Goal: Task Accomplishment & Management: Manage account settings

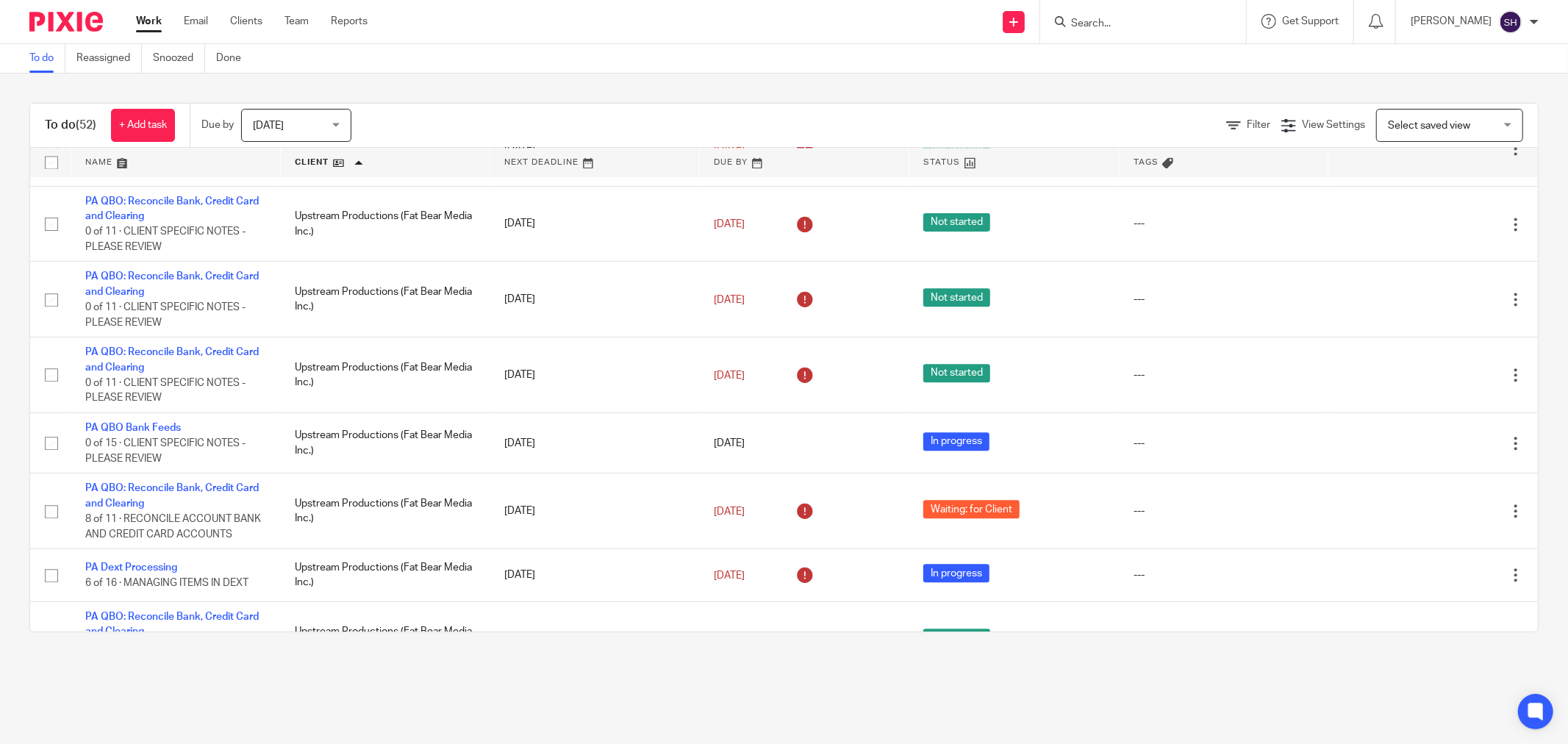
scroll to position [2741, 0]
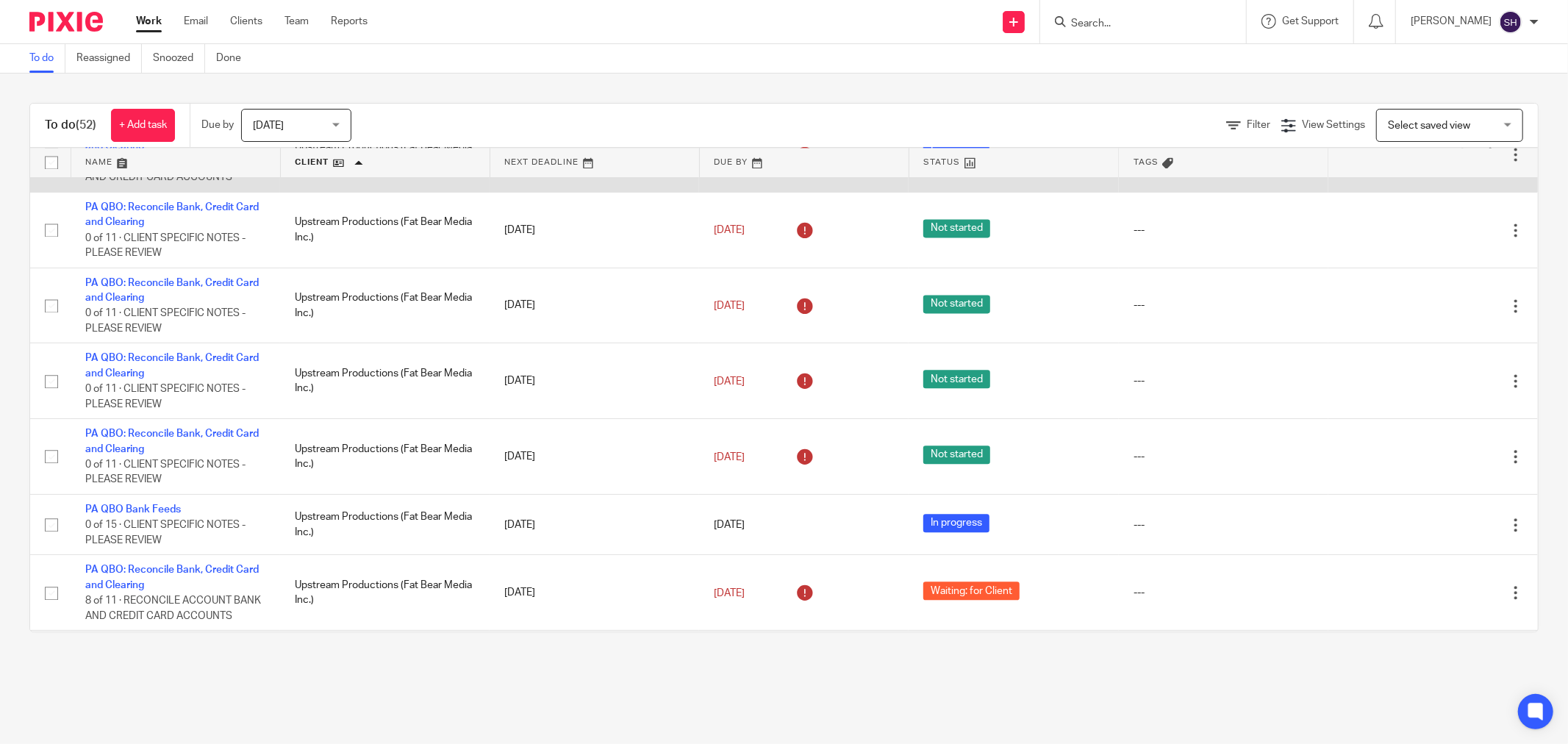
click at [203, 151] on link "PA QBO: Reconcile Bank, Credit Card and Clearing" at bounding box center [172, 139] width 174 height 25
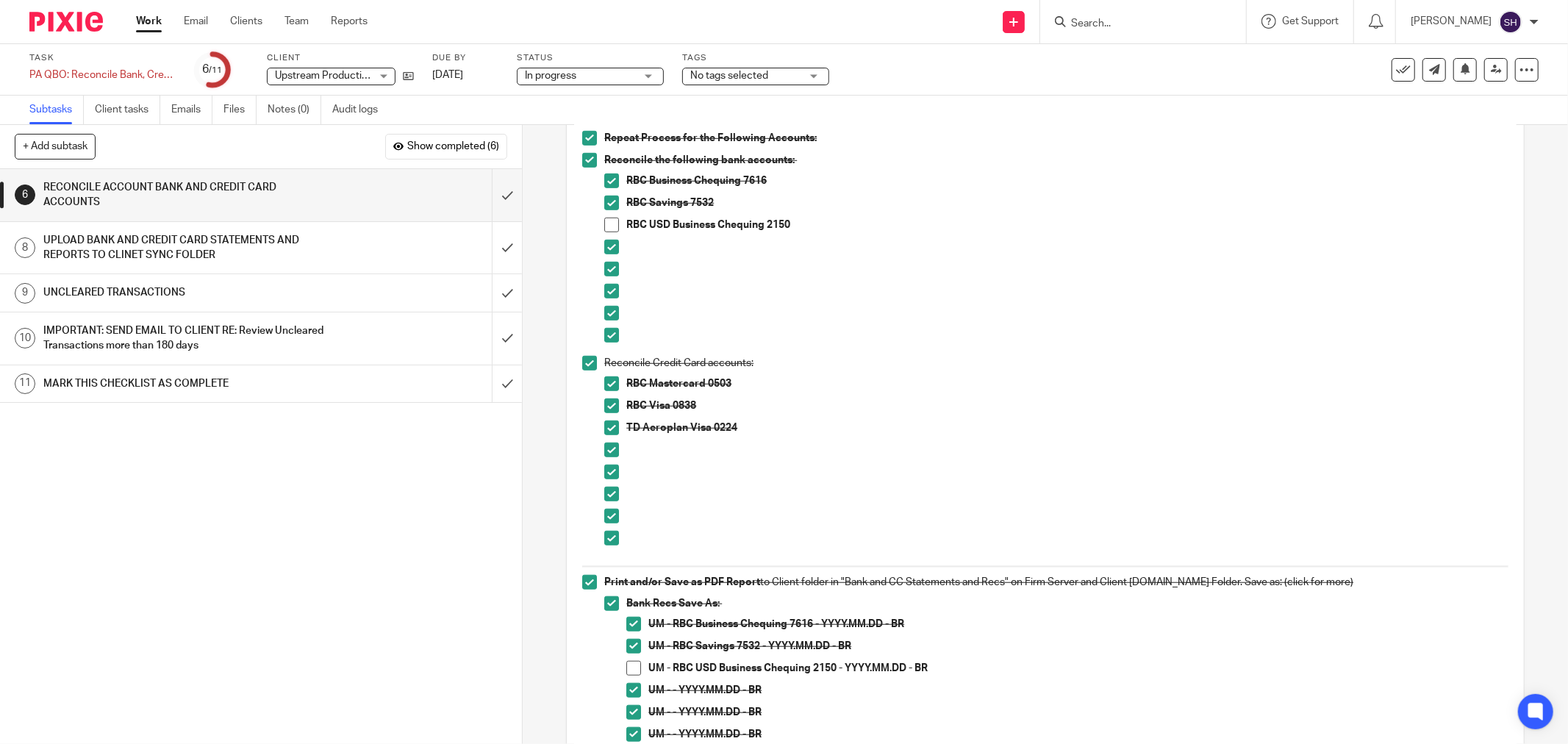
scroll to position [817, 0]
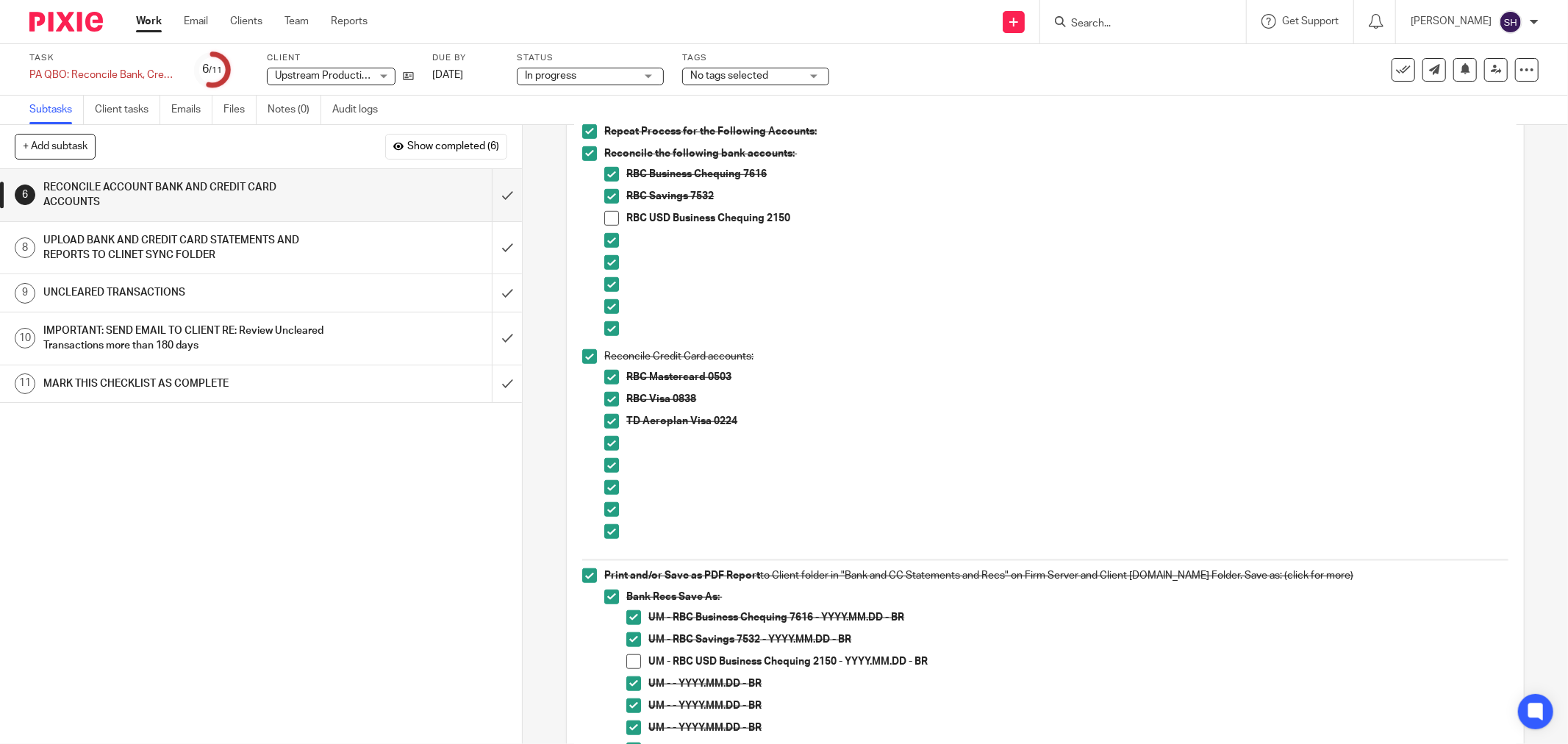
click at [354, 240] on div "UPLOAD BANK AND CREDIT CARD STATEMENTS AND REPORTS TO CLINET SYNC FOLDER" at bounding box center [260, 247] width 433 height 37
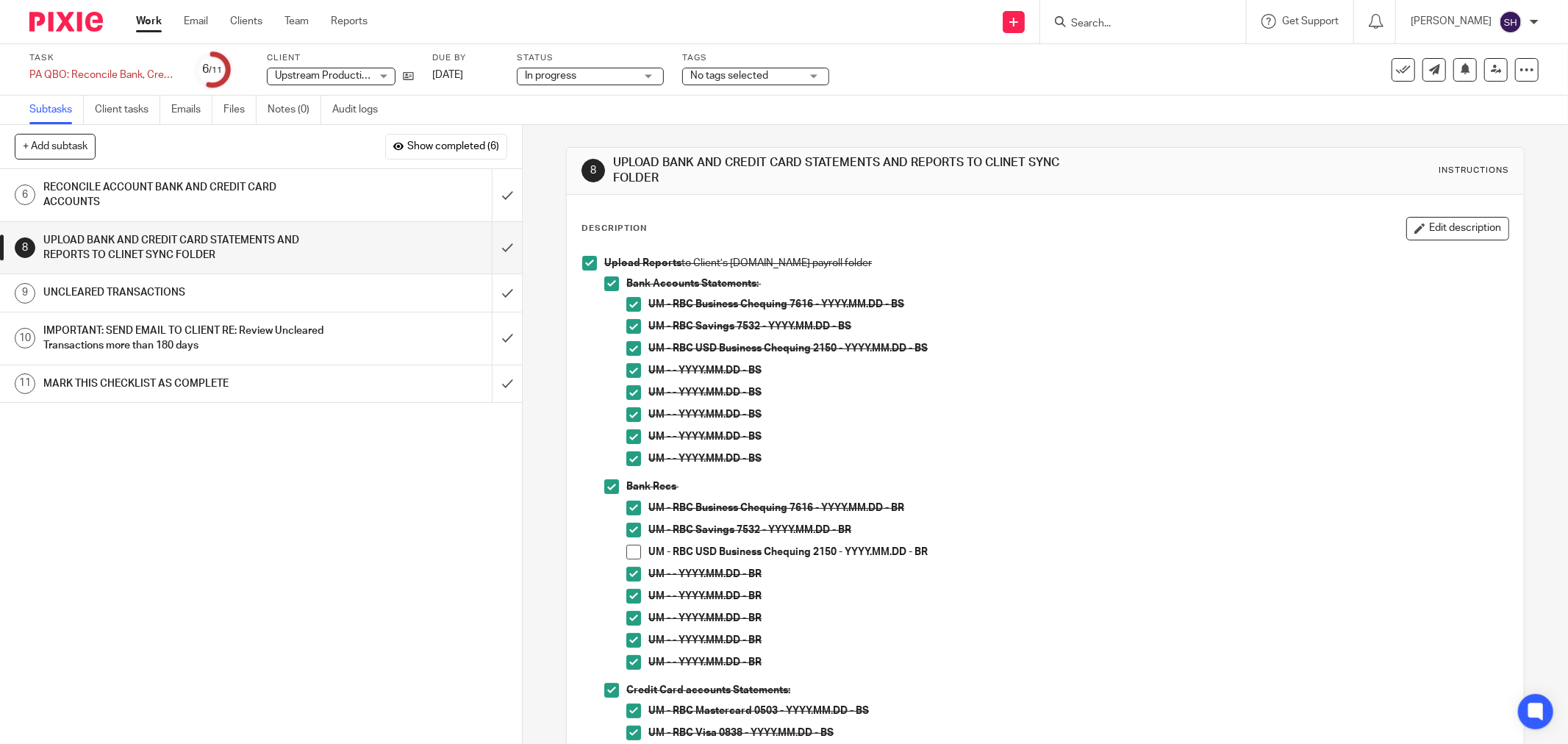
scroll to position [82, 0]
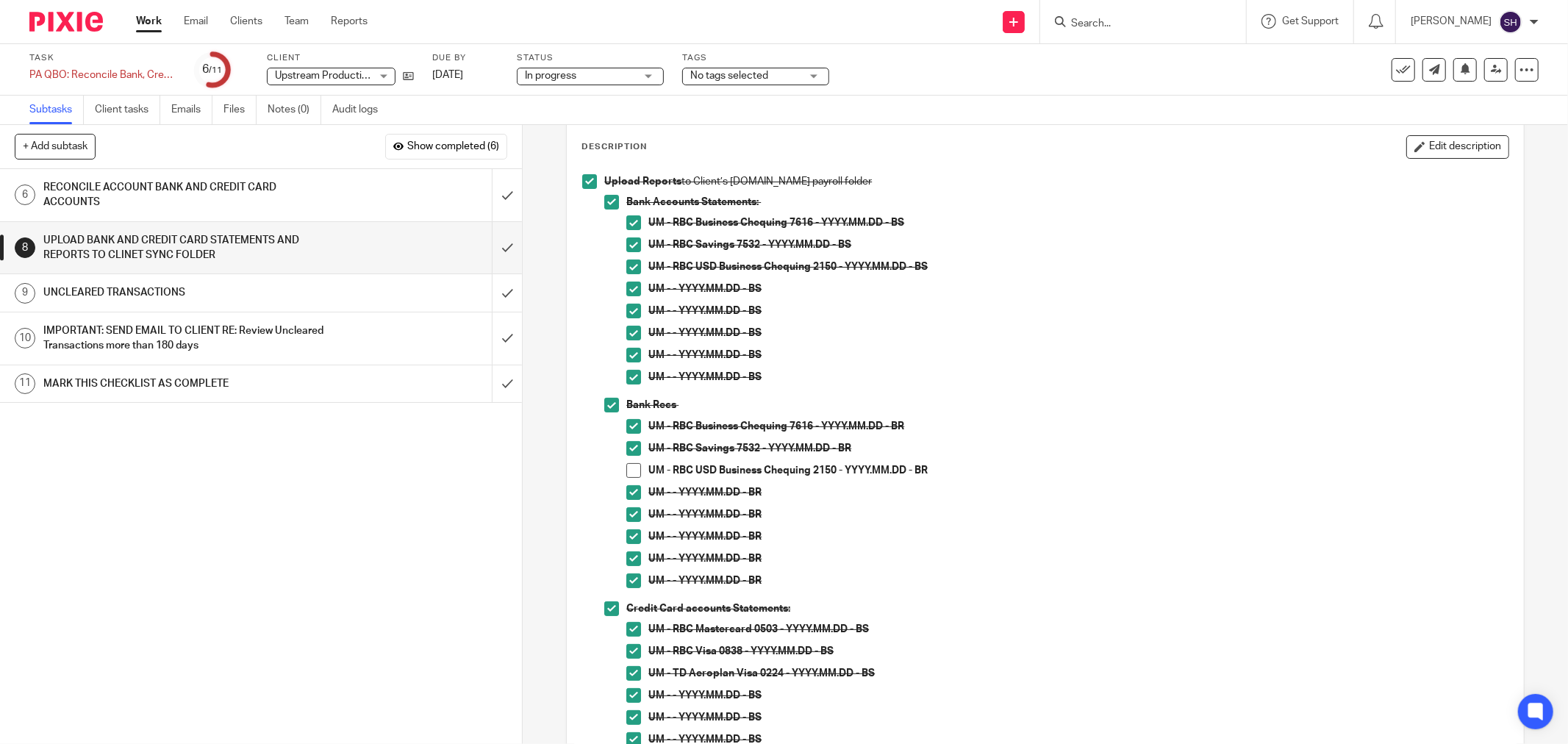
click at [248, 289] on h1 "UNCLEARED TRANSACTIONS" at bounding box center [188, 292] width 289 height 22
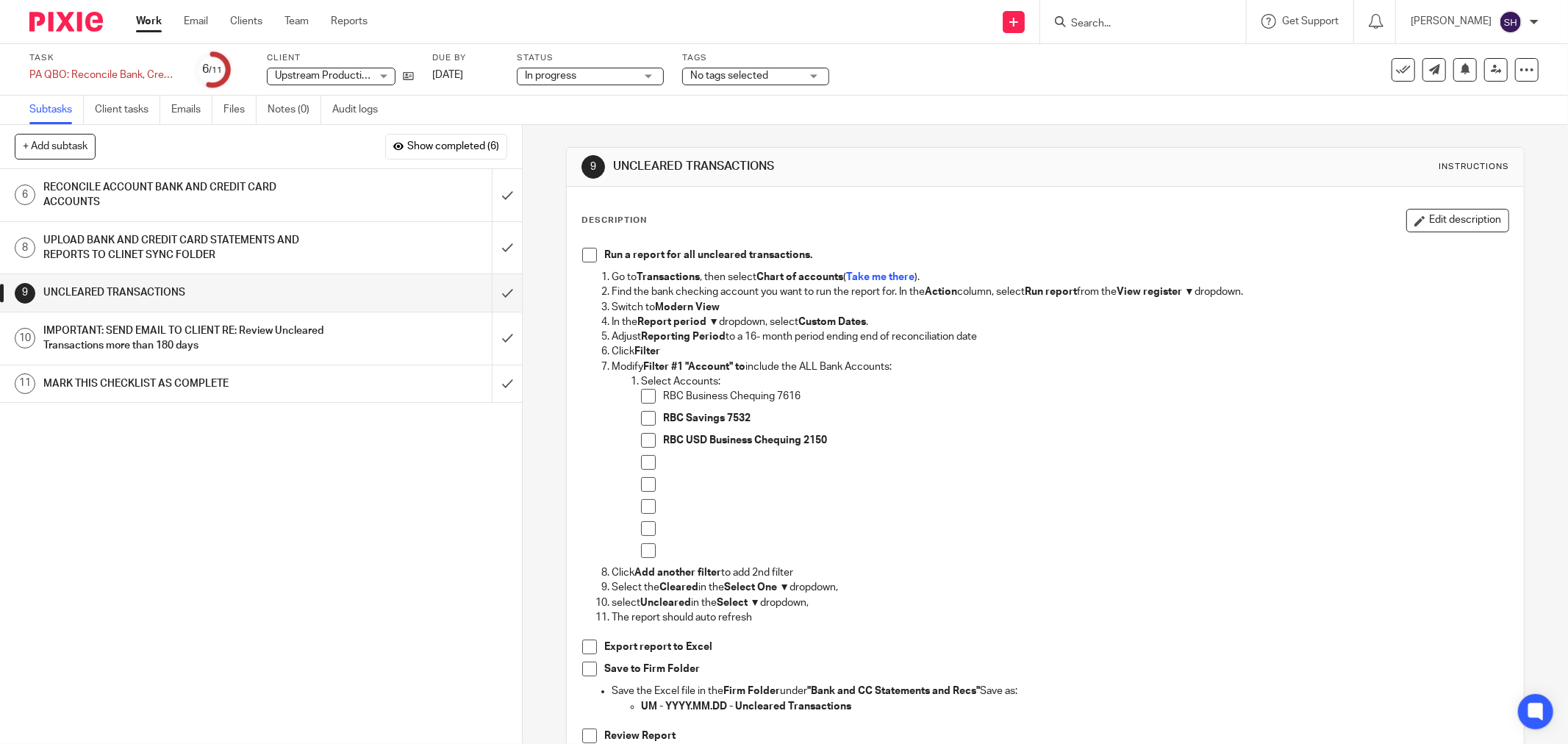
click at [304, 244] on h1 "UPLOAD BANK AND CREDIT CARD STATEMENTS AND REPORTS TO CLINET SYNC FOLDER" at bounding box center [188, 247] width 289 height 37
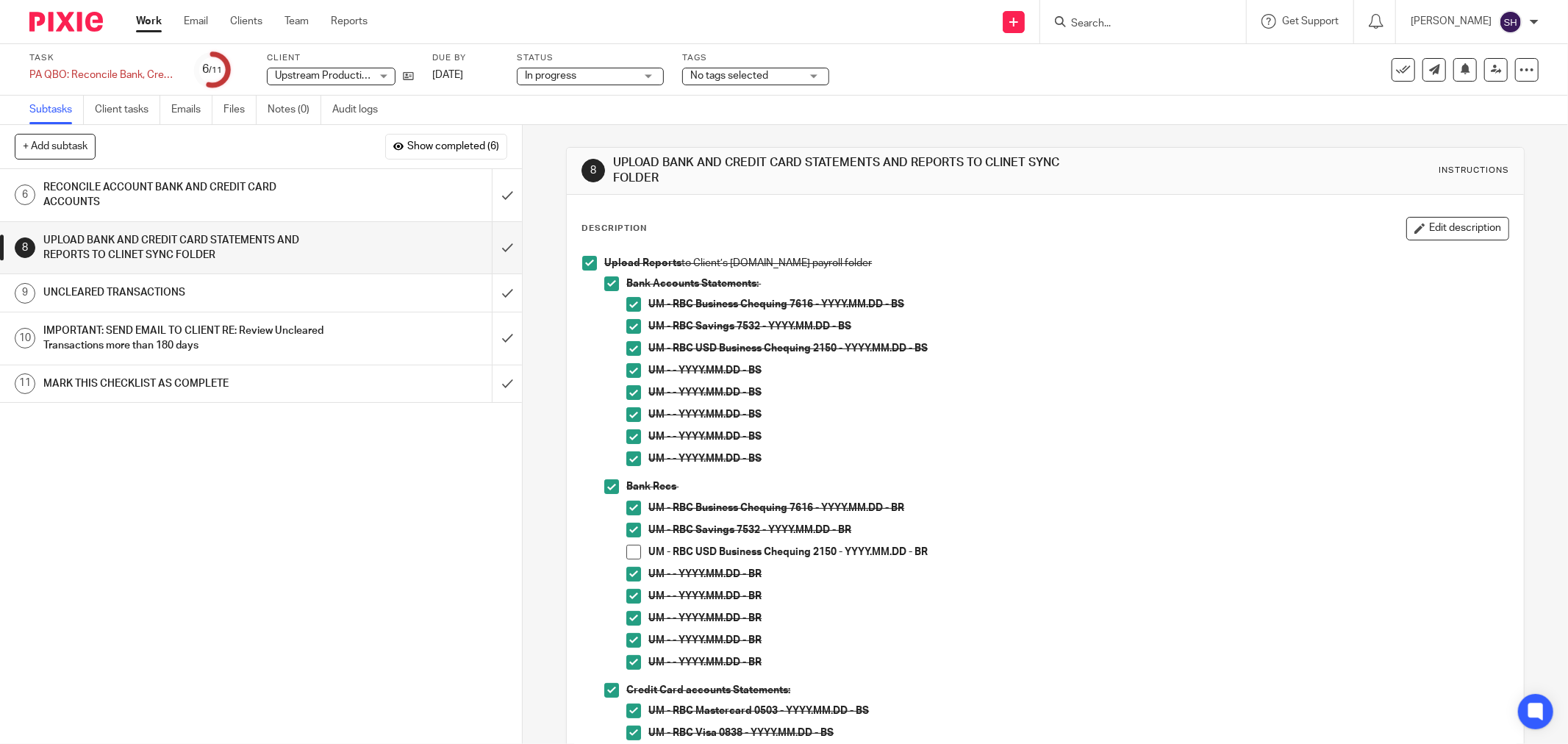
click at [395, 198] on div "RECONCILE ACCOUNT BANK AND CREDIT CARD ACCOUNTS" at bounding box center [260, 194] width 433 height 37
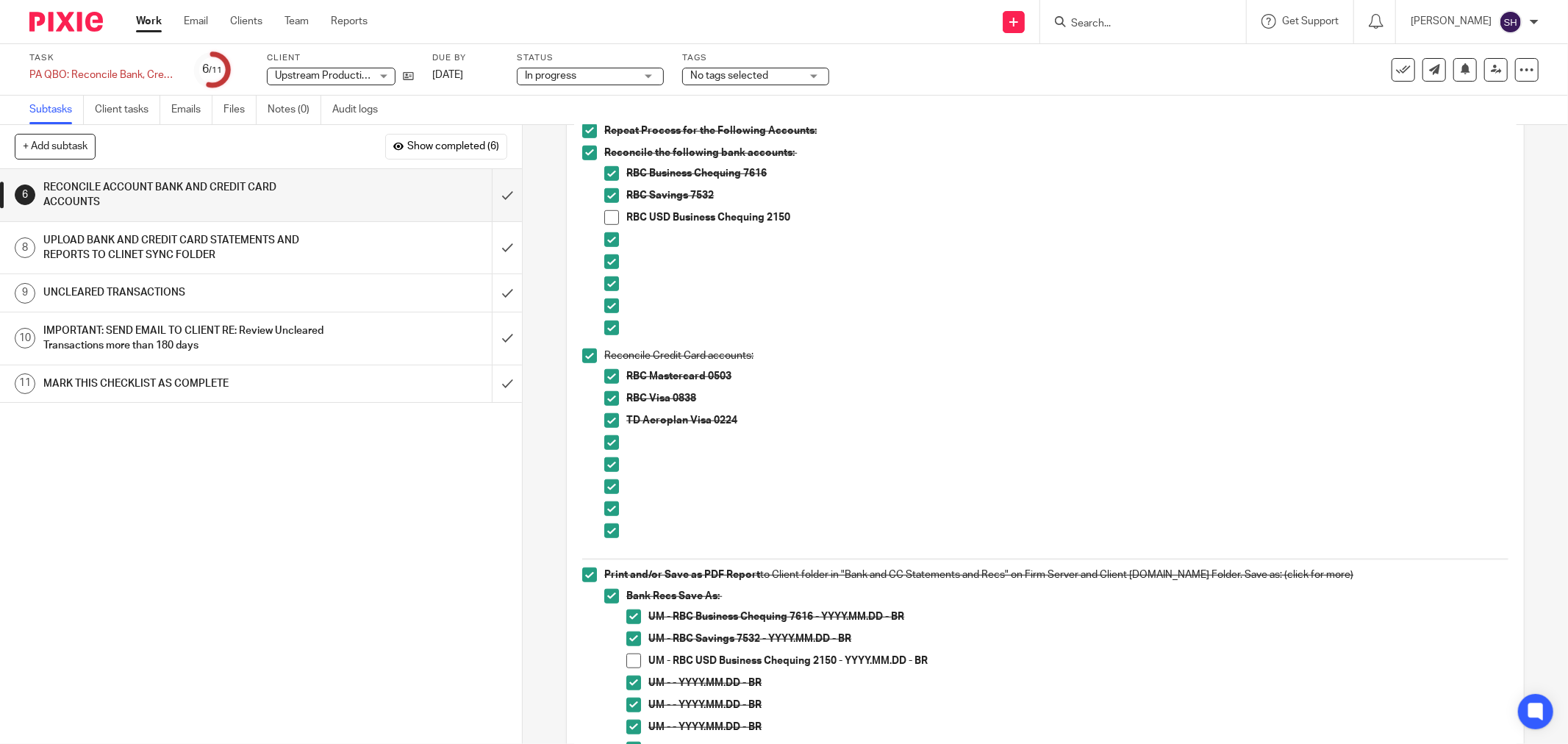
scroll to position [823, 0]
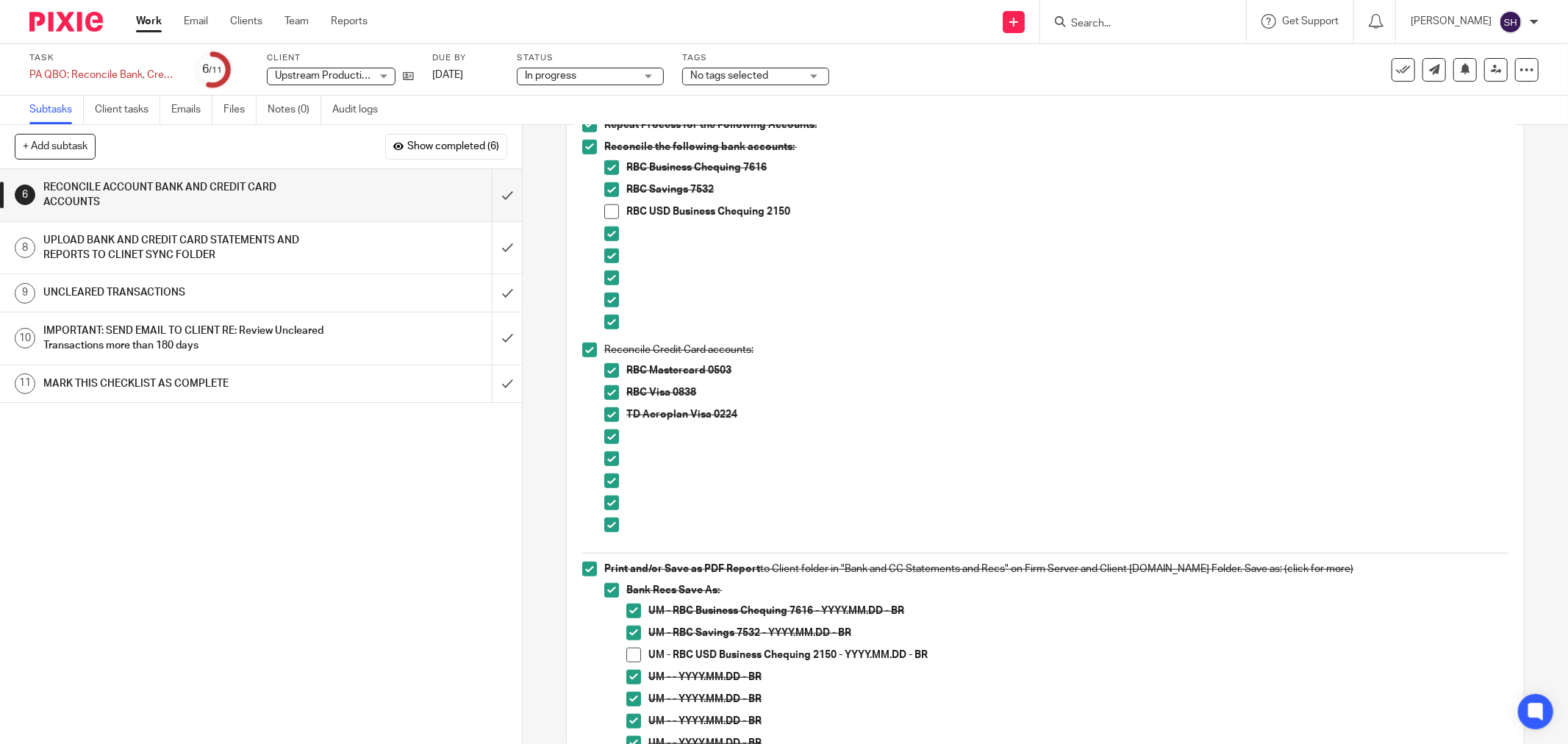
click at [438, 548] on div "1 CLIENT SPECIFIC NOTES - PLEASE REVIEW 2 ADMIN 3 RETRIVE BANK STATEMENTS 4 SEN…" at bounding box center [261, 455] width 522 height 575
drag, startPoint x: 605, startPoint y: 210, endPoint x: 625, endPoint y: 263, distance: 56.6
click at [605, 211] on span at bounding box center [612, 212] width 15 height 15
drag, startPoint x: 632, startPoint y: 647, endPoint x: 649, endPoint y: 634, distance: 21.4
click at [633, 646] on ul "UM - RBC Business Chequing 7616 - YYYY.MM.DD - BR UM - RBC Savings 7532 - YYYY.…" at bounding box center [1067, 691] width 882 height 176
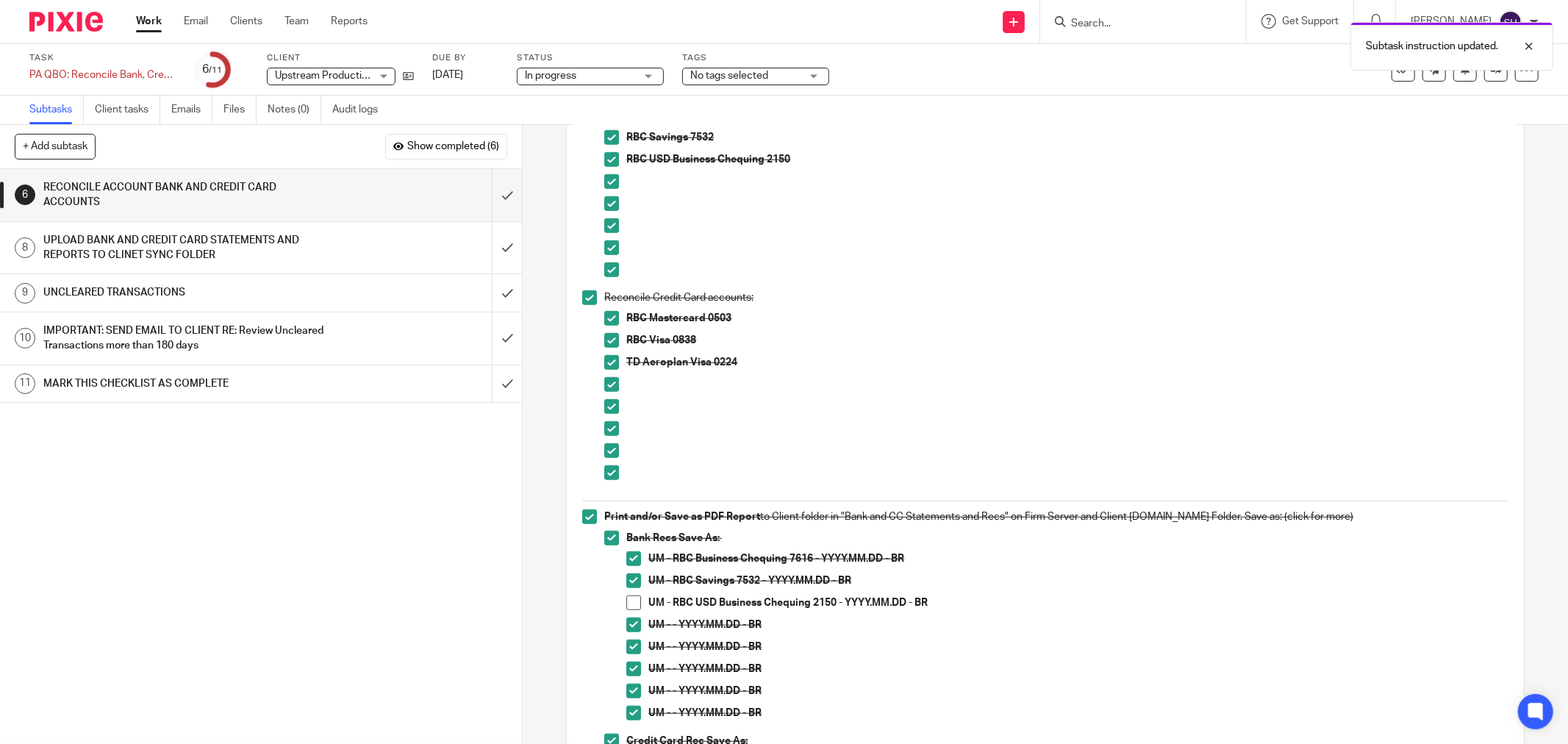
scroll to position [904, 0]
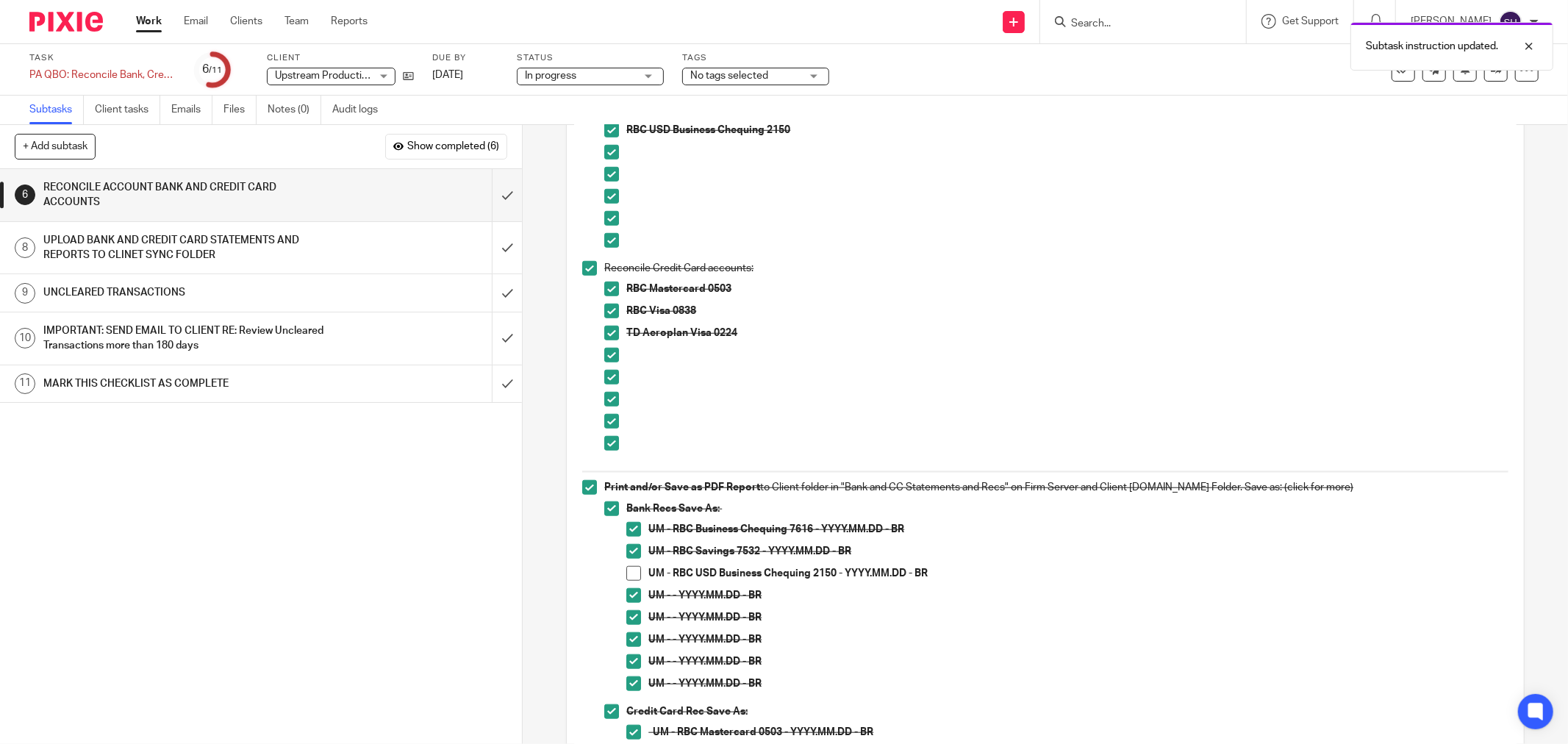
click at [633, 574] on span at bounding box center [633, 573] width 15 height 15
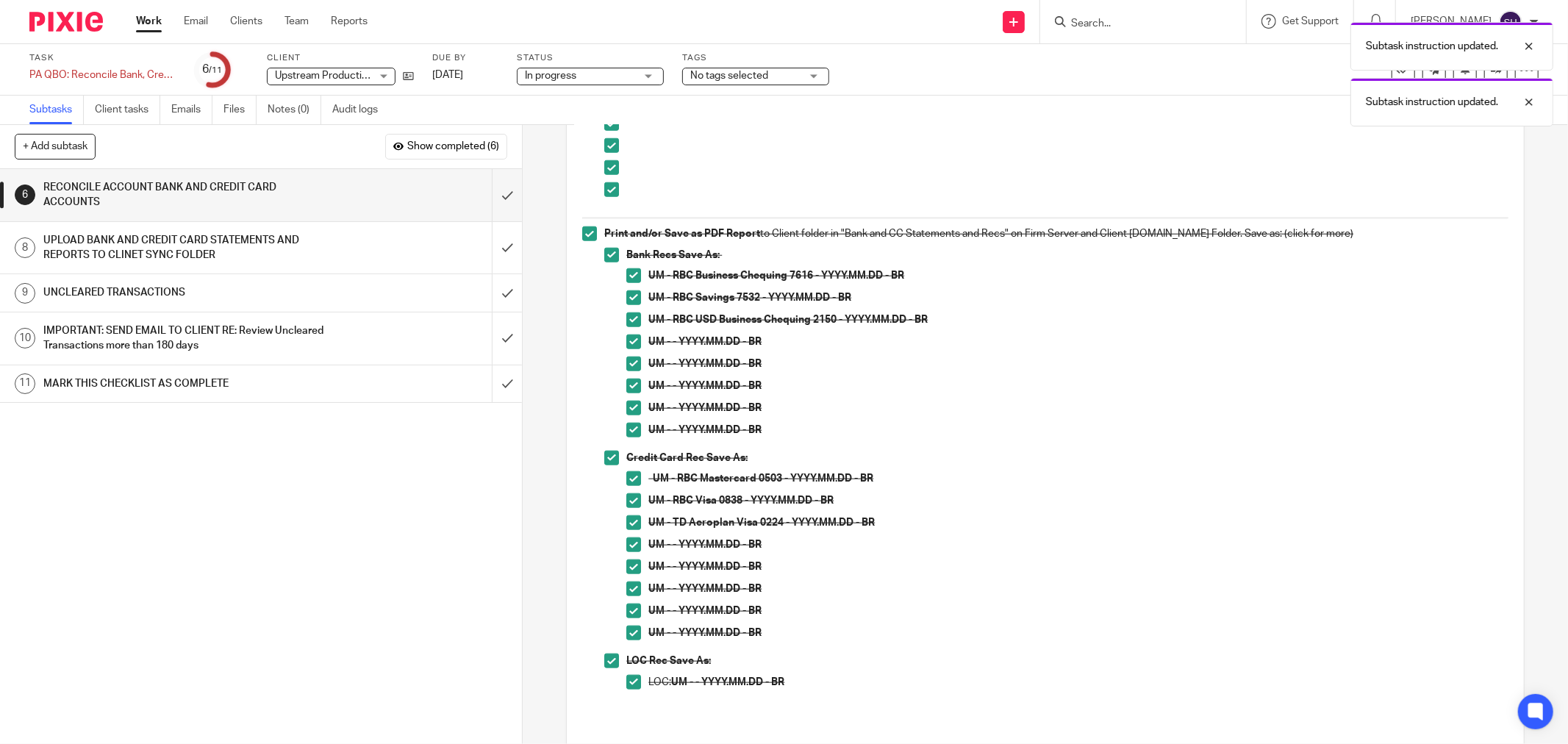
scroll to position [1313, 0]
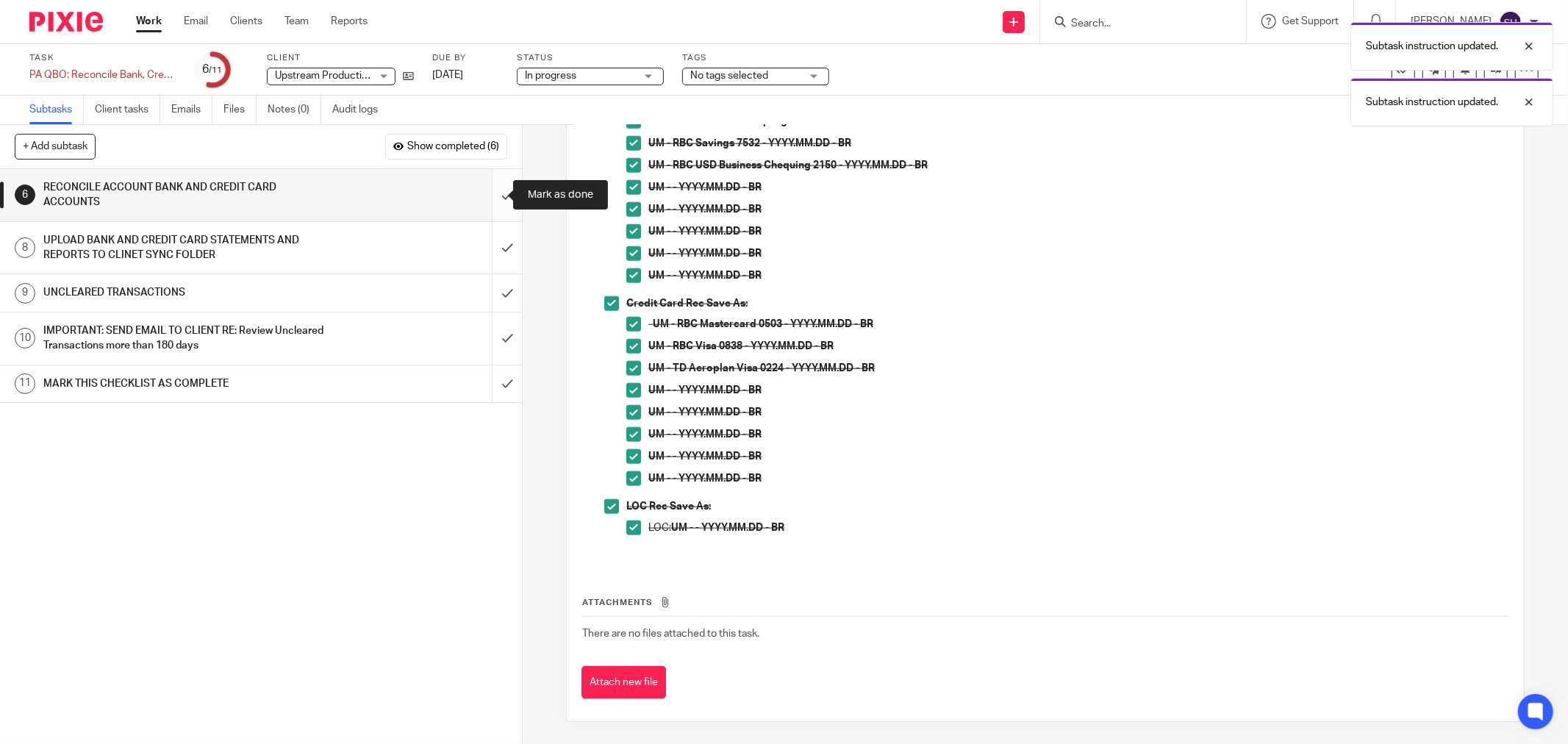
click at [484, 194] on input "submit" at bounding box center [261, 194] width 522 height 52
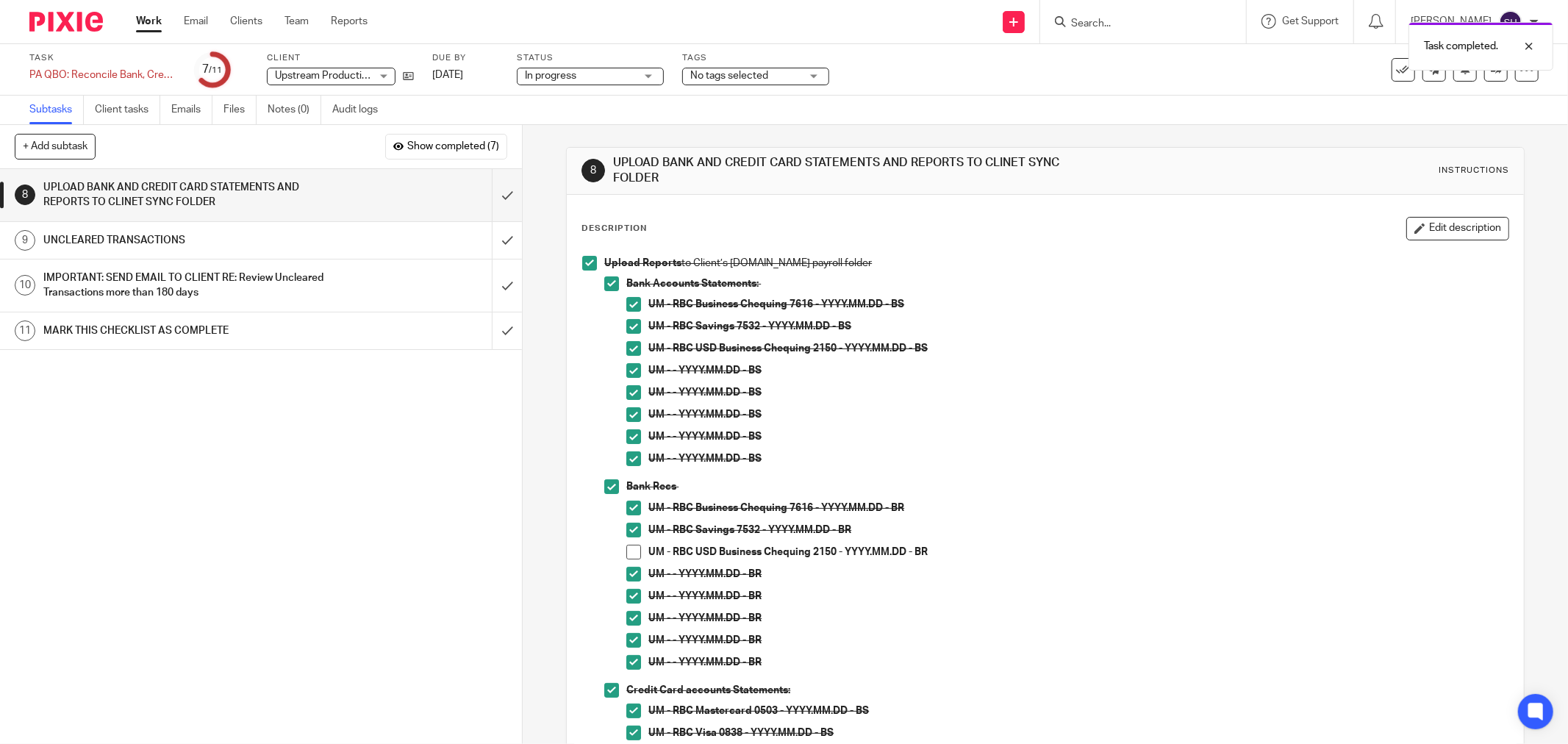
drag, startPoint x: 628, startPoint y: 556, endPoint x: 667, endPoint y: 511, distance: 59.5
click at [628, 555] on span at bounding box center [633, 552] width 15 height 15
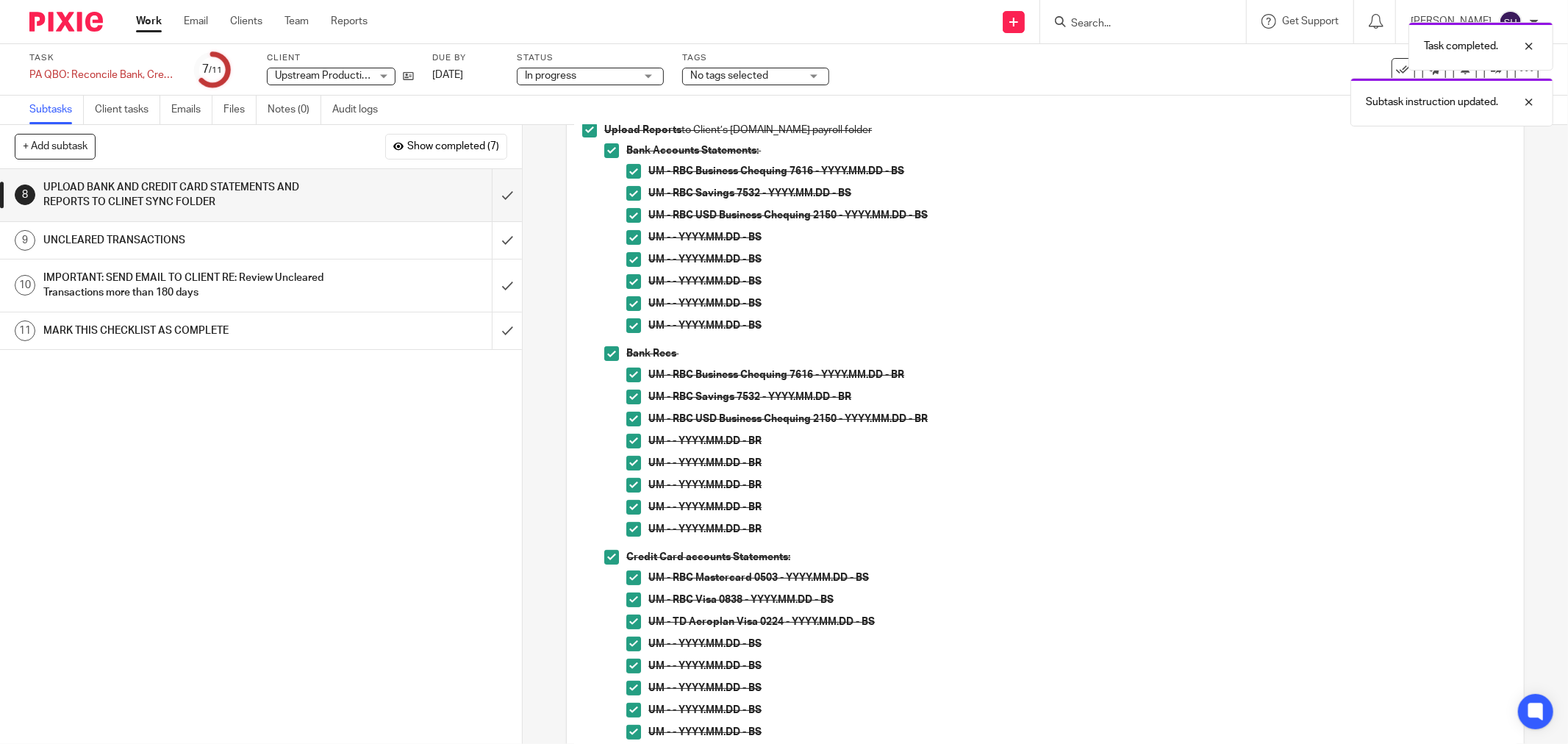
scroll to position [132, 0]
click at [481, 199] on input "submit" at bounding box center [261, 194] width 522 height 52
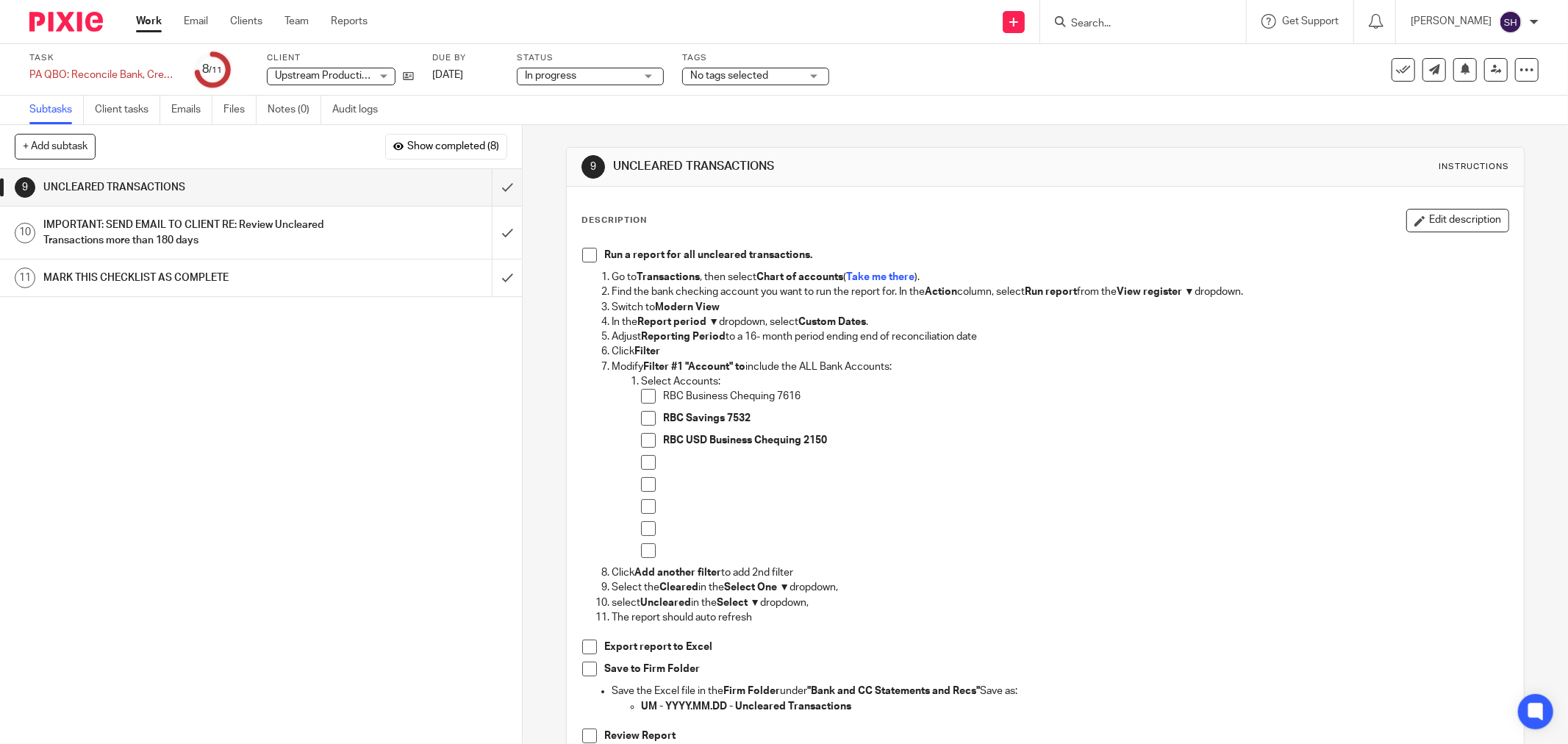
click at [588, 251] on span at bounding box center [590, 255] width 15 height 15
click at [641, 399] on span at bounding box center [648, 396] width 15 height 15
click at [634, 422] on ol "Select Accounts: RBC Business Chequing 7616 RBC Savings 7532 RBC USD Business C…" at bounding box center [1060, 469] width 896 height 191
click at [643, 422] on span at bounding box center [648, 418] width 15 height 15
click at [643, 438] on span at bounding box center [648, 441] width 15 height 15
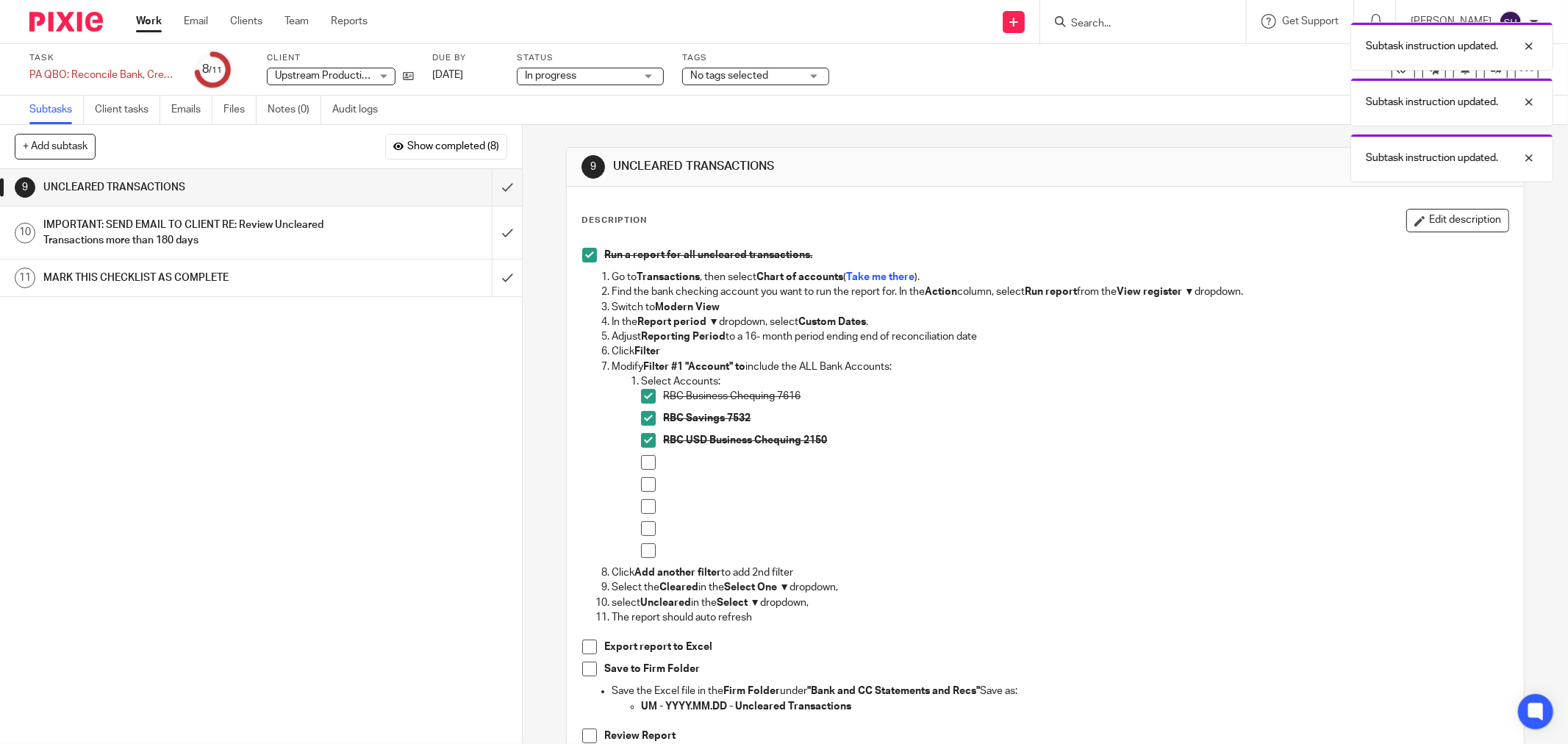
click at [642, 463] on span at bounding box center [648, 462] width 15 height 15
drag, startPoint x: 642, startPoint y: 479, endPoint x: 643, endPoint y: 494, distance: 15.0
click at [642, 480] on span at bounding box center [648, 484] width 15 height 15
click at [643, 503] on span at bounding box center [648, 507] width 15 height 15
drag, startPoint x: 643, startPoint y: 523, endPoint x: 641, endPoint y: 540, distance: 17.1
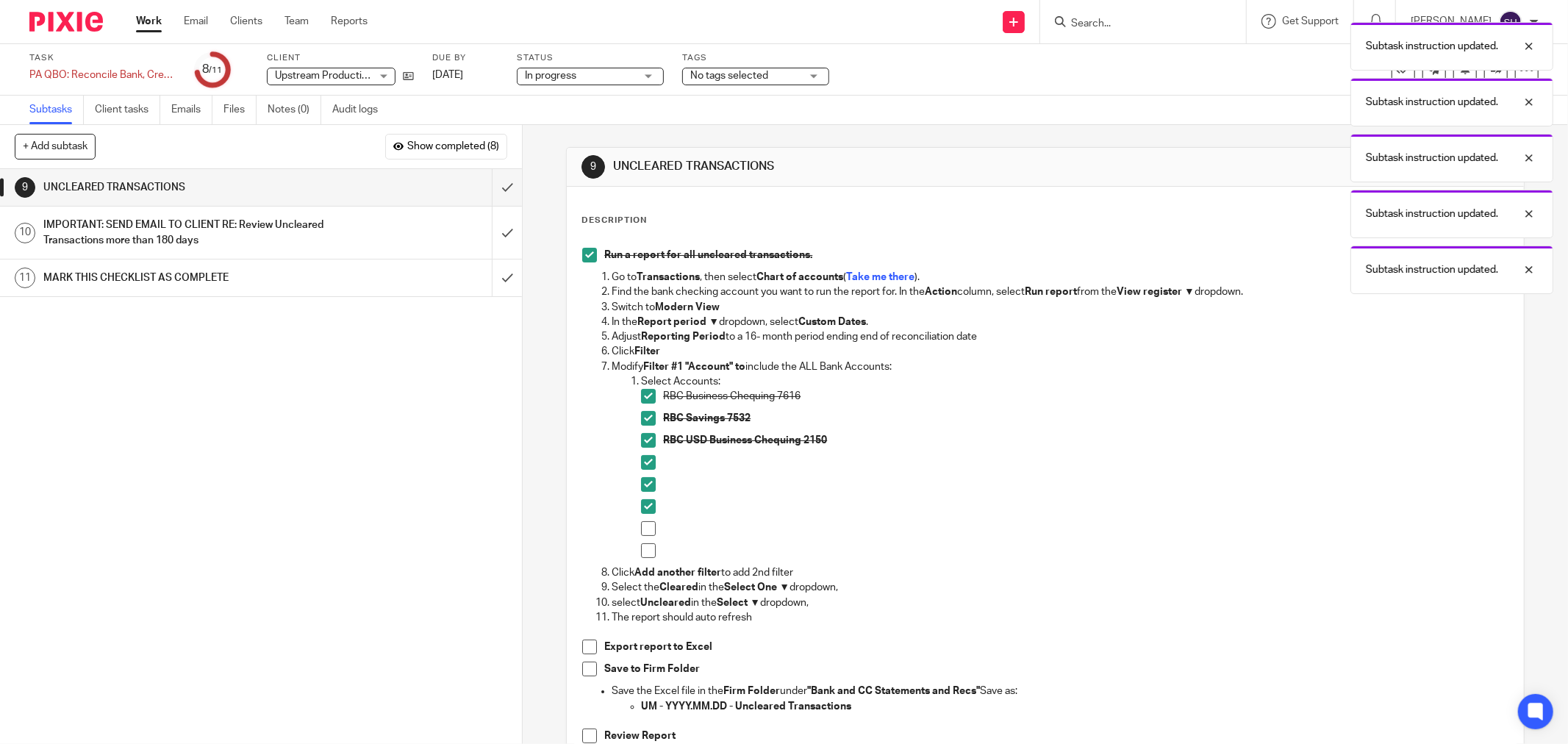
click at [642, 525] on span at bounding box center [648, 528] width 15 height 15
click at [641, 551] on span at bounding box center [648, 551] width 15 height 15
click at [590, 647] on span at bounding box center [590, 646] width 15 height 15
click at [582, 673] on span at bounding box center [590, 669] width 15 height 15
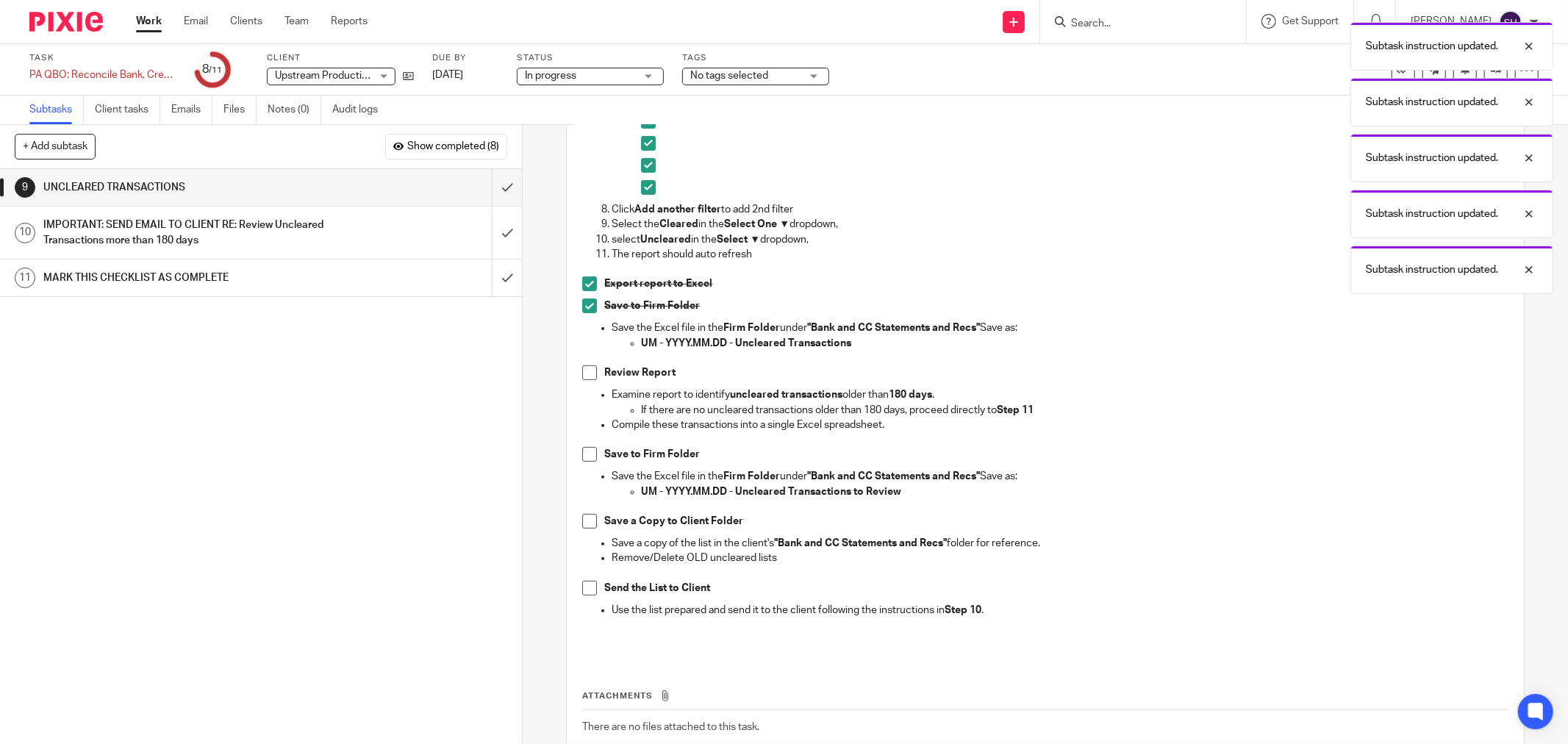
scroll to position [408, 0]
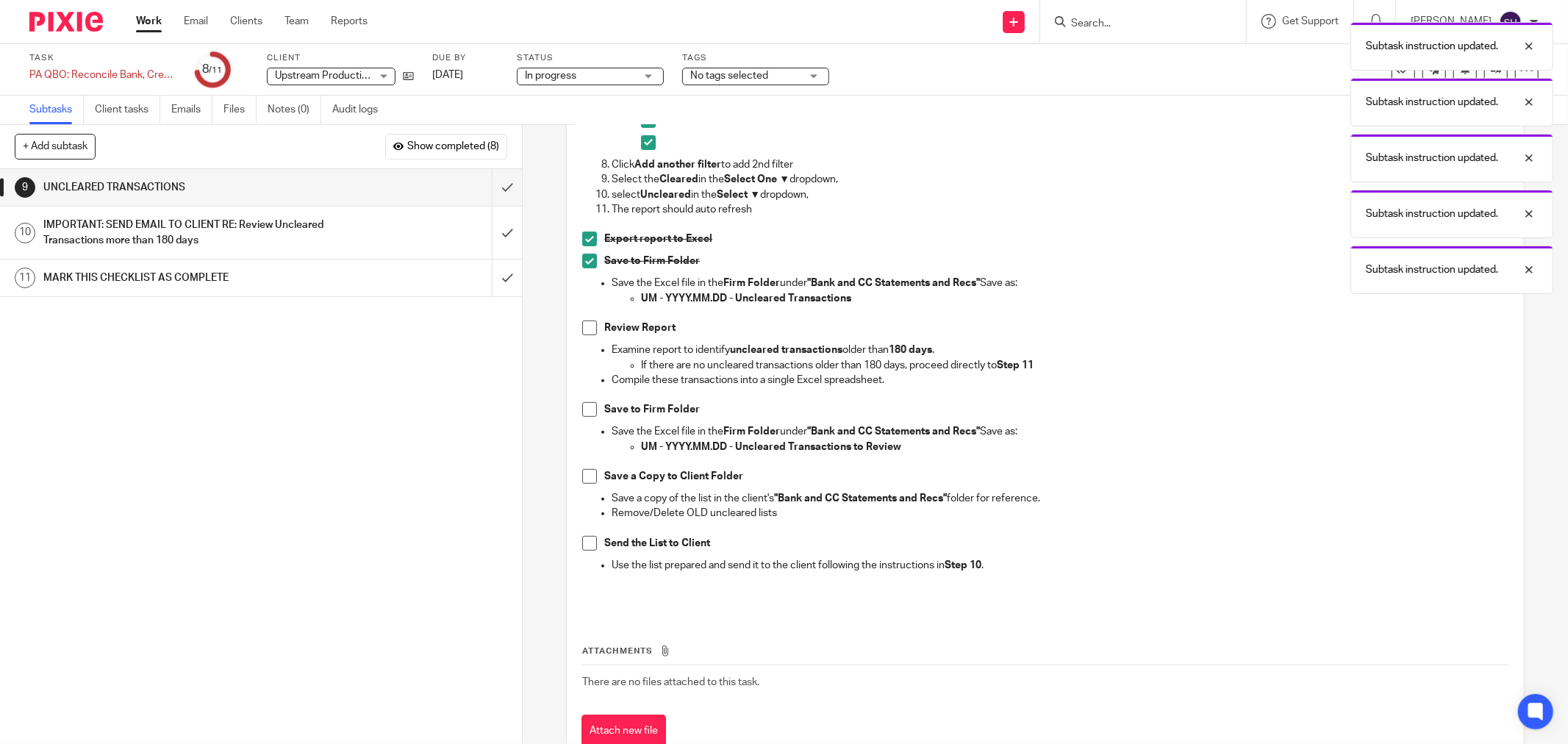
drag, startPoint x: 586, startPoint y: 324, endPoint x: 586, endPoint y: 379, distance: 55.0
click at [586, 325] on span at bounding box center [590, 328] width 15 height 15
click at [584, 413] on span at bounding box center [590, 409] width 15 height 15
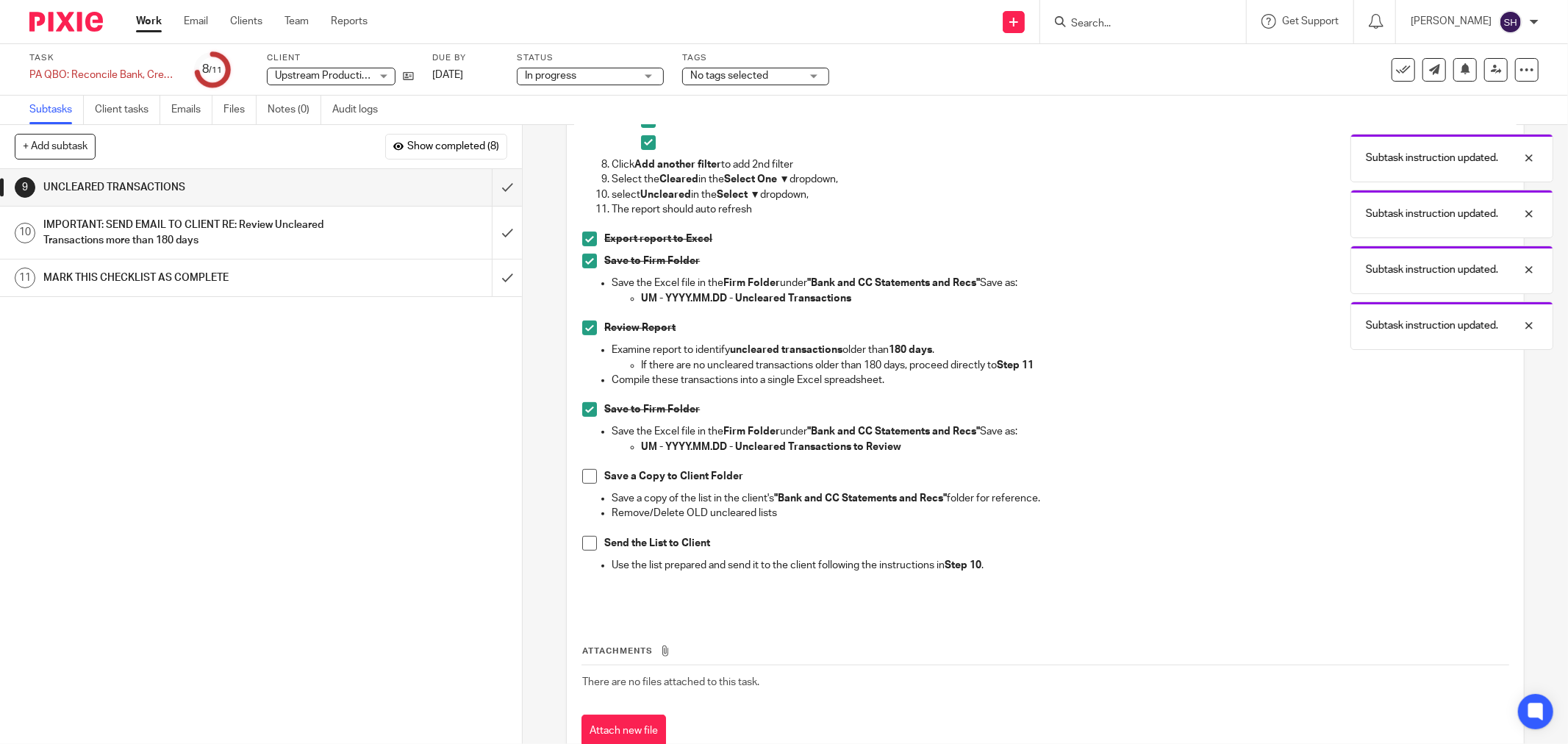
click at [590, 472] on span at bounding box center [590, 476] width 15 height 15
drag, startPoint x: 590, startPoint y: 532, endPoint x: 584, endPoint y: 546, distance: 15.2
click at [586, 542] on div "Run a report for all uncleared transactions. Go to Transactions , then select C…" at bounding box center [1045, 222] width 941 height 781
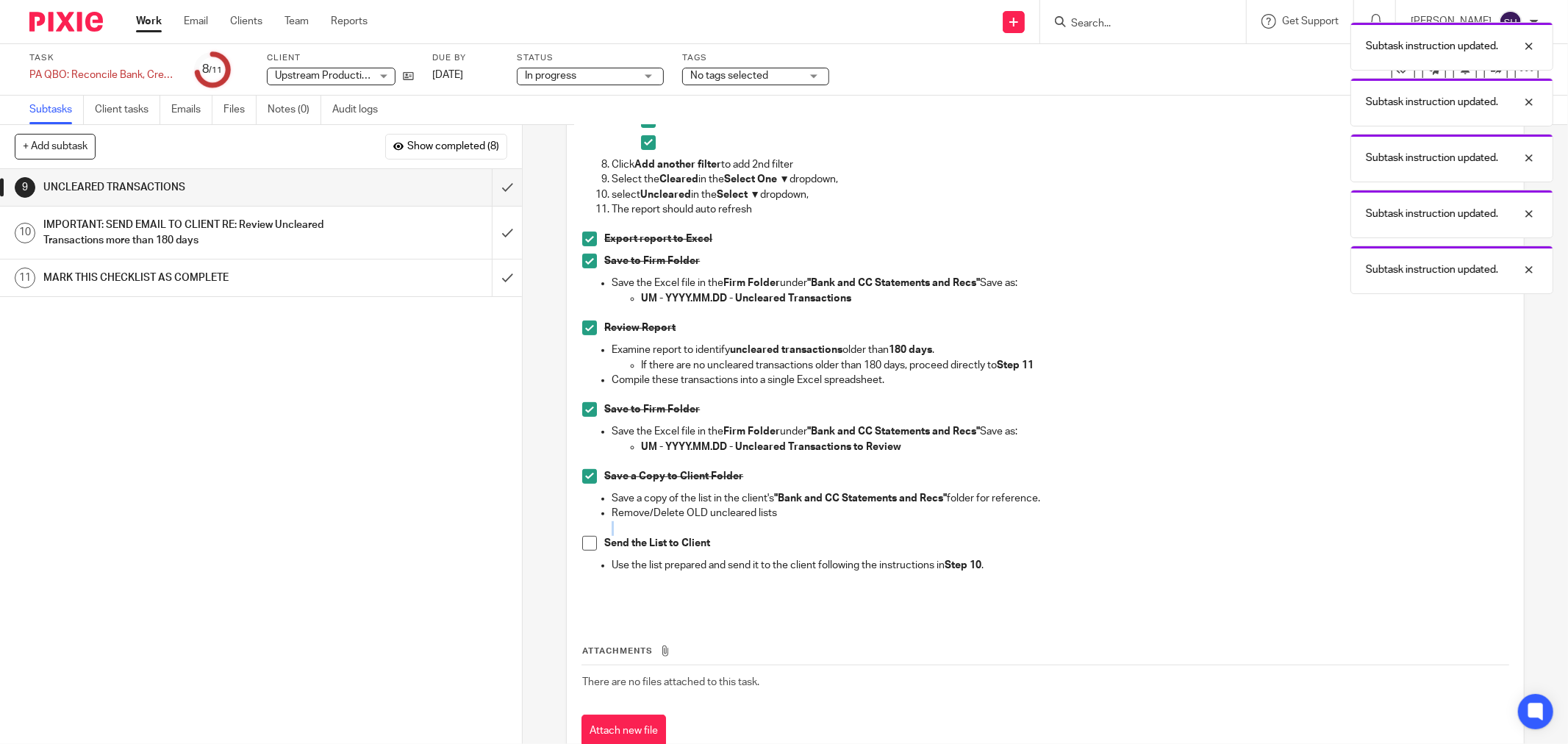
click at [584, 546] on span at bounding box center [590, 543] width 15 height 15
click at [486, 179] on input "submit" at bounding box center [261, 187] width 522 height 36
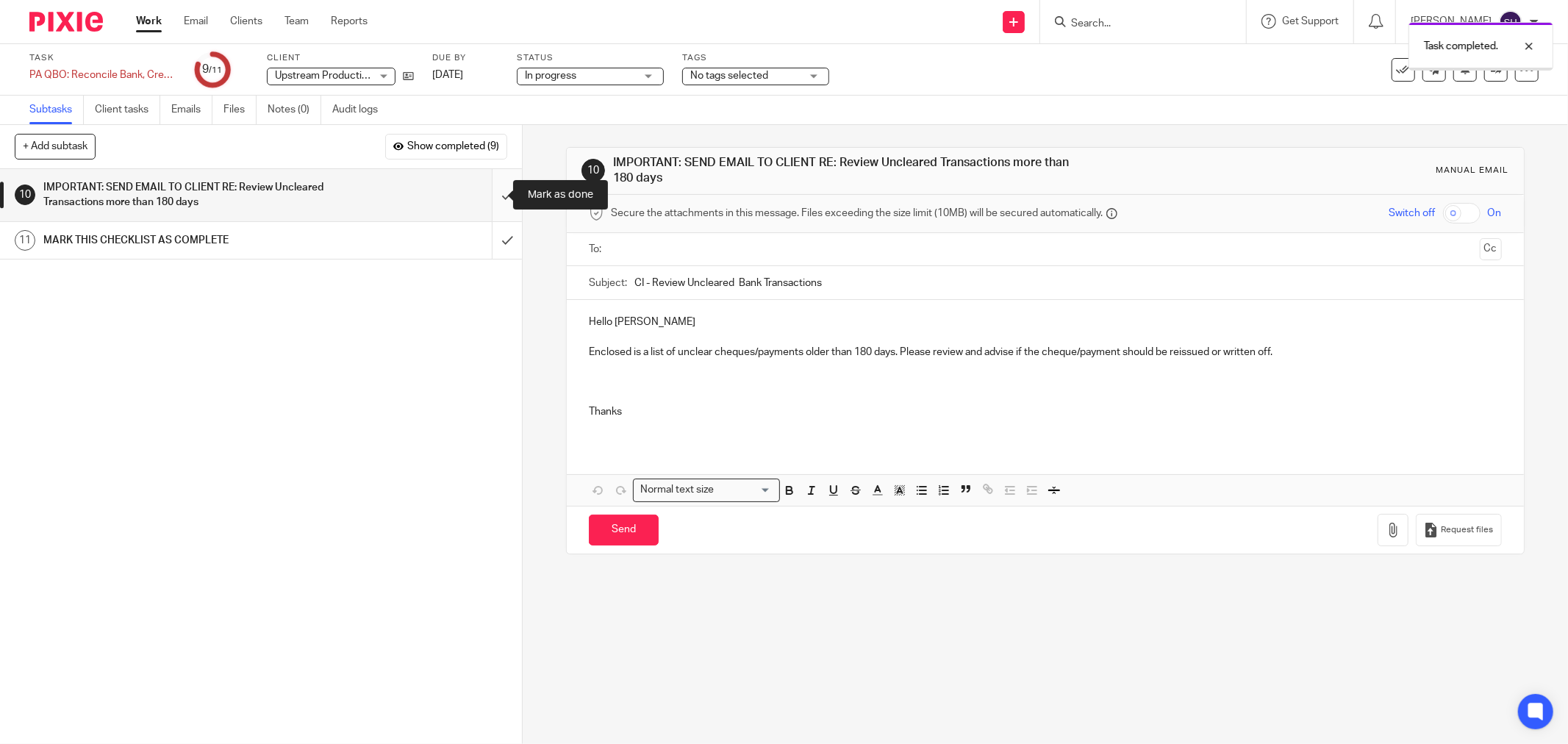
click at [493, 184] on input "submit" at bounding box center [261, 194] width 522 height 52
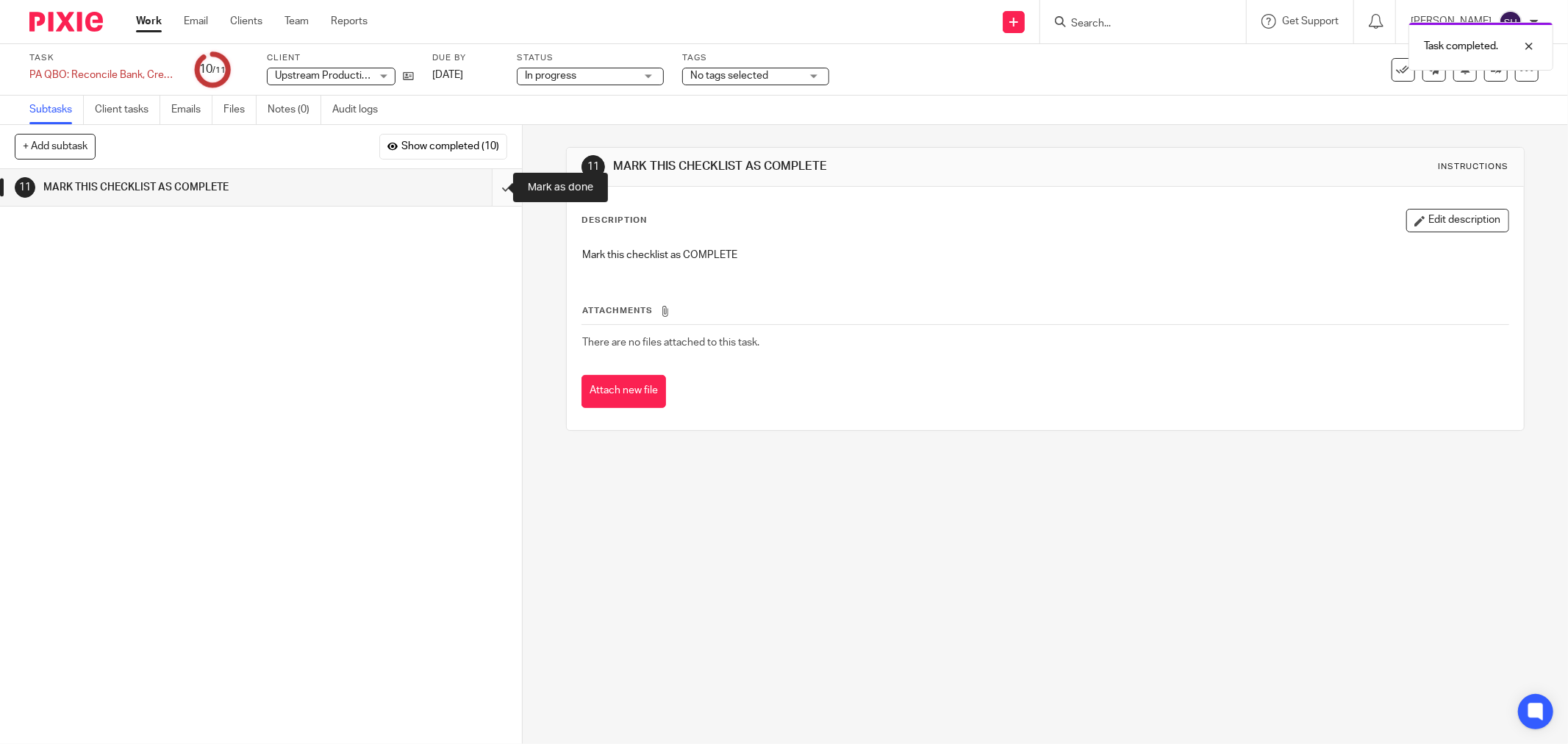
click at [481, 195] on input "submit" at bounding box center [261, 187] width 522 height 36
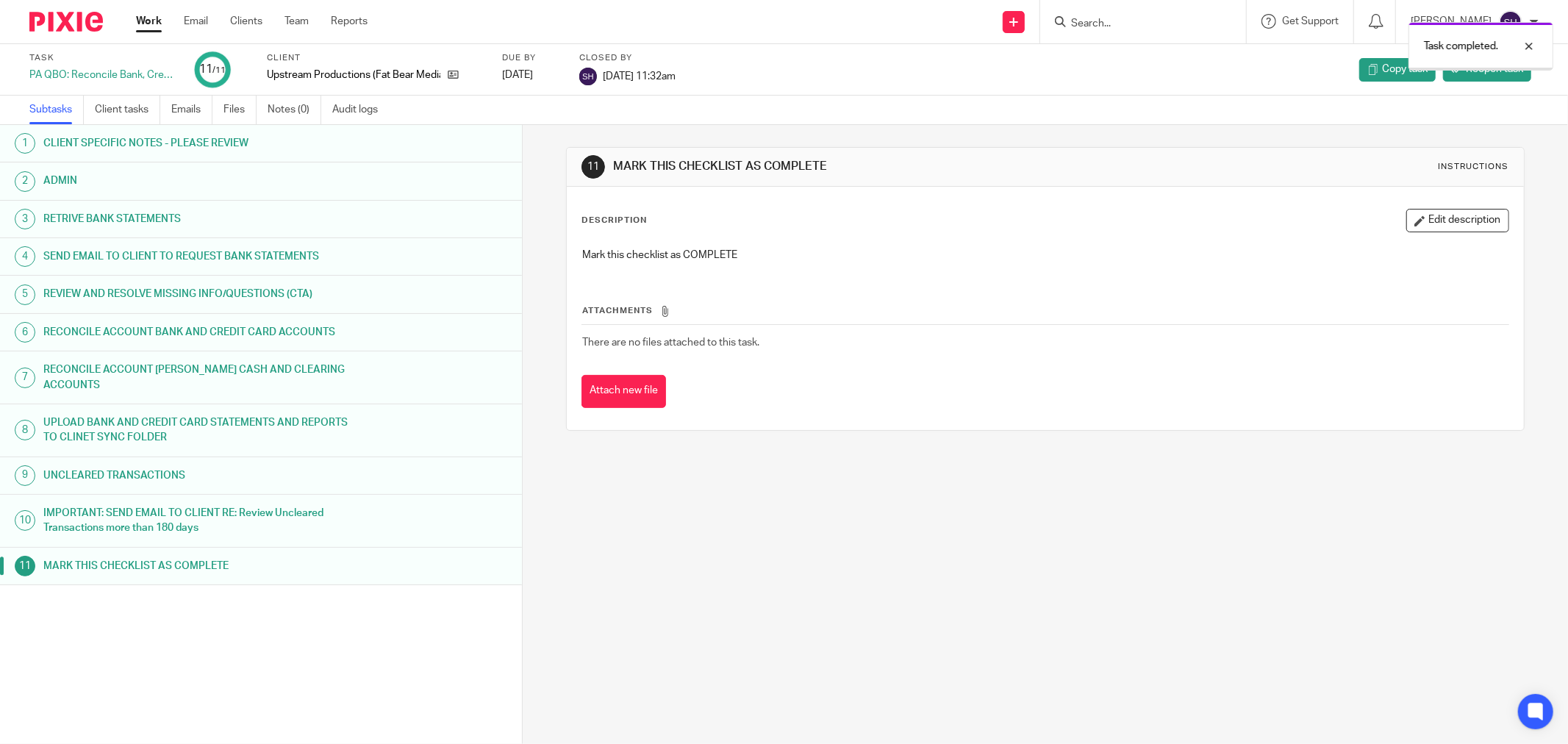
click at [152, 16] on link "Work" at bounding box center [148, 21] width 26 height 15
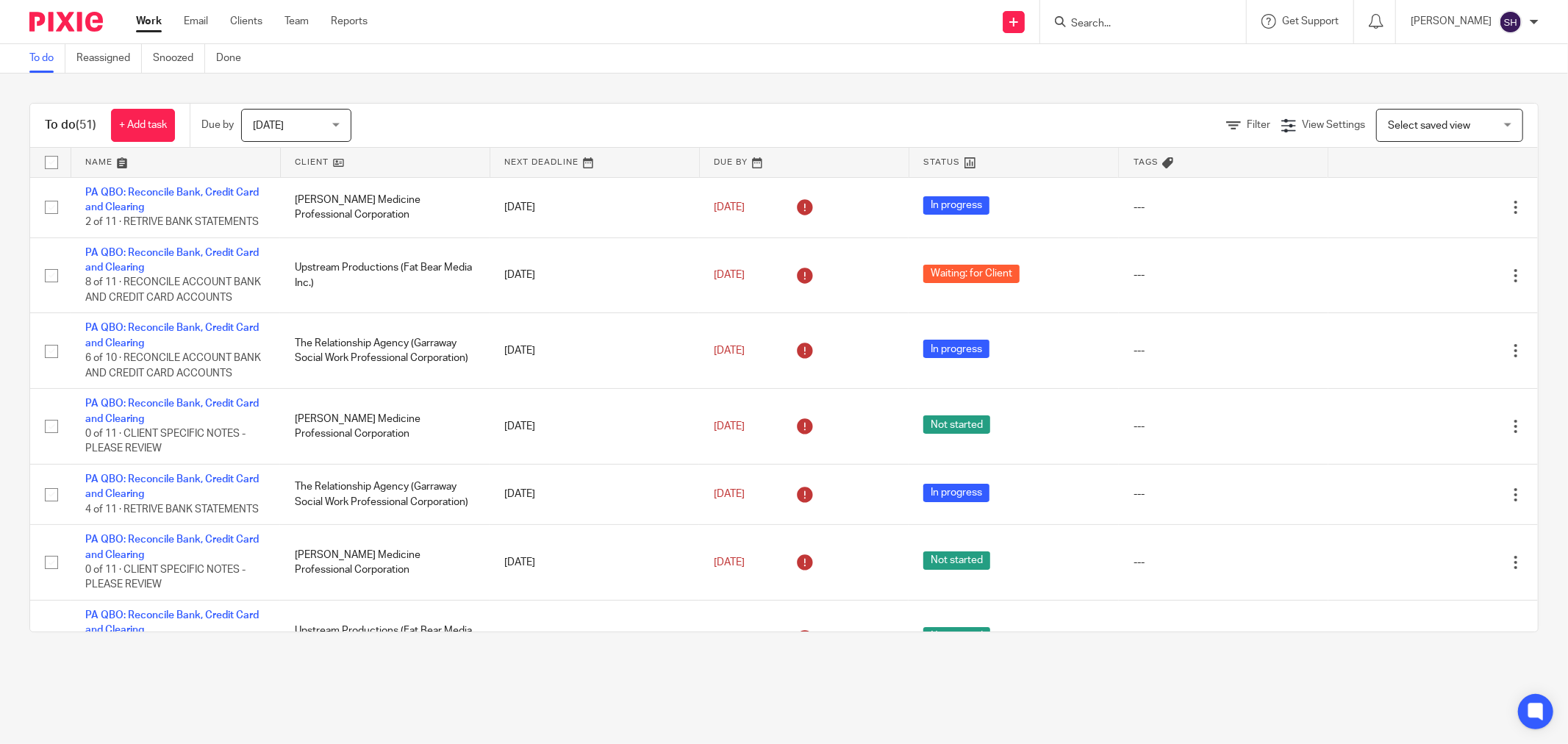
click at [414, 157] on link at bounding box center [385, 163] width 208 height 30
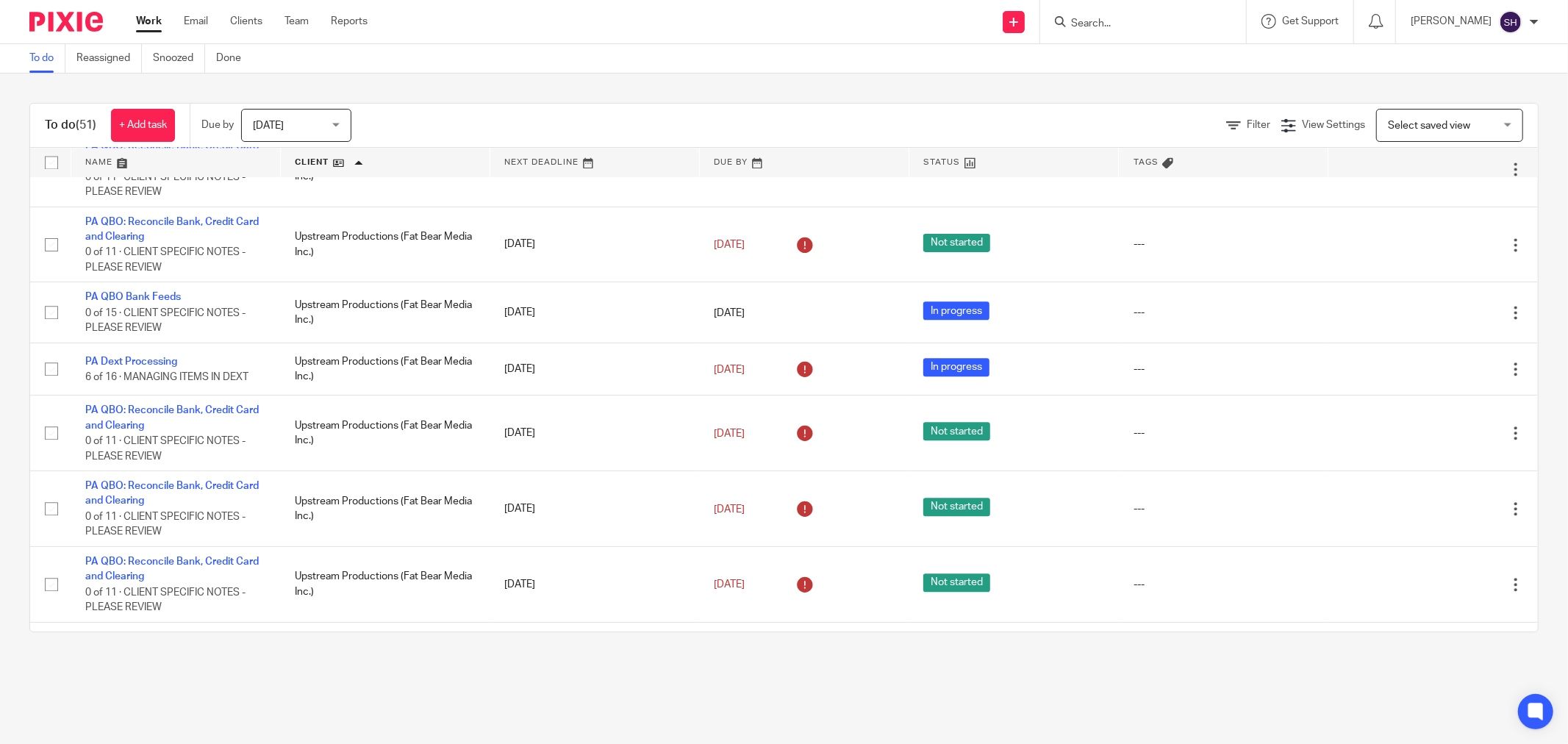
scroll to position [2775, 0]
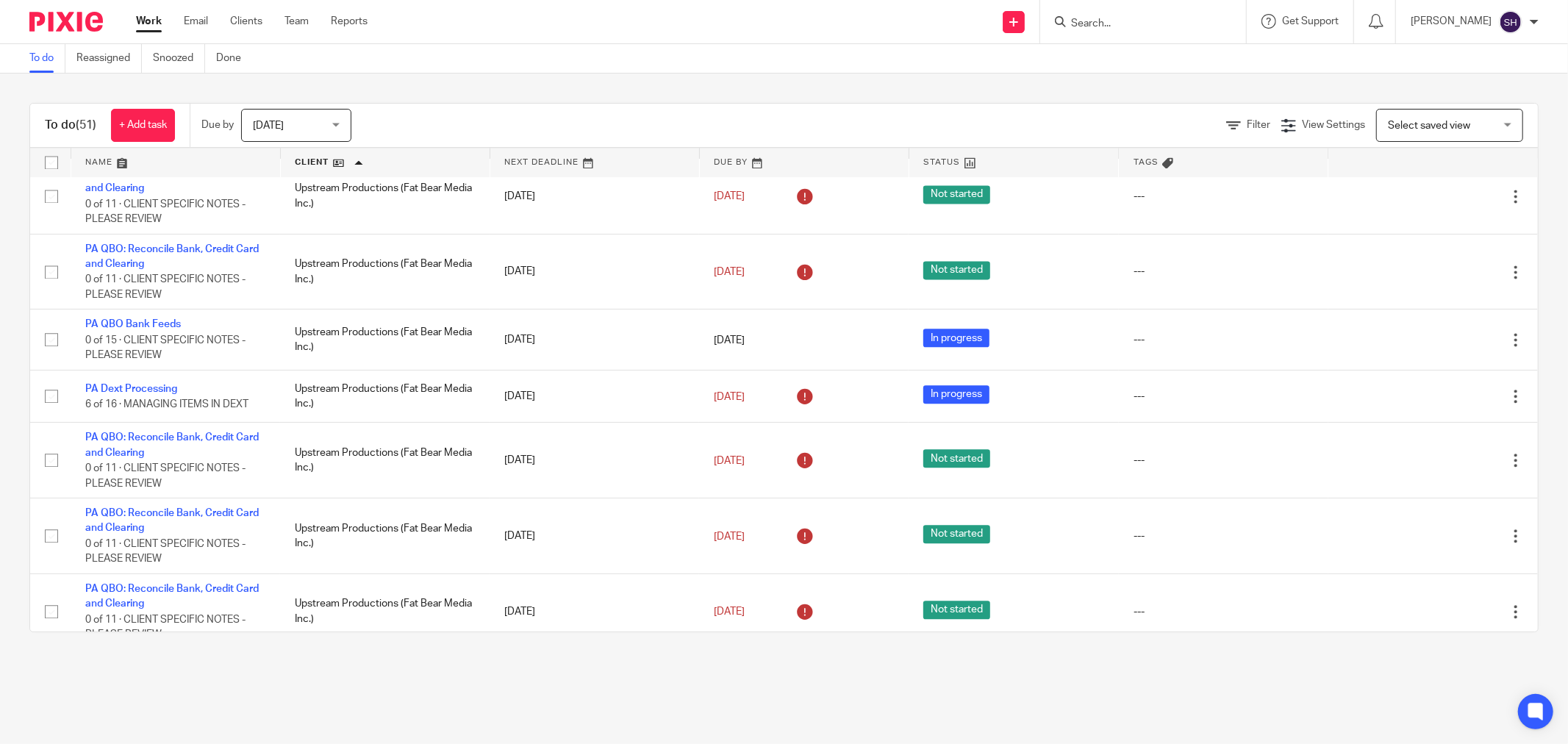
click at [179, 117] on link "PA QBO: Reconcile Bank, Credit Card and Clearing" at bounding box center [172, 105] width 174 height 25
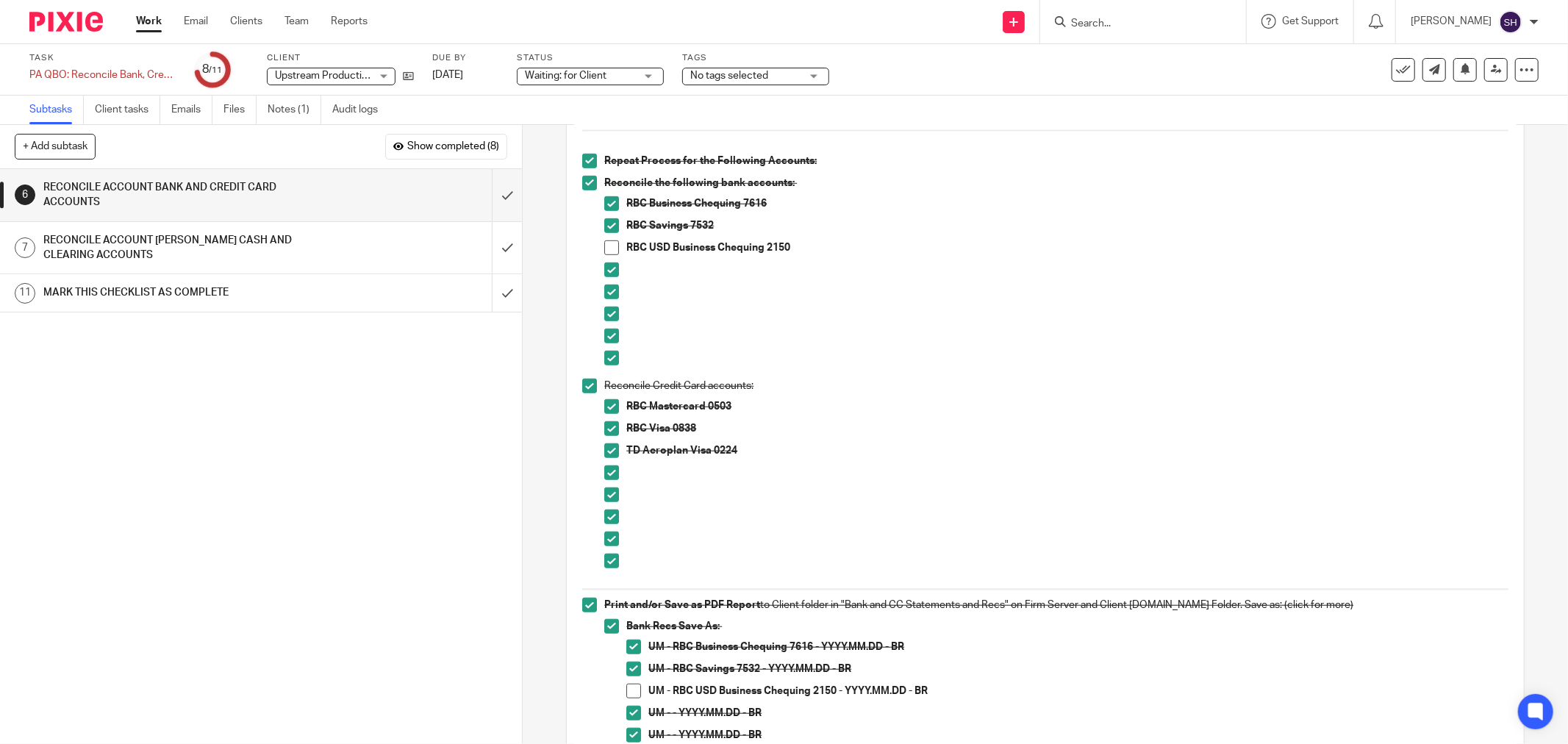
scroll to position [817, 0]
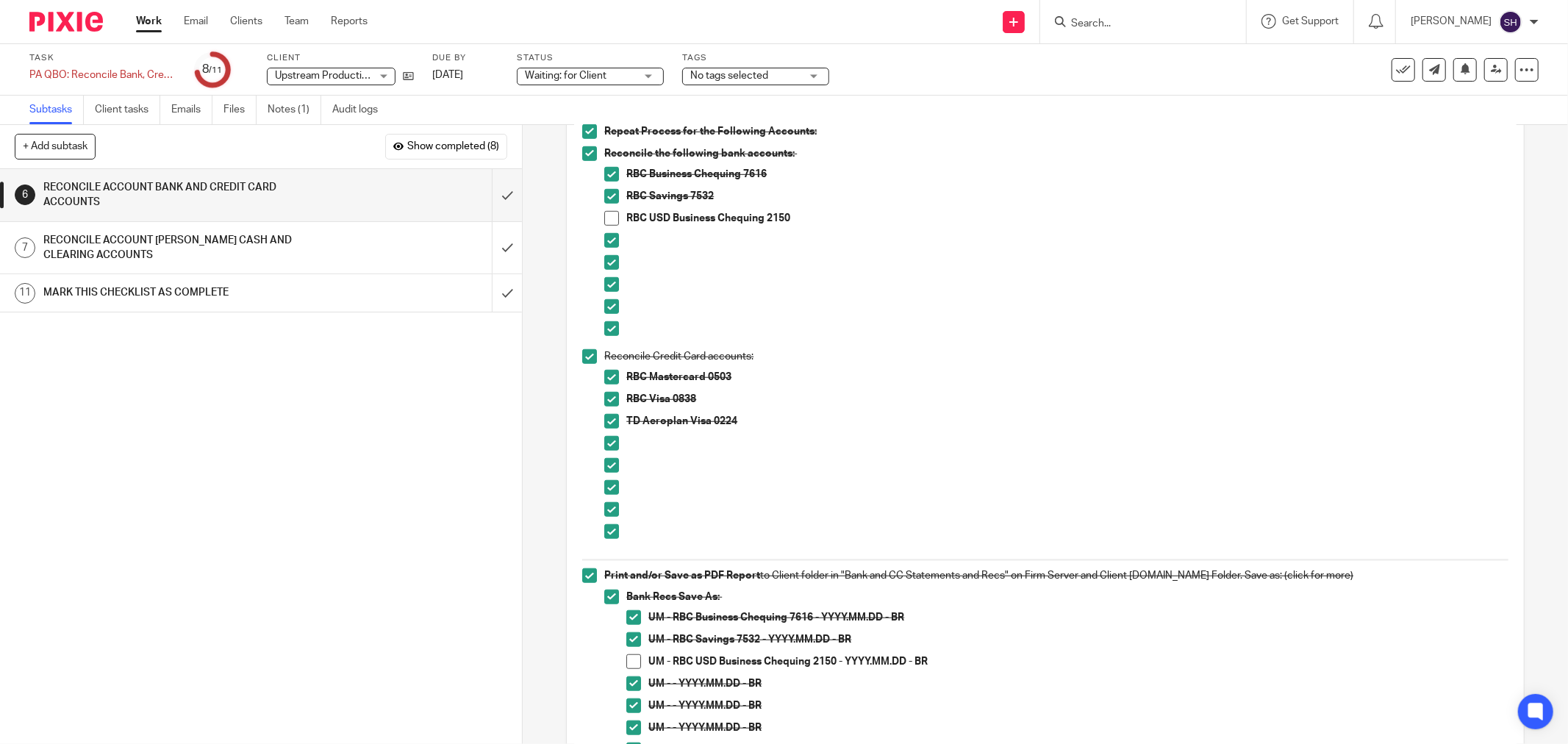
click at [605, 215] on span at bounding box center [612, 218] width 15 height 15
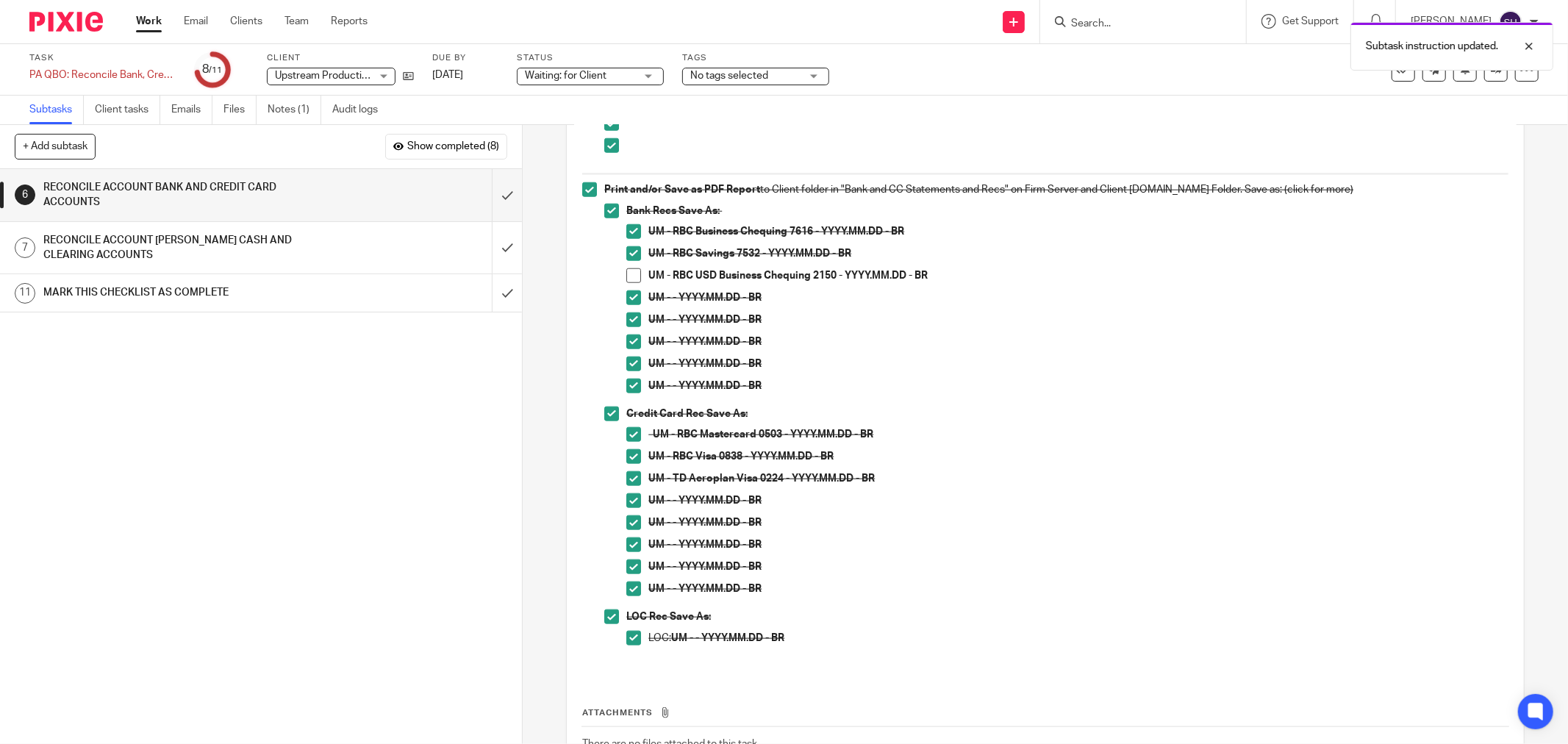
scroll to position [1224, 0]
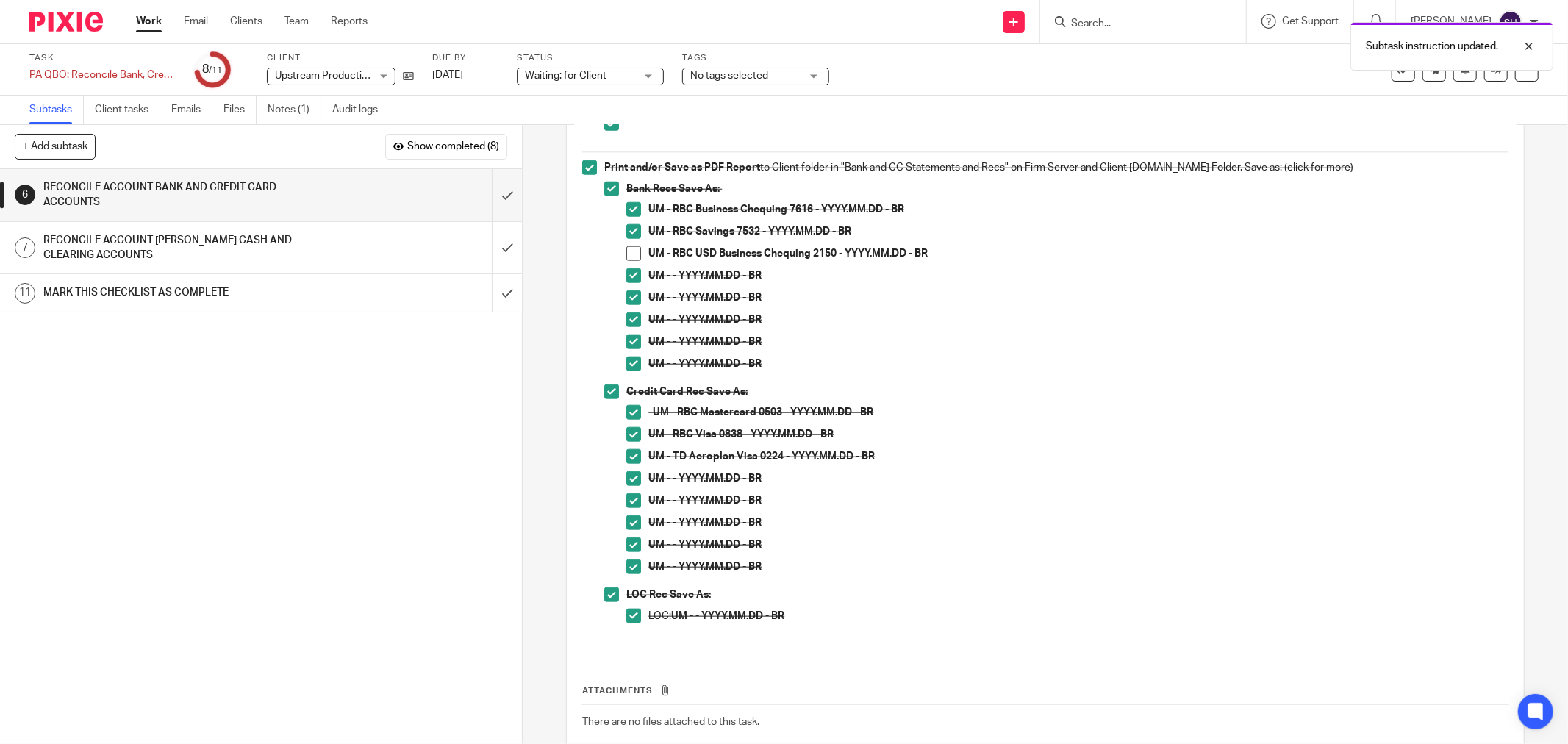
click at [626, 250] on span at bounding box center [633, 254] width 15 height 15
click at [490, 197] on input "submit" at bounding box center [261, 194] width 522 height 52
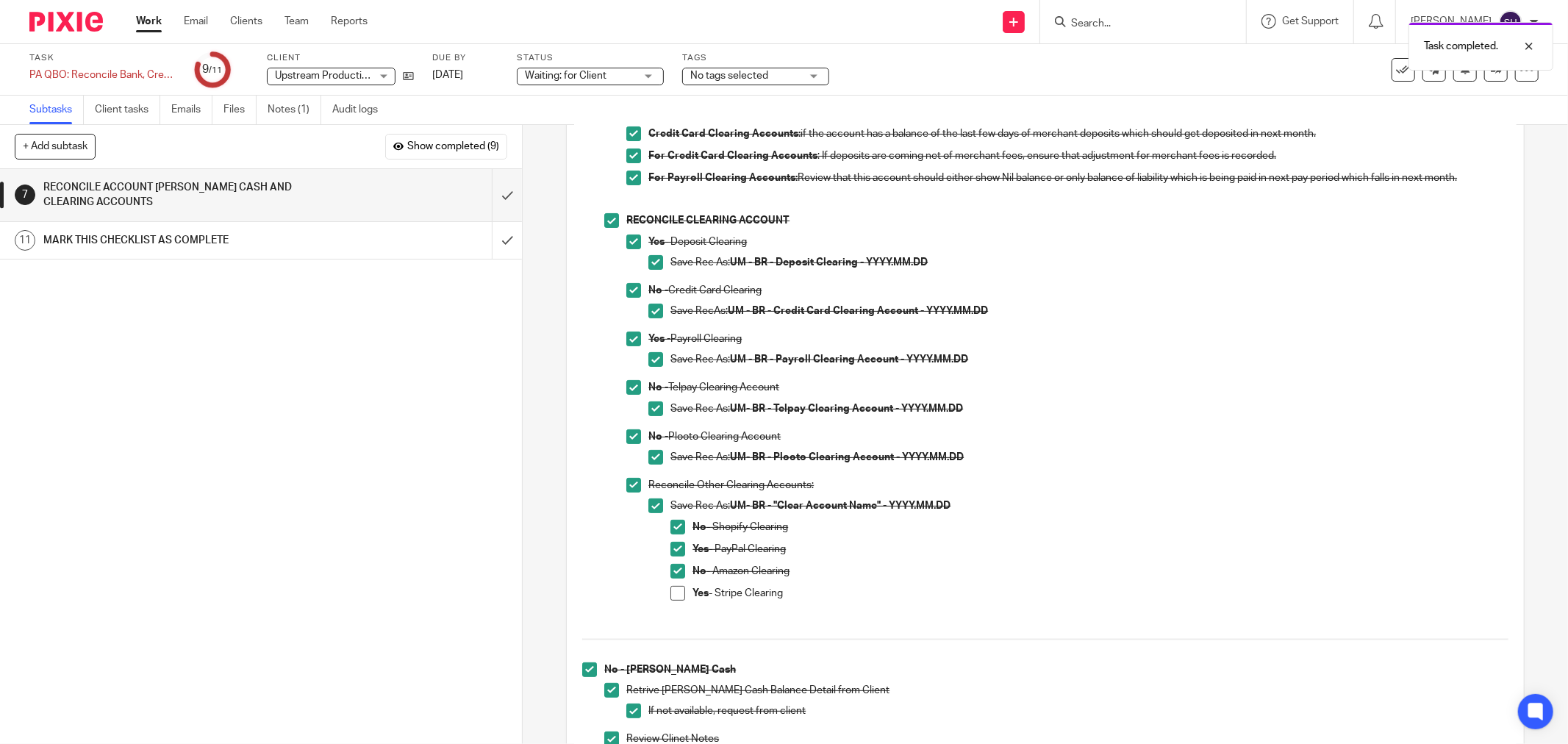
scroll to position [327, 0]
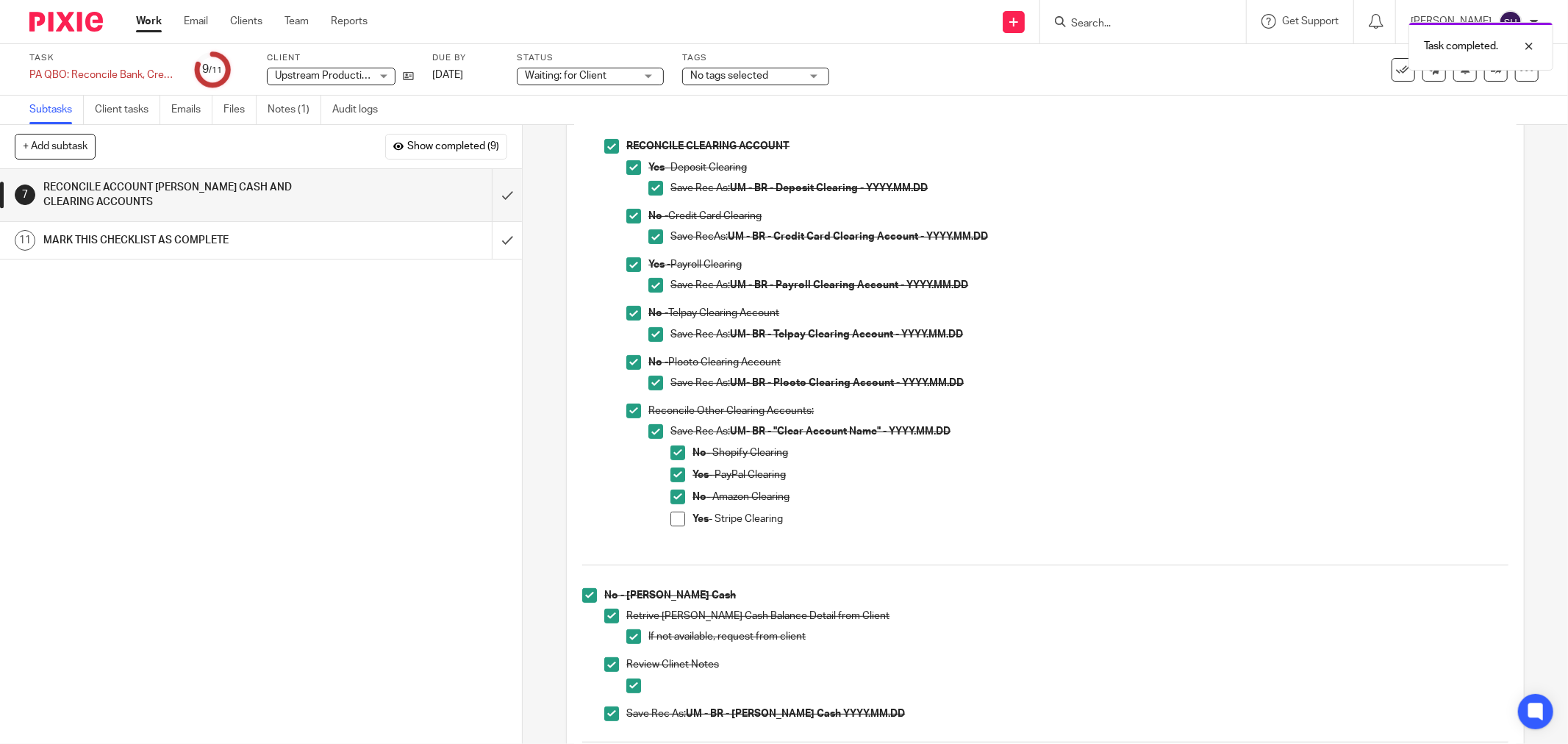
click at [671, 522] on span at bounding box center [678, 519] width 15 height 15
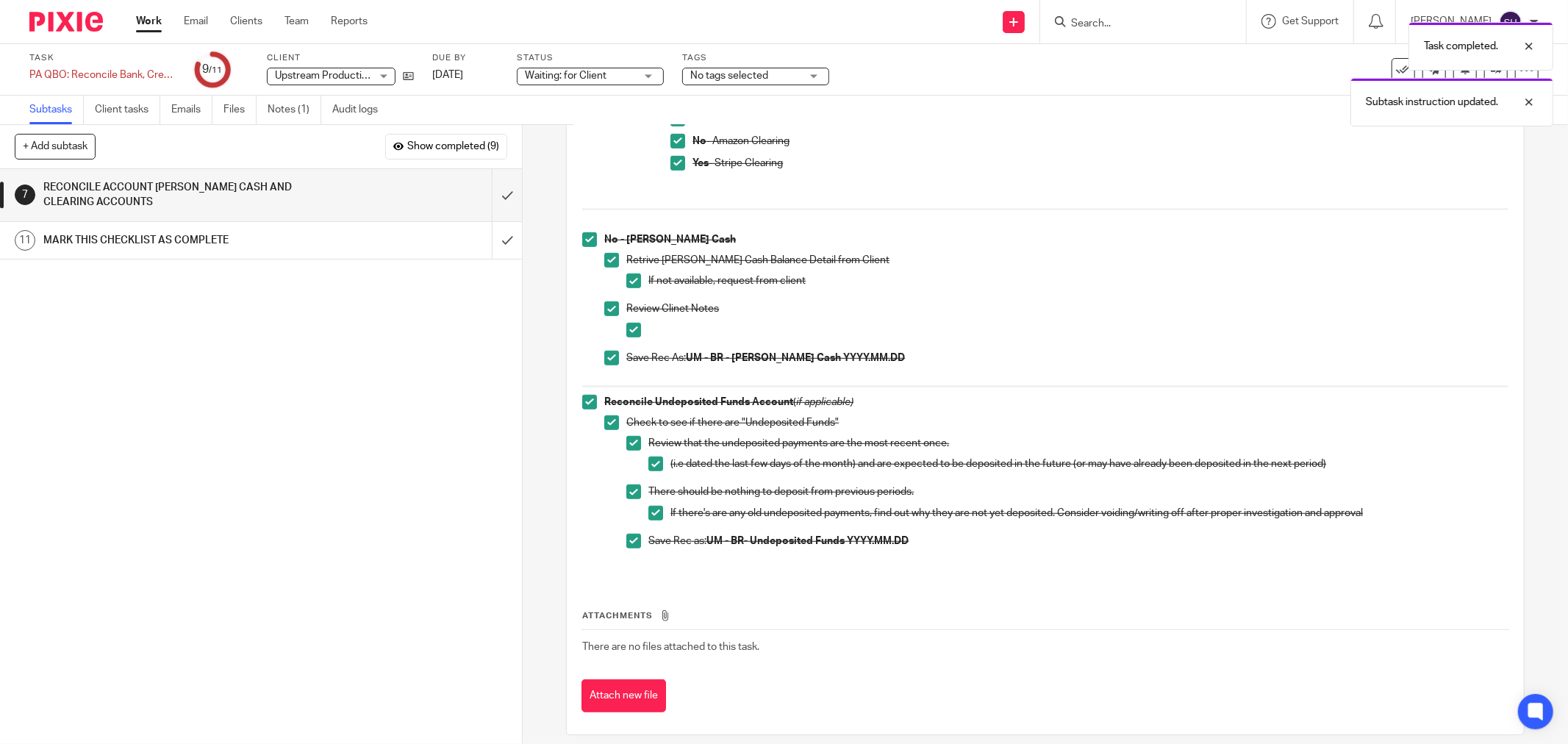
scroll to position [695, 0]
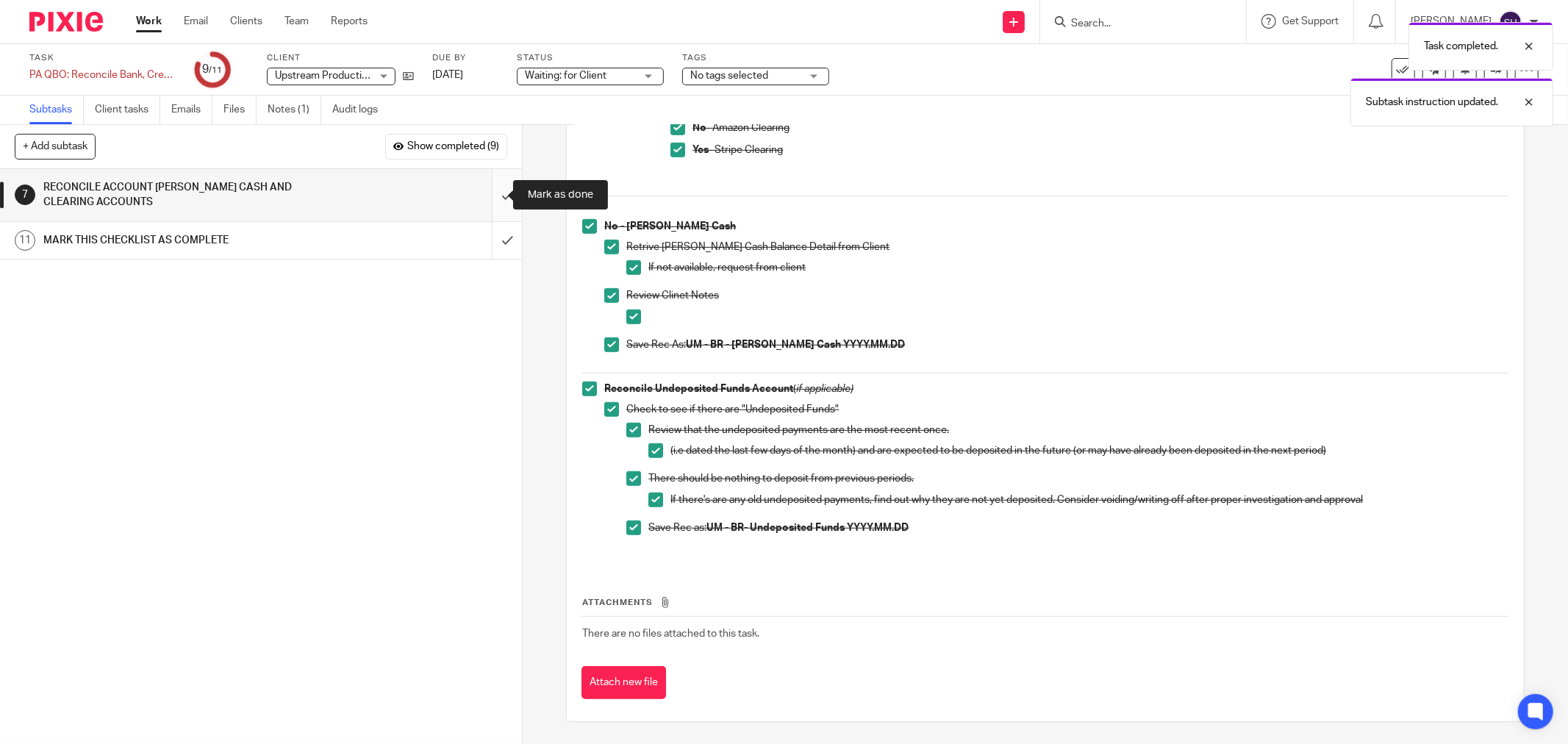
click at [495, 193] on input "submit" at bounding box center [261, 194] width 522 height 52
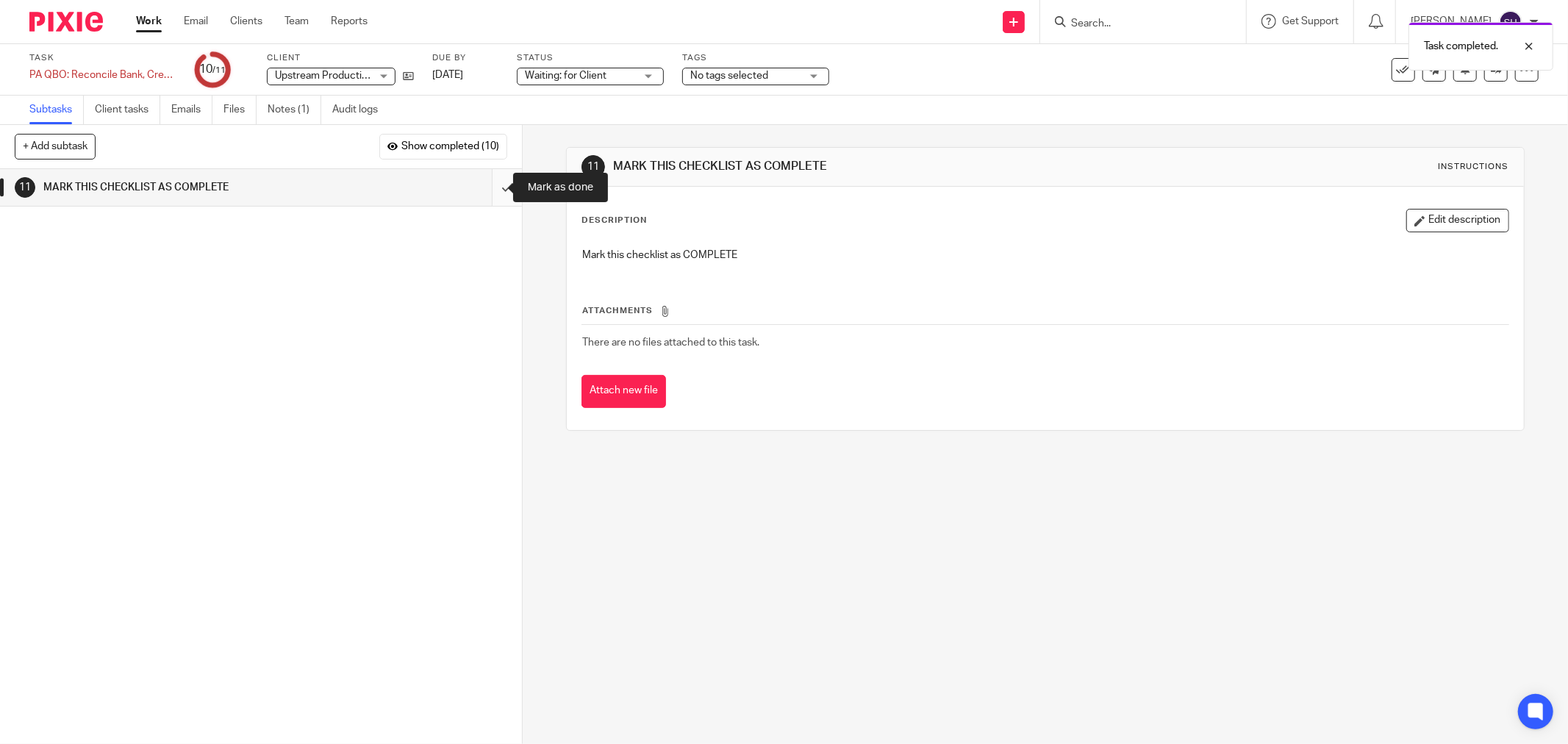
click at [494, 191] on input "submit" at bounding box center [261, 187] width 522 height 36
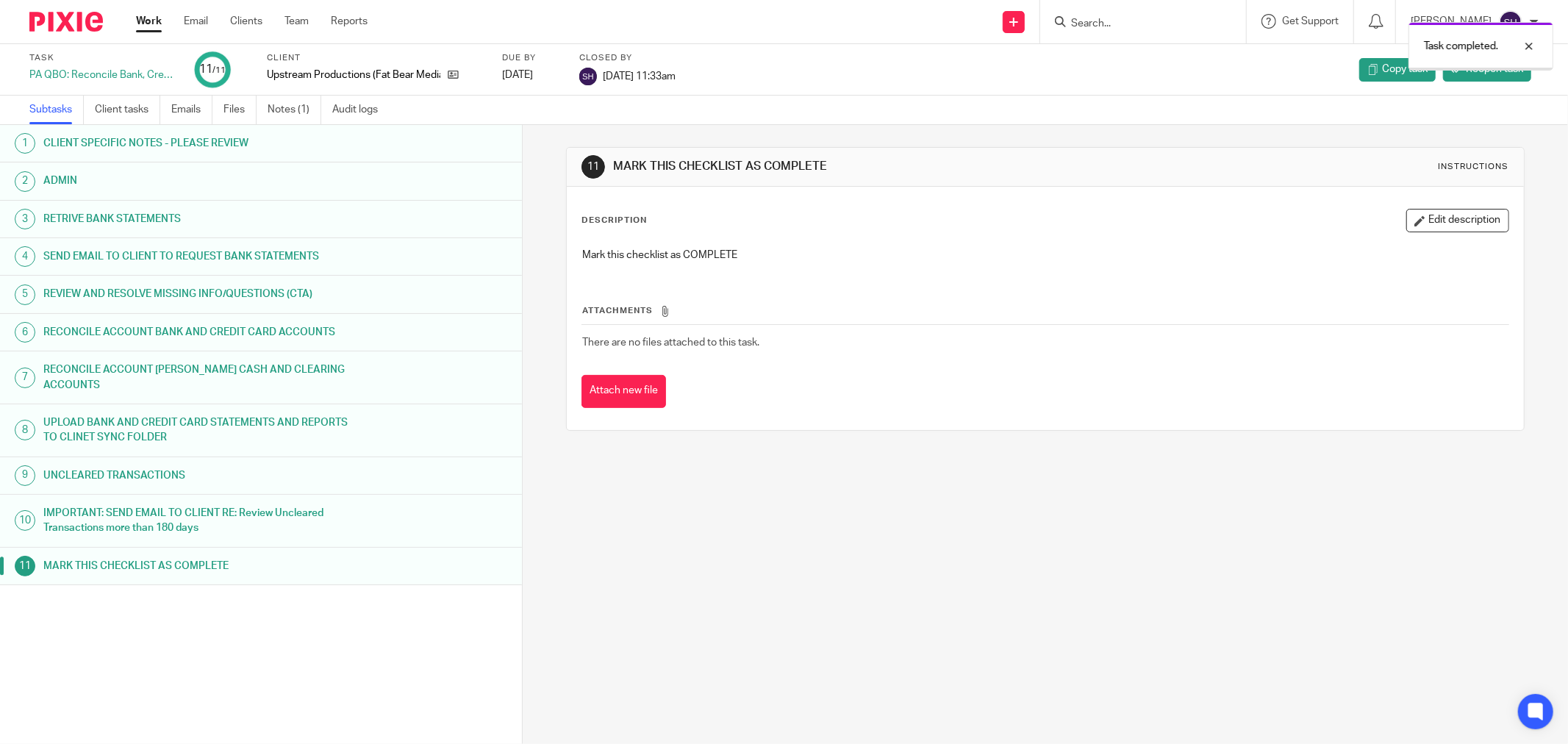
click at [150, 20] on link "Work" at bounding box center [148, 21] width 26 height 15
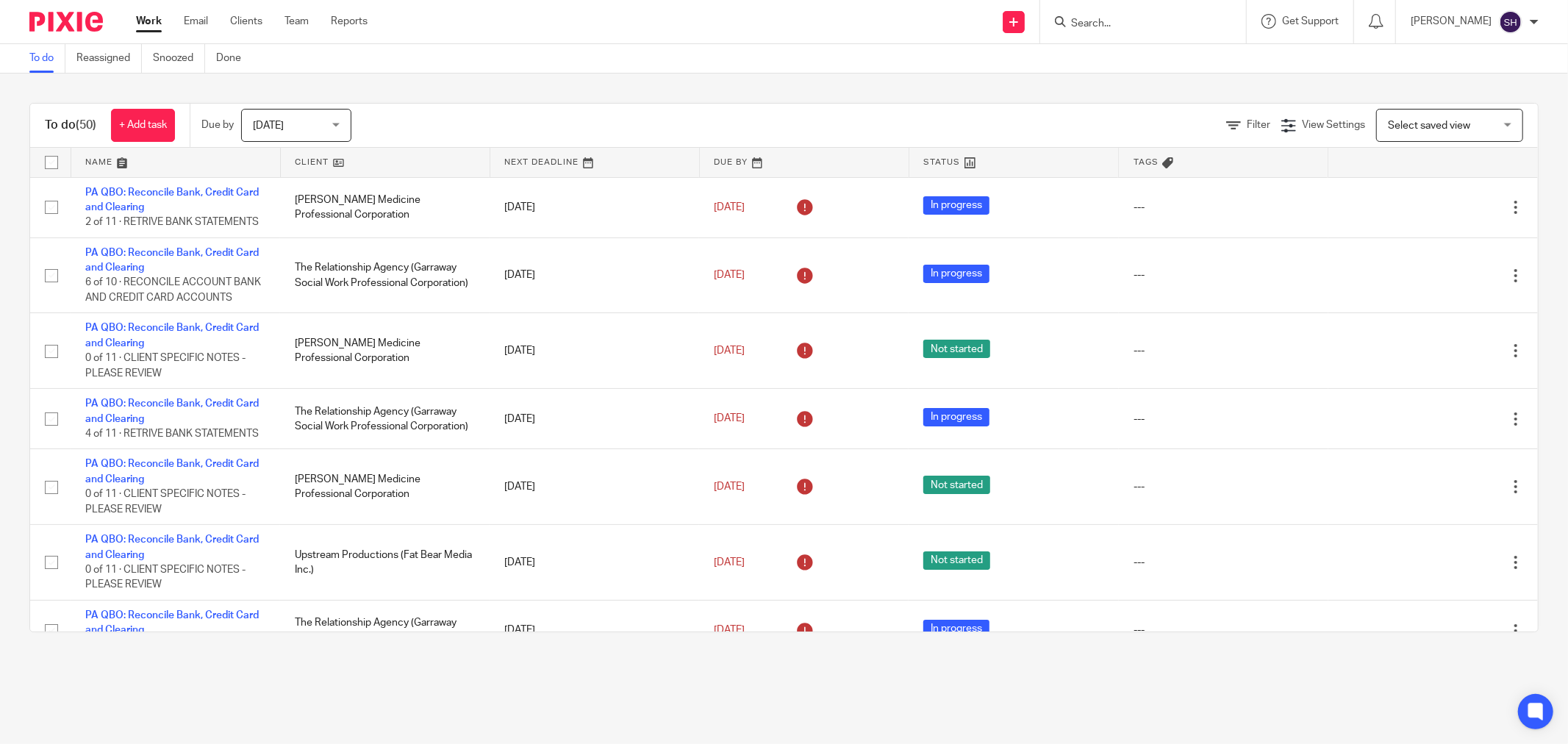
click at [428, 160] on link at bounding box center [385, 163] width 208 height 30
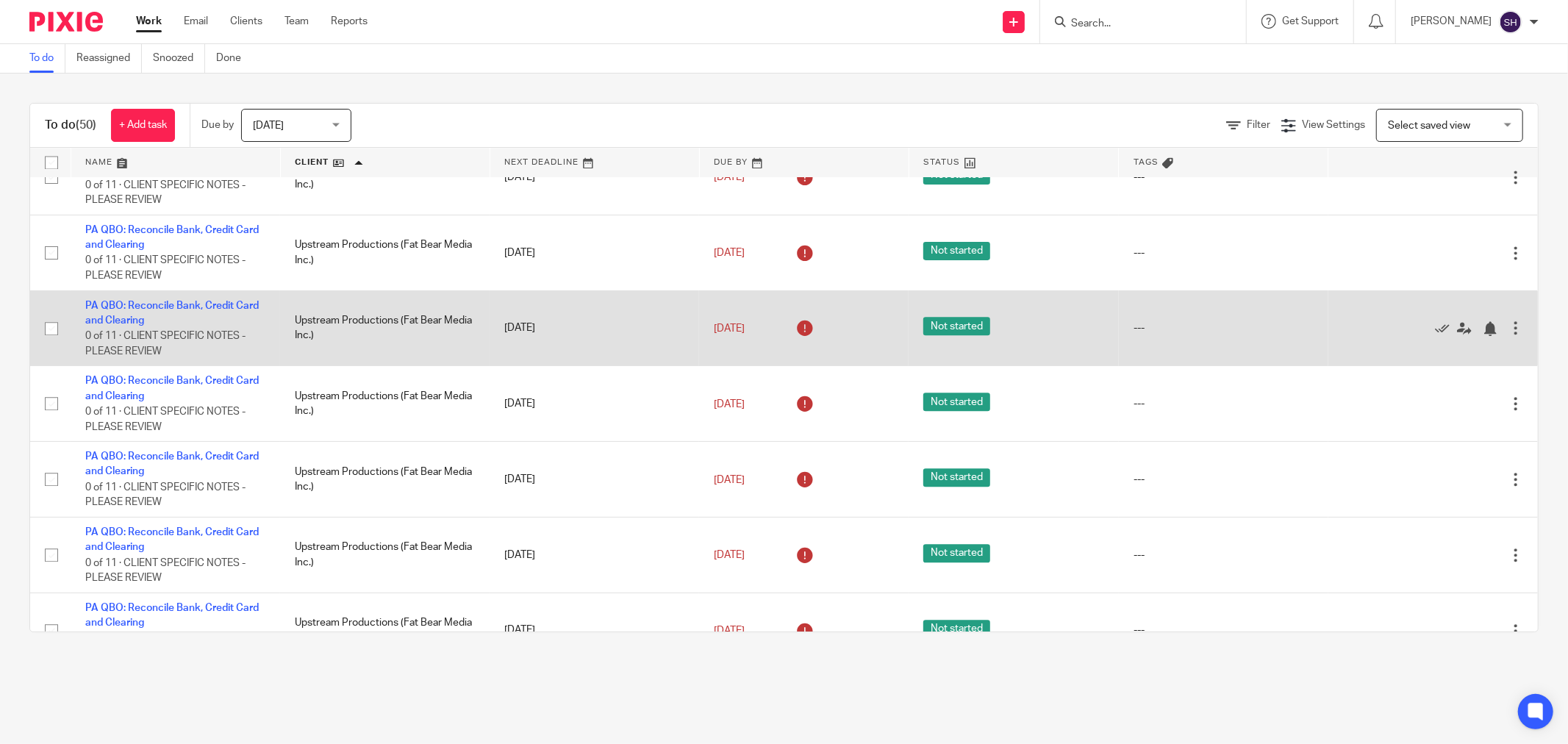
scroll to position [2802, 0]
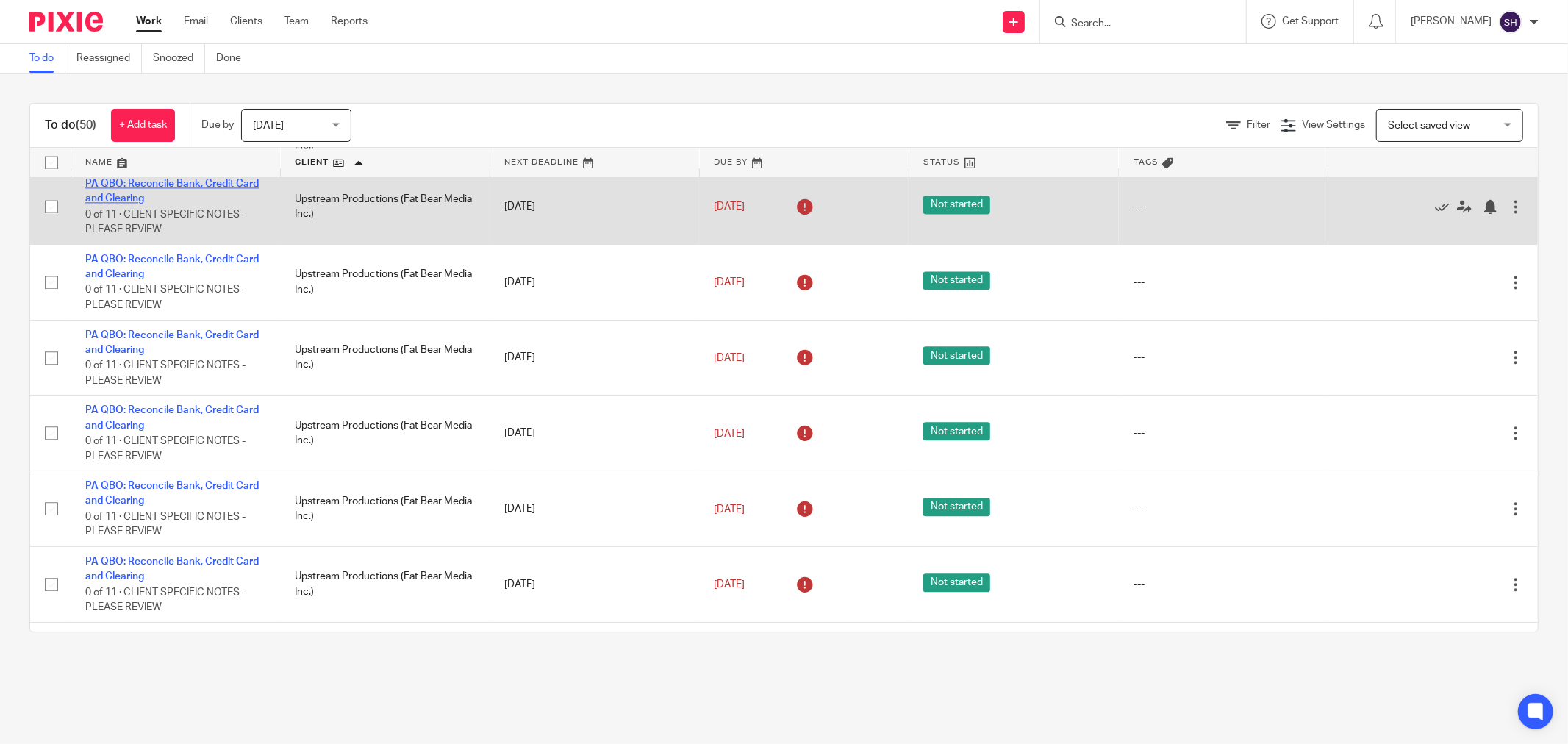
click at [202, 203] on link "PA QBO: Reconcile Bank, Credit Card and Clearing" at bounding box center [172, 191] width 174 height 25
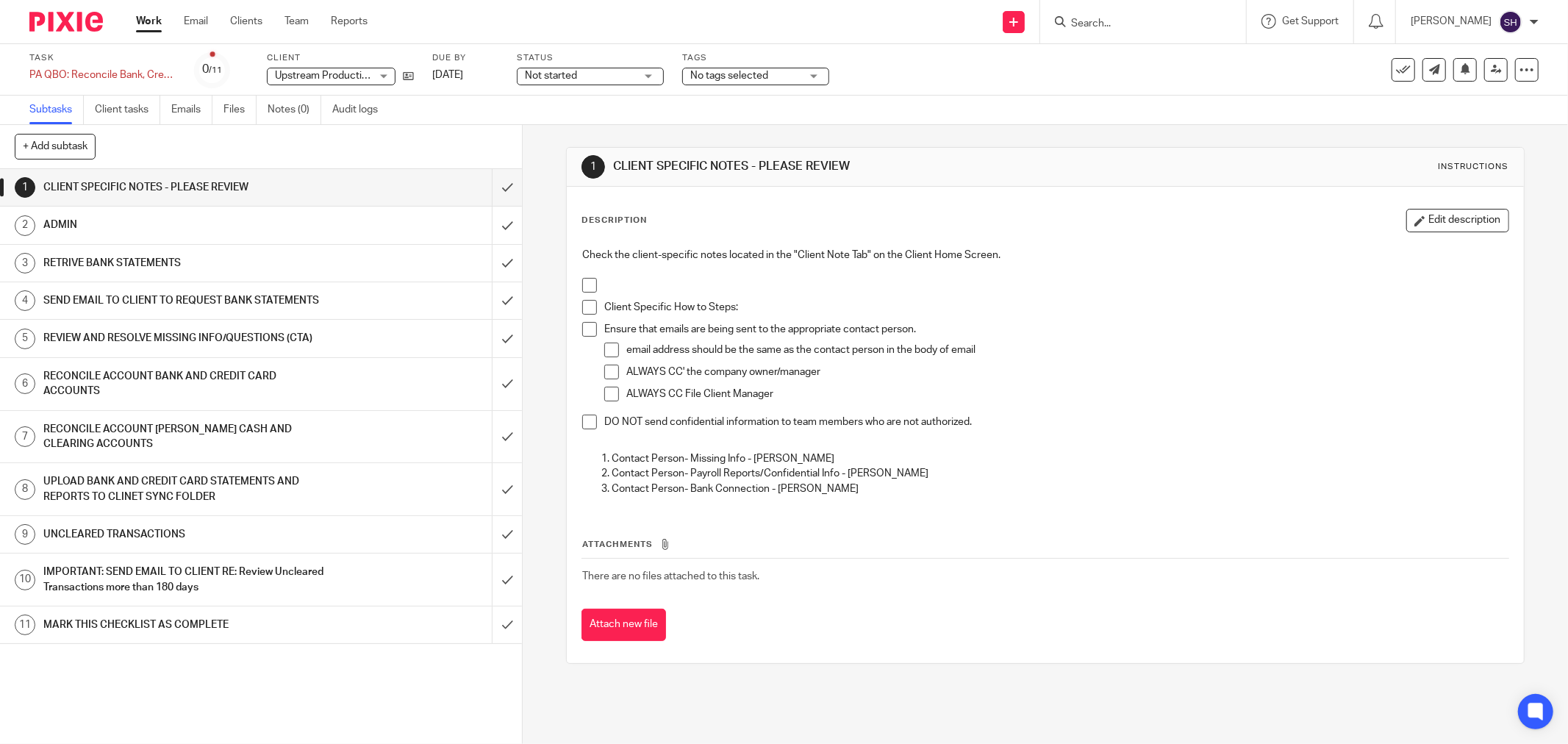
click at [584, 289] on span at bounding box center [590, 285] width 15 height 15
drag, startPoint x: 588, startPoint y: 305, endPoint x: 589, endPoint y: 327, distance: 22.0
click at [588, 306] on span at bounding box center [590, 308] width 15 height 15
click at [589, 332] on span at bounding box center [590, 329] width 15 height 15
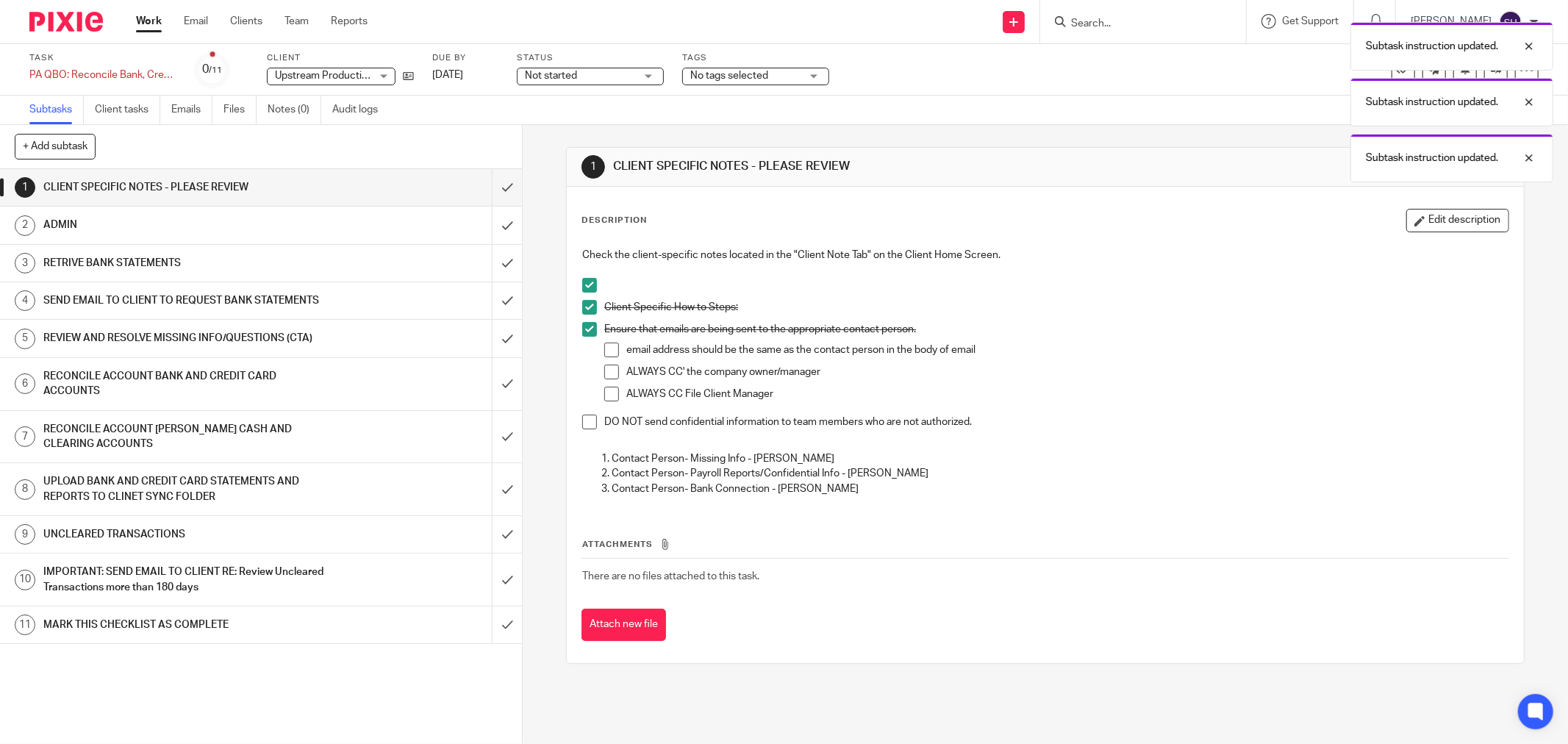
click at [614, 355] on li "email address should be the same as the contact person in the body of email" at bounding box center [1056, 353] width 904 height 22
click at [609, 347] on span at bounding box center [612, 350] width 15 height 15
click at [610, 367] on span at bounding box center [612, 372] width 15 height 15
click at [605, 391] on span at bounding box center [612, 394] width 15 height 15
click at [582, 420] on span at bounding box center [590, 422] width 15 height 15
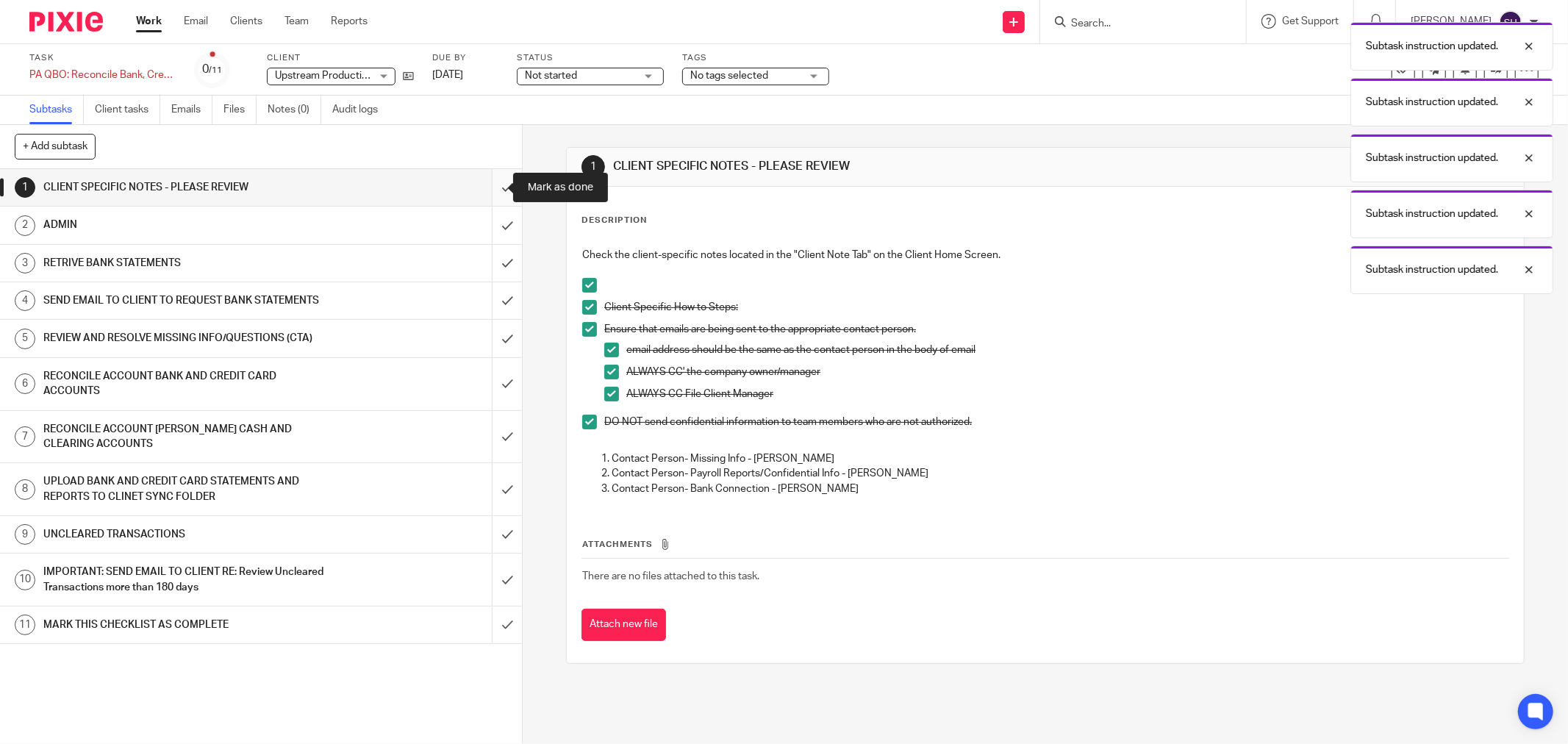
click at [500, 189] on input "submit" at bounding box center [261, 187] width 522 height 36
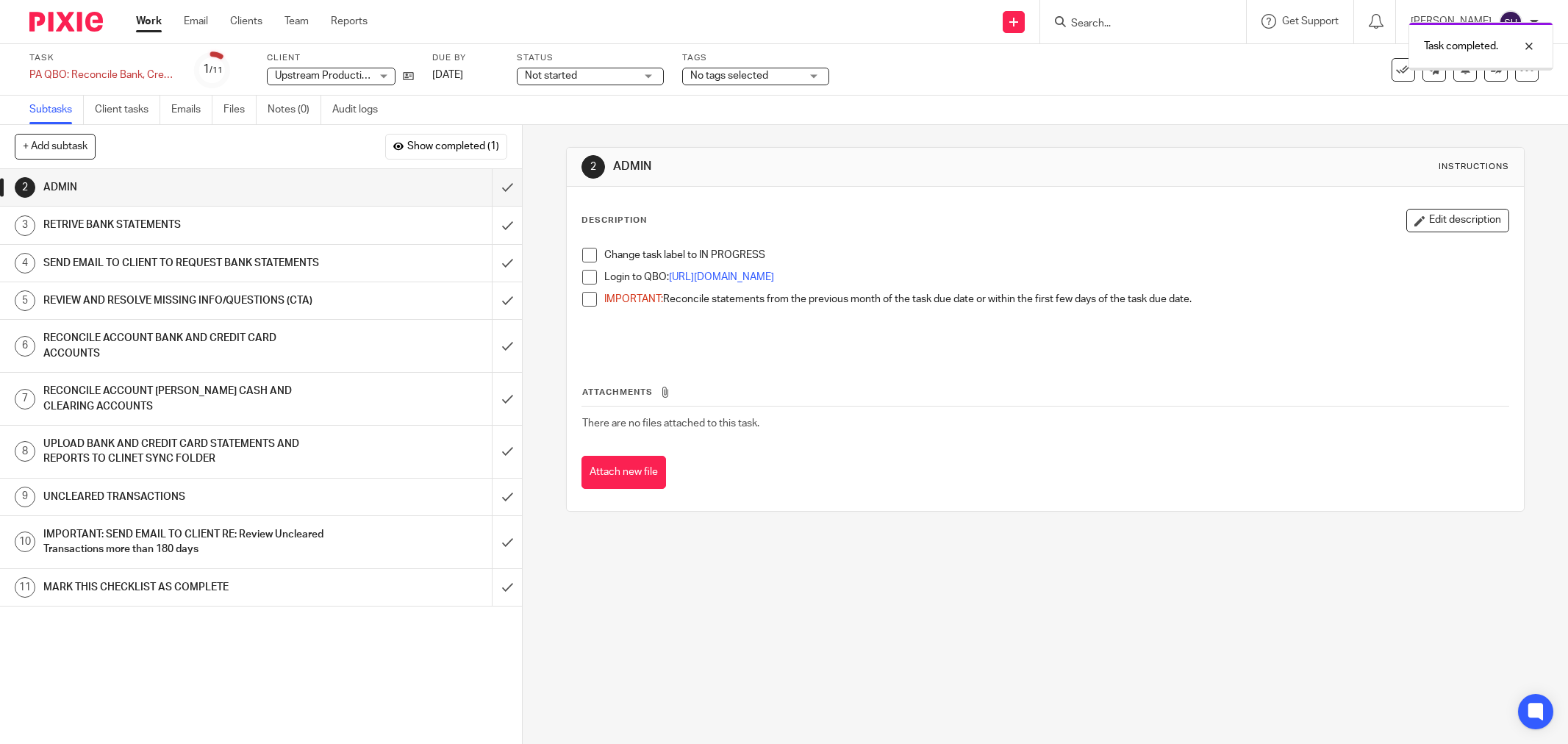
click at [605, 77] on span "Not started" at bounding box center [580, 76] width 110 height 16
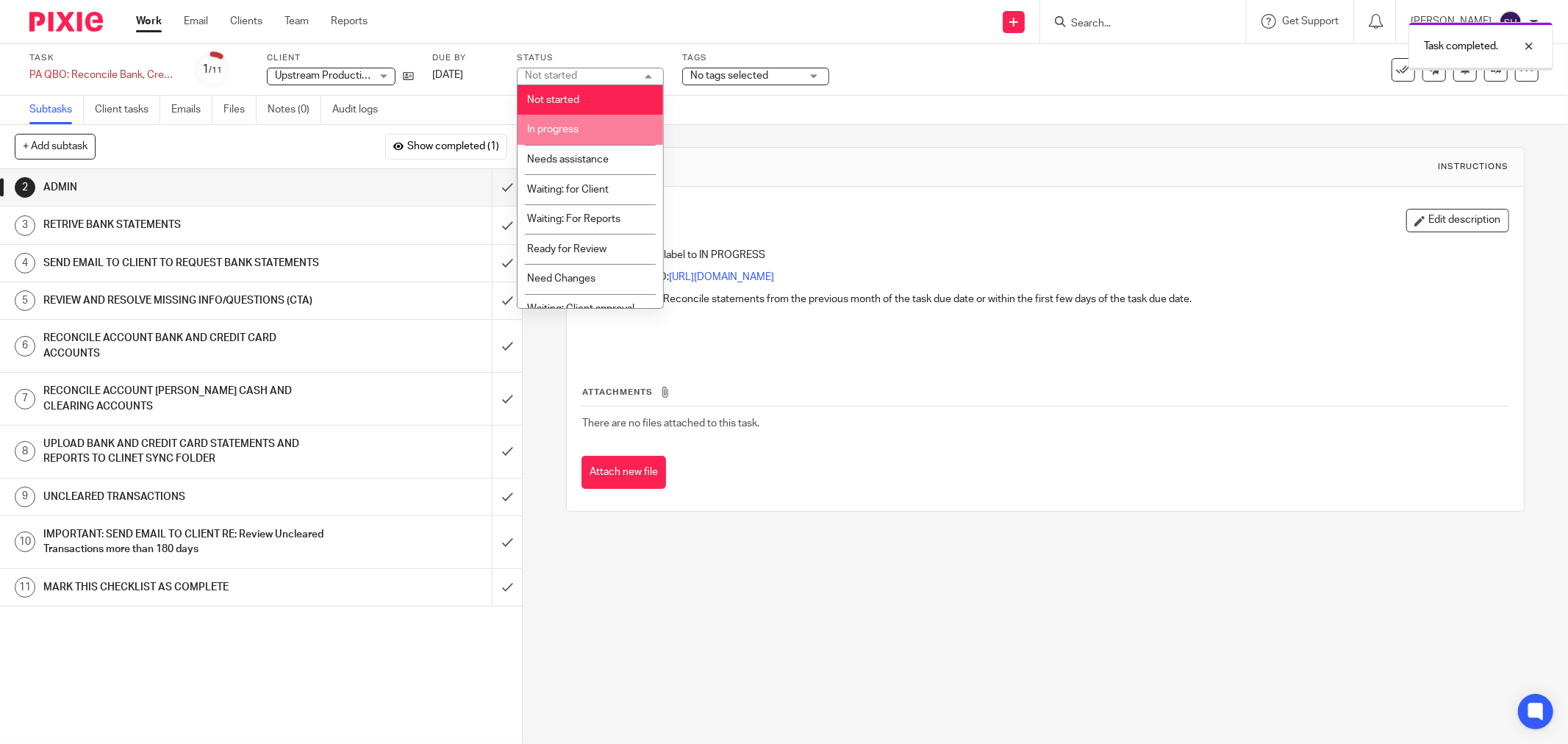
click at [595, 122] on li "In progress" at bounding box center [590, 130] width 146 height 30
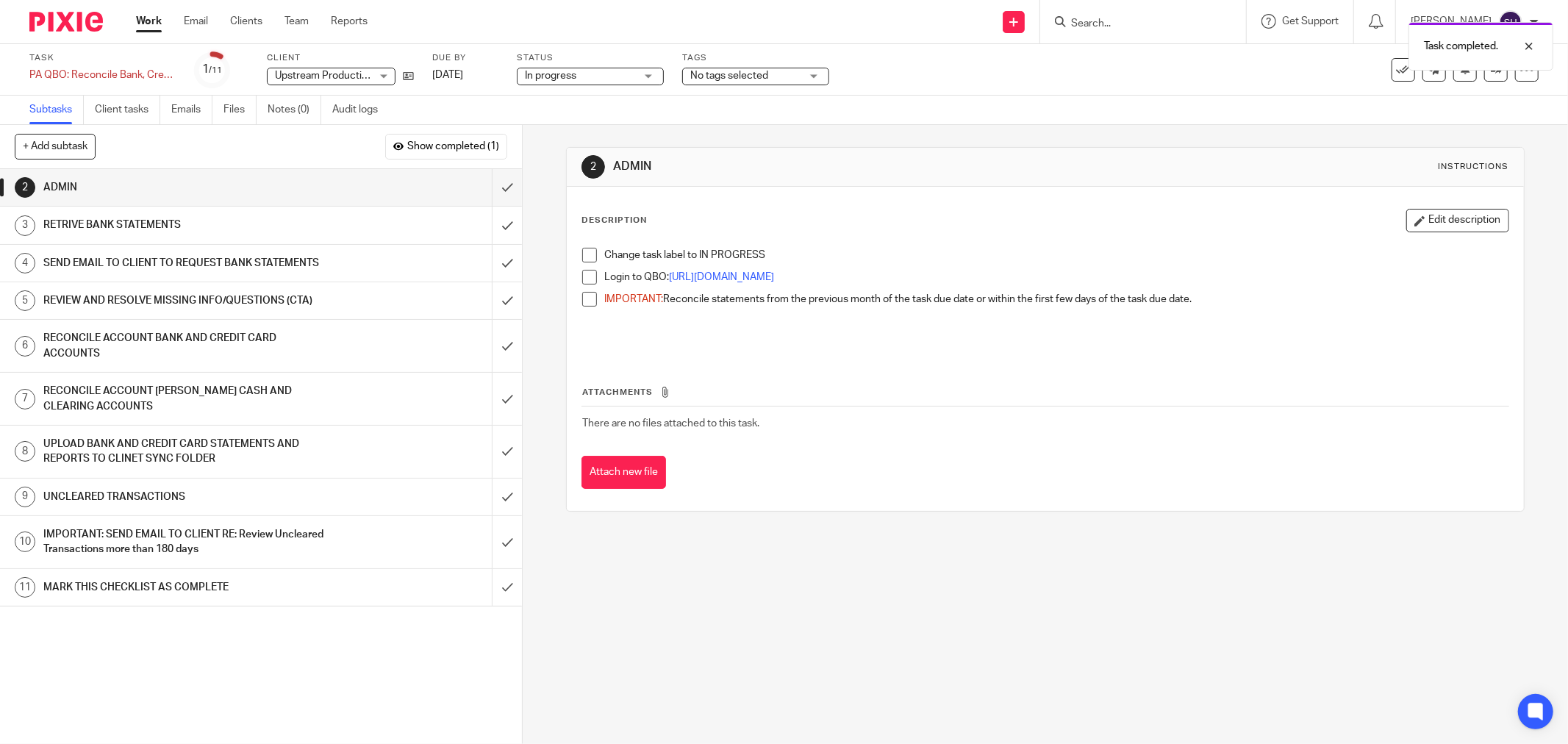
click at [586, 274] on span at bounding box center [590, 277] width 15 height 15
click at [584, 251] on span at bounding box center [590, 255] width 15 height 15
click at [586, 295] on span at bounding box center [590, 299] width 15 height 15
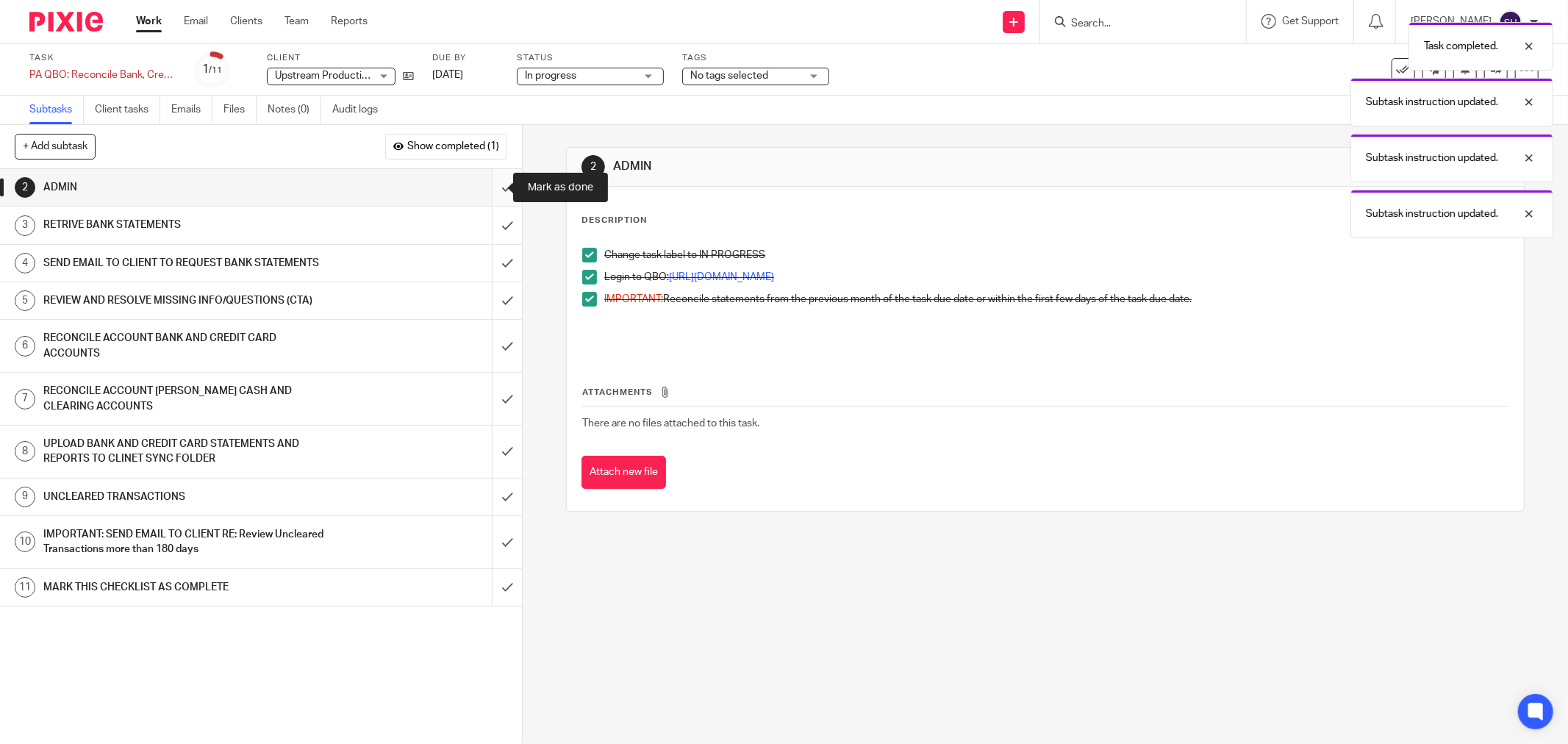
click at [493, 188] on input "submit" at bounding box center [261, 187] width 522 height 36
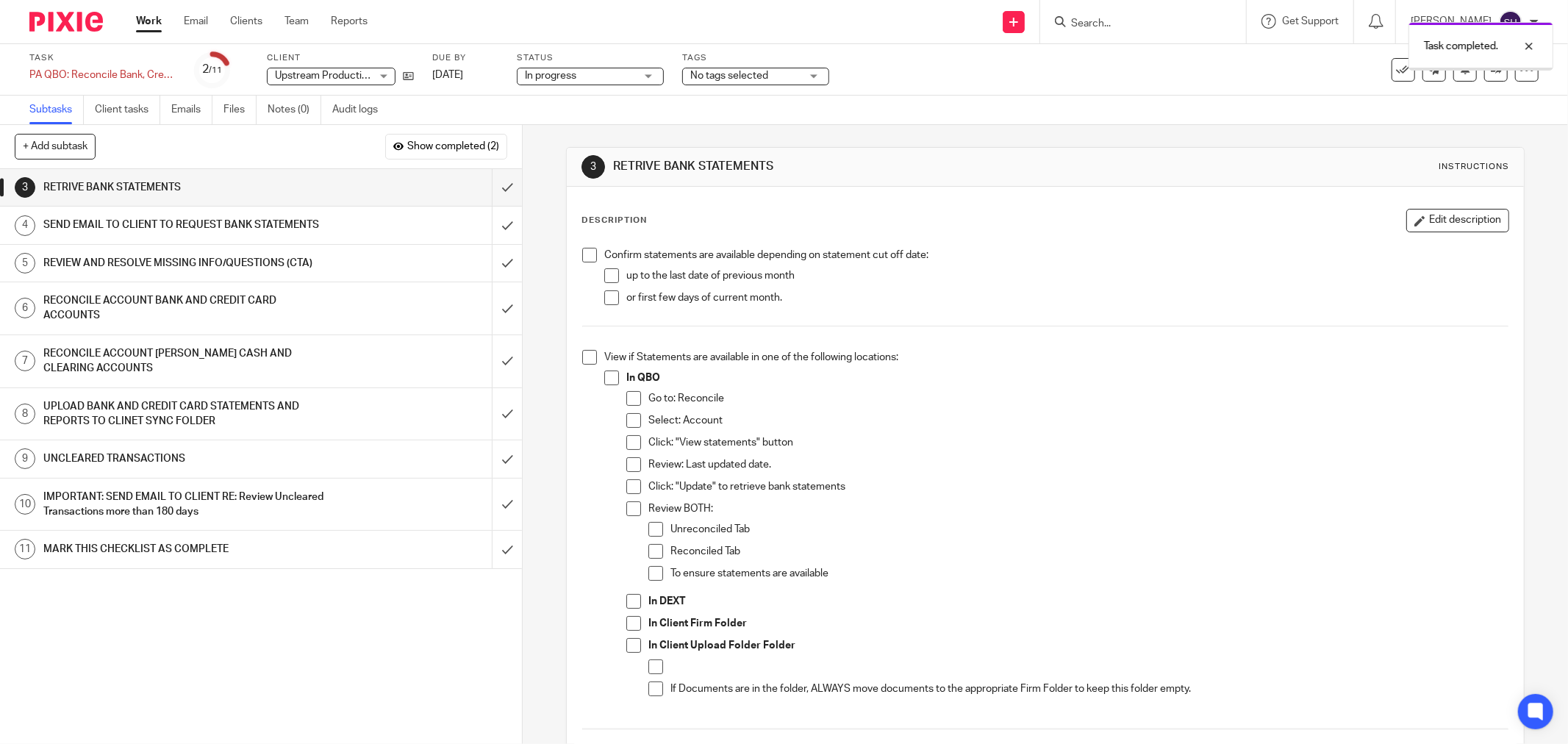
drag, startPoint x: 583, startPoint y: 250, endPoint x: 592, endPoint y: 262, distance: 15.0
click at [584, 251] on span at bounding box center [590, 255] width 15 height 15
click at [605, 272] on span at bounding box center [612, 275] width 15 height 15
click at [605, 294] on span at bounding box center [612, 298] width 15 height 15
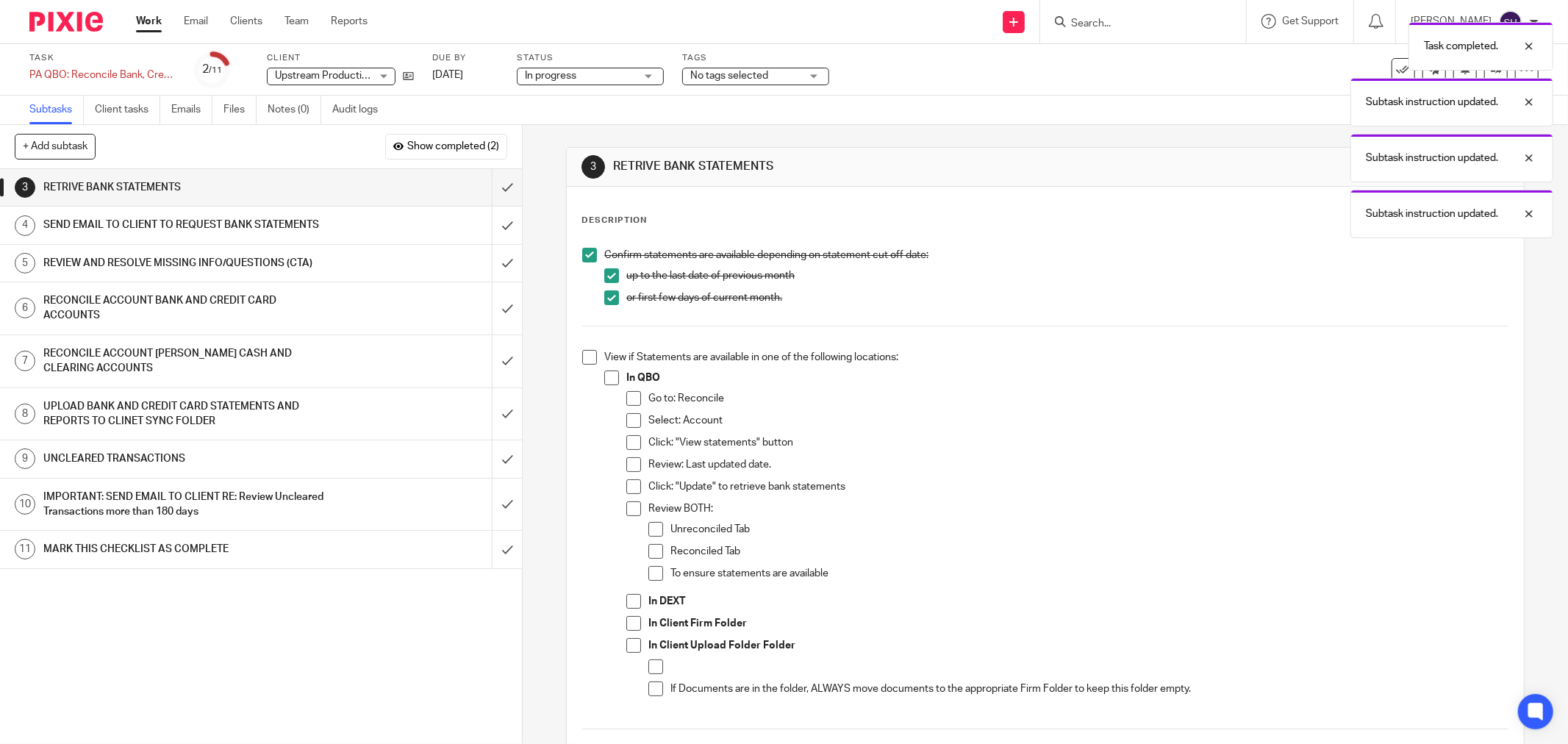
click at [586, 355] on span at bounding box center [590, 357] width 15 height 15
click at [610, 383] on span at bounding box center [612, 378] width 15 height 15
click at [634, 407] on li "Go to: Reconcile" at bounding box center [1067, 402] width 882 height 22
click at [633, 399] on span at bounding box center [633, 398] width 15 height 15
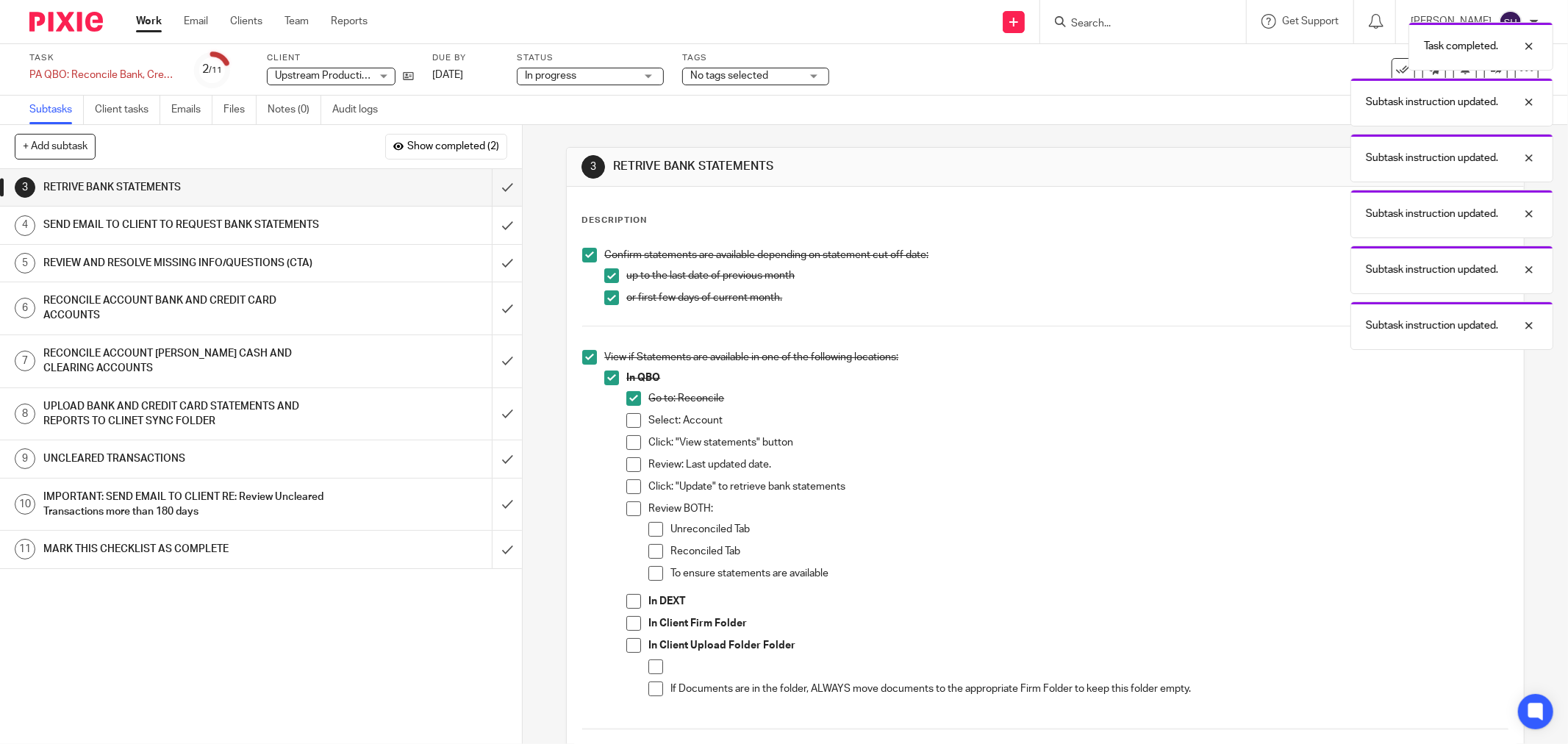
click at [631, 422] on span at bounding box center [633, 421] width 15 height 15
click at [632, 445] on span at bounding box center [633, 442] width 15 height 15
drag, startPoint x: 632, startPoint y: 464, endPoint x: 633, endPoint y: 479, distance: 15.0
click at [632, 465] on span at bounding box center [633, 465] width 15 height 15
drag, startPoint x: 633, startPoint y: 480, endPoint x: 633, endPoint y: 493, distance: 13.0
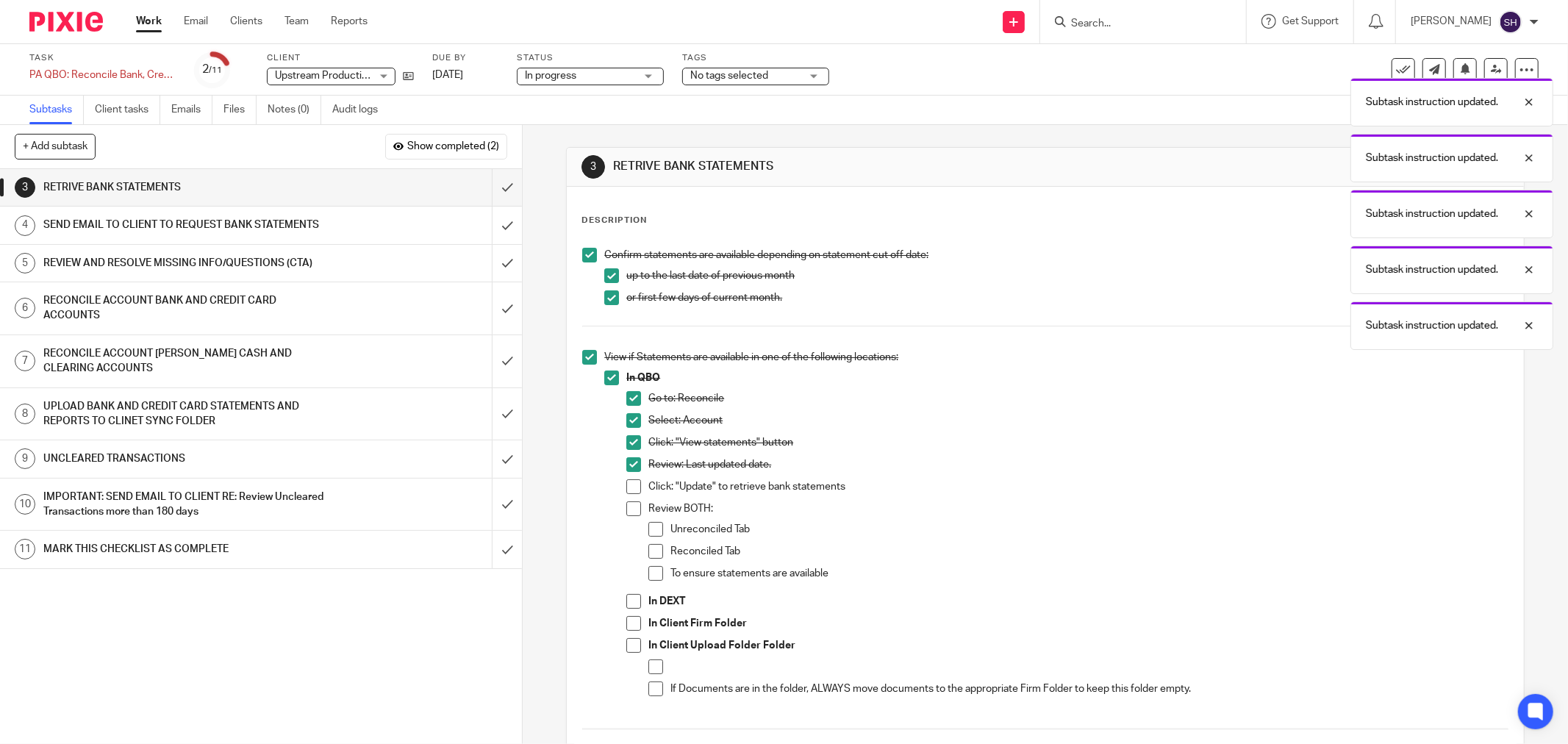
click at [633, 483] on span at bounding box center [633, 487] width 15 height 15
click at [632, 512] on span at bounding box center [633, 508] width 15 height 15
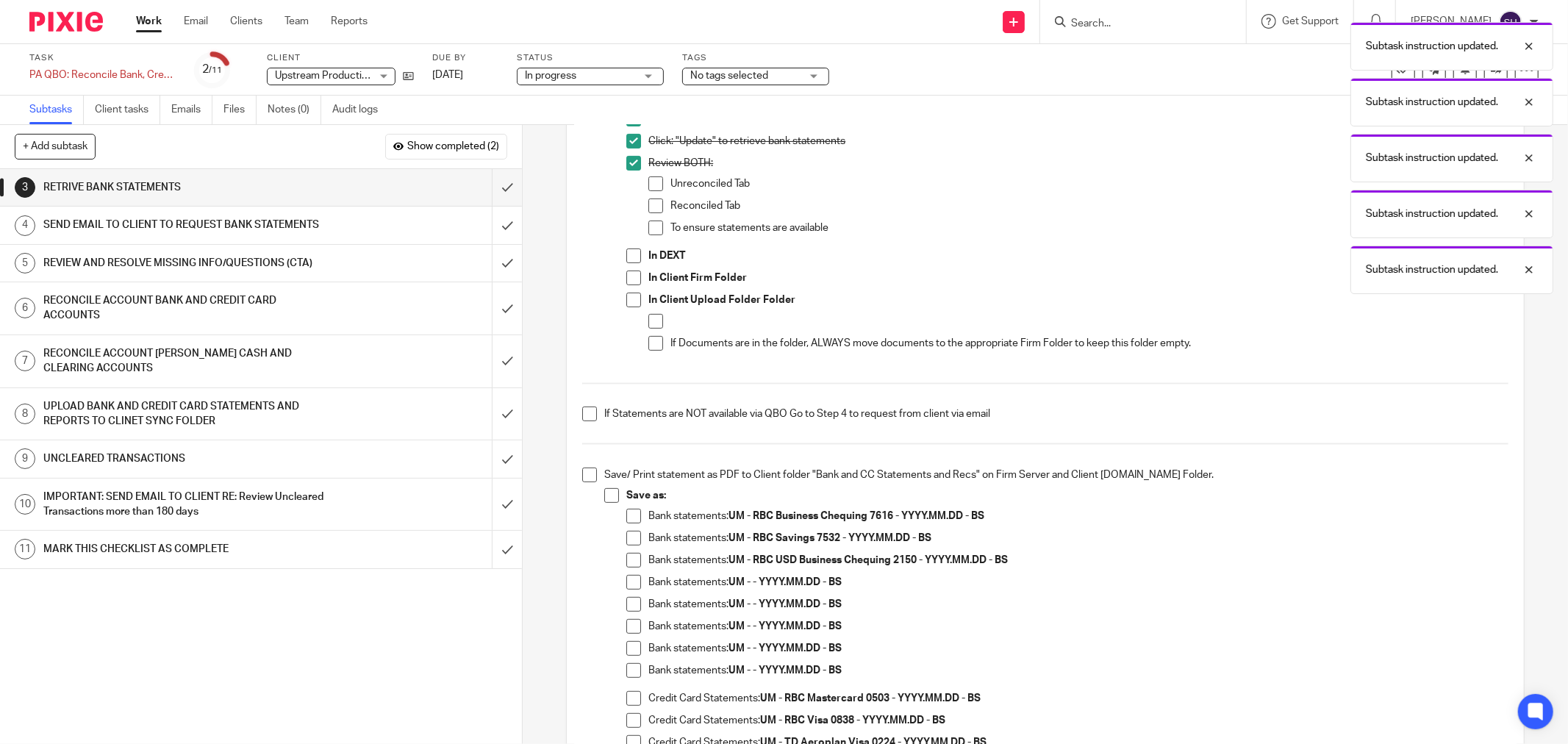
scroll to position [327, 0]
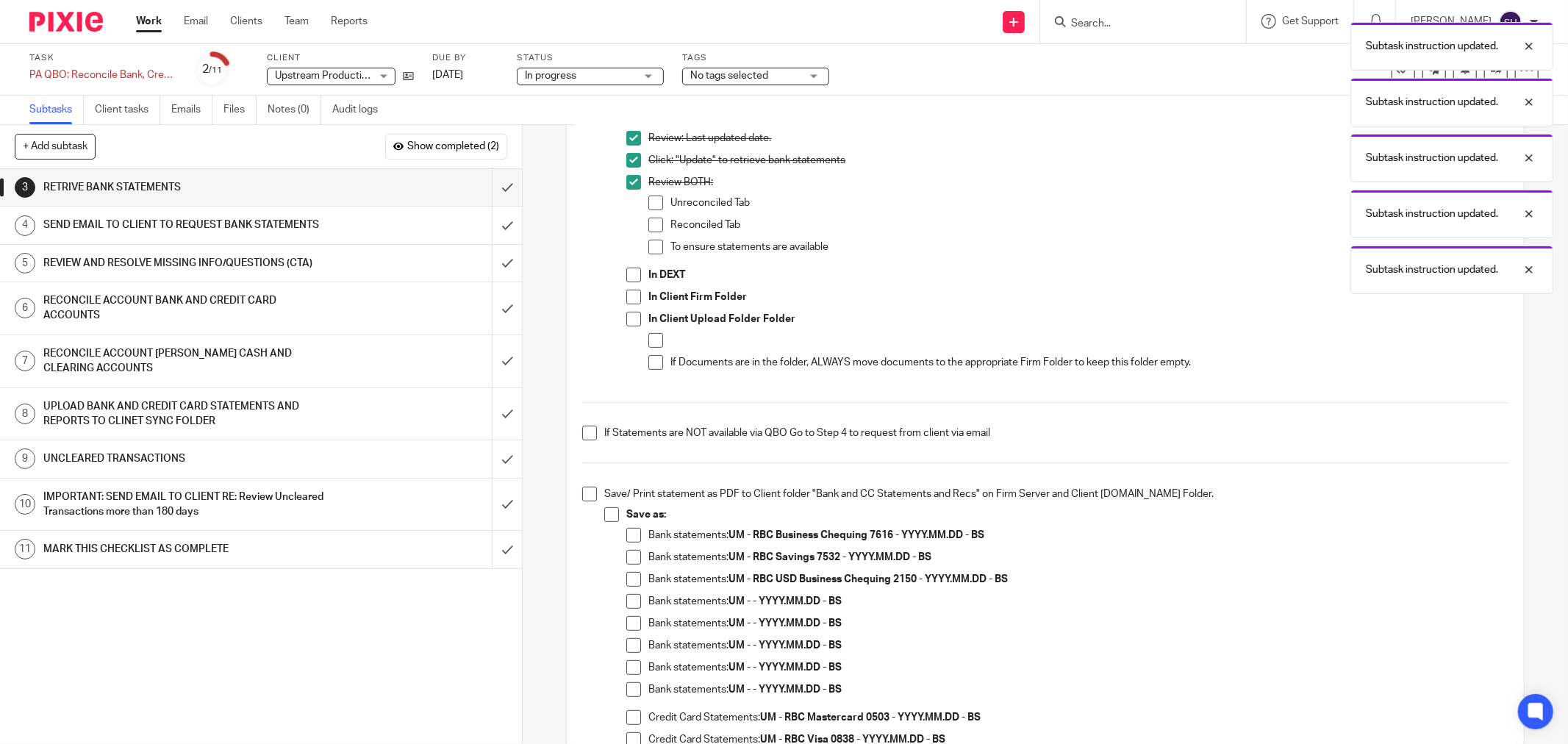
click at [648, 201] on span at bounding box center [656, 203] width 15 height 15
click at [648, 215] on li "Unreconciled Tab" at bounding box center [1078, 206] width 860 height 22
click at [648, 228] on span at bounding box center [656, 225] width 15 height 15
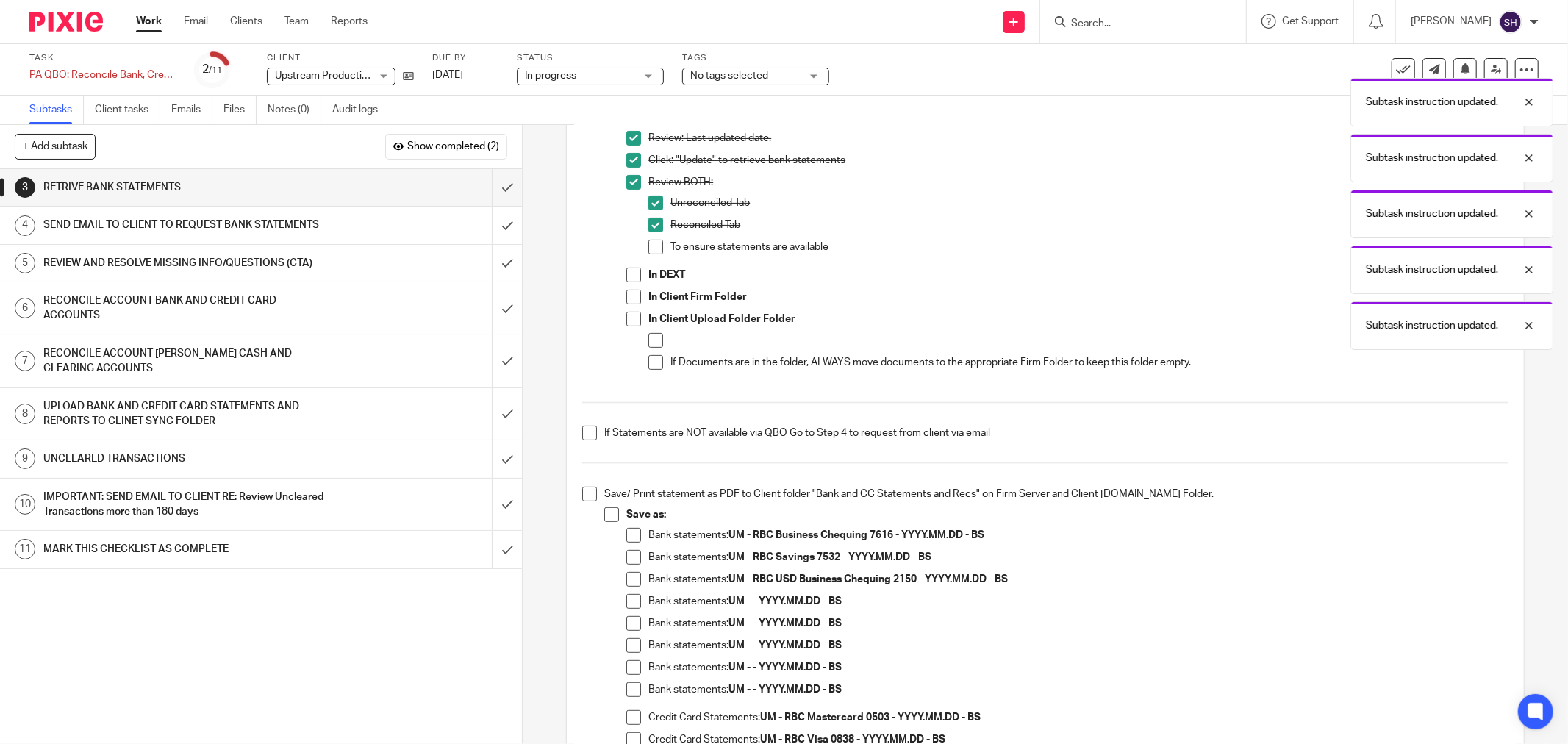
click at [649, 243] on span at bounding box center [656, 247] width 15 height 15
click at [626, 278] on span at bounding box center [633, 275] width 15 height 15
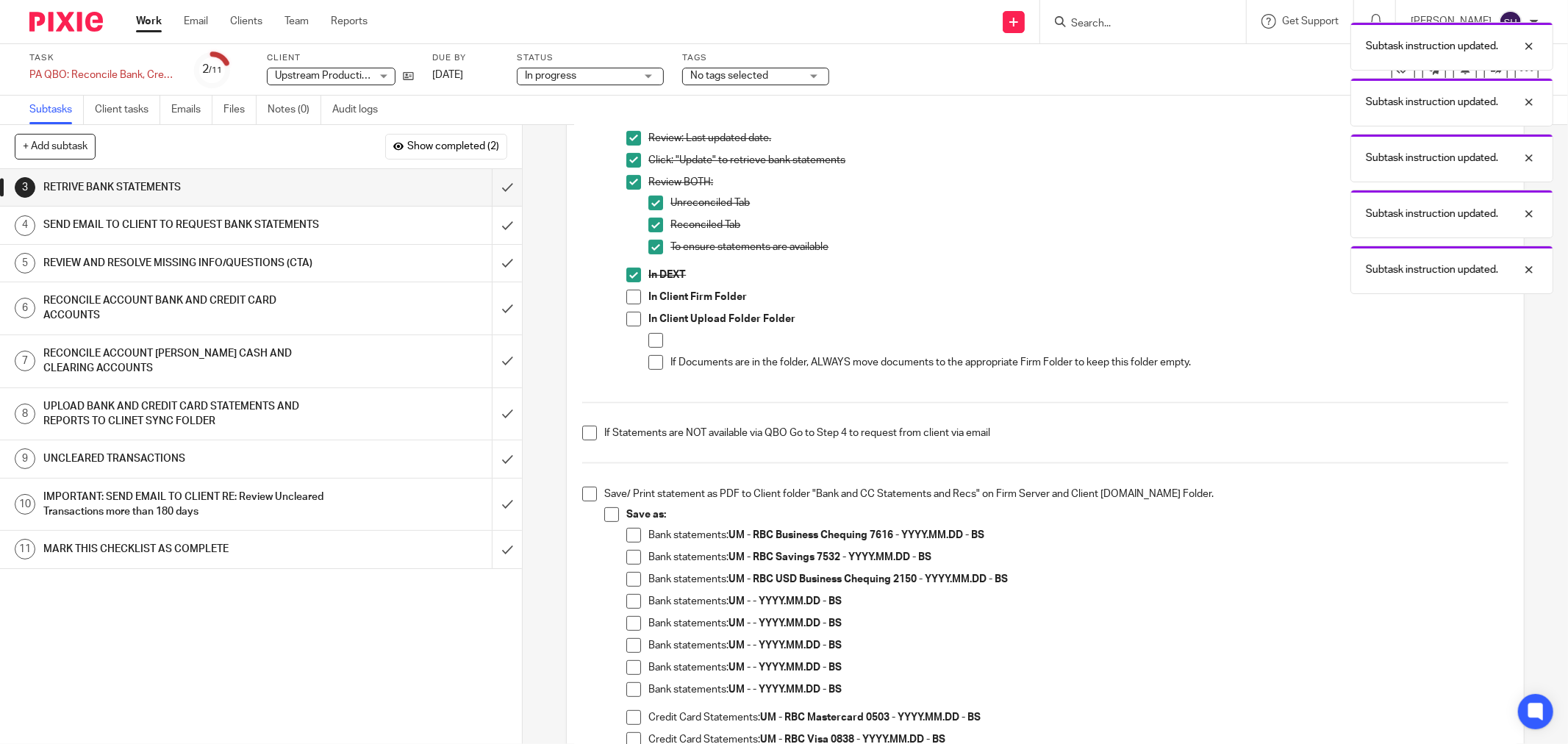
click at [626, 293] on span at bounding box center [633, 297] width 15 height 15
click at [626, 319] on span at bounding box center [633, 319] width 15 height 15
click at [648, 341] on span at bounding box center [656, 341] width 15 height 15
click at [648, 360] on span at bounding box center [656, 362] width 15 height 15
click at [586, 435] on span at bounding box center [590, 433] width 15 height 15
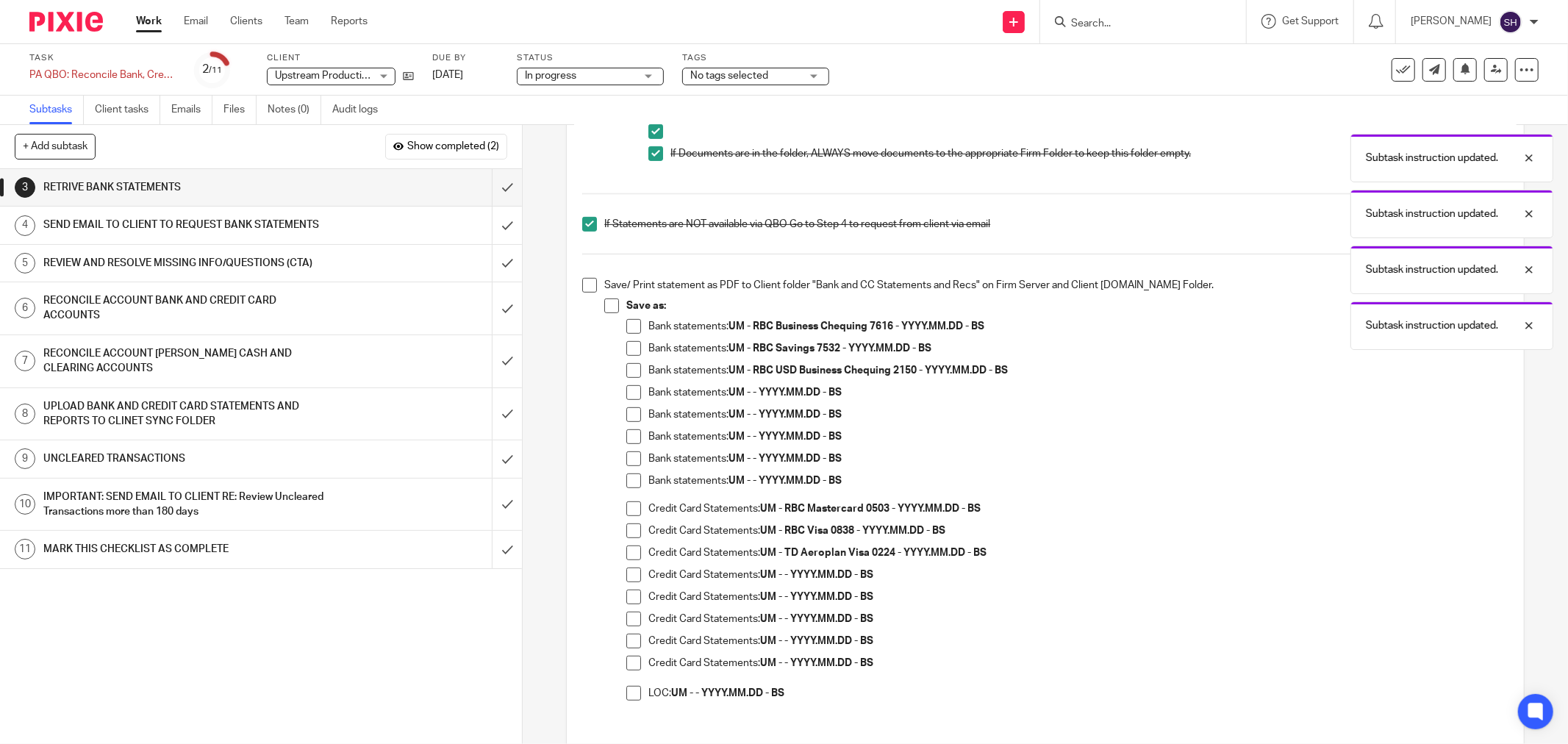
scroll to position [571, 0]
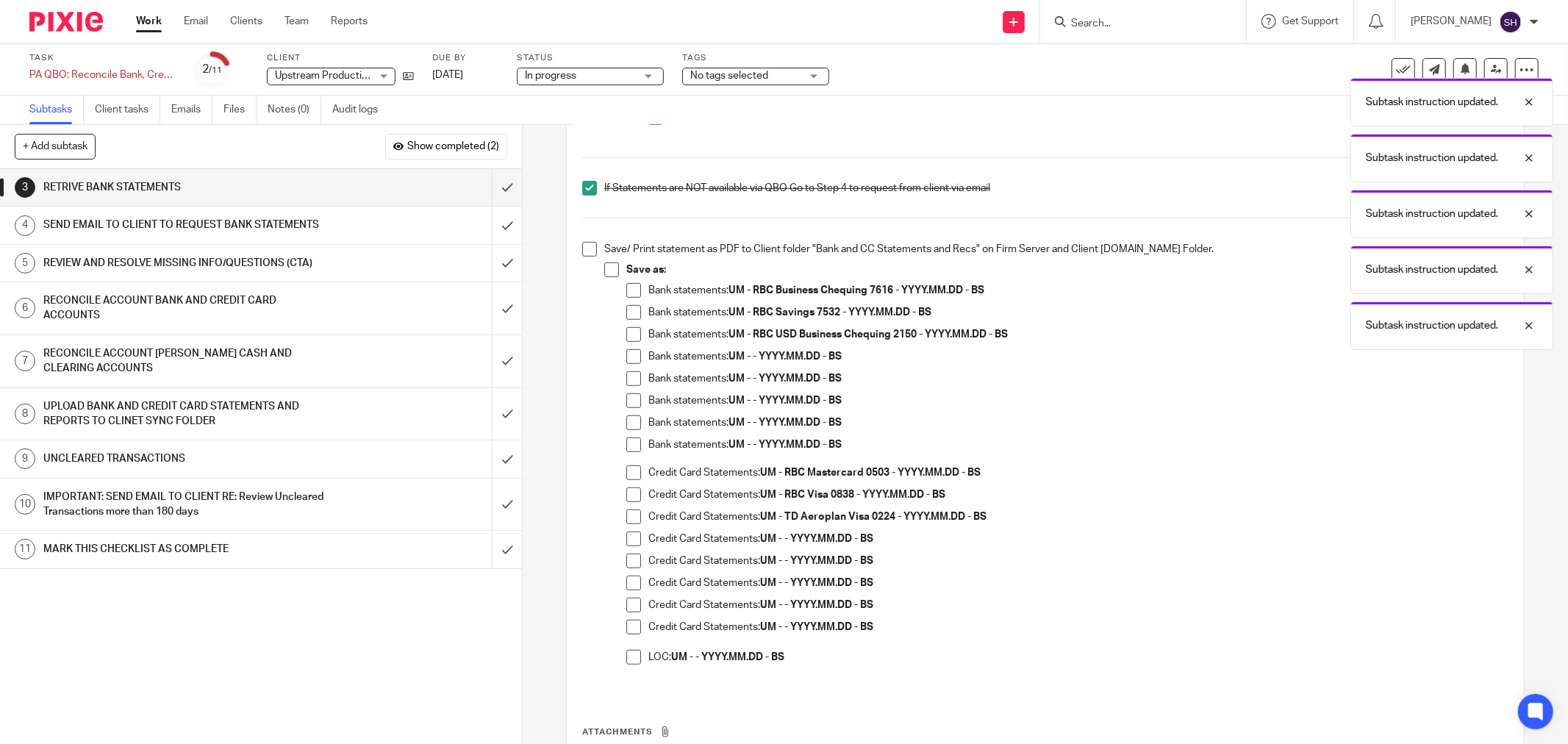
click at [586, 248] on span at bounding box center [590, 249] width 15 height 15
click at [605, 268] on span at bounding box center [612, 269] width 15 height 15
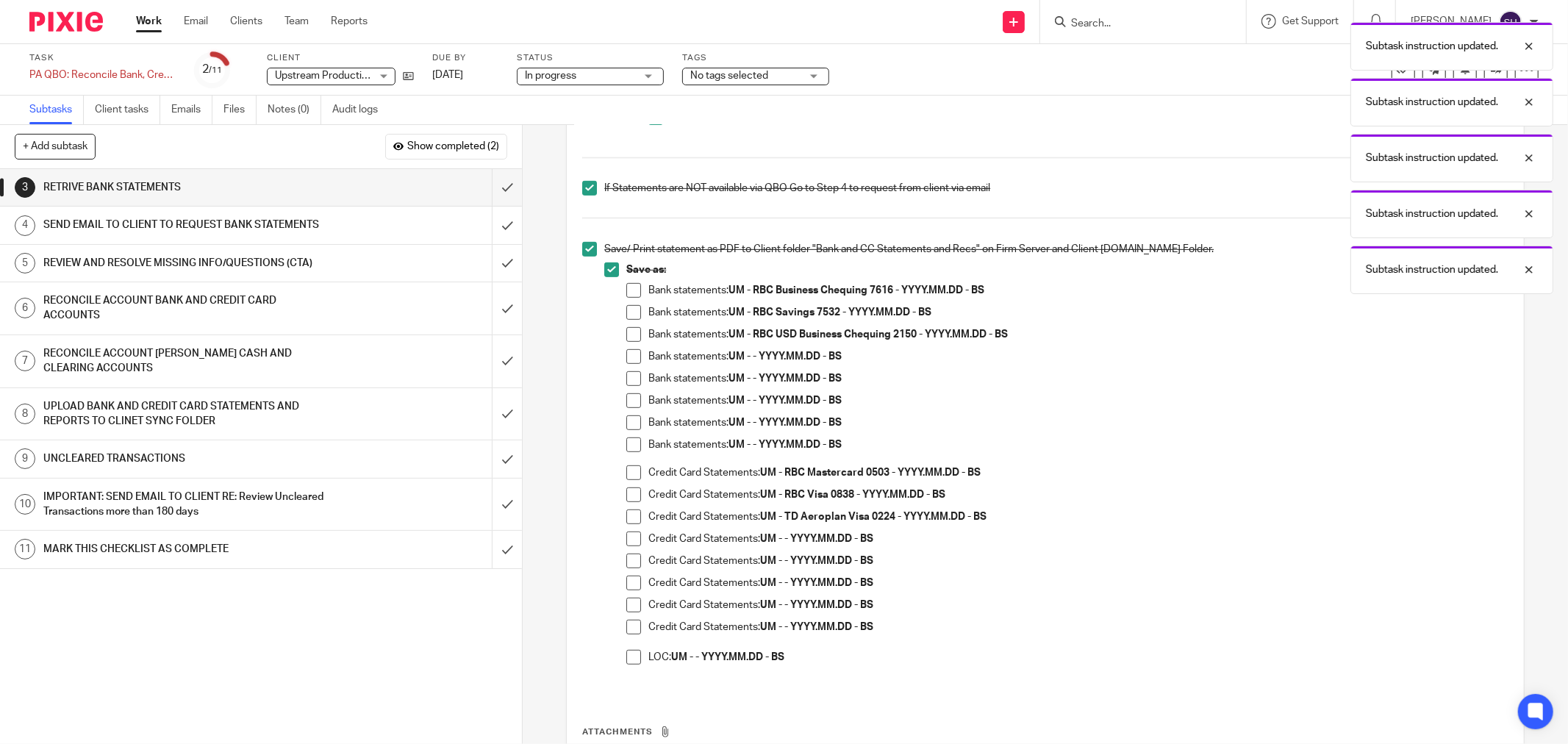
click at [633, 357] on span at bounding box center [633, 356] width 15 height 15
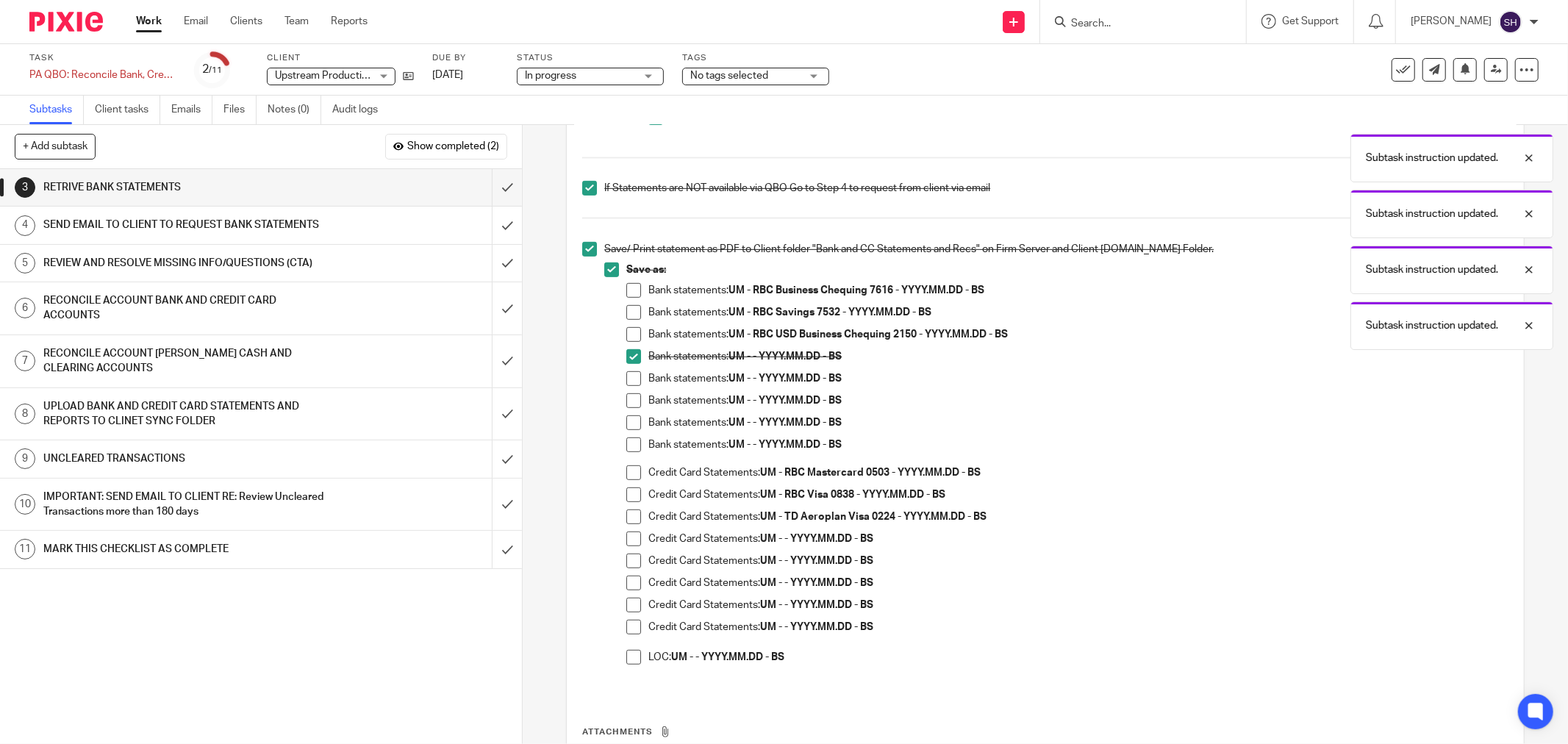
drag, startPoint x: 629, startPoint y: 378, endPoint x: 629, endPoint y: 397, distance: 19.0
click at [629, 380] on span at bounding box center [633, 379] width 15 height 15
drag, startPoint x: 629, startPoint y: 398, endPoint x: 630, endPoint y: 413, distance: 15.0
click at [629, 400] on span at bounding box center [633, 401] width 15 height 15
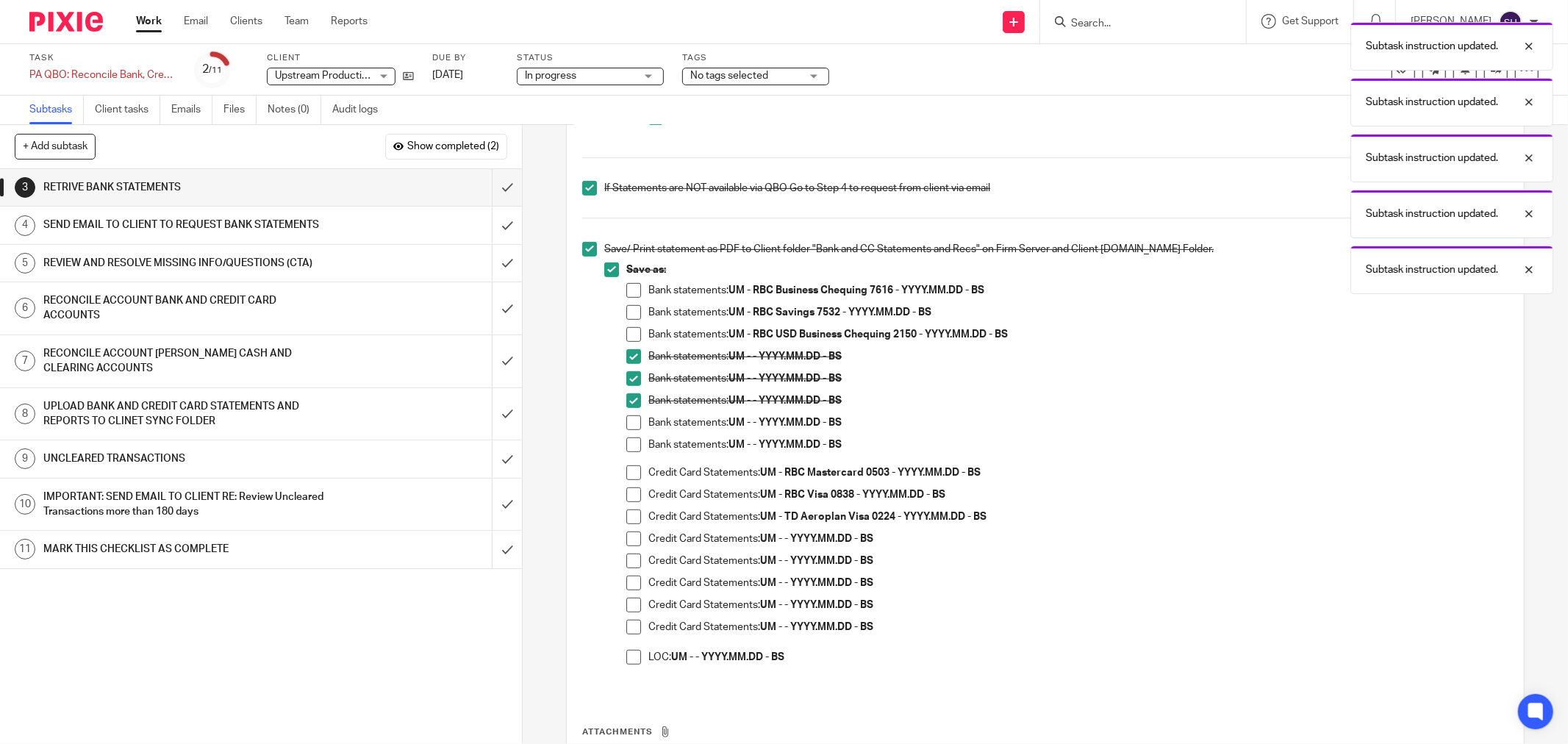
drag, startPoint x: 630, startPoint y: 417, endPoint x: 631, endPoint y: 437, distance: 20.0
click at [630, 417] on span at bounding box center [633, 422] width 15 height 15
click at [632, 443] on span at bounding box center [633, 445] width 15 height 15
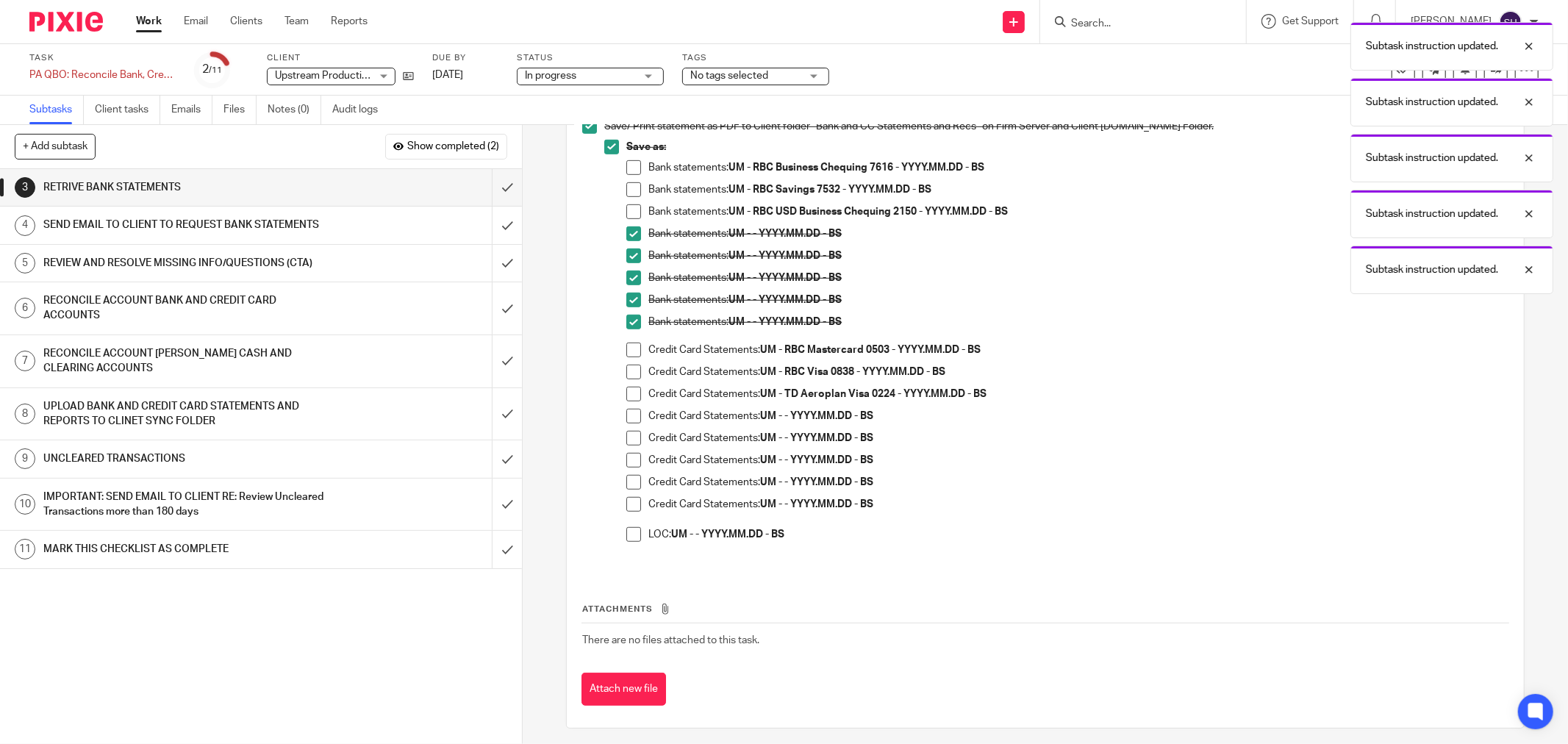
scroll to position [701, 0]
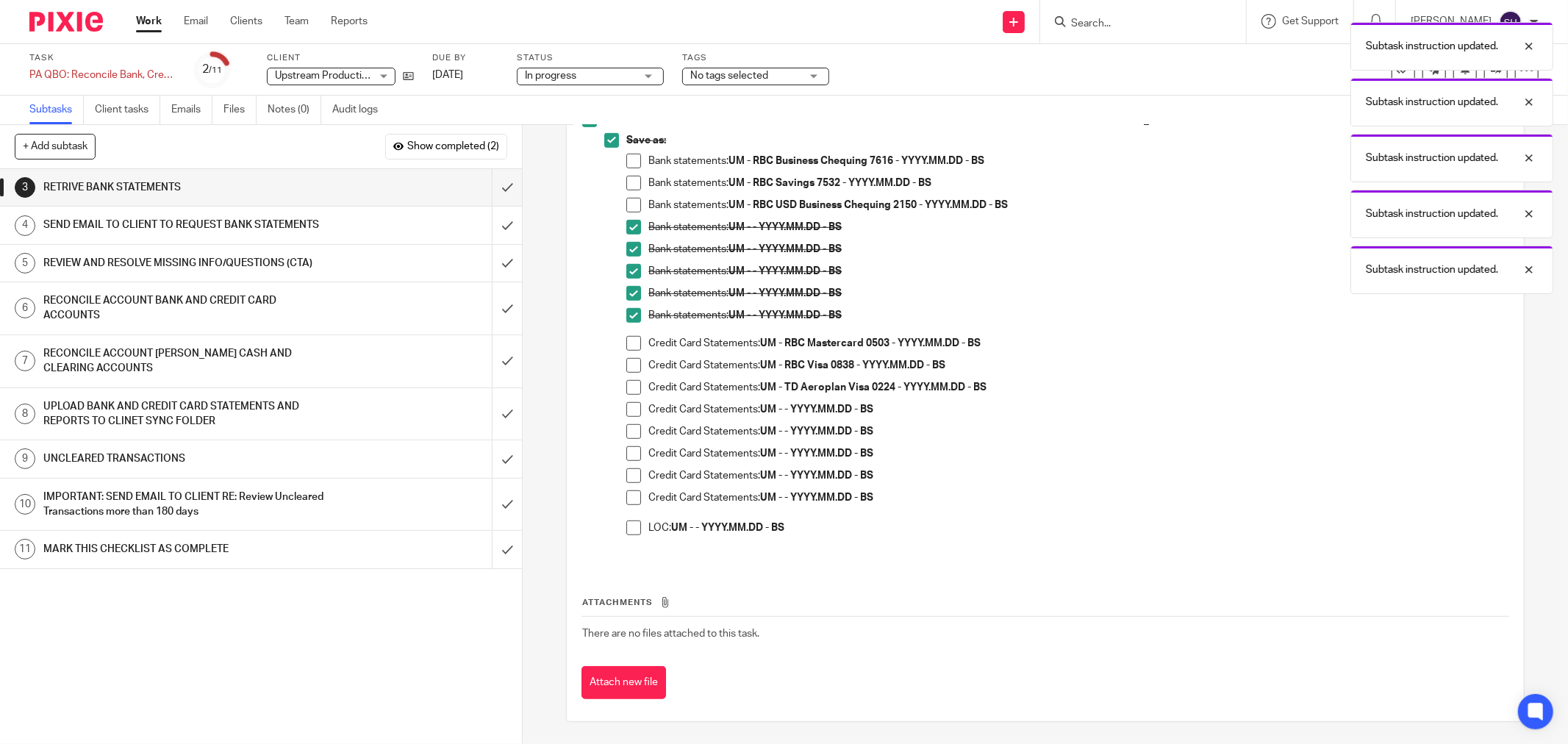
click at [630, 404] on span at bounding box center [633, 409] width 15 height 15
drag, startPoint x: 629, startPoint y: 425, endPoint x: 628, endPoint y: 440, distance: 15.0
click at [629, 427] on span at bounding box center [633, 432] width 15 height 15
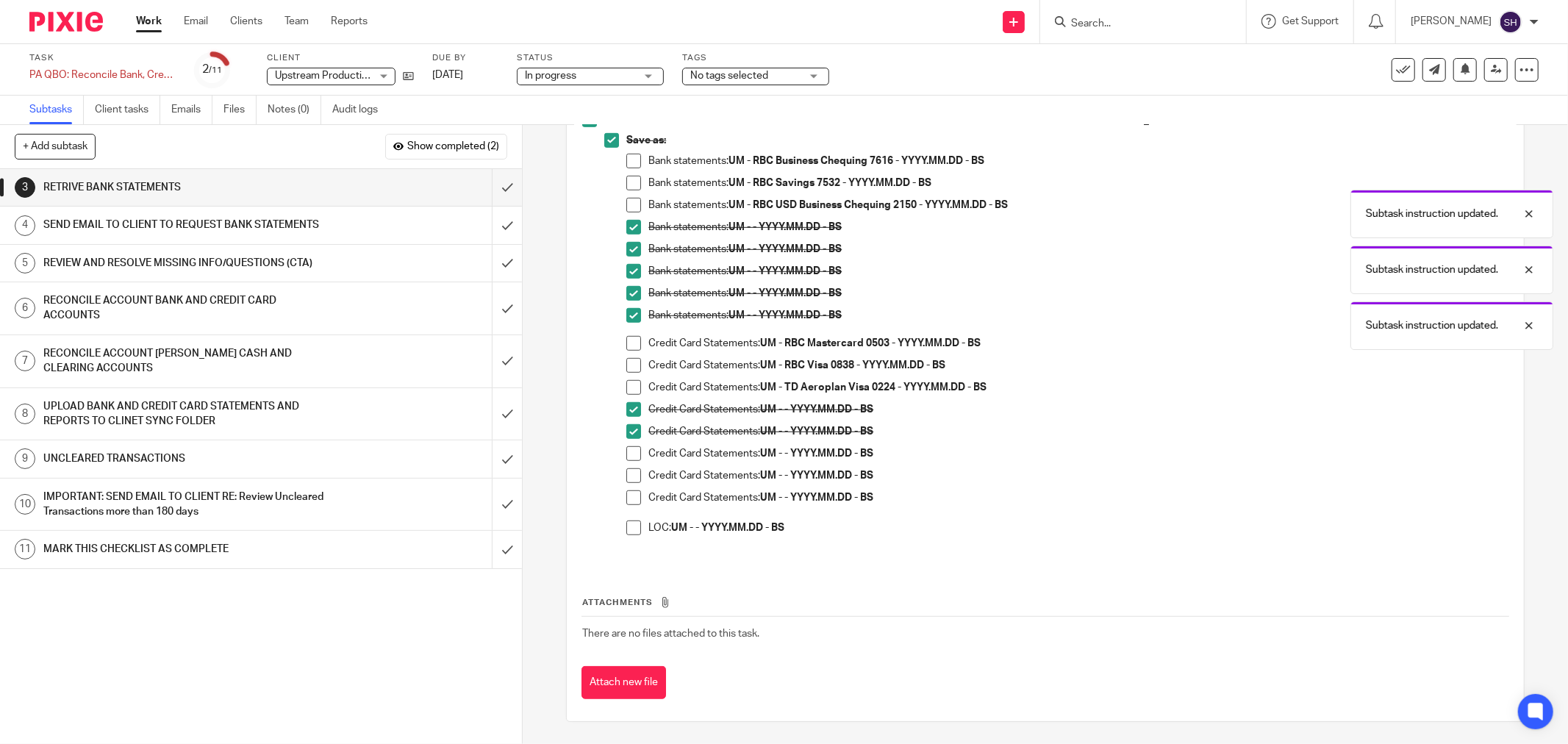
click at [628, 449] on span at bounding box center [633, 454] width 15 height 15
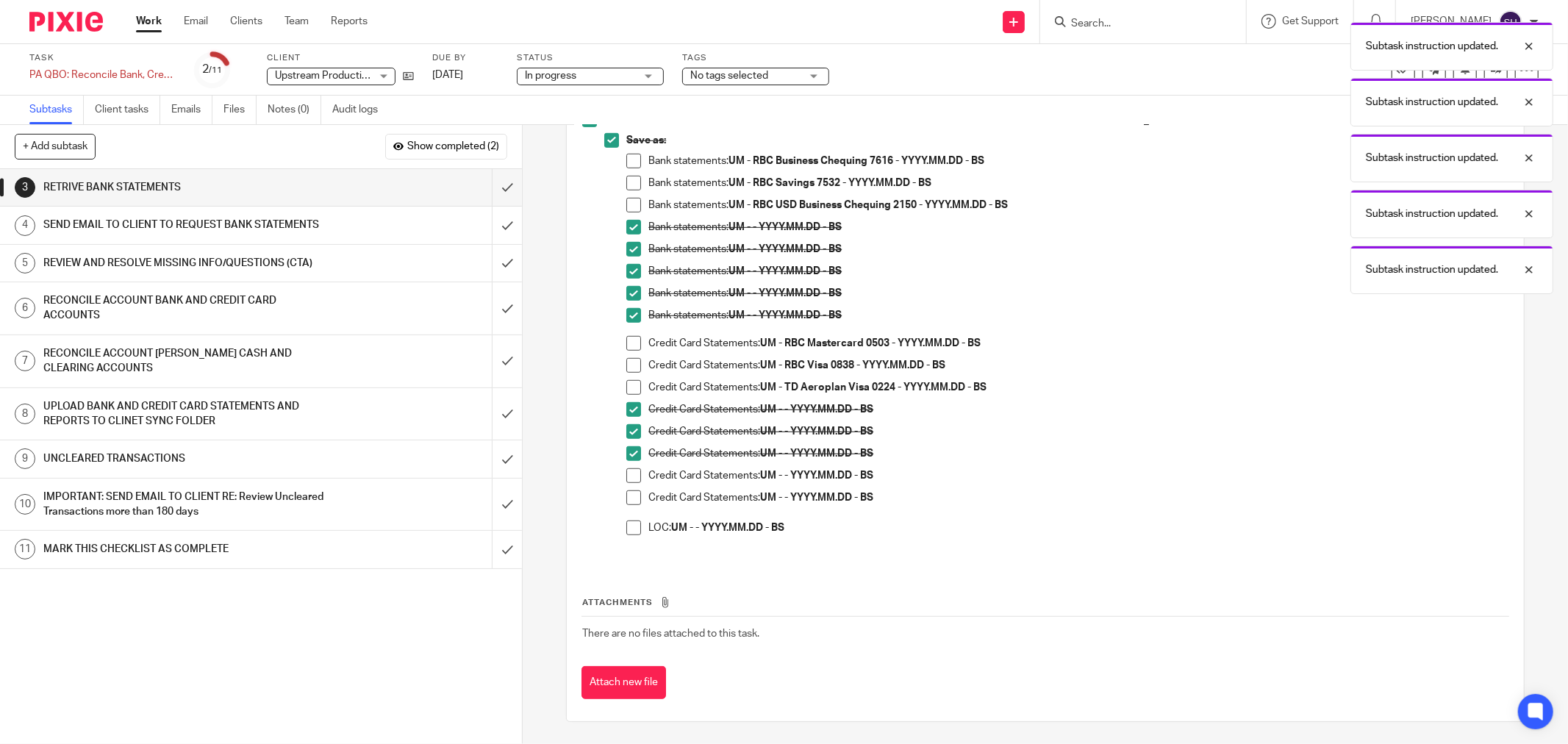
drag, startPoint x: 626, startPoint y: 473, endPoint x: 630, endPoint y: 493, distance: 20.4
click at [627, 473] on span at bounding box center [633, 475] width 15 height 15
drag, startPoint x: 633, startPoint y: 495, endPoint x: 631, endPoint y: 519, distance: 24.1
click at [633, 497] on span at bounding box center [633, 498] width 15 height 15
click at [629, 526] on span at bounding box center [633, 527] width 15 height 15
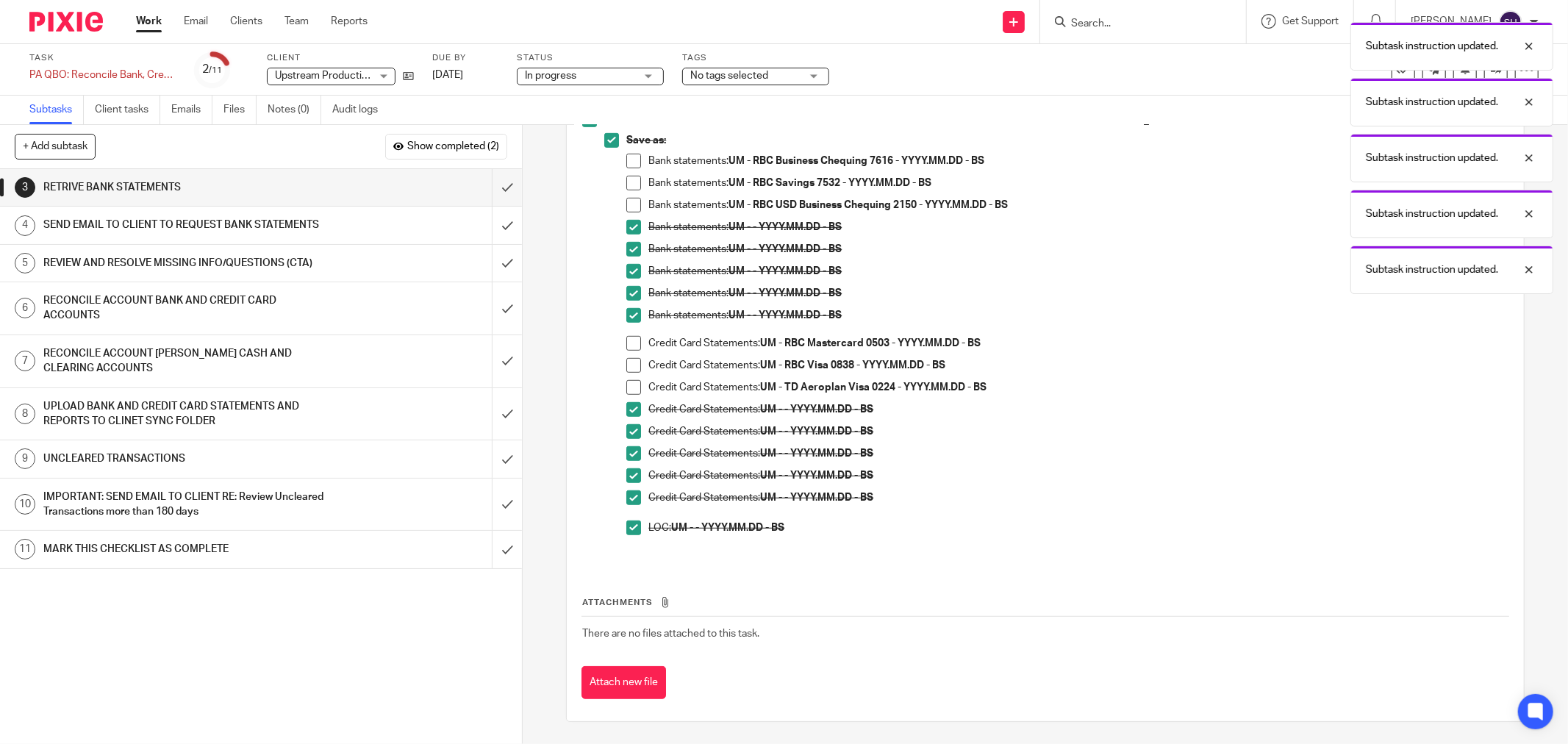
scroll to position [619, 0]
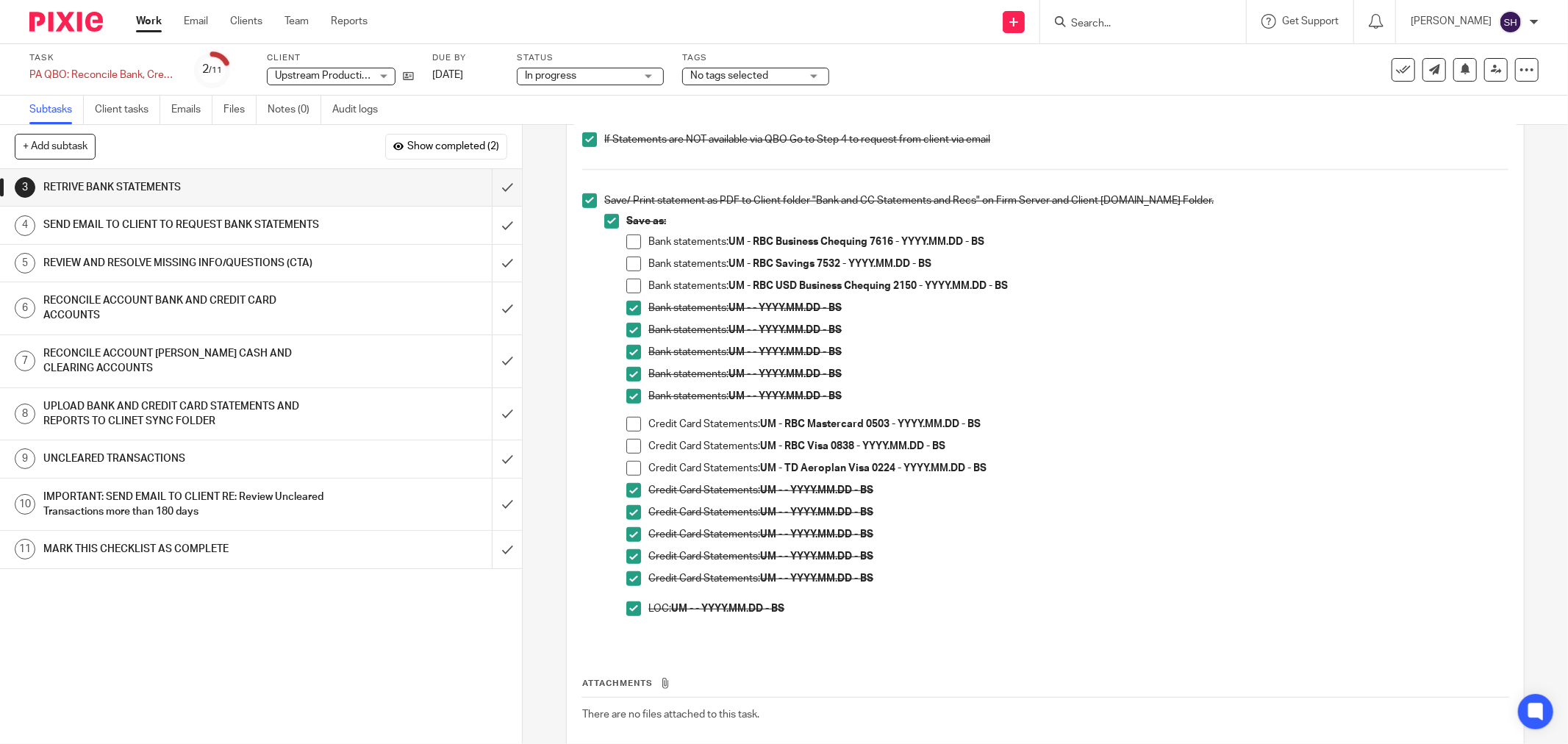
click at [629, 242] on span at bounding box center [633, 242] width 15 height 15
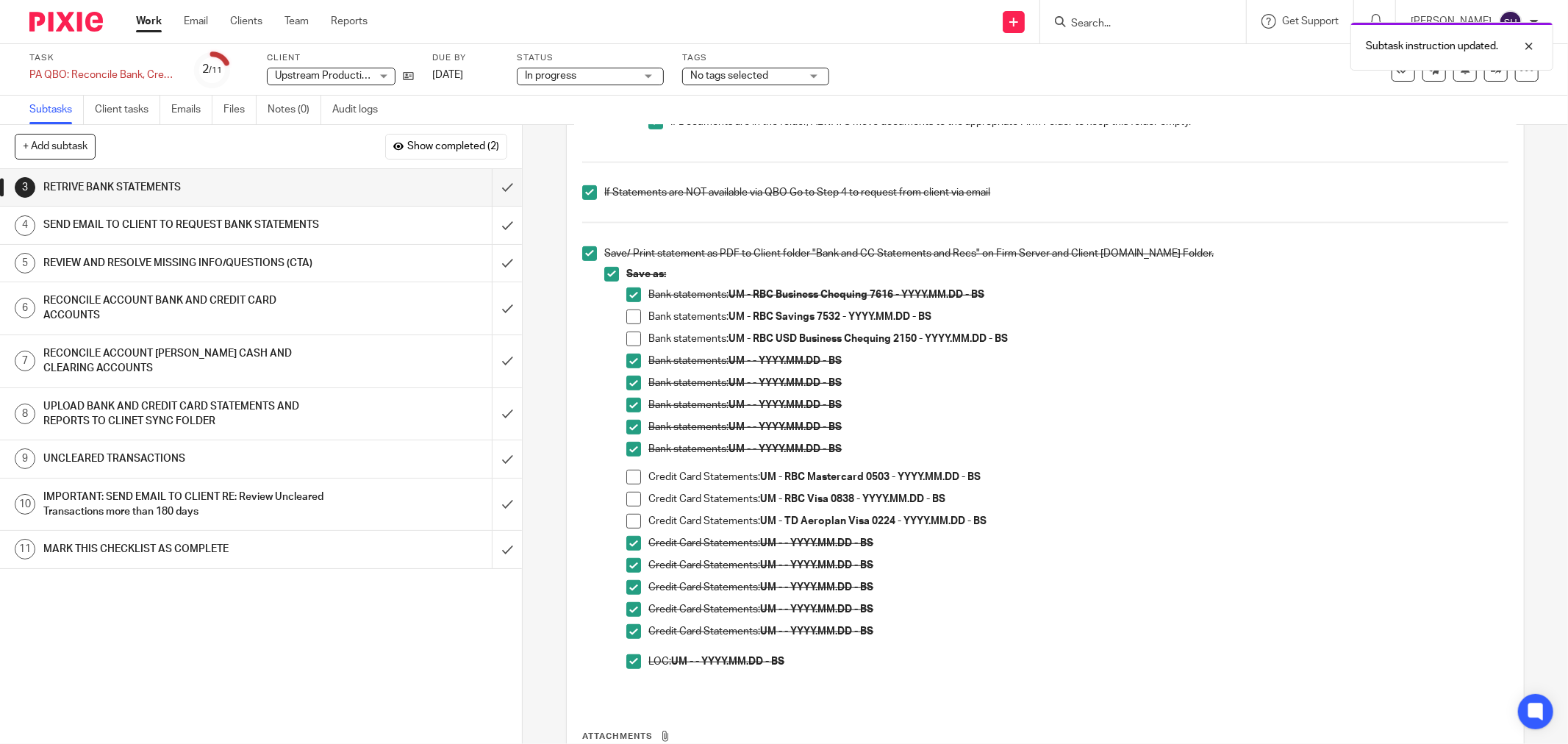
scroll to position [538, 0]
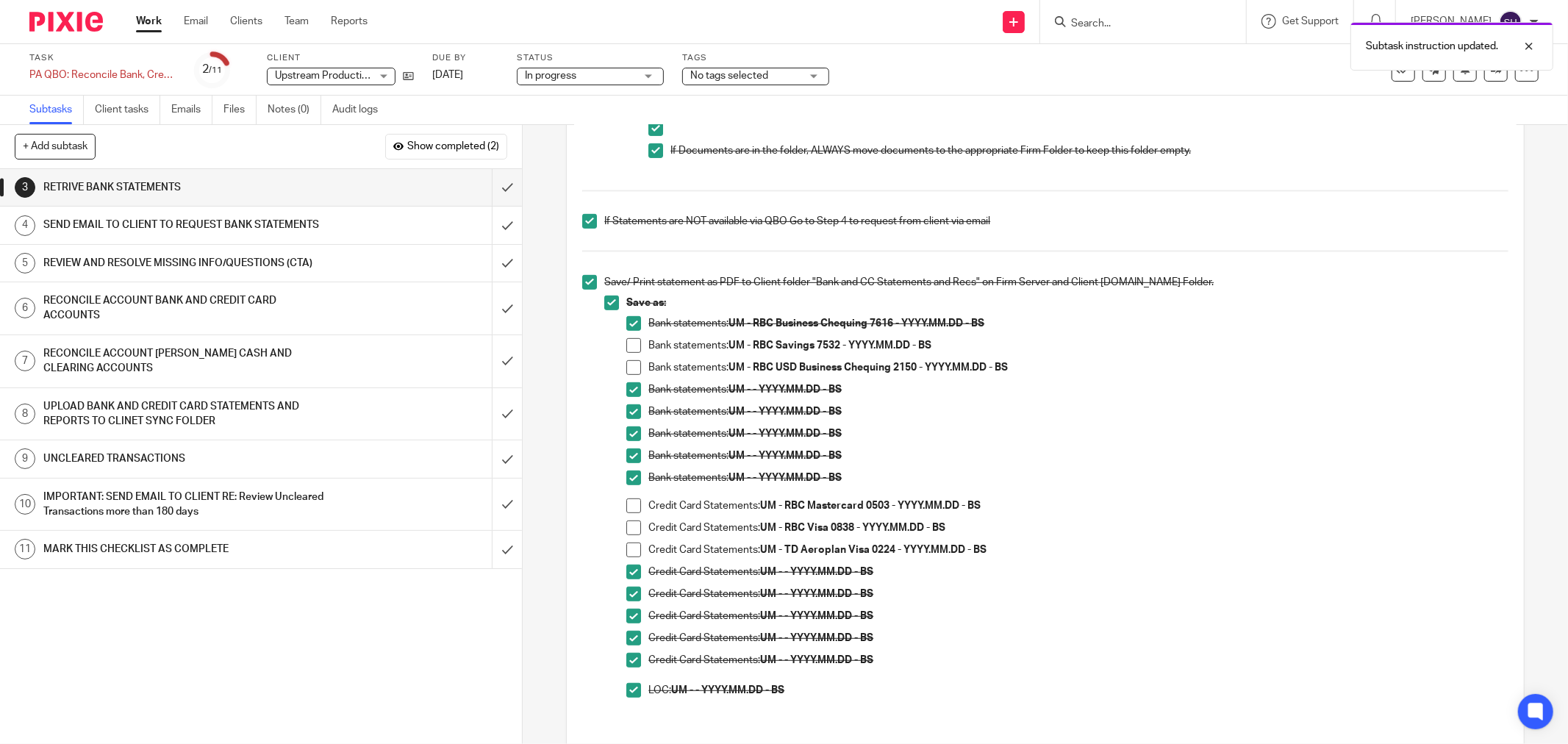
click at [635, 341] on span at bounding box center [633, 346] width 15 height 15
click at [629, 361] on span at bounding box center [633, 368] width 15 height 15
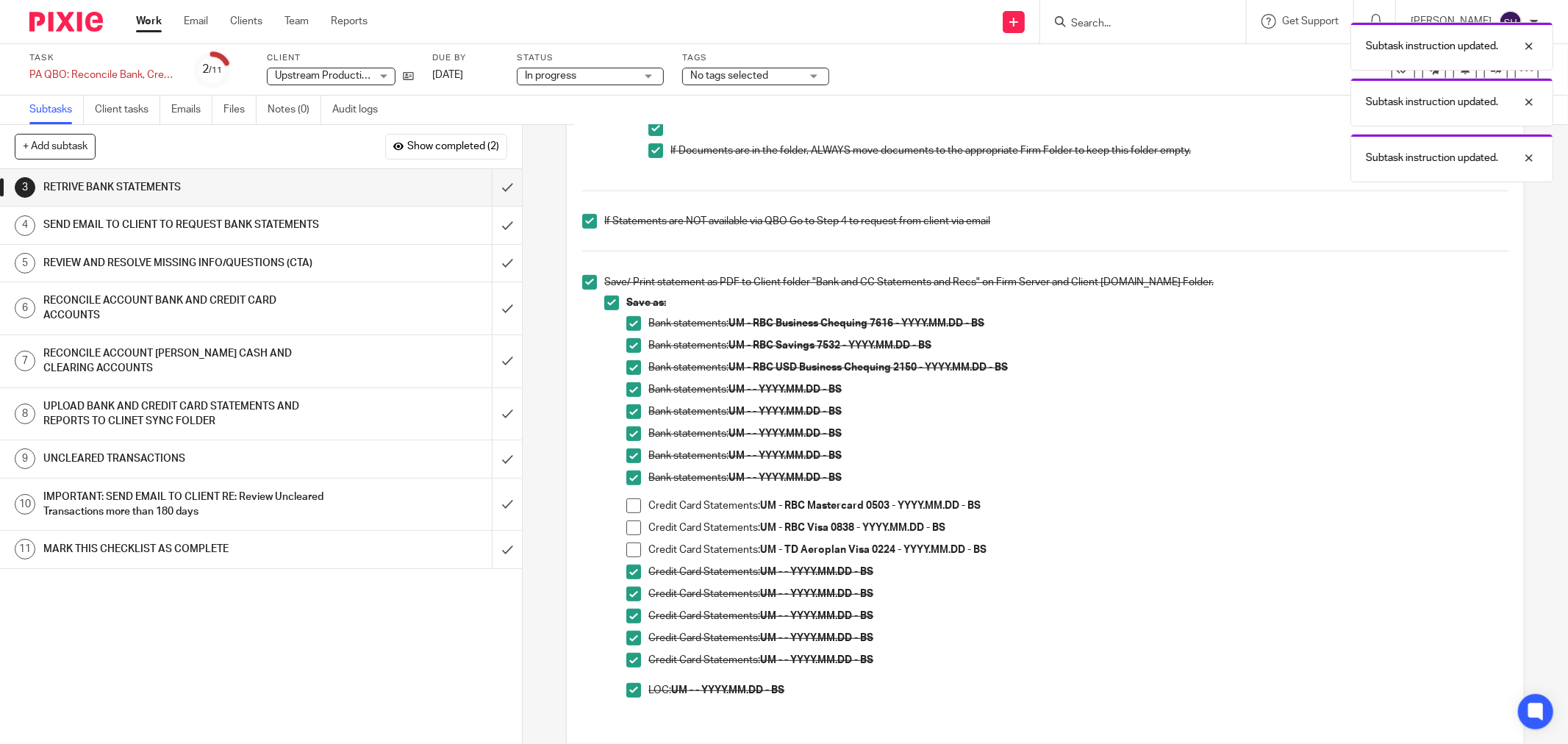
click at [633, 508] on span at bounding box center [633, 506] width 15 height 15
drag, startPoint x: 634, startPoint y: 524, endPoint x: 627, endPoint y: 553, distance: 29.8
click at [634, 526] on span at bounding box center [633, 527] width 15 height 15
click at [627, 553] on span at bounding box center [633, 550] width 15 height 15
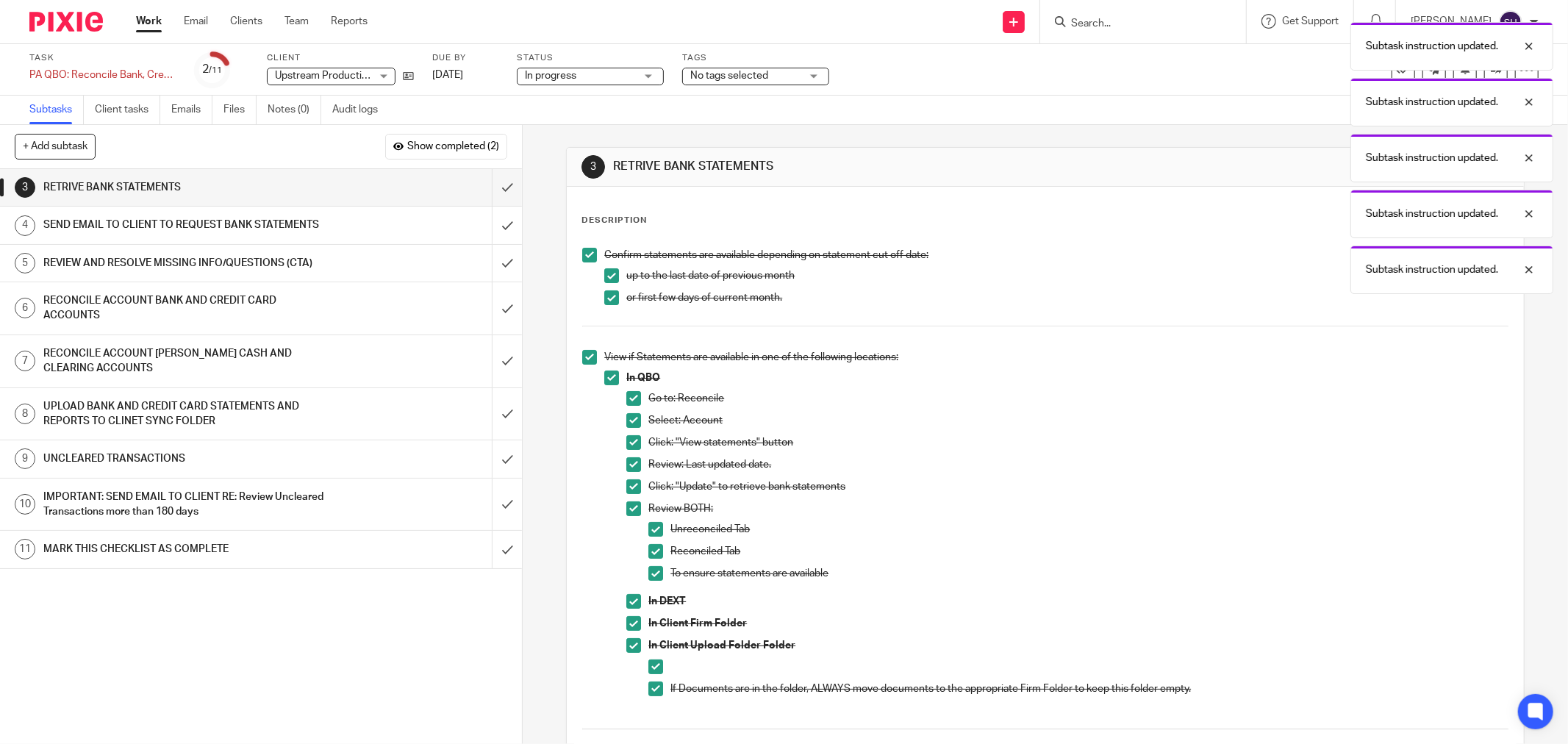
scroll to position [701, 0]
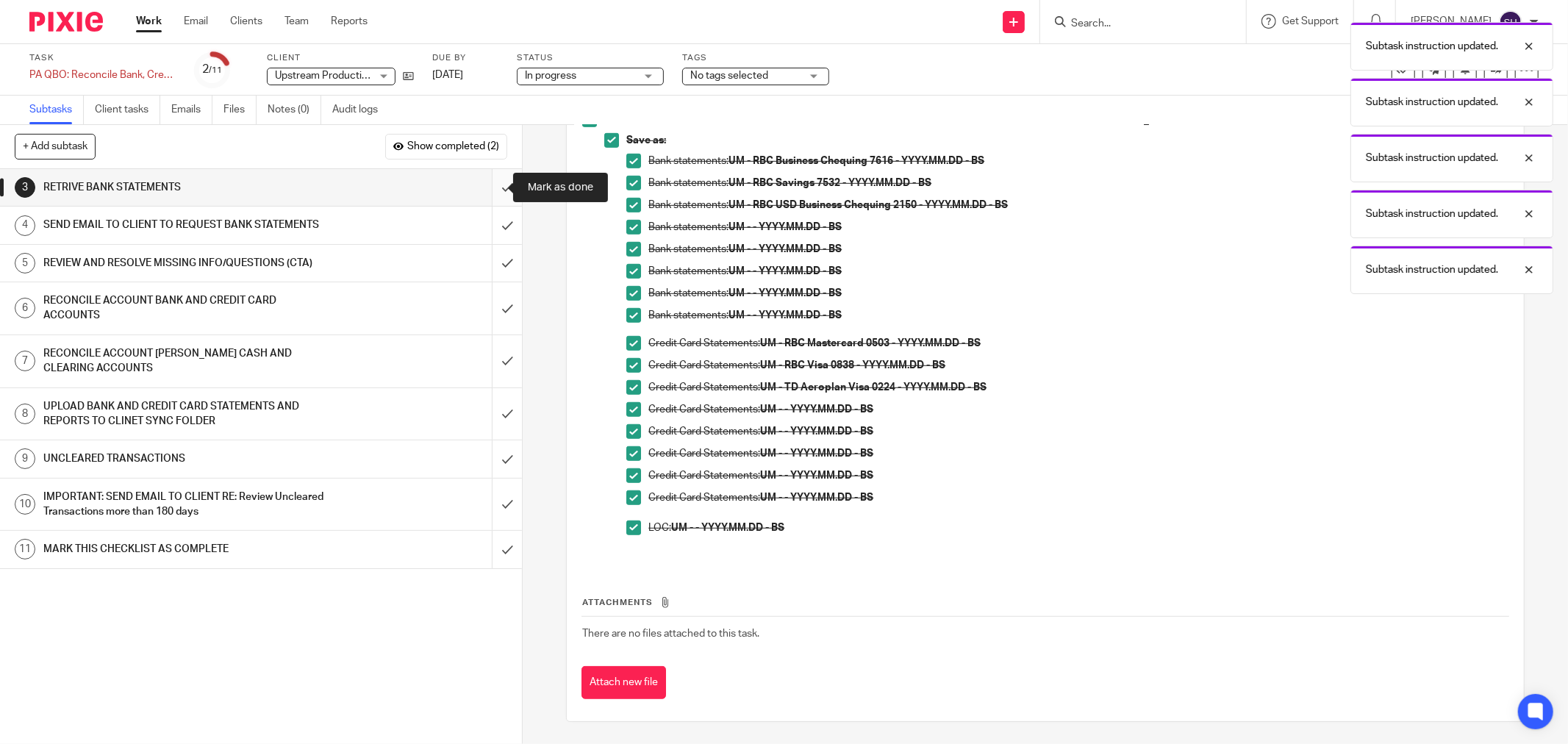
click at [493, 191] on input "submit" at bounding box center [261, 187] width 522 height 36
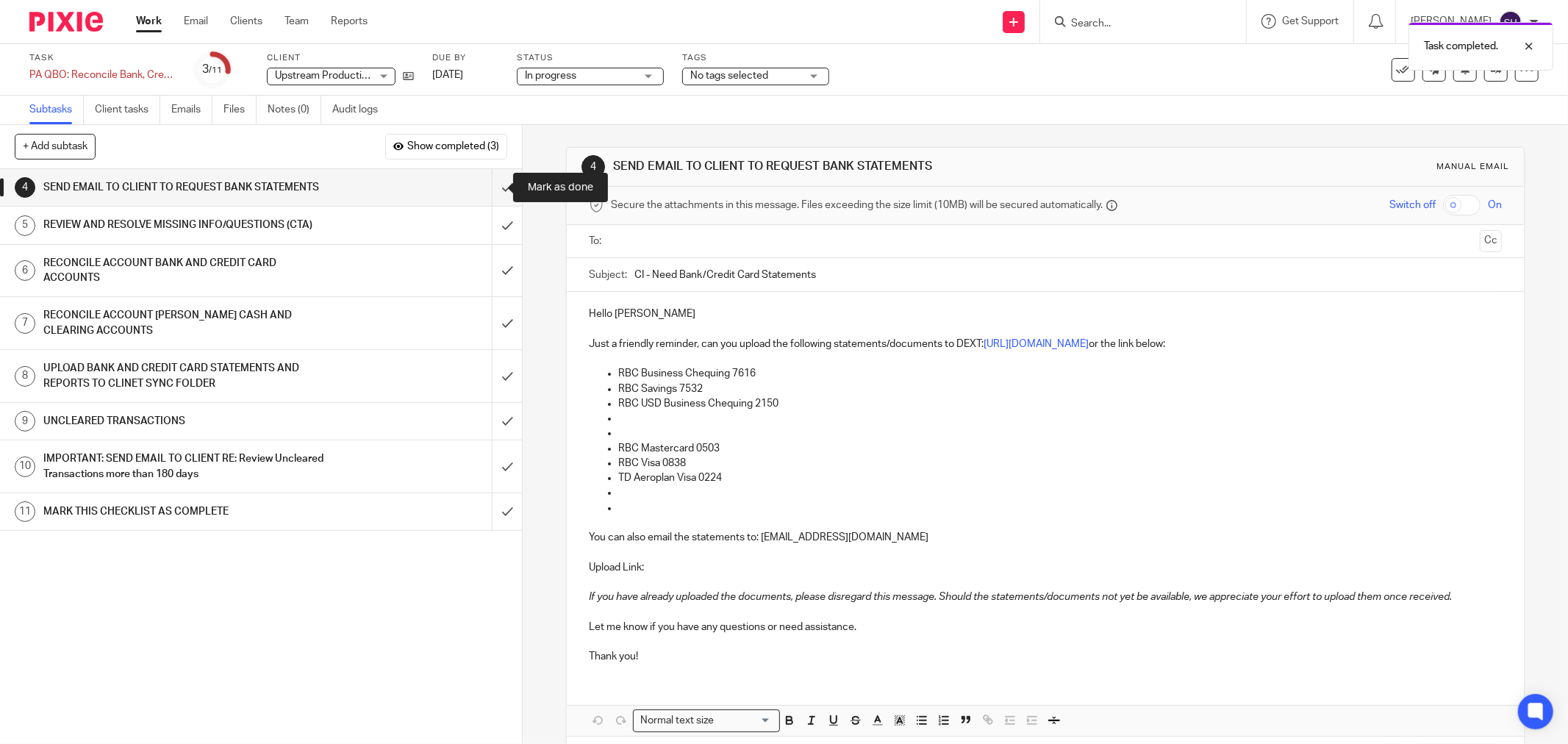
click at [493, 191] on input "submit" at bounding box center [261, 187] width 522 height 36
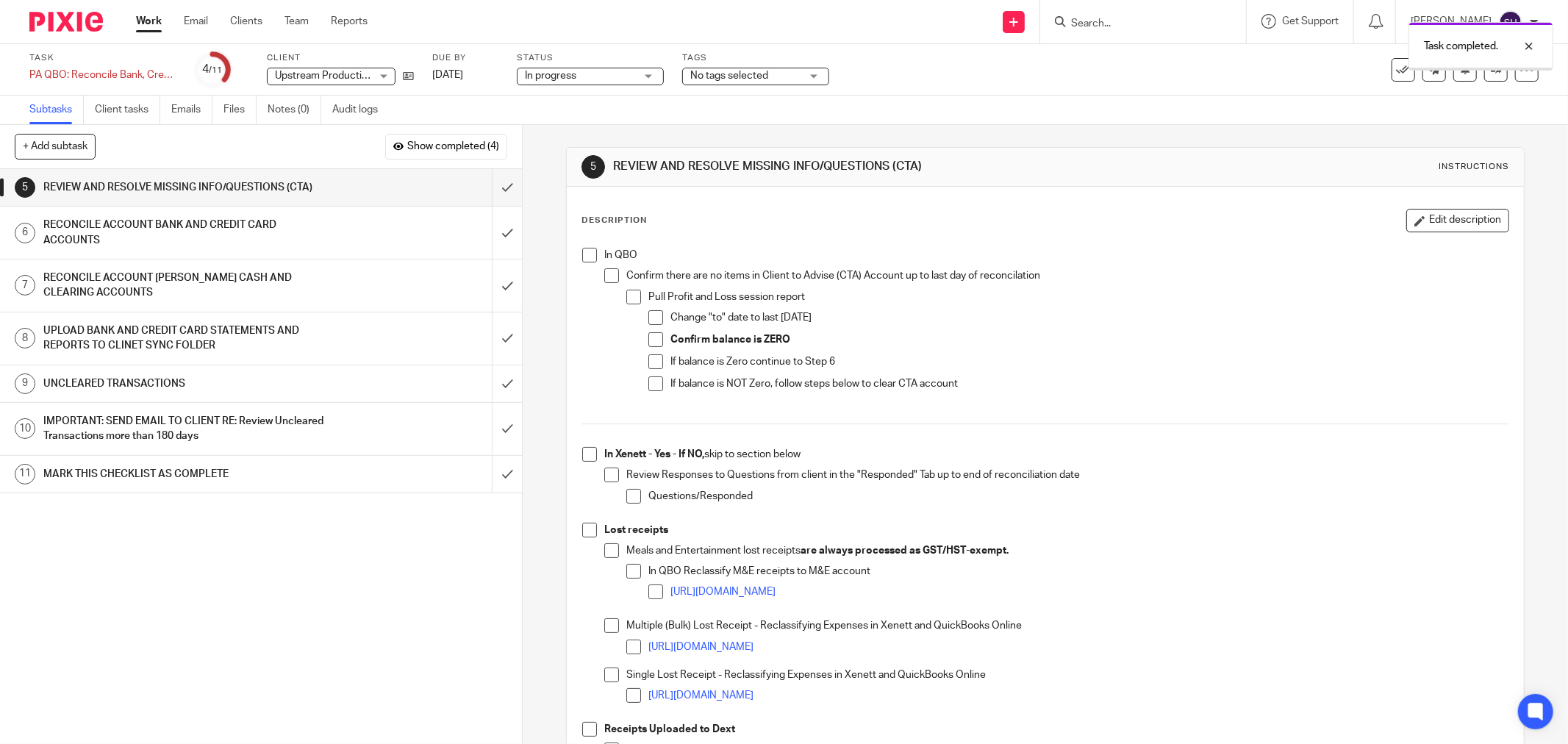
click at [586, 255] on span at bounding box center [590, 255] width 15 height 15
click at [614, 278] on li "Confirm there are no items in Client to Advise (CTA) Account up to last day of …" at bounding box center [1056, 339] width 904 height 142
click at [605, 278] on span at bounding box center [612, 275] width 15 height 15
click at [626, 295] on span at bounding box center [633, 297] width 15 height 15
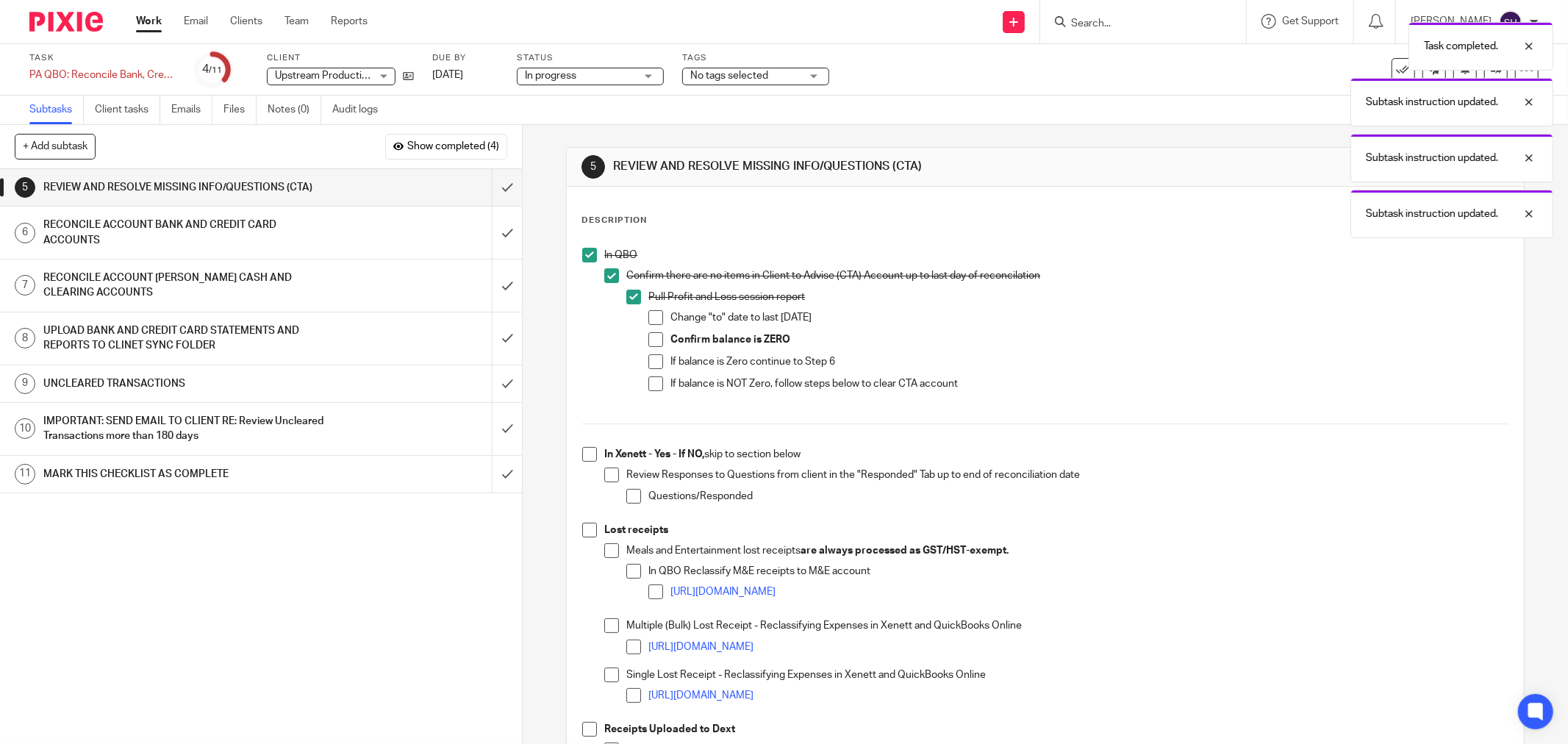
drag, startPoint x: 649, startPoint y: 312, endPoint x: 650, endPoint y: 336, distance: 24.0
click at [649, 313] on span at bounding box center [656, 317] width 15 height 15
click at [650, 340] on span at bounding box center [656, 340] width 15 height 15
drag, startPoint x: 653, startPoint y: 363, endPoint x: 649, endPoint y: 384, distance: 21.4
click at [653, 364] on span at bounding box center [656, 361] width 15 height 15
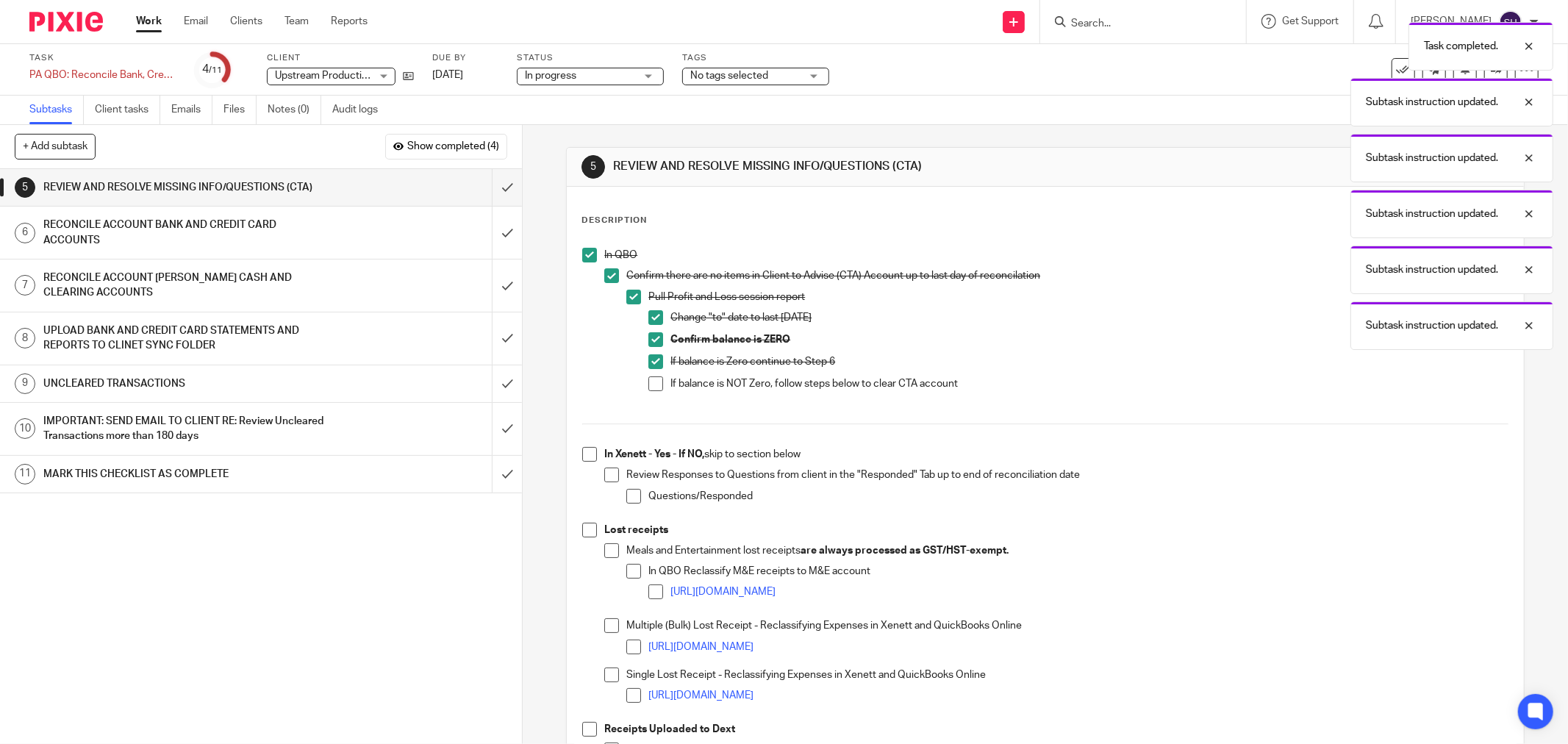
click at [649, 384] on span at bounding box center [656, 384] width 15 height 15
drag, startPoint x: 582, startPoint y: 457, endPoint x: 594, endPoint y: 464, distance: 13.9
click at [583, 457] on span at bounding box center [590, 454] width 15 height 15
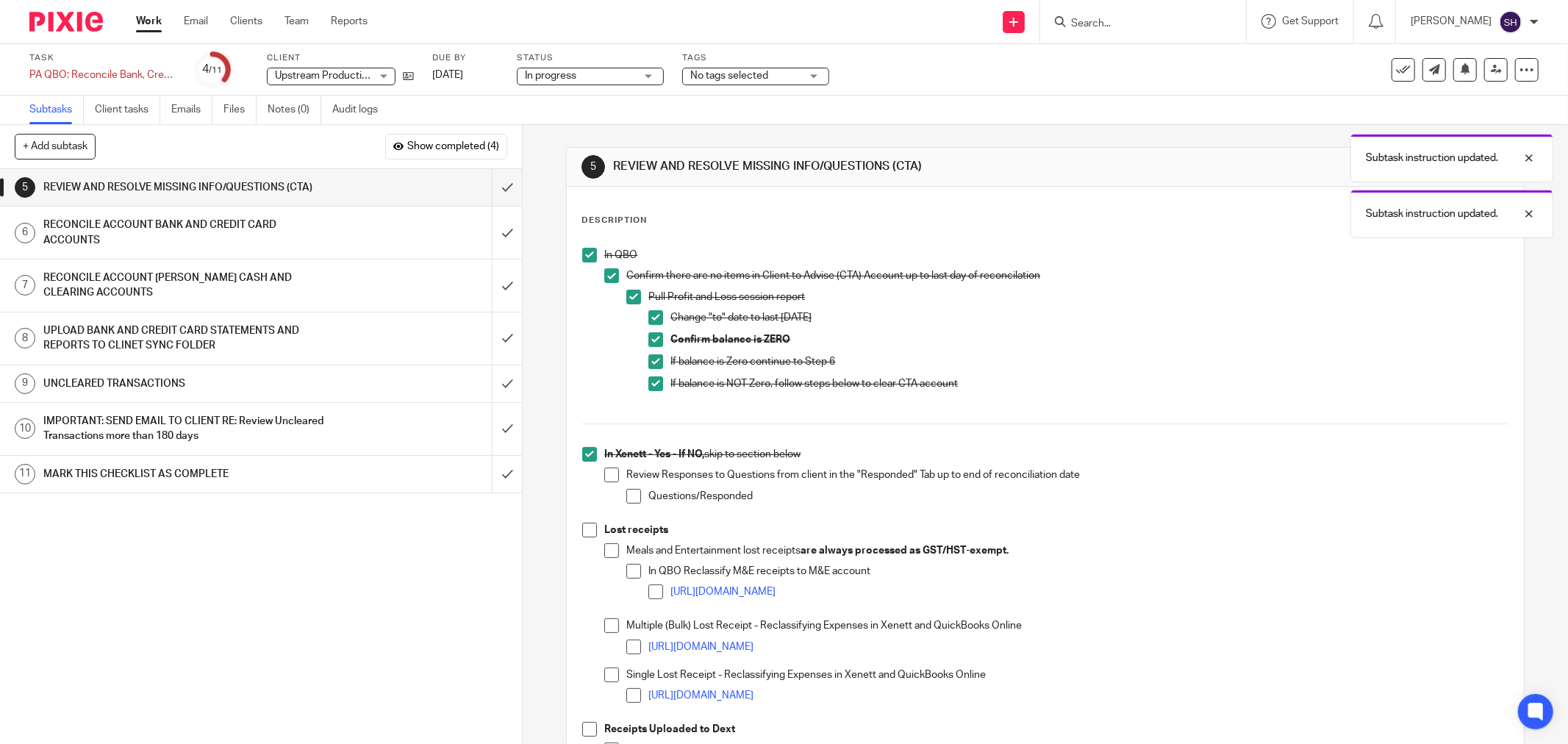
drag, startPoint x: 603, startPoint y: 472, endPoint x: 618, endPoint y: 487, distance: 21.2
click at [605, 473] on span at bounding box center [612, 475] width 15 height 15
drag, startPoint x: 620, startPoint y: 493, endPoint x: 627, endPoint y: 498, distance: 8.6
click at [621, 493] on li "Review Responses to Questions from client in the "Responded" Tab up to end of r…" at bounding box center [1056, 491] width 904 height 49
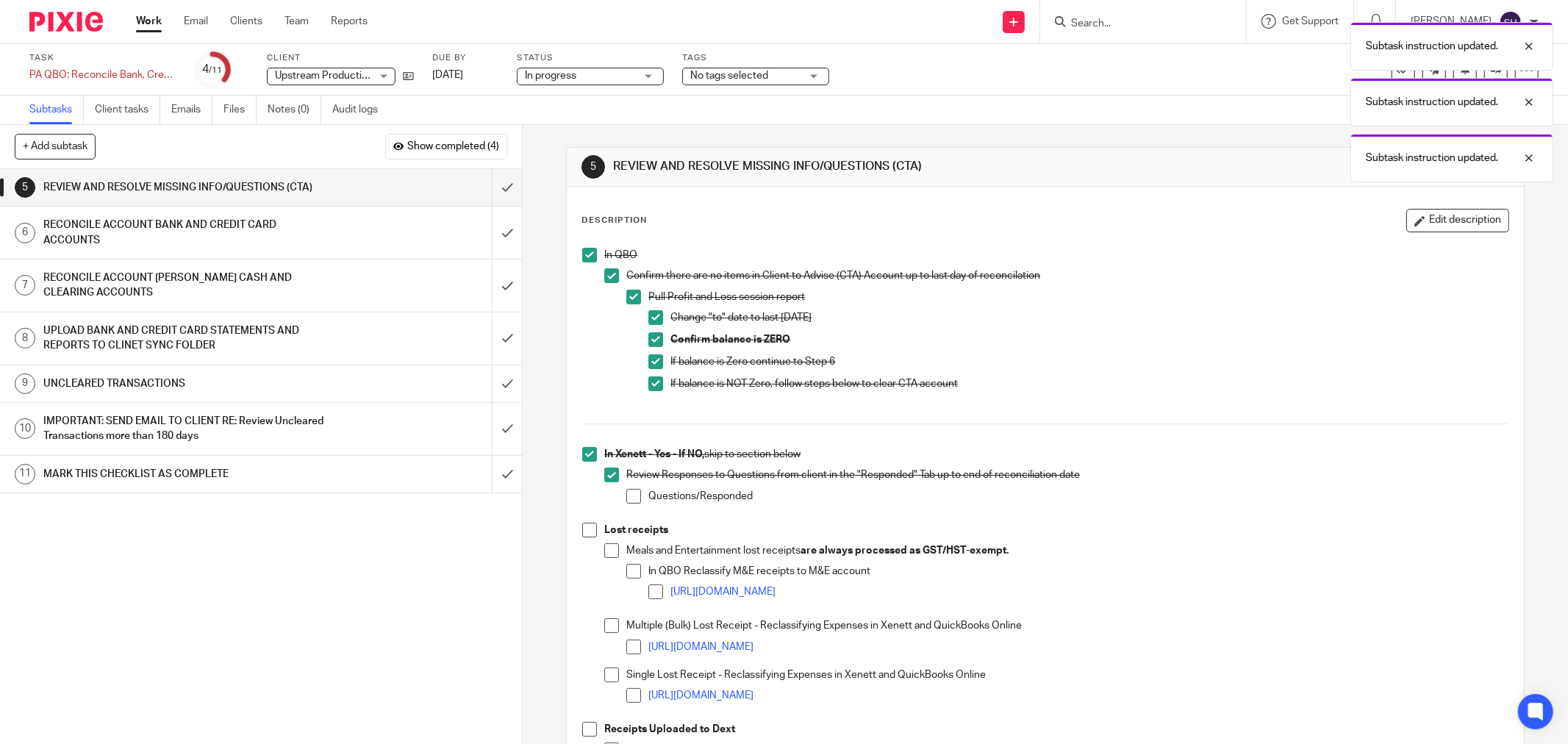
click at [627, 498] on span at bounding box center [633, 496] width 15 height 15
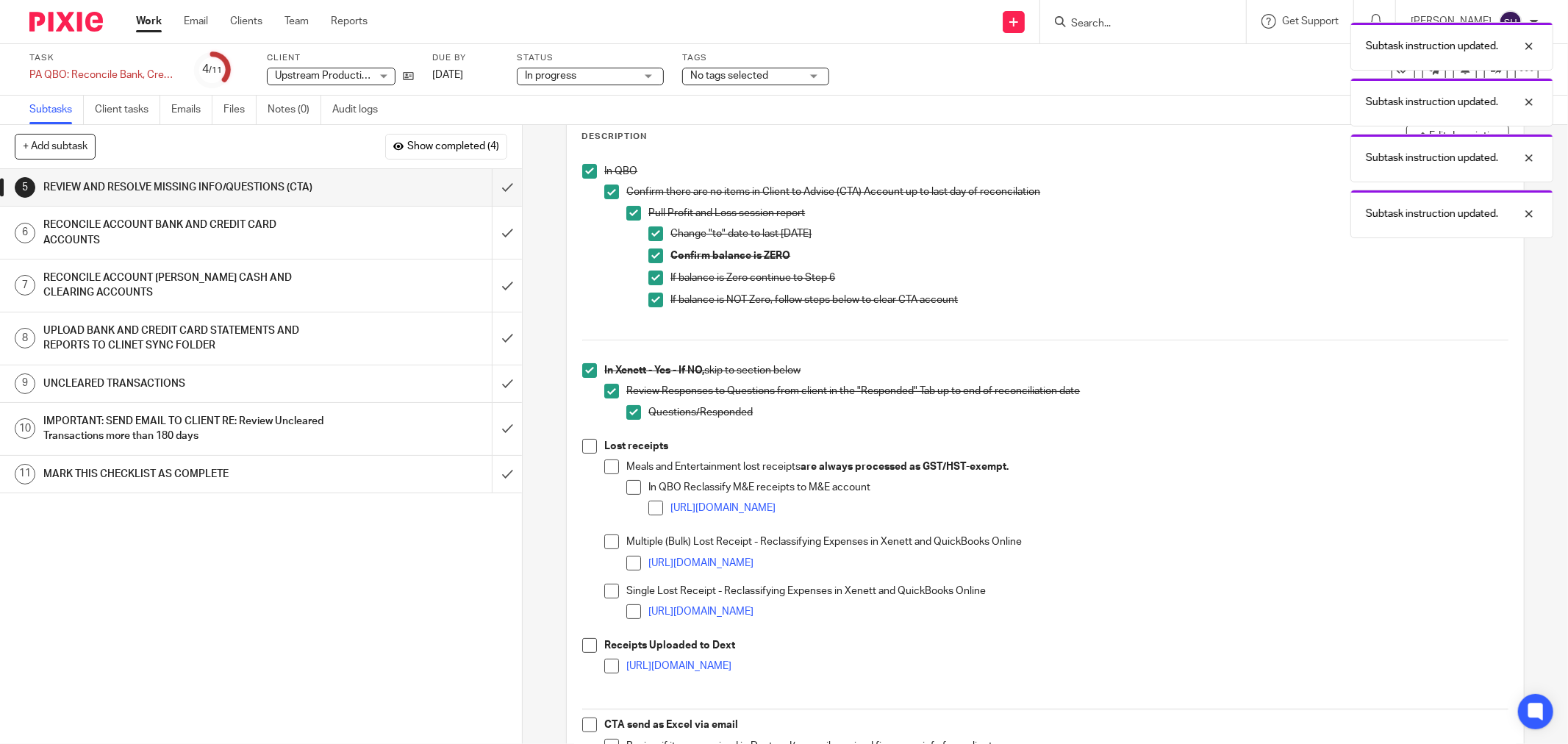
scroll to position [163, 0]
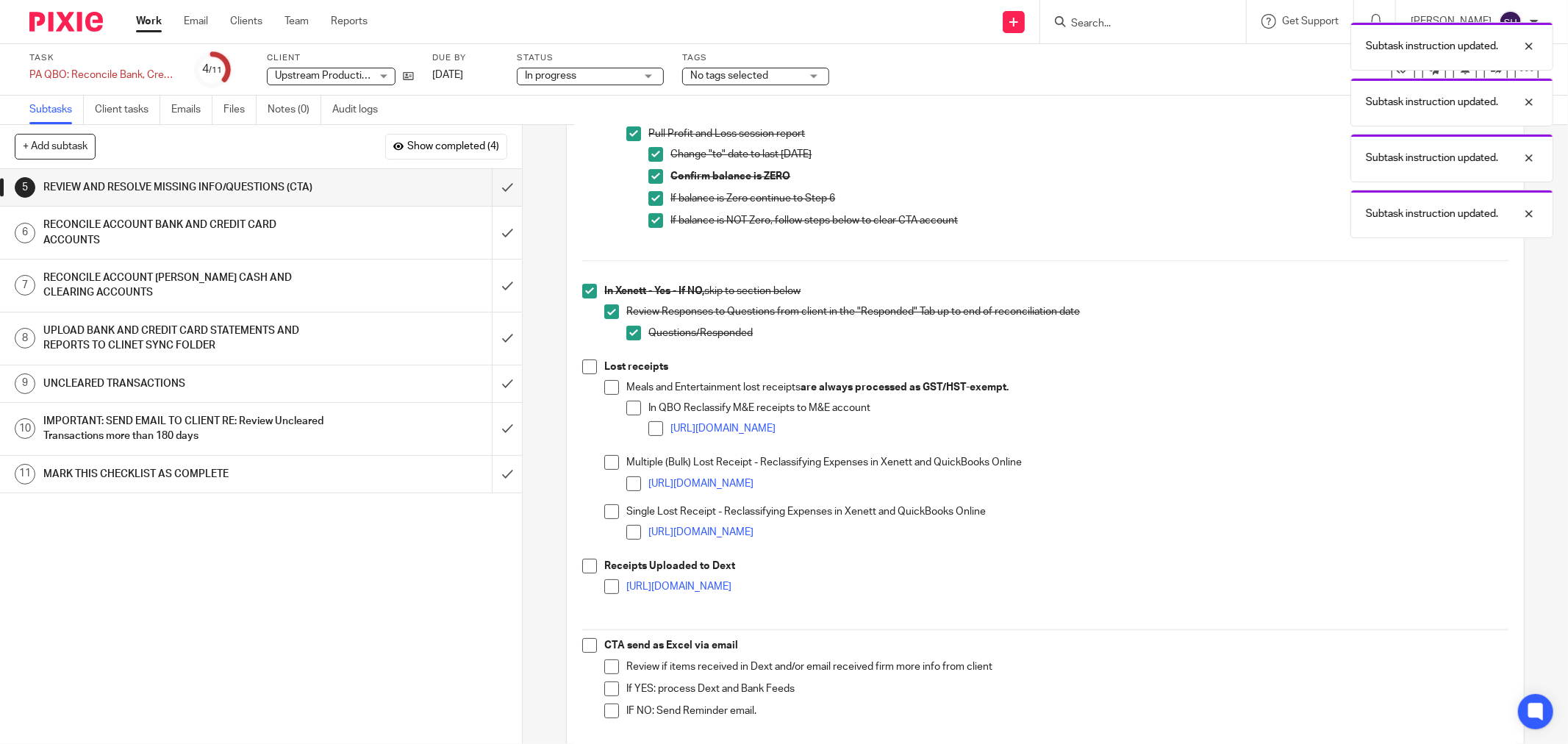
click at [586, 367] on span at bounding box center [590, 367] width 15 height 15
click at [607, 393] on span at bounding box center [612, 388] width 15 height 15
drag, startPoint x: 625, startPoint y: 407, endPoint x: 644, endPoint y: 430, distance: 29.8
click at [626, 408] on span at bounding box center [633, 408] width 15 height 15
click at [648, 432] on span at bounding box center [656, 428] width 15 height 15
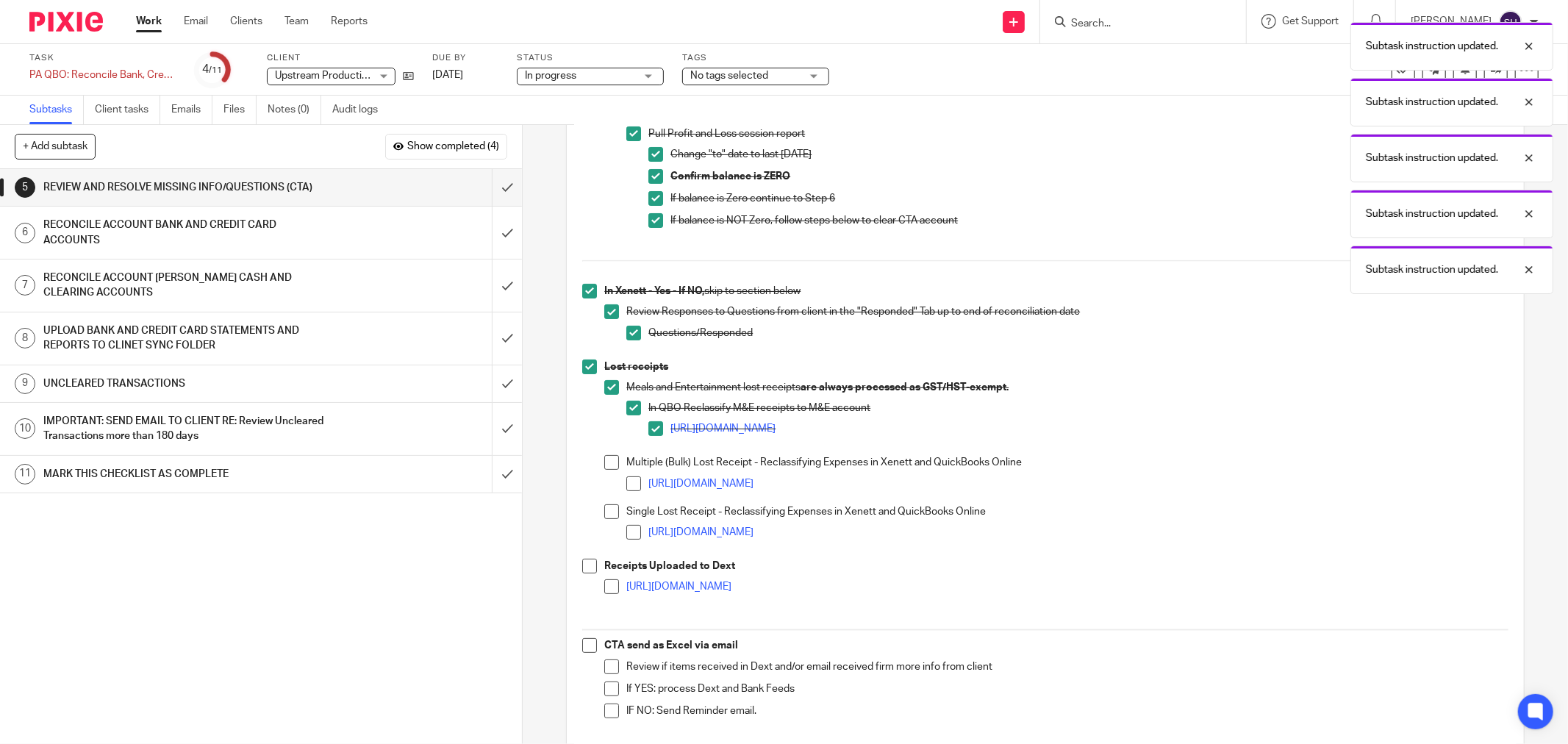
drag, startPoint x: 604, startPoint y: 465, endPoint x: 629, endPoint y: 481, distance: 29.7
click at [605, 466] on span at bounding box center [612, 462] width 15 height 15
drag, startPoint x: 631, startPoint y: 483, endPoint x: 615, endPoint y: 497, distance: 21.3
click at [631, 484] on span at bounding box center [633, 484] width 15 height 15
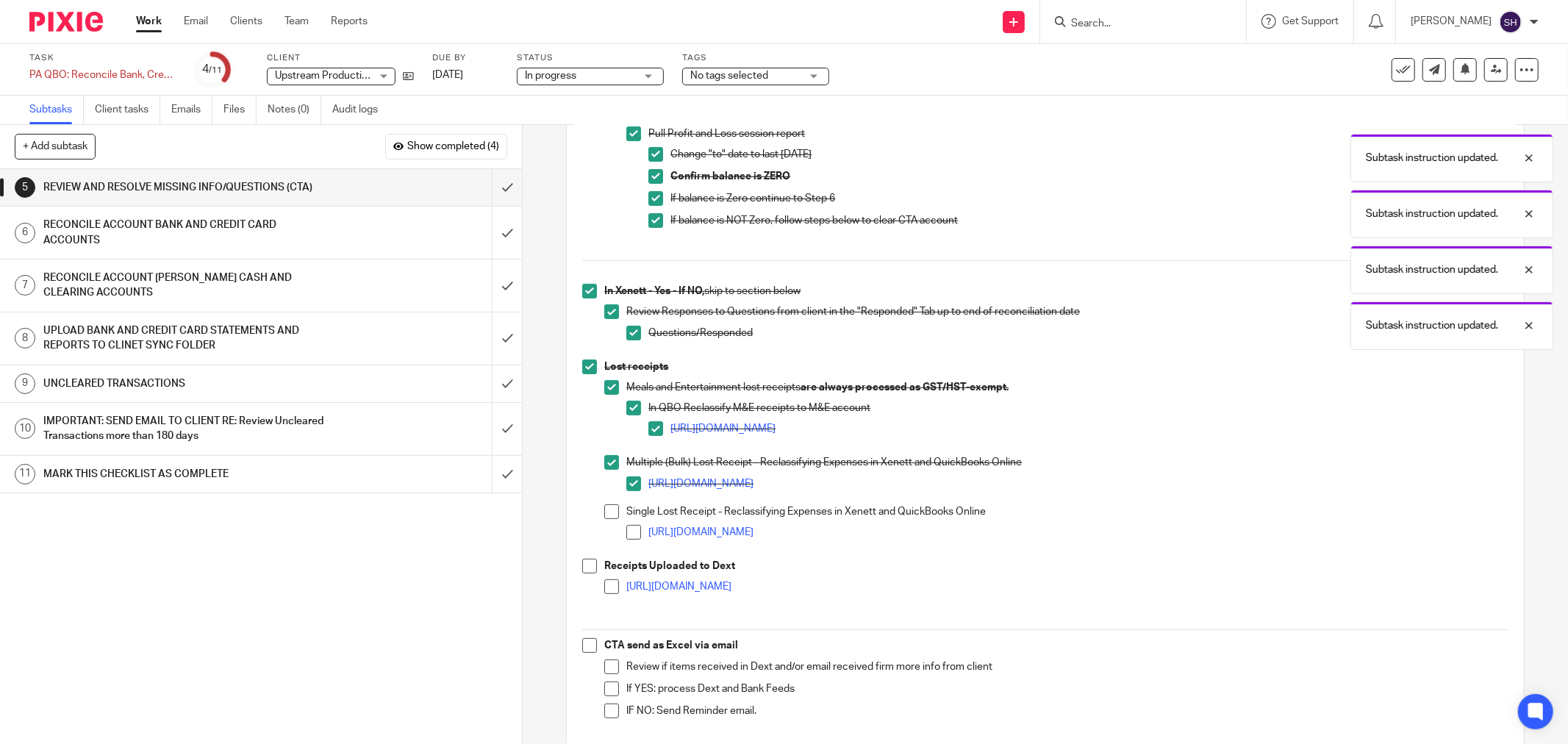
click at [605, 511] on span at bounding box center [612, 512] width 15 height 15
click at [626, 537] on span at bounding box center [633, 532] width 15 height 15
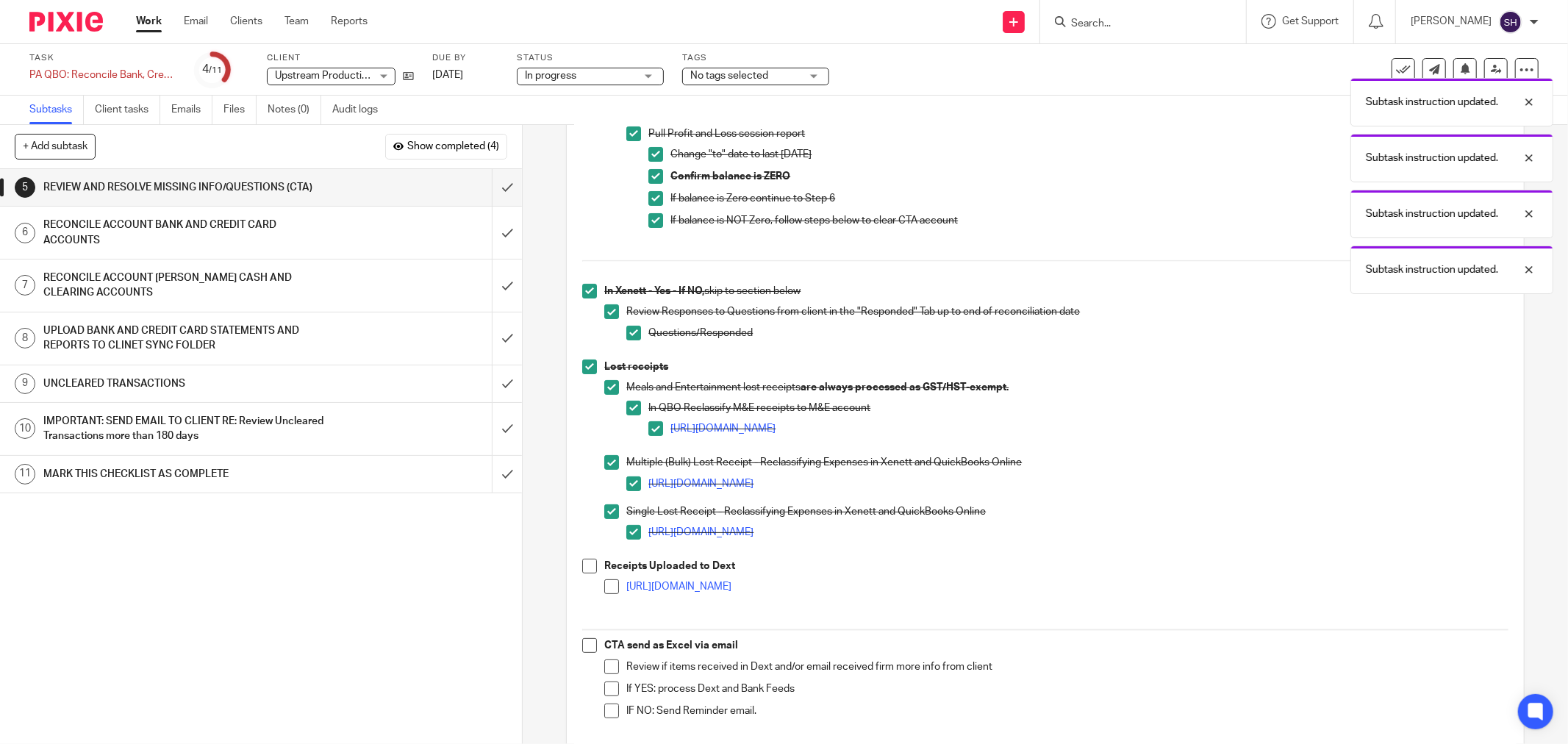
click at [584, 561] on span at bounding box center [590, 566] width 15 height 15
click at [605, 585] on span at bounding box center [612, 586] width 15 height 15
drag, startPoint x: 586, startPoint y: 649, endPoint x: 603, endPoint y: 651, distance: 17.1
click at [588, 648] on span at bounding box center [590, 646] width 15 height 15
click at [608, 670] on span at bounding box center [612, 666] width 15 height 15
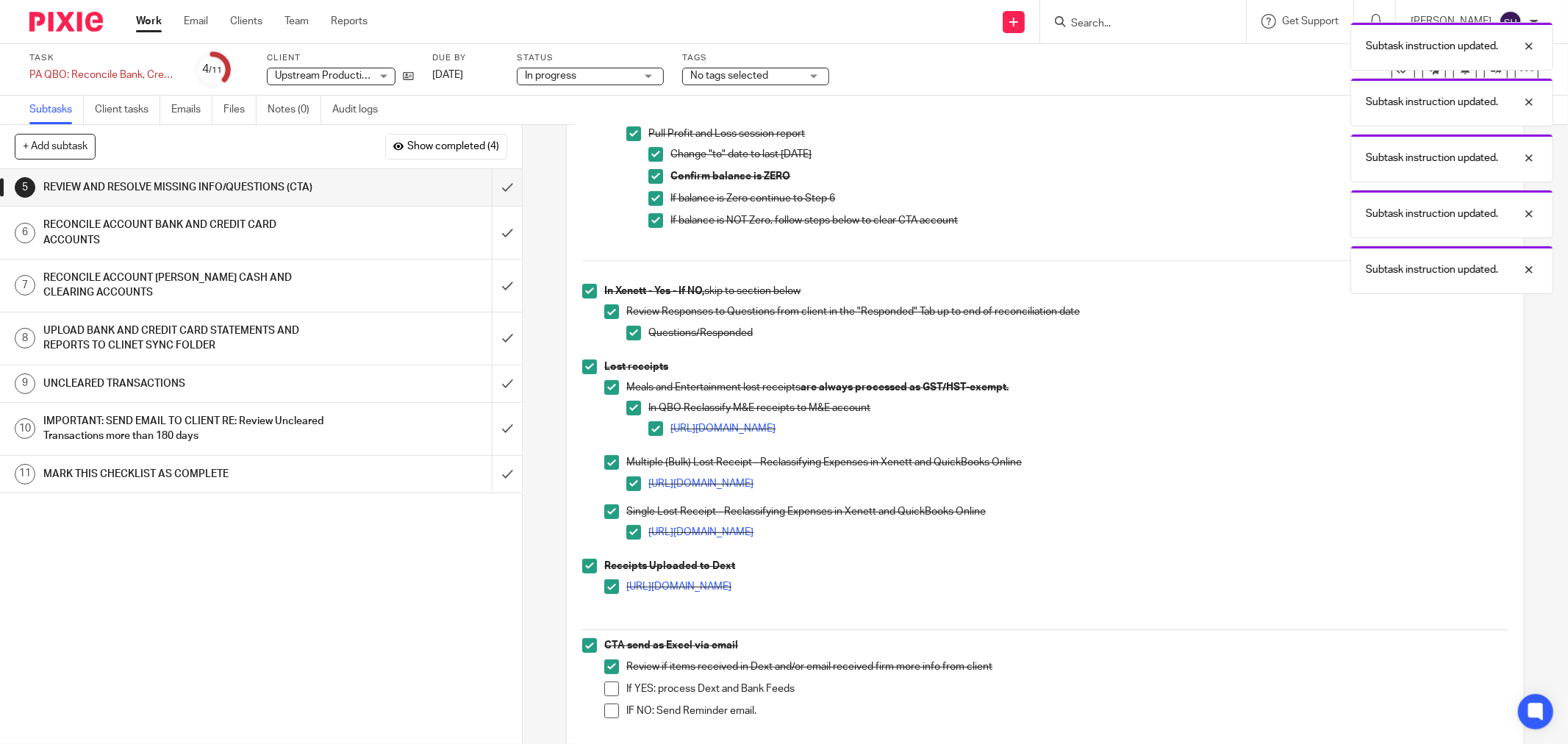
click at [605, 684] on span at bounding box center [612, 689] width 15 height 15
click at [613, 708] on span at bounding box center [612, 711] width 15 height 15
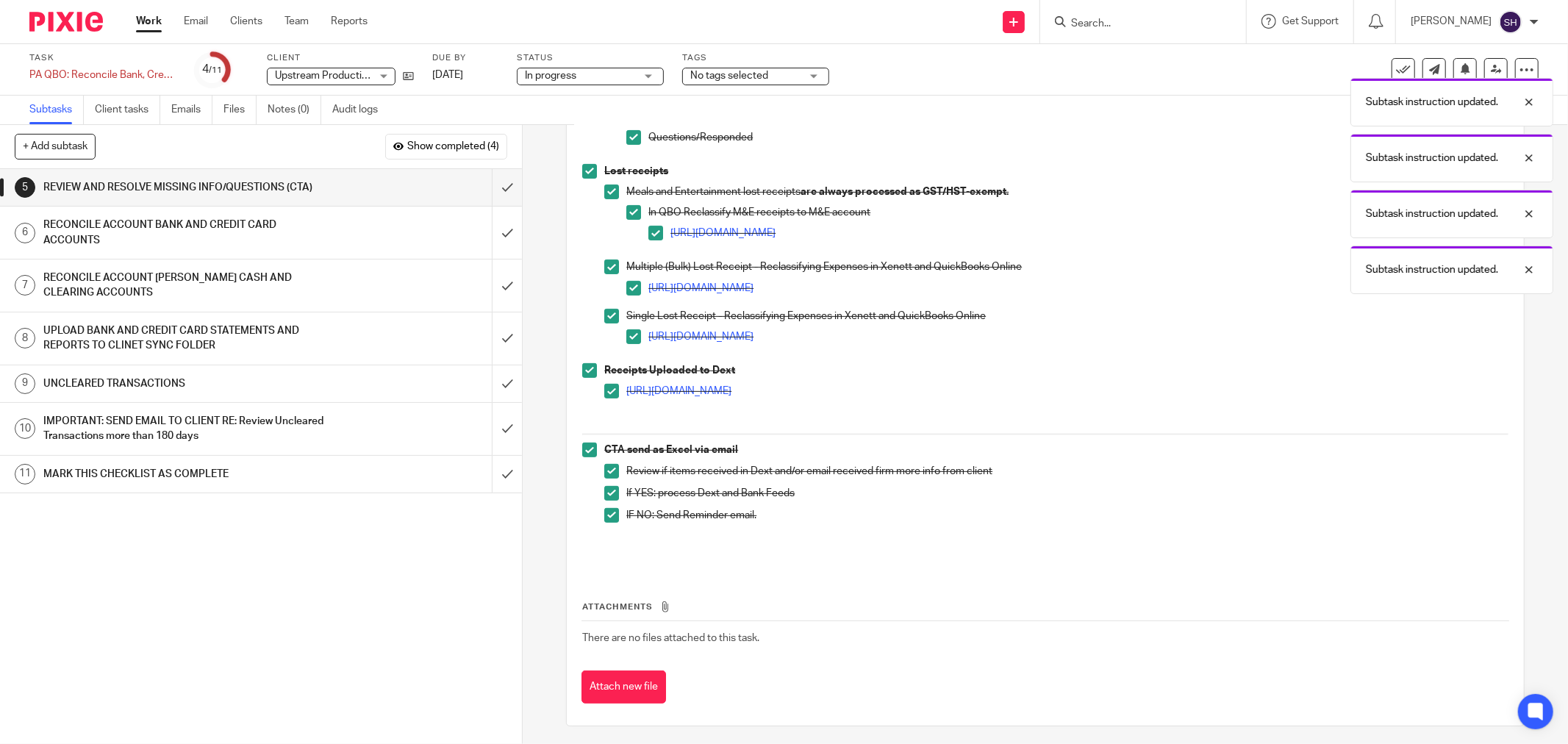
scroll to position [363, 0]
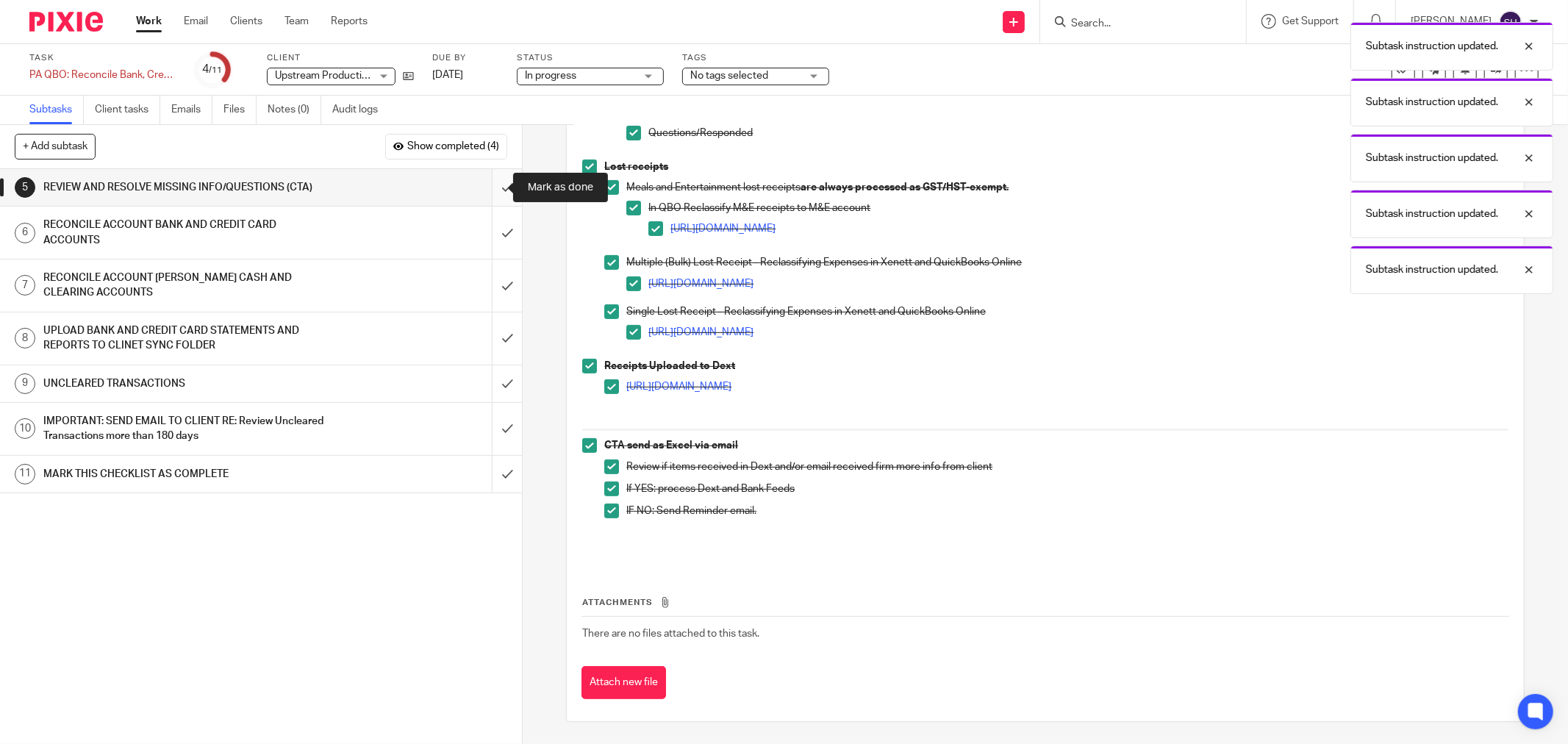
click at [499, 187] on input "submit" at bounding box center [261, 187] width 522 height 36
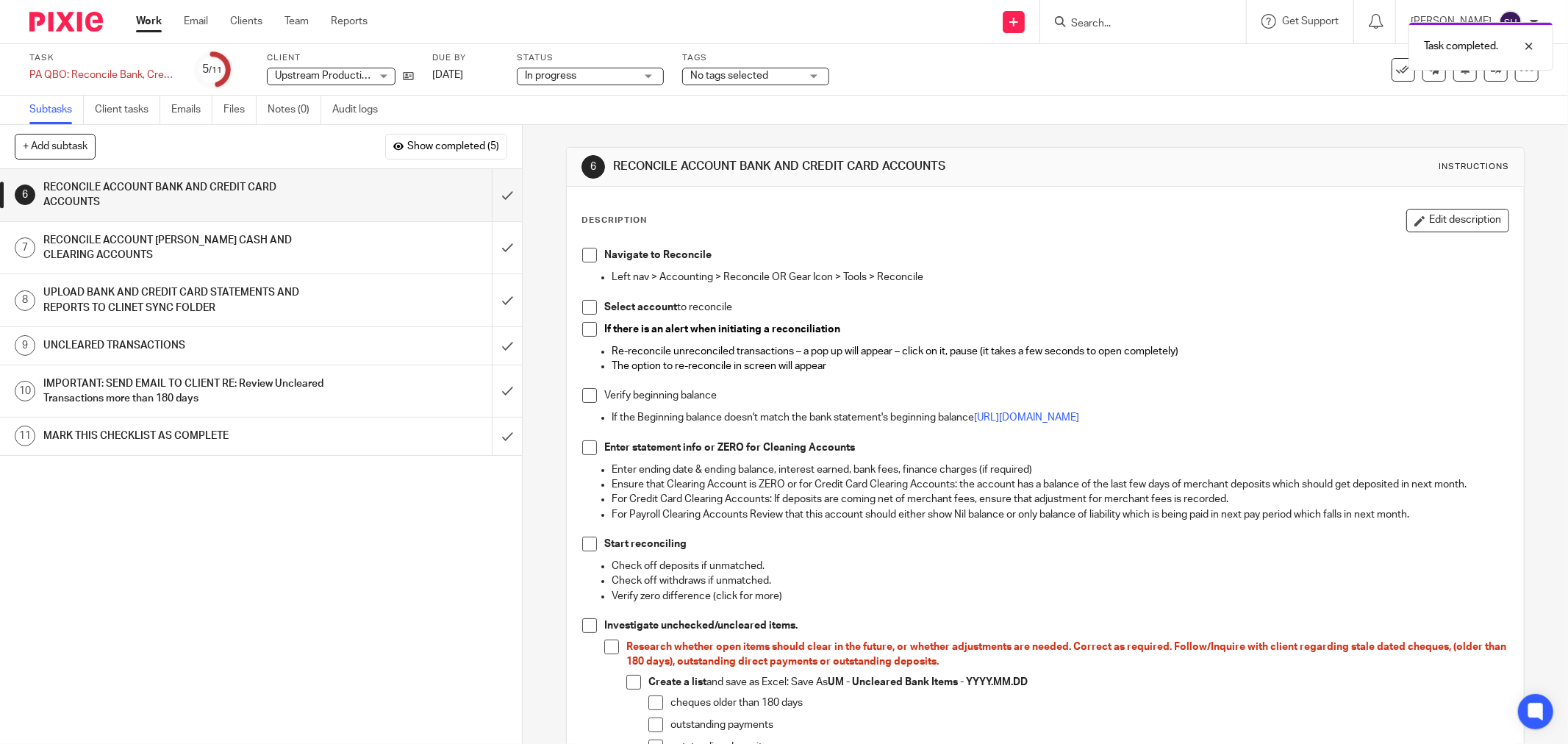
click at [586, 260] on span at bounding box center [590, 255] width 15 height 15
click at [590, 301] on span at bounding box center [590, 308] width 15 height 15
drag, startPoint x: 590, startPoint y: 327, endPoint x: 586, endPoint y: 334, distance: 8.1
click at [590, 327] on span at bounding box center [590, 329] width 15 height 15
click at [589, 394] on span at bounding box center [590, 395] width 15 height 15
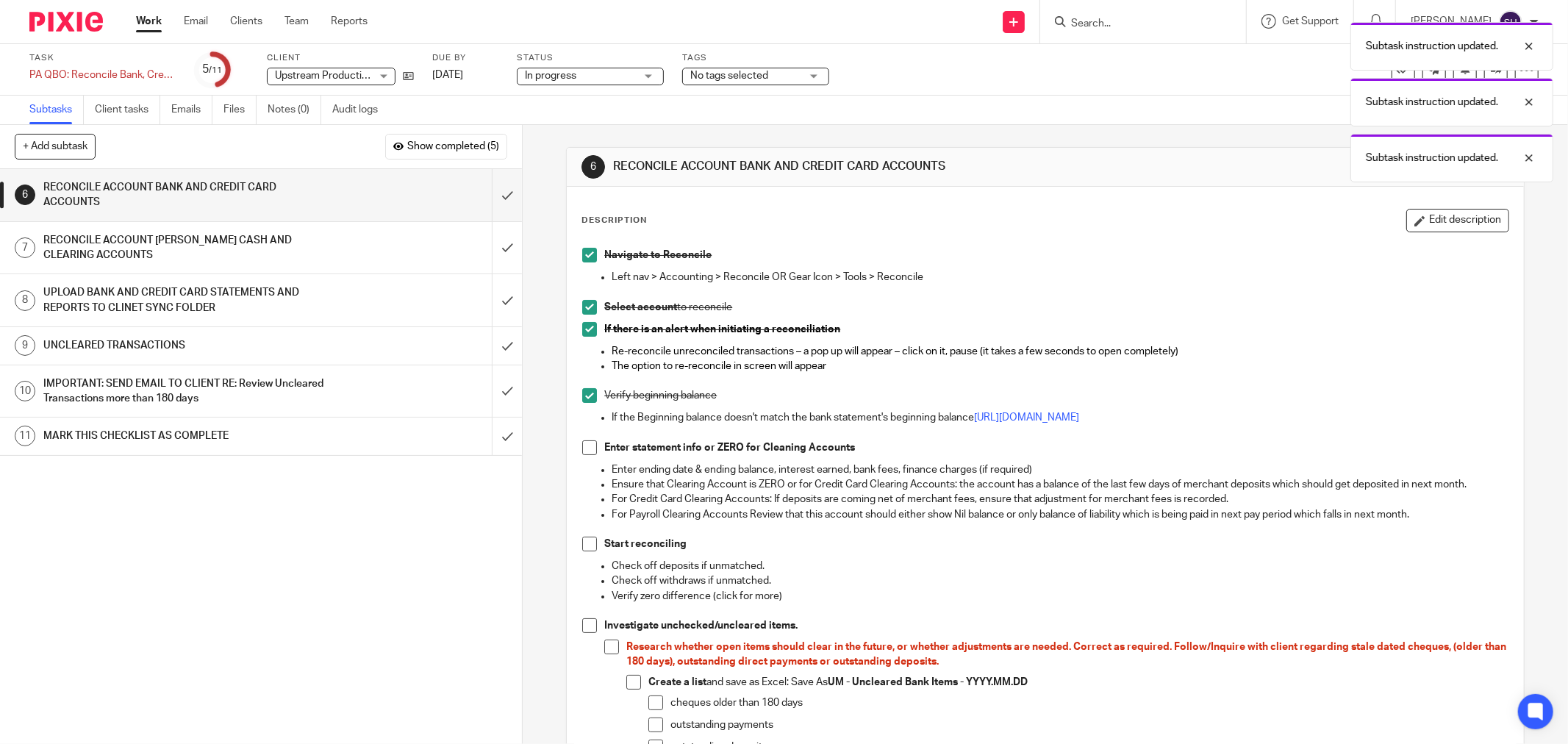
drag, startPoint x: 582, startPoint y: 441, endPoint x: 579, endPoint y: 475, distance: 34.1
click at [582, 441] on span at bounding box center [590, 447] width 15 height 15
click at [585, 548] on span at bounding box center [590, 544] width 15 height 15
drag, startPoint x: 588, startPoint y: 623, endPoint x: 599, endPoint y: 627, distance: 11.7
click at [589, 623] on span at bounding box center [590, 626] width 15 height 15
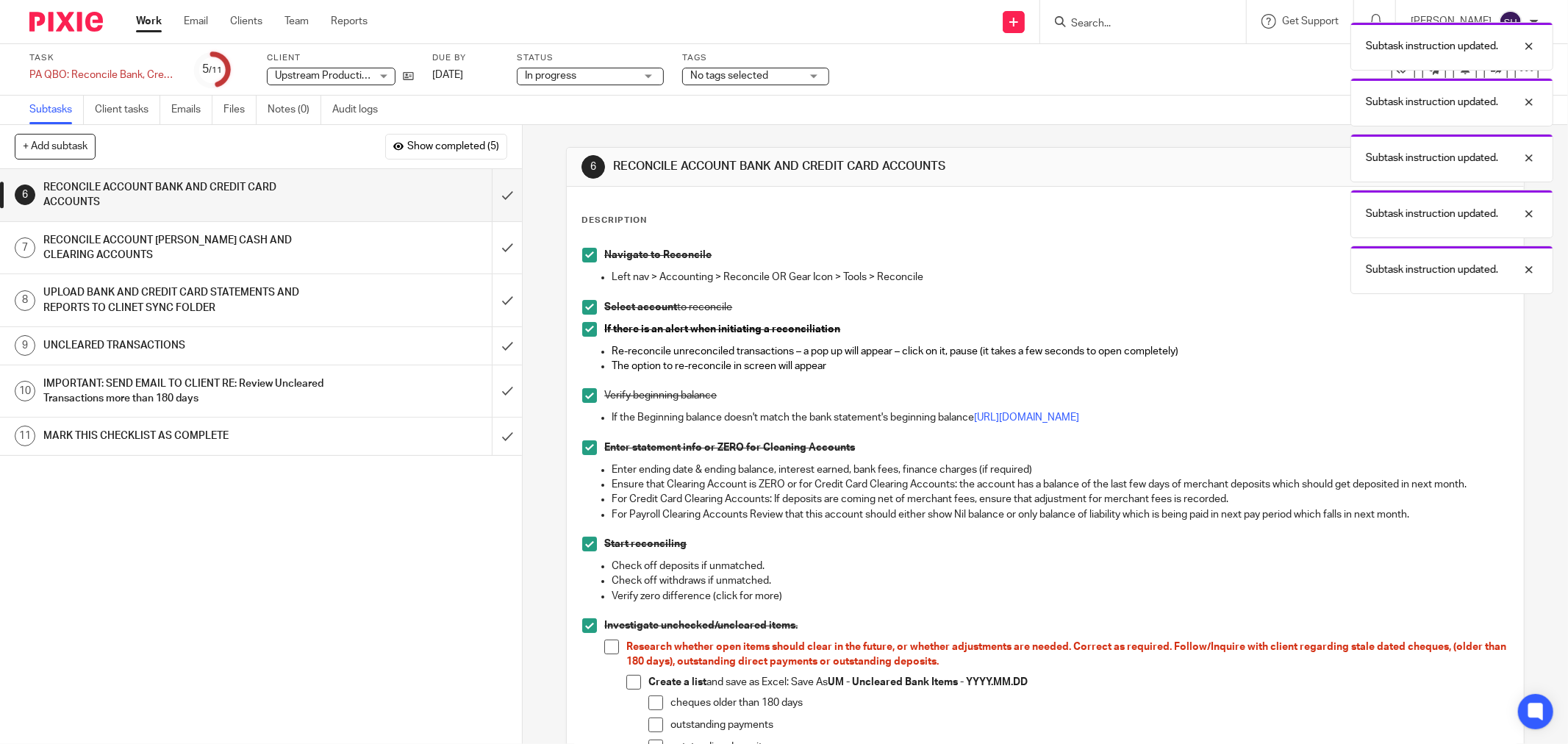
click at [607, 645] on span at bounding box center [612, 646] width 15 height 15
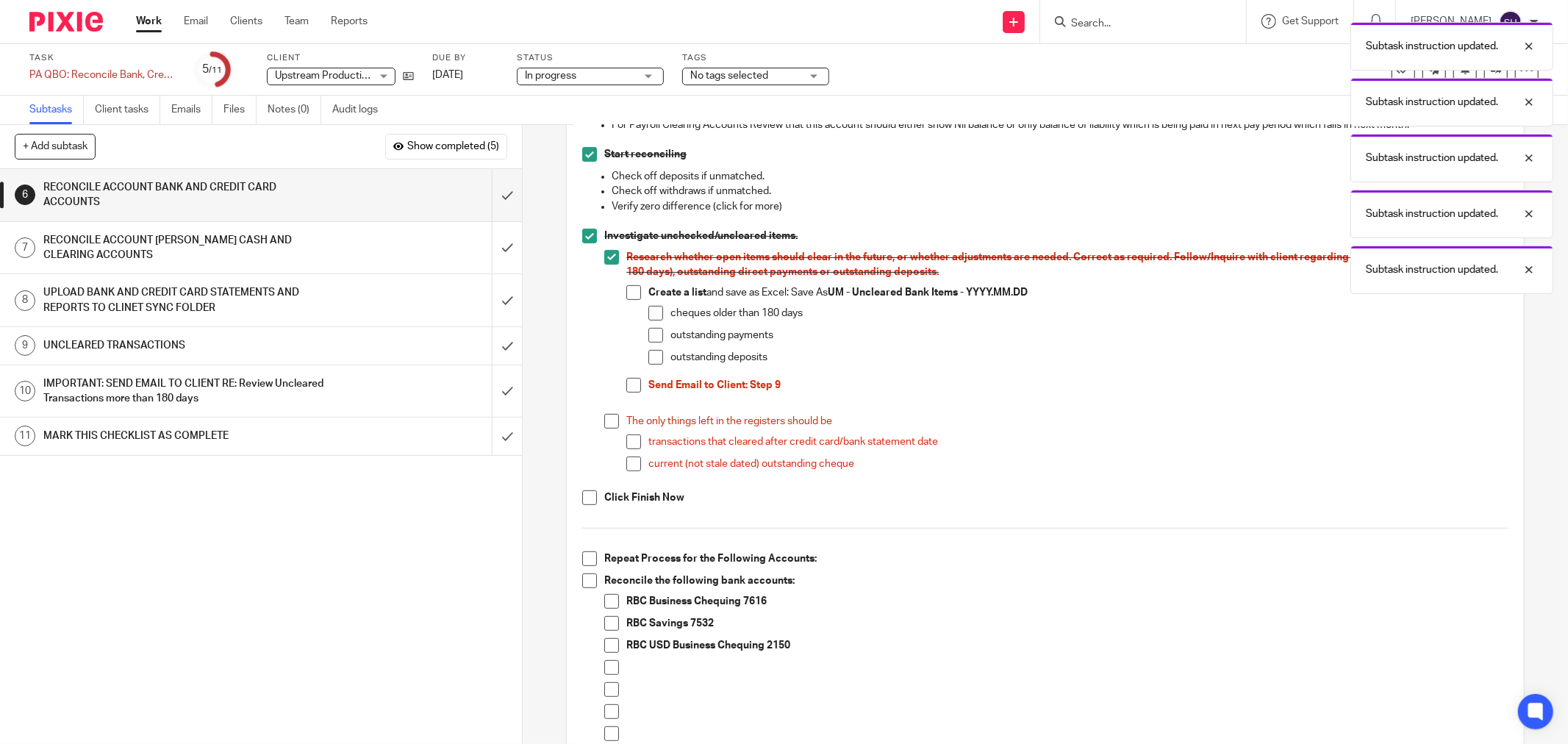
scroll to position [408, 0]
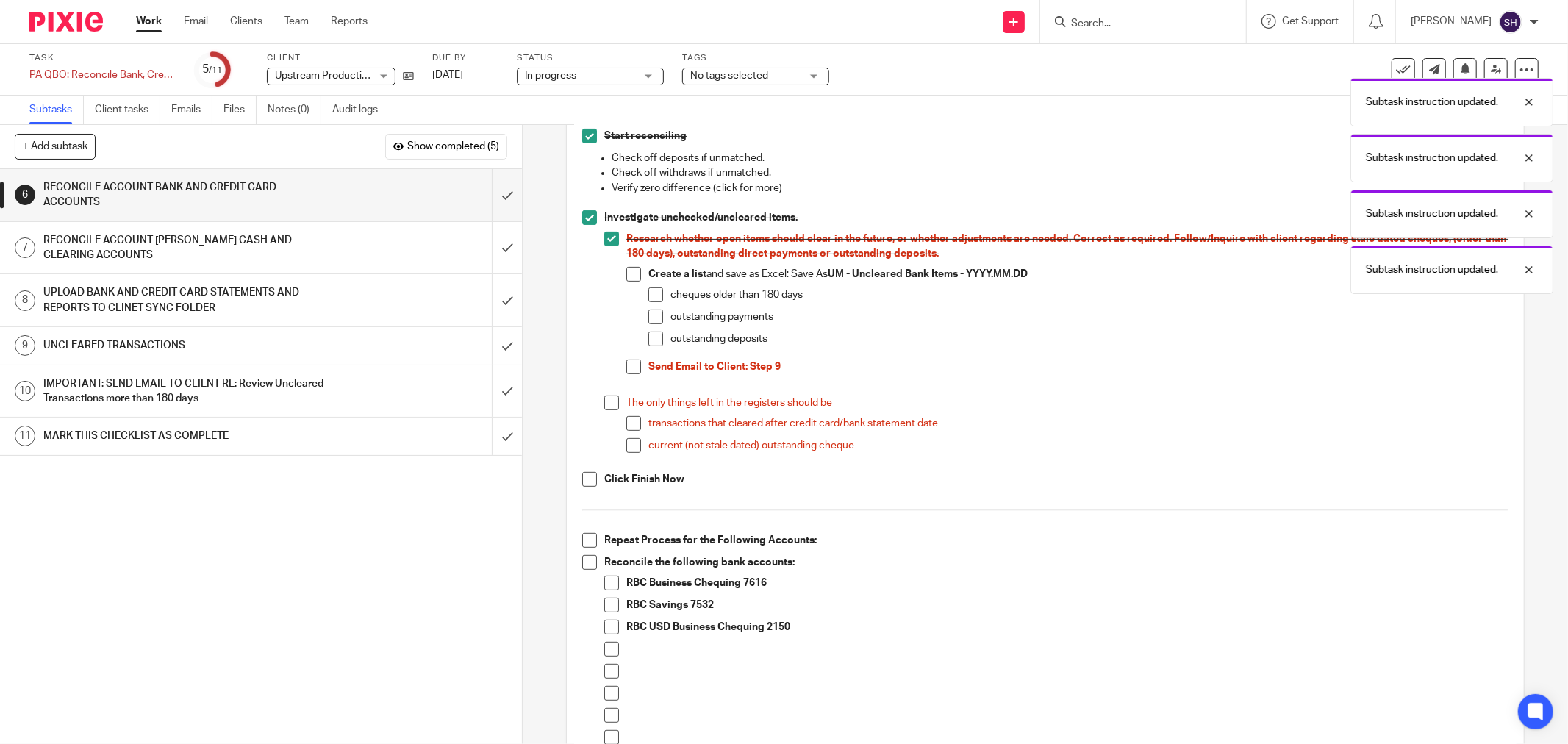
click at [633, 269] on span at bounding box center [633, 274] width 15 height 15
click at [651, 291] on span at bounding box center [656, 295] width 15 height 15
click at [649, 316] on span at bounding box center [656, 317] width 15 height 15
drag, startPoint x: 648, startPoint y: 336, endPoint x: 640, endPoint y: 349, distance: 15.3
click at [648, 336] on span at bounding box center [656, 339] width 15 height 15
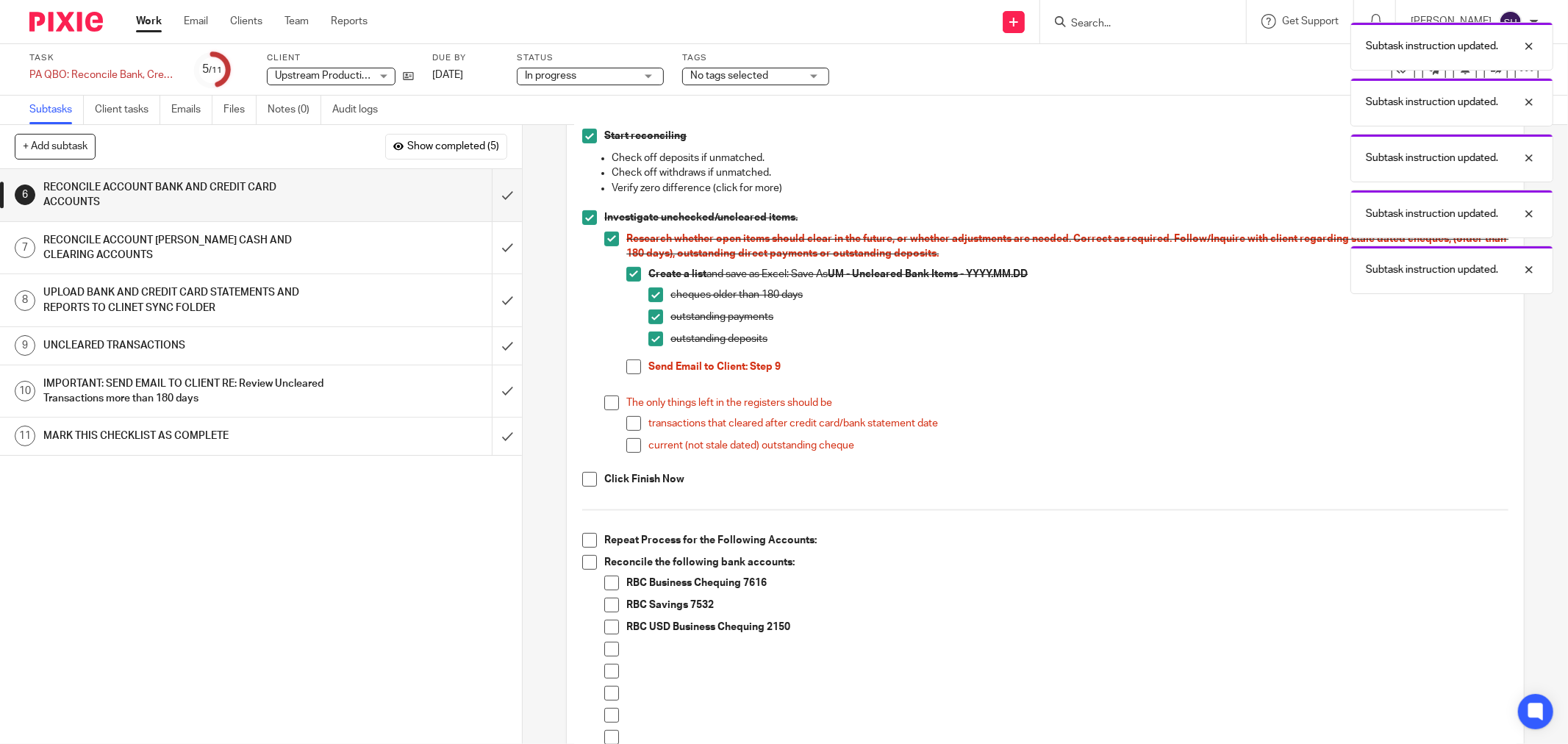
drag, startPoint x: 612, startPoint y: 395, endPoint x: 613, endPoint y: 404, distance: 9.1
click at [611, 397] on span at bounding box center [612, 403] width 15 height 15
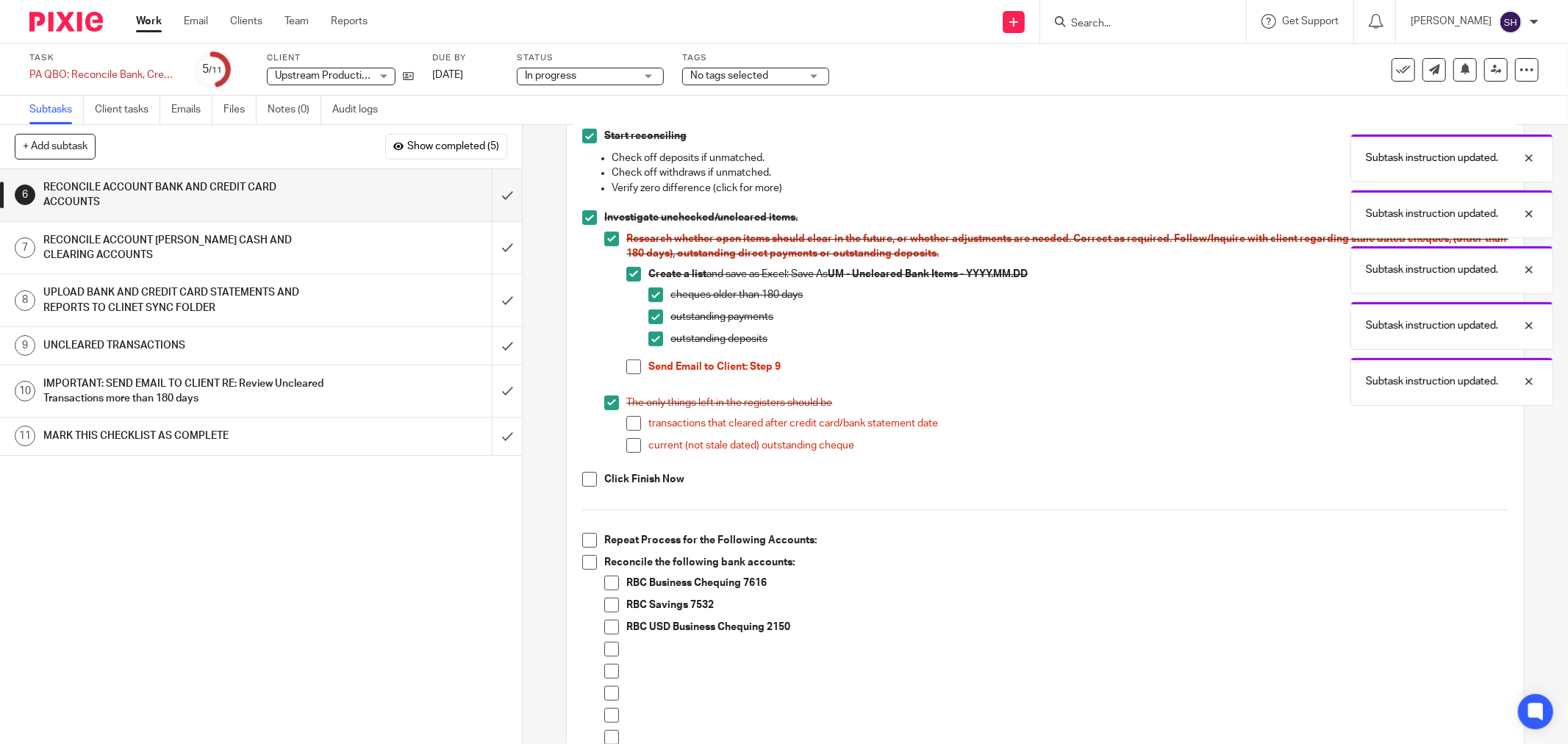
click at [626, 370] on span at bounding box center [633, 367] width 15 height 15
click at [620, 427] on li "The only things left in the registers should be transactions that cleared after…" at bounding box center [1056, 430] width 904 height 70
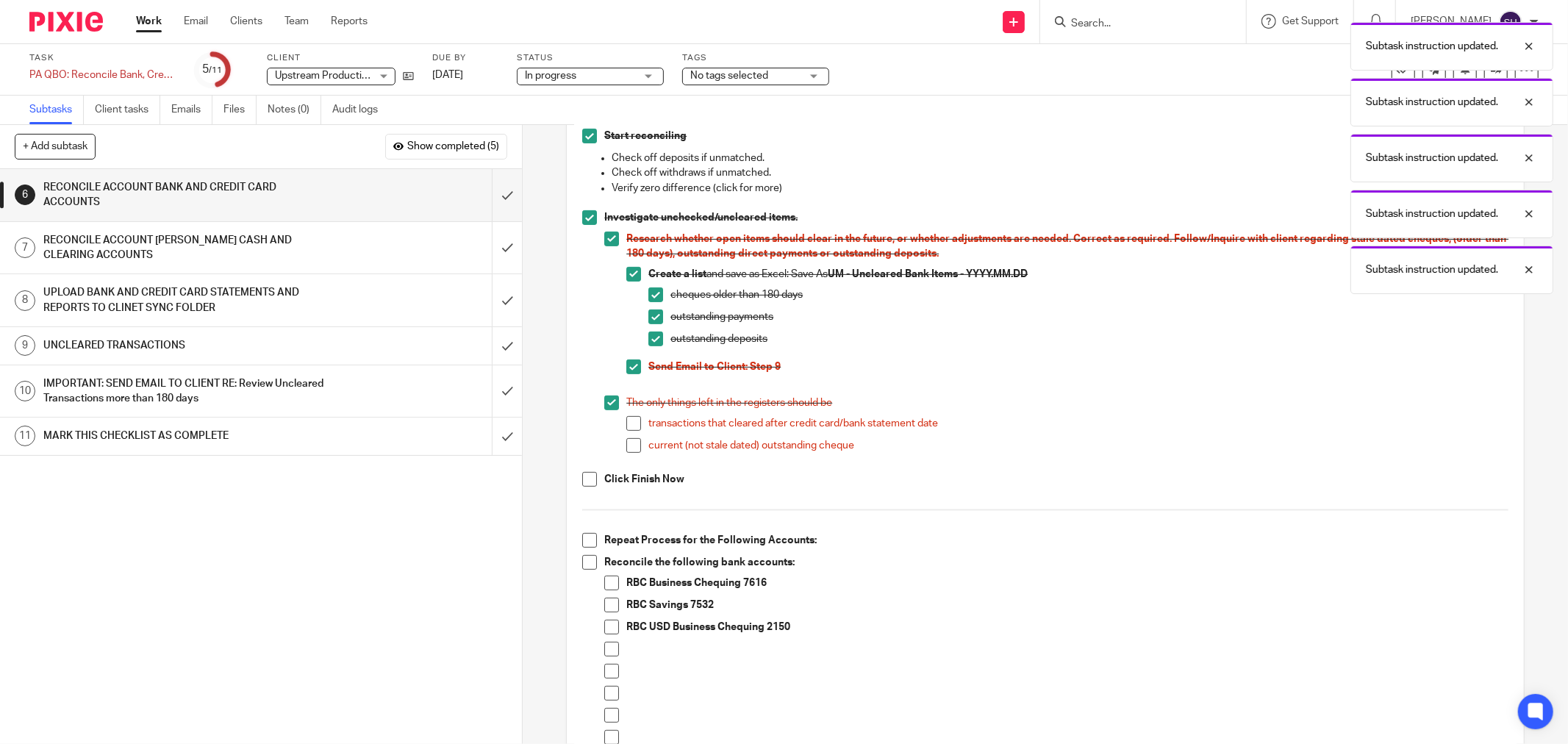
click at [629, 430] on span at bounding box center [633, 423] width 15 height 15
click at [631, 446] on span at bounding box center [633, 446] width 15 height 15
drag, startPoint x: 586, startPoint y: 476, endPoint x: 557, endPoint y: 500, distance: 37.6
click at [586, 478] on span at bounding box center [590, 479] width 15 height 15
click at [585, 546] on span at bounding box center [590, 540] width 15 height 15
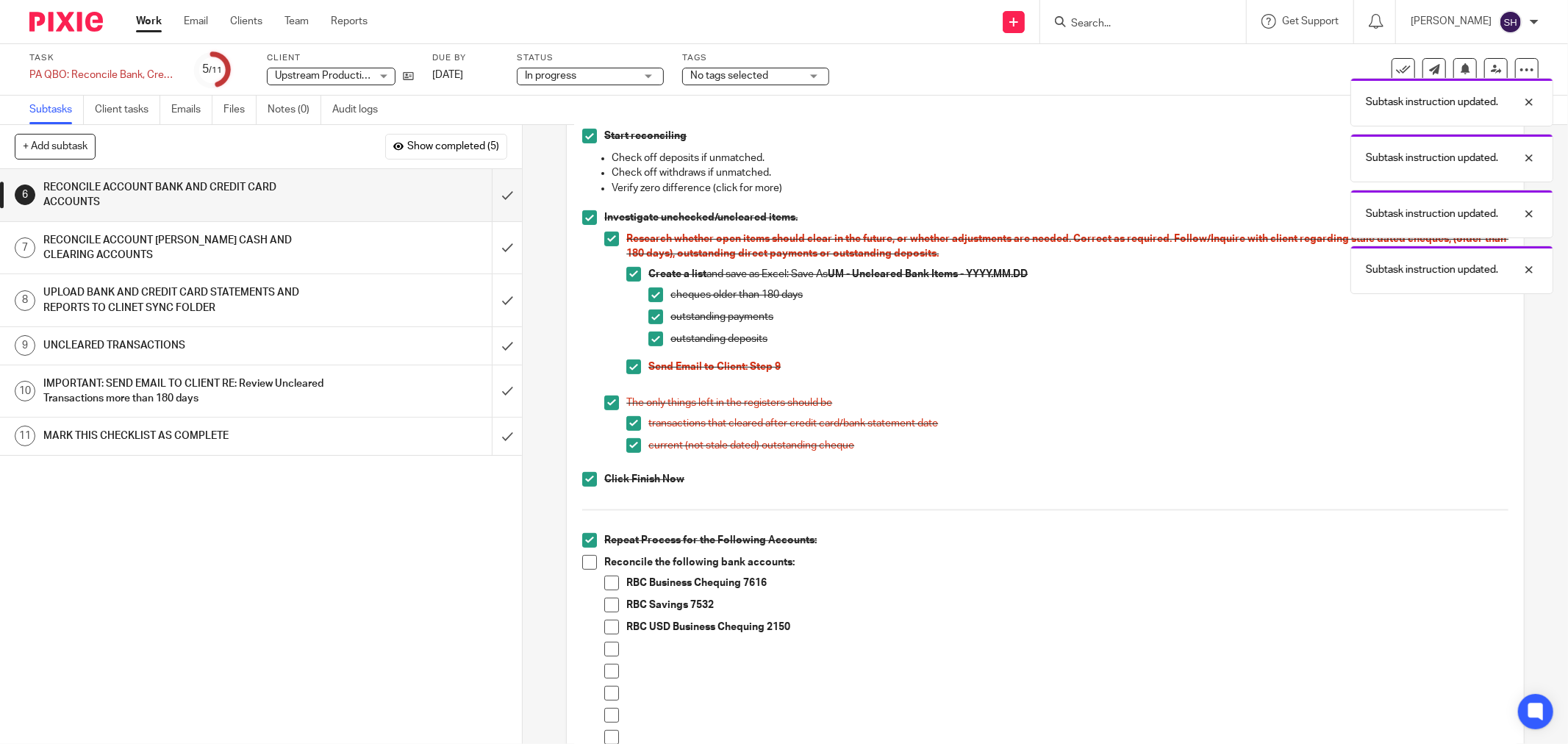
click at [584, 562] on span at bounding box center [590, 562] width 15 height 15
click at [605, 580] on span at bounding box center [612, 583] width 15 height 15
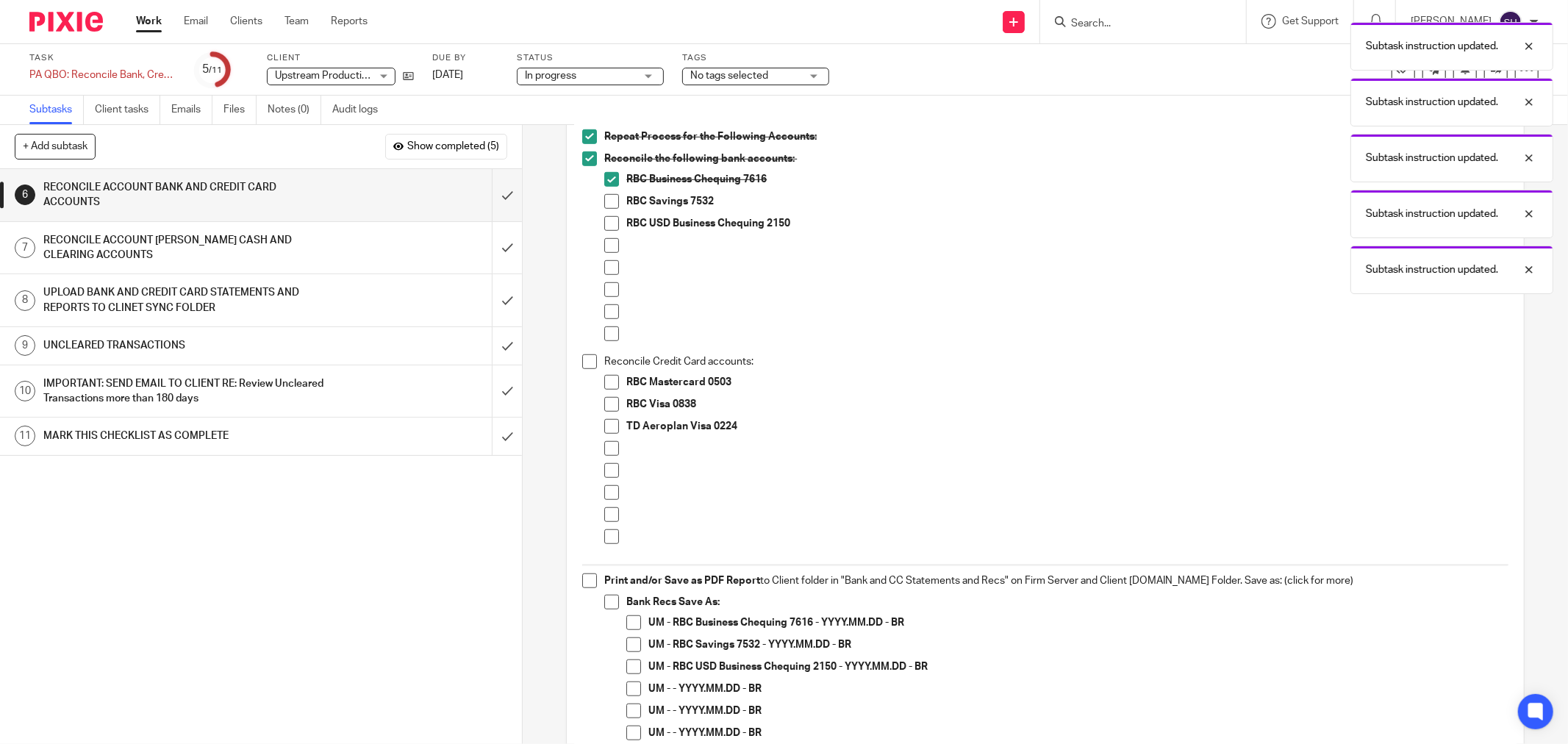
scroll to position [817, 0]
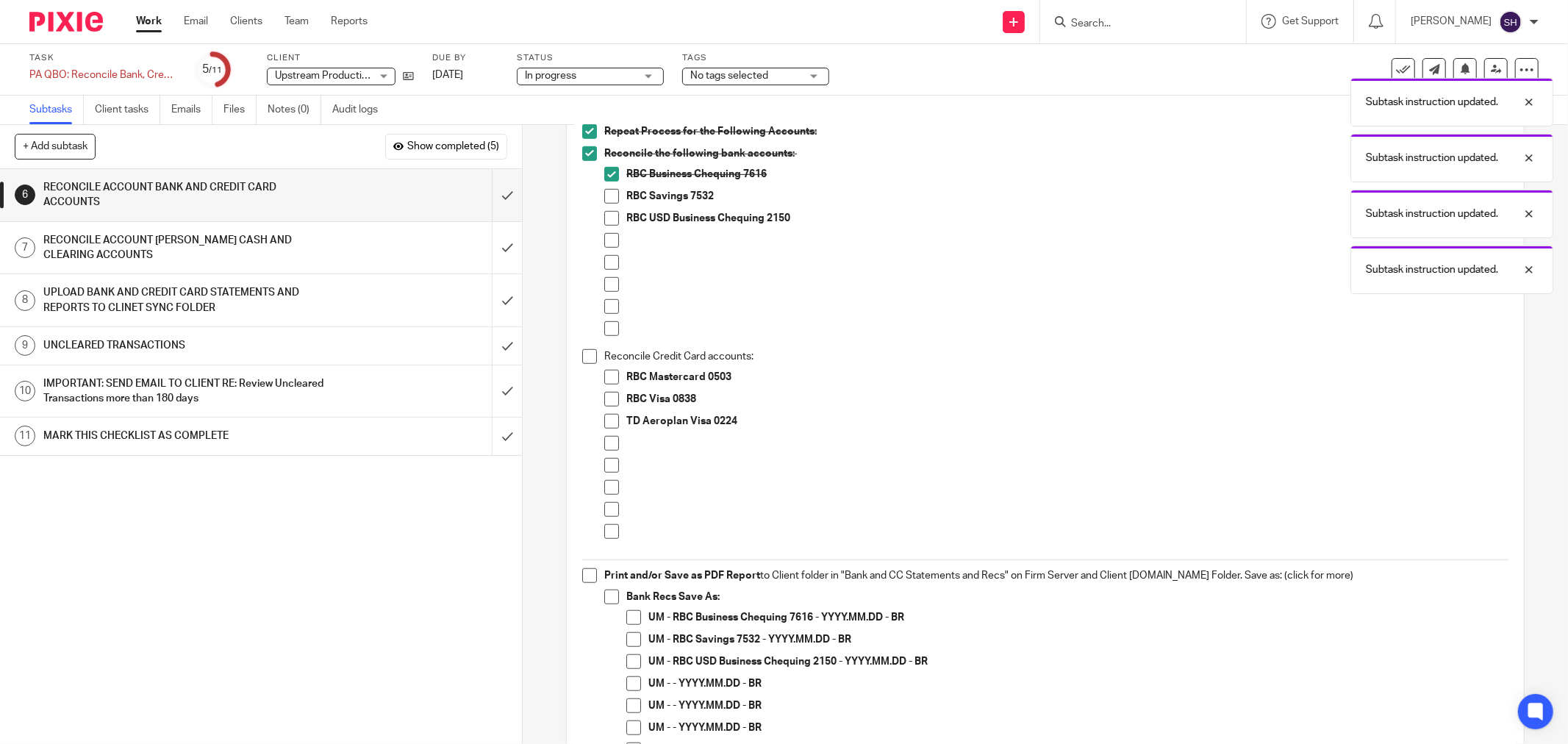
click at [606, 242] on span at bounding box center [612, 241] width 15 height 15
click at [605, 255] on span at bounding box center [612, 262] width 15 height 15
click at [605, 288] on span at bounding box center [612, 284] width 15 height 15
click at [608, 305] on span at bounding box center [612, 307] width 15 height 15
click at [605, 334] on span at bounding box center [612, 328] width 15 height 15
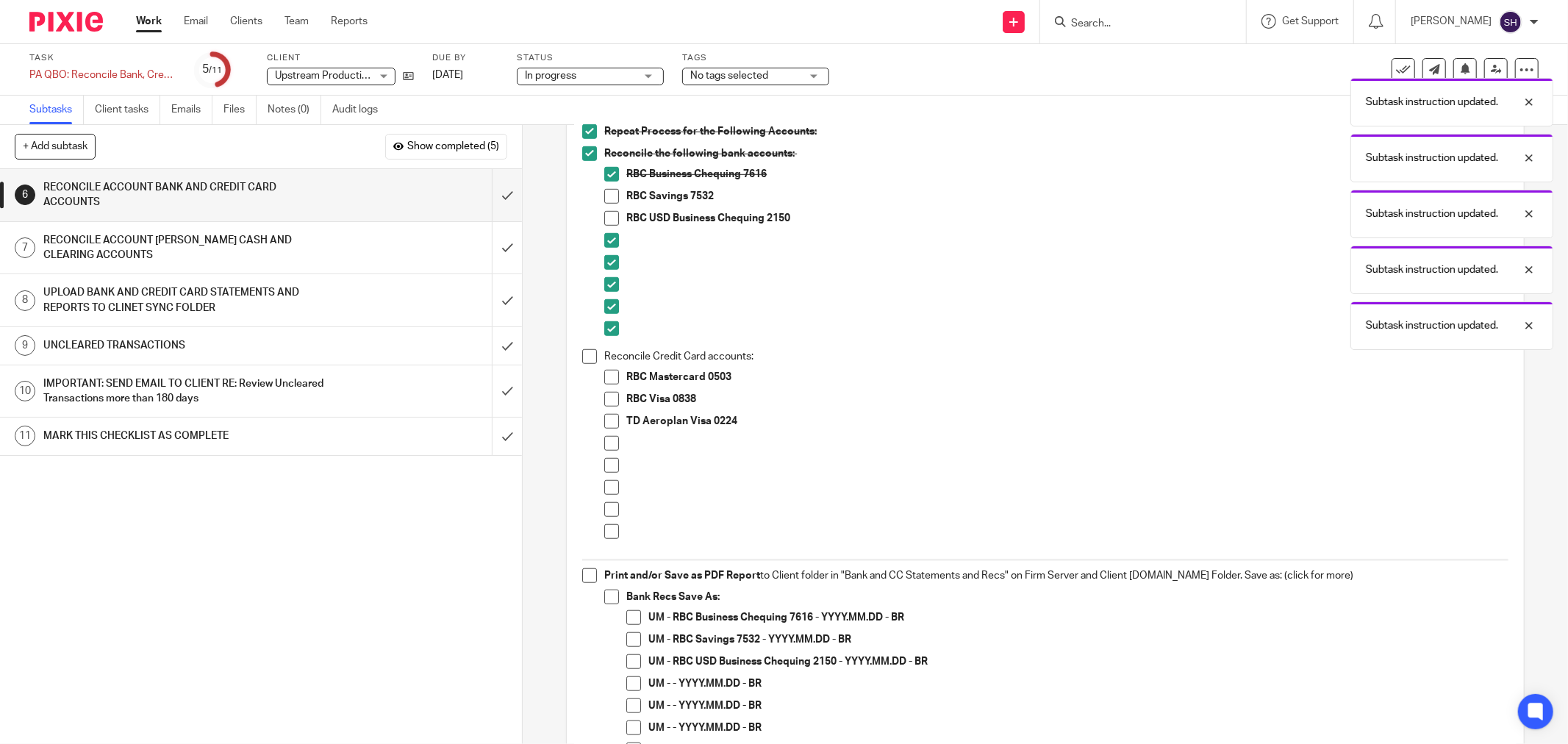
click at [583, 360] on span at bounding box center [590, 356] width 15 height 15
drag, startPoint x: 605, startPoint y: 433, endPoint x: 605, endPoint y: 446, distance: 13.0
click at [605, 434] on li "TD Aeroplan Visa 0224" at bounding box center [1056, 424] width 904 height 22
click at [605, 441] on span at bounding box center [612, 443] width 15 height 15
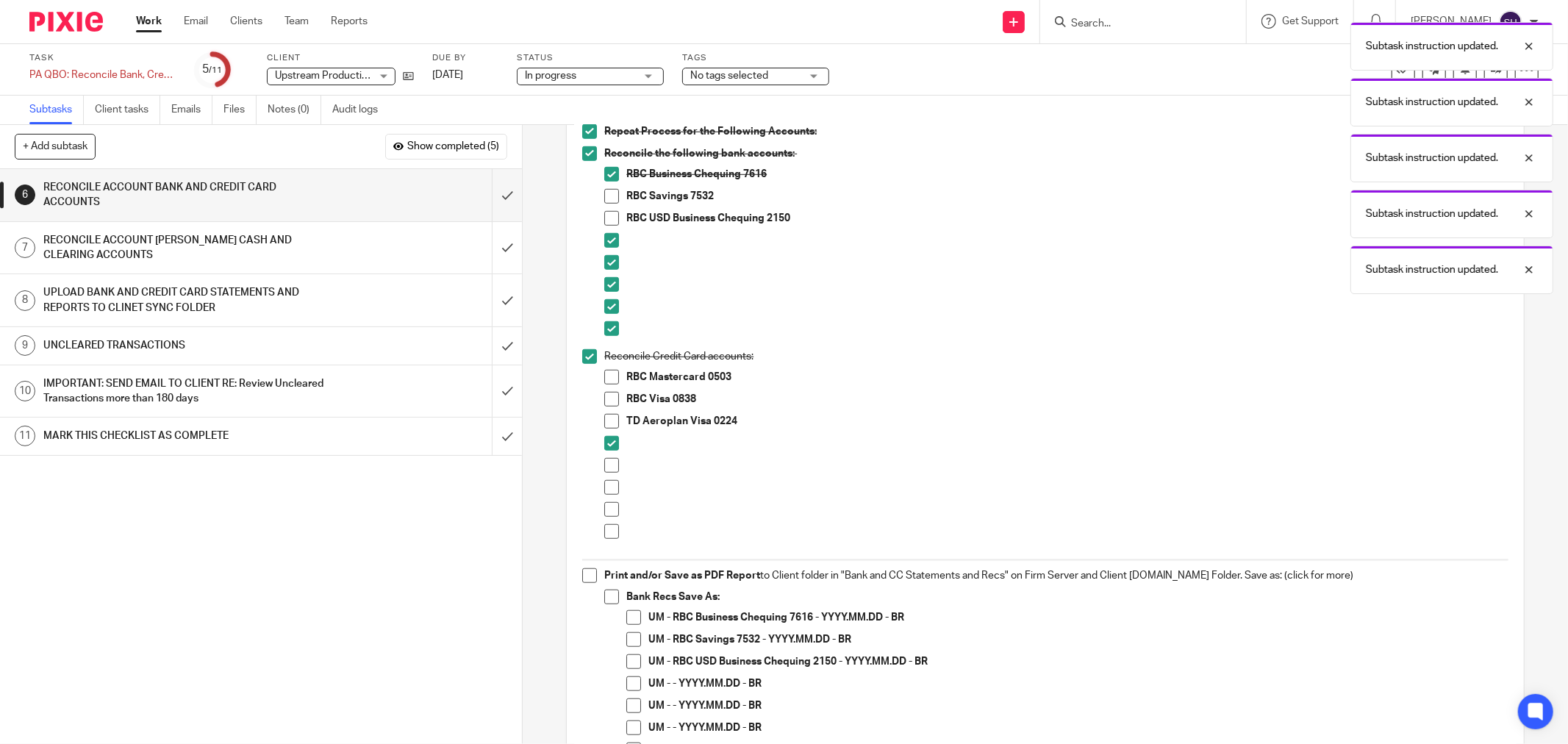
drag, startPoint x: 605, startPoint y: 463, endPoint x: 606, endPoint y: 484, distance: 21.0
click at [605, 464] on span at bounding box center [612, 465] width 15 height 15
drag, startPoint x: 606, startPoint y: 487, endPoint x: 607, endPoint y: 507, distance: 20.0
click at [606, 488] on span at bounding box center [612, 487] width 15 height 15
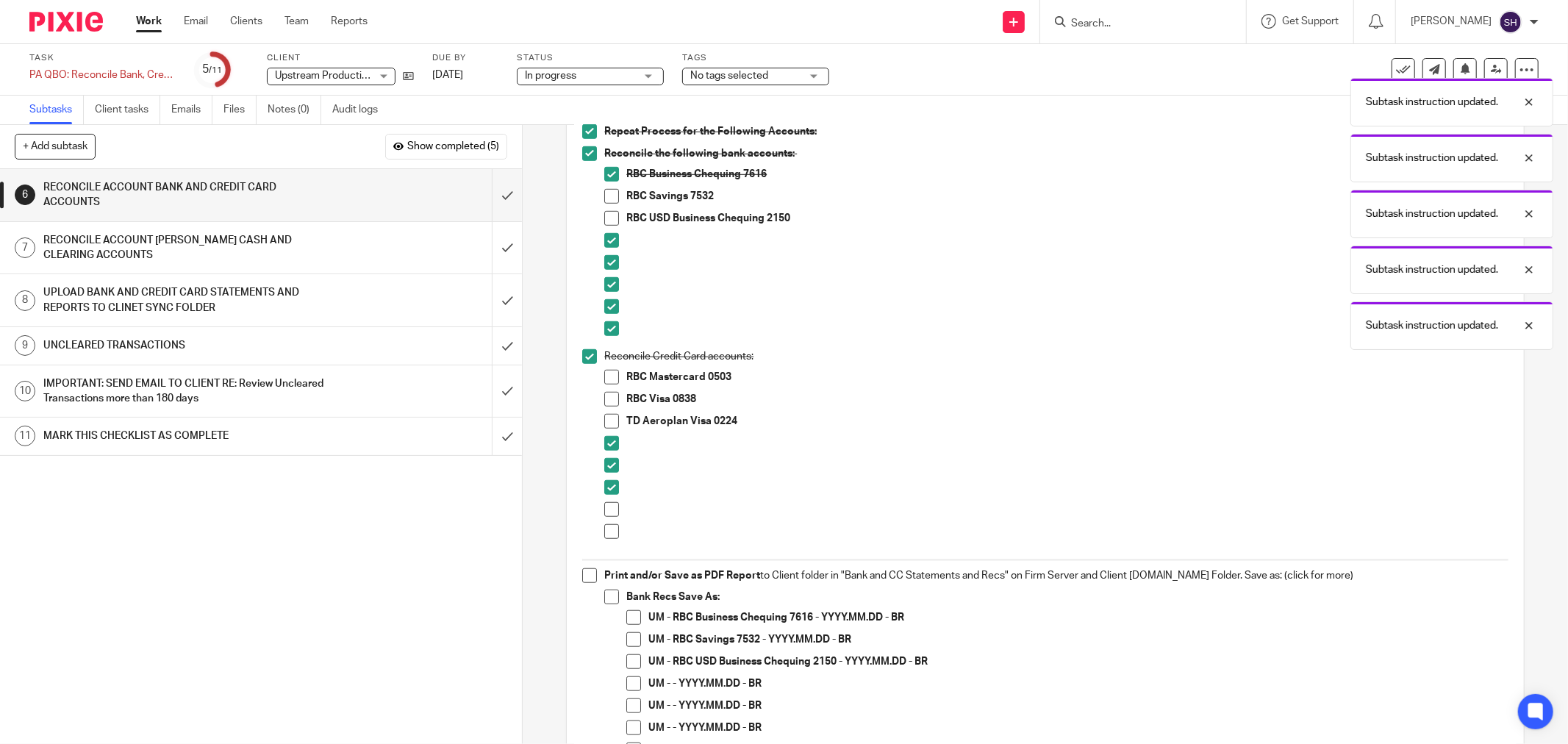
click at [608, 510] on span at bounding box center [612, 509] width 15 height 15
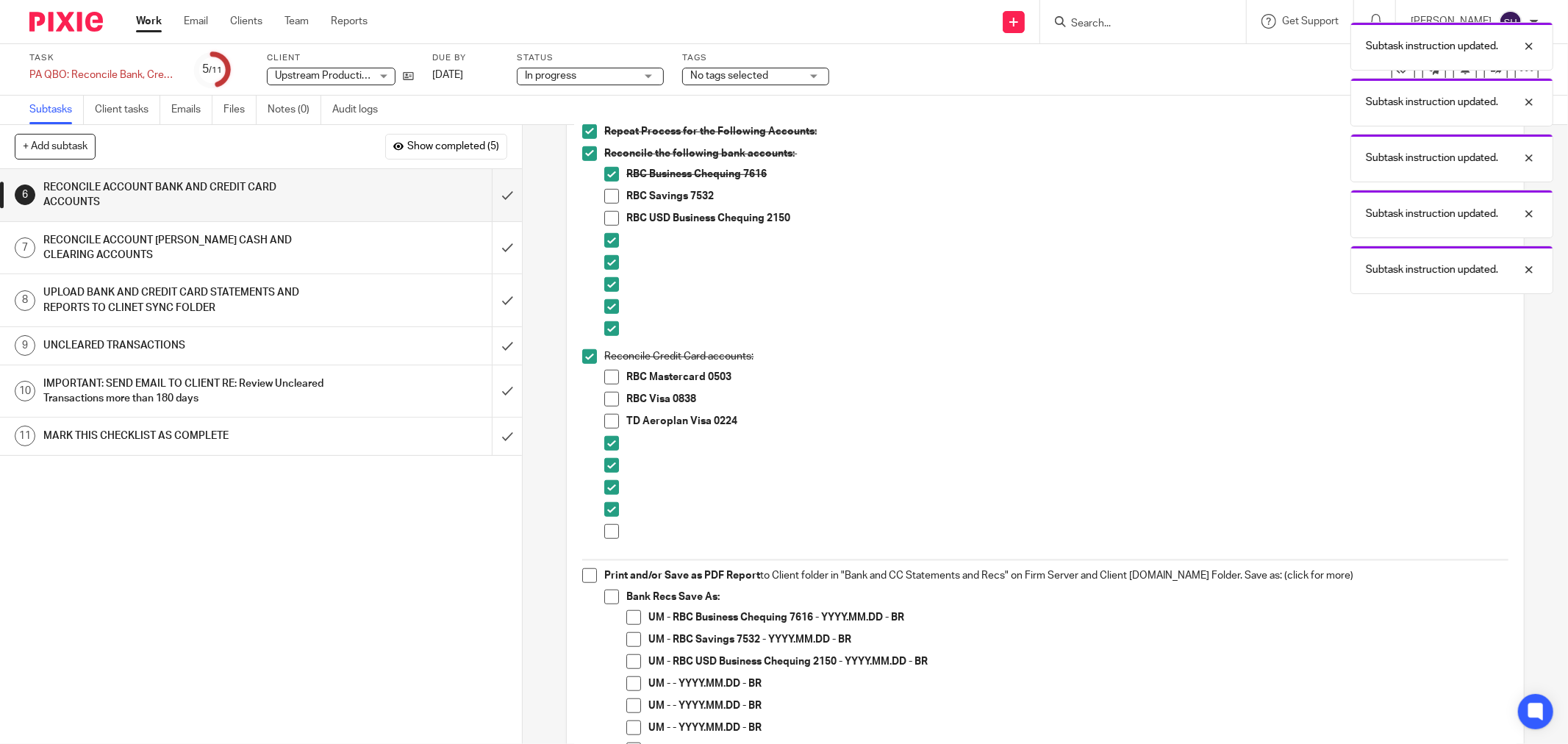
click at [608, 530] on span at bounding box center [612, 532] width 15 height 15
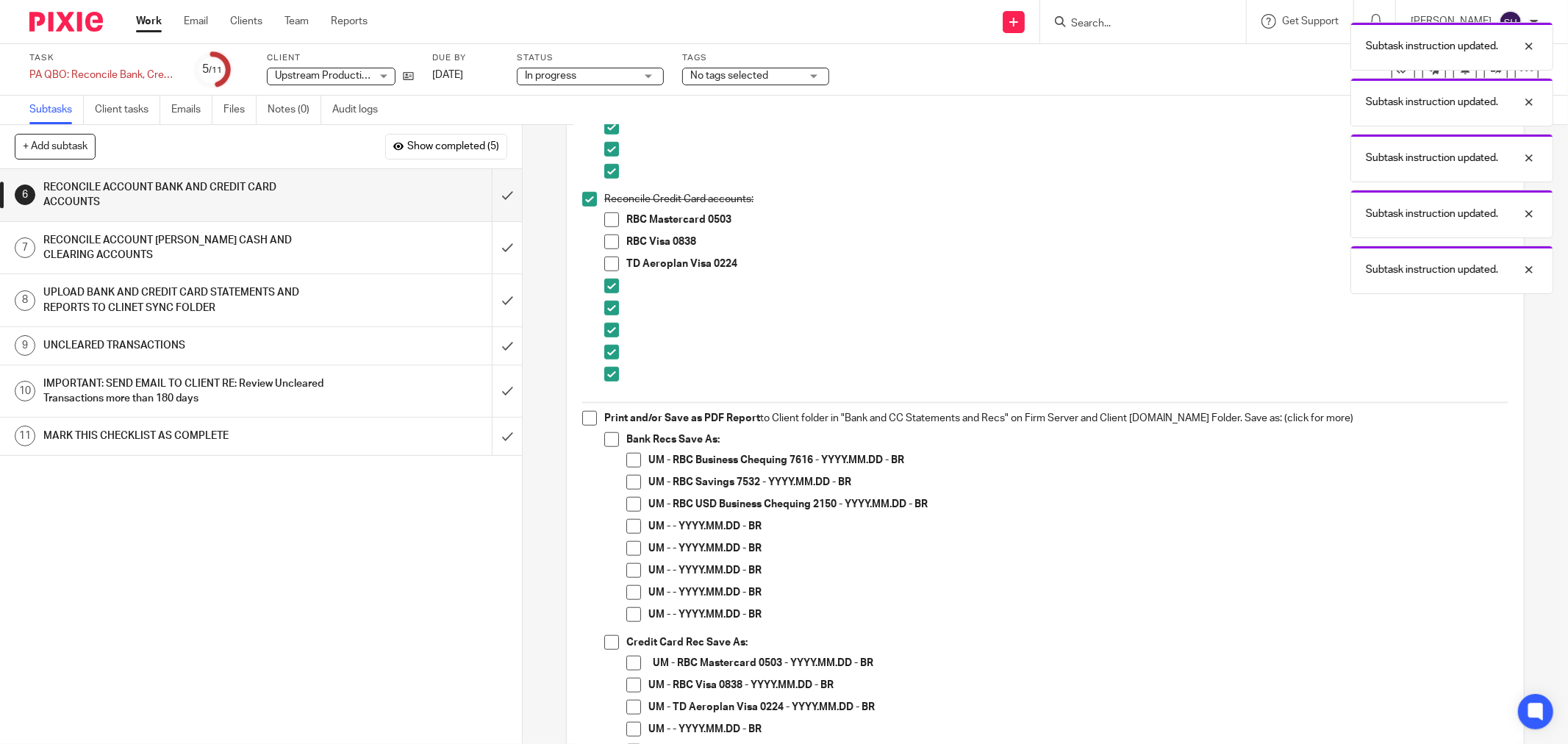
scroll to position [980, 0]
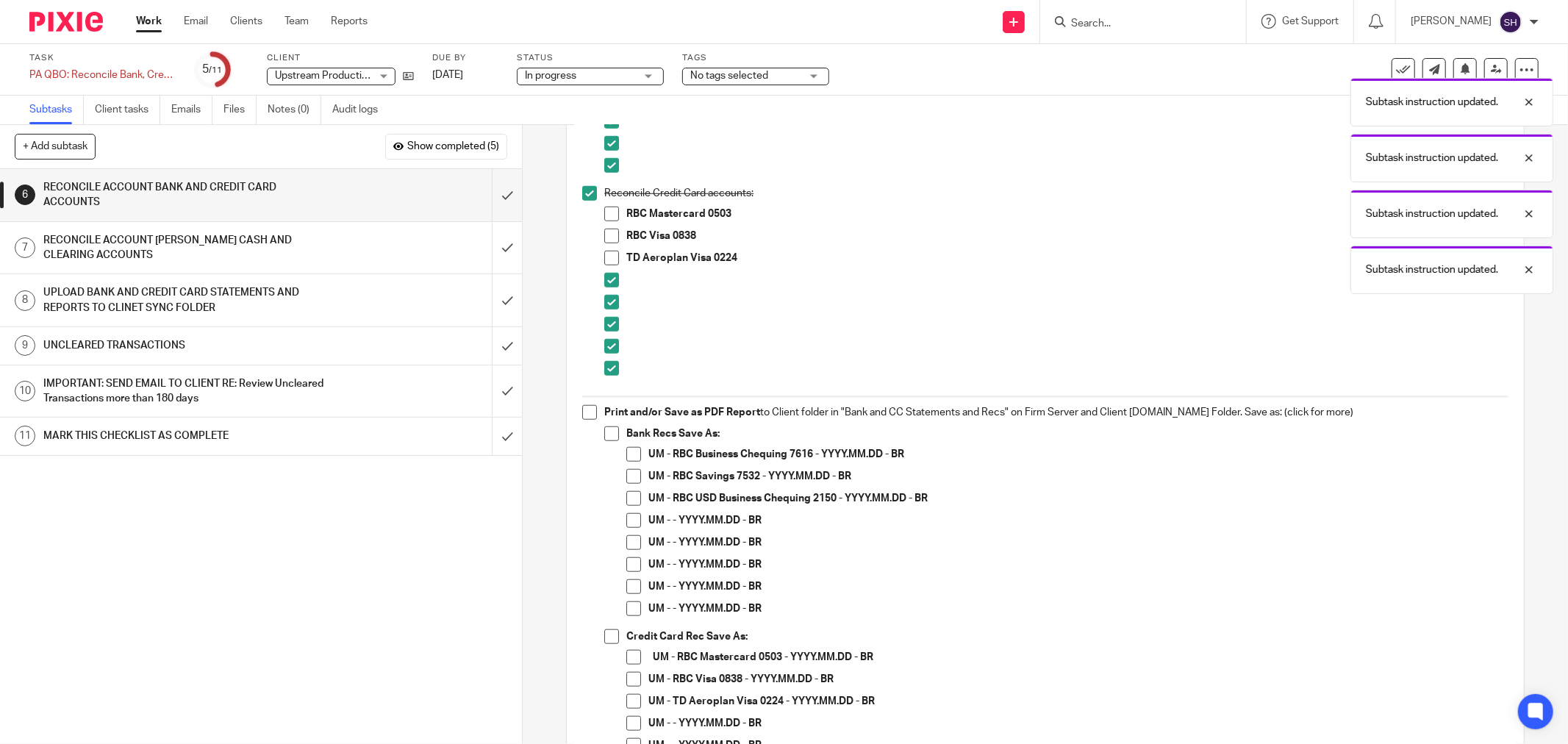
click at [586, 410] on span at bounding box center [590, 413] width 15 height 15
drag, startPoint x: 605, startPoint y: 432, endPoint x: 614, endPoint y: 451, distance: 21.0
click at [605, 433] on span at bounding box center [612, 434] width 15 height 15
click at [626, 454] on span at bounding box center [633, 454] width 15 height 15
click at [634, 522] on span at bounding box center [633, 520] width 15 height 15
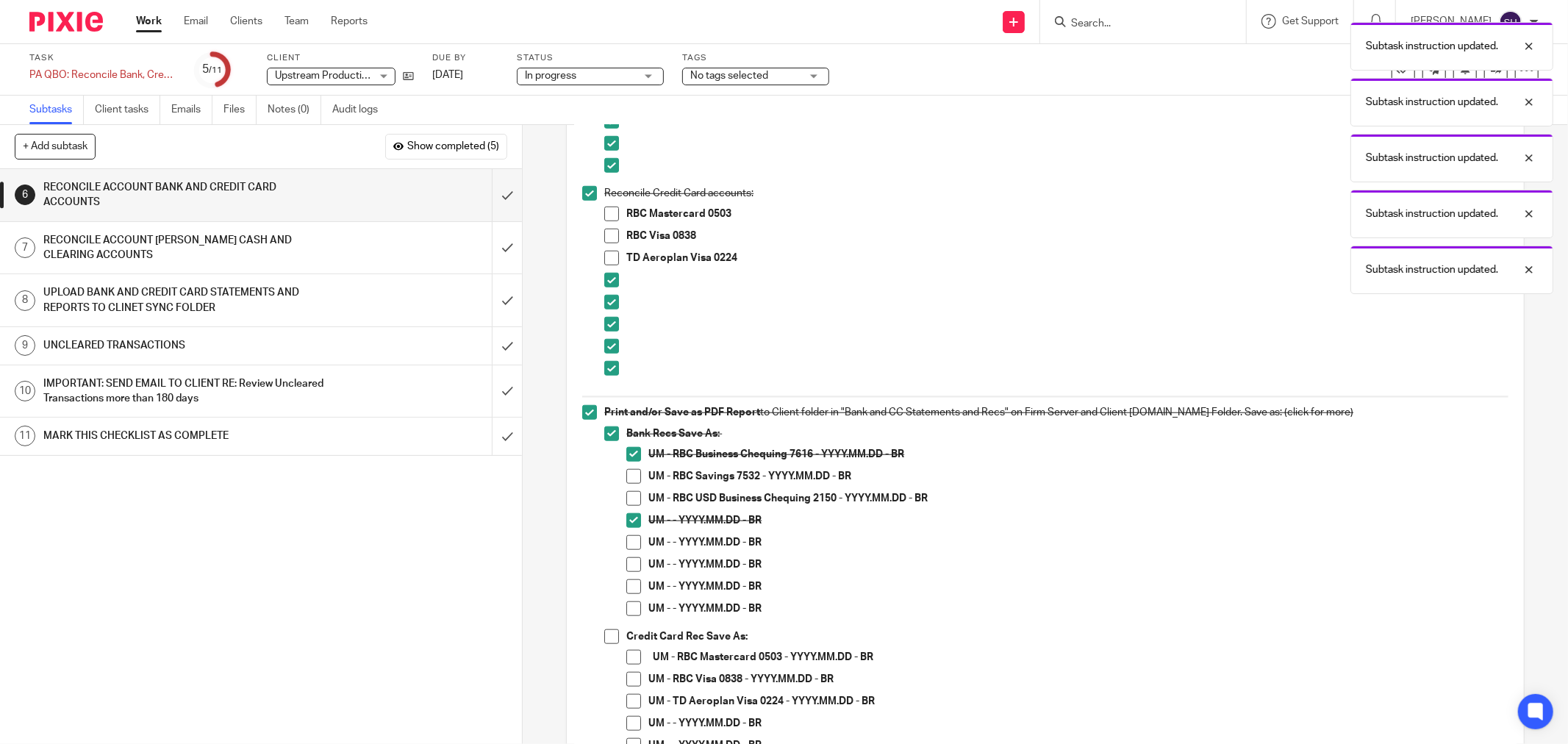
click at [630, 541] on span at bounding box center [633, 542] width 15 height 15
click at [629, 563] on span at bounding box center [633, 565] width 15 height 15
drag, startPoint x: 629, startPoint y: 583, endPoint x: 630, endPoint y: 596, distance: 13.0
click at [629, 584] on span at bounding box center [633, 586] width 15 height 15
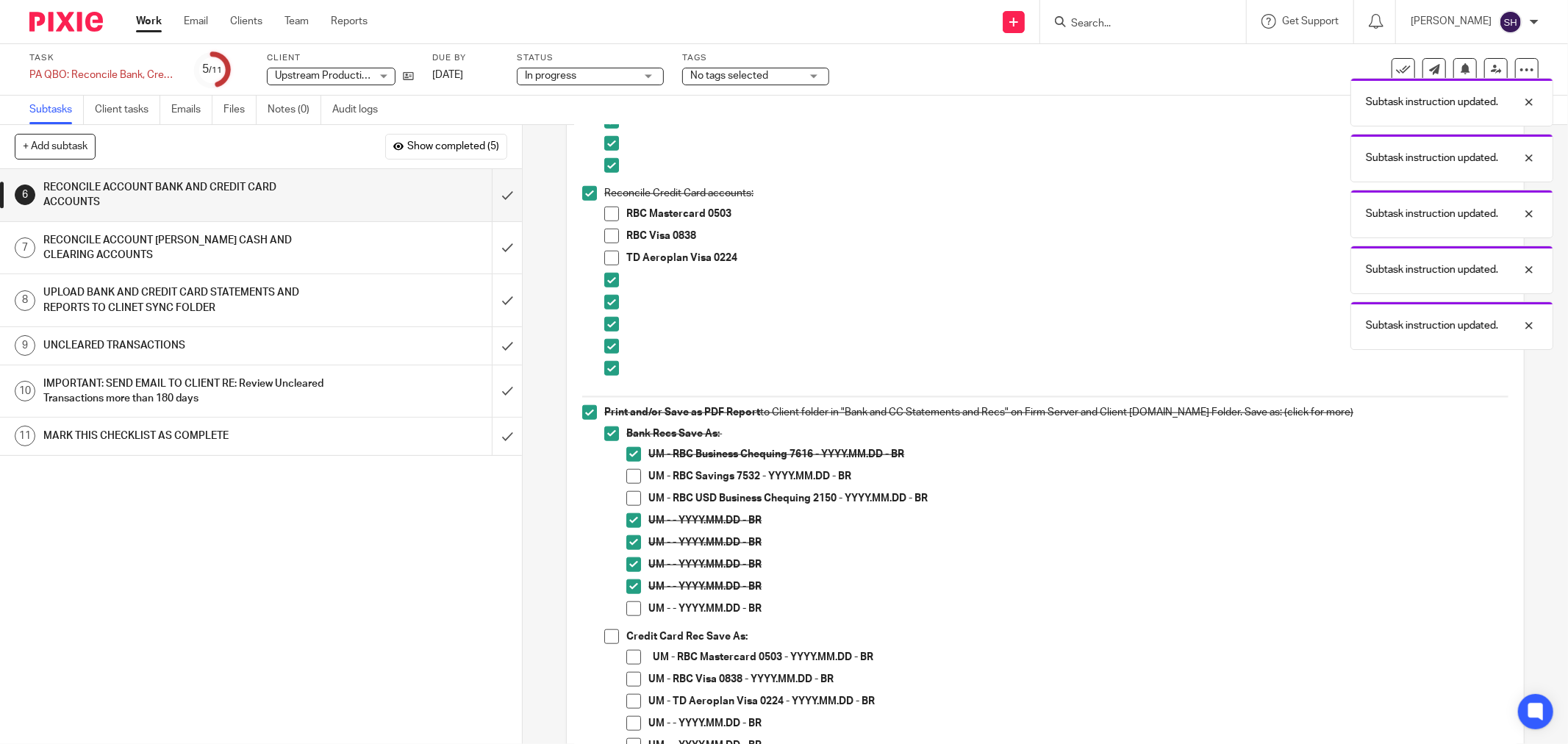
click at [629, 599] on li "UM - - YYYY.MM.DD - BR" at bounding box center [1067, 589] width 882 height 22
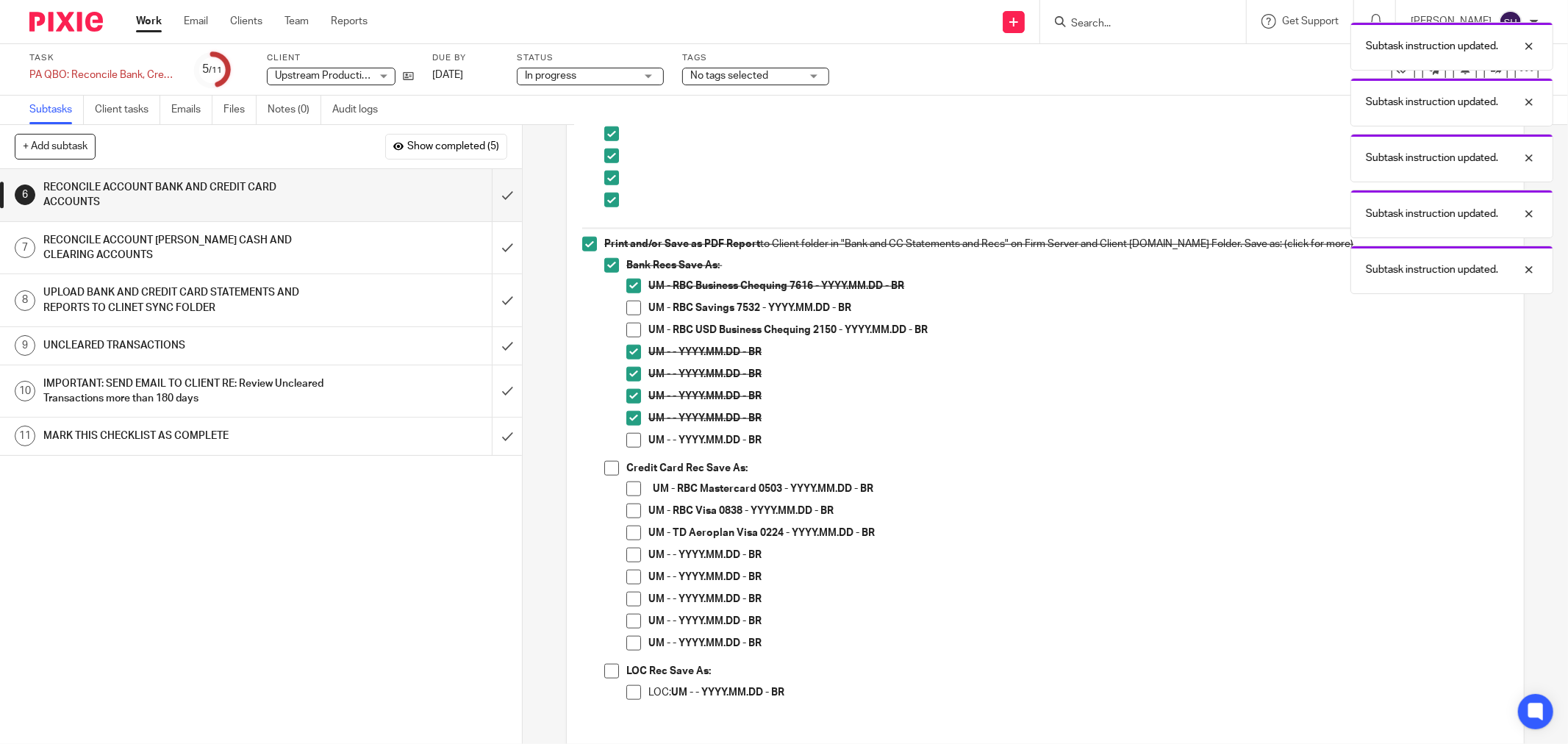
scroll to position [1224, 0]
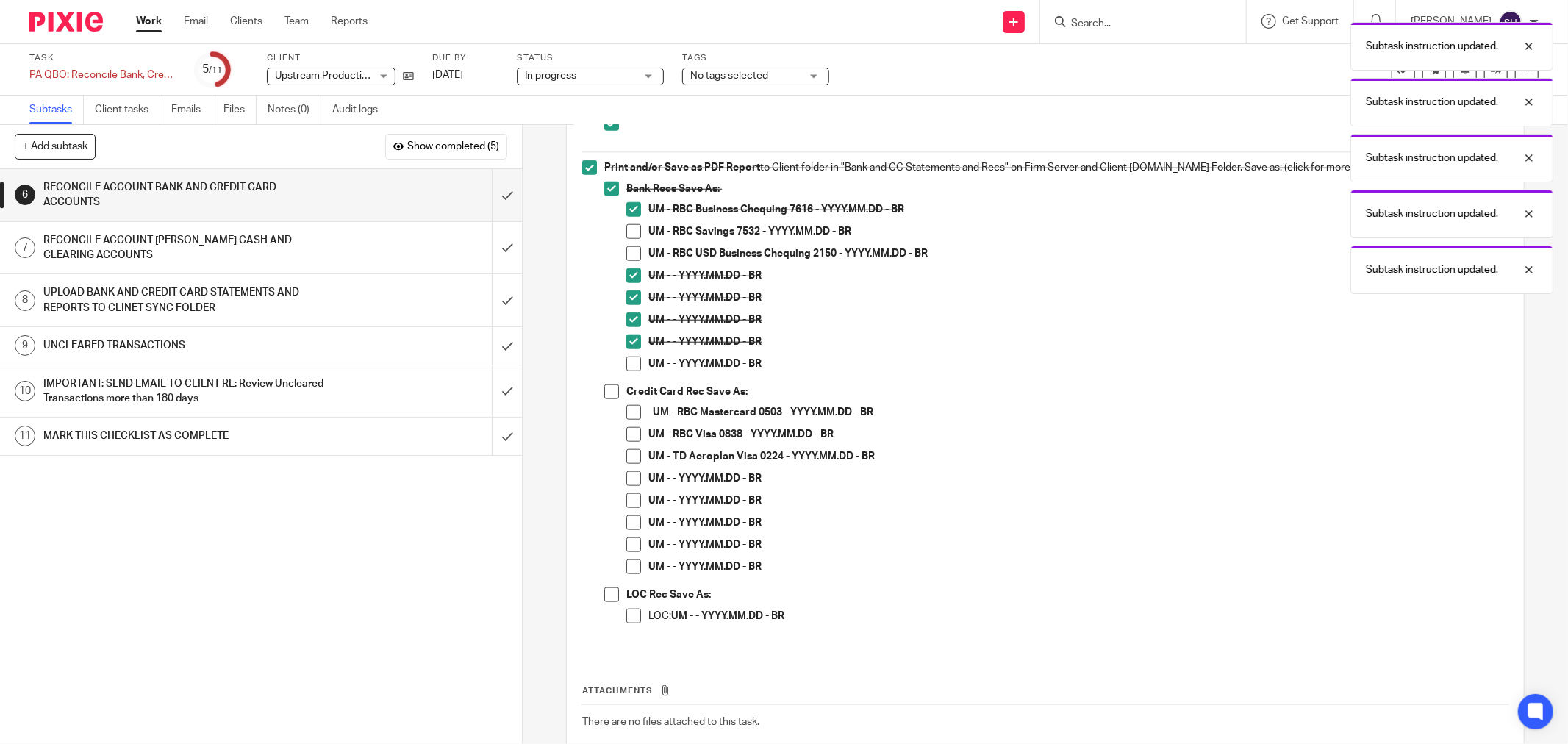
click at [626, 364] on span at bounding box center [633, 364] width 15 height 15
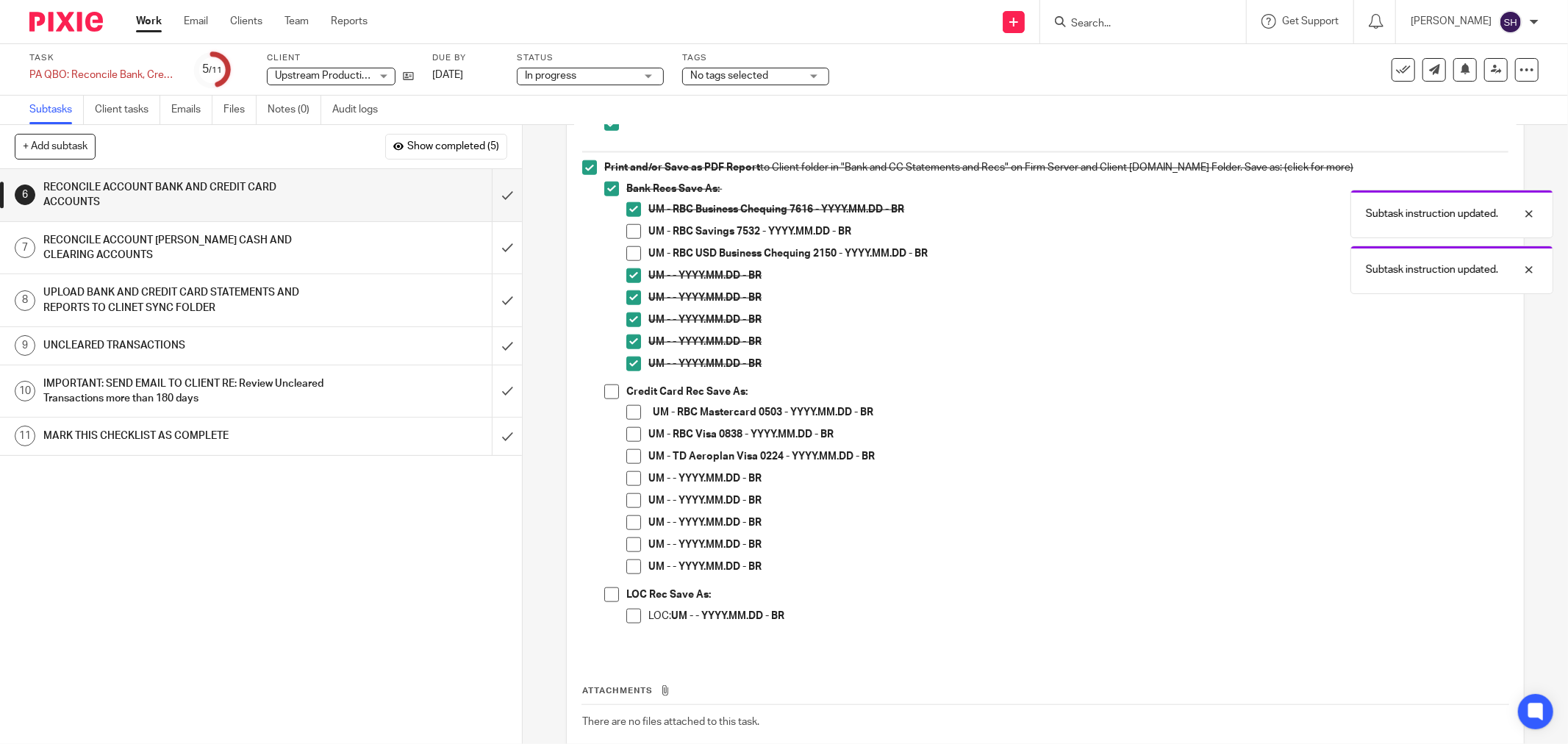
click at [605, 392] on span at bounding box center [612, 392] width 15 height 15
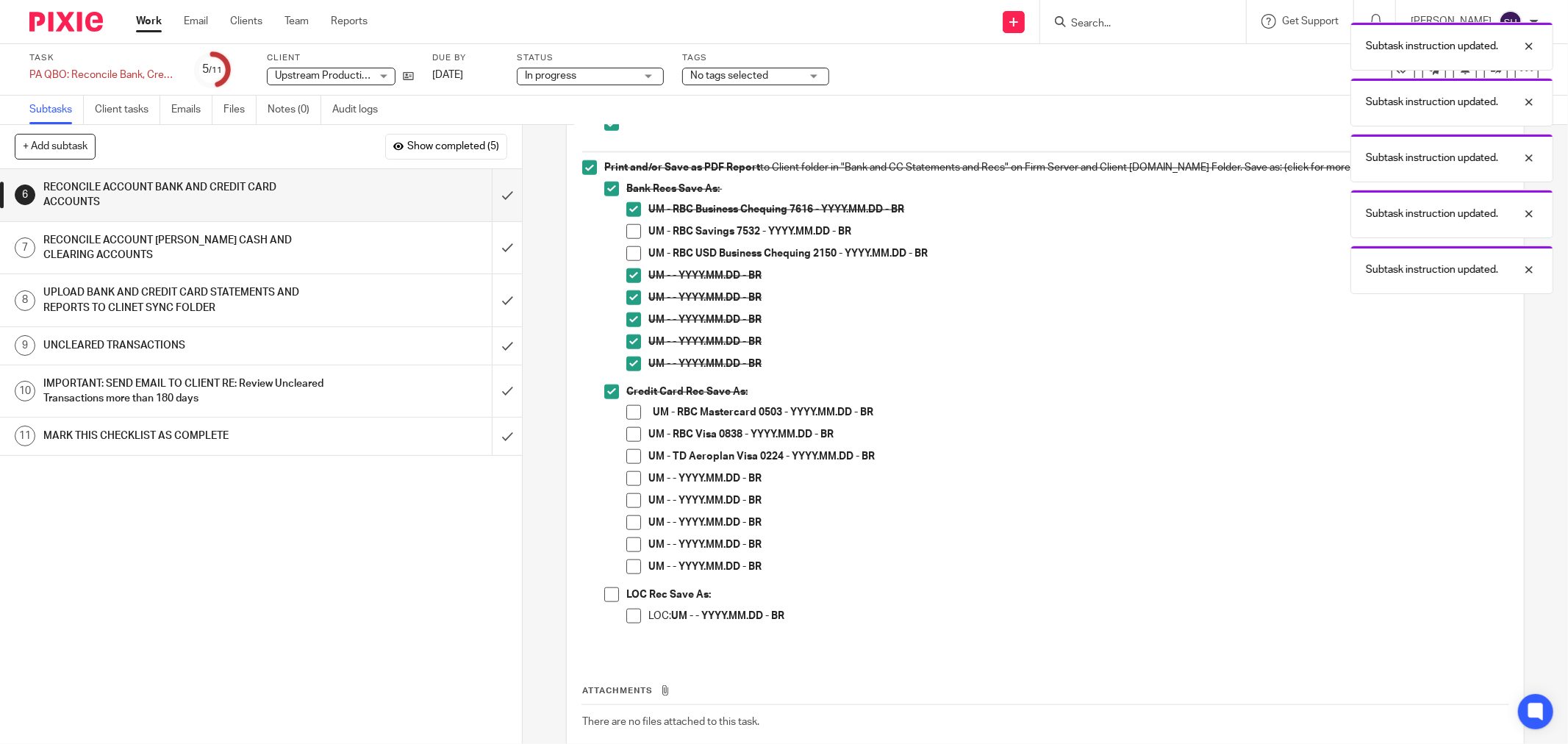
drag, startPoint x: 624, startPoint y: 475, endPoint x: 628, endPoint y: 489, distance: 14.6
click at [626, 475] on span at bounding box center [633, 479] width 15 height 15
drag, startPoint x: 629, startPoint y: 498, endPoint x: 629, endPoint y: 518, distance: 20.0
click at [629, 500] on span at bounding box center [633, 500] width 15 height 15
click at [629, 522] on span at bounding box center [633, 522] width 15 height 15
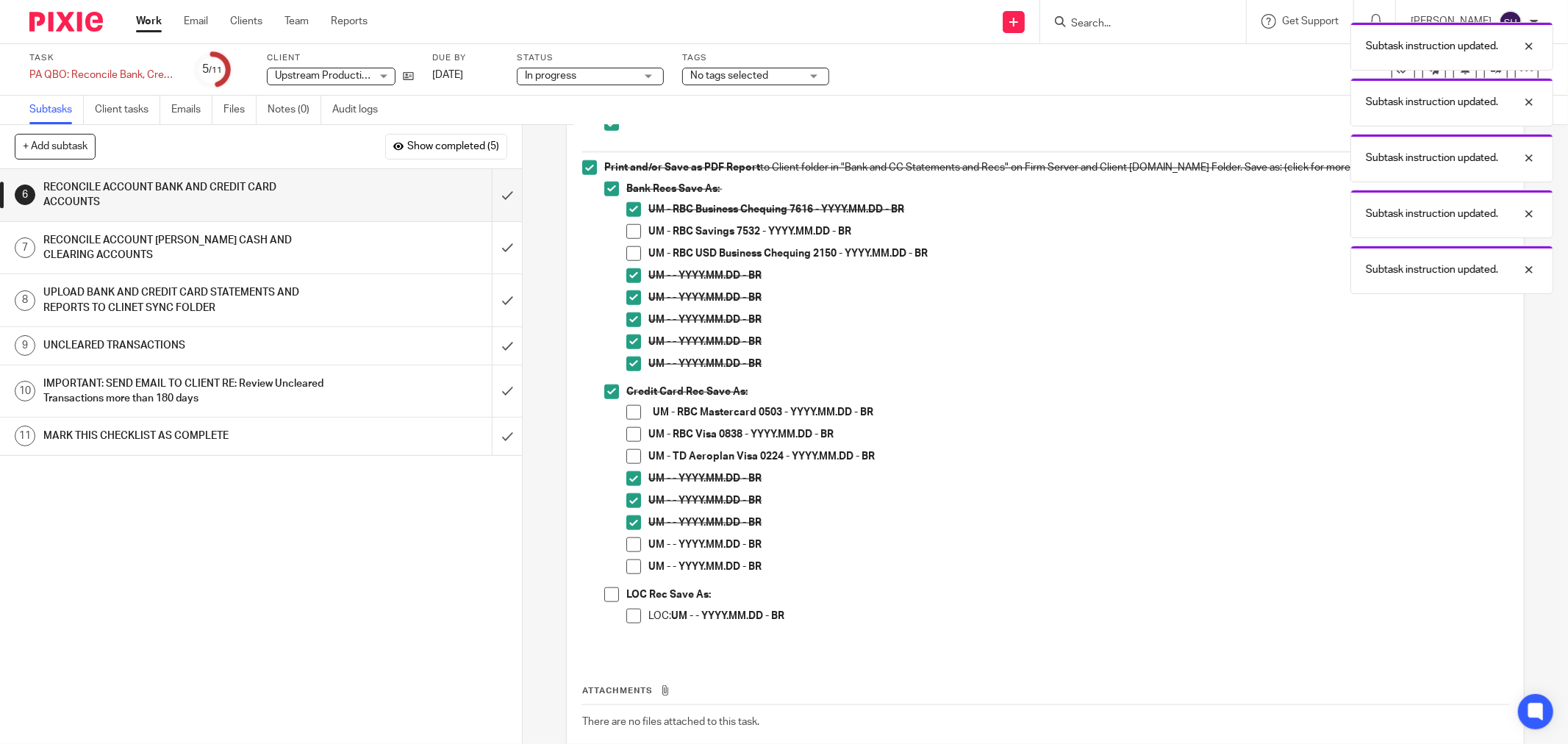
click at [626, 547] on span at bounding box center [633, 545] width 15 height 15
click at [630, 565] on span at bounding box center [633, 566] width 15 height 15
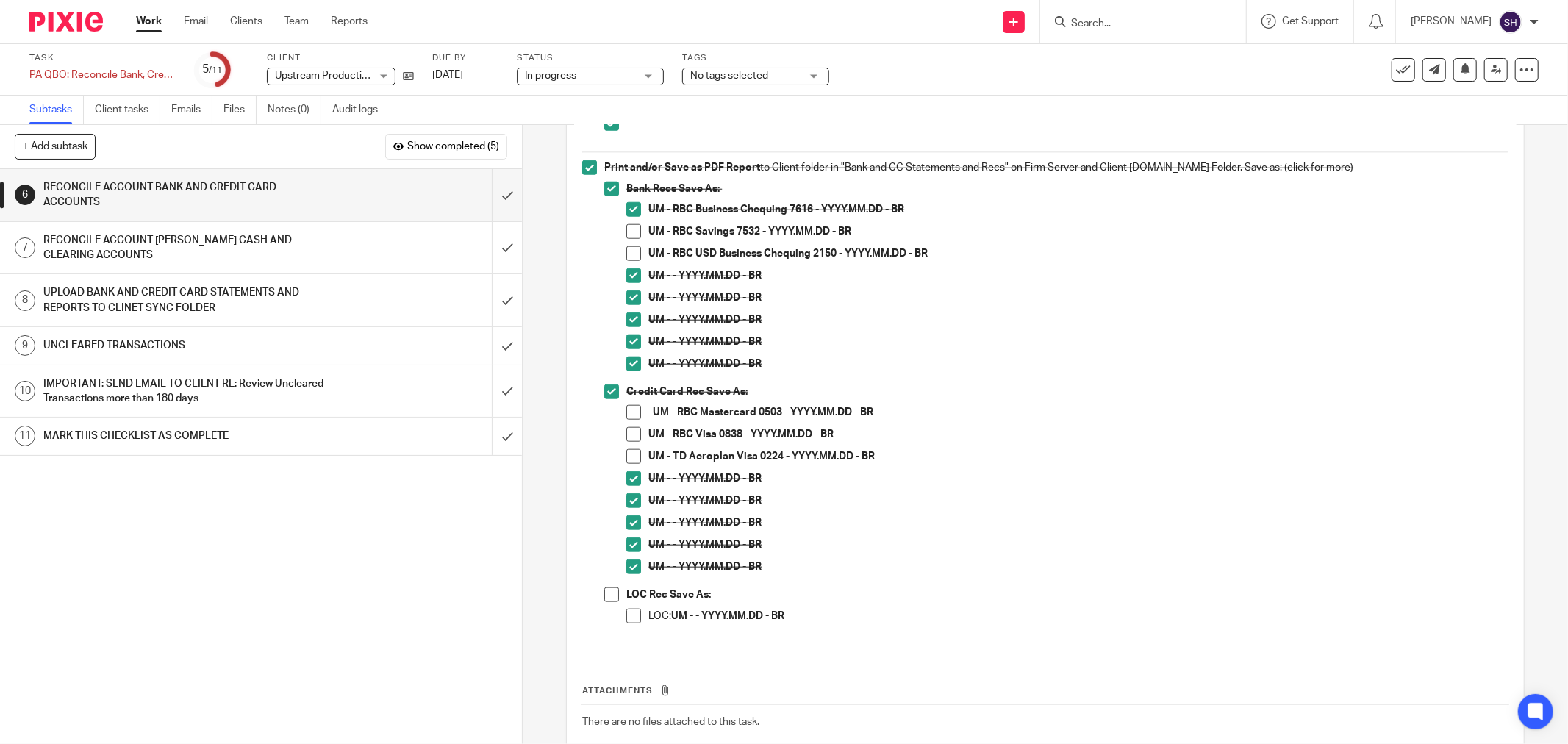
click at [826, 637] on div "Print and/or Save as PDF Report to Client folder in "Bank and CC Statements and…" at bounding box center [1056, 401] width 904 height 481
click at [631, 231] on span at bounding box center [633, 231] width 15 height 15
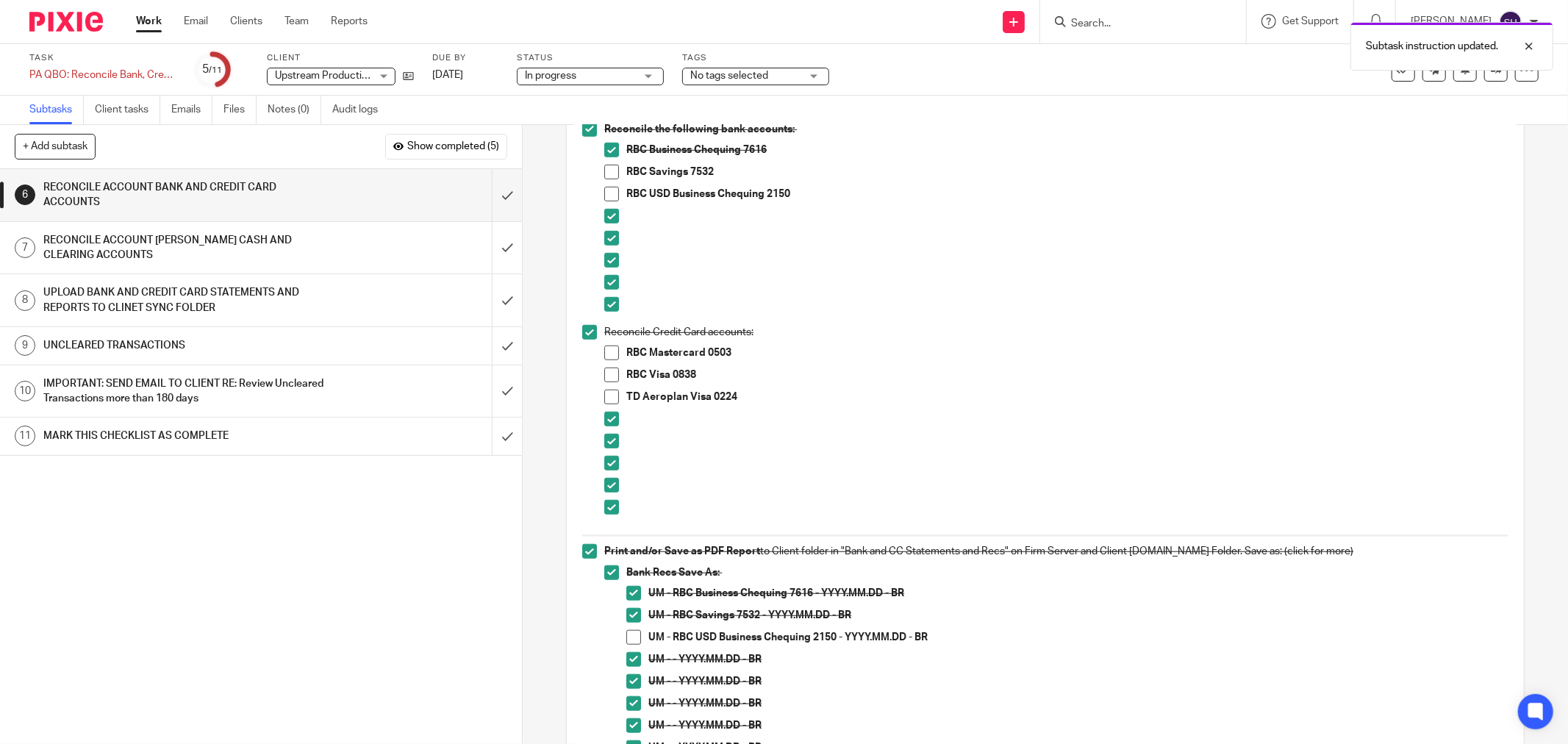
scroll to position [735, 0]
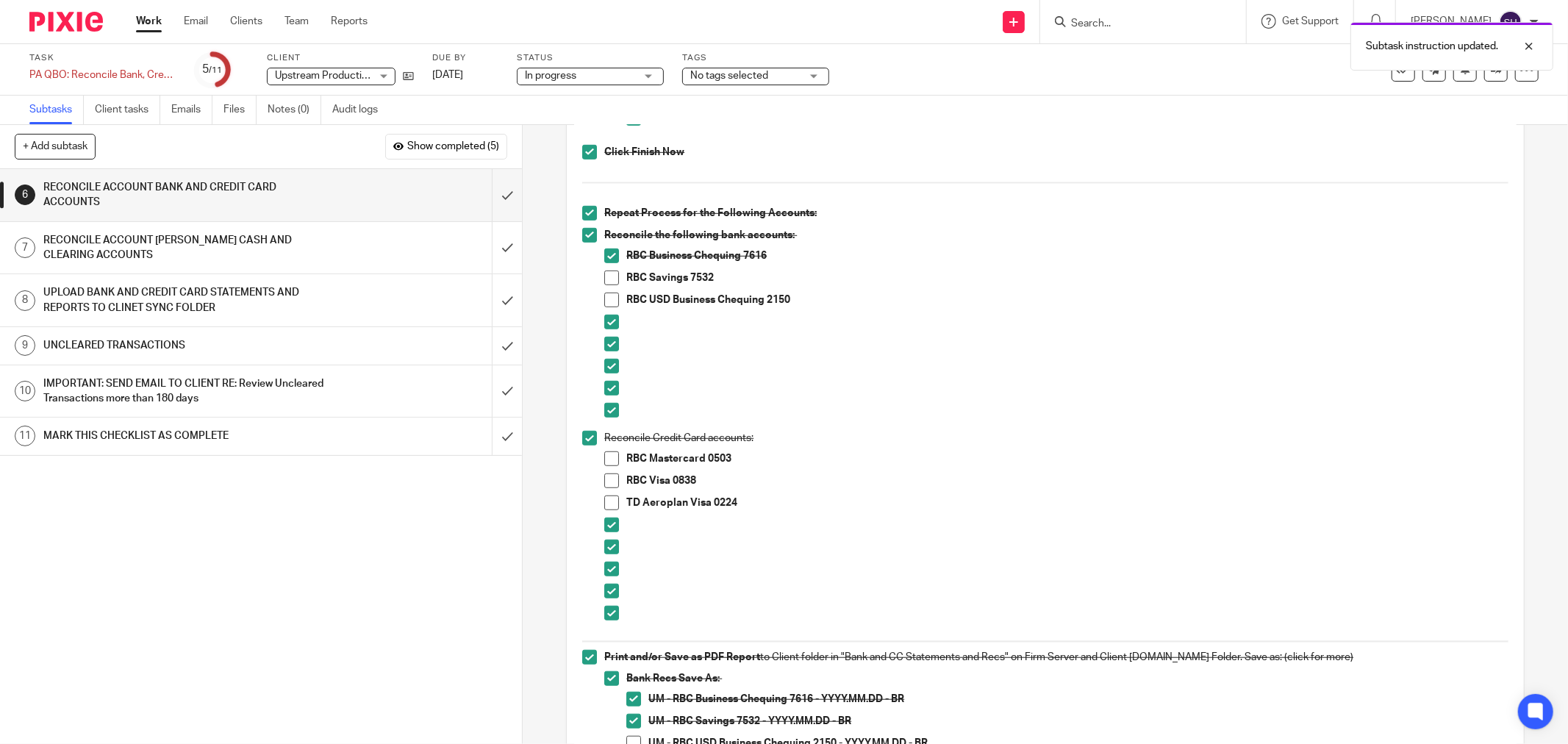
click at [605, 281] on span at bounding box center [612, 278] width 15 height 15
click at [354, 515] on div "1 CLIENT SPECIFIC NOTES - PLEASE REVIEW 2 ADMIN 3 RETRIVE BANK STATEMENTS 4 SEN…" at bounding box center [261, 455] width 522 height 575
click at [610, 299] on span at bounding box center [612, 300] width 15 height 15
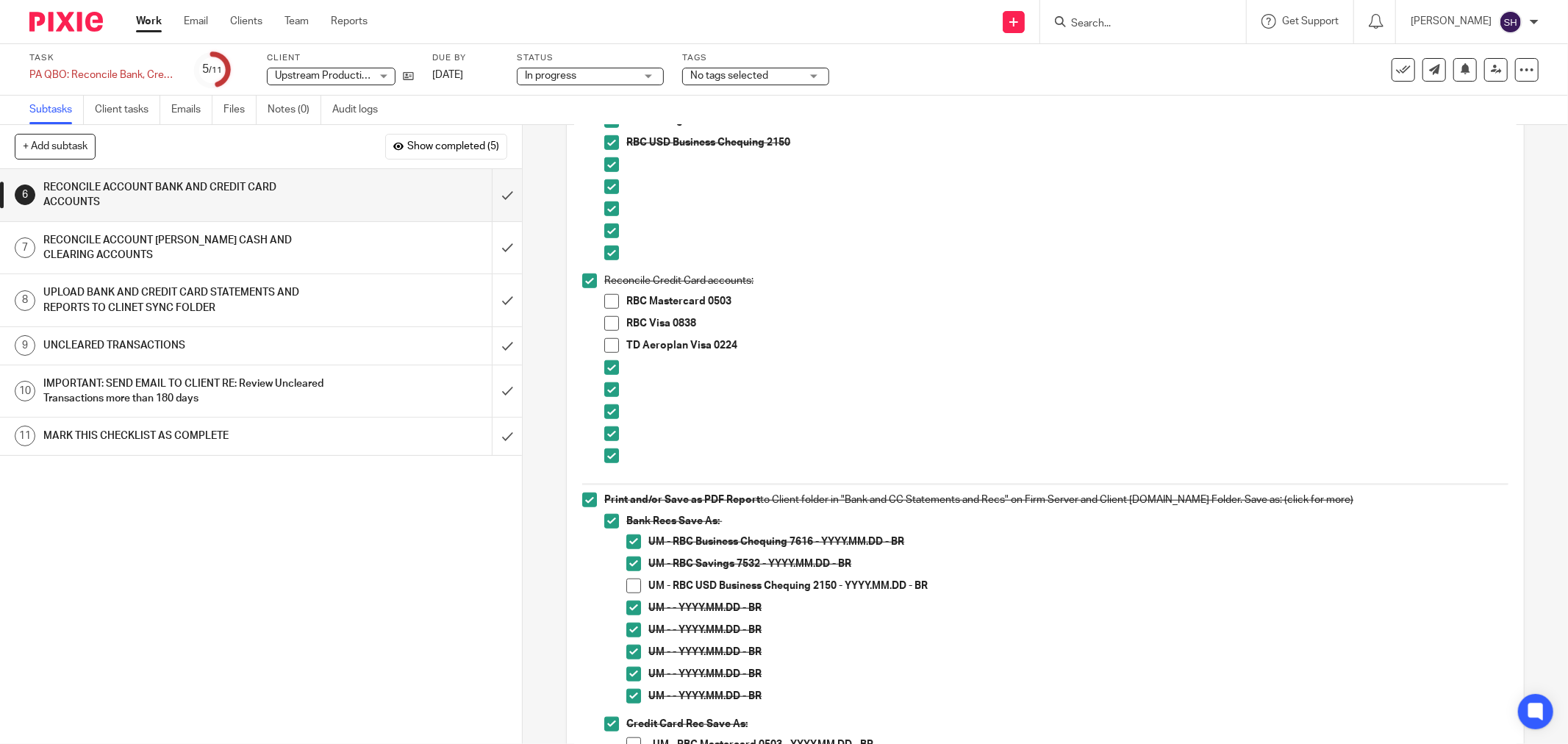
scroll to position [898, 0]
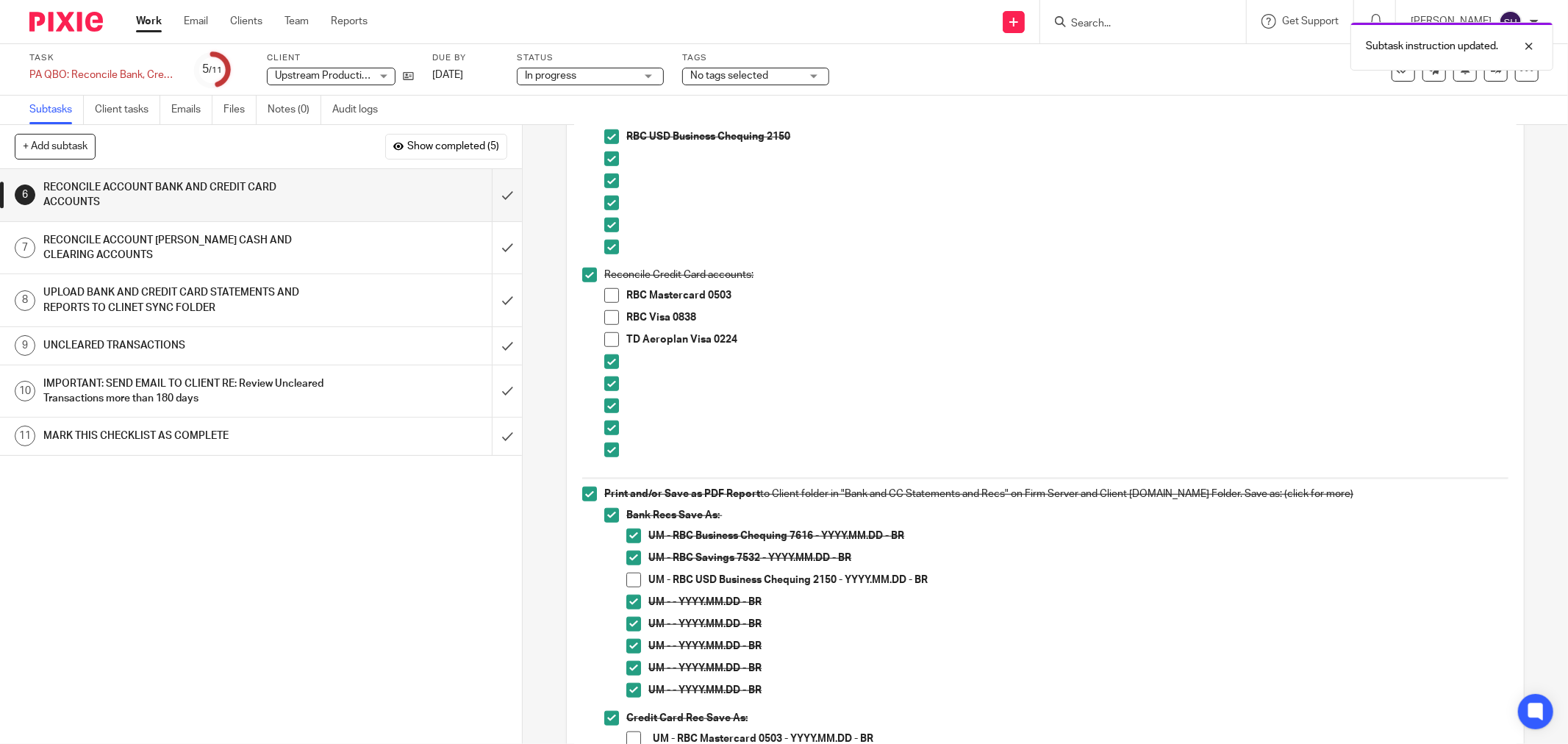
click at [629, 583] on span at bounding box center [633, 579] width 15 height 15
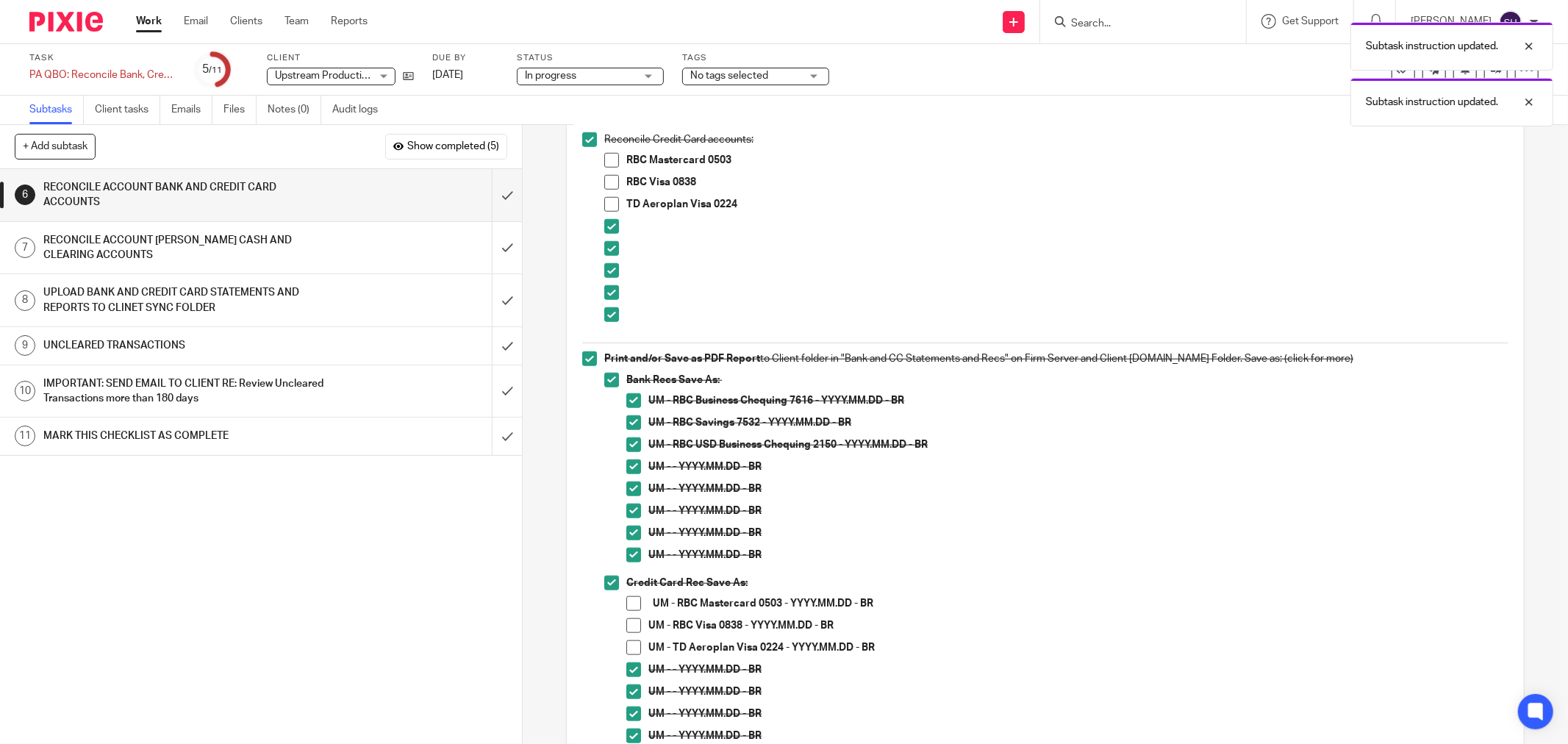
scroll to position [1061, 0]
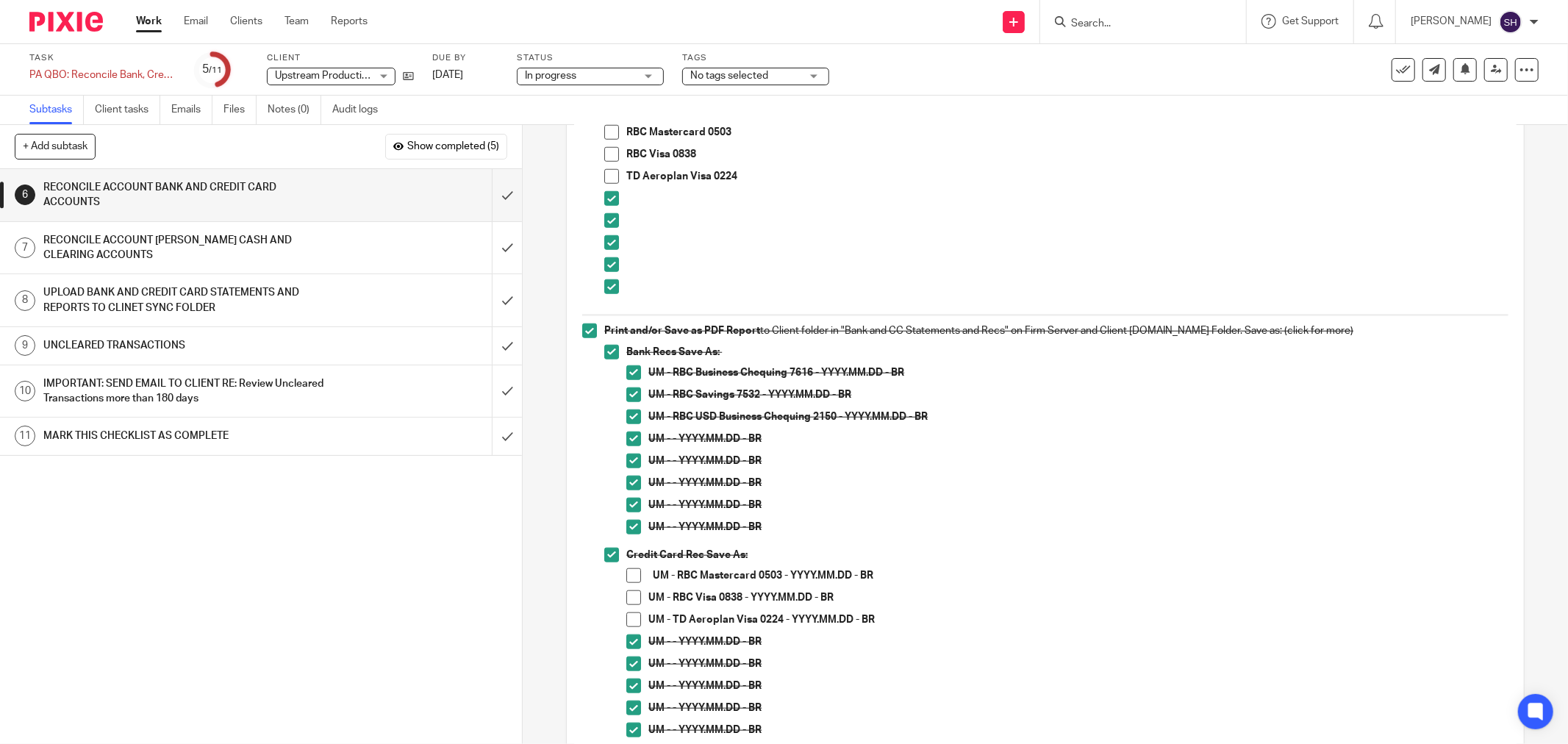
click at [302, 597] on div "1 CLIENT SPECIFIC NOTES - PLEASE REVIEW 2 ADMIN 3 RETRIVE BANK STATEMENTS 4 SEN…" at bounding box center [261, 455] width 522 height 575
click at [337, 246] on div "RECONCILE ACCOUNT [PERSON_NAME] CASH AND CLEARING ACCOUNTS" at bounding box center [260, 247] width 433 height 37
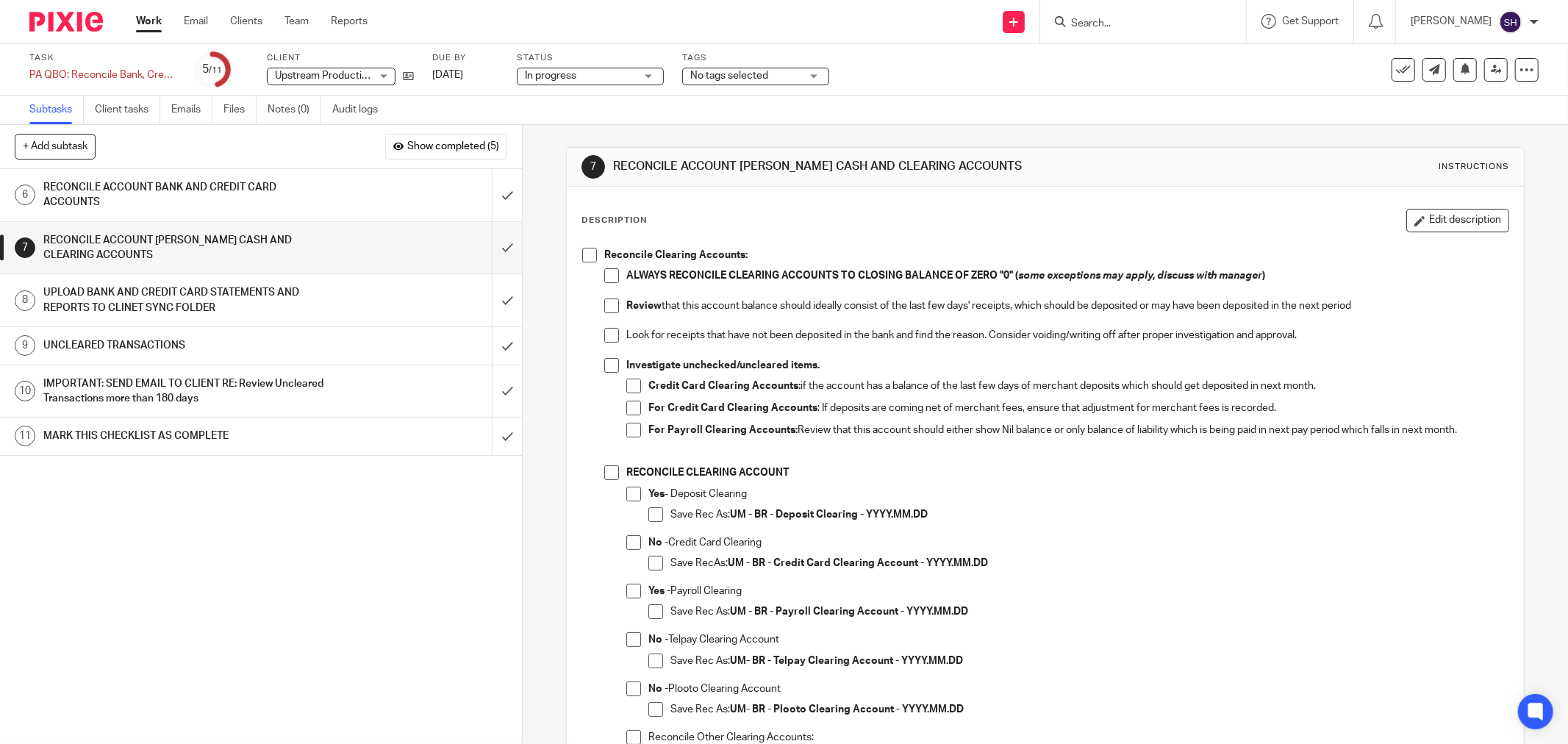
click at [582, 254] on span at bounding box center [590, 255] width 15 height 15
click at [605, 277] on span at bounding box center [612, 275] width 15 height 15
click at [605, 300] on span at bounding box center [612, 306] width 15 height 15
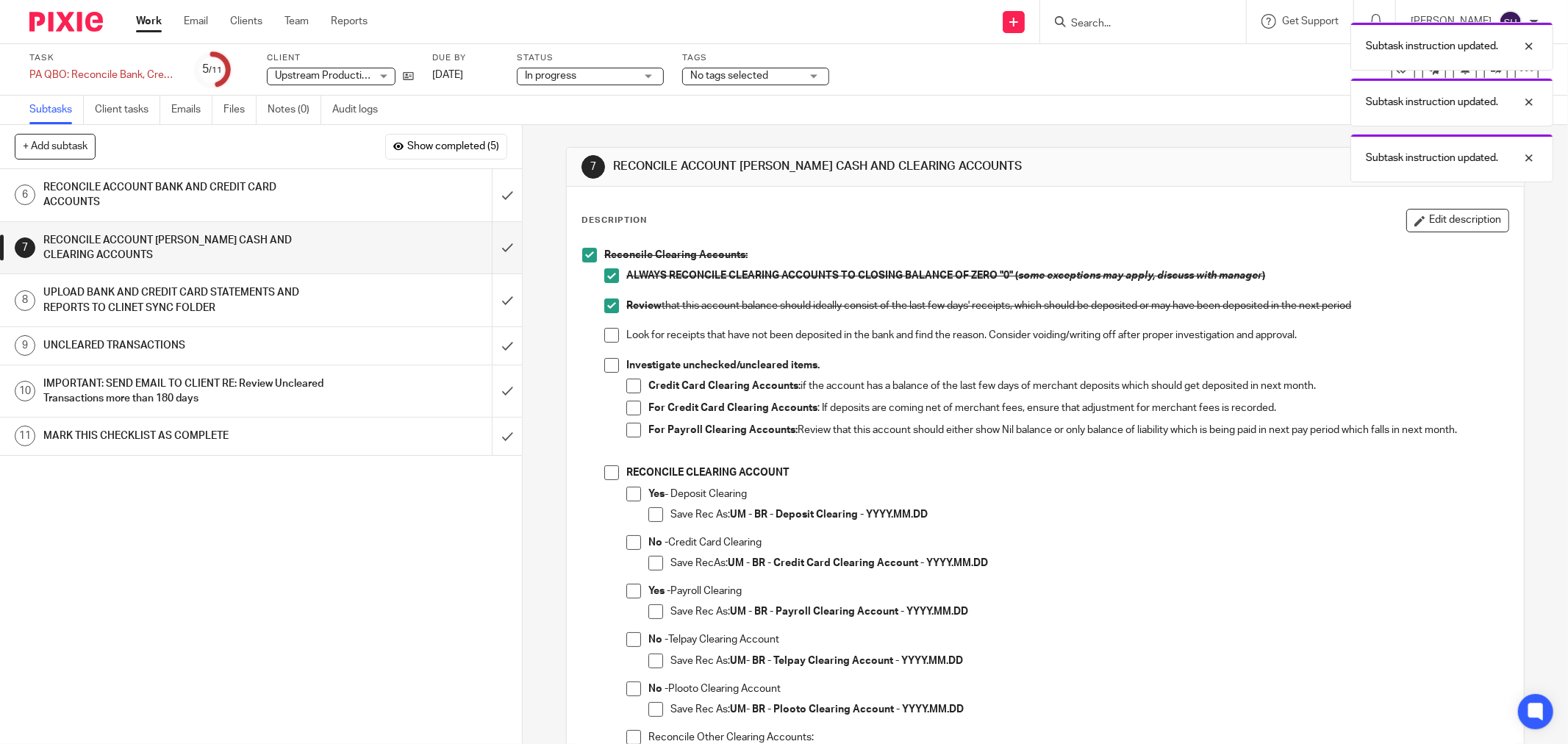
drag, startPoint x: 606, startPoint y: 327, endPoint x: 608, endPoint y: 350, distance: 23.1
click at [606, 331] on span at bounding box center [612, 335] width 15 height 15
click at [608, 356] on li "Look for receipts that have not been deposited in the bank and find the reason.…" at bounding box center [1056, 342] width 904 height 30
click at [605, 366] on span at bounding box center [612, 365] width 15 height 15
drag, startPoint x: 632, startPoint y: 380, endPoint x: 629, endPoint y: 393, distance: 13.3
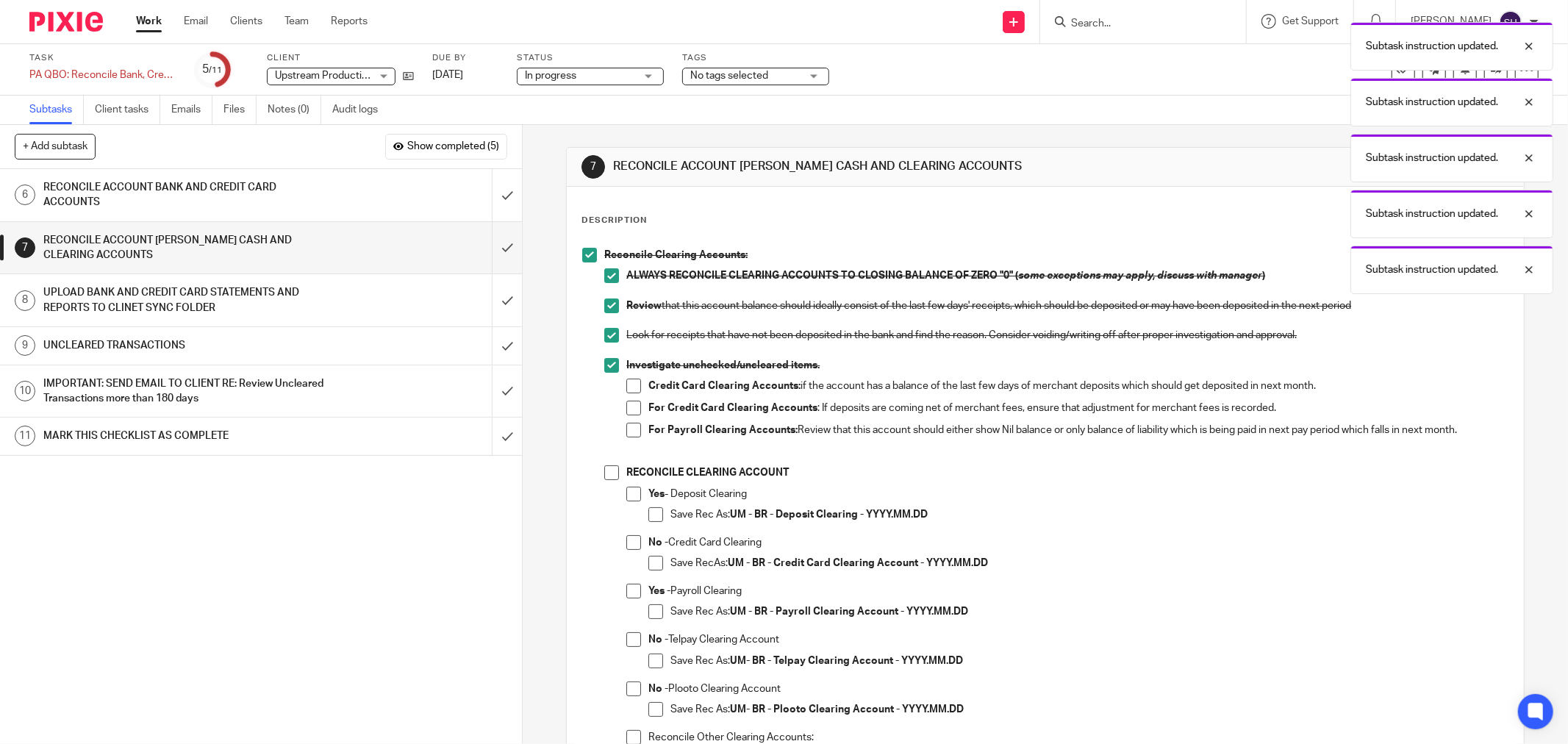
click at [632, 382] on span at bounding box center [633, 386] width 15 height 15
drag, startPoint x: 625, startPoint y: 404, endPoint x: 630, endPoint y: 427, distance: 23.5
click at [626, 405] on span at bounding box center [633, 408] width 15 height 15
click at [633, 432] on span at bounding box center [633, 430] width 15 height 15
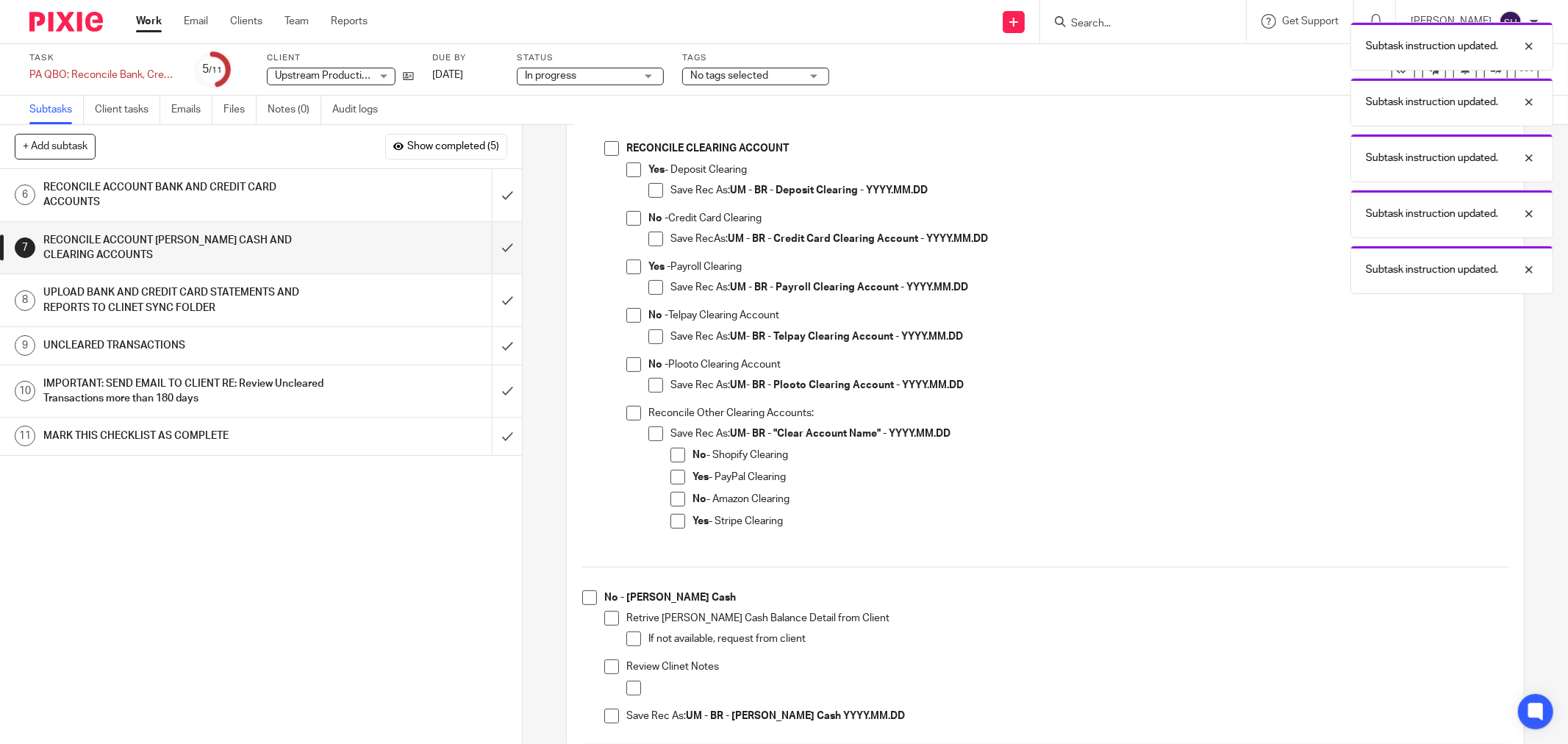
scroll to position [327, 0]
click at [607, 149] on span at bounding box center [612, 146] width 15 height 15
click at [635, 170] on span at bounding box center [633, 168] width 15 height 15
click at [650, 185] on span at bounding box center [656, 188] width 15 height 15
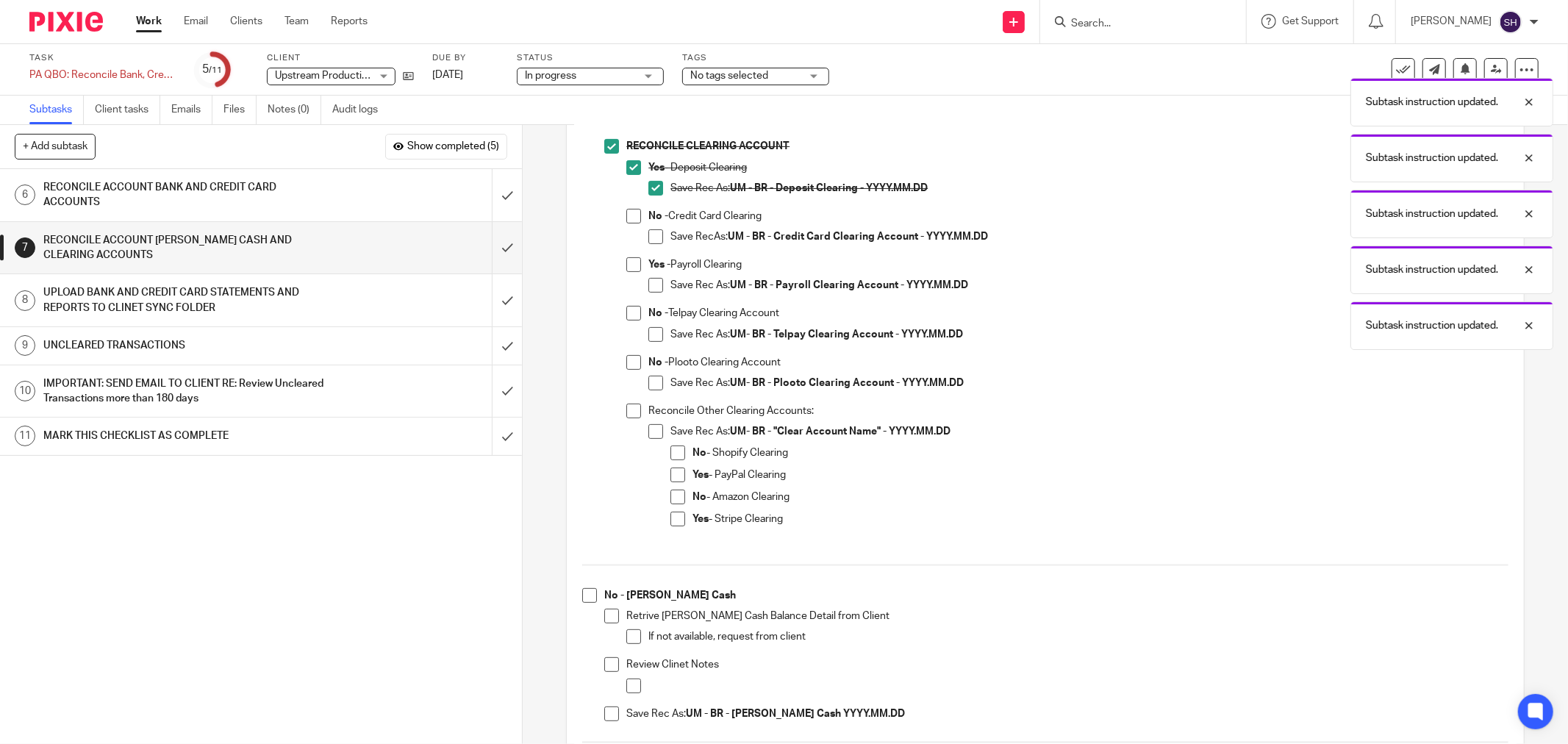
click at [627, 217] on span at bounding box center [633, 216] width 15 height 15
click at [653, 233] on span at bounding box center [656, 236] width 15 height 15
click at [634, 314] on span at bounding box center [633, 313] width 15 height 15
drag, startPoint x: 652, startPoint y: 332, endPoint x: 643, endPoint y: 346, distance: 16.6
click at [652, 333] on span at bounding box center [656, 335] width 15 height 15
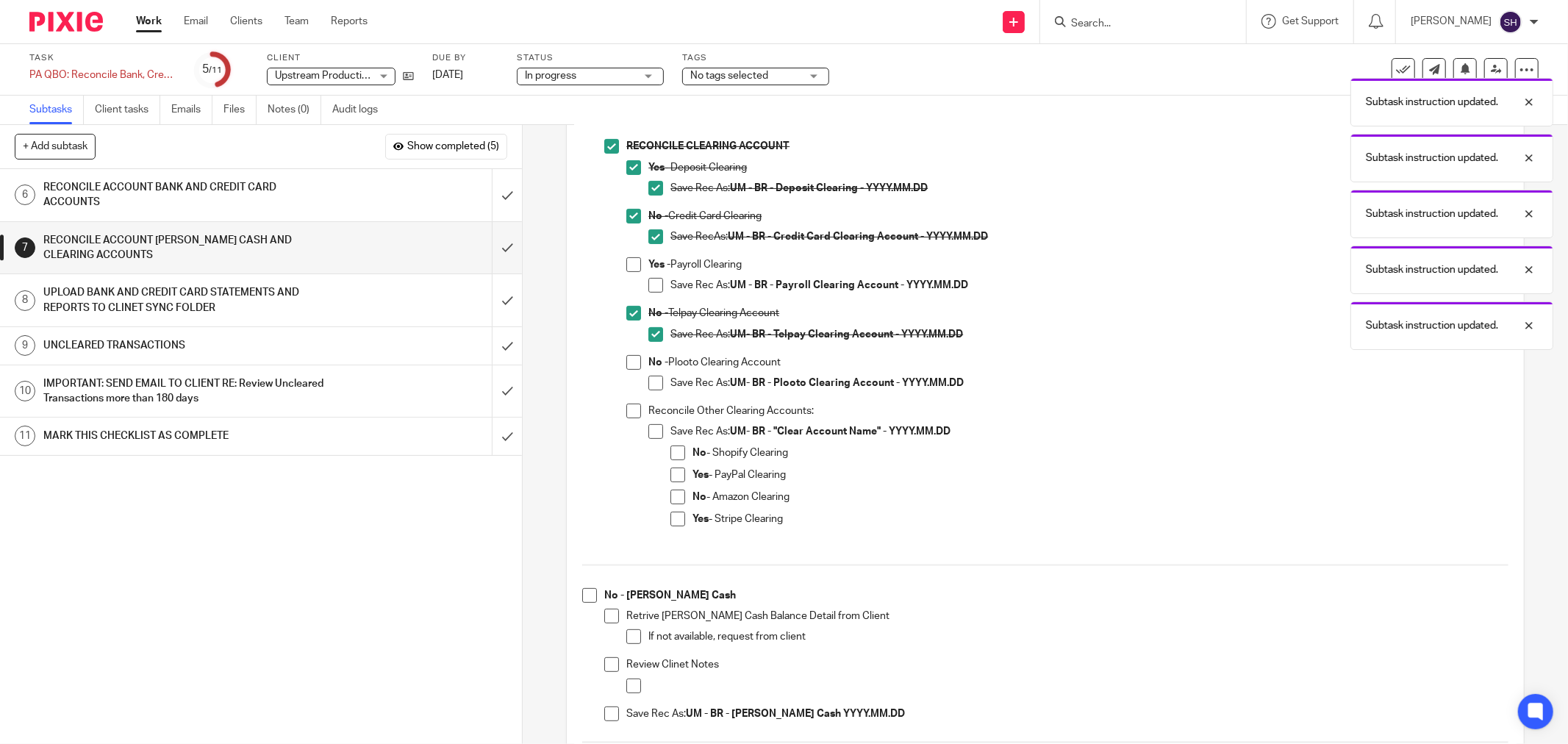
click at [630, 360] on span at bounding box center [633, 362] width 15 height 15
click at [648, 379] on span at bounding box center [656, 383] width 15 height 15
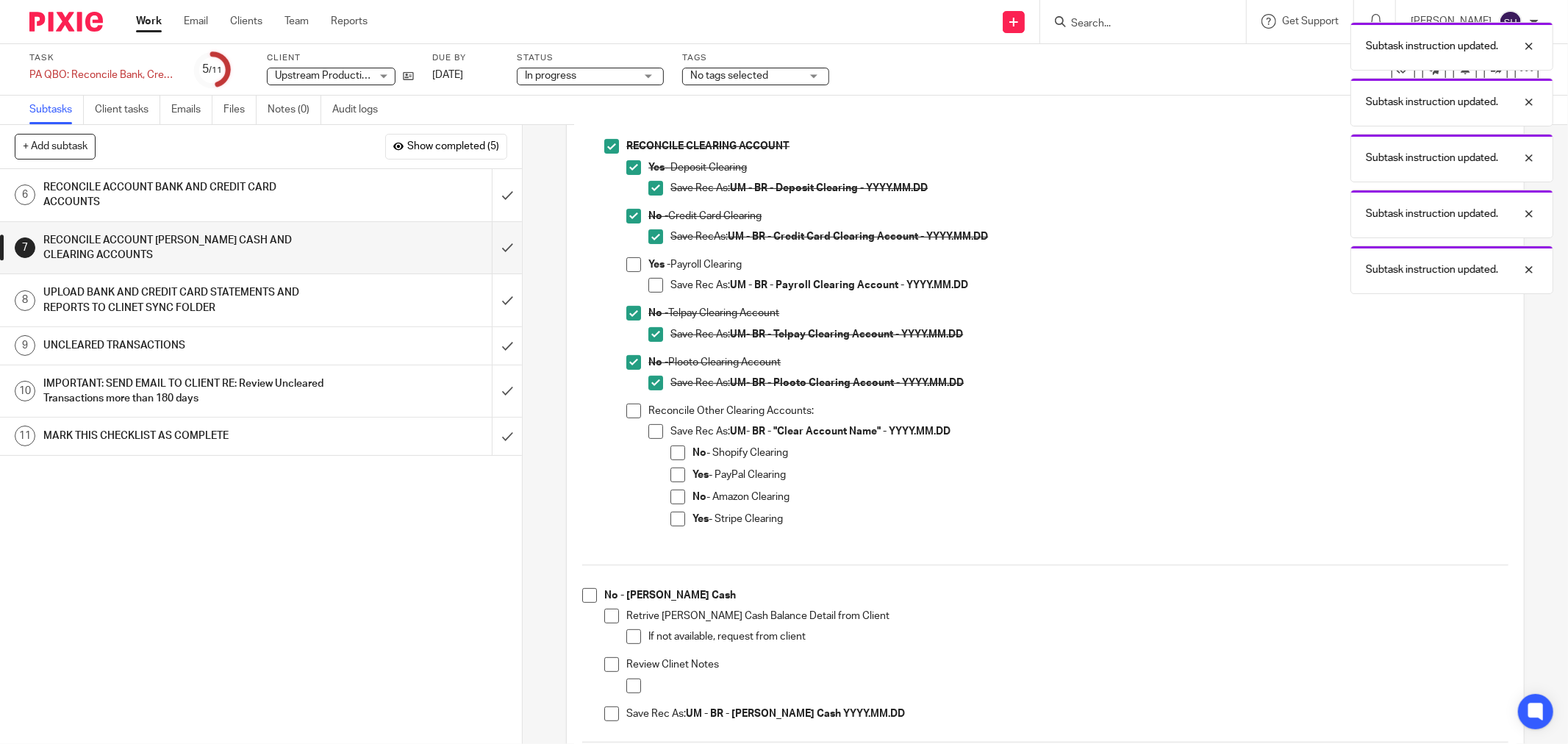
drag, startPoint x: 630, startPoint y: 405, endPoint x: 641, endPoint y: 416, distance: 15.6
click at [630, 406] on span at bounding box center [633, 411] width 15 height 15
drag, startPoint x: 656, startPoint y: 429, endPoint x: 665, endPoint y: 443, distance: 16.6
click at [657, 430] on span at bounding box center [656, 432] width 15 height 15
click at [671, 453] on span at bounding box center [678, 453] width 15 height 15
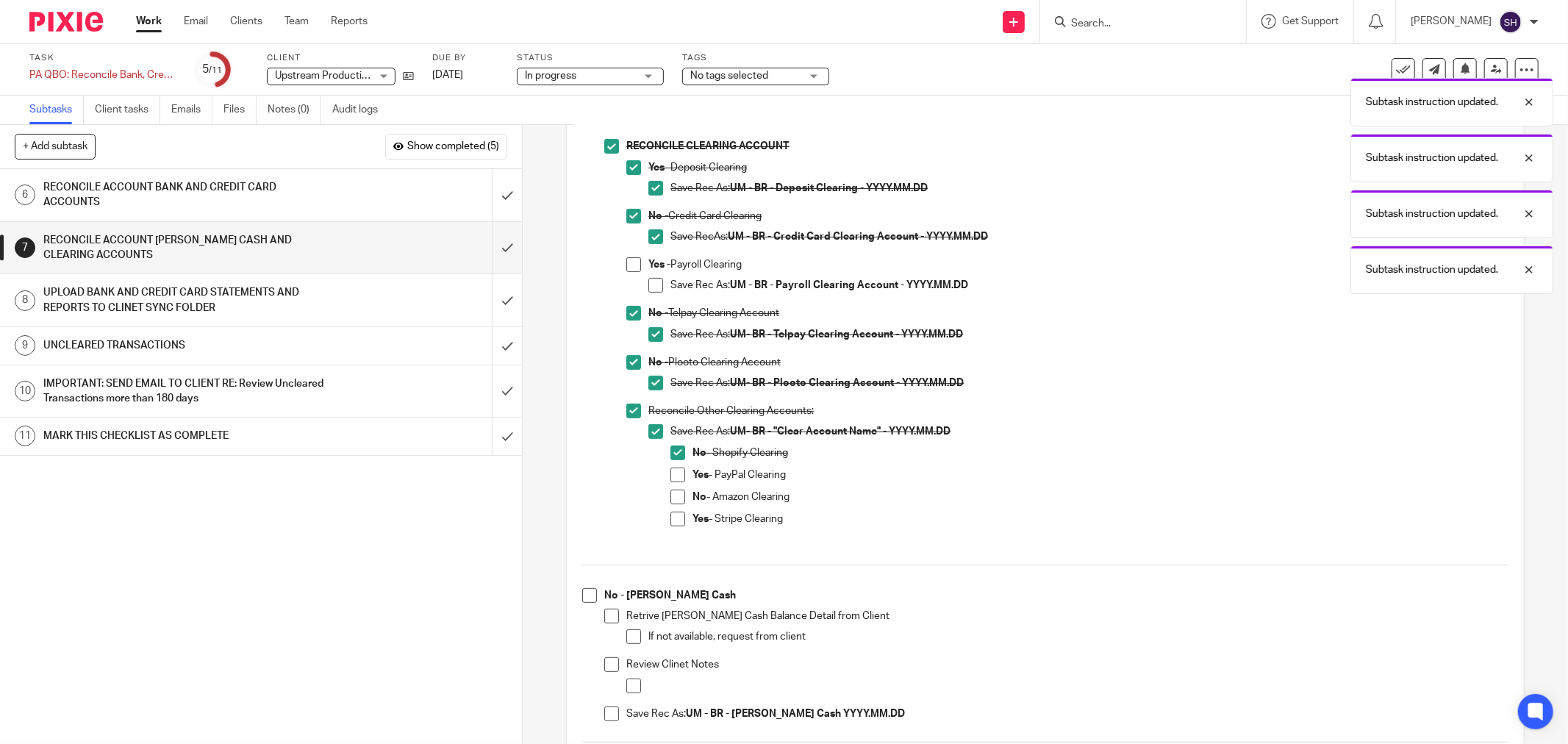
drag, startPoint x: 669, startPoint y: 494, endPoint x: 690, endPoint y: 487, distance: 22.1
click at [671, 494] on span at bounding box center [678, 497] width 15 height 15
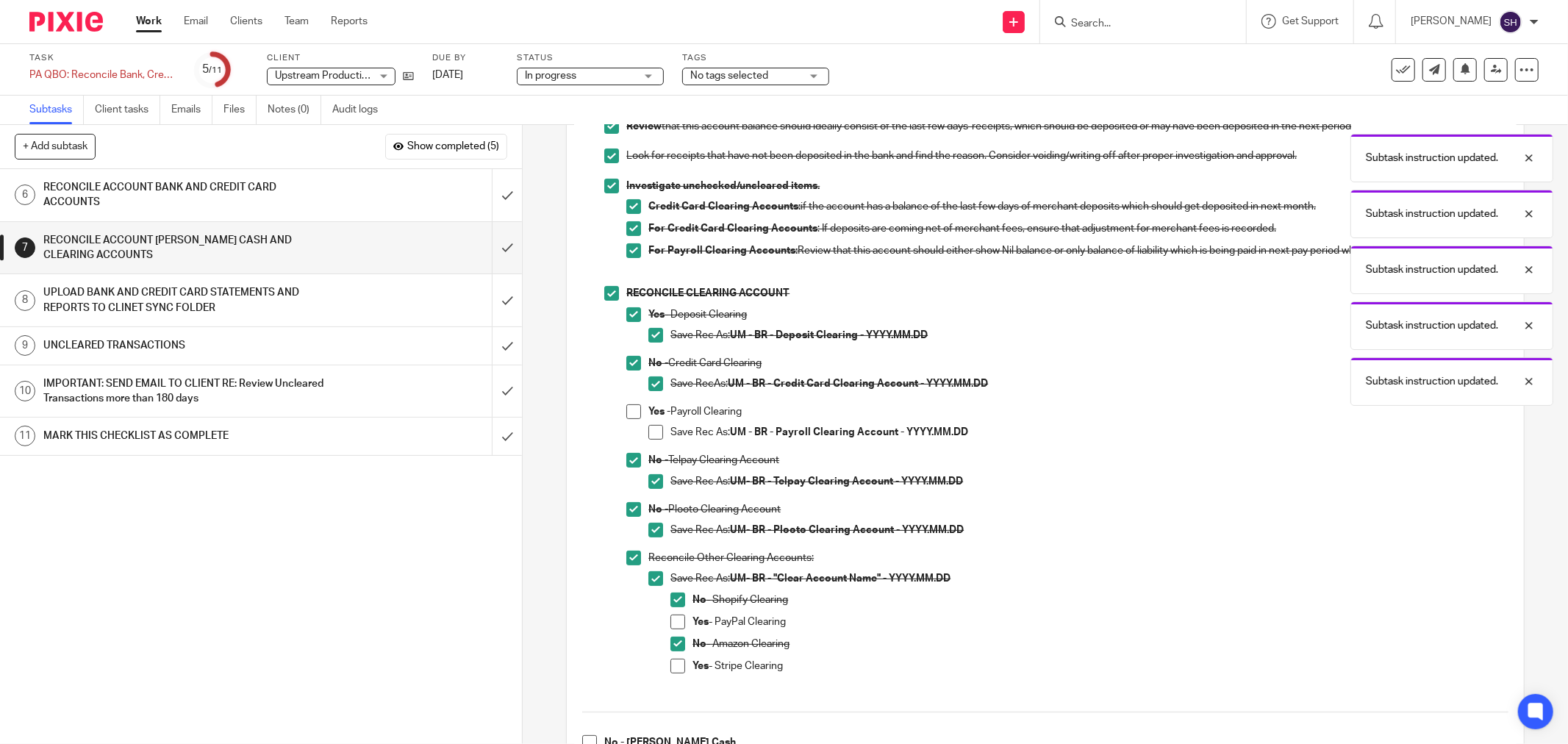
scroll to position [163, 0]
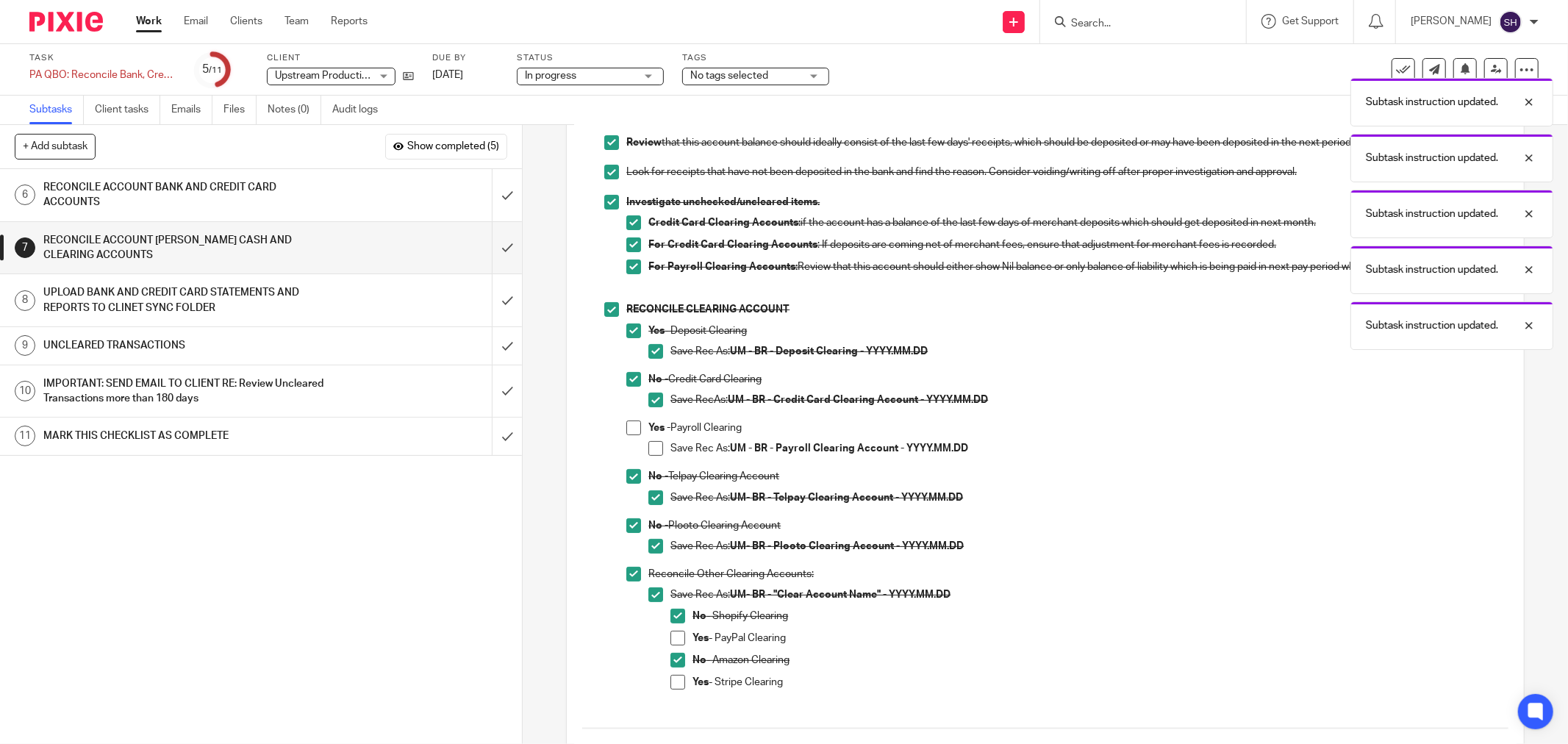
click at [347, 196] on div "RECONCILE ACCOUNT BANK AND CREDIT CARD ACCOUNTS" at bounding box center [260, 194] width 433 height 37
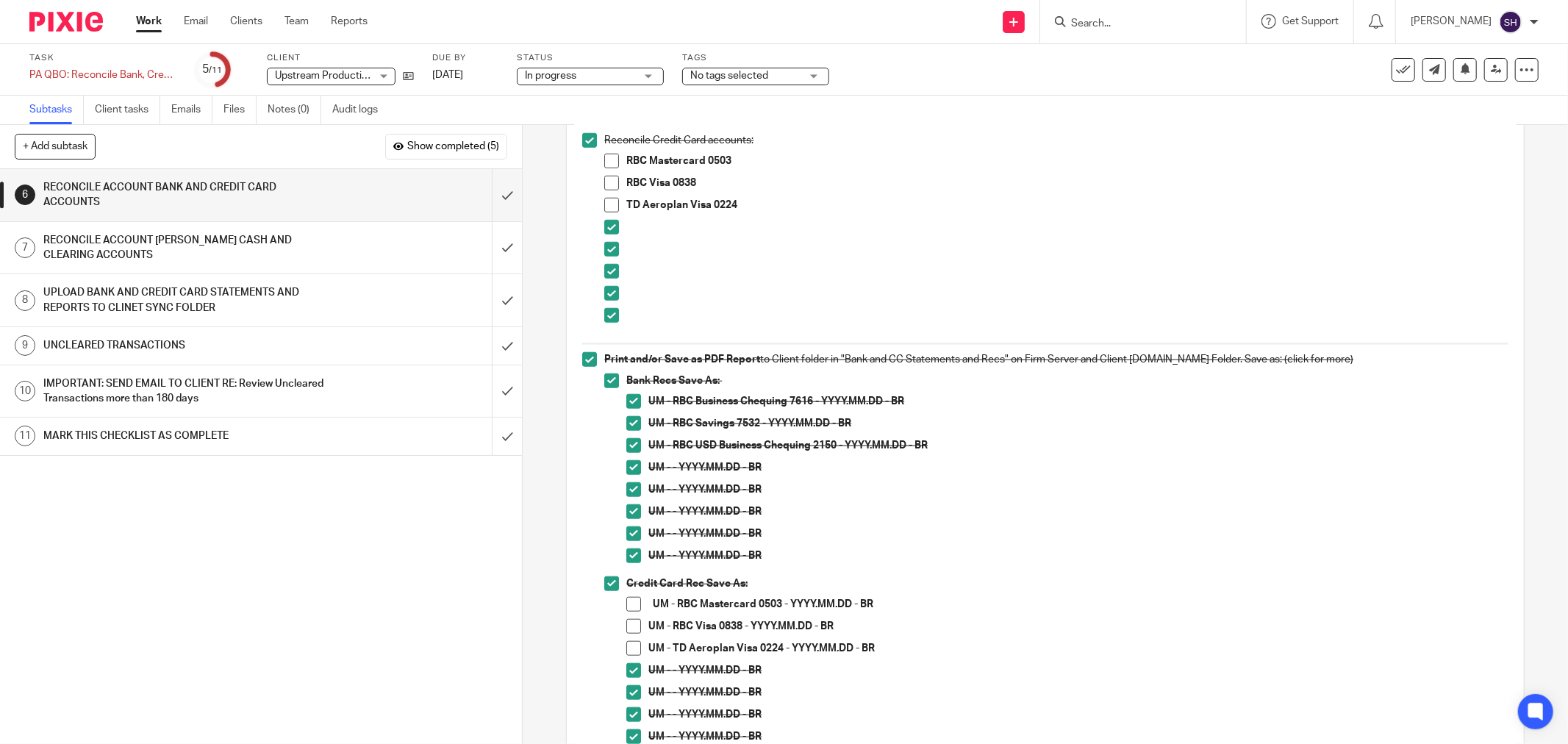
scroll to position [1061, 0]
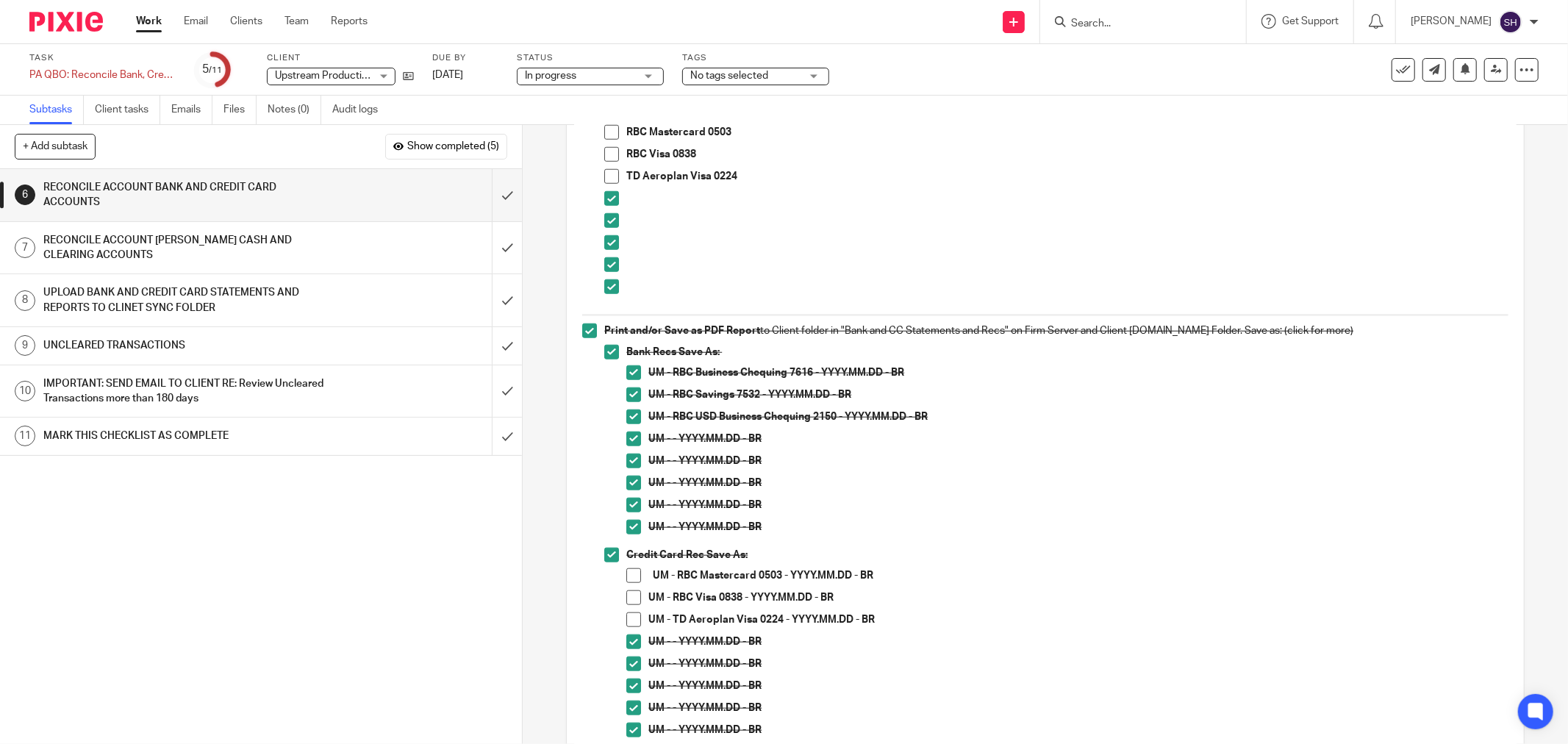
click at [611, 134] on span at bounding box center [612, 132] width 15 height 15
click at [628, 581] on span at bounding box center [633, 575] width 15 height 15
click at [442, 530] on div "1 CLIENT SPECIFIC NOTES - PLEASE REVIEW 2 ADMIN 3 RETRIVE BANK STATEMENTS 4 SEN…" at bounding box center [261, 455] width 522 height 575
click at [611, 151] on span at bounding box center [612, 155] width 15 height 15
click at [633, 599] on span at bounding box center [633, 598] width 15 height 15
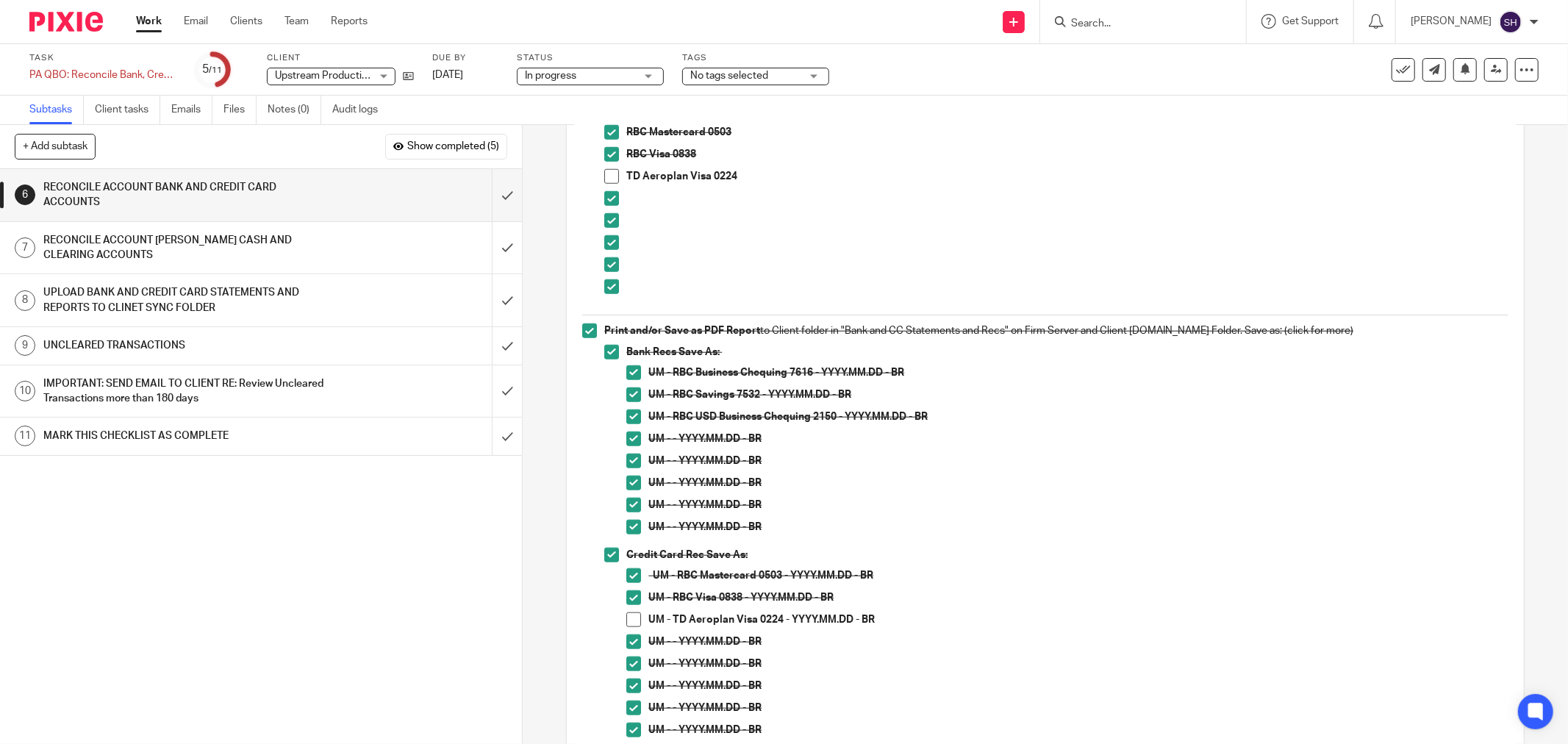
click at [607, 175] on span at bounding box center [612, 176] width 15 height 15
click at [629, 622] on span at bounding box center [633, 619] width 15 height 15
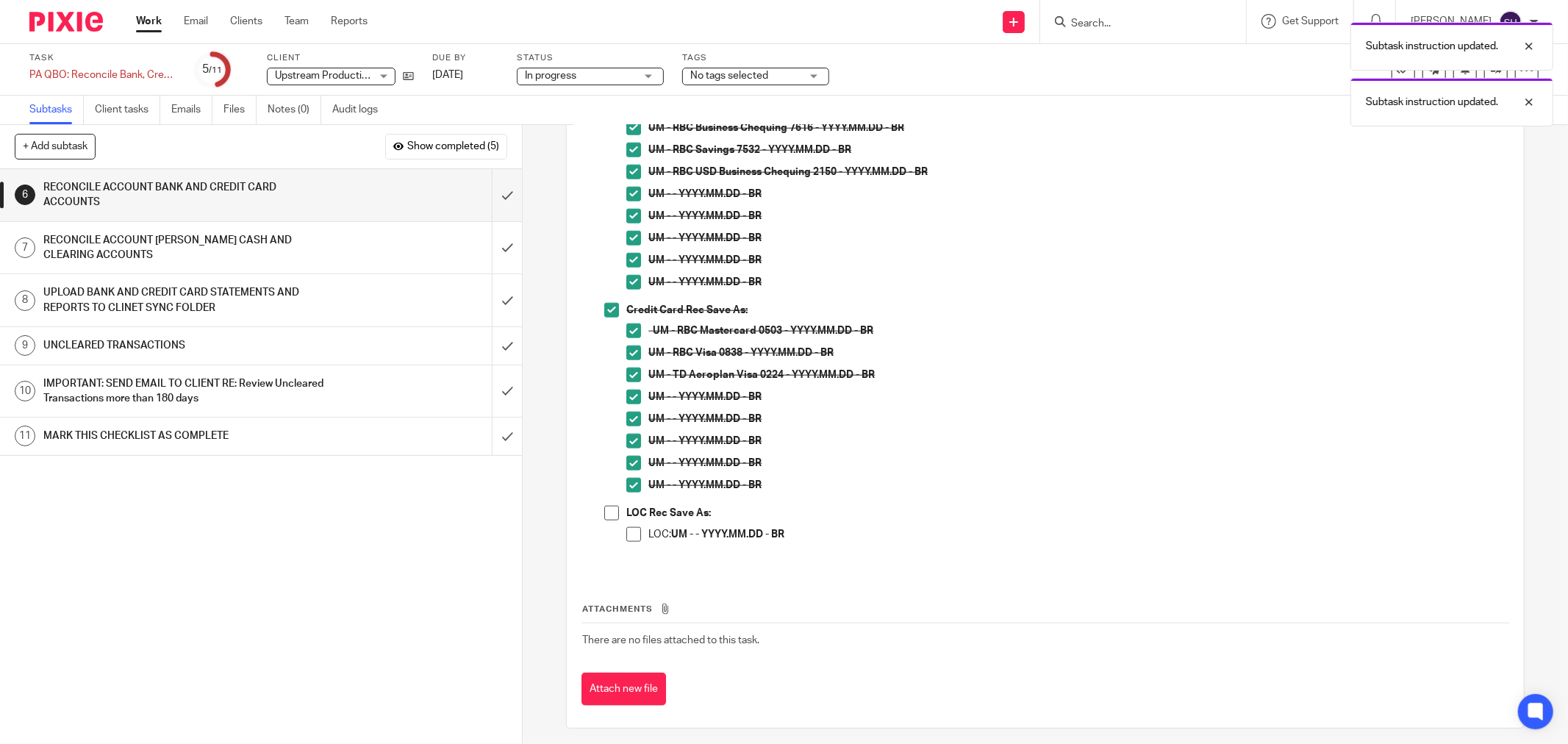
scroll to position [1313, 0]
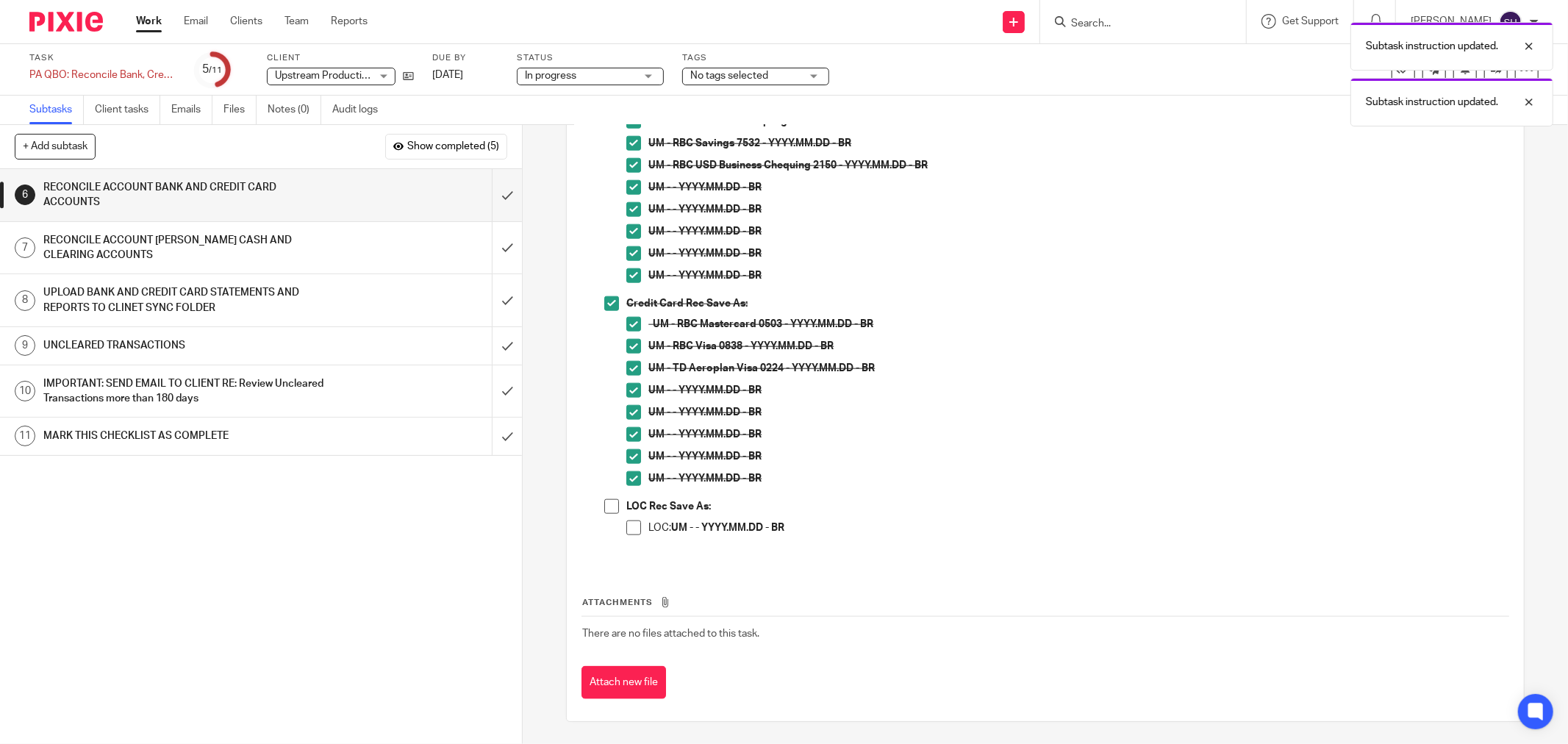
drag, startPoint x: 599, startPoint y: 513, endPoint x: 619, endPoint y: 517, distance: 20.4
click at [605, 513] on span at bounding box center [612, 507] width 15 height 15
click at [630, 526] on span at bounding box center [633, 527] width 15 height 15
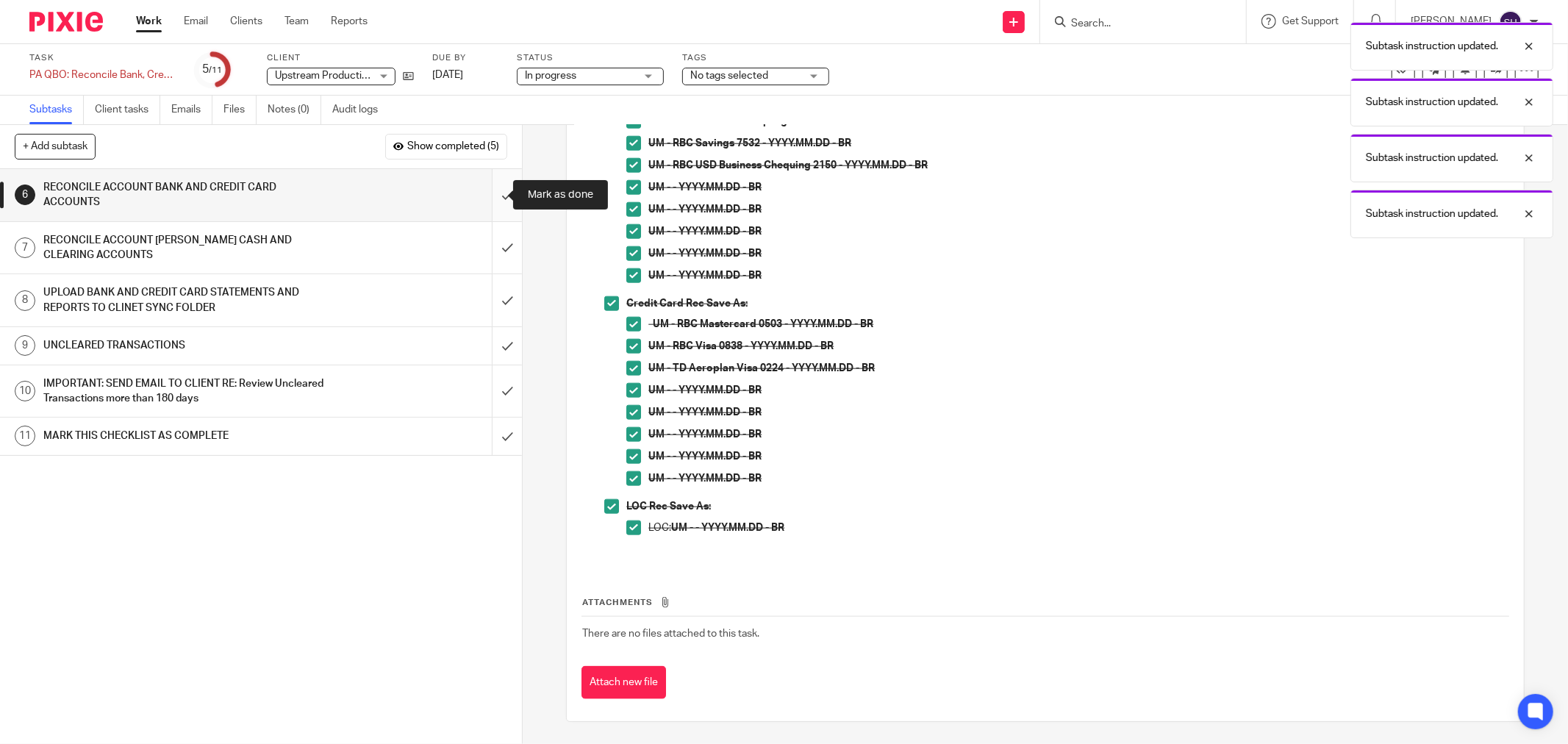
click at [491, 204] on input "submit" at bounding box center [261, 194] width 522 height 52
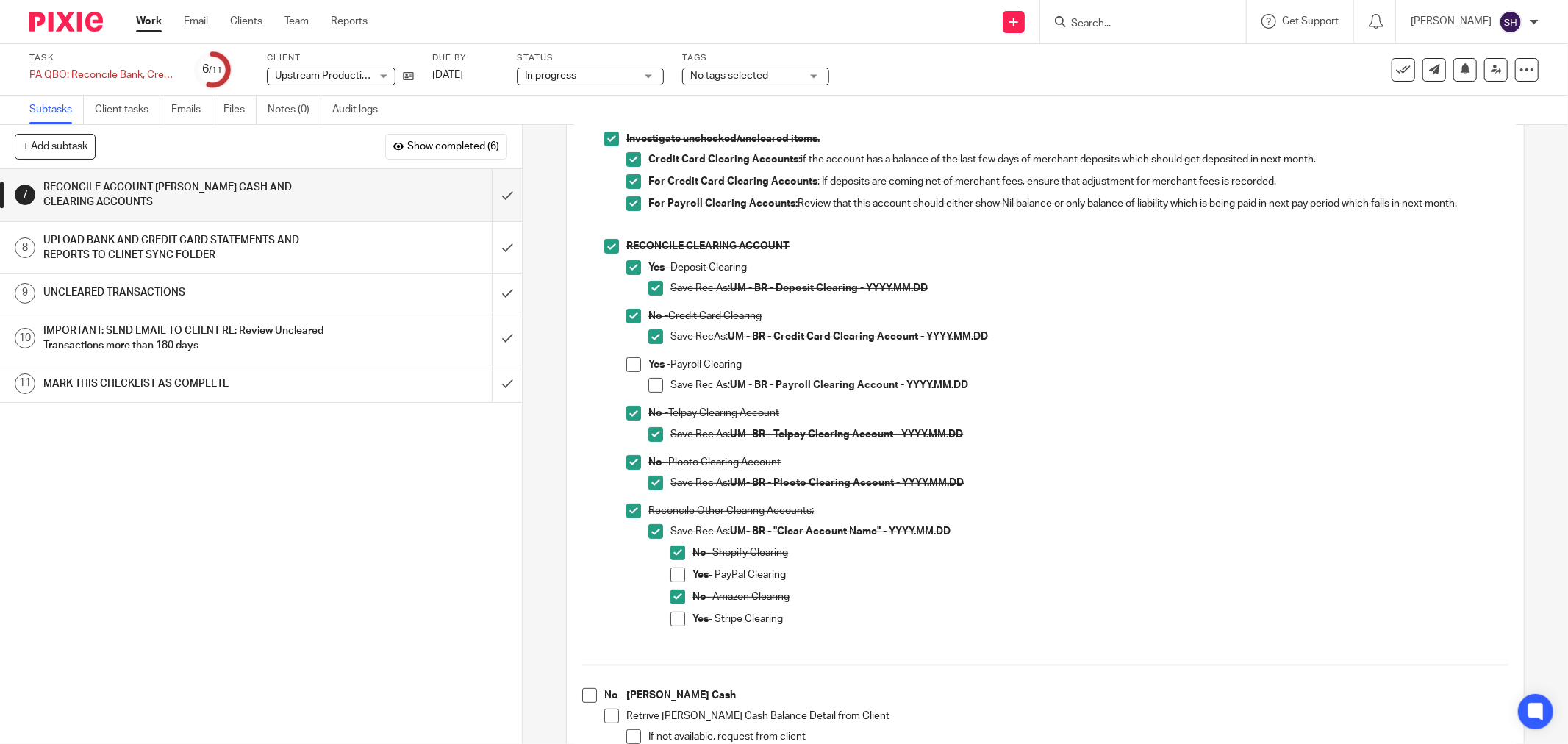
scroll to position [327, 0]
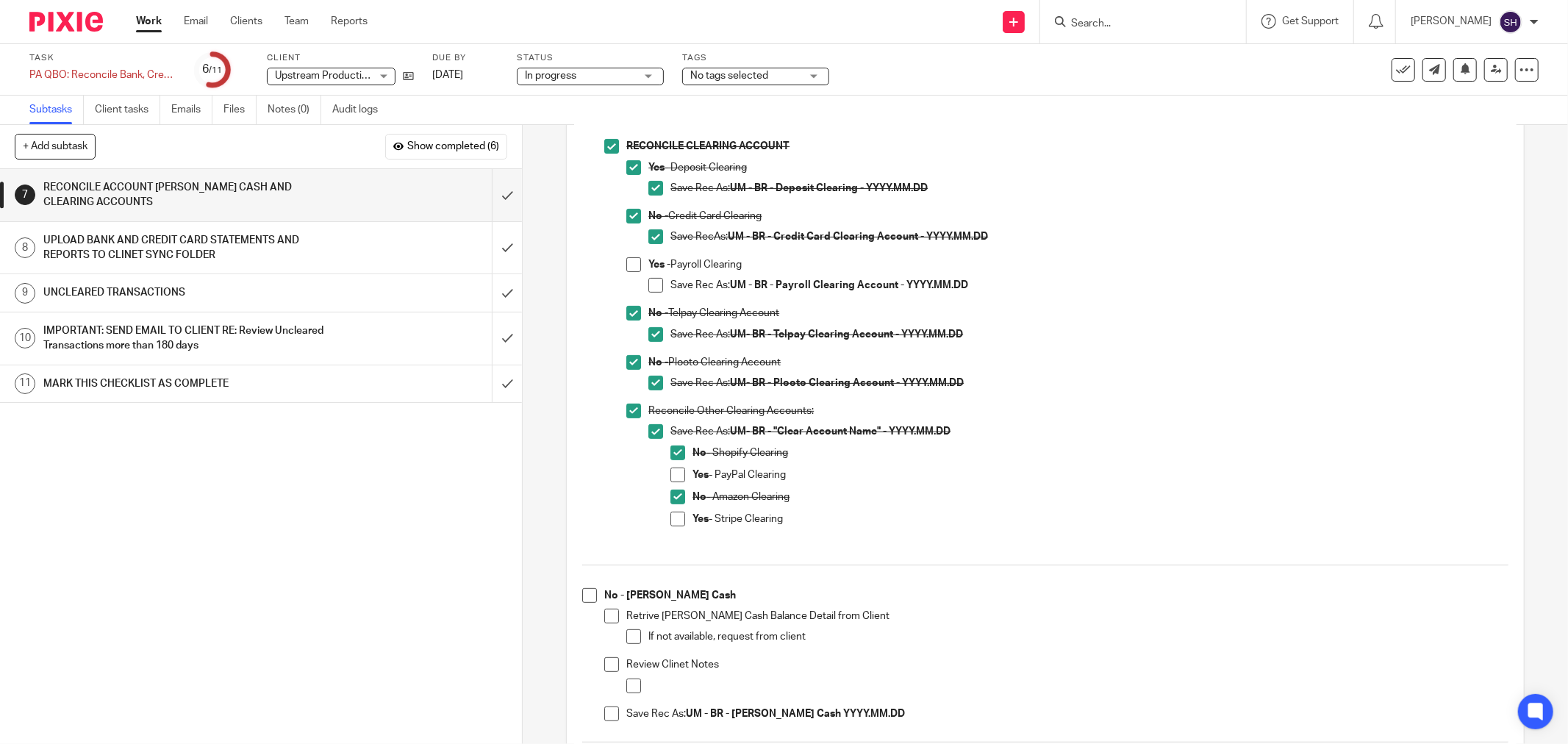
click at [631, 268] on span at bounding box center [633, 265] width 15 height 15
click at [648, 278] on span at bounding box center [656, 285] width 15 height 15
click at [672, 517] on span at bounding box center [678, 519] width 15 height 15
click at [671, 469] on span at bounding box center [678, 475] width 15 height 15
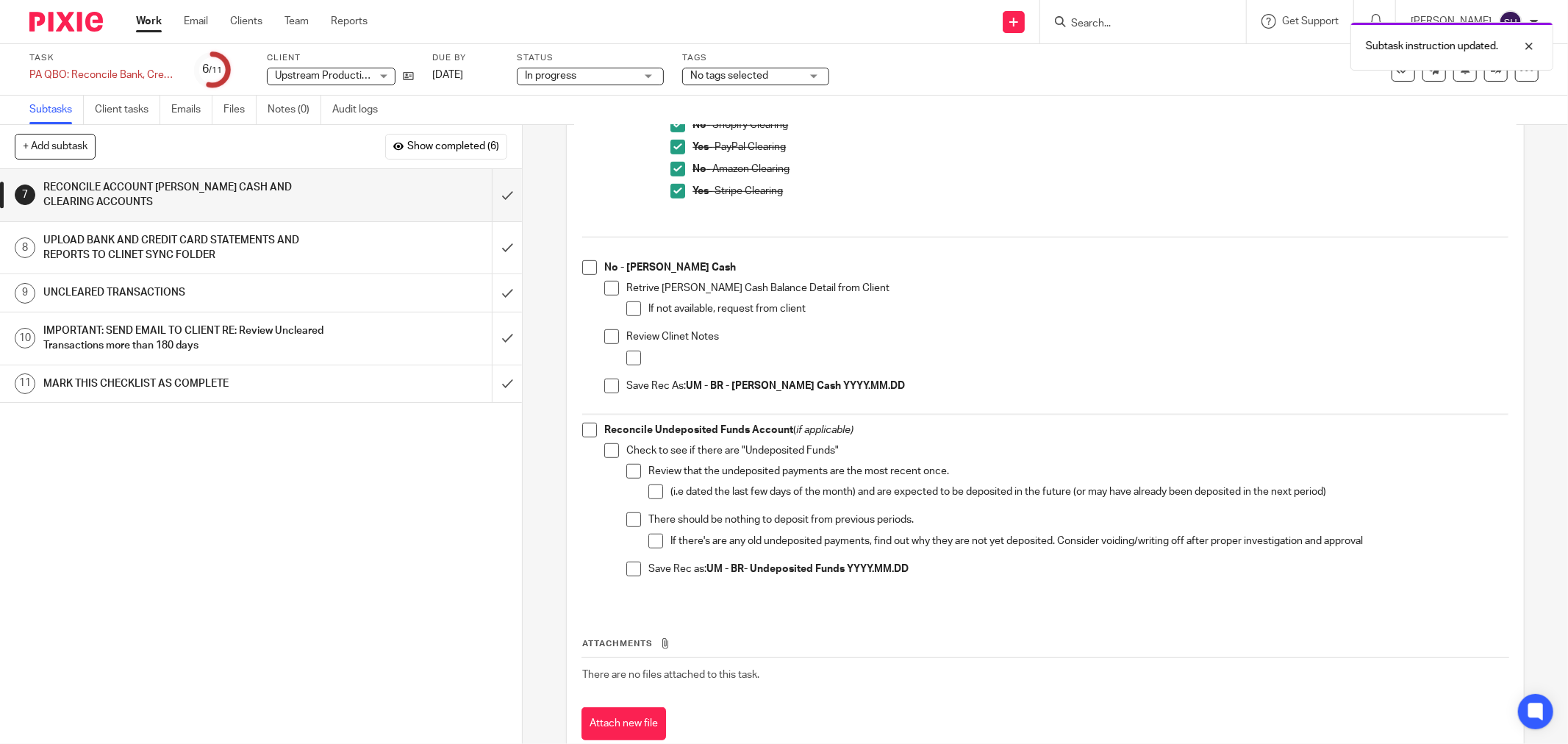
scroll to position [695, 0]
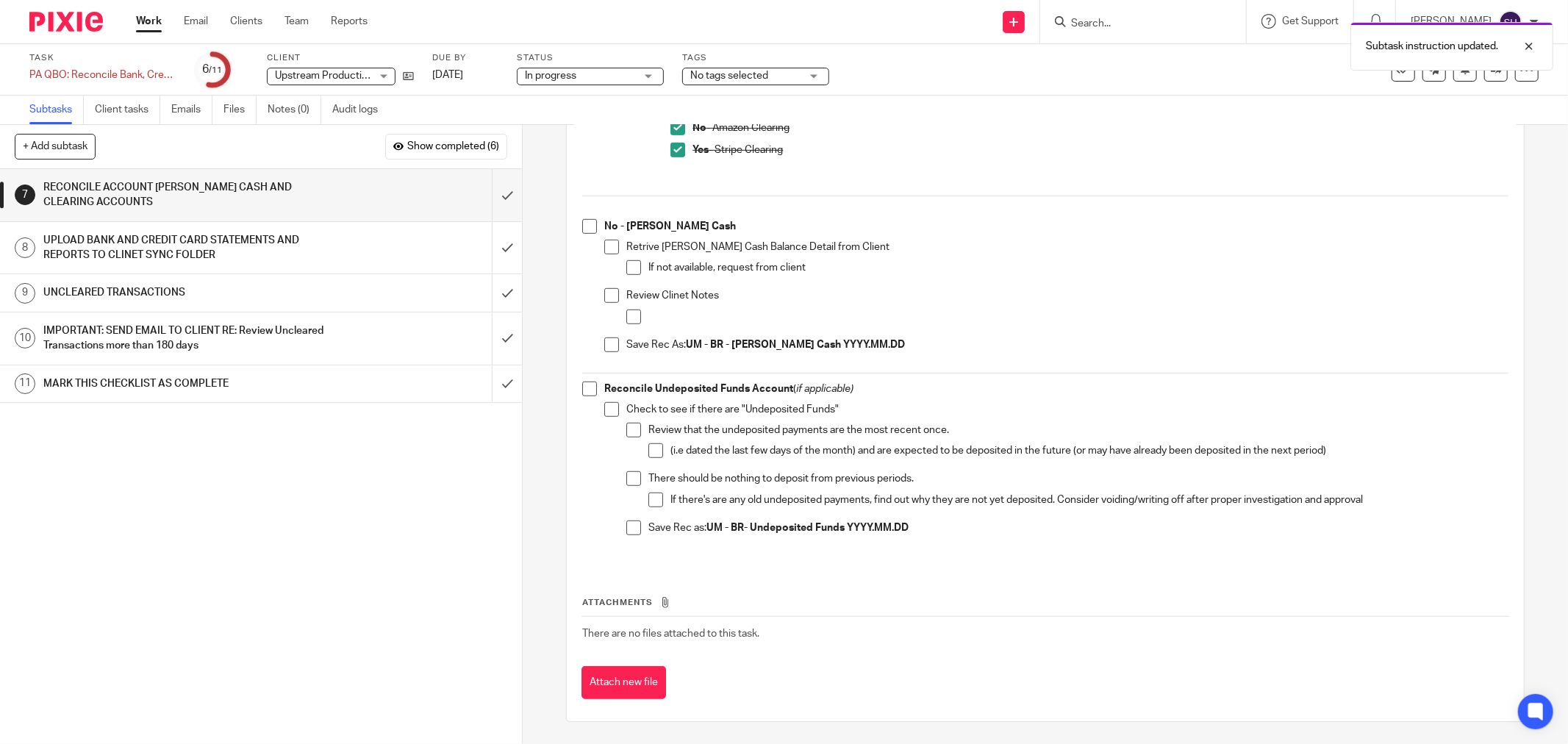
click at [586, 226] on span at bounding box center [590, 227] width 15 height 15
drag, startPoint x: 613, startPoint y: 248, endPoint x: 622, endPoint y: 262, distance: 16.6
click at [613, 250] on span at bounding box center [612, 247] width 15 height 15
click at [626, 266] on span at bounding box center [633, 268] width 15 height 15
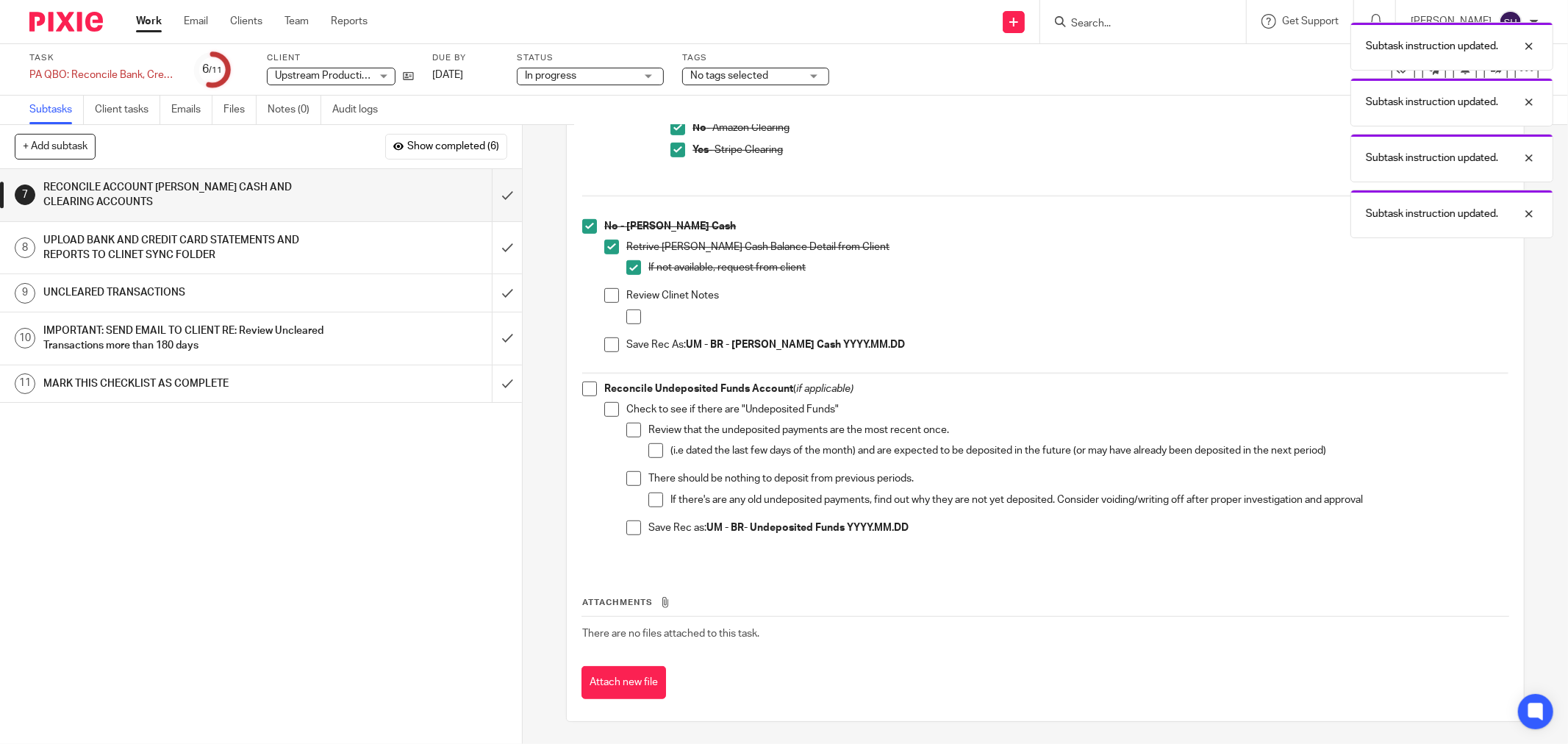
drag, startPoint x: 606, startPoint y: 290, endPoint x: 628, endPoint y: 310, distance: 29.7
click at [606, 291] on span at bounding box center [612, 295] width 15 height 15
drag, startPoint x: 629, startPoint y: 313, endPoint x: 599, endPoint y: 341, distance: 41.0
click at [627, 314] on span at bounding box center [633, 317] width 15 height 15
click at [596, 346] on li "No - [PERSON_NAME] Cash Retrive [PERSON_NAME] Cash Balance Detail from Client I…" at bounding box center [1045, 292] width 926 height 146
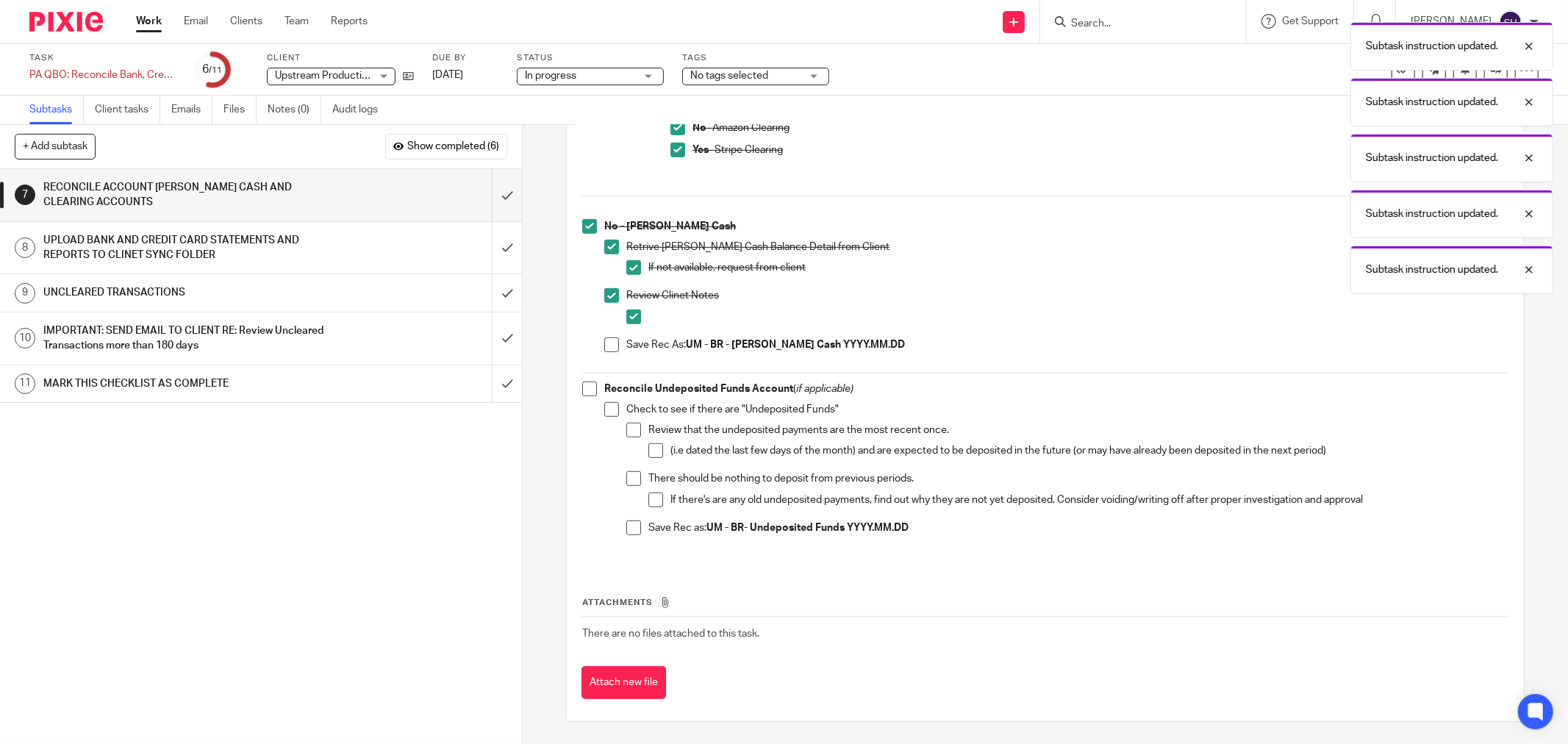
click at [605, 341] on span at bounding box center [612, 345] width 15 height 15
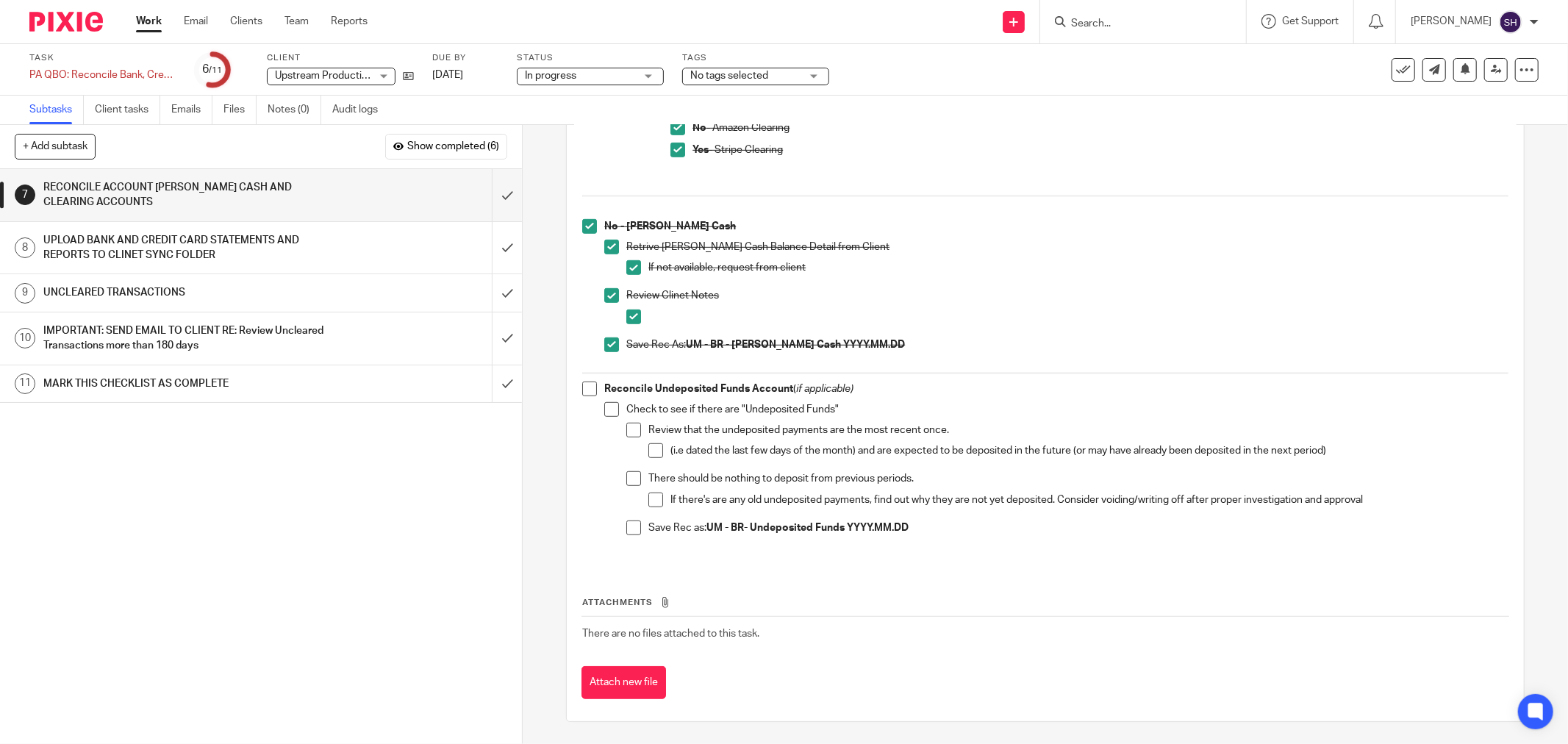
click at [586, 387] on span at bounding box center [590, 389] width 15 height 15
drag, startPoint x: 609, startPoint y: 407, endPoint x: 626, endPoint y: 427, distance: 26.2
click at [609, 407] on span at bounding box center [612, 409] width 15 height 15
drag, startPoint x: 627, startPoint y: 427, endPoint x: 645, endPoint y: 443, distance: 24.1
click at [627, 427] on span at bounding box center [633, 430] width 15 height 15
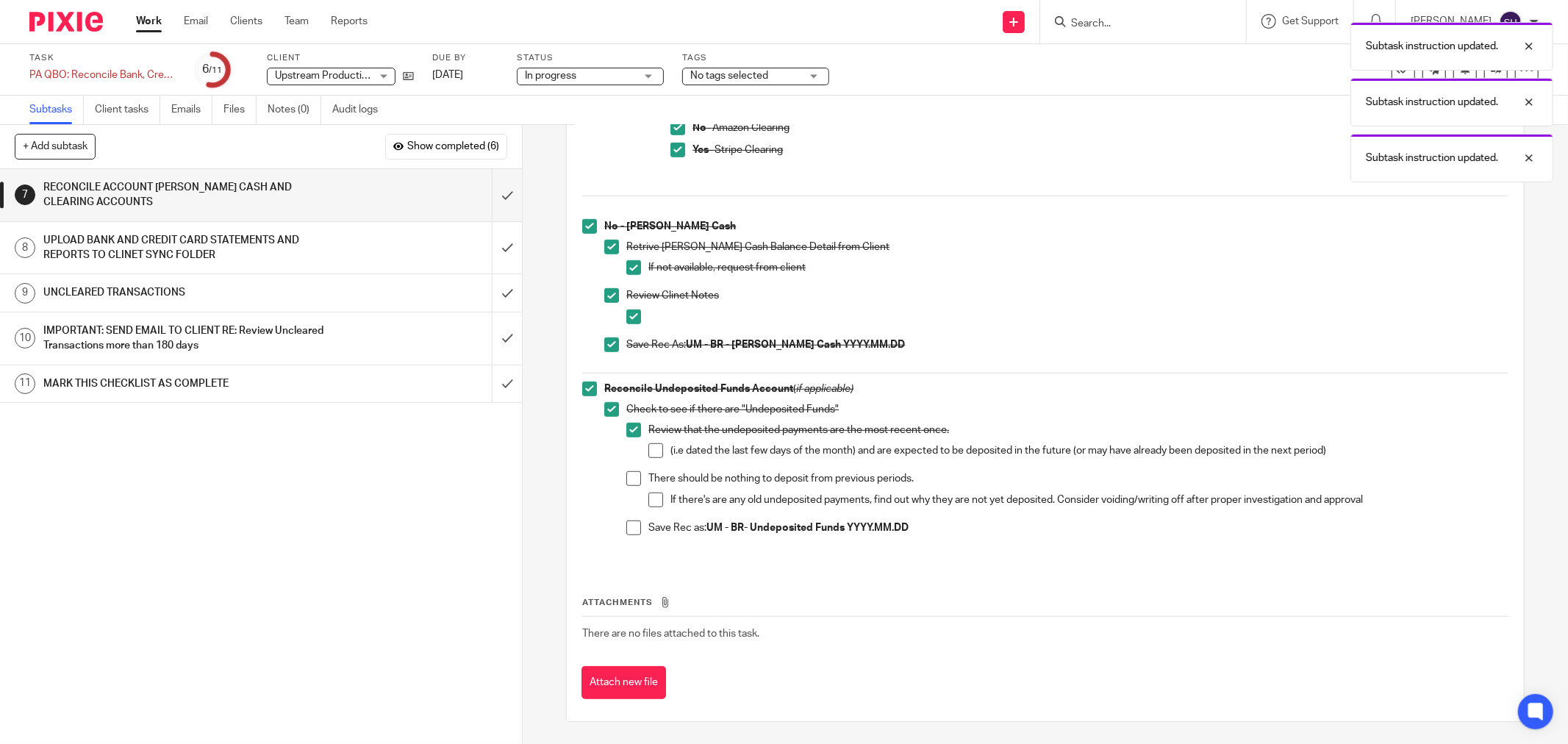
click at [648, 446] on span at bounding box center [656, 451] width 15 height 15
click at [628, 475] on span at bounding box center [633, 479] width 15 height 15
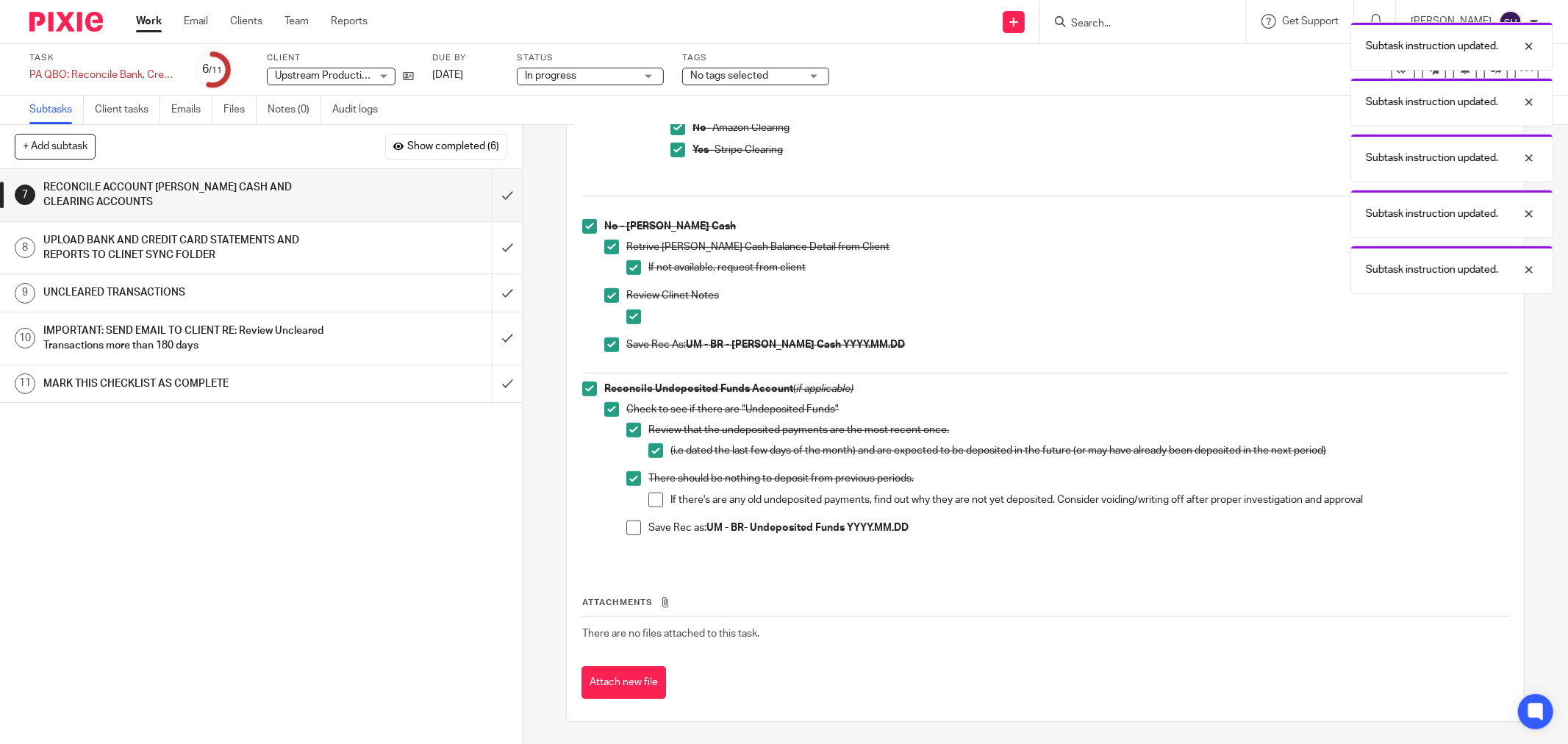
click at [658, 501] on li "If there's are any old undeposited payments, find out why they are not yet depo…" at bounding box center [1078, 503] width 860 height 22
click at [649, 503] on span at bounding box center [656, 500] width 15 height 15
click at [632, 531] on span at bounding box center [633, 527] width 15 height 15
click at [497, 200] on input "submit" at bounding box center [261, 194] width 522 height 52
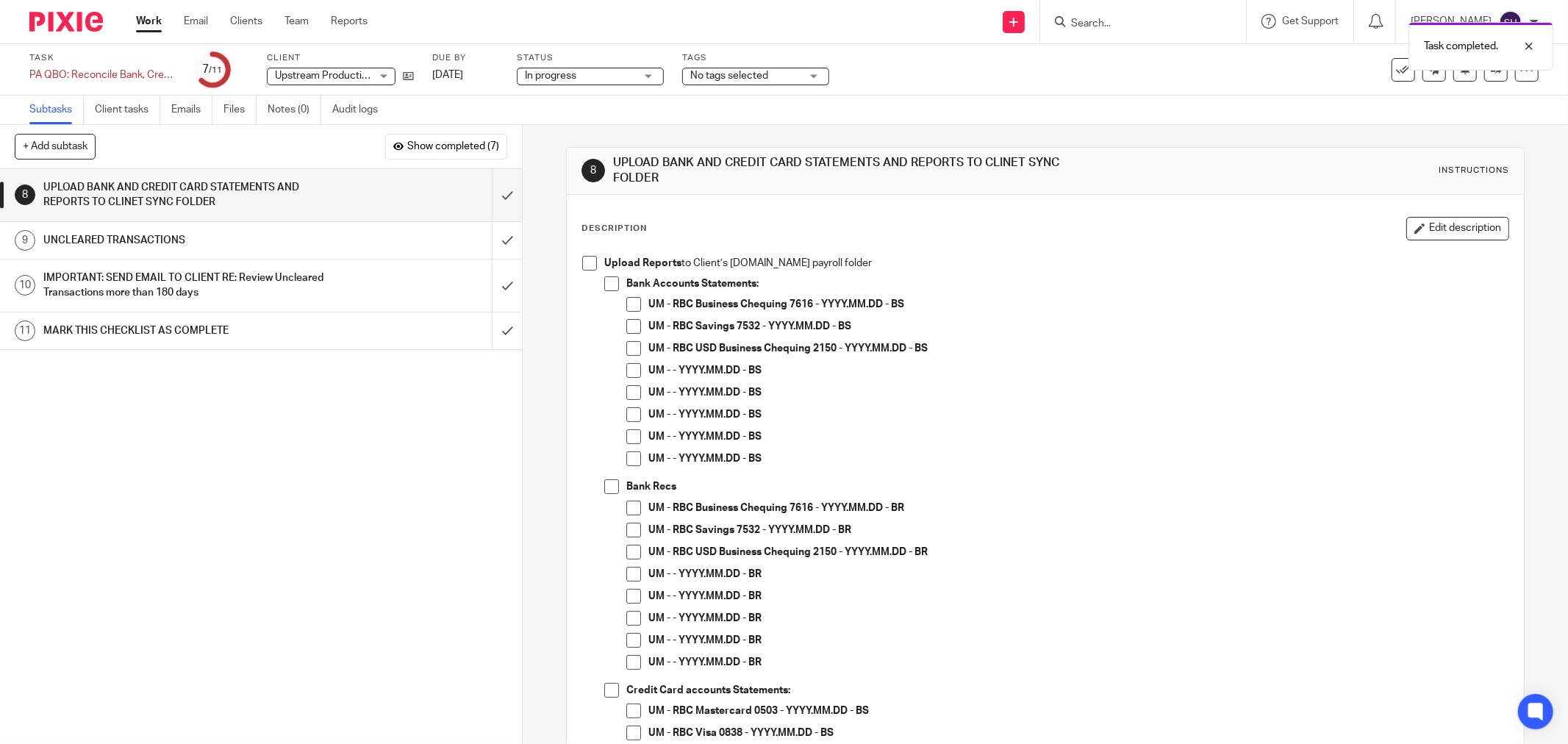
drag, startPoint x: 581, startPoint y: 262, endPoint x: 599, endPoint y: 270, distance: 19.7
click at [583, 262] on span at bounding box center [590, 263] width 15 height 15
drag, startPoint x: 605, startPoint y: 281, endPoint x: 618, endPoint y: 295, distance: 19.1
click at [605, 281] on span at bounding box center [612, 284] width 15 height 15
drag, startPoint x: 628, startPoint y: 304, endPoint x: 631, endPoint y: 321, distance: 17.3
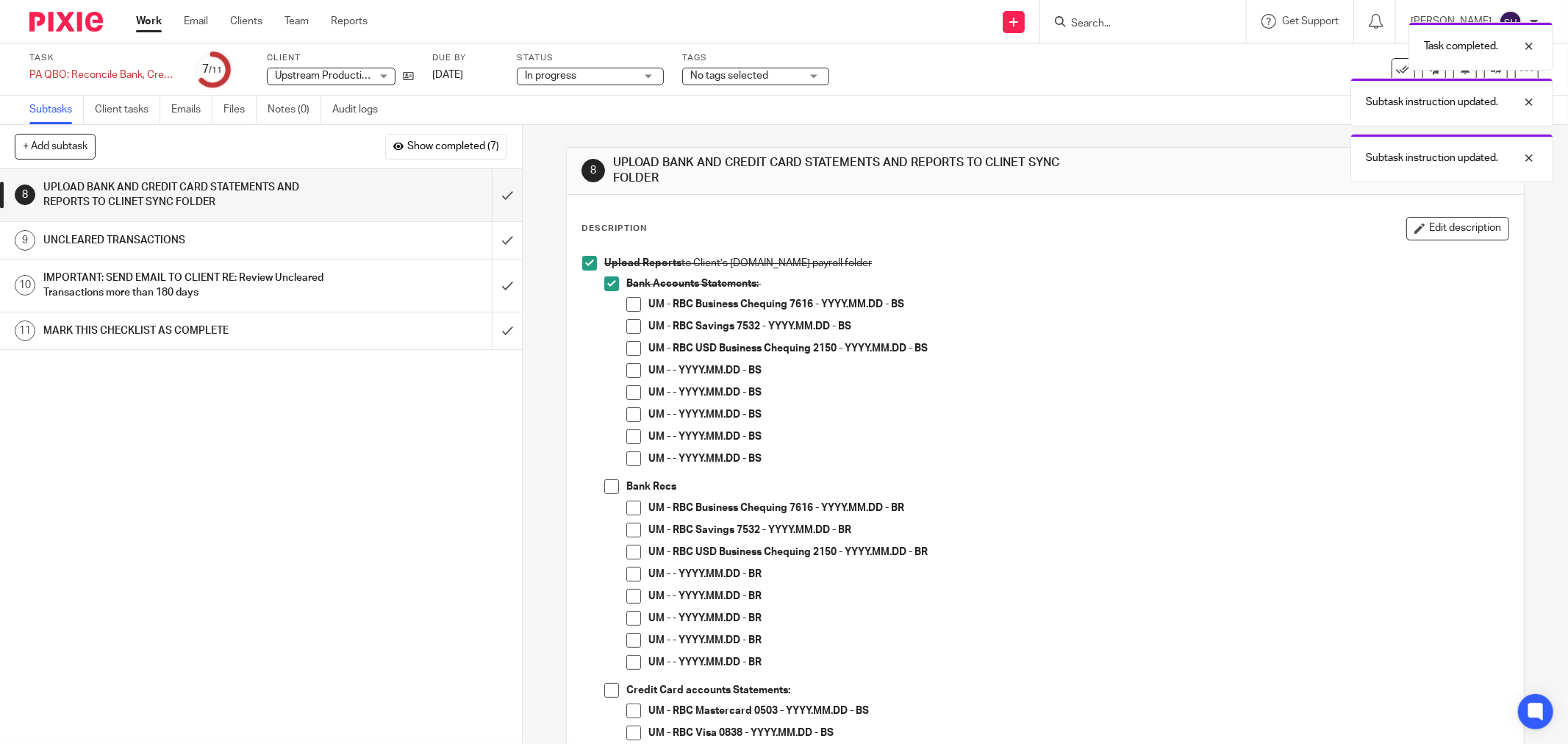
click at [628, 305] on span at bounding box center [633, 304] width 15 height 15
click at [631, 322] on span at bounding box center [633, 327] width 15 height 15
click at [629, 350] on span at bounding box center [633, 348] width 15 height 15
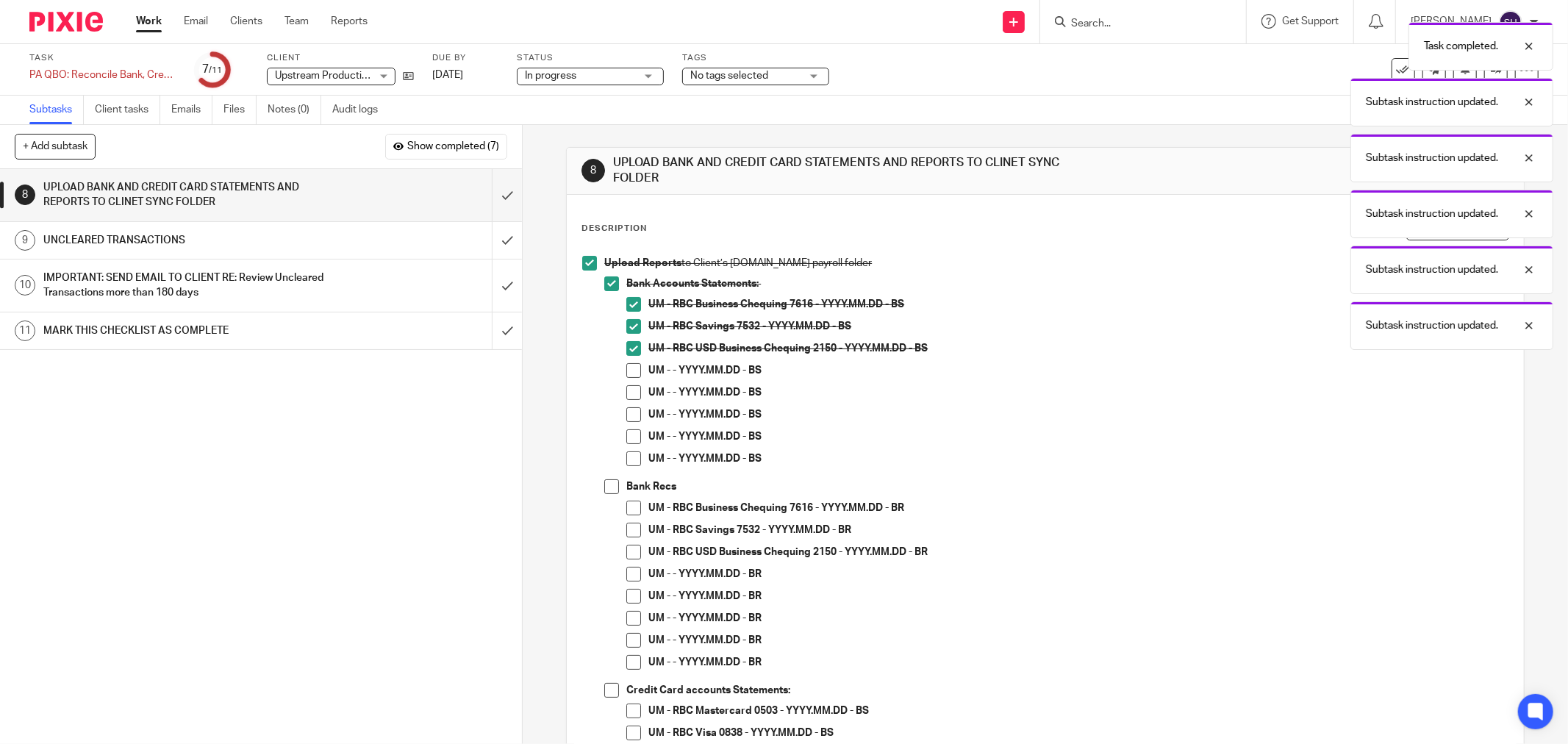
click at [630, 369] on span at bounding box center [633, 370] width 15 height 15
drag, startPoint x: 626, startPoint y: 397, endPoint x: 630, endPoint y: 407, distance: 10.8
click at [626, 398] on span at bounding box center [633, 393] width 15 height 15
click at [633, 413] on span at bounding box center [633, 414] width 15 height 15
click at [635, 430] on span at bounding box center [633, 436] width 15 height 15
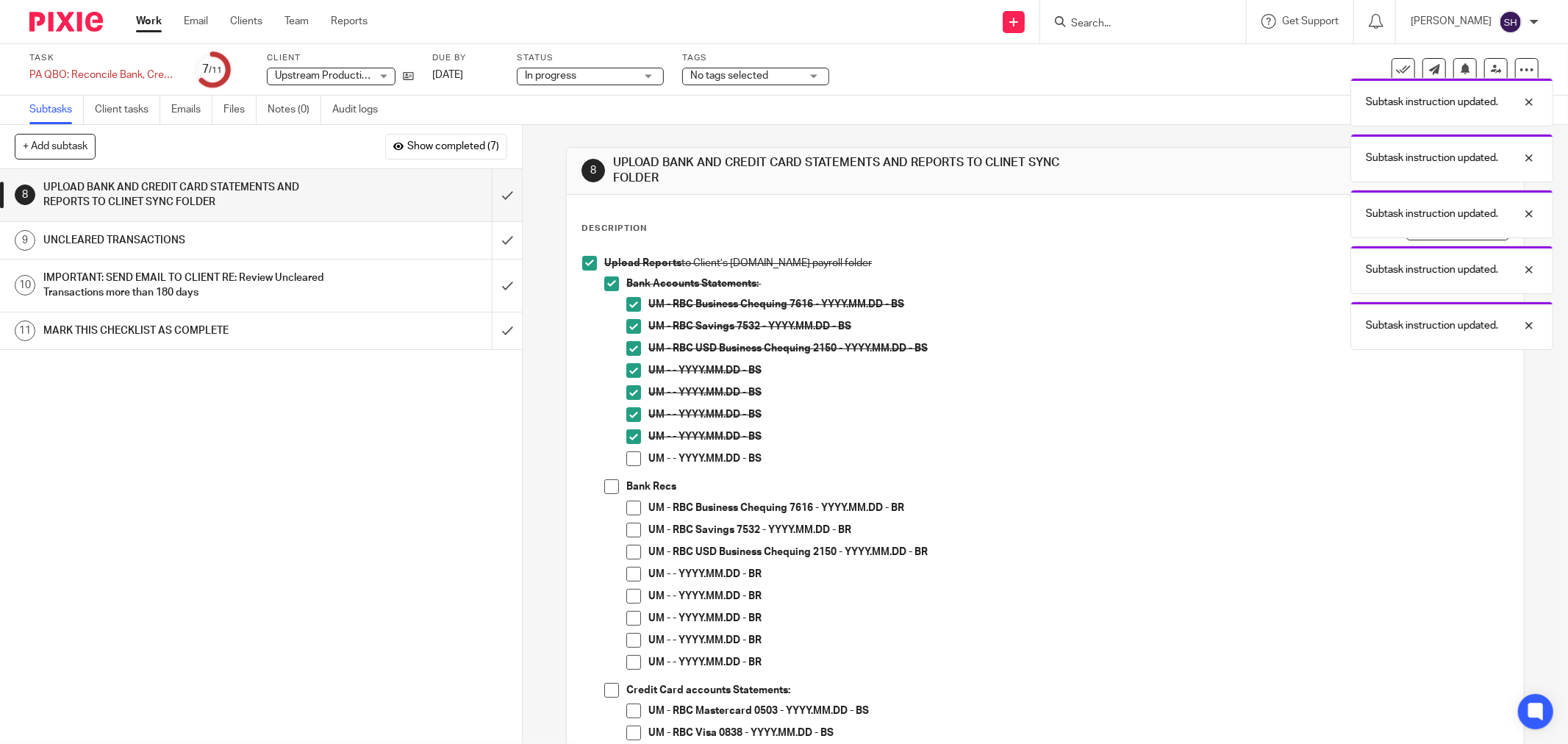
click at [629, 455] on span at bounding box center [633, 459] width 15 height 15
click at [606, 482] on span at bounding box center [612, 487] width 15 height 15
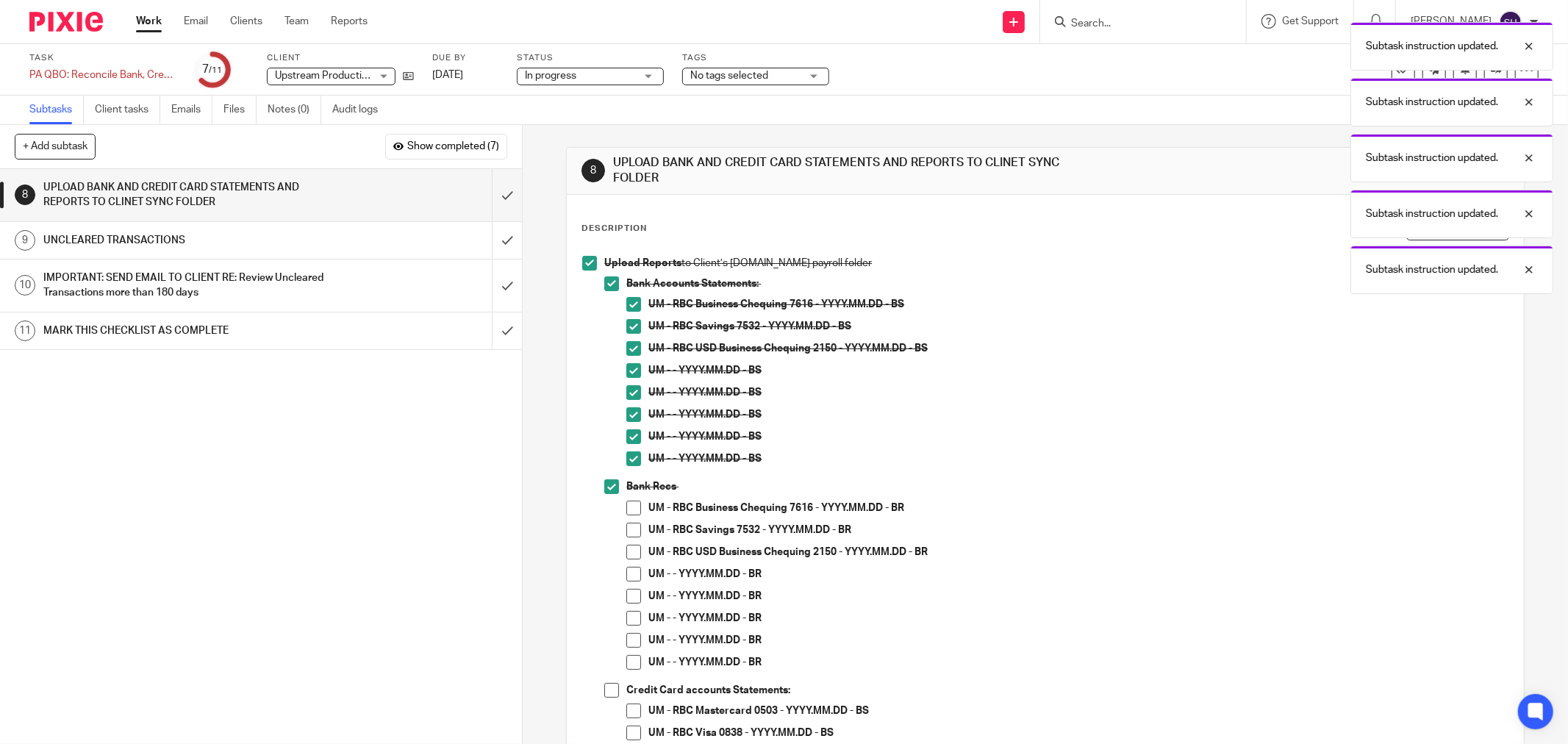
click at [626, 508] on span at bounding box center [633, 508] width 15 height 15
click at [631, 527] on span at bounding box center [633, 530] width 15 height 15
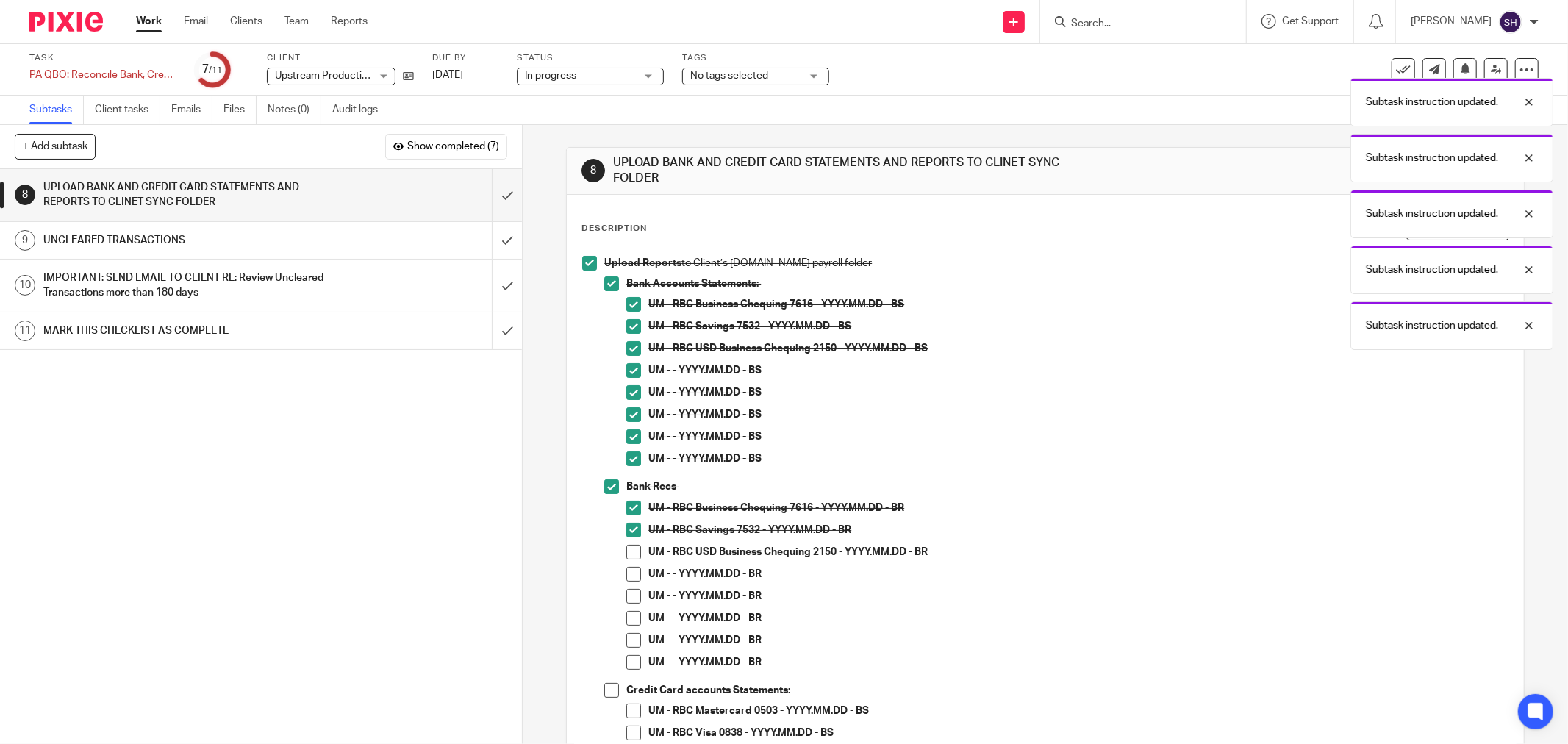
click at [633, 554] on span at bounding box center [633, 552] width 15 height 15
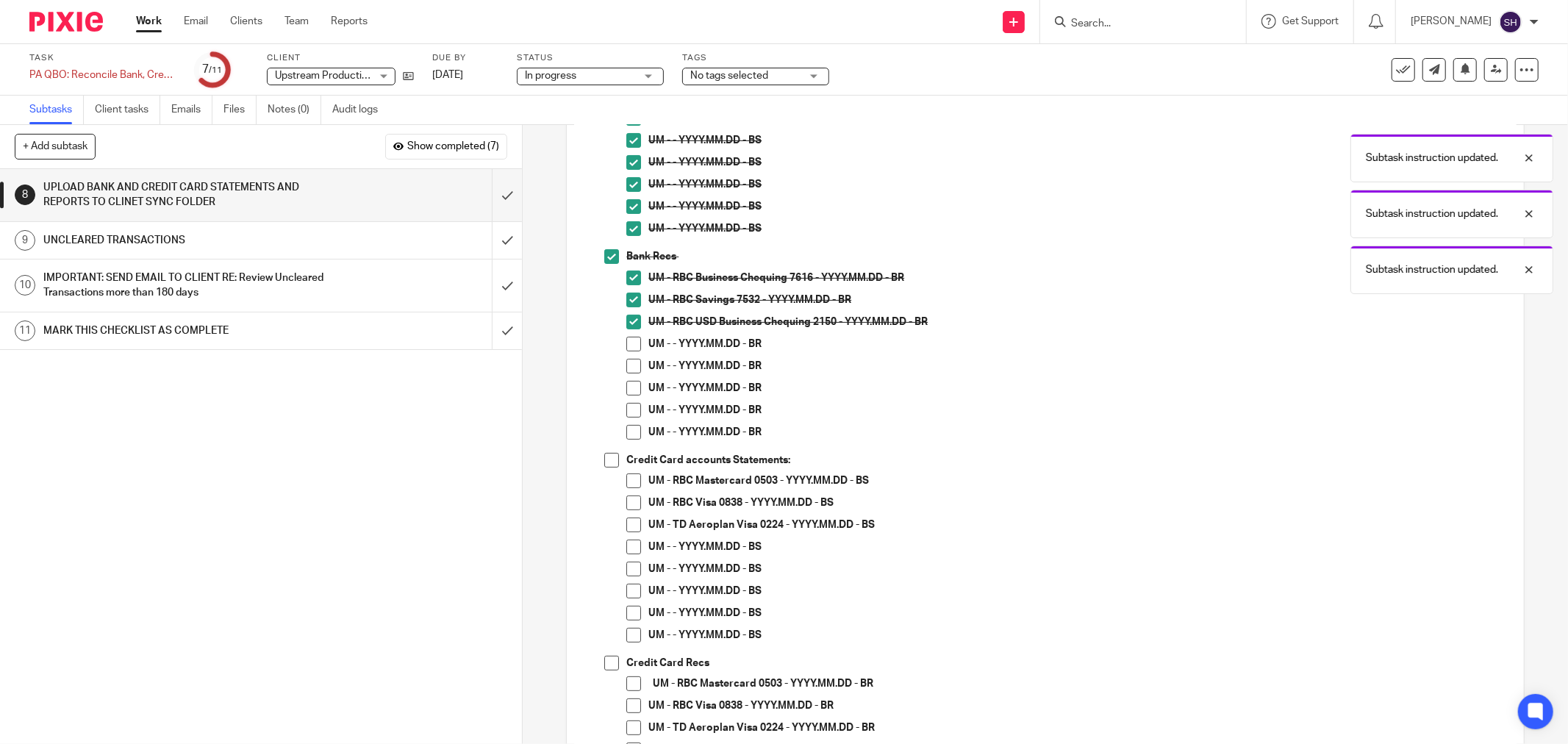
scroll to position [245, 0]
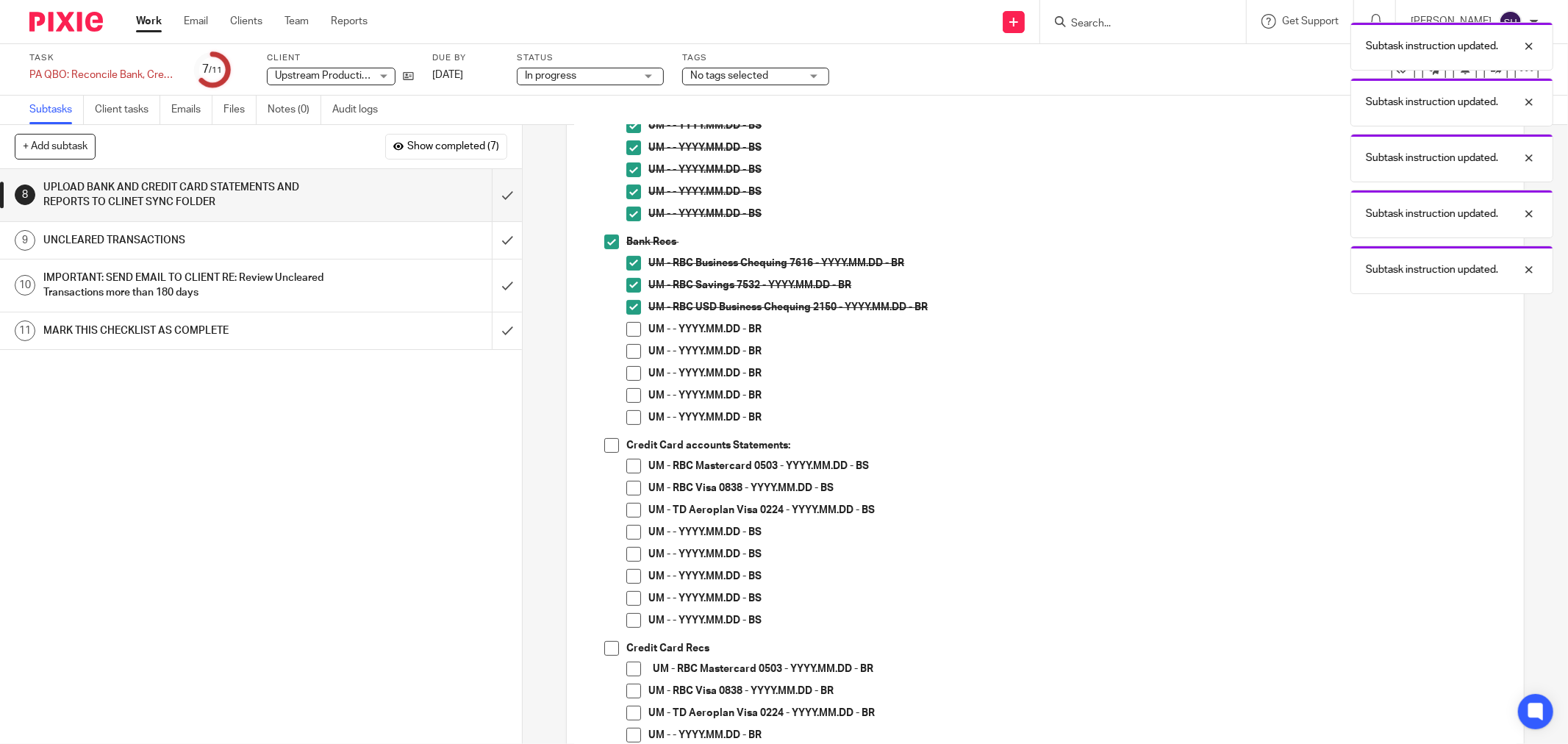
click at [634, 331] on span at bounding box center [633, 329] width 15 height 15
click at [630, 347] on span at bounding box center [633, 351] width 15 height 15
click at [630, 376] on span at bounding box center [633, 374] width 15 height 15
click at [630, 393] on span at bounding box center [633, 395] width 15 height 15
click at [629, 419] on span at bounding box center [633, 417] width 15 height 15
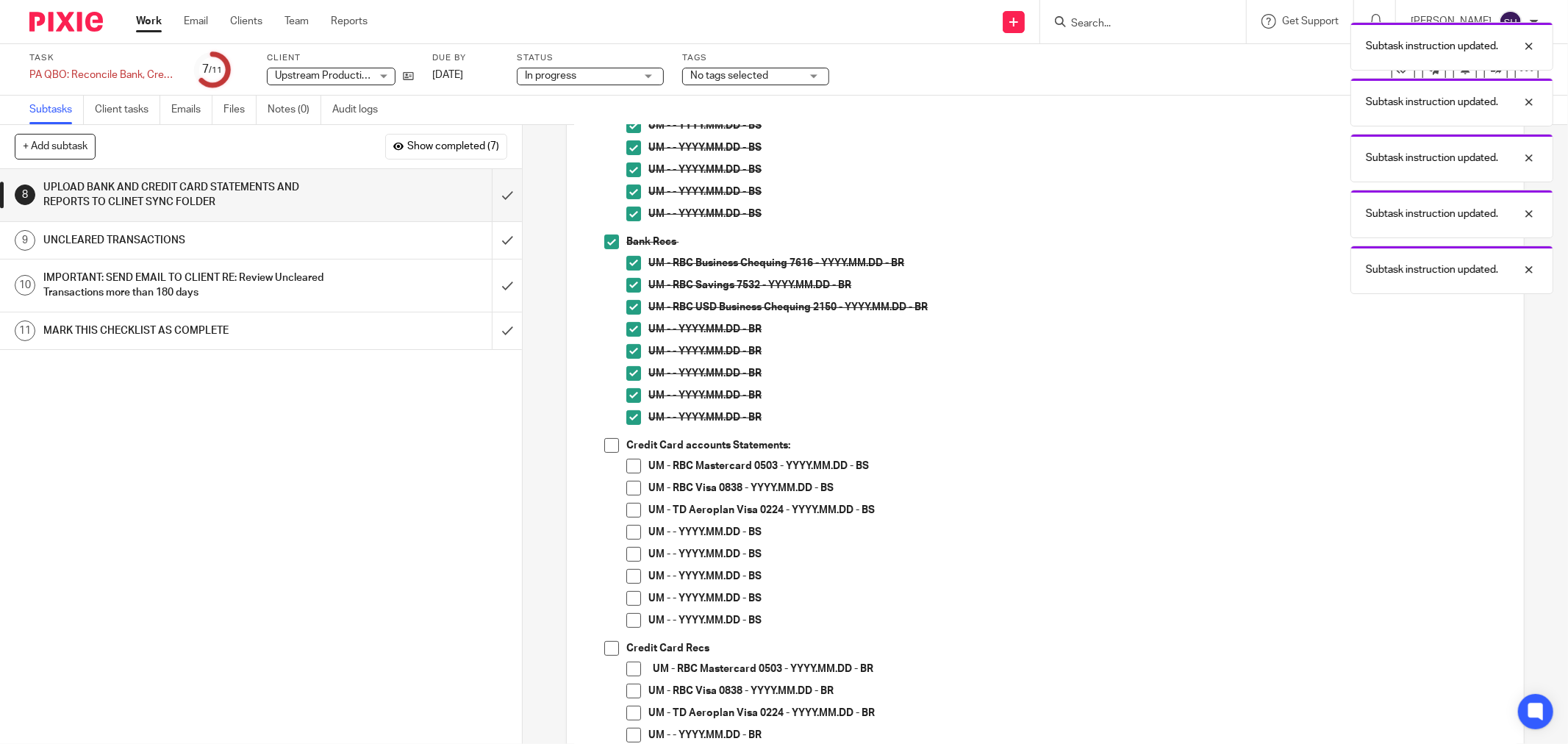
click at [612, 451] on span at bounding box center [612, 446] width 15 height 15
click at [619, 465] on li "Credit Card accounts Statements: UM - RBC Mastercard 0503 - YYYY.MM.DD - BS UM …" at bounding box center [1056, 539] width 904 height 203
click at [629, 466] on span at bounding box center [633, 466] width 15 height 15
click at [629, 481] on span at bounding box center [633, 488] width 15 height 15
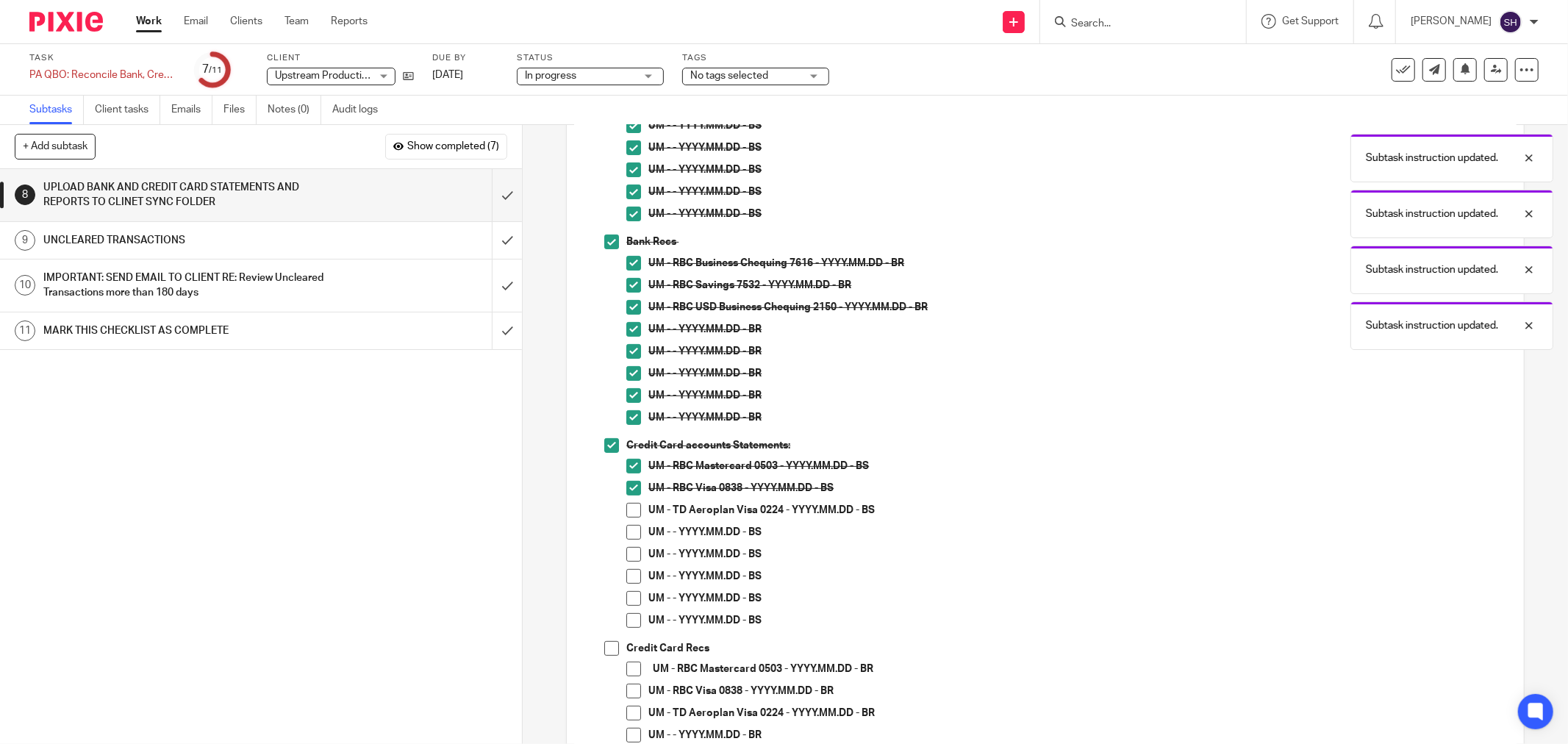
click at [628, 507] on span at bounding box center [633, 510] width 15 height 15
click at [630, 530] on span at bounding box center [633, 532] width 15 height 15
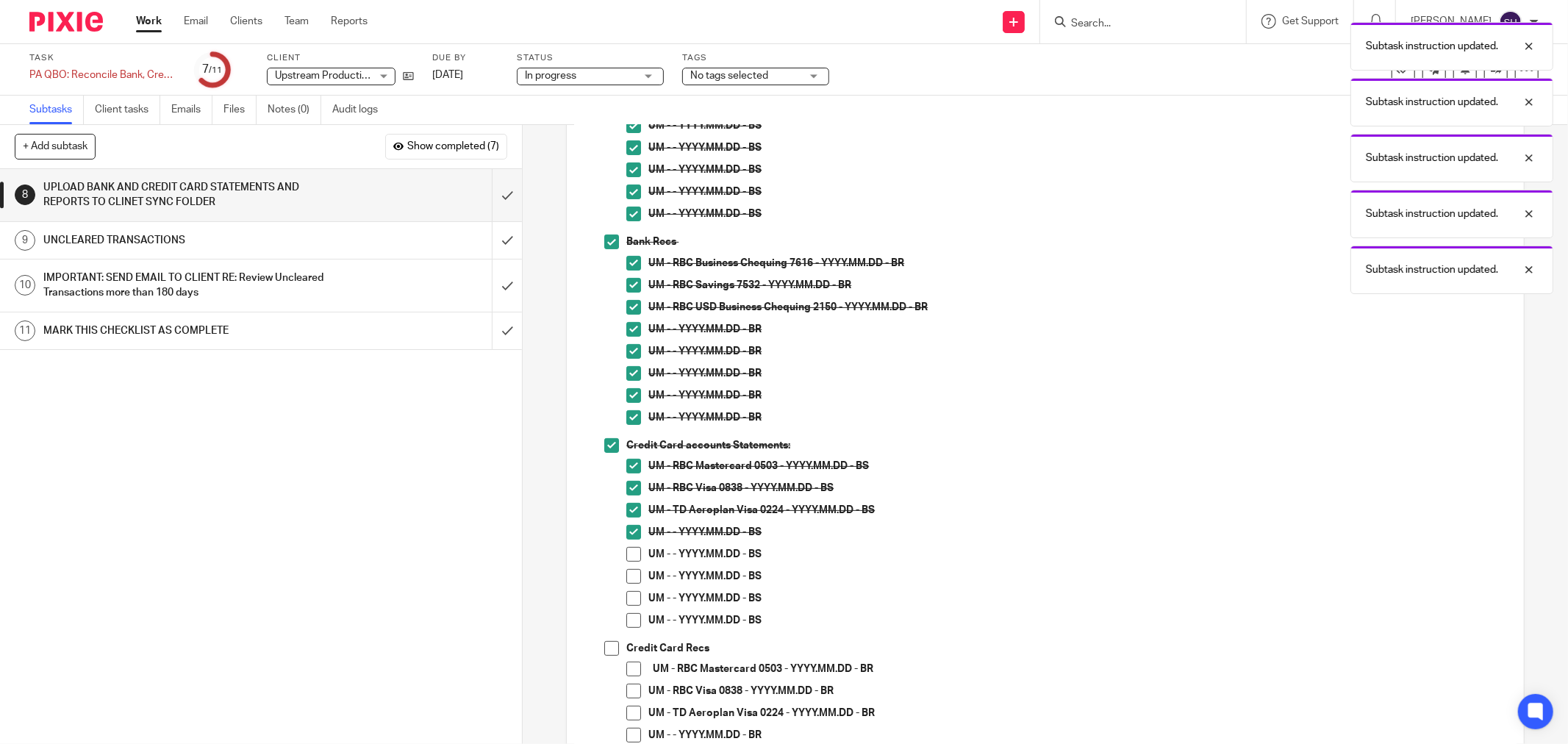
drag, startPoint x: 633, startPoint y: 545, endPoint x: 630, endPoint y: 570, distance: 25.2
click at [633, 546] on ul "UM - RBC Mastercard 0503 - YYYY.MM.DD - BS UM - RBC Visa 0838 - YYYY.MM.DD - BS…" at bounding box center [1067, 546] width 882 height 176
click at [637, 552] on li "UM - - YYYY.MM.DD - BS" at bounding box center [1067, 557] width 882 height 22
drag, startPoint x: 631, startPoint y: 559, endPoint x: 629, endPoint y: 574, distance: 15.1
click at [631, 559] on span at bounding box center [633, 554] width 15 height 15
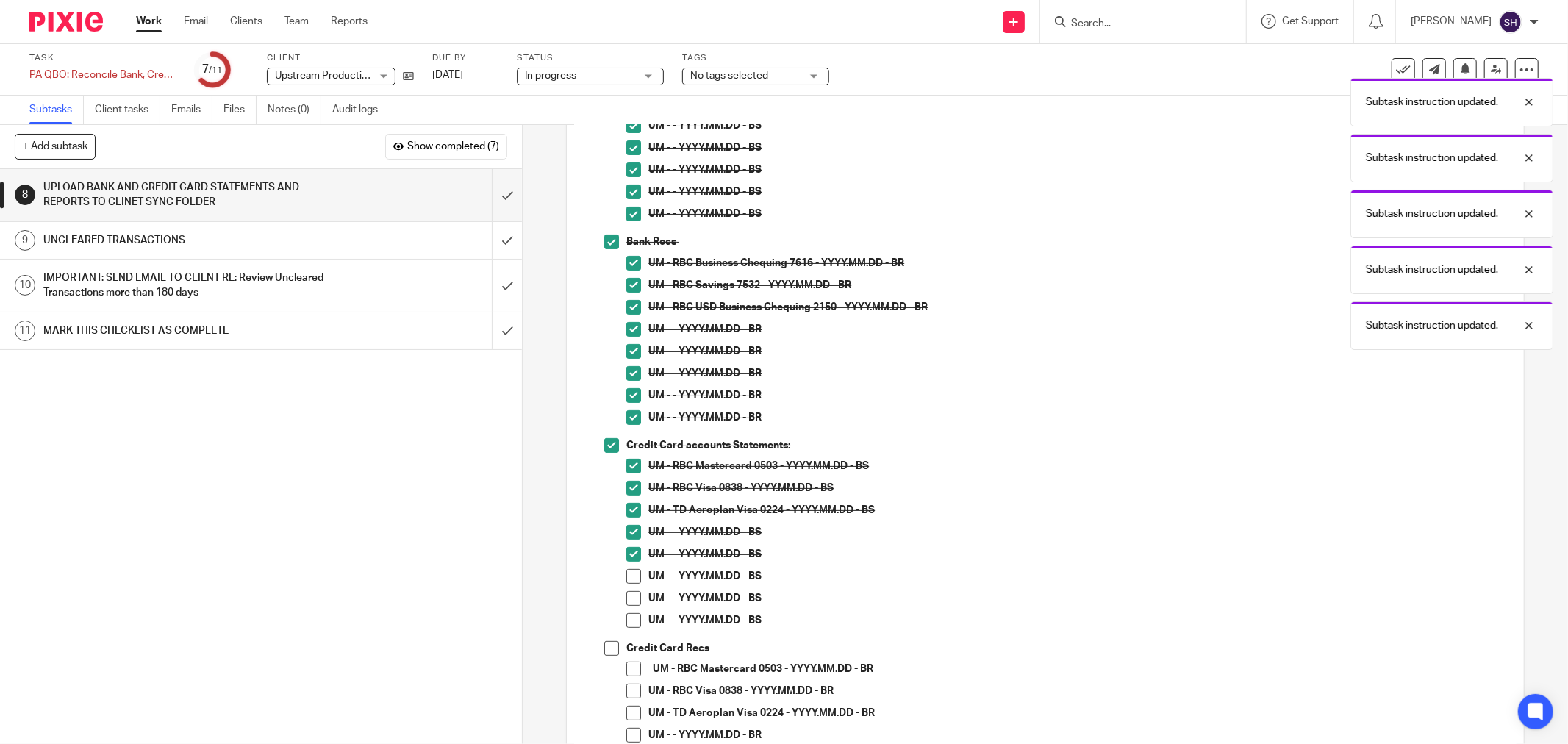
drag, startPoint x: 629, startPoint y: 574, endPoint x: 627, endPoint y: 585, distance: 11.2
click at [629, 575] on span at bounding box center [633, 576] width 15 height 15
drag, startPoint x: 627, startPoint y: 589, endPoint x: 627, endPoint y: 599, distance: 10.0
click at [626, 589] on li "UM - - YYYY.MM.DD - BS" at bounding box center [1067, 579] width 882 height 22
click at [629, 600] on span at bounding box center [633, 599] width 15 height 15
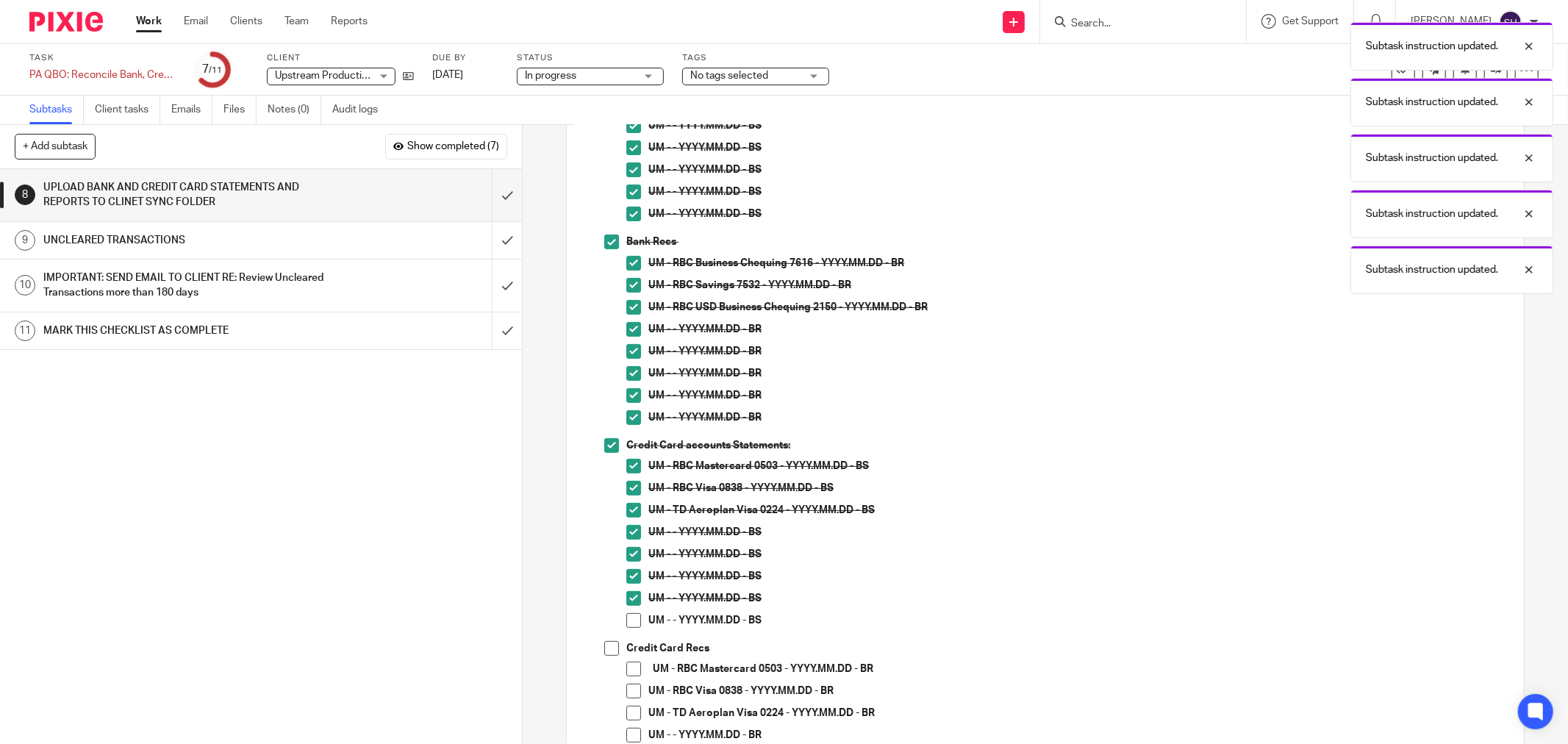
click at [629, 615] on span at bounding box center [633, 620] width 15 height 15
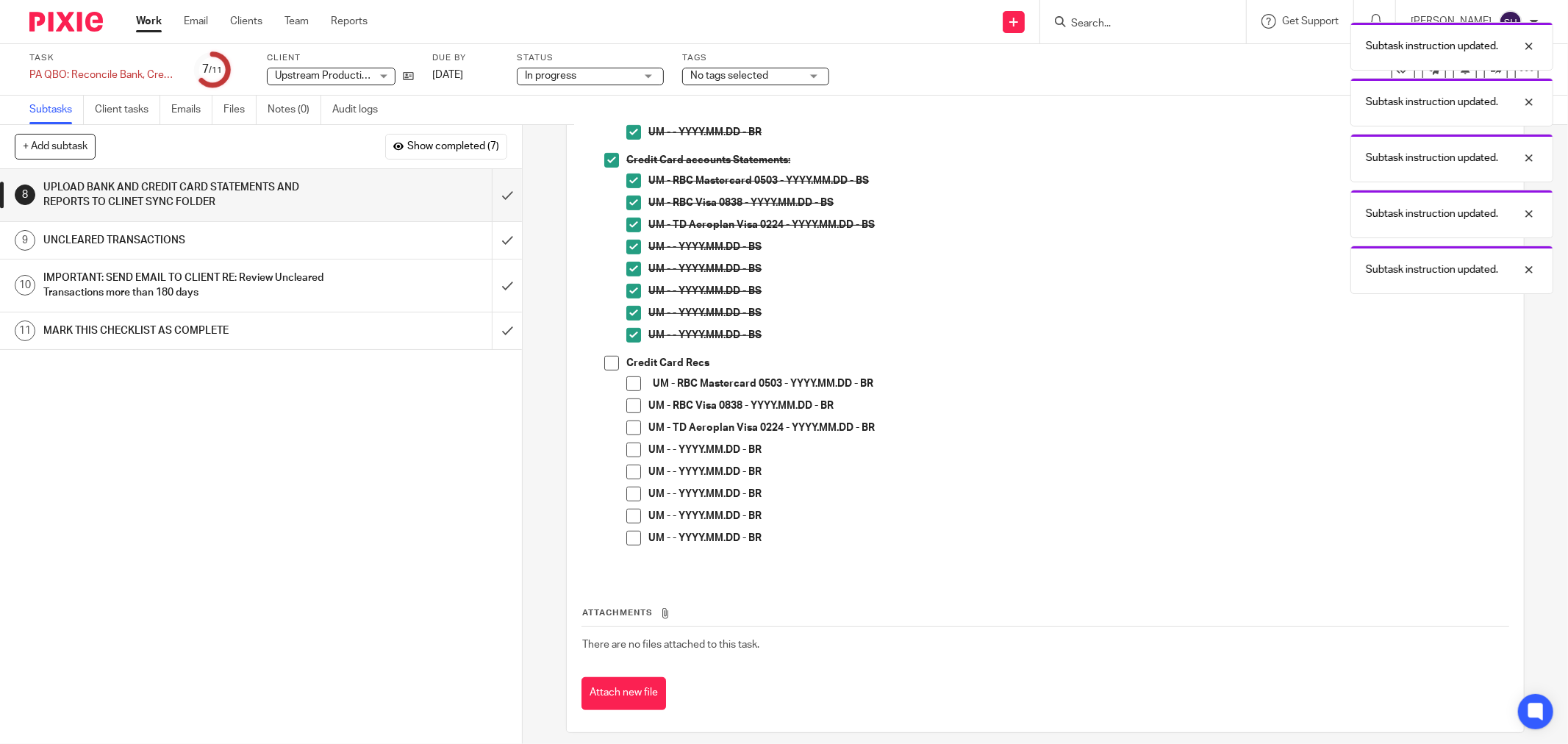
scroll to position [540, 0]
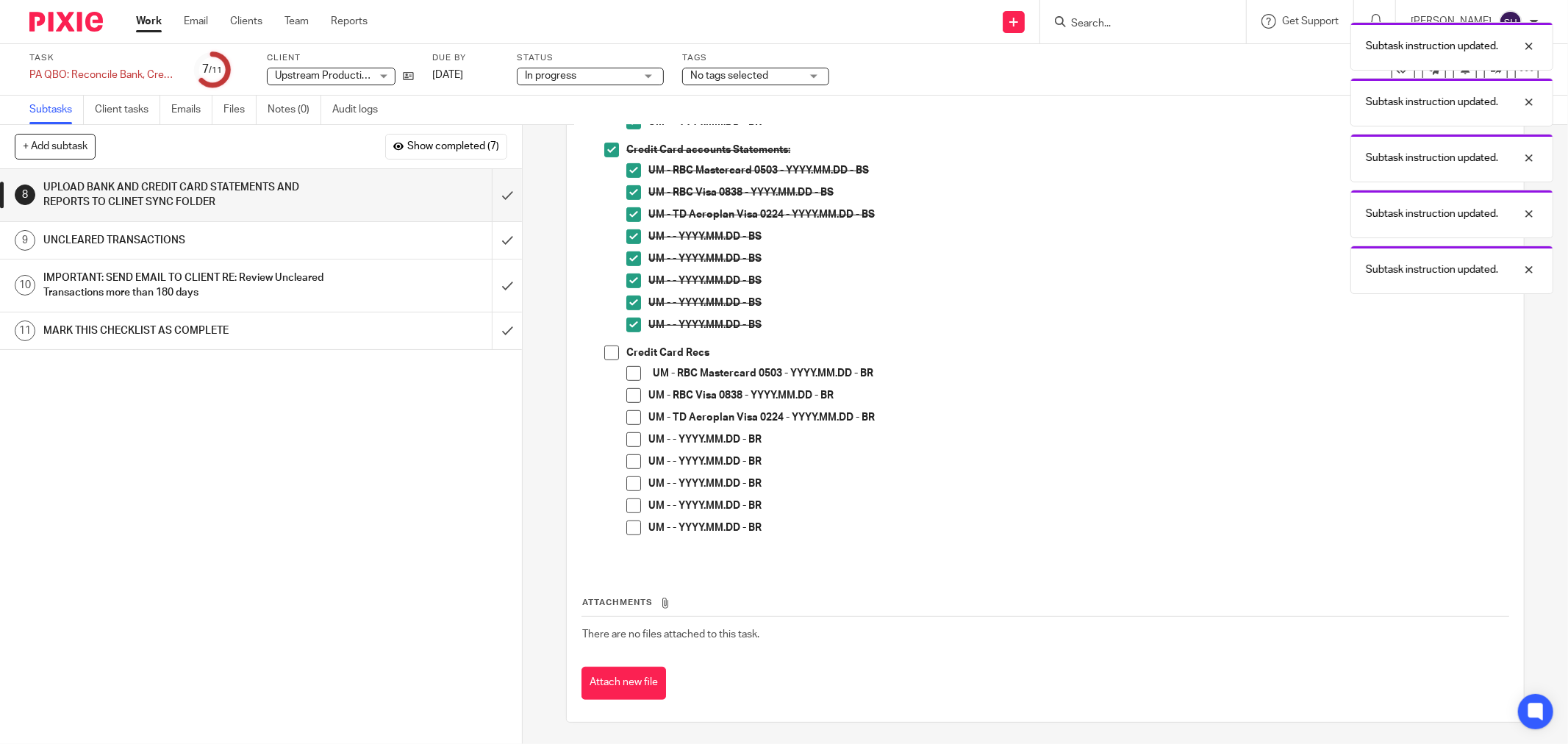
click at [610, 355] on span at bounding box center [612, 353] width 15 height 15
click at [629, 370] on span at bounding box center [633, 374] width 15 height 15
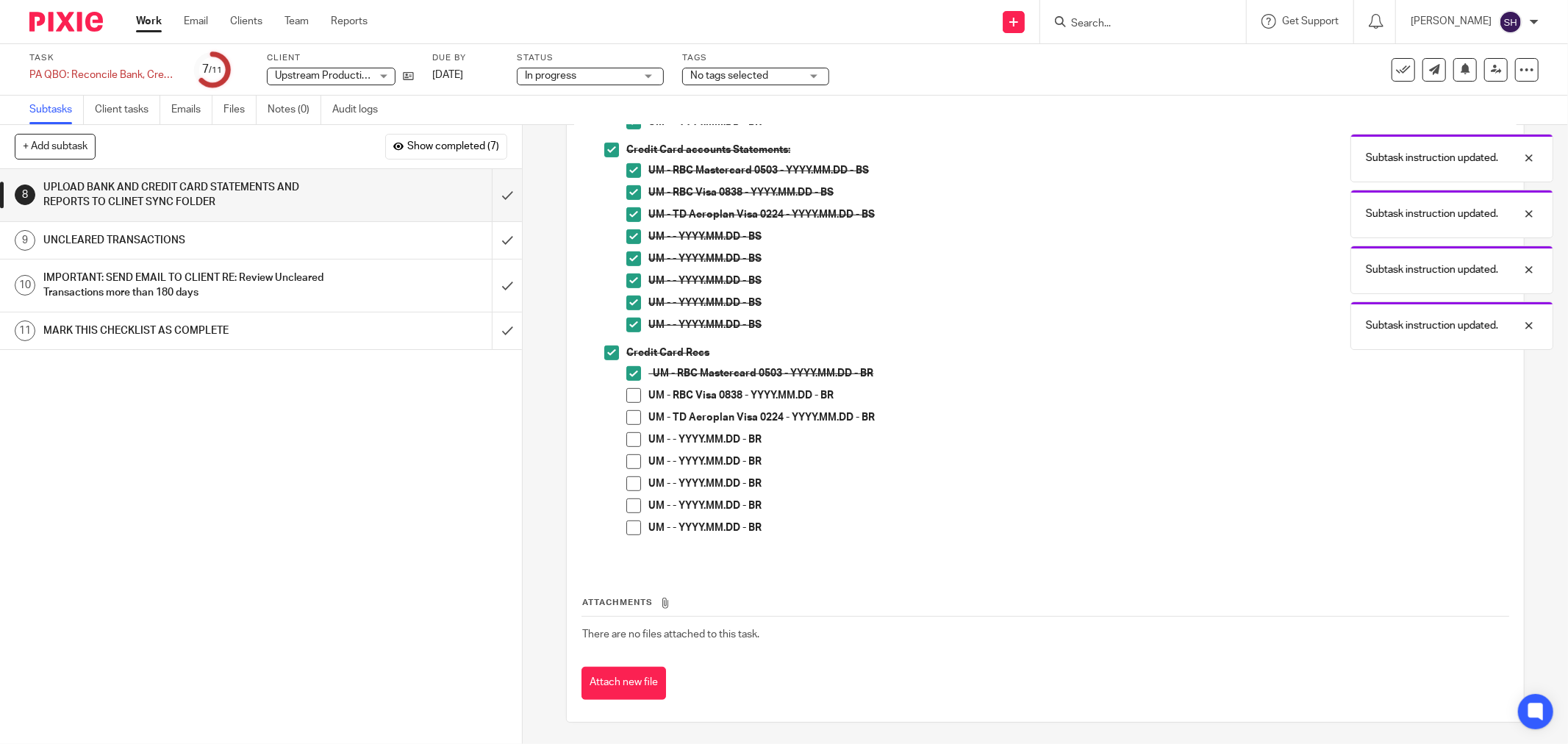
click at [635, 393] on span at bounding box center [633, 395] width 15 height 15
drag, startPoint x: 626, startPoint y: 417, endPoint x: 625, endPoint y: 432, distance: 15.0
click at [626, 417] on span at bounding box center [633, 417] width 15 height 15
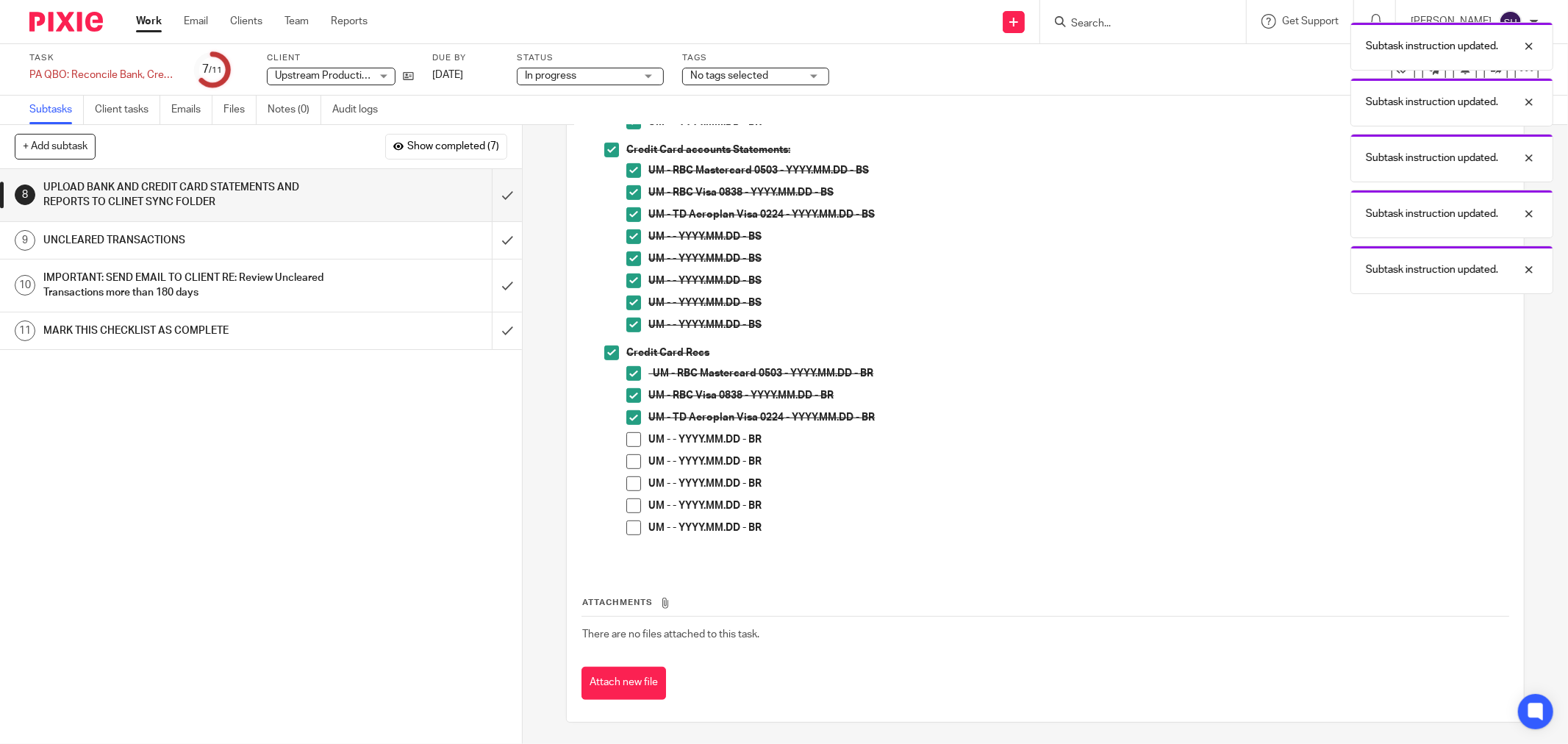
click at [627, 441] on span at bounding box center [633, 440] width 15 height 15
click at [626, 459] on span at bounding box center [633, 461] width 15 height 15
drag, startPoint x: 622, startPoint y: 480, endPoint x: 629, endPoint y: 503, distance: 24.0
click at [626, 482] on span at bounding box center [633, 484] width 15 height 15
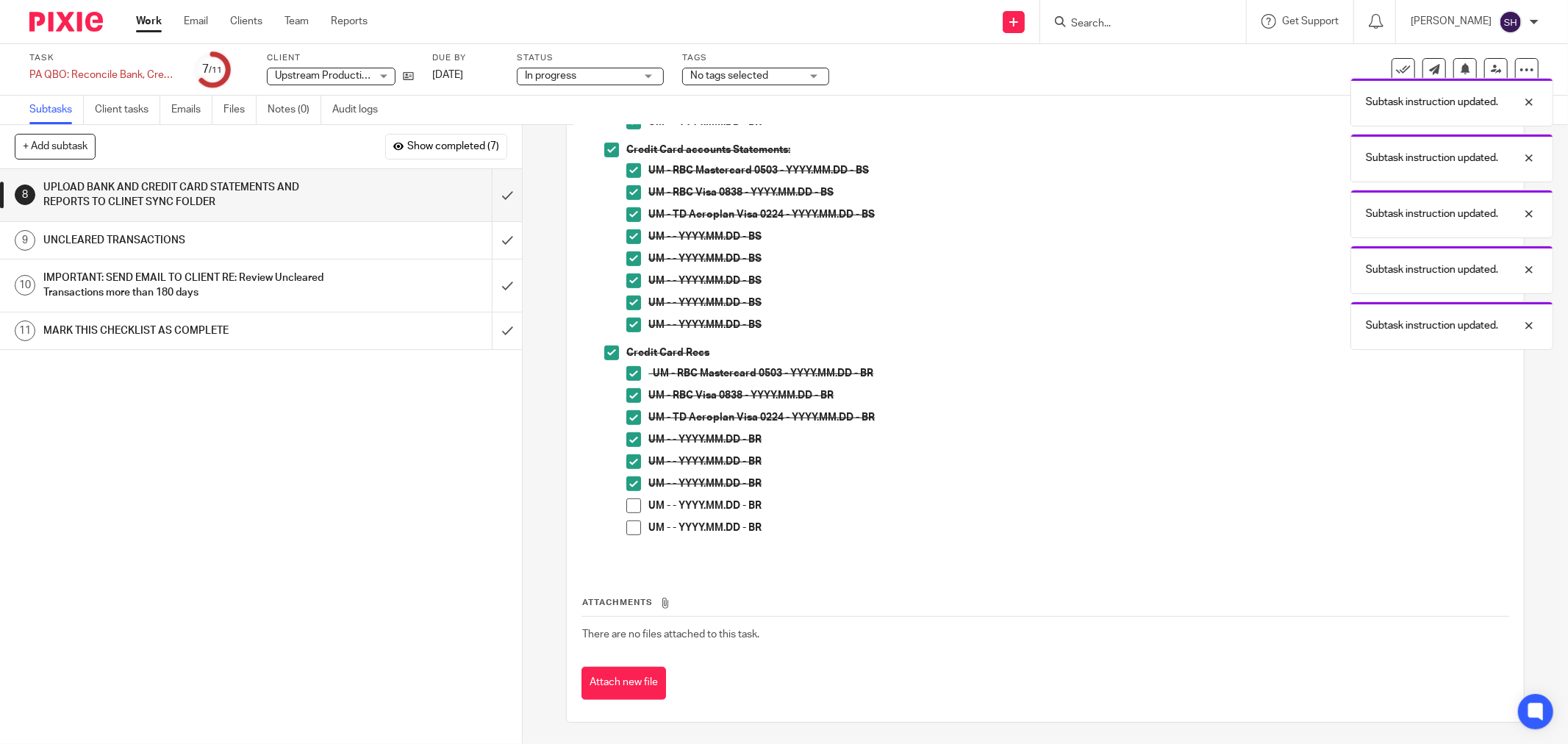
drag, startPoint x: 629, startPoint y: 503, endPoint x: 634, endPoint y: 514, distance: 12.1
click at [630, 504] on span at bounding box center [633, 506] width 15 height 15
click at [638, 524] on li "UM - - YYYY.MM.DD - BR" at bounding box center [1067, 531] width 882 height 22
click at [634, 529] on span at bounding box center [633, 527] width 15 height 15
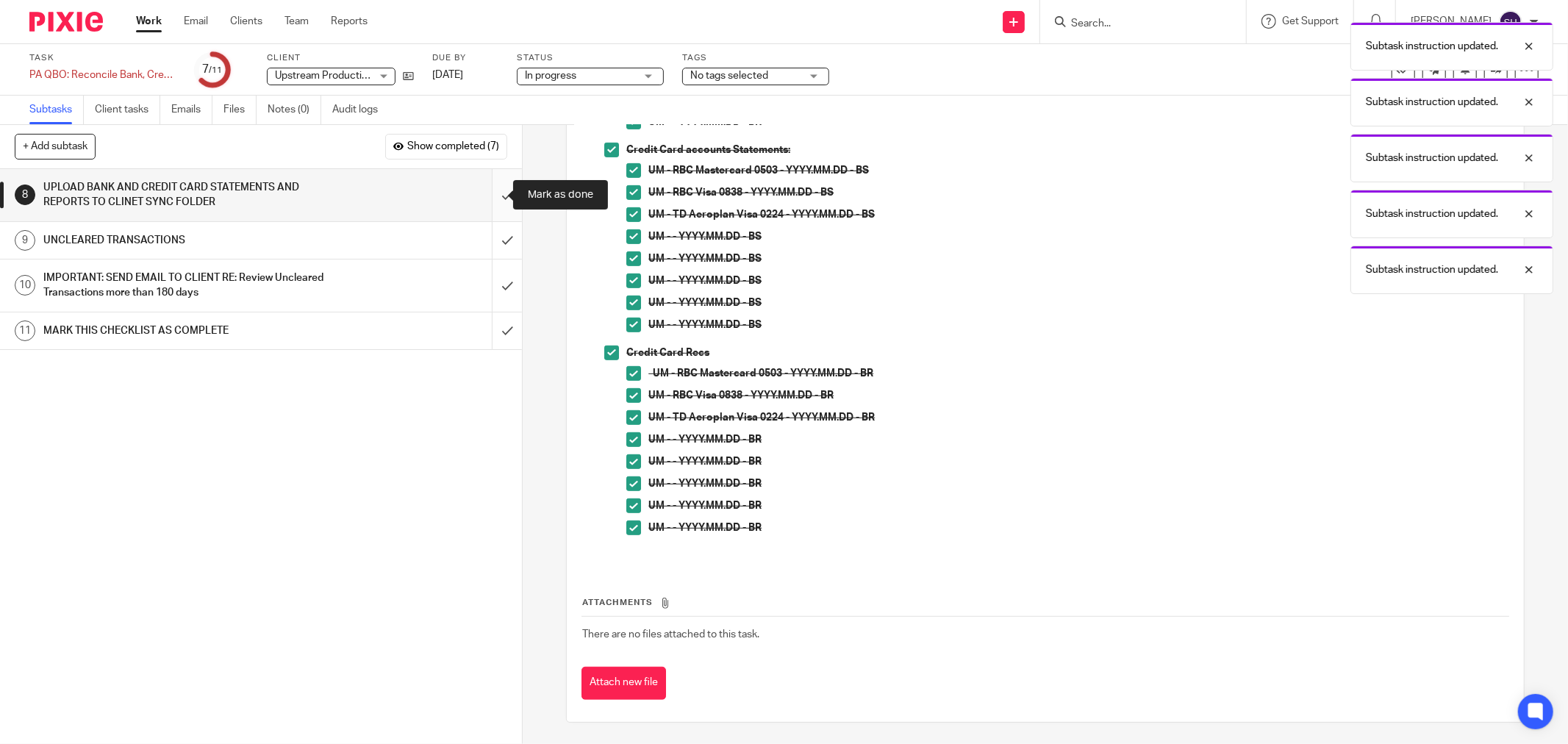
click at [496, 197] on input "submit" at bounding box center [261, 194] width 522 height 52
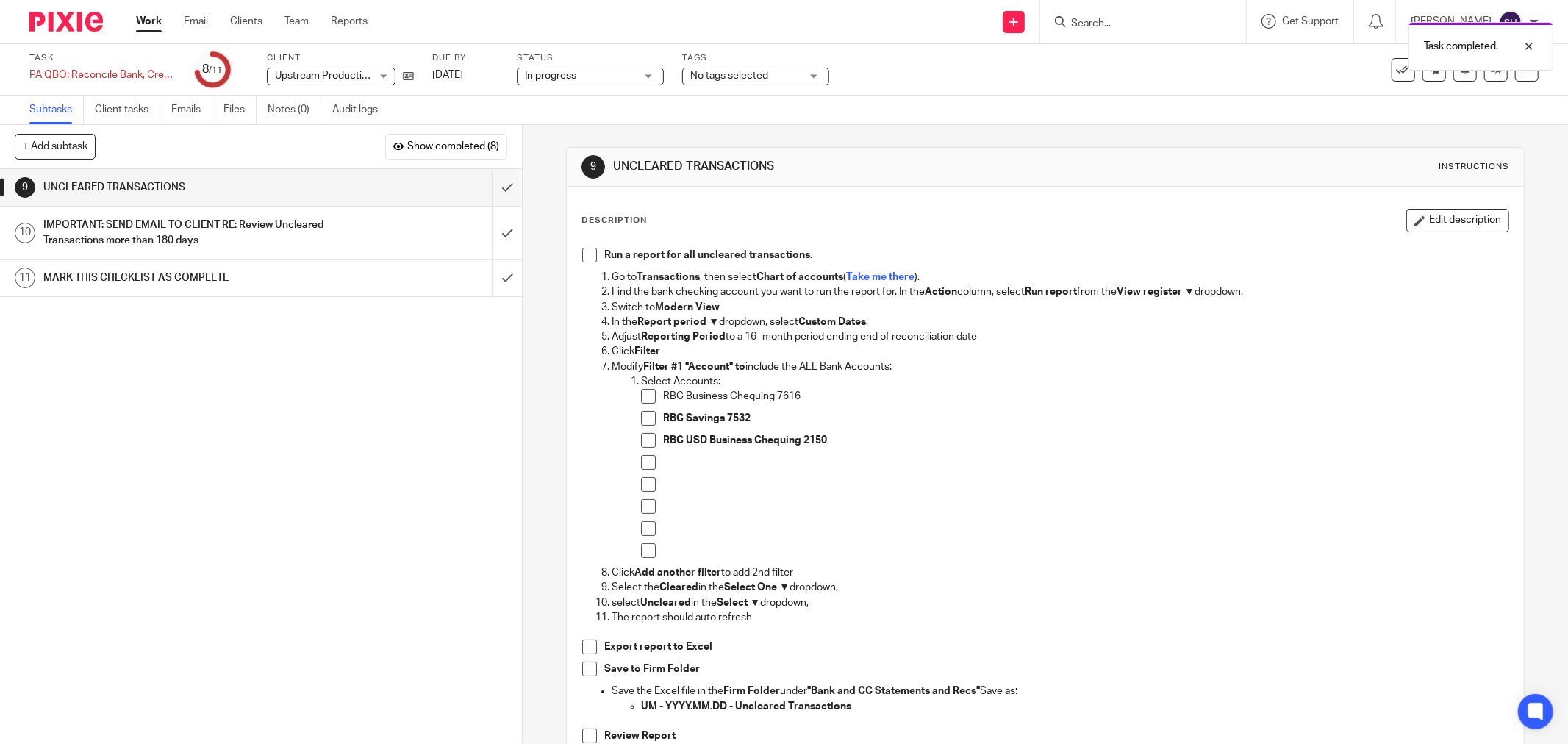
click at [588, 254] on span at bounding box center [590, 255] width 15 height 15
click at [643, 394] on span at bounding box center [648, 396] width 15 height 15
click at [641, 417] on span at bounding box center [648, 418] width 15 height 15
drag, startPoint x: 642, startPoint y: 441, endPoint x: 642, endPoint y: 460, distance: 19.0
click at [642, 441] on span at bounding box center [648, 441] width 15 height 15
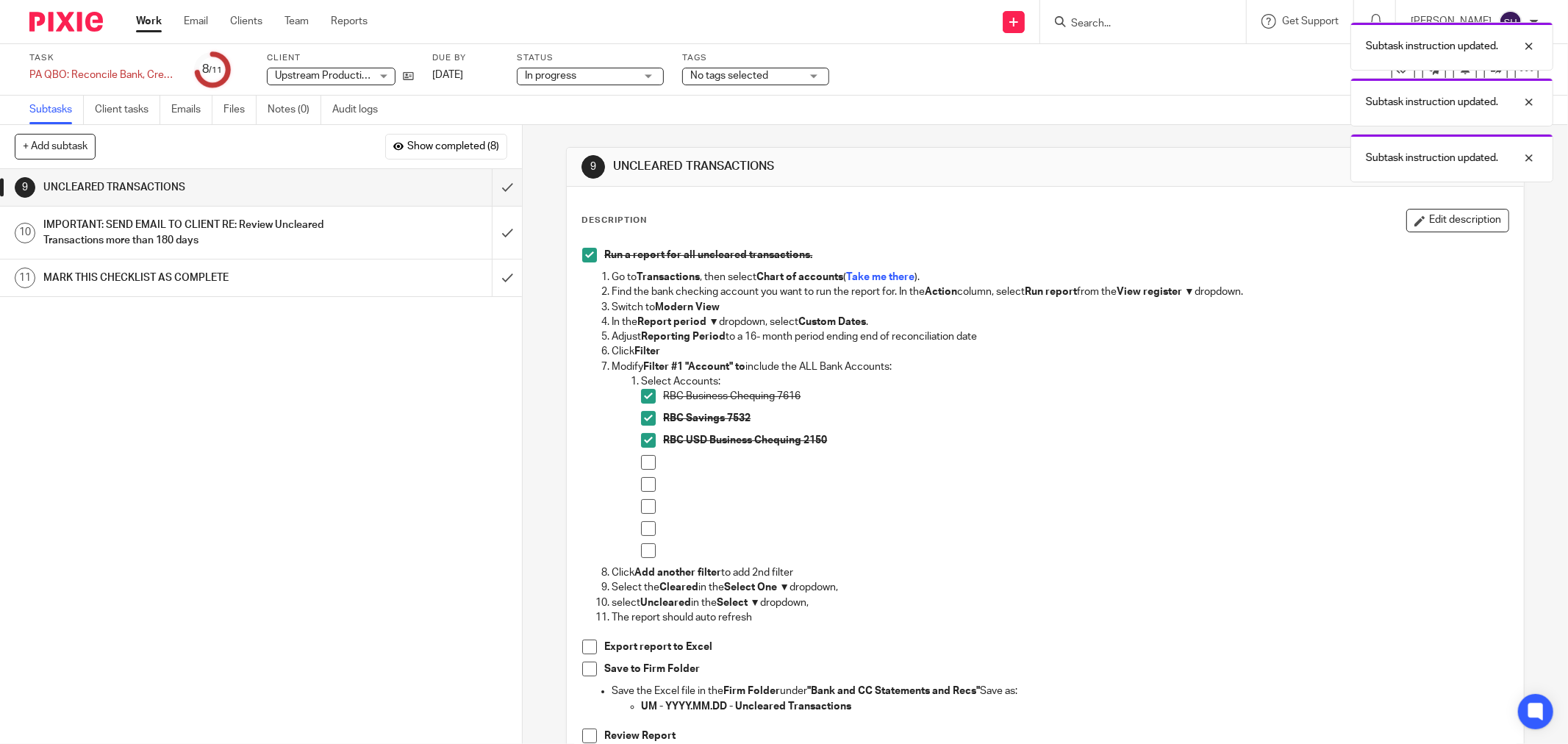
click at [642, 464] on span at bounding box center [648, 462] width 15 height 15
click at [641, 481] on span at bounding box center [648, 484] width 15 height 15
click at [648, 503] on span at bounding box center [648, 507] width 15 height 15
click at [644, 527] on span at bounding box center [648, 528] width 15 height 15
click at [645, 549] on span at bounding box center [648, 551] width 15 height 15
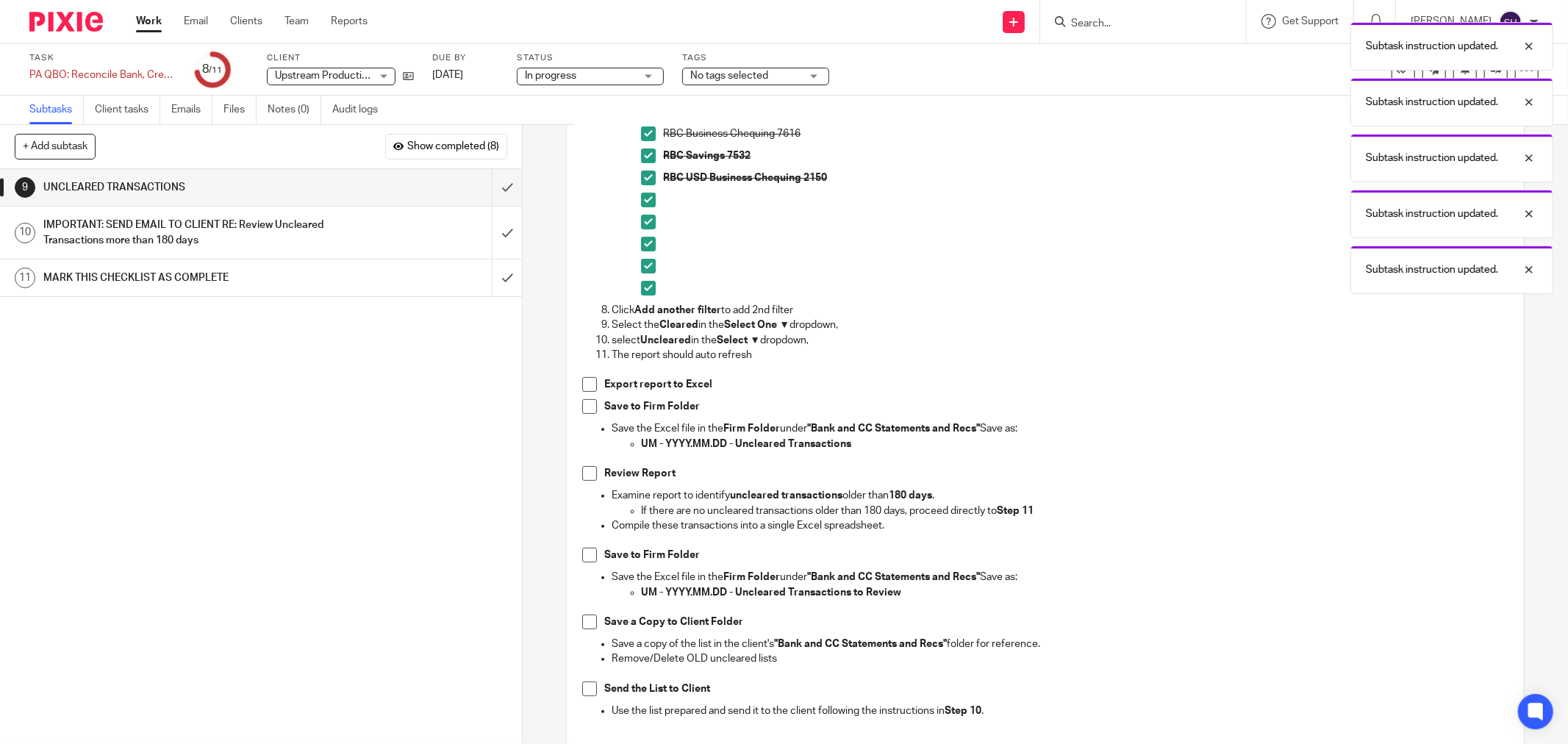
scroll to position [327, 0]
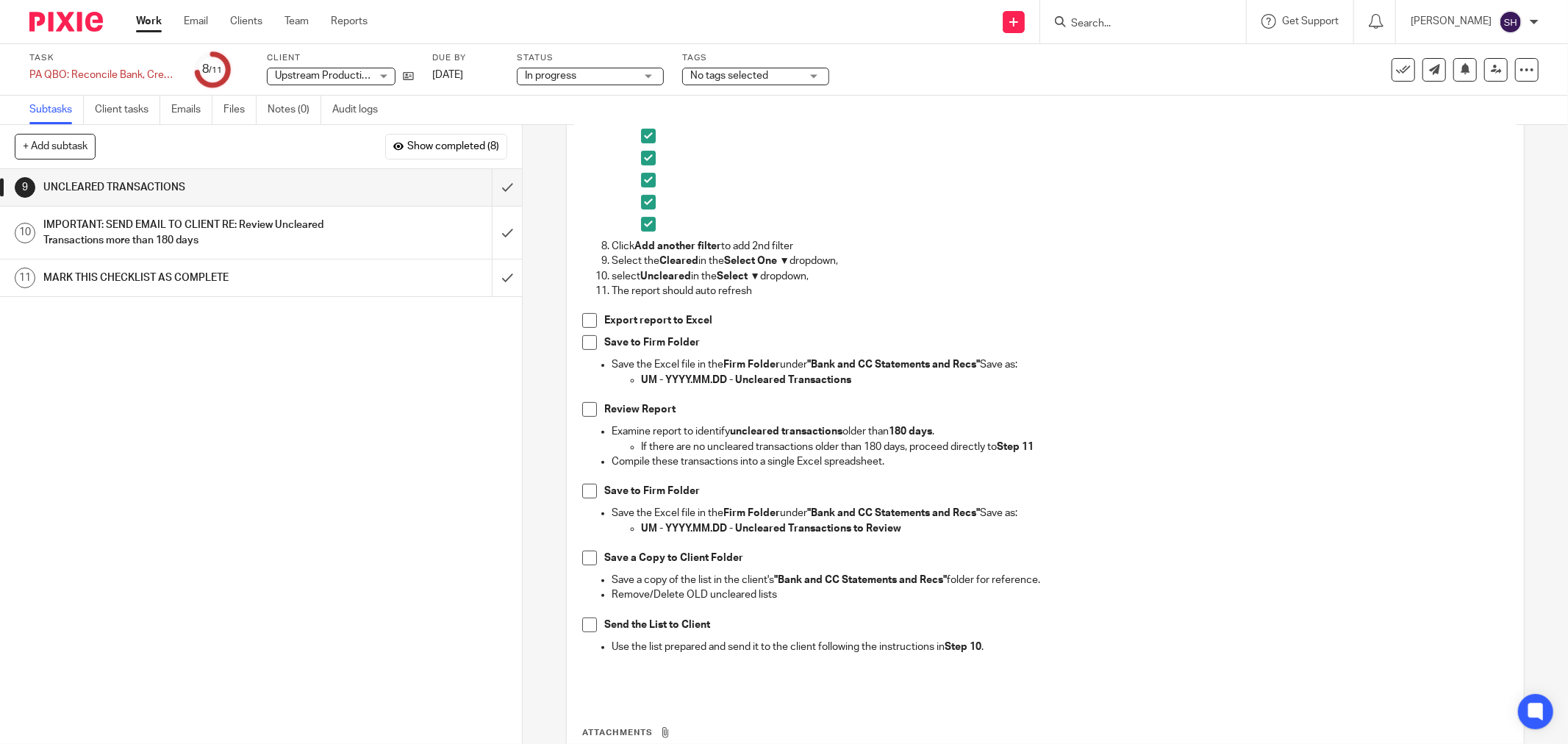
click at [586, 326] on span at bounding box center [590, 321] width 15 height 15
click at [582, 336] on span at bounding box center [590, 342] width 15 height 15
drag, startPoint x: 582, startPoint y: 408, endPoint x: 577, endPoint y: 442, distance: 34.4
click at [582, 408] on span at bounding box center [590, 409] width 15 height 15
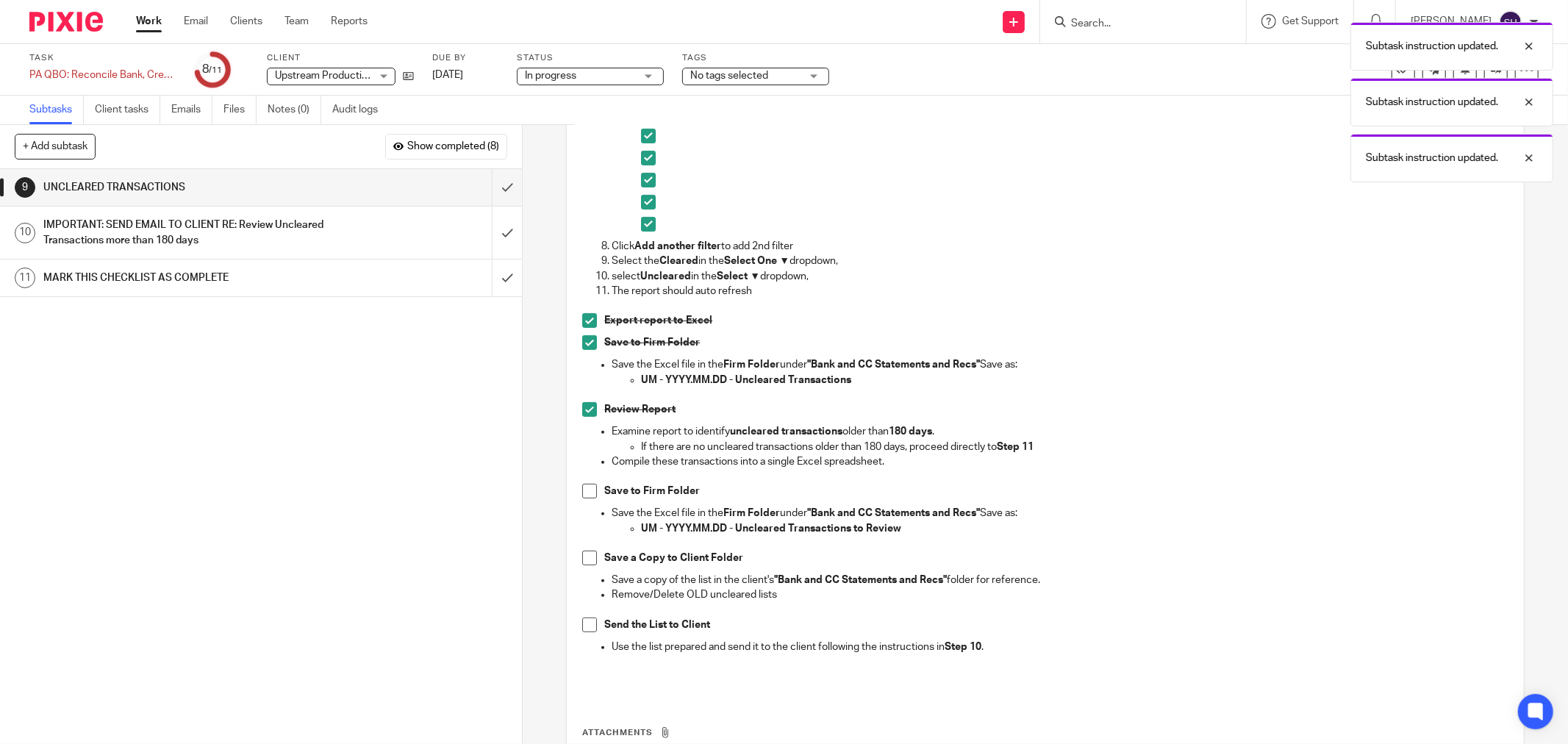
click at [590, 486] on span at bounding box center [590, 491] width 15 height 15
click at [591, 557] on span at bounding box center [590, 558] width 15 height 15
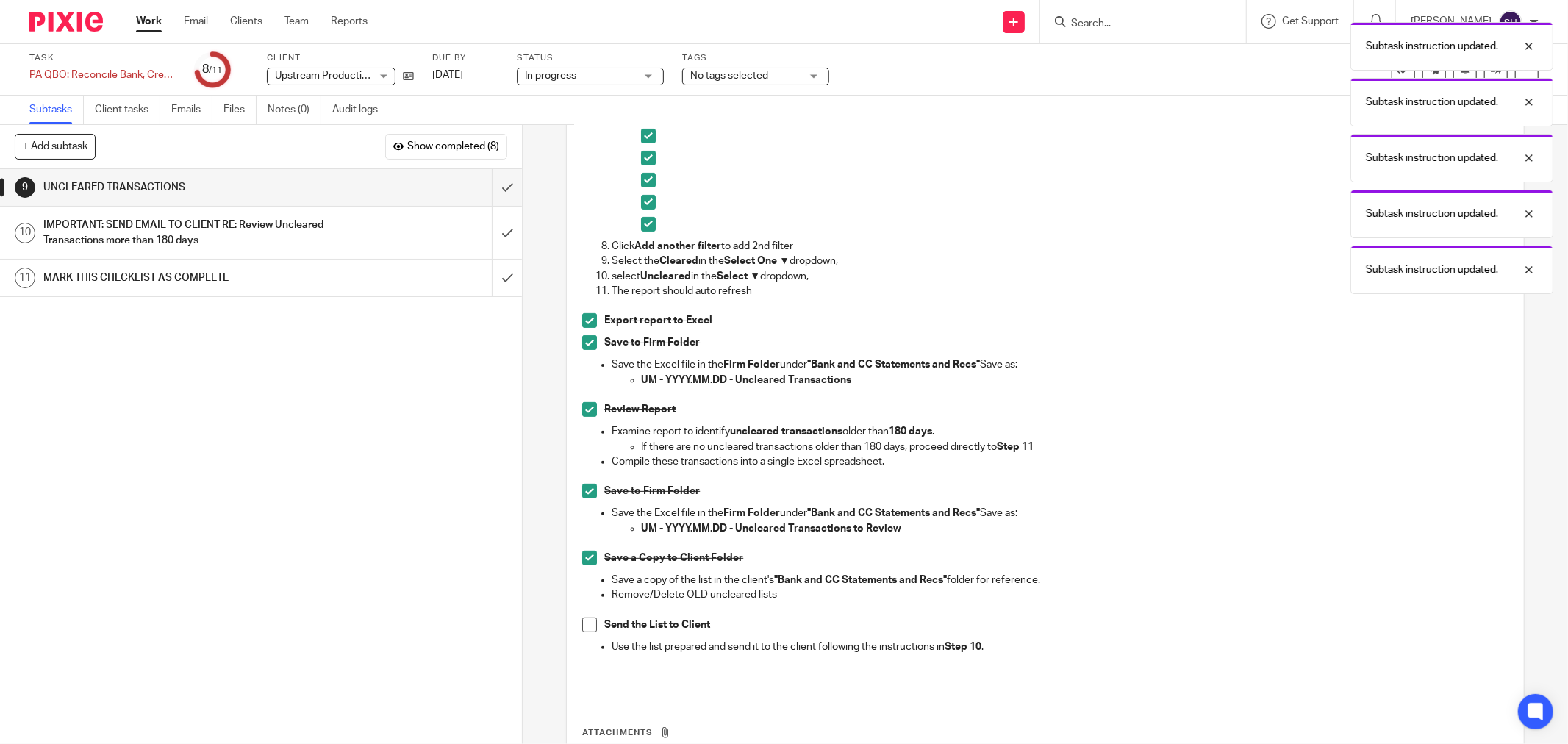
drag, startPoint x: 589, startPoint y: 622, endPoint x: 631, endPoint y: 593, distance: 51.0
click at [588, 622] on span at bounding box center [590, 625] width 15 height 15
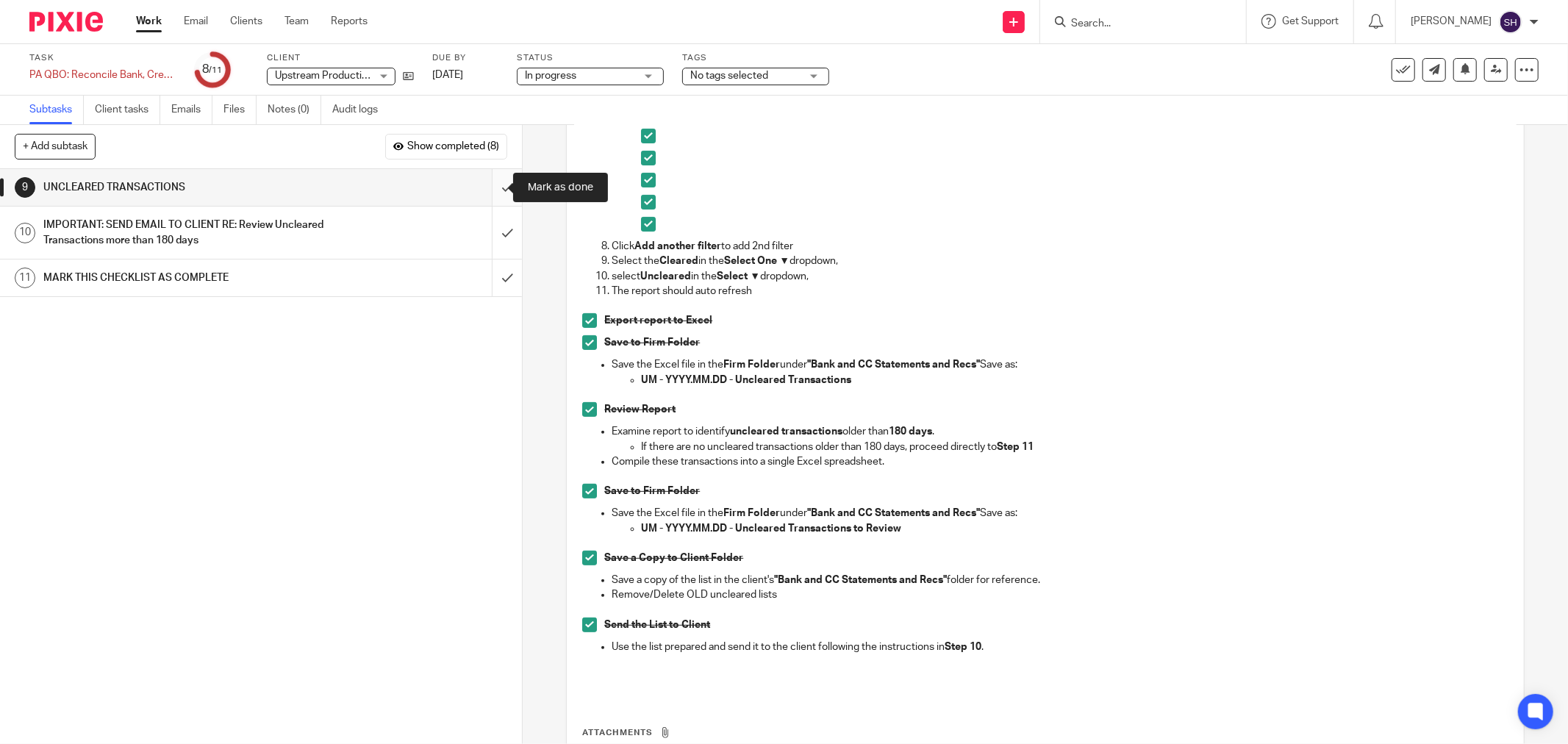
click at [495, 188] on input "submit" at bounding box center [261, 187] width 522 height 36
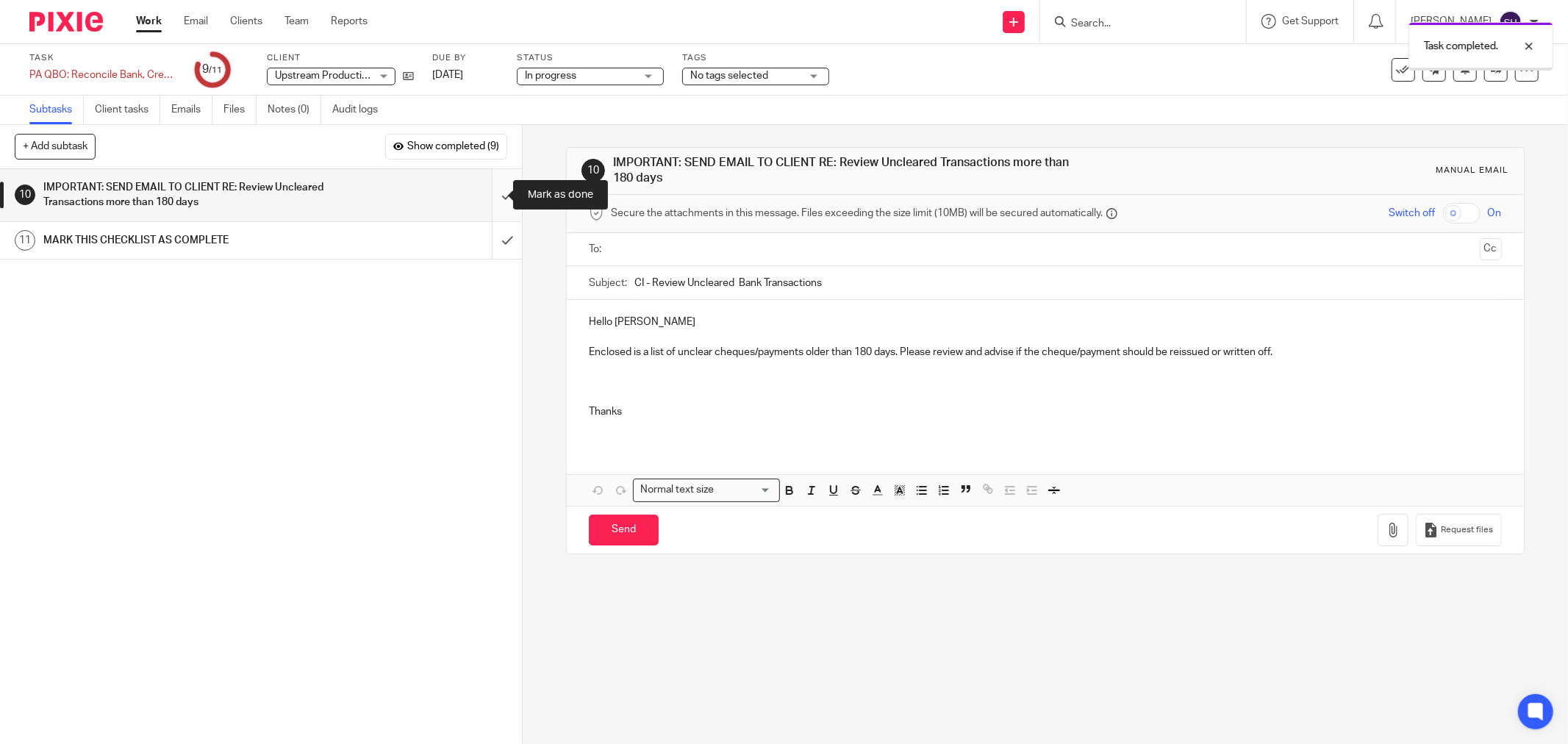
click at [496, 202] on input "submit" at bounding box center [261, 194] width 522 height 52
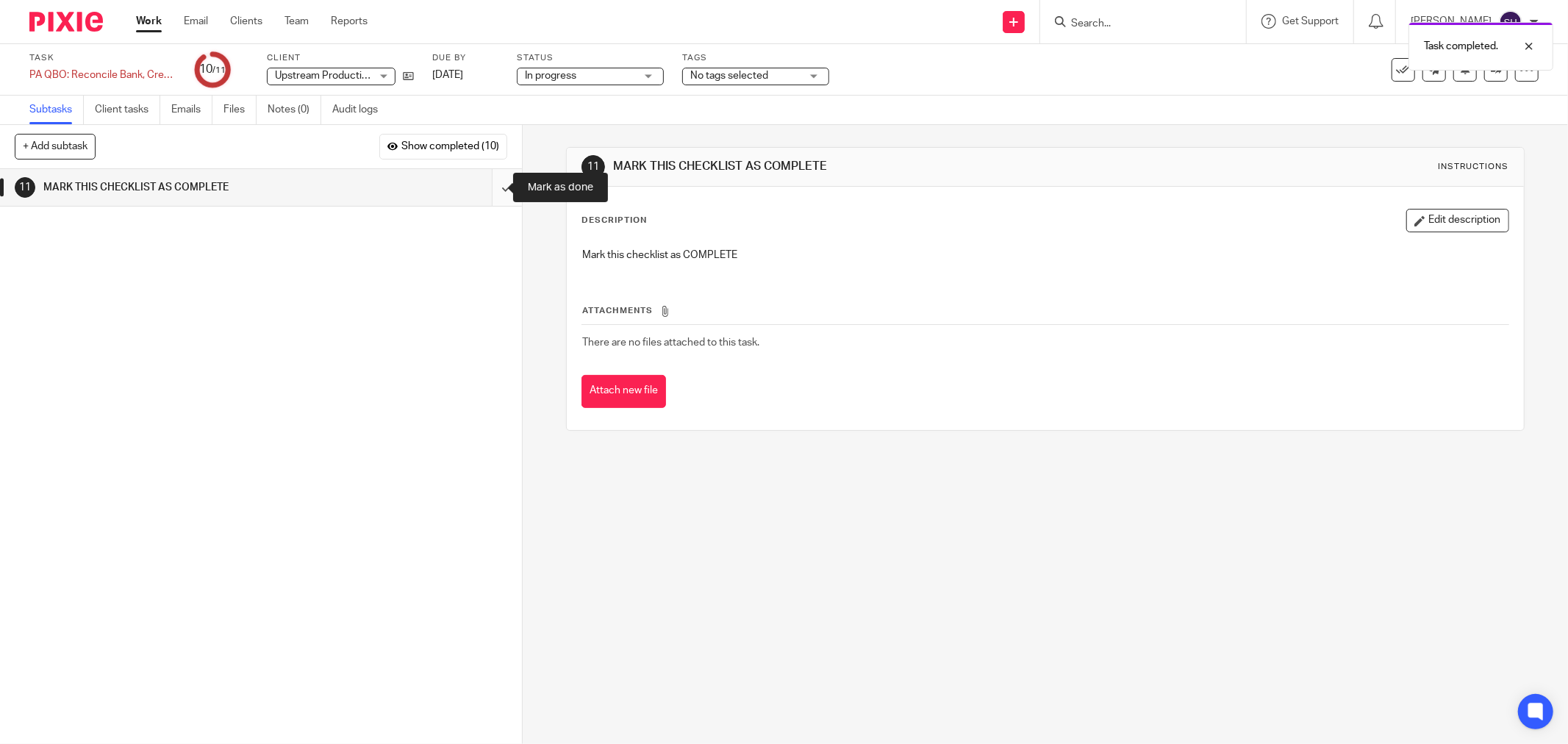
click at [487, 193] on input "submit" at bounding box center [261, 187] width 522 height 36
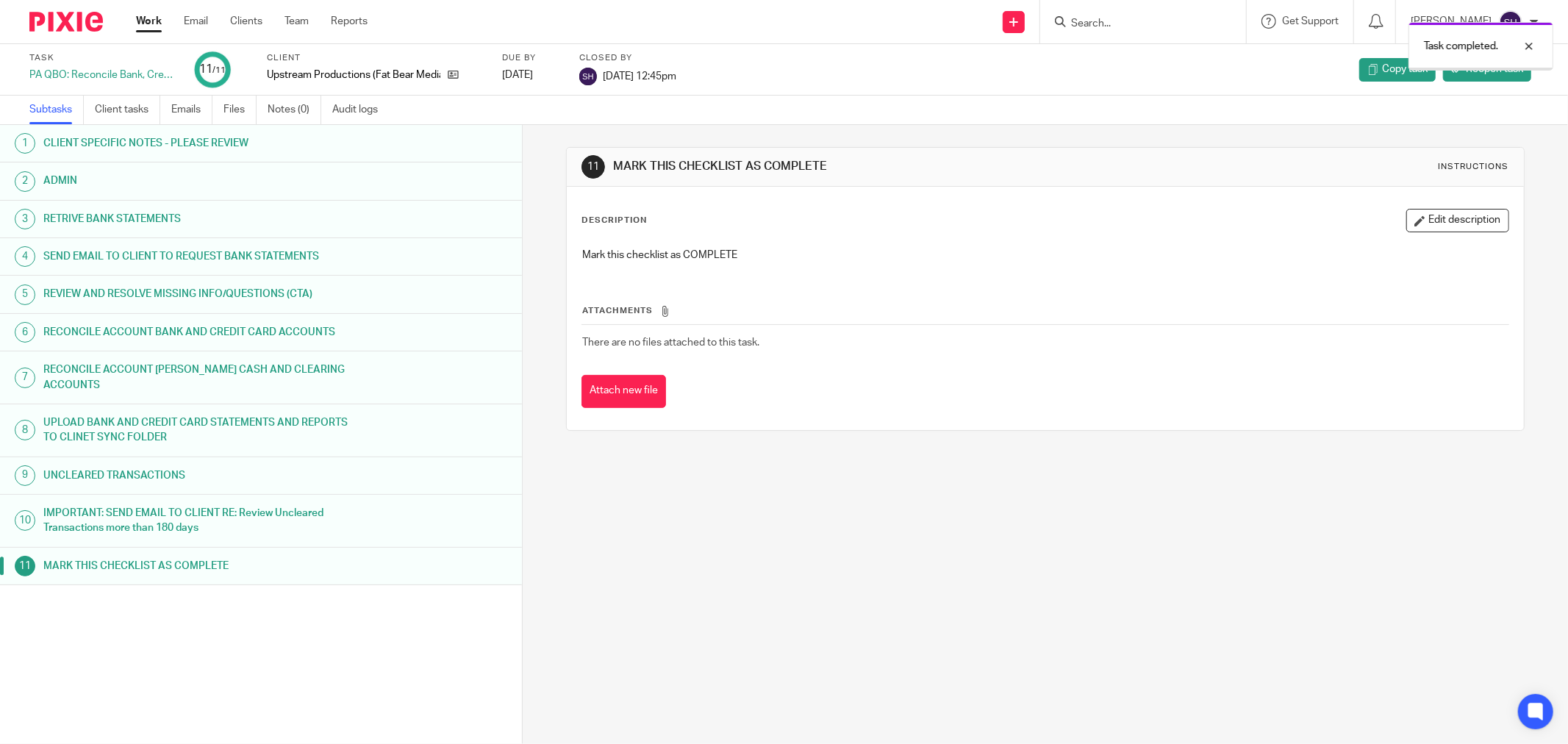
click at [142, 27] on link "Work" at bounding box center [148, 21] width 26 height 15
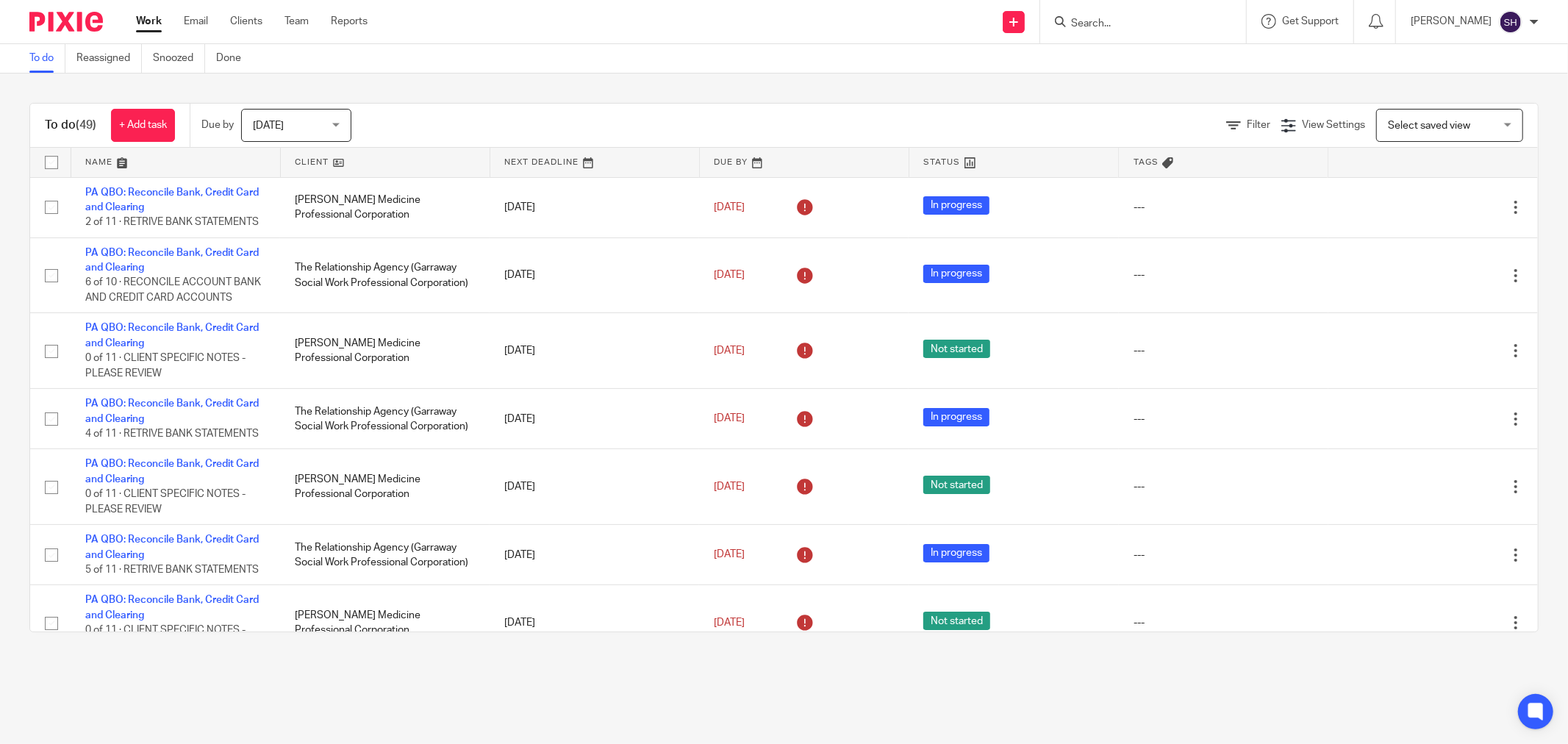
click at [394, 167] on link at bounding box center [385, 163] width 208 height 30
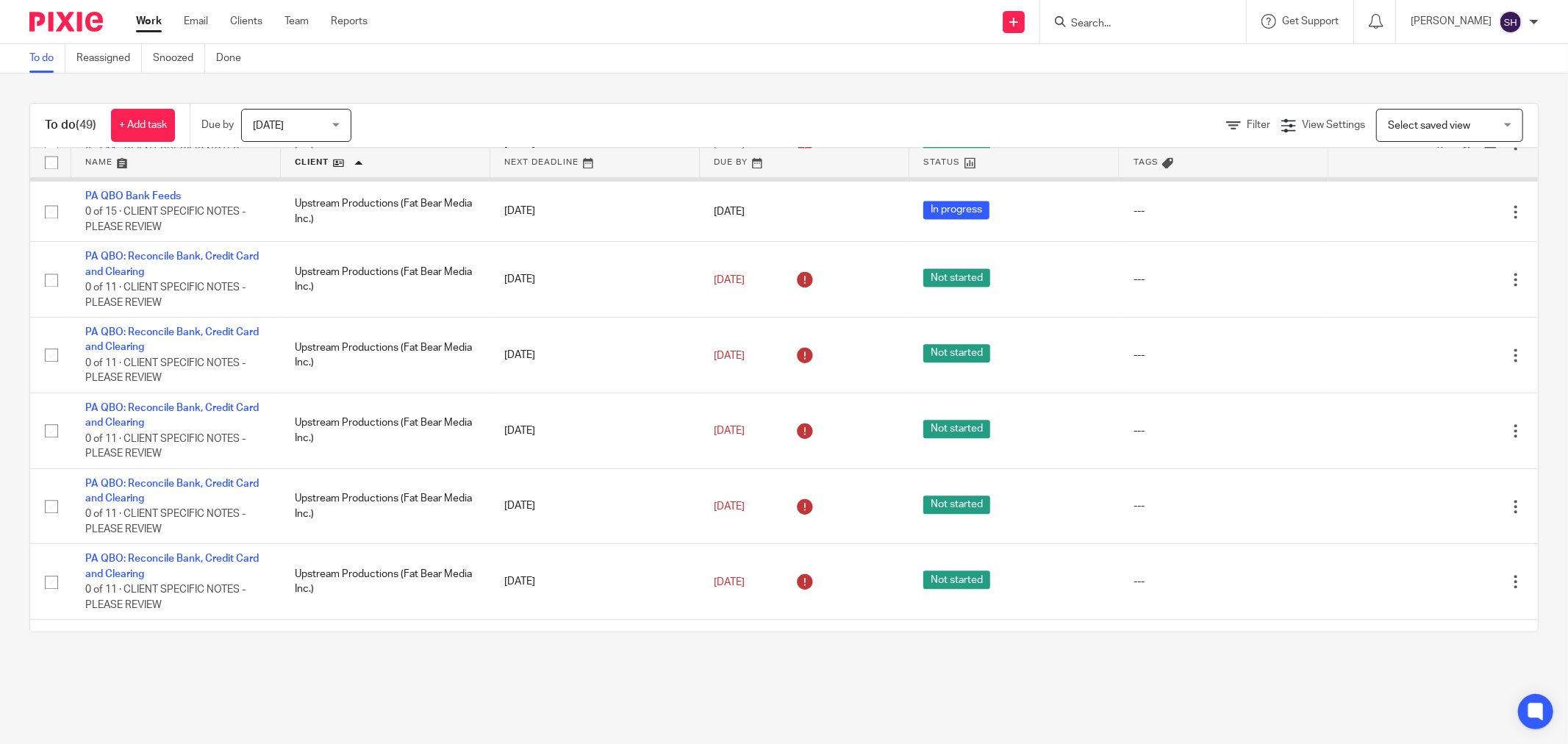
scroll to position [2727, 0]
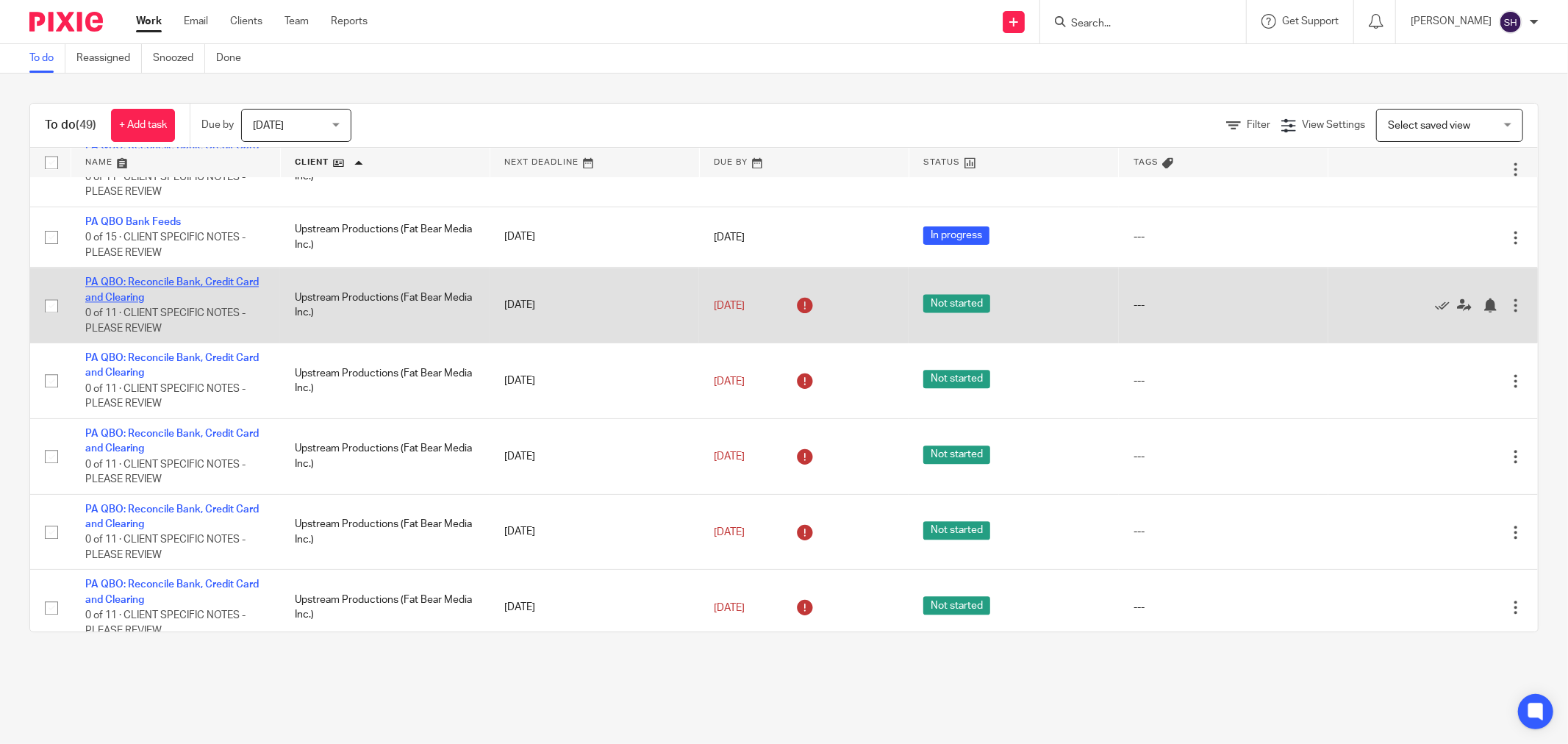
click at [155, 302] on link "PA QBO: Reconcile Bank, Credit Card and Clearing" at bounding box center [172, 289] width 174 height 25
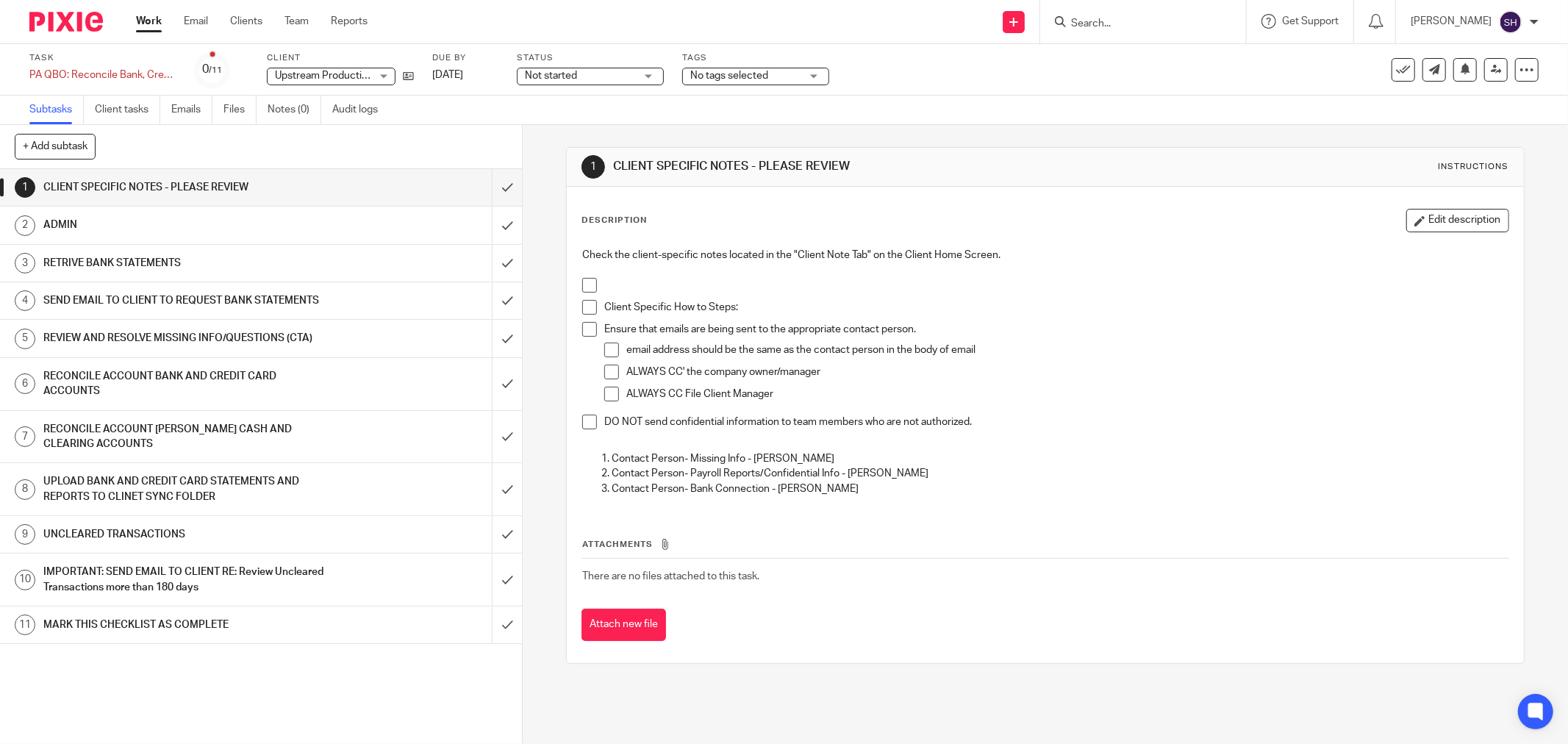
click at [585, 74] on span "Not started" at bounding box center [580, 76] width 110 height 16
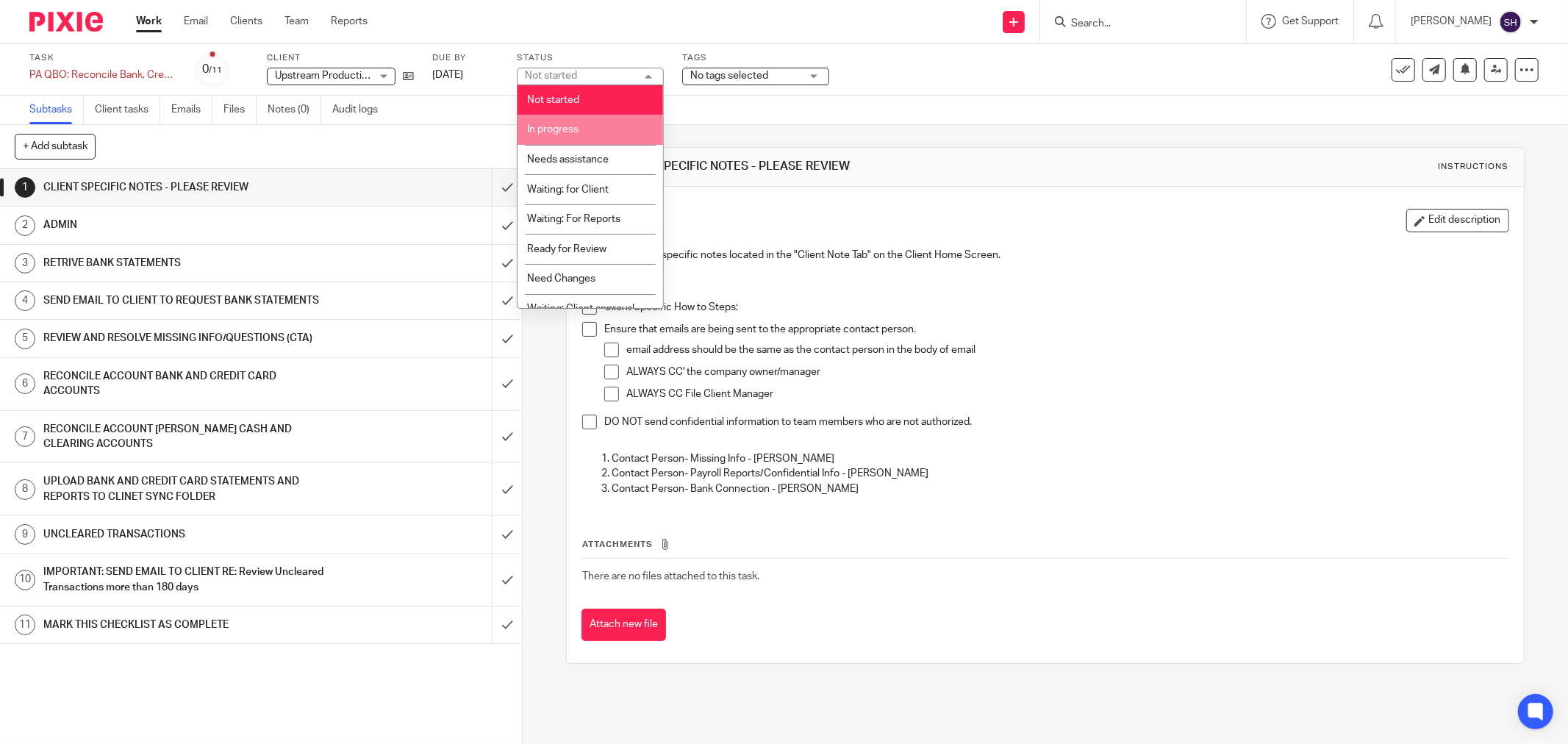
click at [586, 122] on li "In progress" at bounding box center [590, 130] width 146 height 30
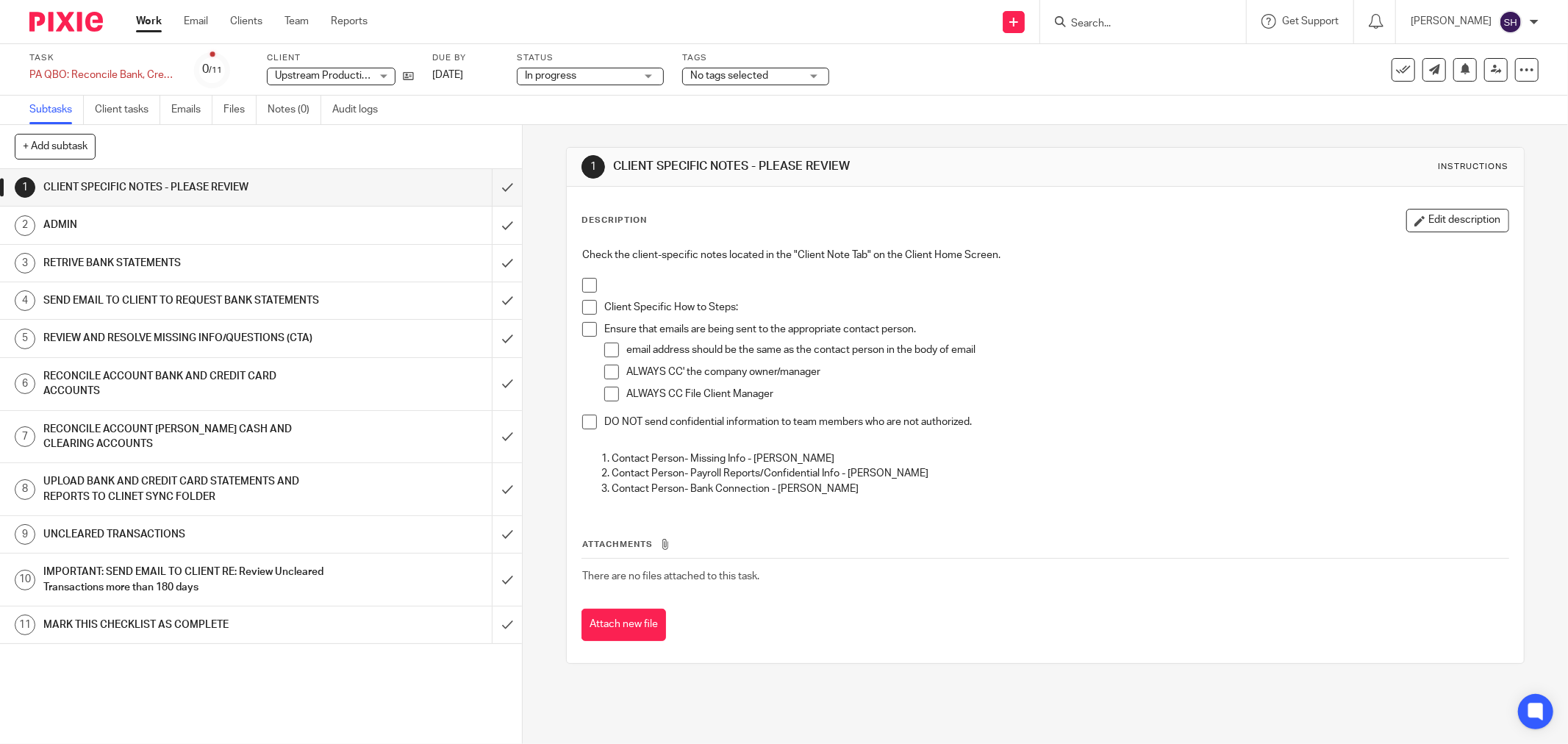
click at [590, 287] on span at bounding box center [590, 285] width 15 height 15
click at [586, 303] on span at bounding box center [590, 308] width 15 height 15
click at [586, 319] on li "Client Specific How to Steps:" at bounding box center [1045, 311] width 926 height 22
click at [586, 326] on span at bounding box center [590, 329] width 15 height 15
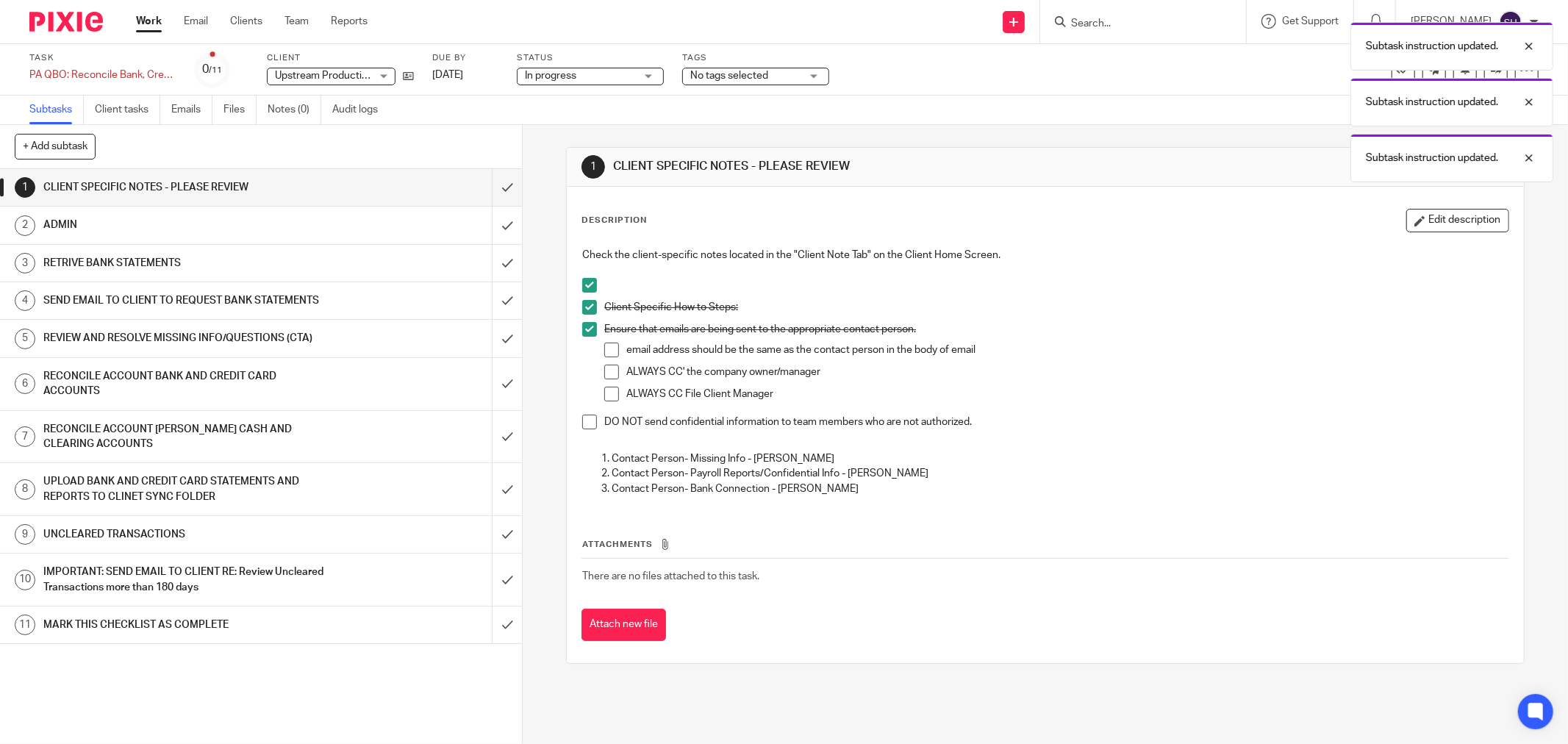
click at [609, 353] on span at bounding box center [612, 350] width 15 height 15
drag, startPoint x: 610, startPoint y: 373, endPoint x: 608, endPoint y: 391, distance: 18.1
click at [610, 374] on span at bounding box center [612, 372] width 15 height 15
click at [608, 391] on span at bounding box center [612, 394] width 15 height 15
click at [586, 420] on span at bounding box center [590, 422] width 15 height 15
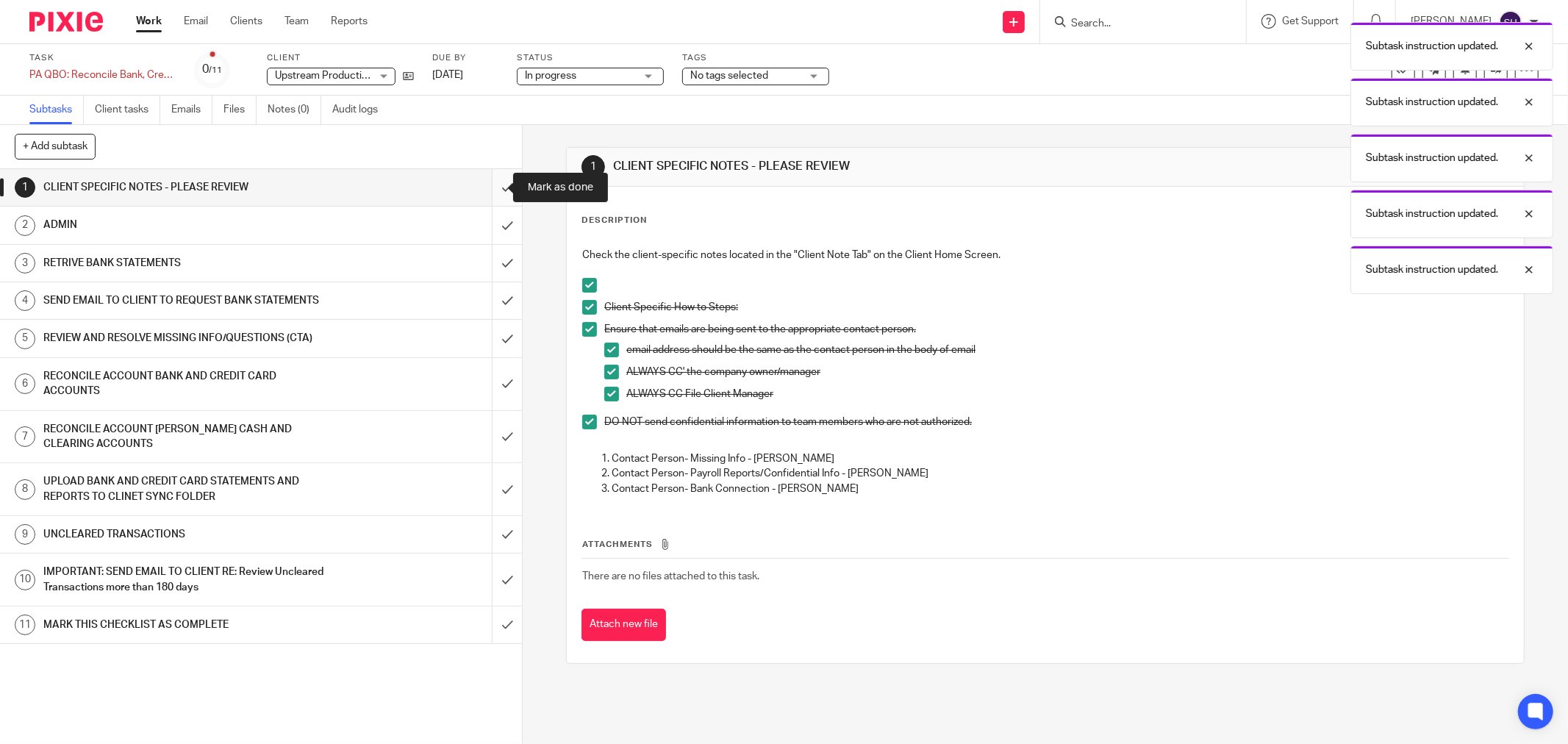
click at [486, 185] on input "submit" at bounding box center [261, 187] width 522 height 36
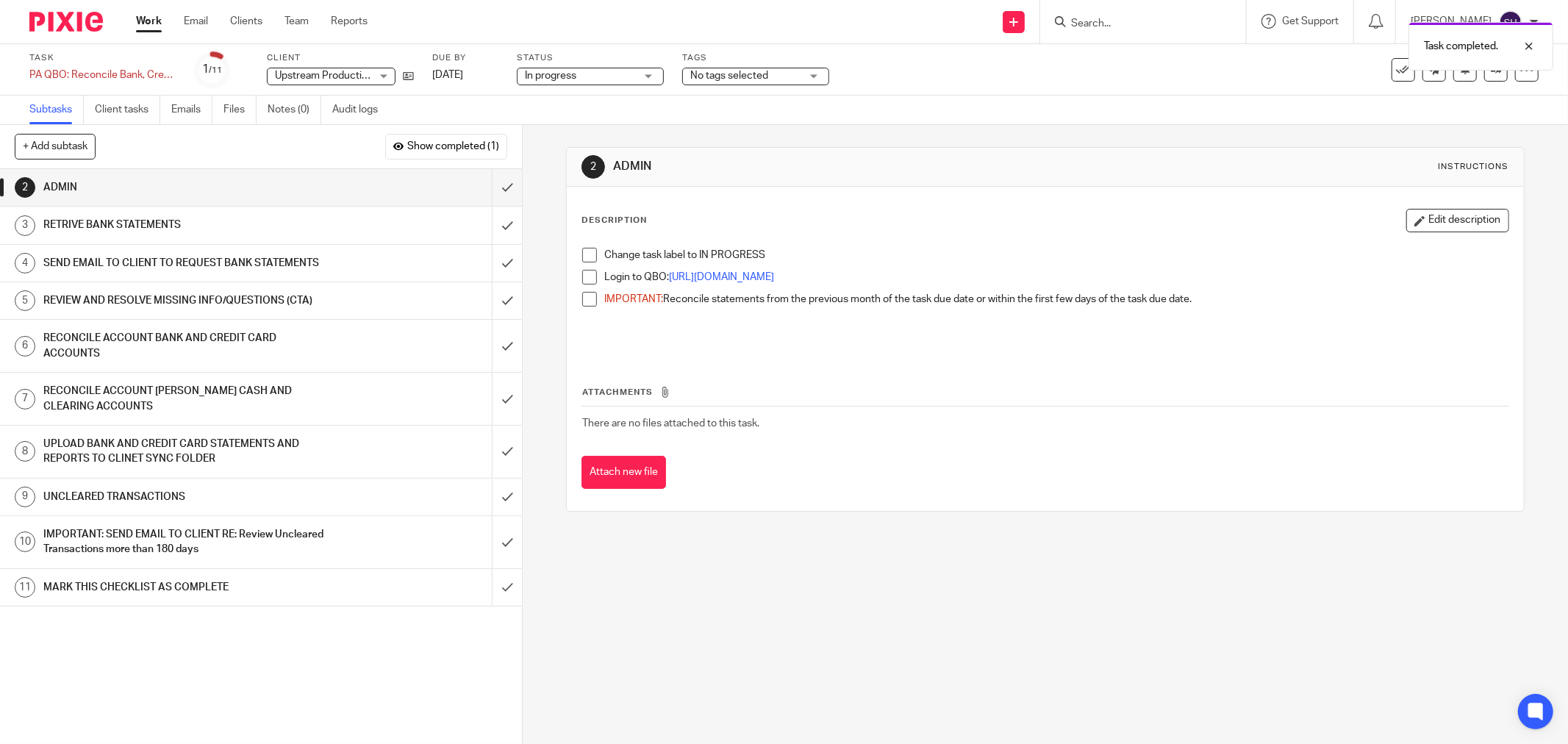
click at [589, 255] on span at bounding box center [590, 255] width 15 height 15
click at [586, 278] on span at bounding box center [590, 277] width 15 height 15
click at [586, 296] on span at bounding box center [590, 299] width 15 height 15
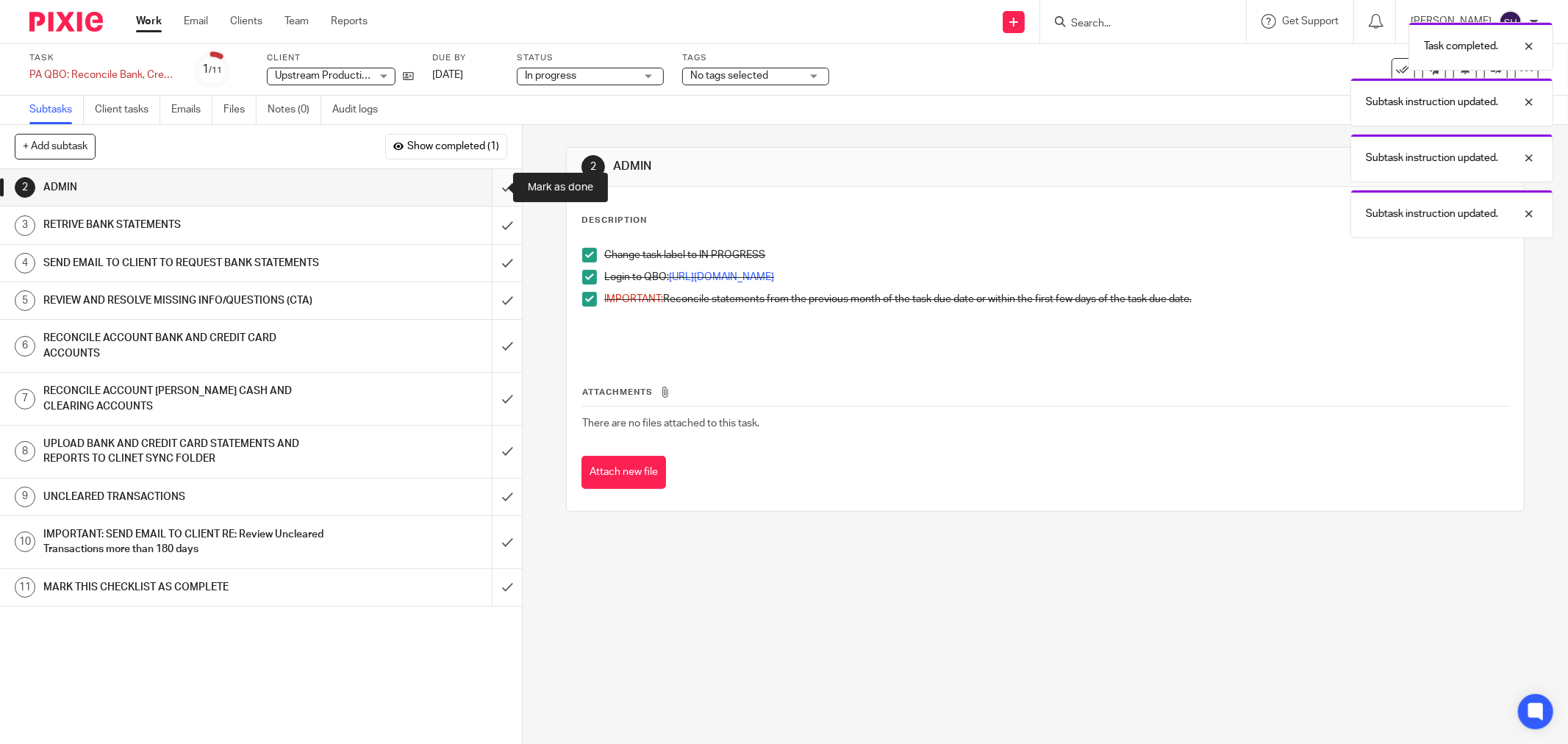
click at [496, 181] on input "submit" at bounding box center [261, 187] width 522 height 36
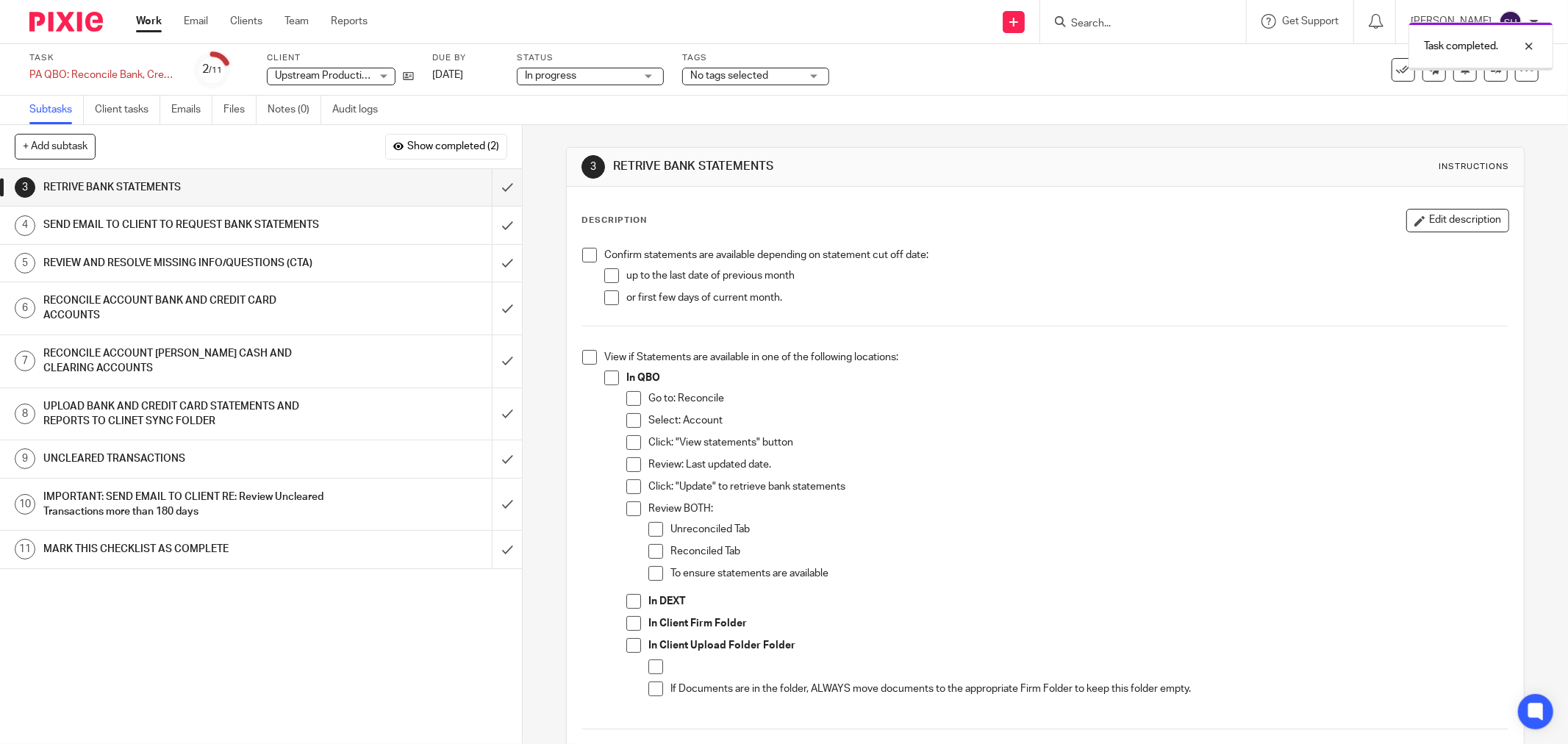
click at [590, 258] on span at bounding box center [590, 255] width 15 height 15
click at [606, 283] on span at bounding box center [612, 275] width 15 height 15
click at [610, 298] on span at bounding box center [612, 298] width 15 height 15
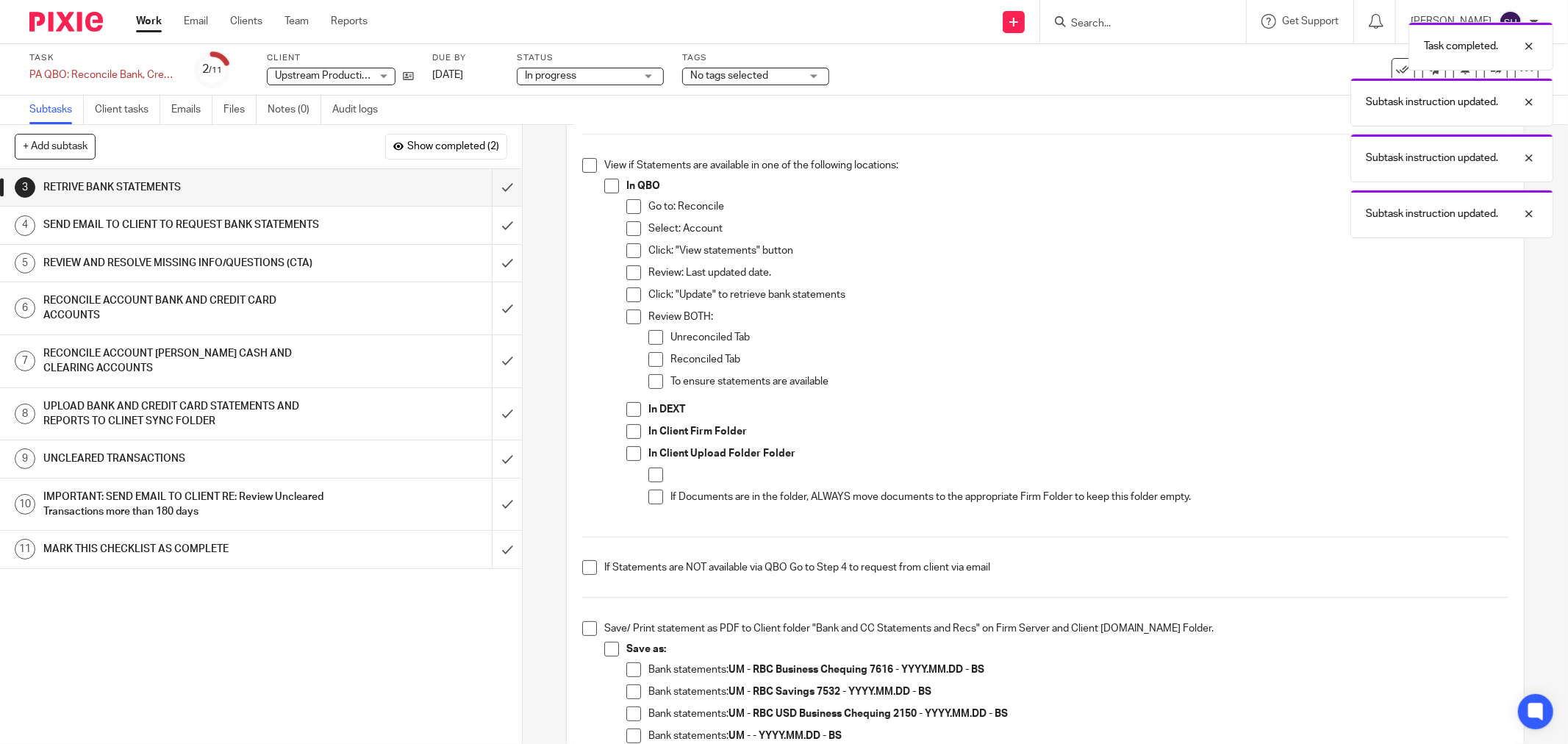
scroll to position [163, 0]
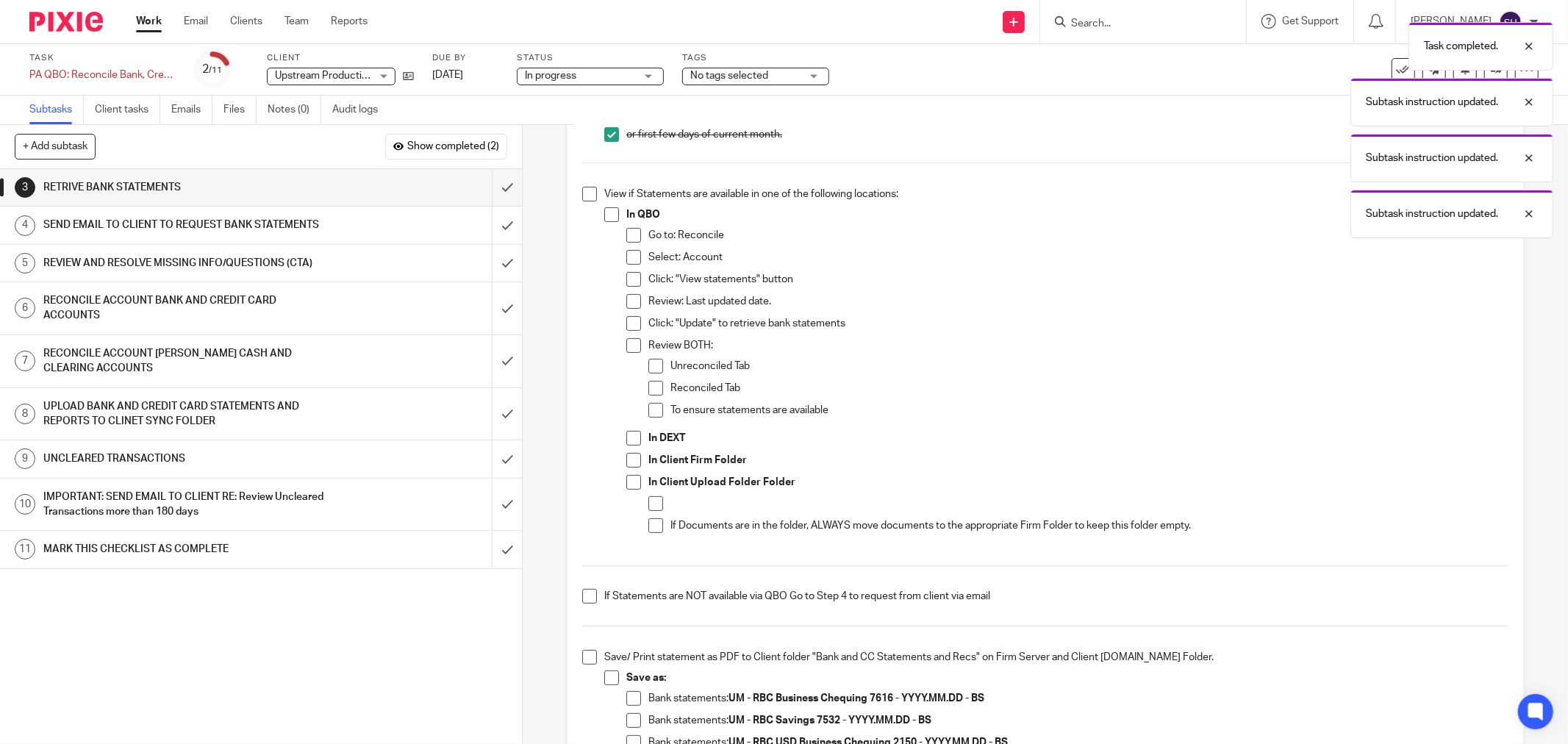
click at [582, 201] on span at bounding box center [590, 194] width 15 height 15
click at [607, 222] on span at bounding box center [612, 215] width 15 height 15
click at [629, 233] on span at bounding box center [633, 236] width 15 height 15
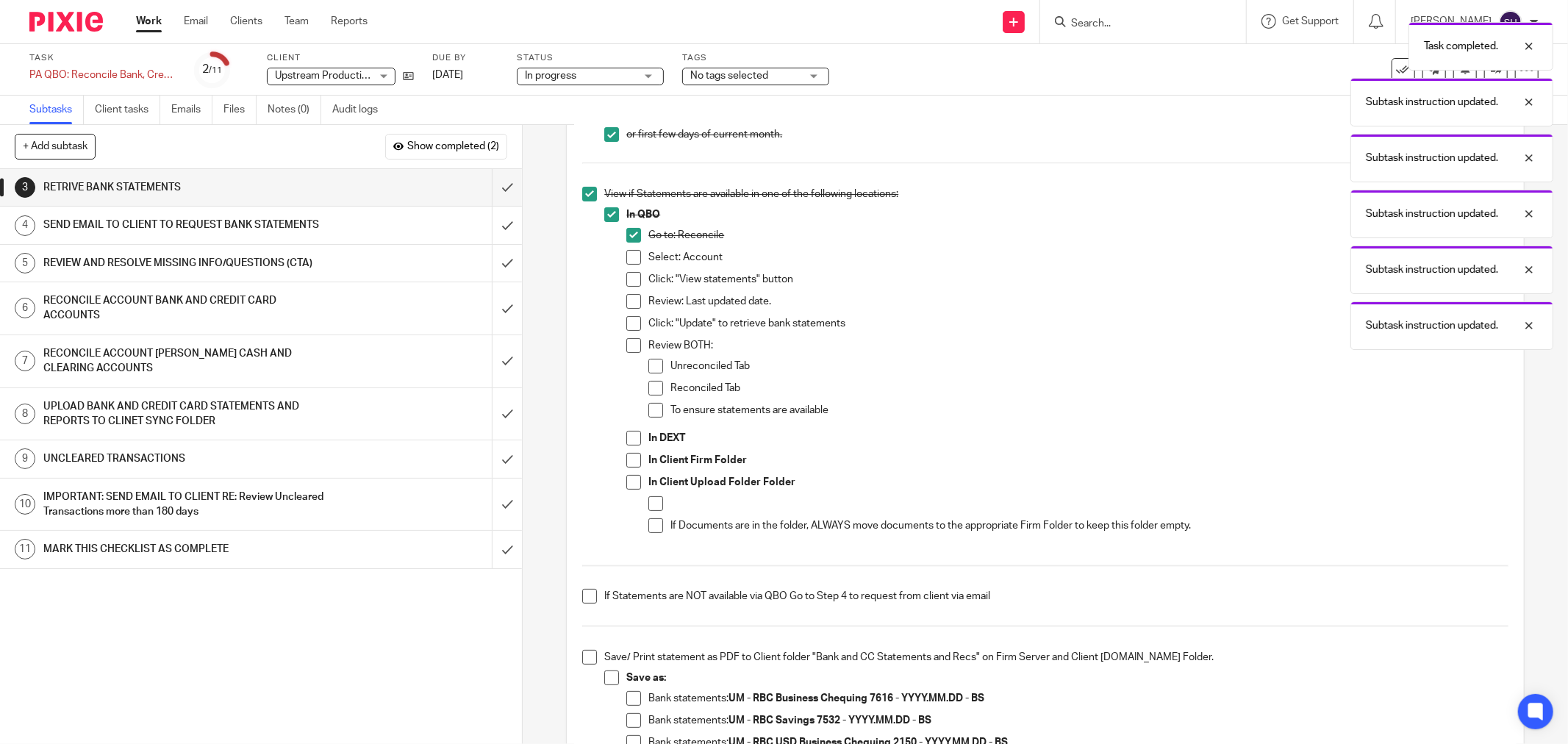
click at [634, 260] on span at bounding box center [633, 257] width 15 height 15
drag, startPoint x: 630, startPoint y: 279, endPoint x: 629, endPoint y: 297, distance: 18.0
click at [630, 280] on span at bounding box center [633, 279] width 15 height 15
drag, startPoint x: 629, startPoint y: 302, endPoint x: 629, endPoint y: 314, distance: 12.0
click at [629, 303] on span at bounding box center [633, 302] width 15 height 15
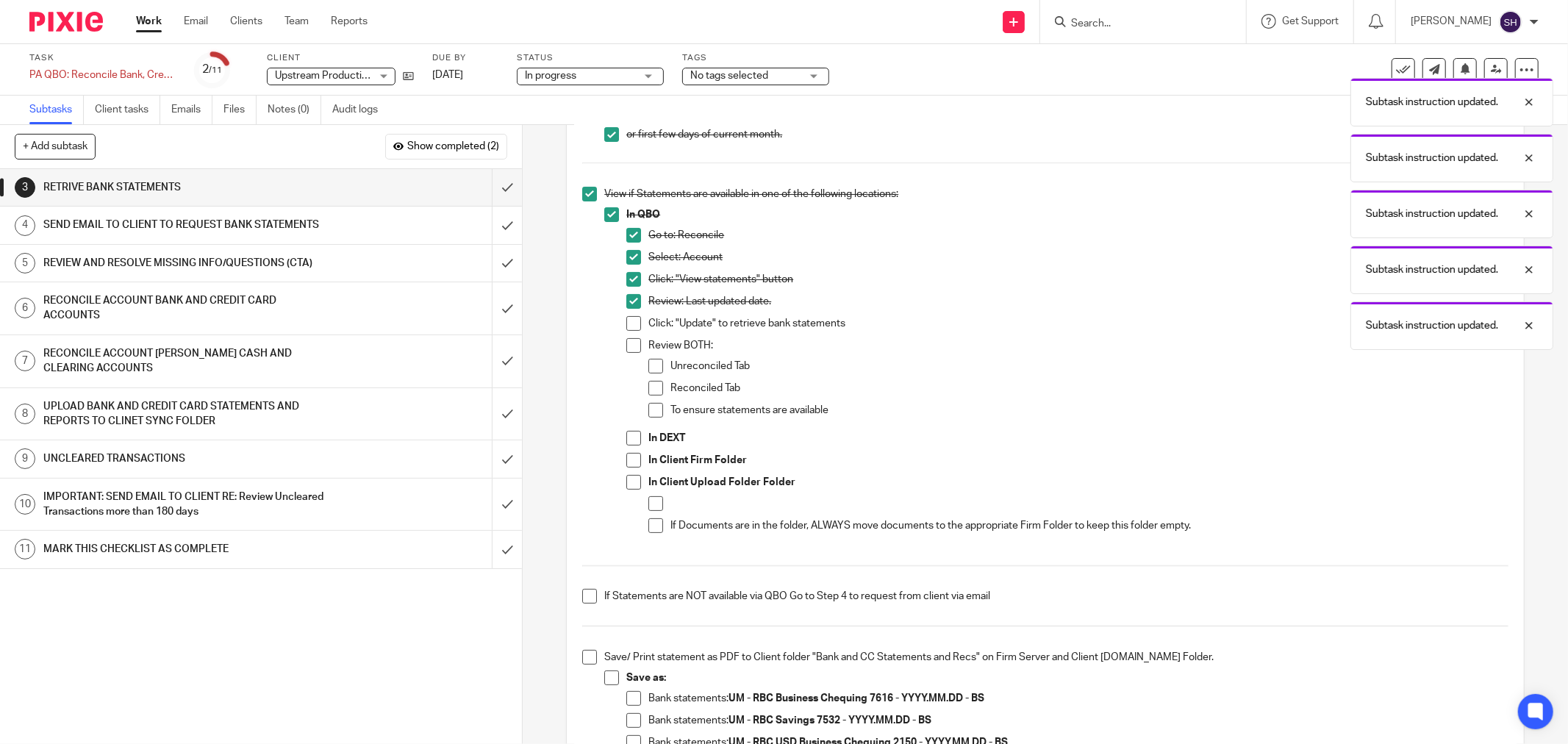
click at [629, 318] on span at bounding box center [633, 323] width 15 height 15
click at [629, 341] on span at bounding box center [633, 346] width 15 height 15
click at [648, 361] on span at bounding box center [656, 366] width 15 height 15
click at [651, 387] on span at bounding box center [656, 388] width 15 height 15
click at [653, 407] on span at bounding box center [656, 410] width 15 height 15
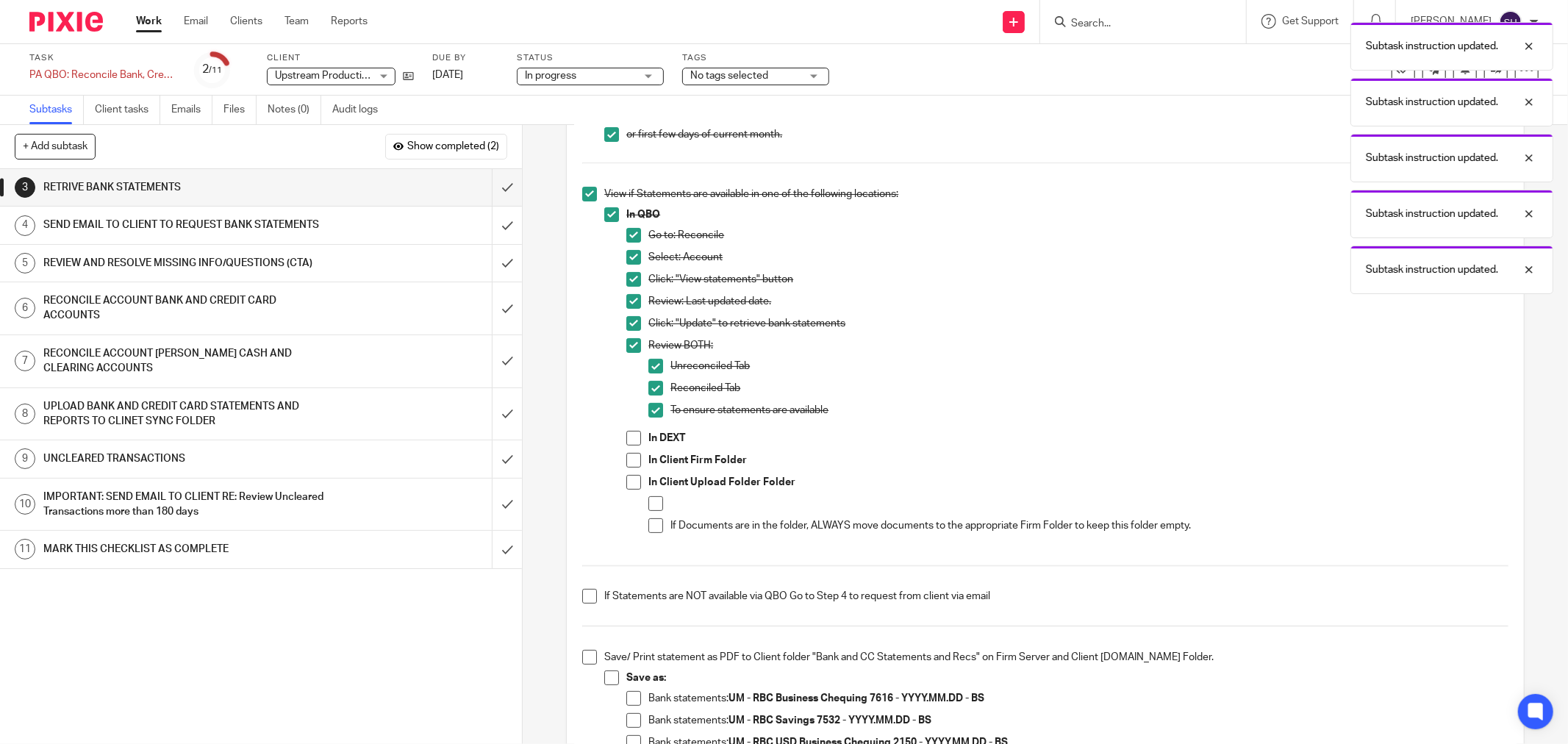
click at [633, 436] on span at bounding box center [633, 438] width 15 height 15
drag, startPoint x: 633, startPoint y: 451, endPoint x: 627, endPoint y: 479, distance: 28.6
click at [633, 451] on li "In DEXT" at bounding box center [1067, 441] width 882 height 22
drag, startPoint x: 629, startPoint y: 460, endPoint x: 633, endPoint y: 475, distance: 15.5
click at [629, 460] on span at bounding box center [633, 460] width 15 height 15
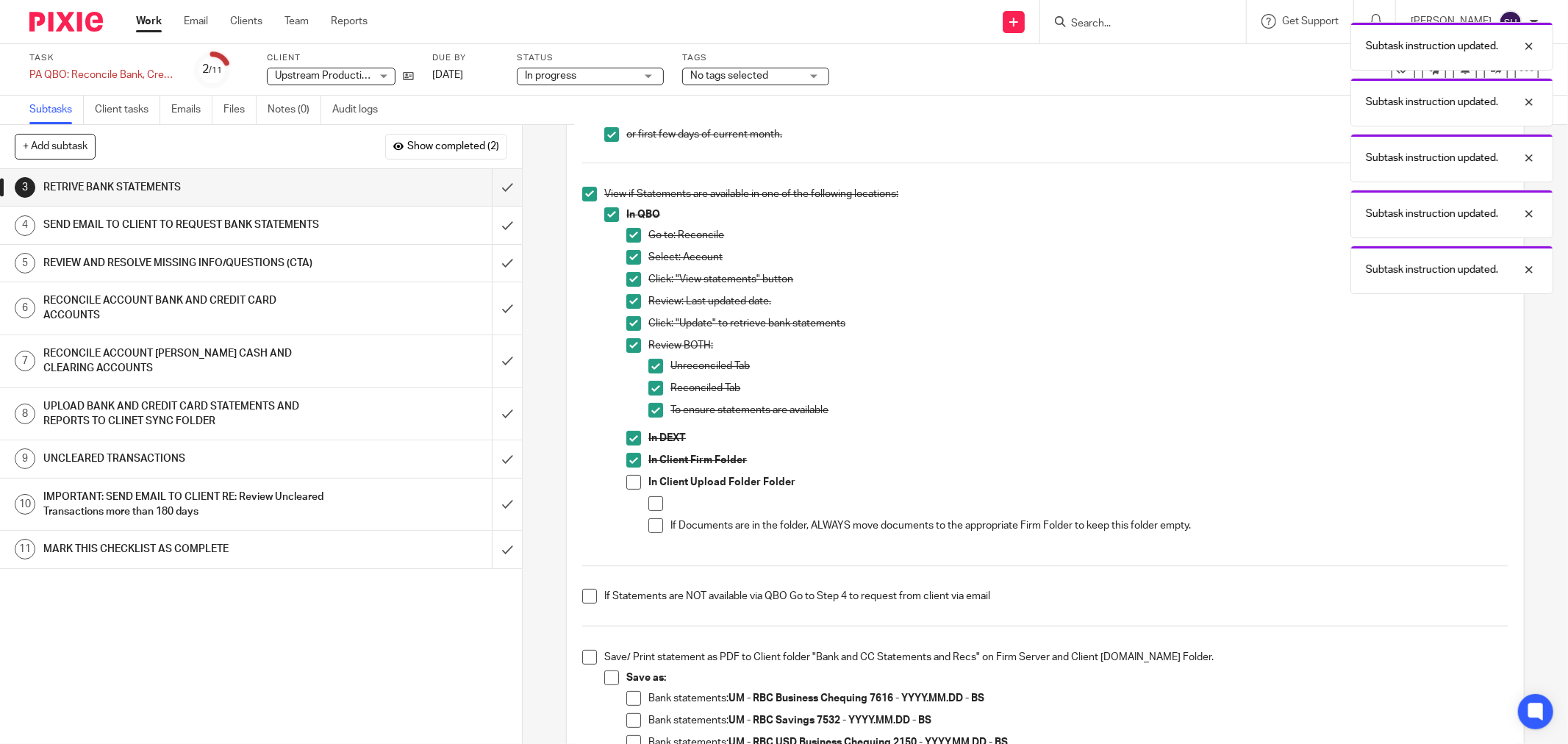
click at [633, 475] on span at bounding box center [633, 482] width 15 height 15
click at [657, 508] on span at bounding box center [656, 503] width 15 height 15
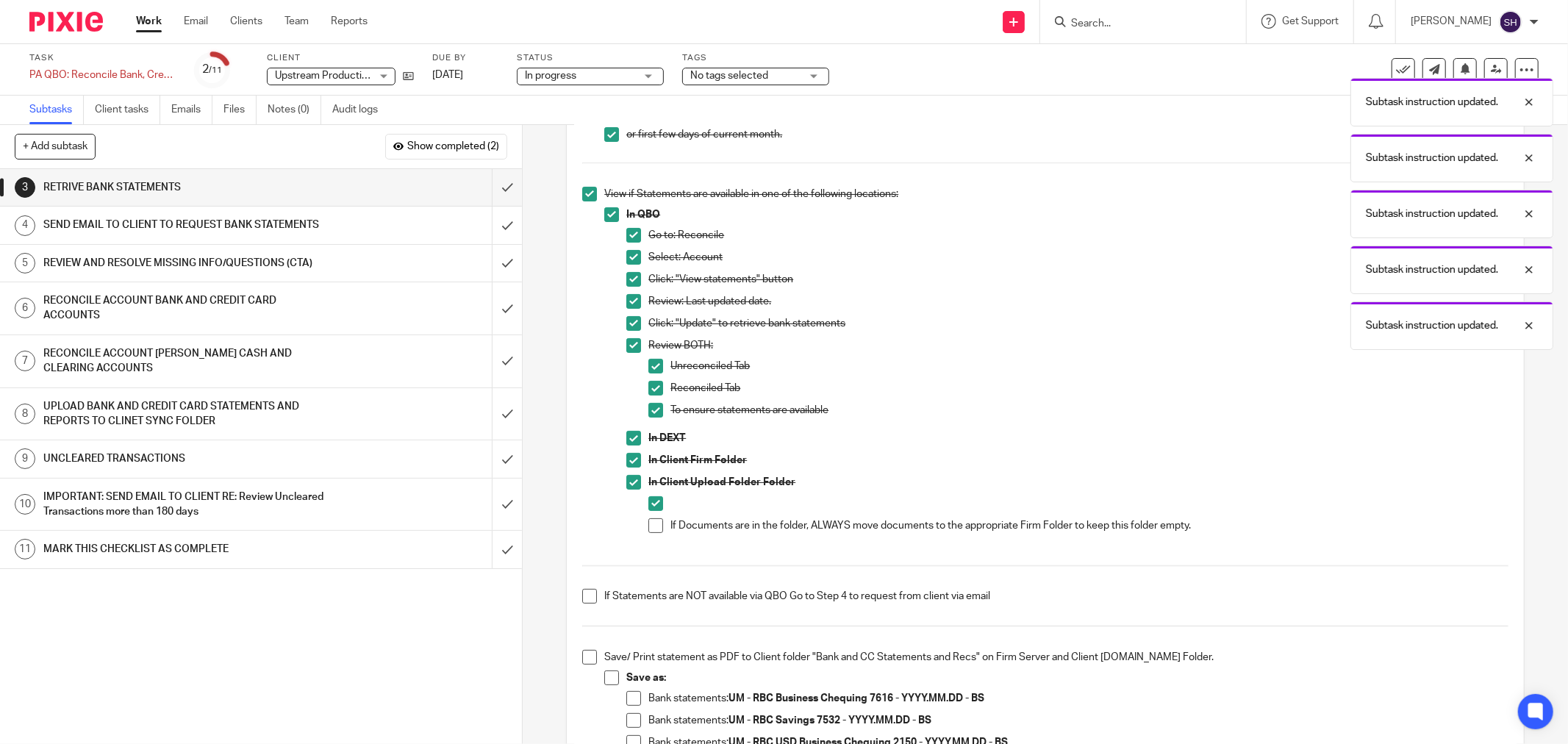
click at [651, 519] on span at bounding box center [656, 526] width 15 height 15
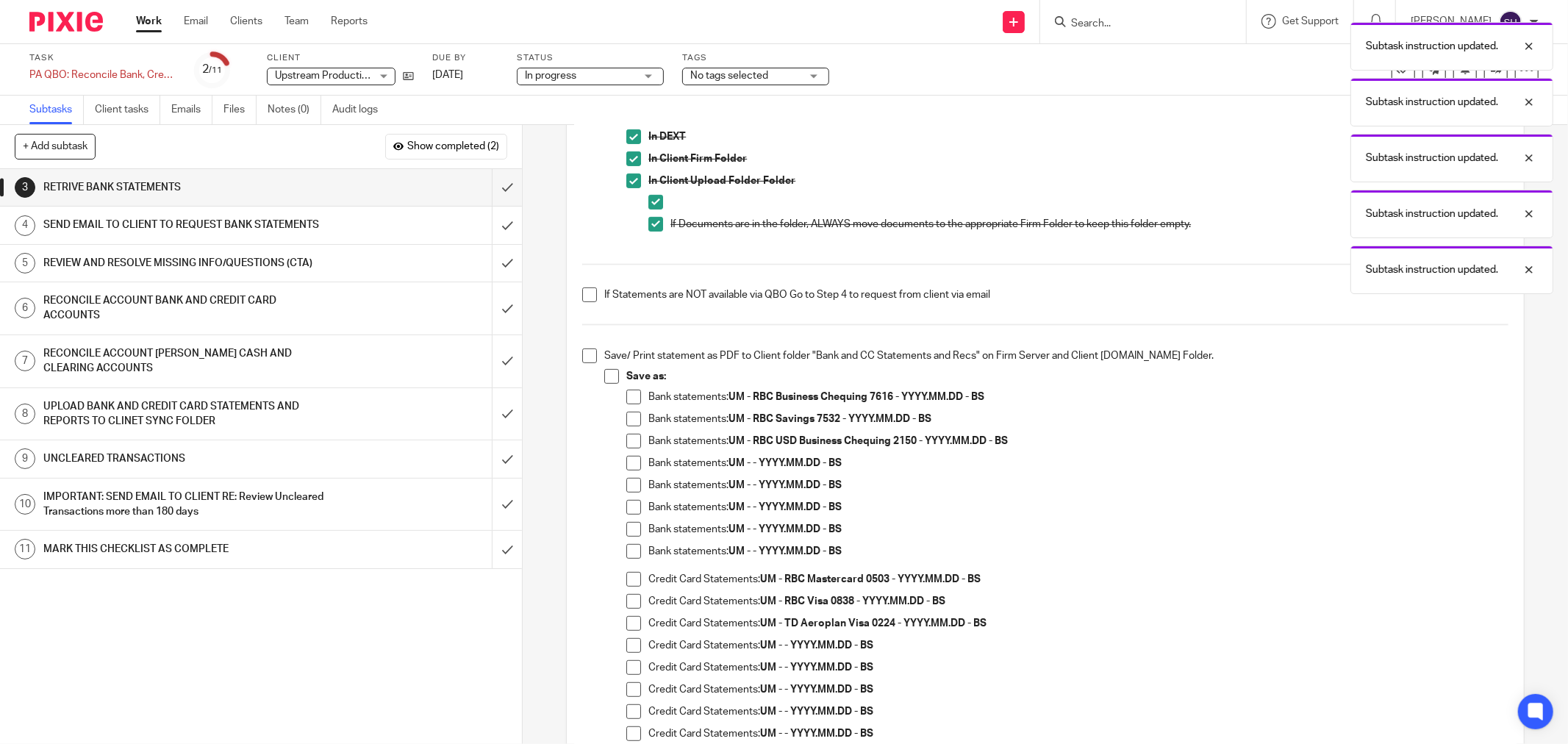
scroll to position [489, 0]
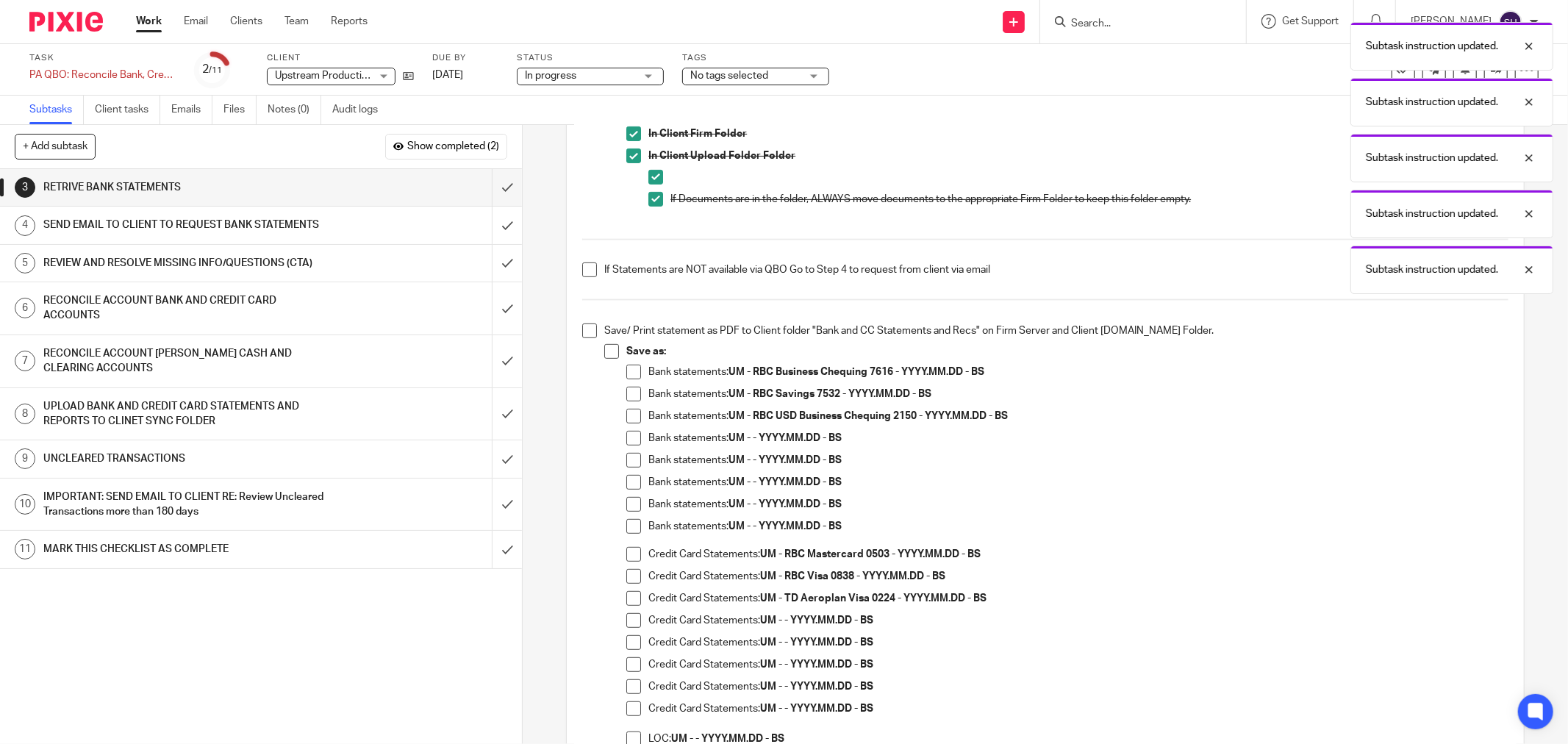
click at [584, 266] on span at bounding box center [590, 269] width 15 height 15
click at [591, 328] on span at bounding box center [590, 331] width 15 height 15
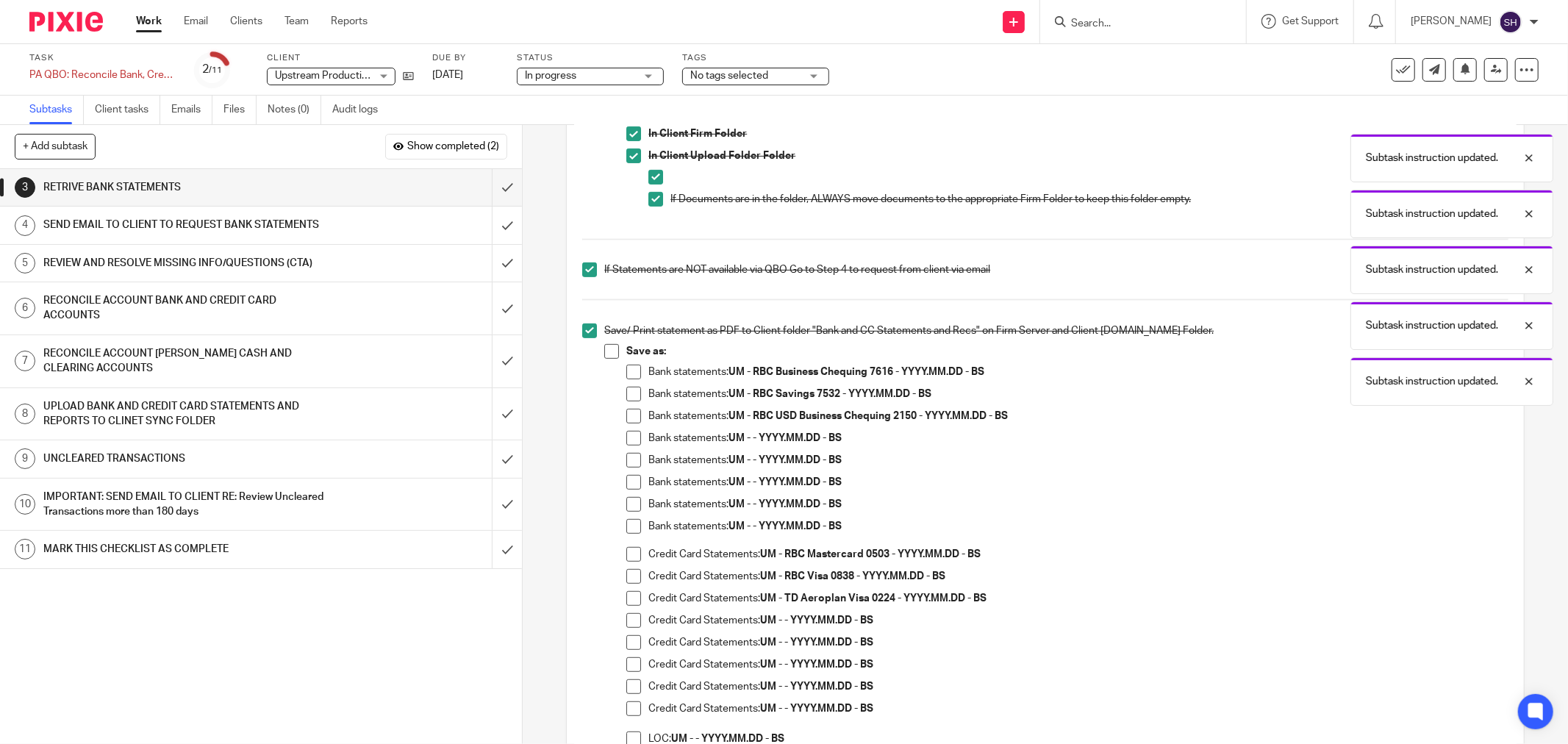
click at [606, 351] on span at bounding box center [612, 351] width 15 height 15
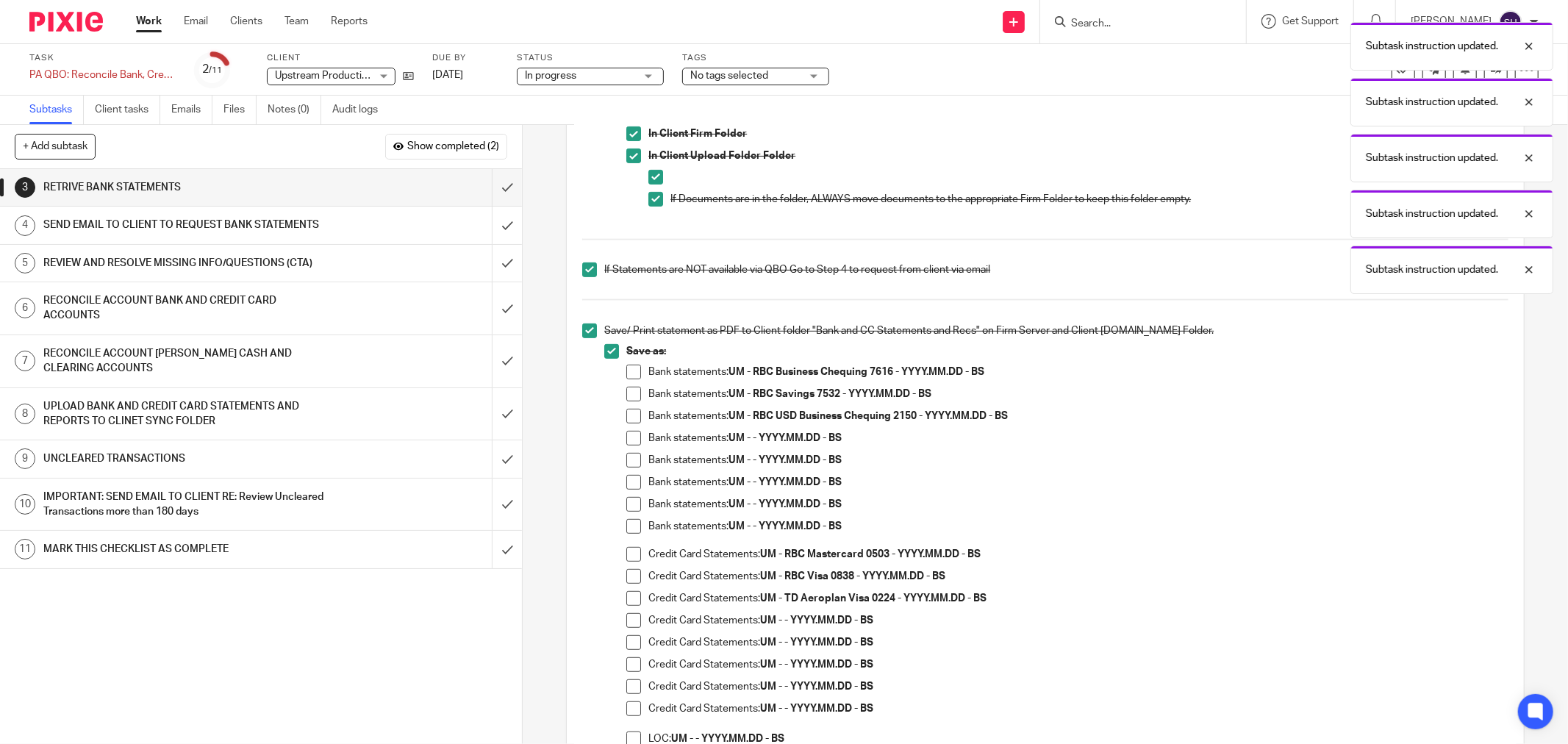
drag, startPoint x: 629, startPoint y: 434, endPoint x: 628, endPoint y: 451, distance: 17.0
click at [628, 436] on span at bounding box center [633, 438] width 15 height 15
click at [629, 457] on span at bounding box center [633, 460] width 15 height 15
drag, startPoint x: 631, startPoint y: 476, endPoint x: 631, endPoint y: 486, distance: 10.0
click at [630, 479] on span at bounding box center [633, 482] width 15 height 15
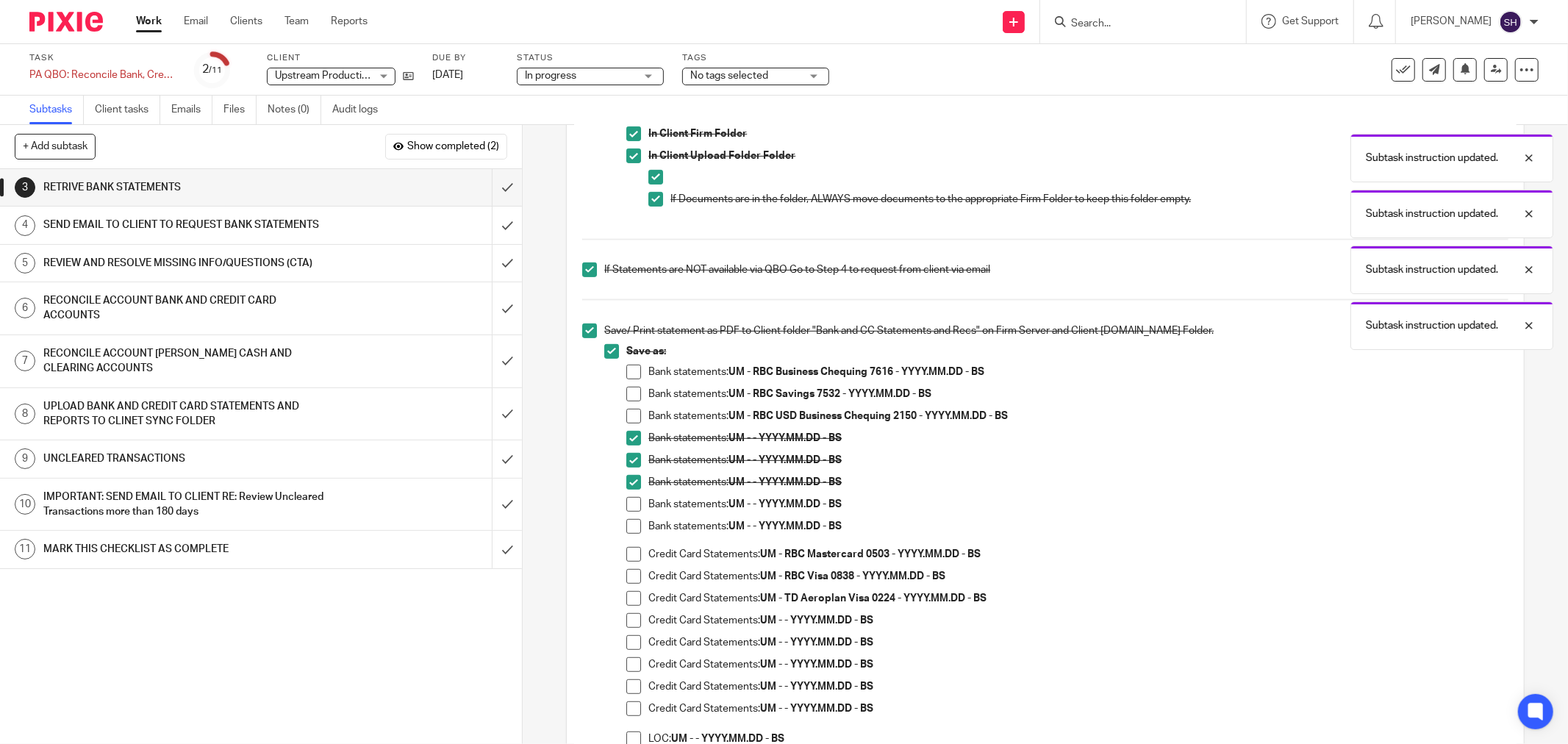
click at [632, 505] on span at bounding box center [633, 504] width 15 height 15
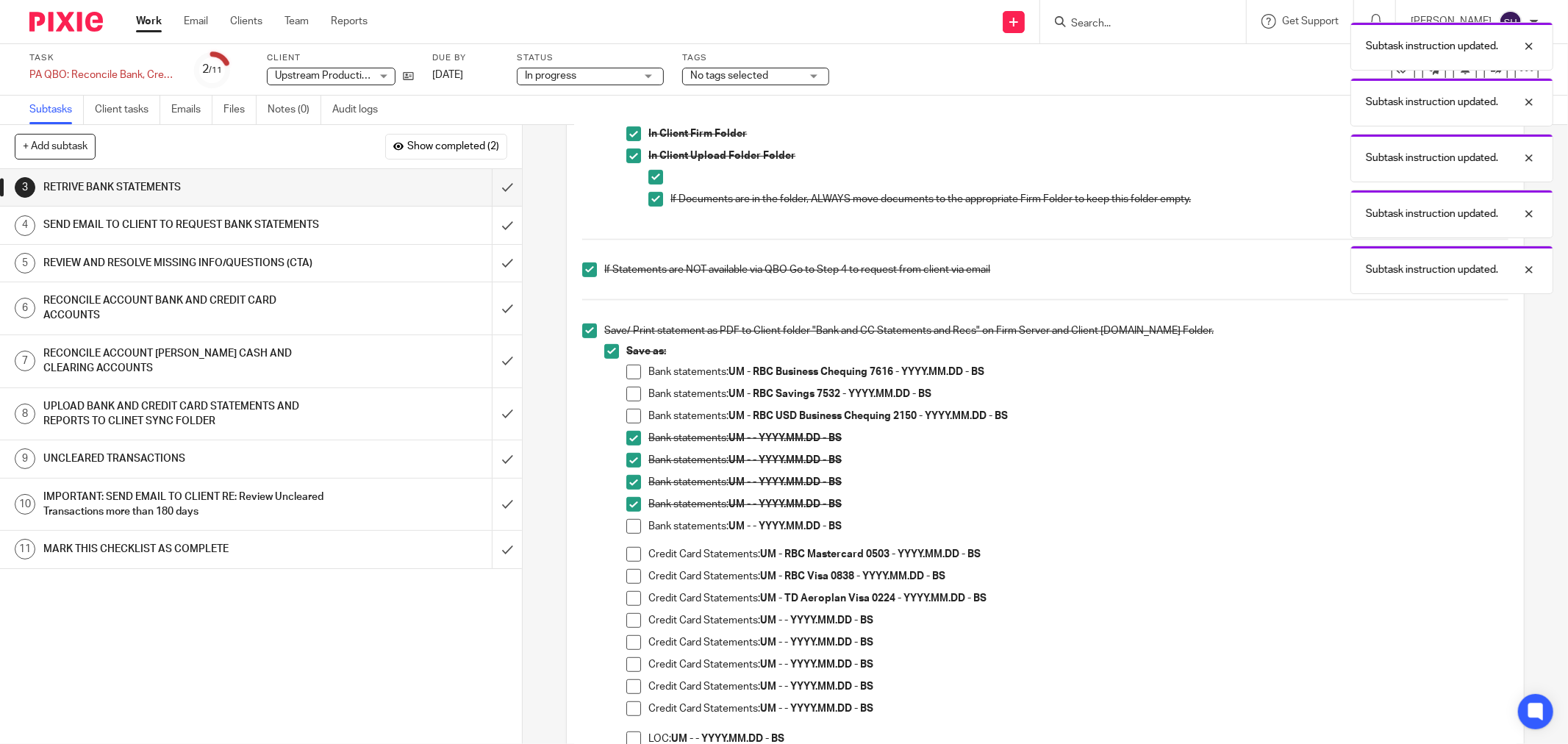
click at [626, 525] on span at bounding box center [633, 527] width 15 height 15
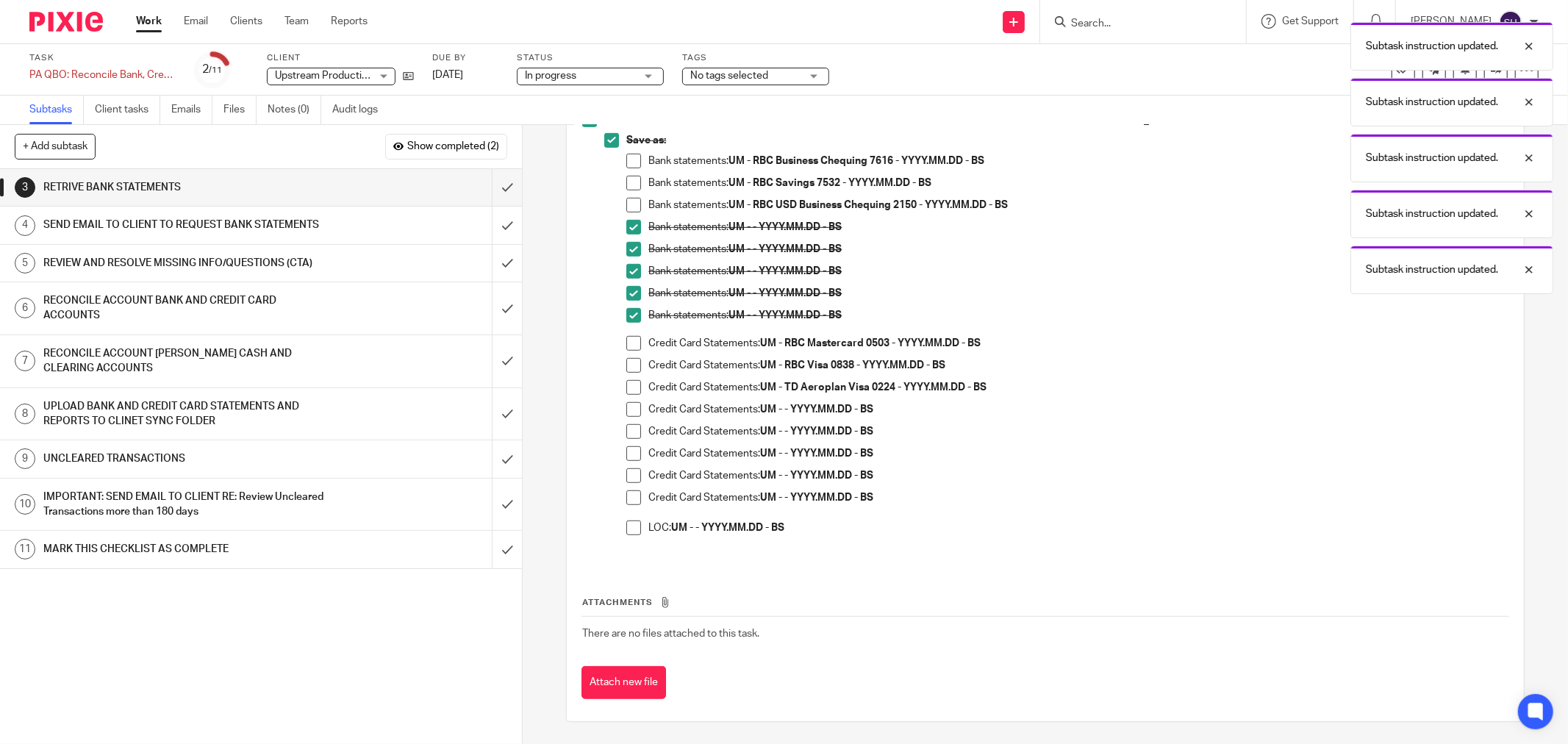
scroll to position [701, 0]
click at [629, 412] on span at bounding box center [633, 409] width 15 height 15
drag, startPoint x: 630, startPoint y: 431, endPoint x: 629, endPoint y: 449, distance: 18.0
click at [630, 432] on span at bounding box center [633, 432] width 15 height 15
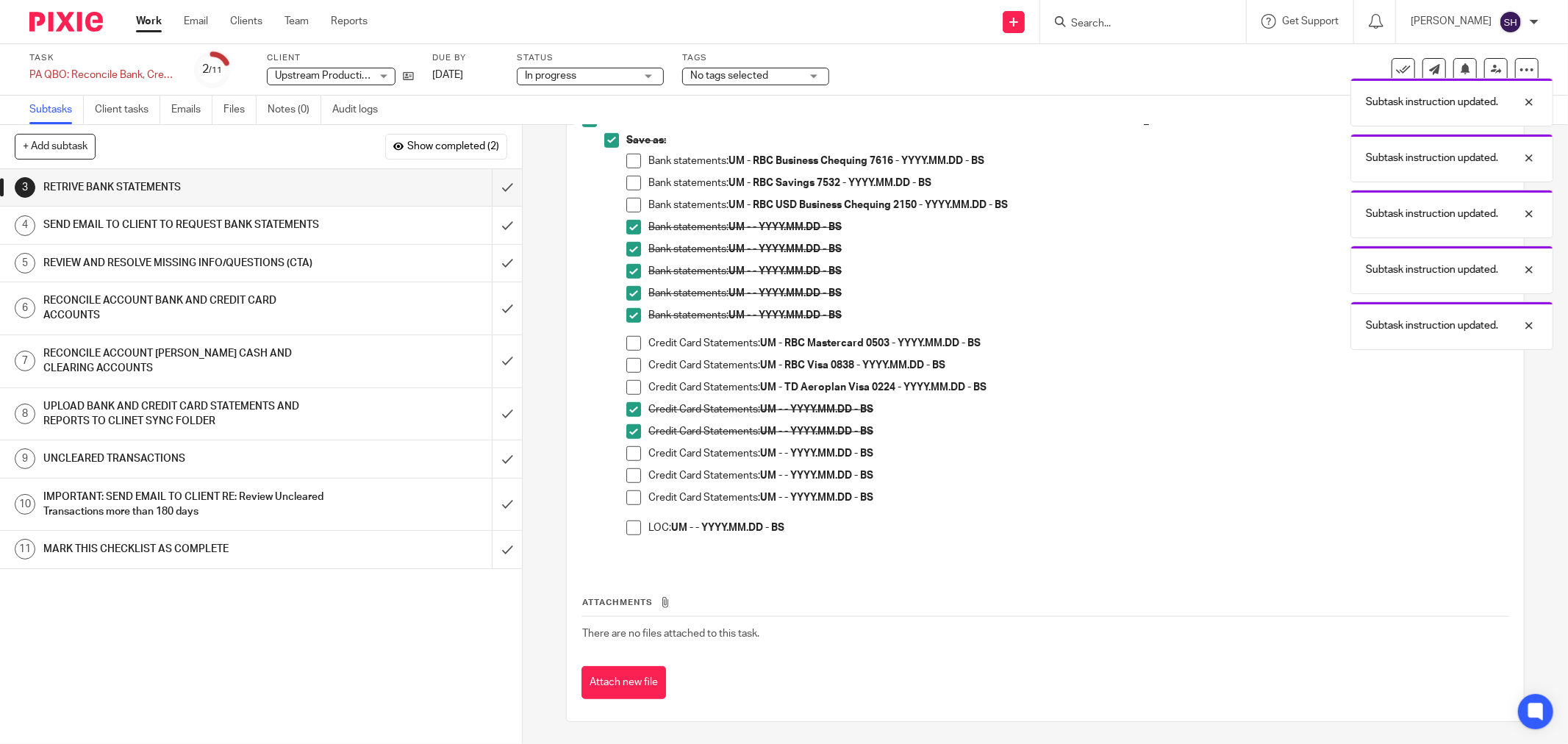
click at [629, 456] on span at bounding box center [633, 454] width 15 height 15
drag, startPoint x: 630, startPoint y: 471, endPoint x: 632, endPoint y: 491, distance: 20.1
click at [630, 473] on span at bounding box center [633, 475] width 15 height 15
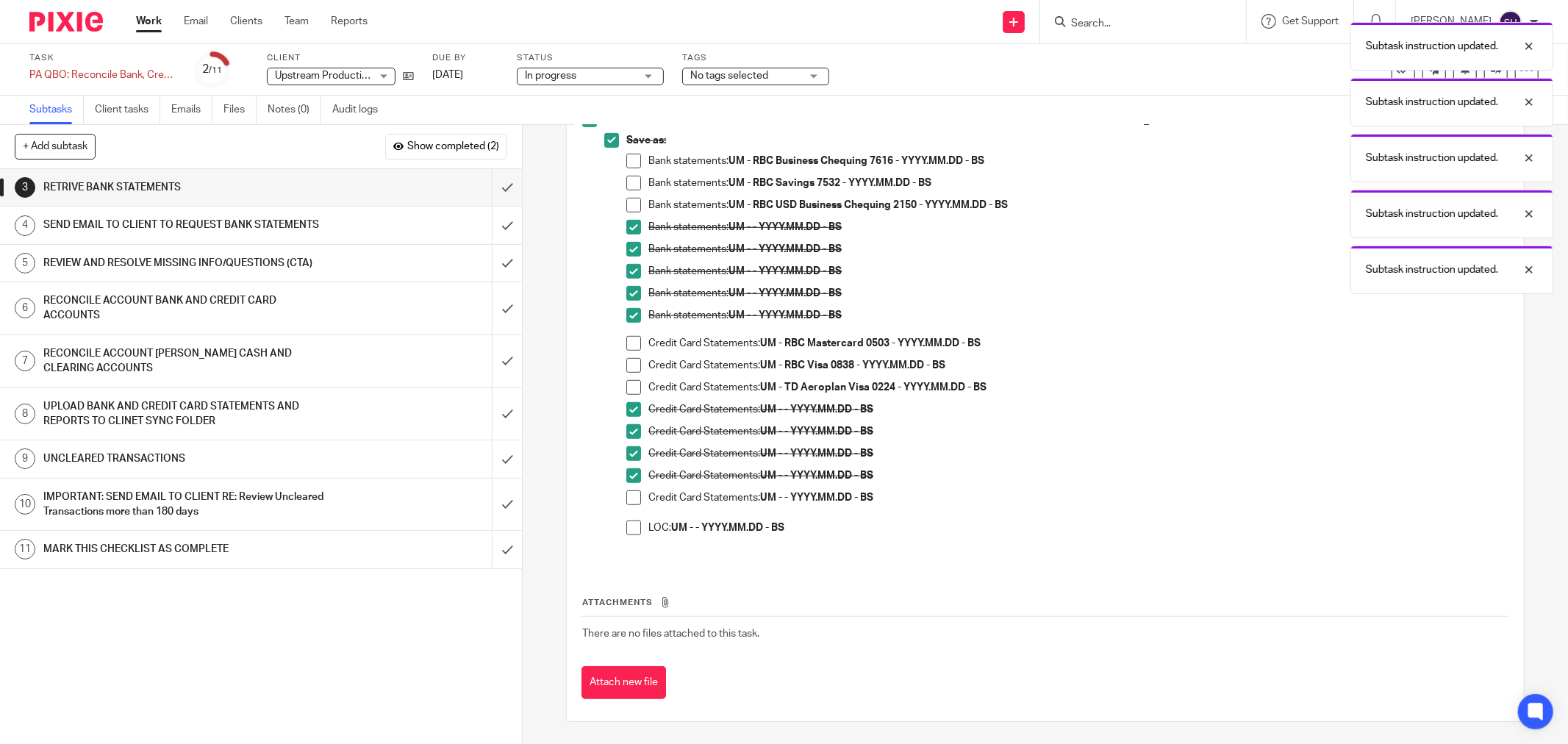
drag, startPoint x: 633, startPoint y: 495, endPoint x: 630, endPoint y: 513, distance: 18.2
click at [633, 496] on span at bounding box center [633, 498] width 15 height 15
drag, startPoint x: 625, startPoint y: 526, endPoint x: 622, endPoint y: 518, distance: 8.5
click at [626, 526] on span at bounding box center [633, 527] width 15 height 15
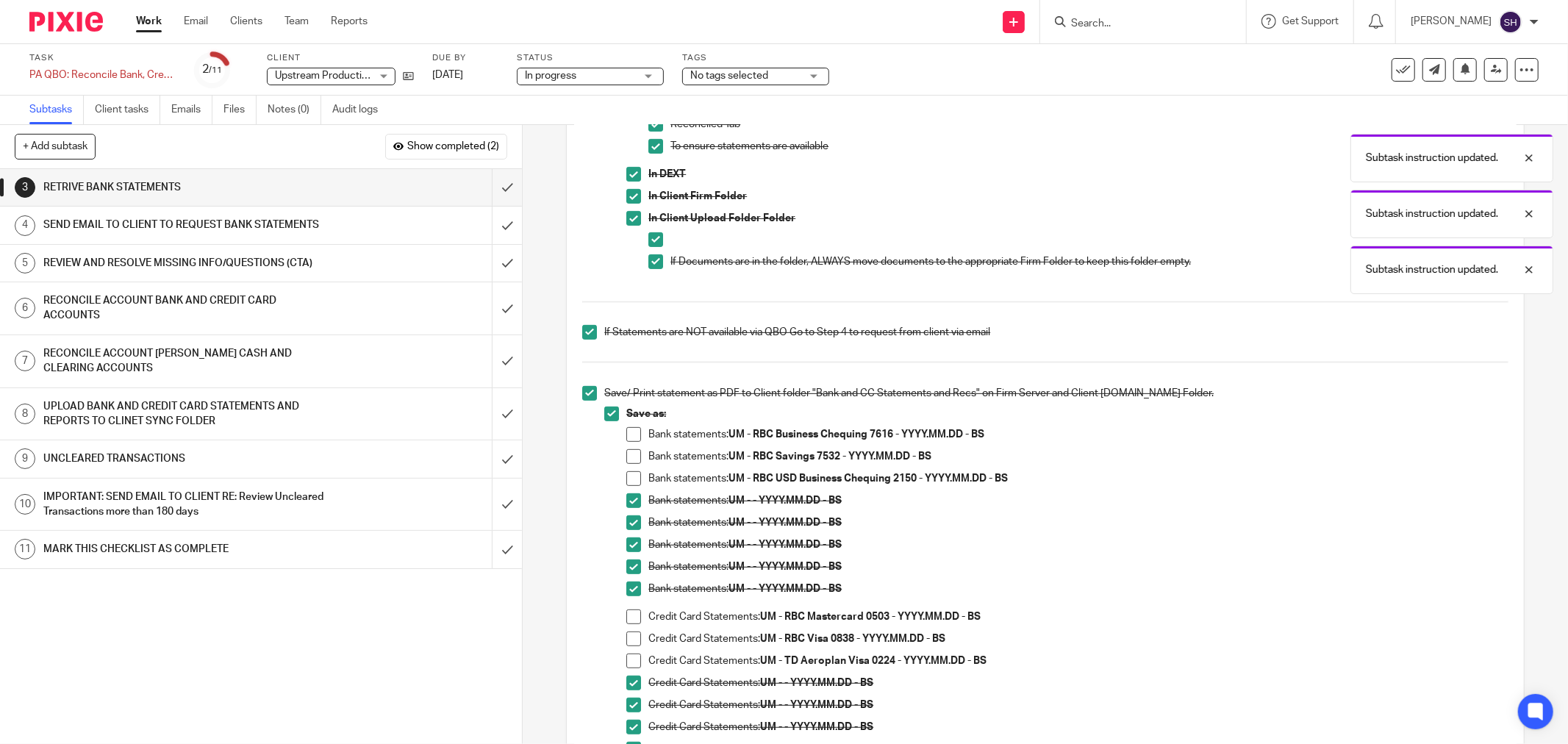
scroll to position [293, 0]
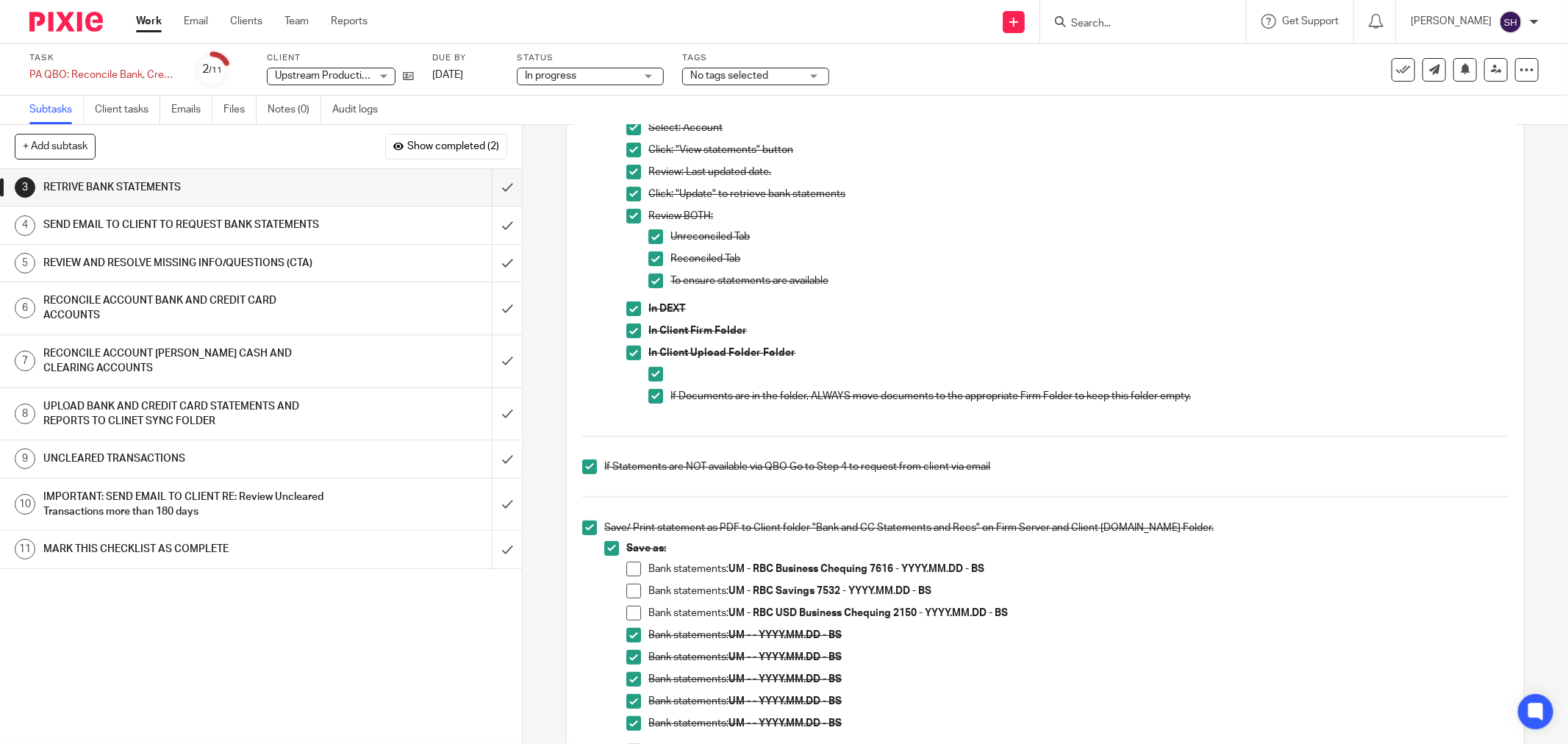
click at [1467, 367] on p at bounding box center [1089, 374] width 838 height 15
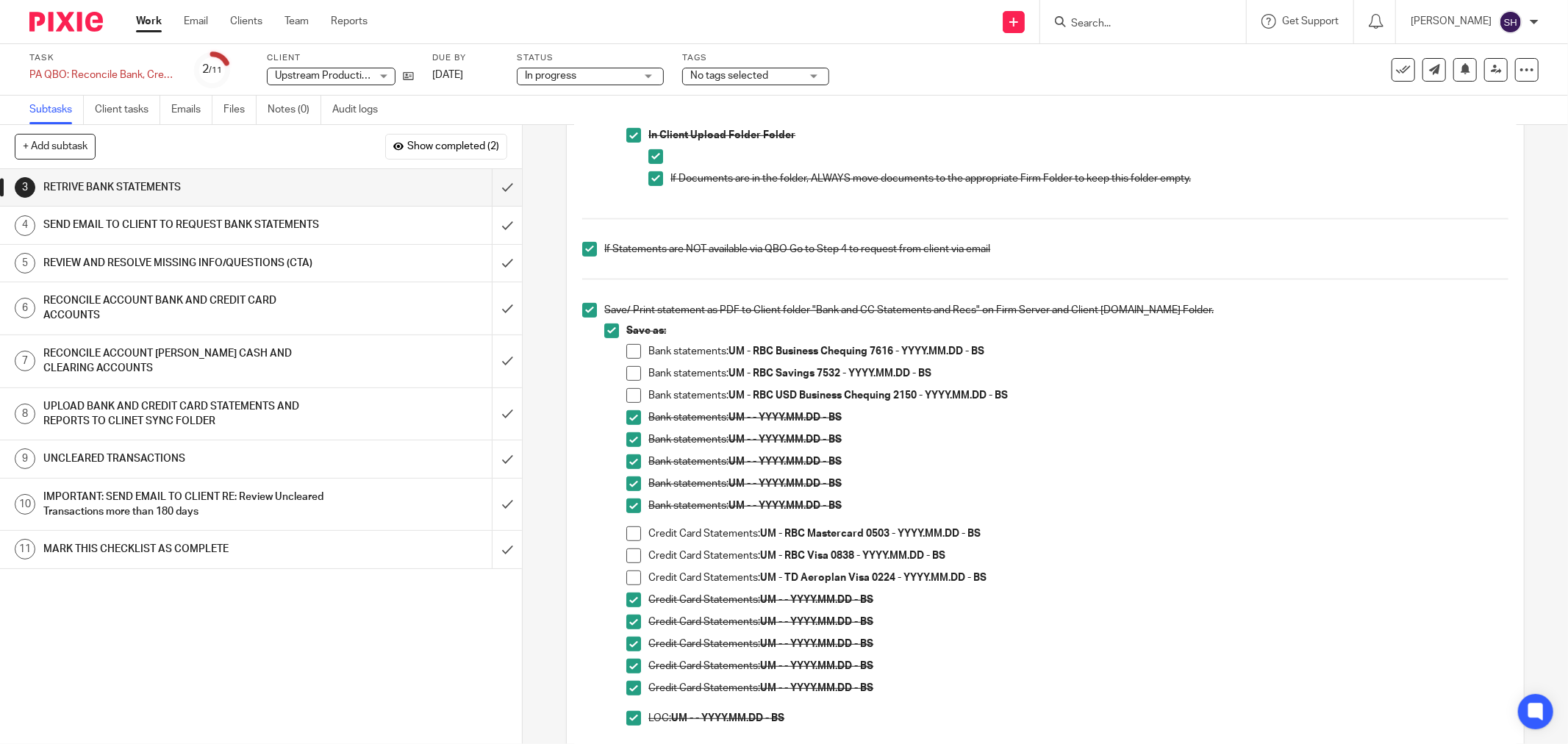
scroll to position [538, 0]
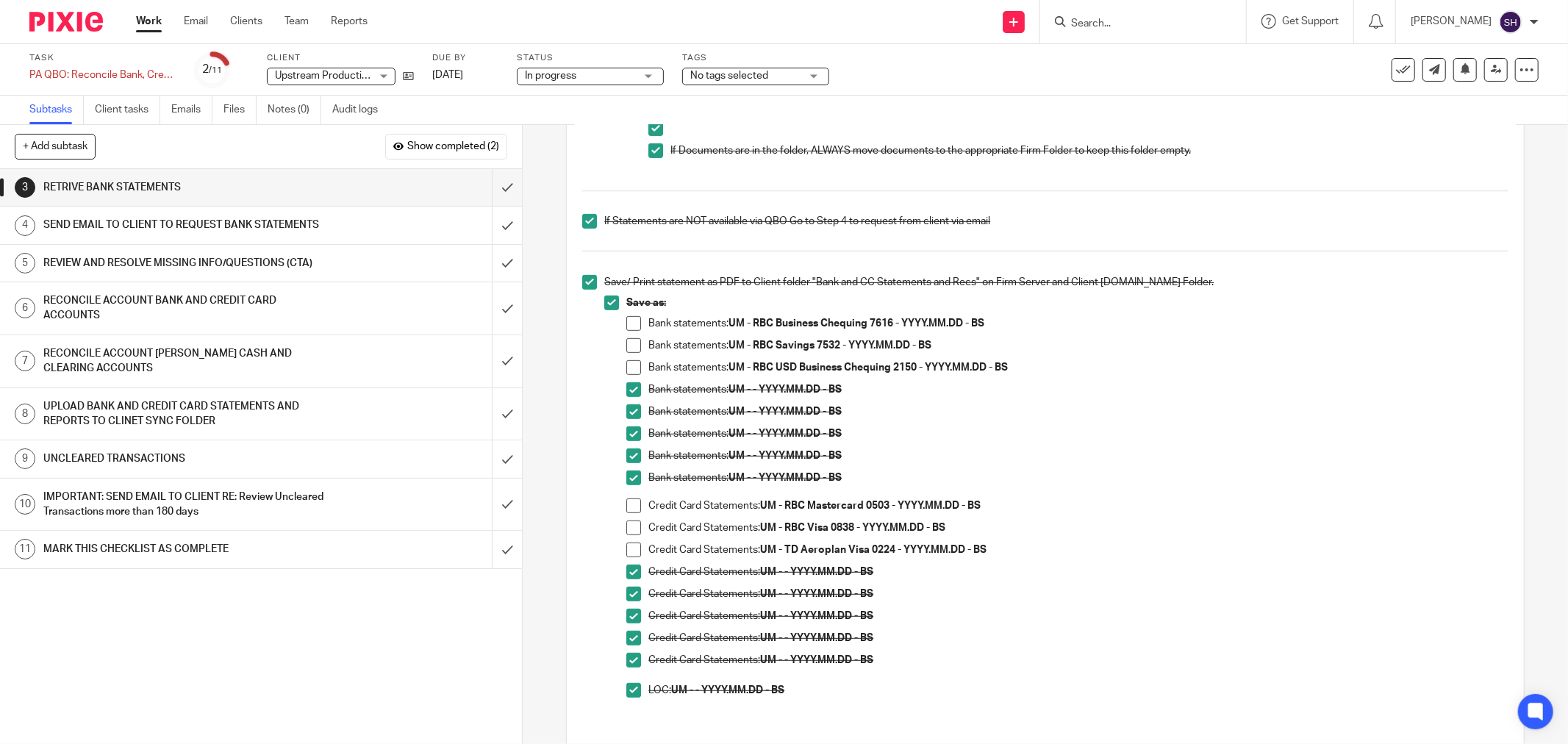
click at [629, 547] on span at bounding box center [633, 550] width 15 height 15
click at [631, 370] on span at bounding box center [633, 368] width 15 height 15
drag, startPoint x: 629, startPoint y: 344, endPoint x: 639, endPoint y: 341, distance: 10.4
click at [630, 344] on span at bounding box center [633, 346] width 15 height 15
drag, startPoint x: 631, startPoint y: 506, endPoint x: 640, endPoint y: 503, distance: 9.5
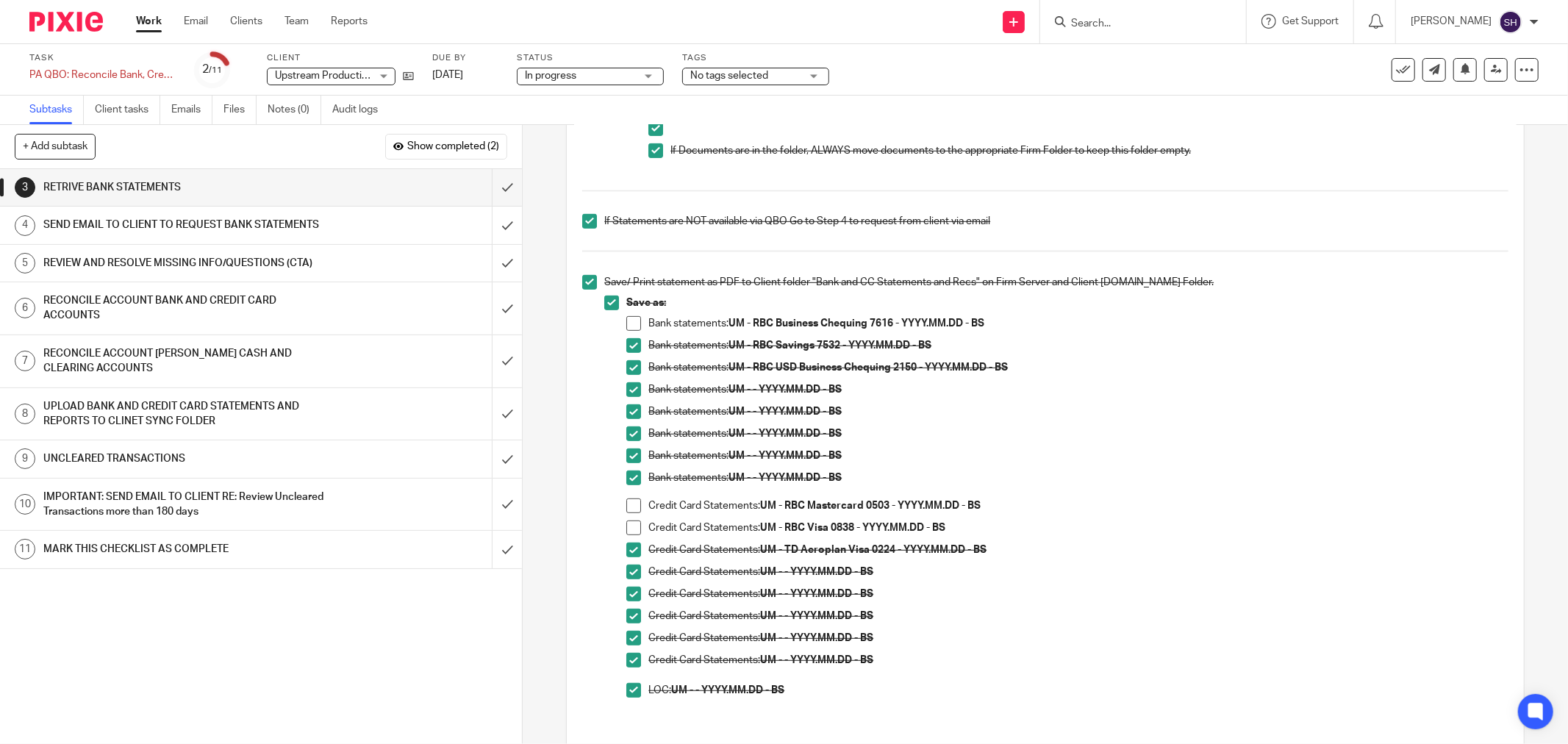
click at [631, 506] on span at bounding box center [633, 506] width 15 height 15
drag, startPoint x: 626, startPoint y: 322, endPoint x: 660, endPoint y: 317, distance: 34.4
click at [626, 322] on span at bounding box center [633, 323] width 15 height 15
click at [630, 530] on span at bounding box center [633, 527] width 15 height 15
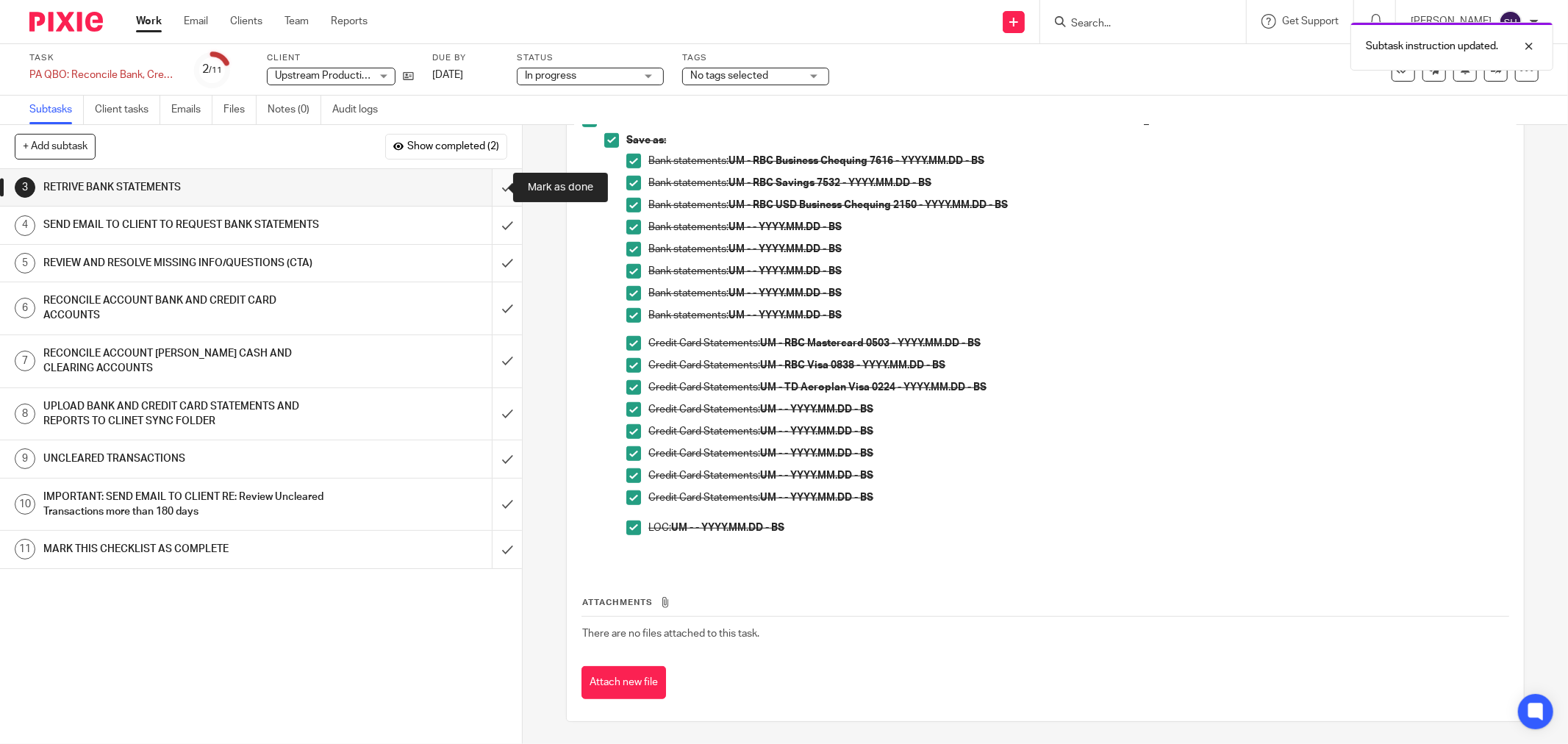
click at [495, 188] on input "submit" at bounding box center [261, 187] width 522 height 36
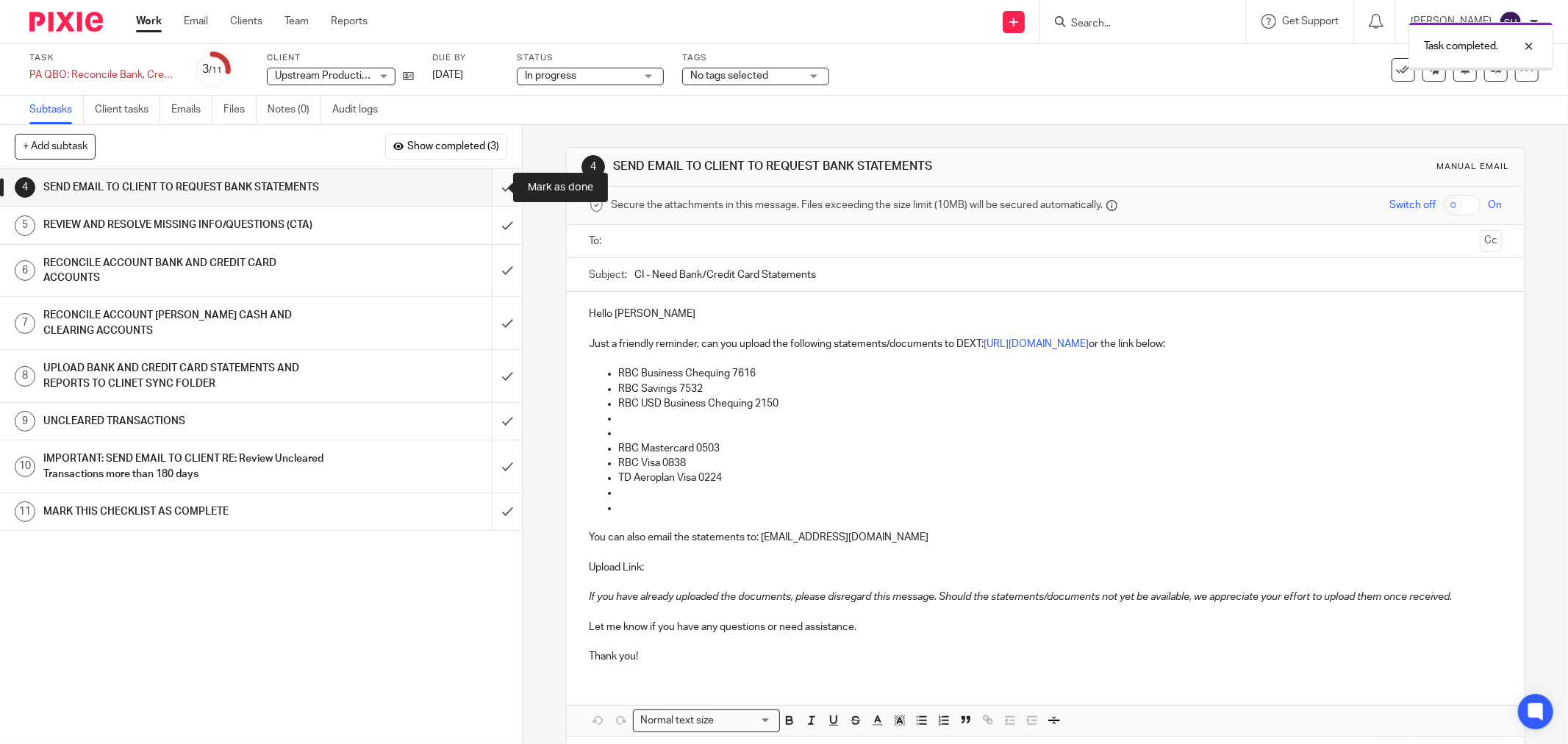
click at [495, 193] on input "submit" at bounding box center [261, 187] width 522 height 36
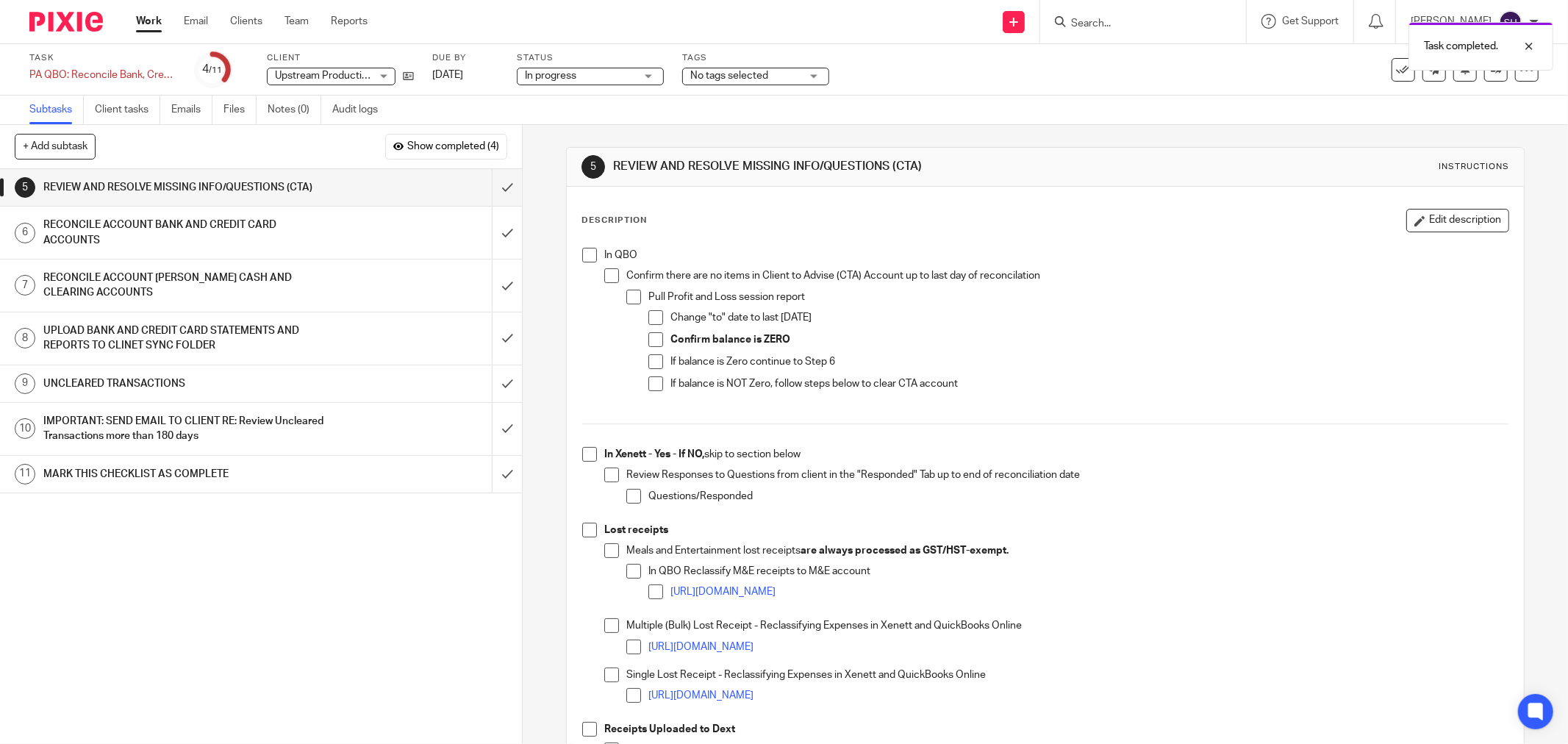
drag, startPoint x: 591, startPoint y: 255, endPoint x: 605, endPoint y: 269, distance: 19.8
click at [592, 257] on span at bounding box center [590, 255] width 15 height 15
drag, startPoint x: 607, startPoint y: 274, endPoint x: 627, endPoint y: 288, distance: 24.4
click at [608, 274] on span at bounding box center [612, 275] width 15 height 15
drag, startPoint x: 629, startPoint y: 289, endPoint x: 639, endPoint y: 313, distance: 26.0
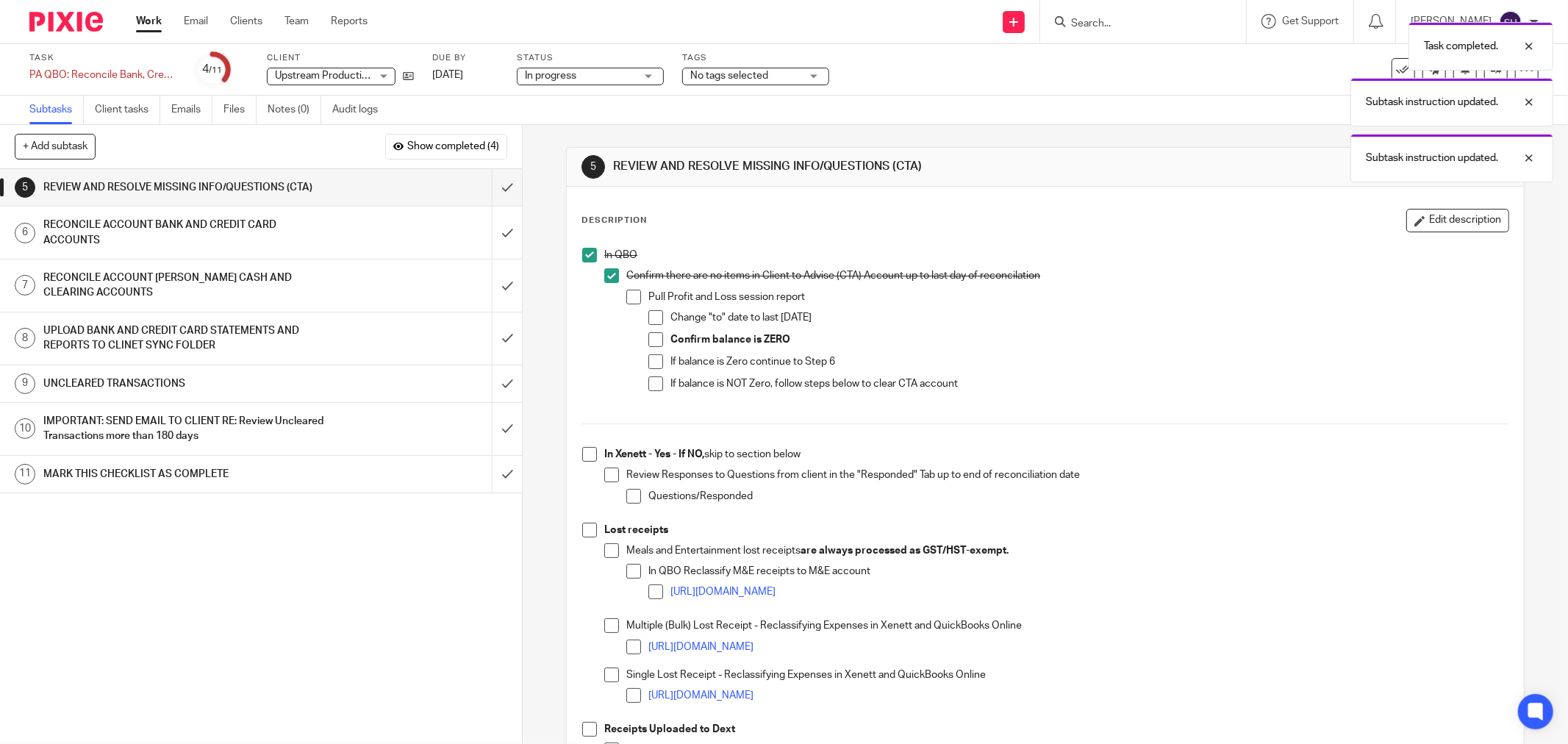
click at [629, 290] on span at bounding box center [633, 297] width 15 height 15
click at [643, 317] on li "Pull Profit and Loss session report Change "to" date to last day of reconciliat…" at bounding box center [1067, 346] width 882 height 115
click at [649, 321] on span at bounding box center [656, 317] width 15 height 15
click at [648, 335] on span at bounding box center [656, 340] width 15 height 15
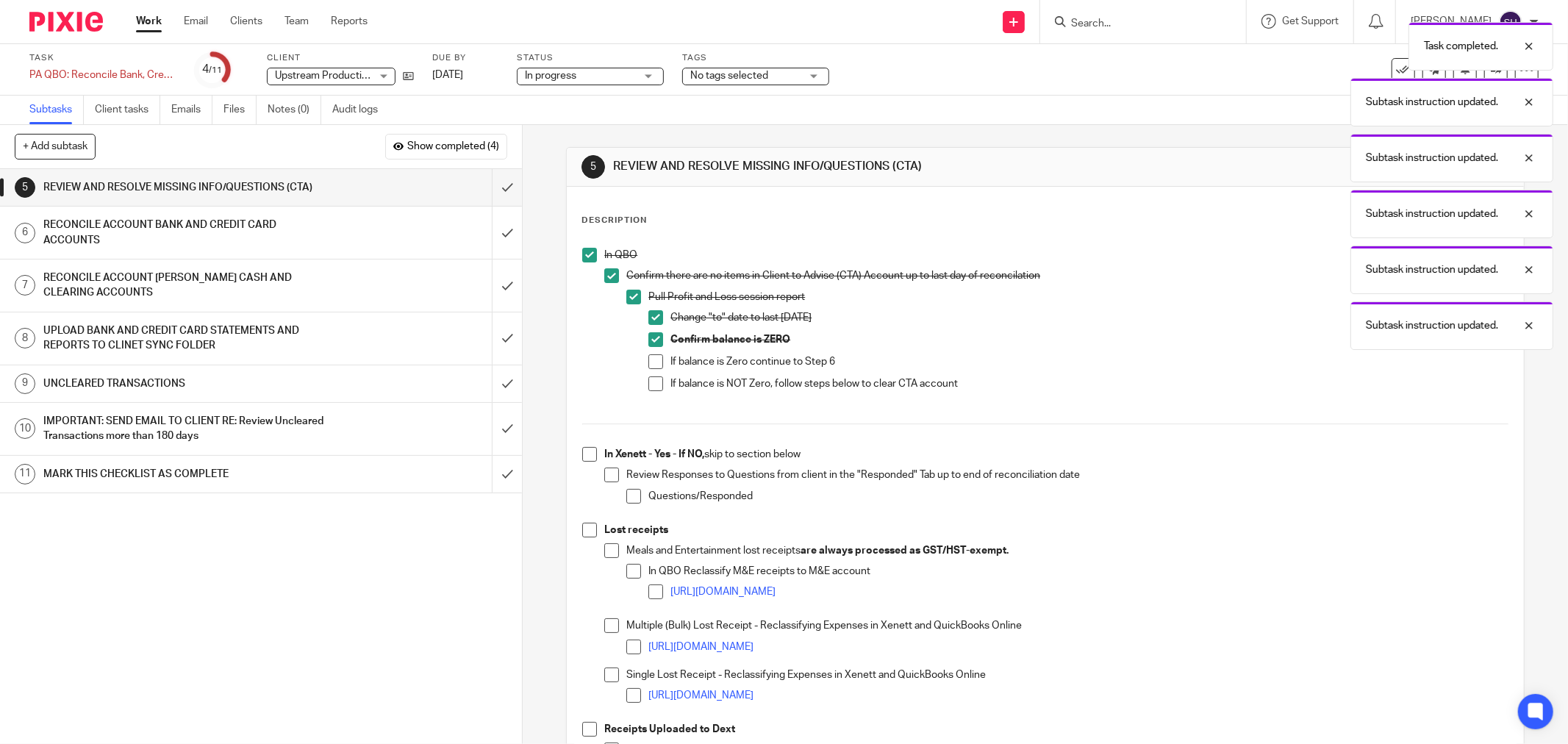
click at [654, 359] on span at bounding box center [656, 361] width 15 height 15
click at [649, 382] on span at bounding box center [656, 384] width 15 height 15
click at [583, 457] on span at bounding box center [590, 454] width 15 height 15
click at [611, 469] on span at bounding box center [612, 475] width 15 height 15
click at [626, 488] on div "Review Responses to Questions from client in the "Responded" Tab up to end of r…" at bounding box center [1067, 491] width 882 height 49
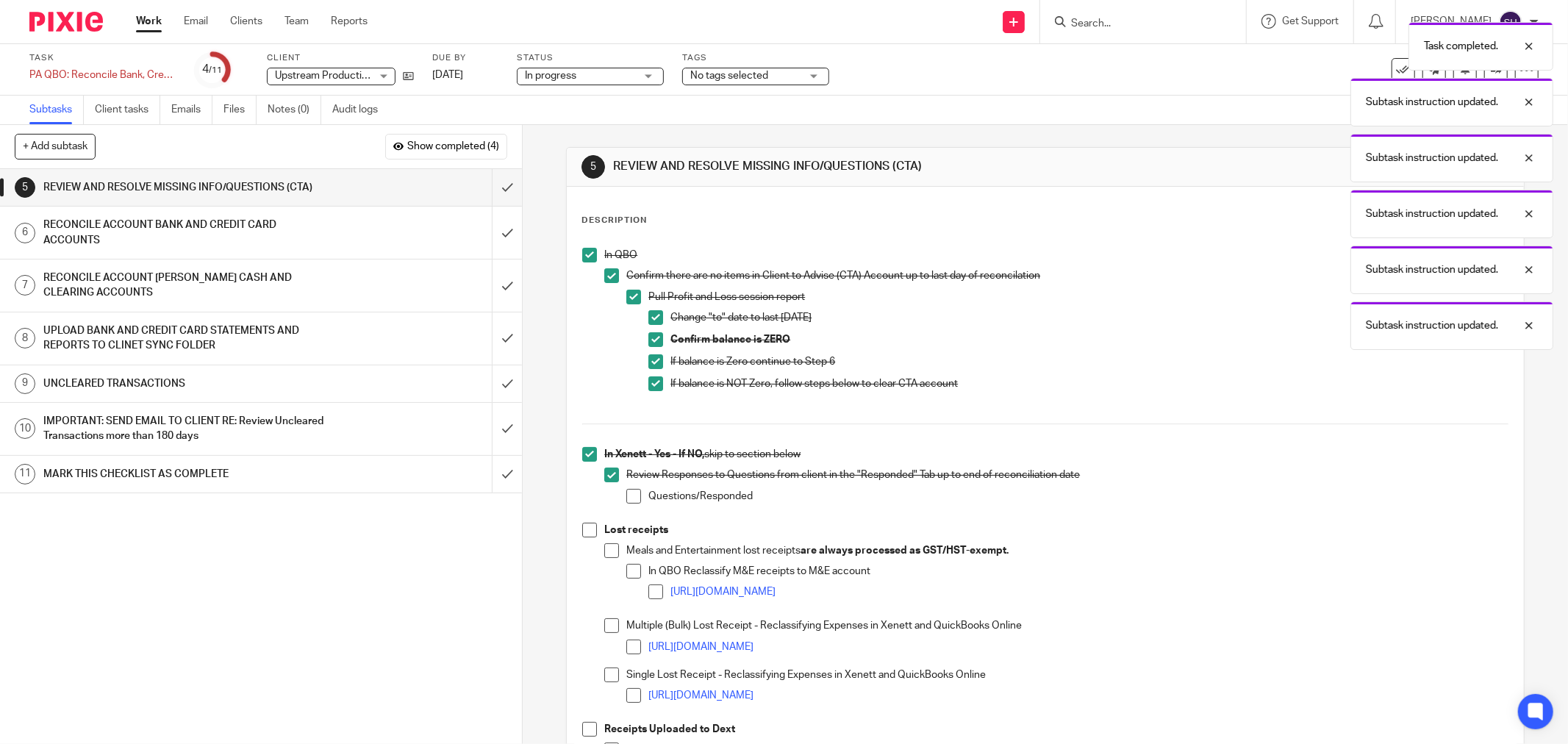
click at [626, 494] on span at bounding box center [633, 496] width 15 height 15
click at [583, 532] on span at bounding box center [590, 530] width 15 height 15
click at [605, 550] on span at bounding box center [612, 551] width 15 height 15
click at [629, 565] on span at bounding box center [633, 571] width 15 height 15
click at [650, 593] on span at bounding box center [656, 592] width 15 height 15
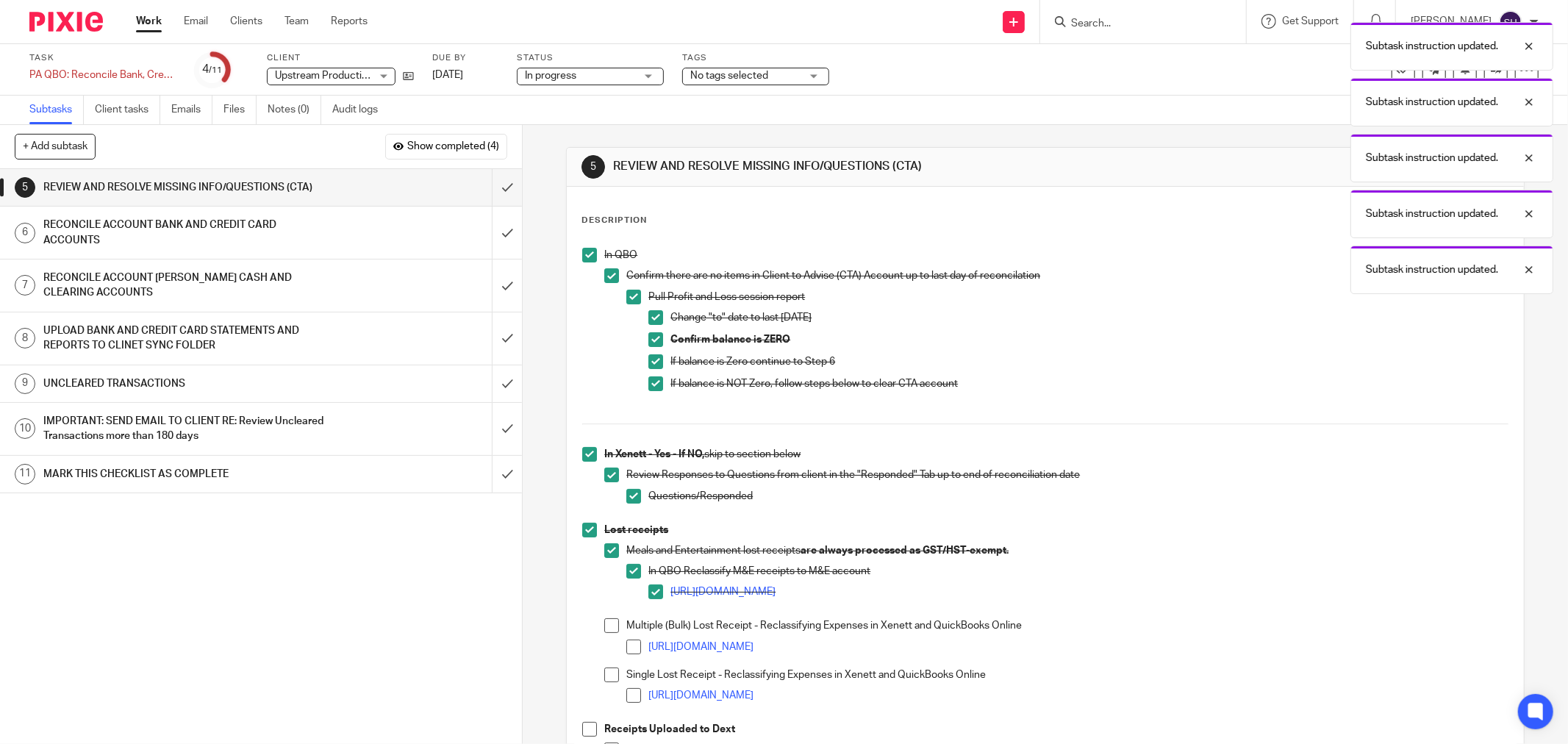
scroll to position [363, 0]
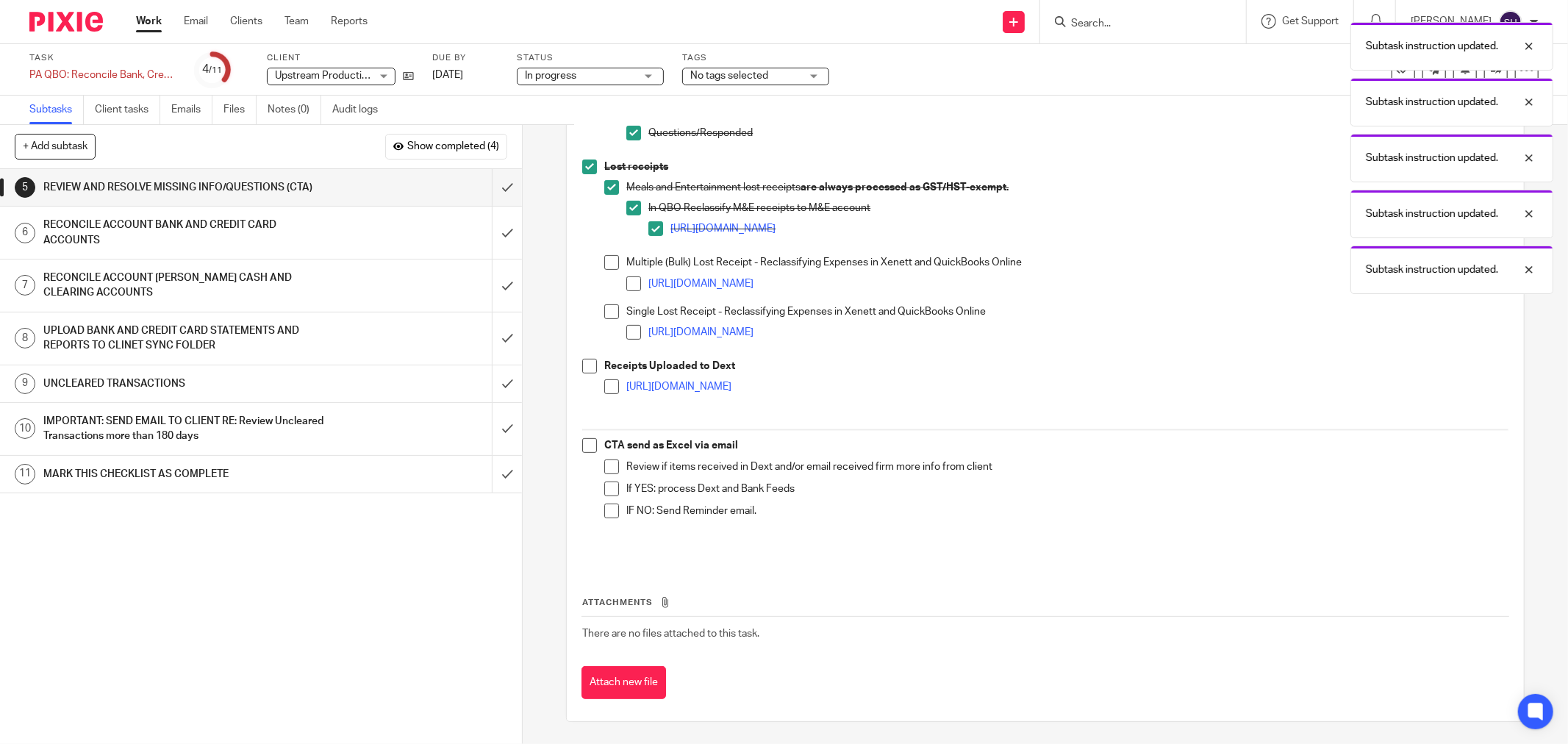
click at [606, 270] on li "Multiple (Bulk) Lost Receipt - Reclassifying Expenses in Xenett and QuickBooks …" at bounding box center [1056, 279] width 904 height 49
click at [605, 261] on span at bounding box center [612, 262] width 15 height 15
click at [626, 278] on span at bounding box center [633, 284] width 15 height 15
click at [612, 307] on span at bounding box center [612, 312] width 15 height 15
click at [634, 325] on li "https://scribehow.com/shared/Single_Lost_Receipt__Reclassifying_Expenses_in_Xen…" at bounding box center [1067, 336] width 882 height 22
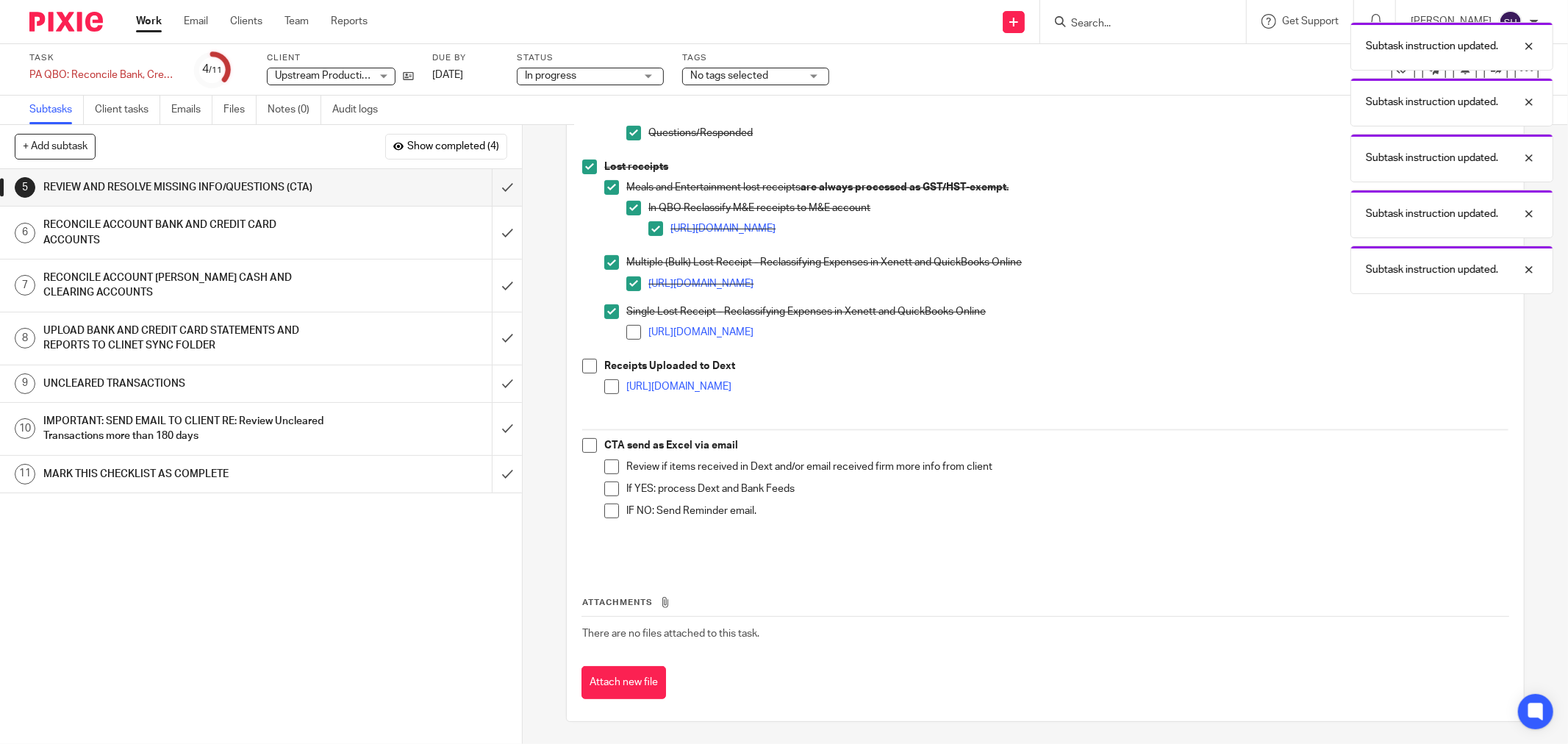
click at [629, 328] on span at bounding box center [633, 332] width 15 height 15
click at [582, 365] on span at bounding box center [590, 366] width 15 height 15
click at [609, 387] on span at bounding box center [612, 387] width 15 height 15
click at [584, 446] on span at bounding box center [590, 446] width 15 height 15
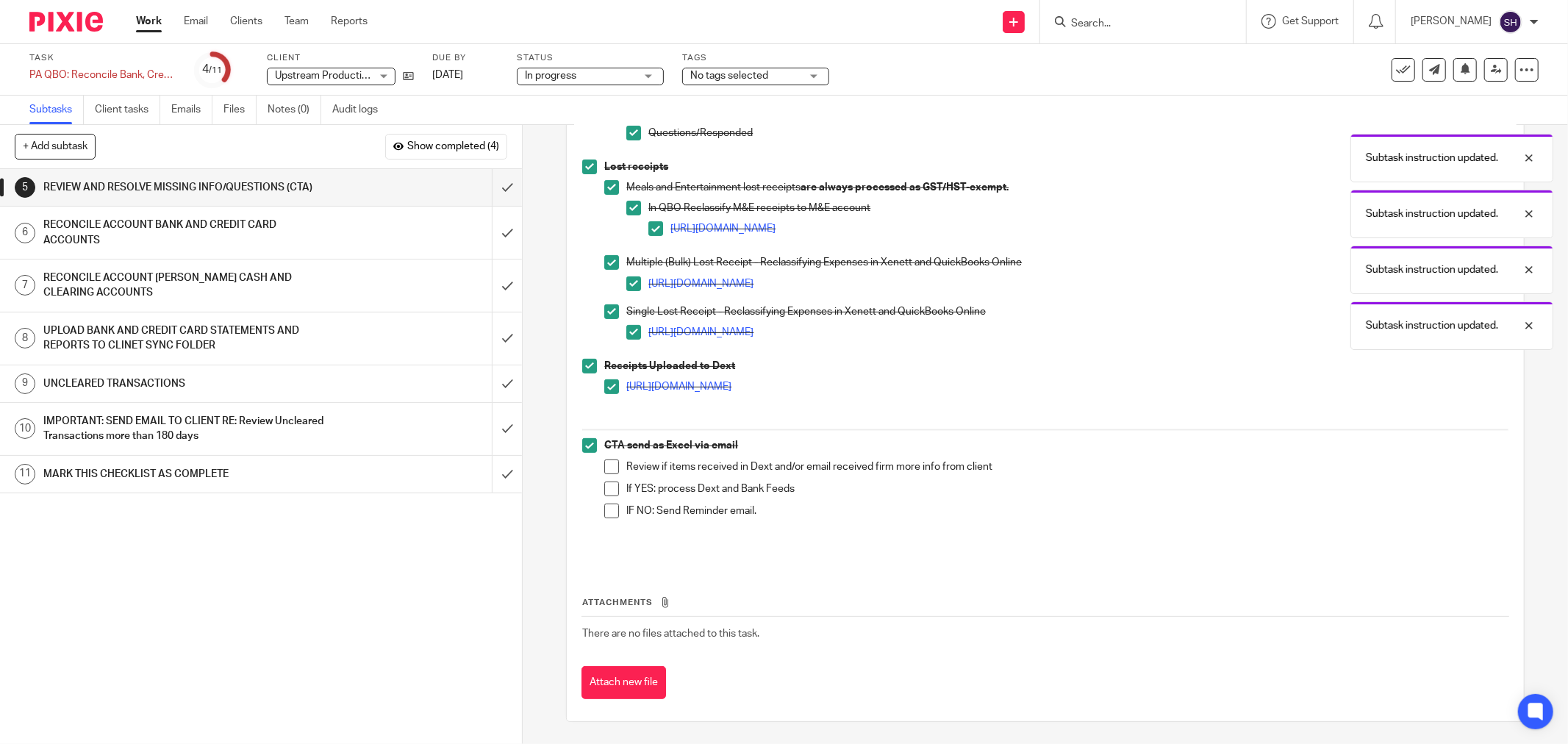
click at [605, 464] on span at bounding box center [612, 467] width 15 height 15
click at [609, 489] on span at bounding box center [612, 489] width 15 height 15
click at [608, 504] on span at bounding box center [612, 511] width 15 height 15
click at [484, 188] on input "submit" at bounding box center [261, 187] width 522 height 36
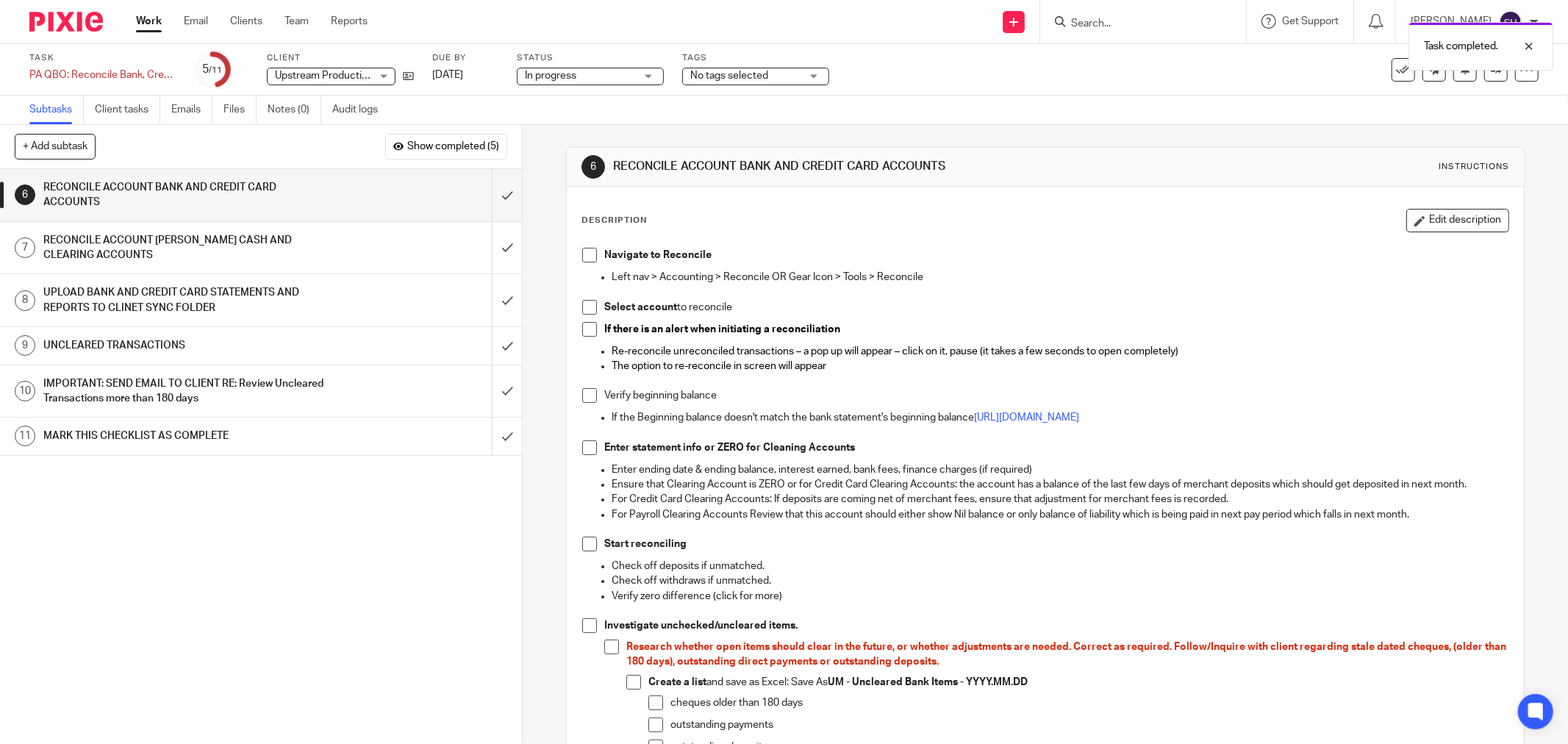
click at [583, 252] on span at bounding box center [590, 255] width 15 height 15
click at [582, 309] on span at bounding box center [590, 308] width 15 height 15
click at [586, 325] on span at bounding box center [590, 329] width 15 height 15
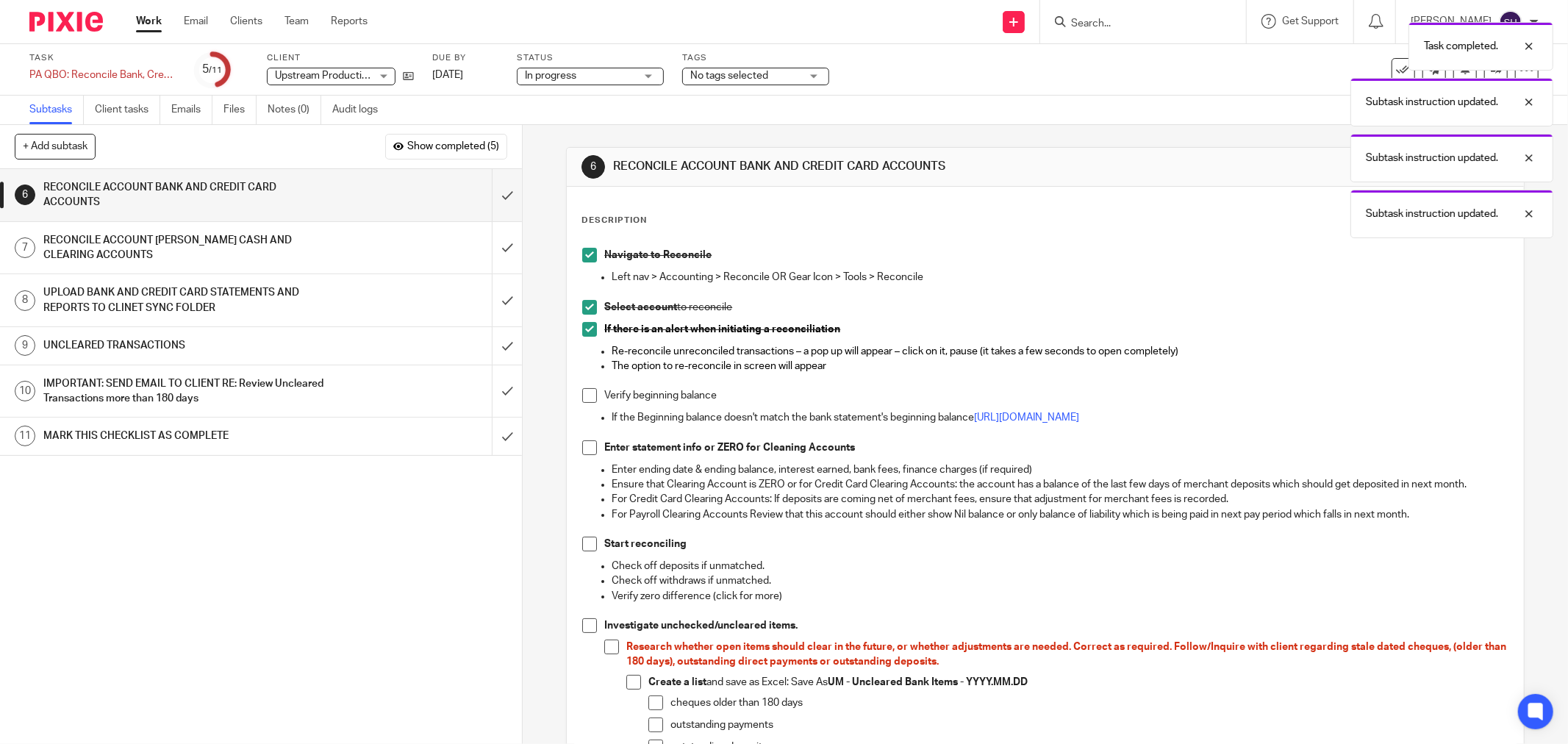
click at [584, 399] on span at bounding box center [590, 395] width 15 height 15
click at [582, 448] on span at bounding box center [590, 447] width 15 height 15
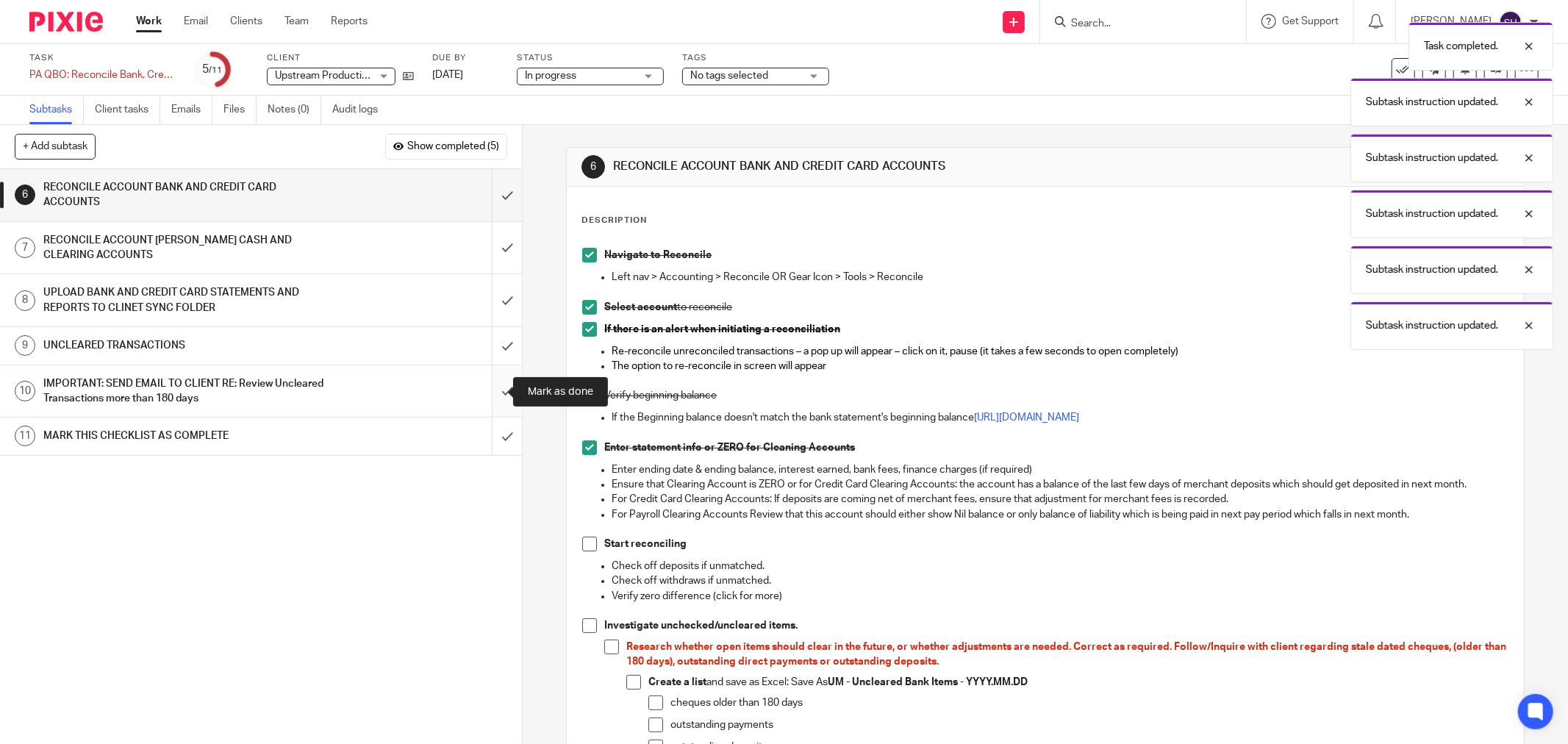
click at [489, 379] on input "submit" at bounding box center [261, 391] width 522 height 52
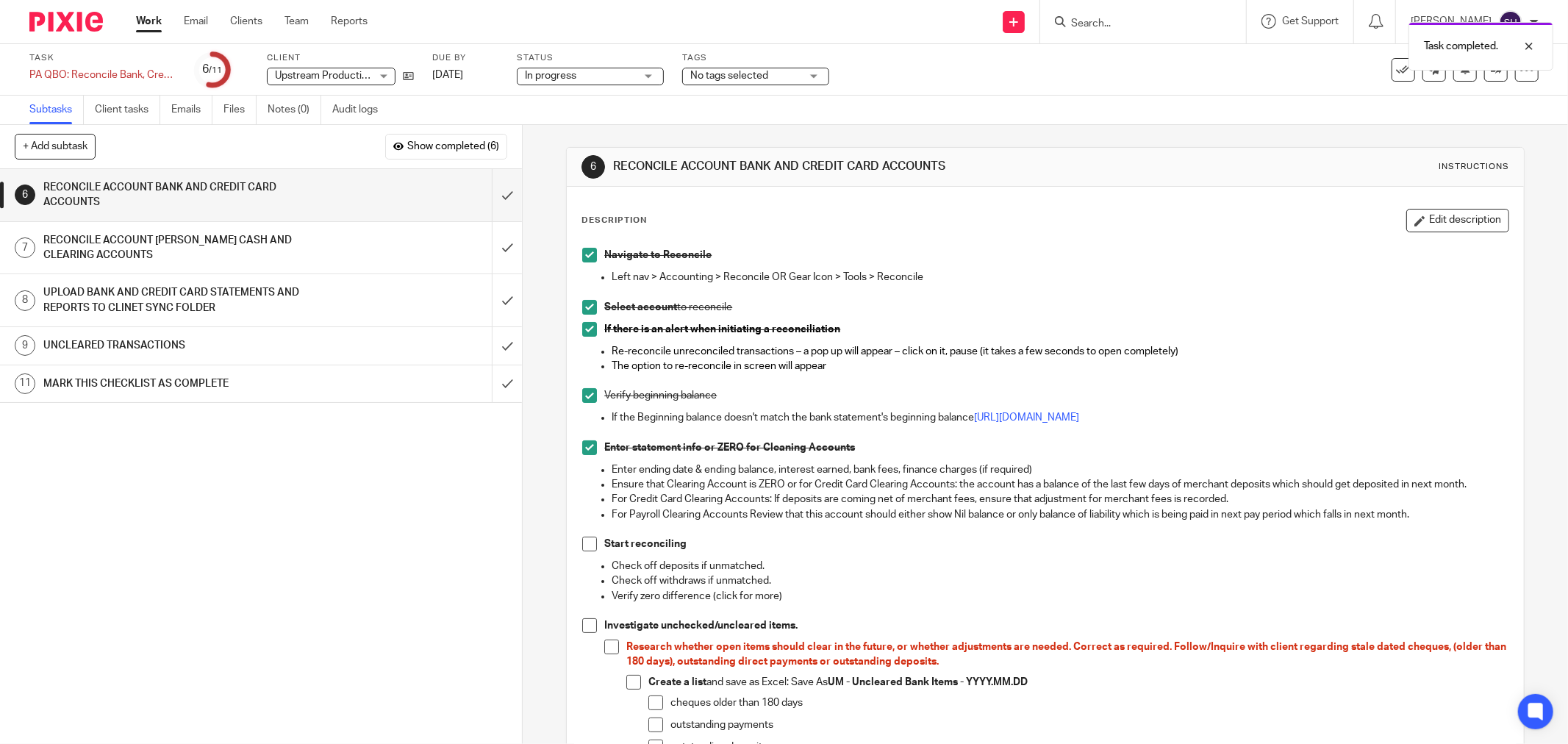
click at [582, 546] on span at bounding box center [590, 544] width 15 height 15
click at [582, 628] on span at bounding box center [590, 626] width 15 height 15
click at [605, 651] on span at bounding box center [612, 646] width 15 height 15
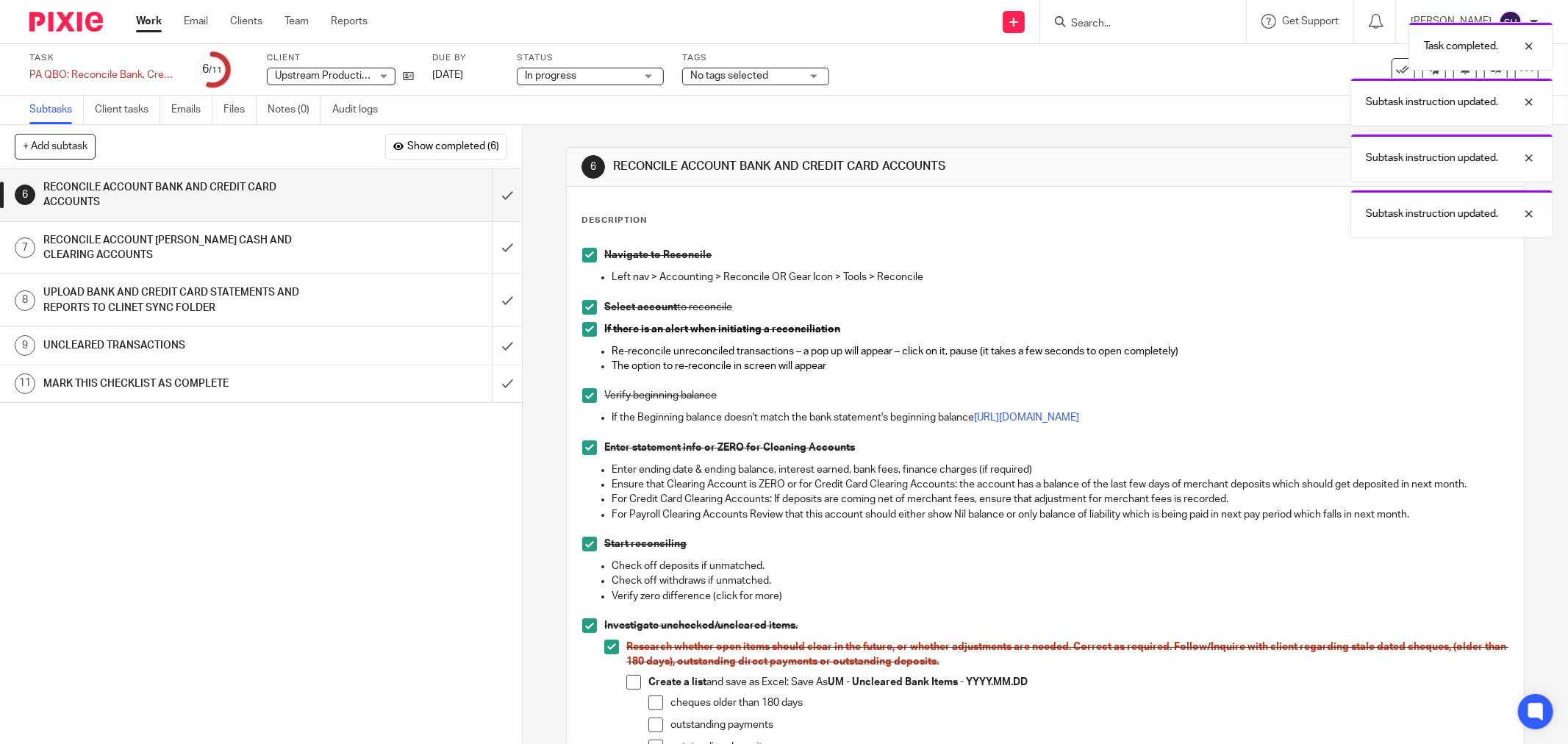
click at [627, 687] on span at bounding box center [633, 682] width 15 height 15
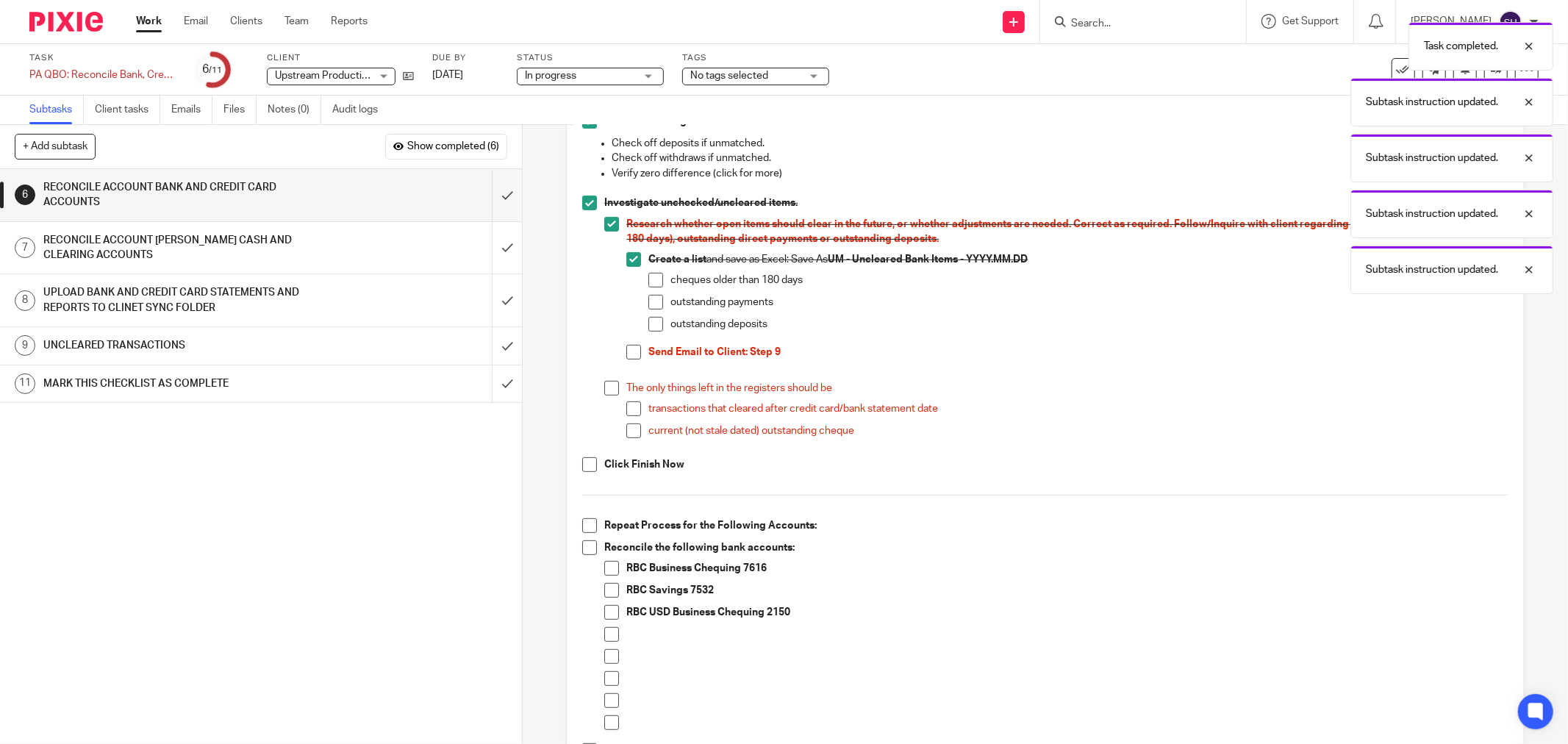
scroll to position [489, 0]
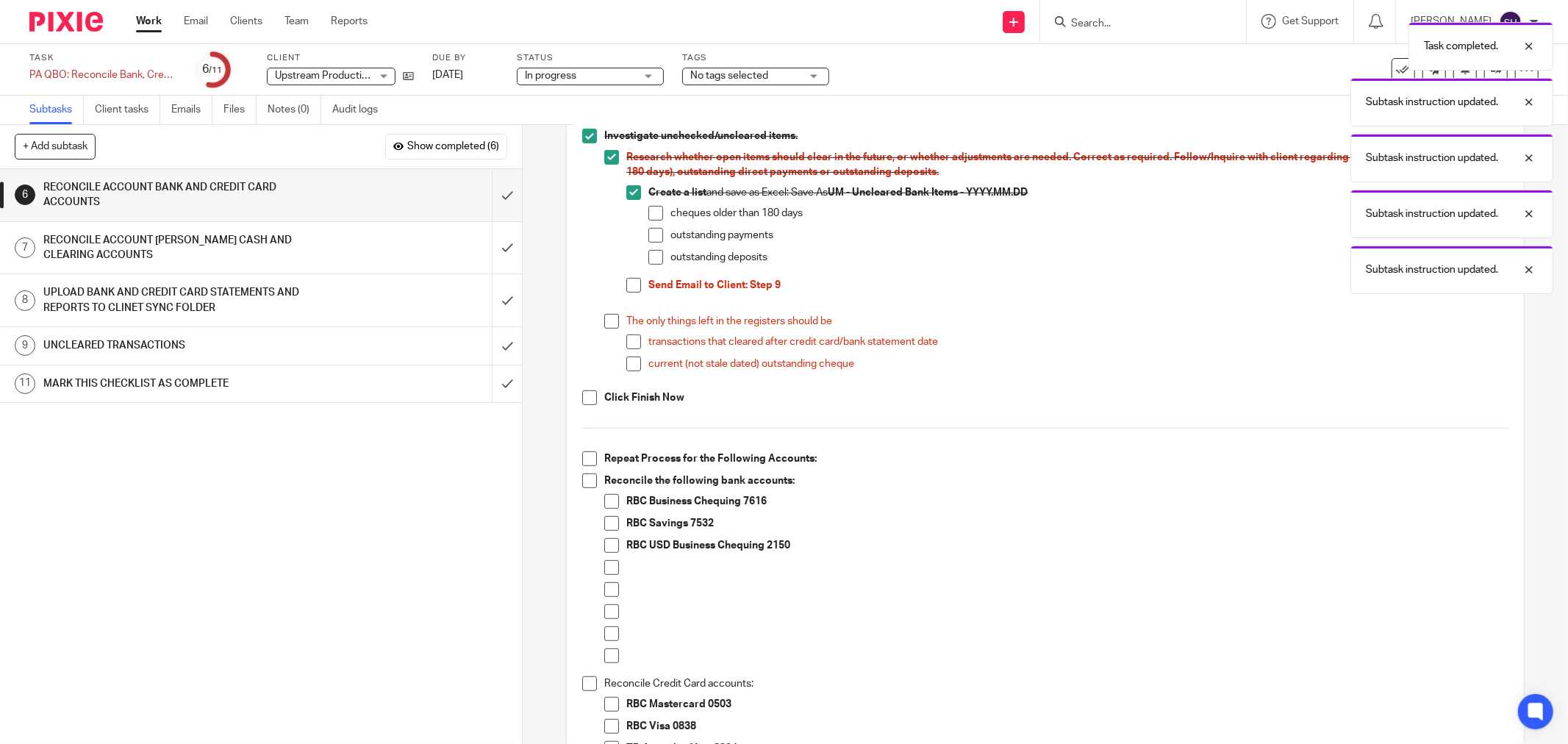
click at [654, 210] on span at bounding box center [656, 213] width 15 height 15
drag, startPoint x: 658, startPoint y: 230, endPoint x: 657, endPoint y: 241, distance: 11.0
click at [658, 231] on li "outstanding payments" at bounding box center [1078, 239] width 860 height 22
click at [650, 238] on span at bounding box center [656, 236] width 15 height 15
click at [649, 260] on span at bounding box center [656, 257] width 15 height 15
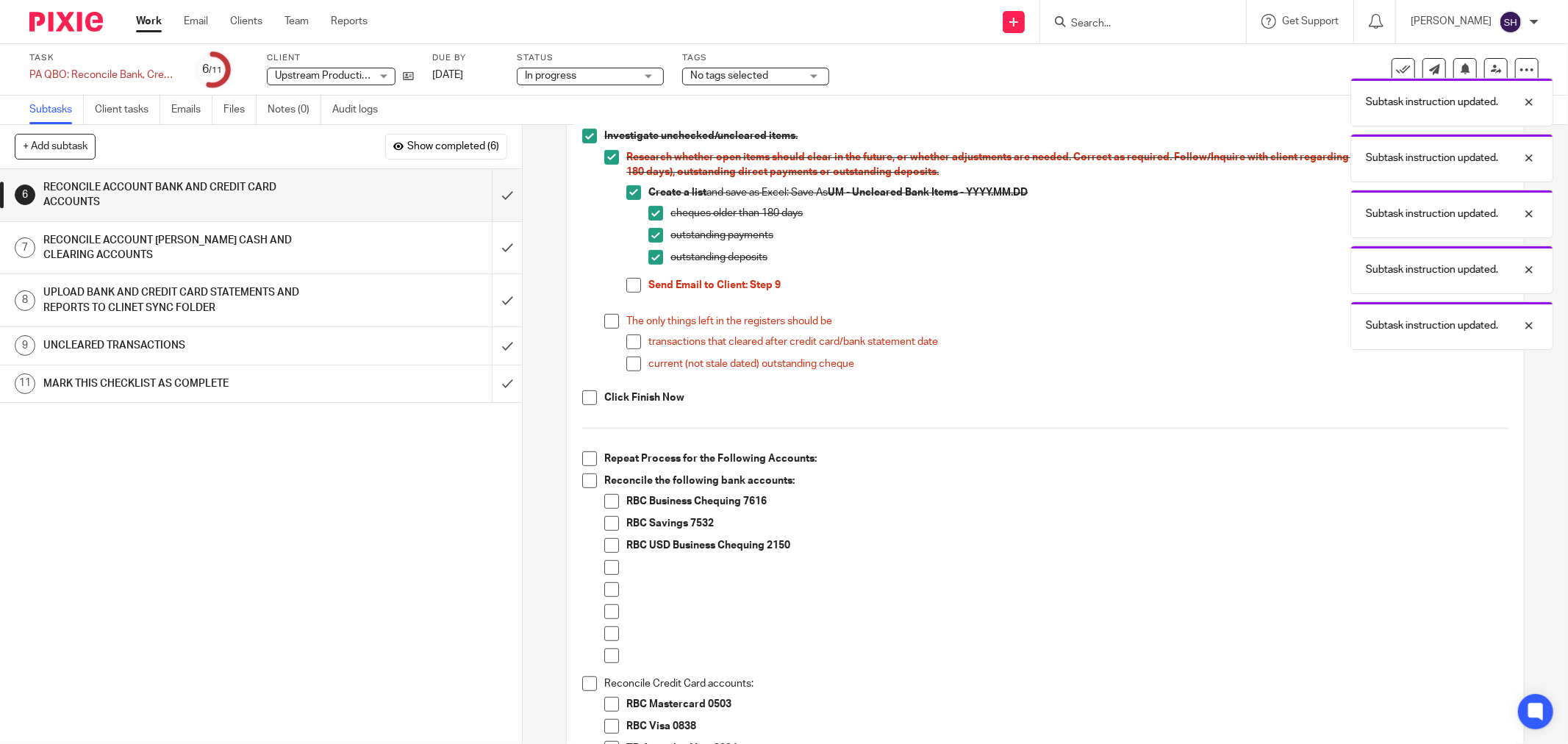
drag, startPoint x: 630, startPoint y: 284, endPoint x: 605, endPoint y: 310, distance: 36.1
click at [629, 285] on span at bounding box center [633, 285] width 15 height 15
click at [605, 321] on span at bounding box center [612, 322] width 15 height 15
click at [627, 338] on span at bounding box center [633, 341] width 15 height 15
click at [630, 354] on li "transactions that cleared after credit card/bank statement date" at bounding box center [1067, 345] width 882 height 22
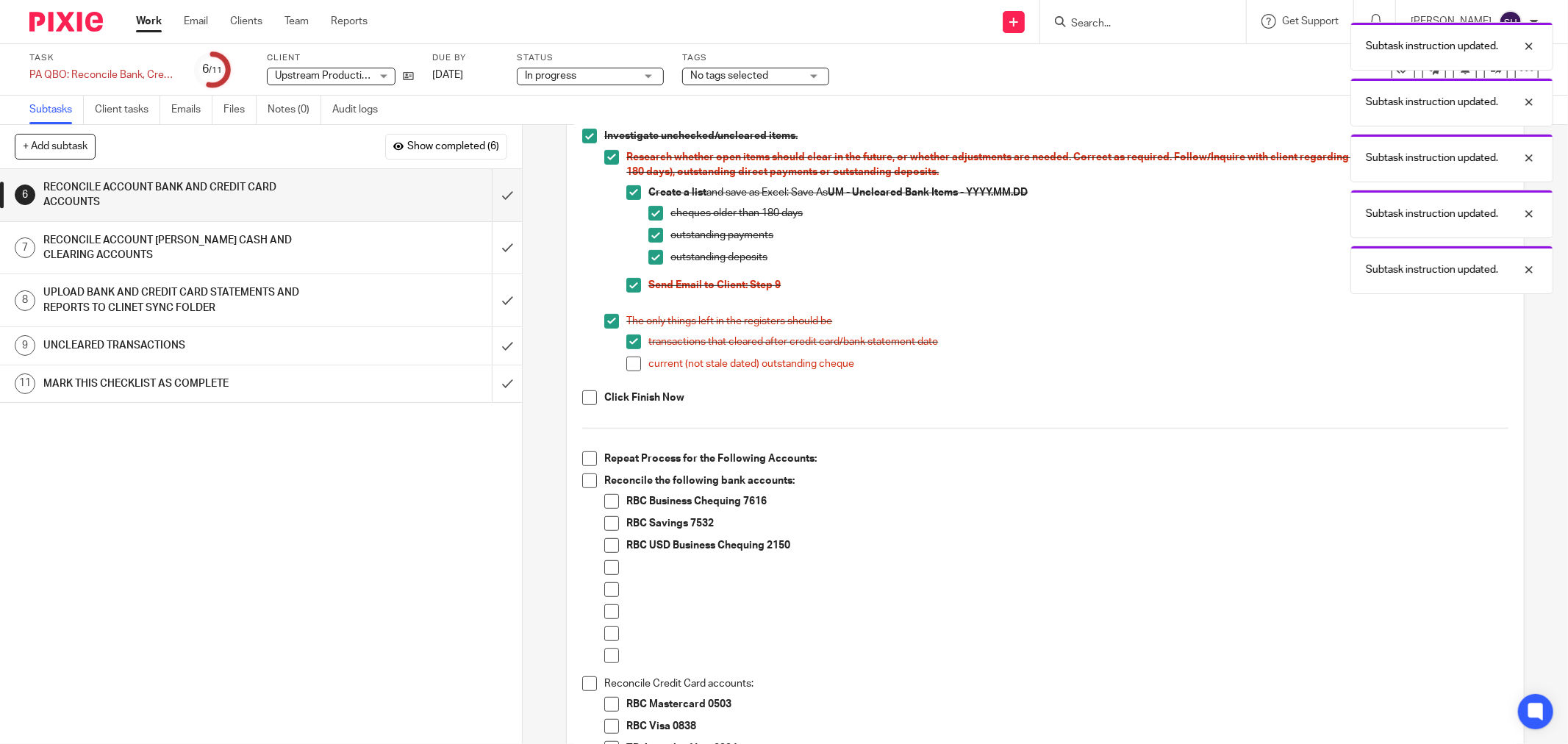
click at [628, 365] on span at bounding box center [633, 364] width 15 height 15
click at [589, 395] on span at bounding box center [590, 398] width 15 height 15
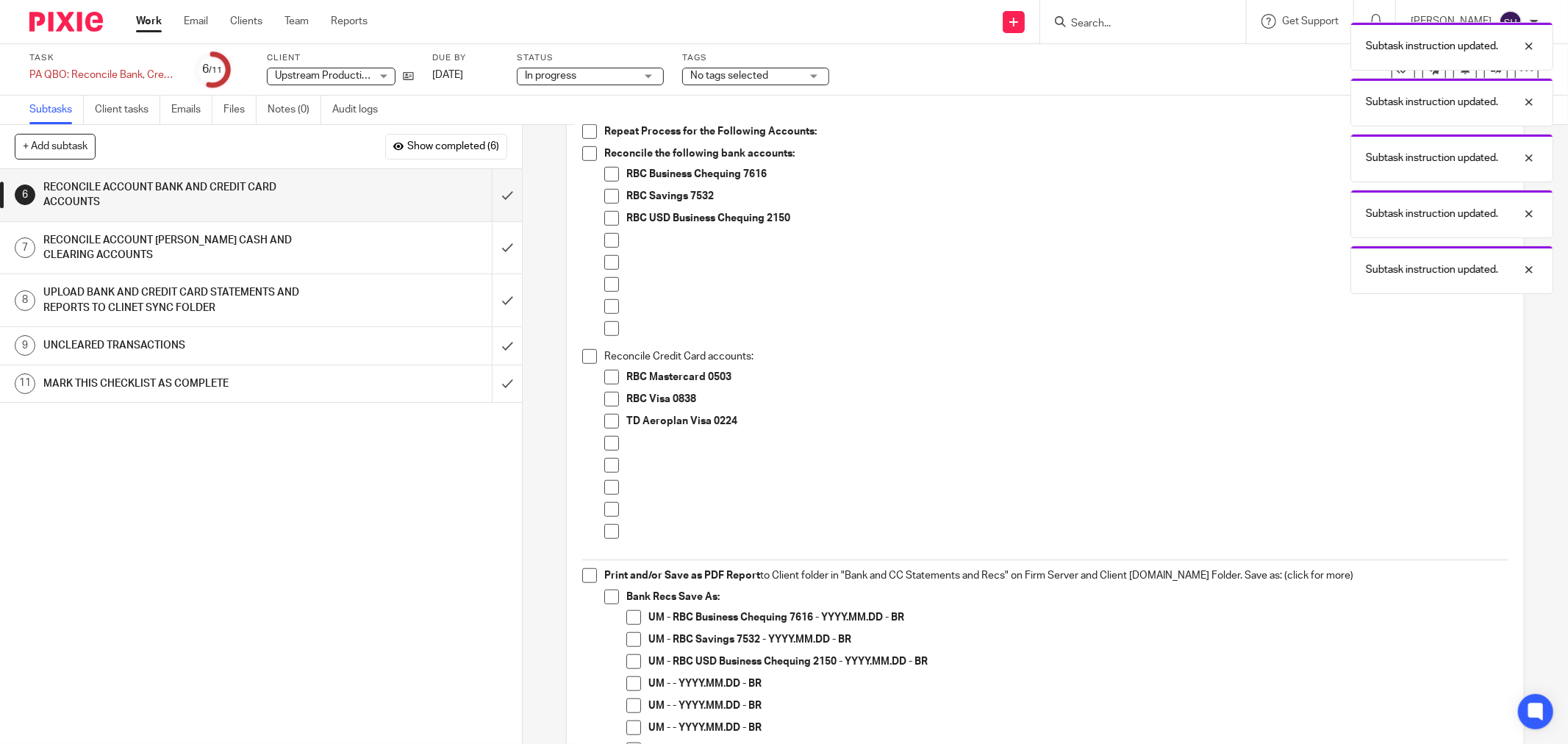
scroll to position [735, 0]
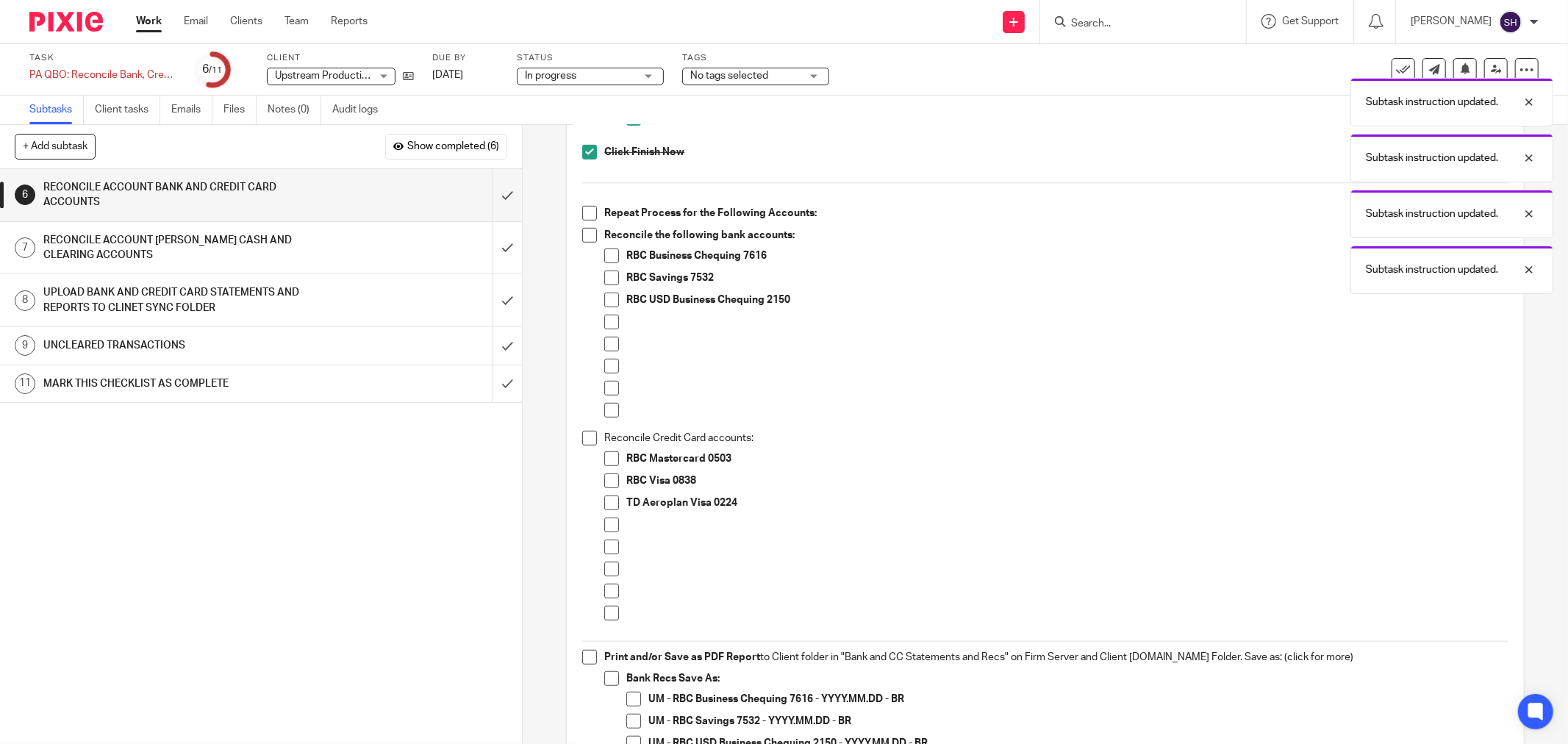
drag, startPoint x: 588, startPoint y: 208, endPoint x: 593, endPoint y: 231, distance: 23.5
click at [588, 209] on span at bounding box center [590, 213] width 15 height 15
click at [589, 236] on span at bounding box center [590, 236] width 15 height 15
click at [605, 319] on span at bounding box center [612, 322] width 15 height 15
drag, startPoint x: 608, startPoint y: 348, endPoint x: 607, endPoint y: 360, distance: 12.0
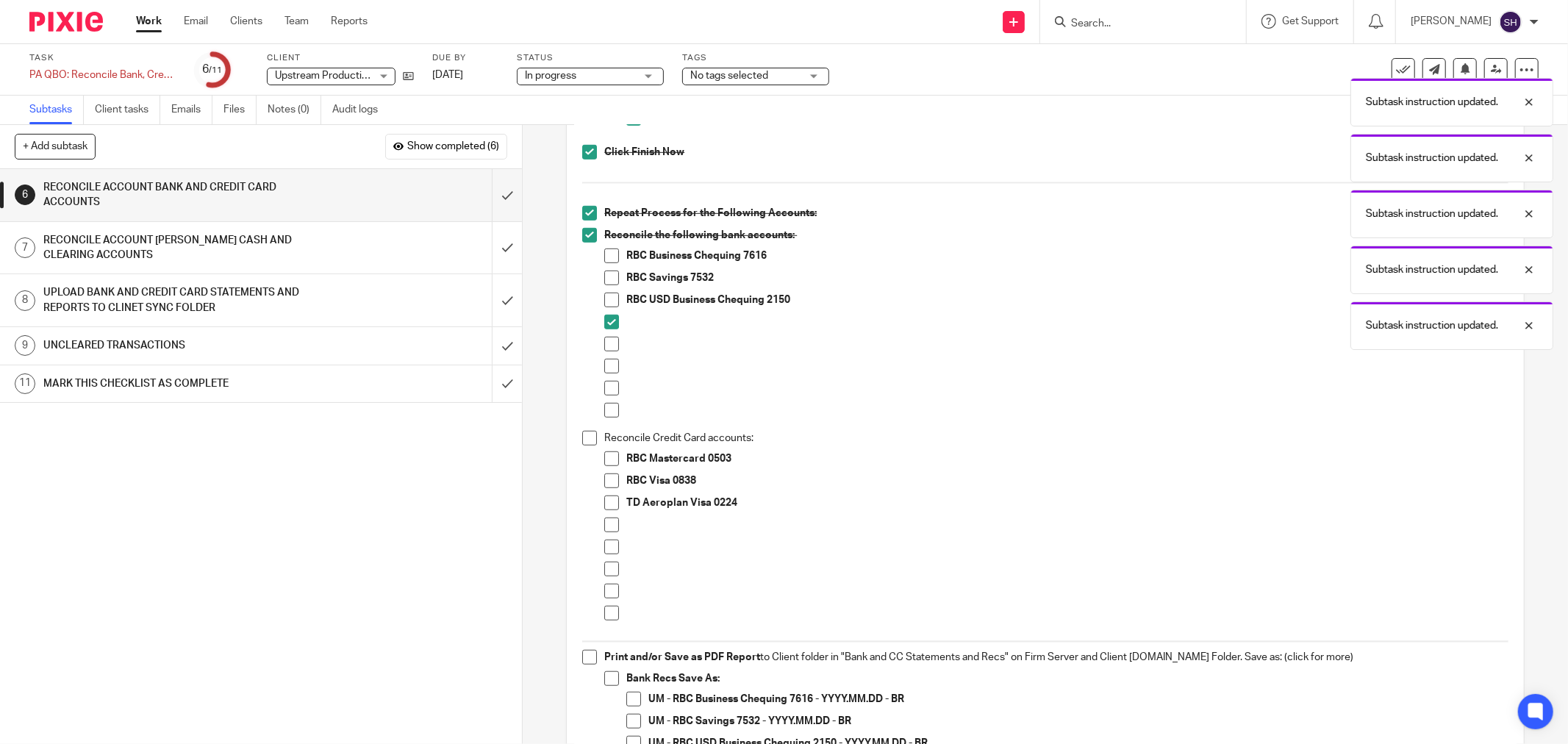
click at [608, 349] on span at bounding box center [612, 344] width 15 height 15
click at [606, 365] on span at bounding box center [612, 366] width 15 height 15
drag, startPoint x: 605, startPoint y: 384, endPoint x: 605, endPoint y: 400, distance: 16.0
click at [605, 385] on span at bounding box center [612, 388] width 15 height 15
click at [605, 404] on span at bounding box center [612, 410] width 15 height 15
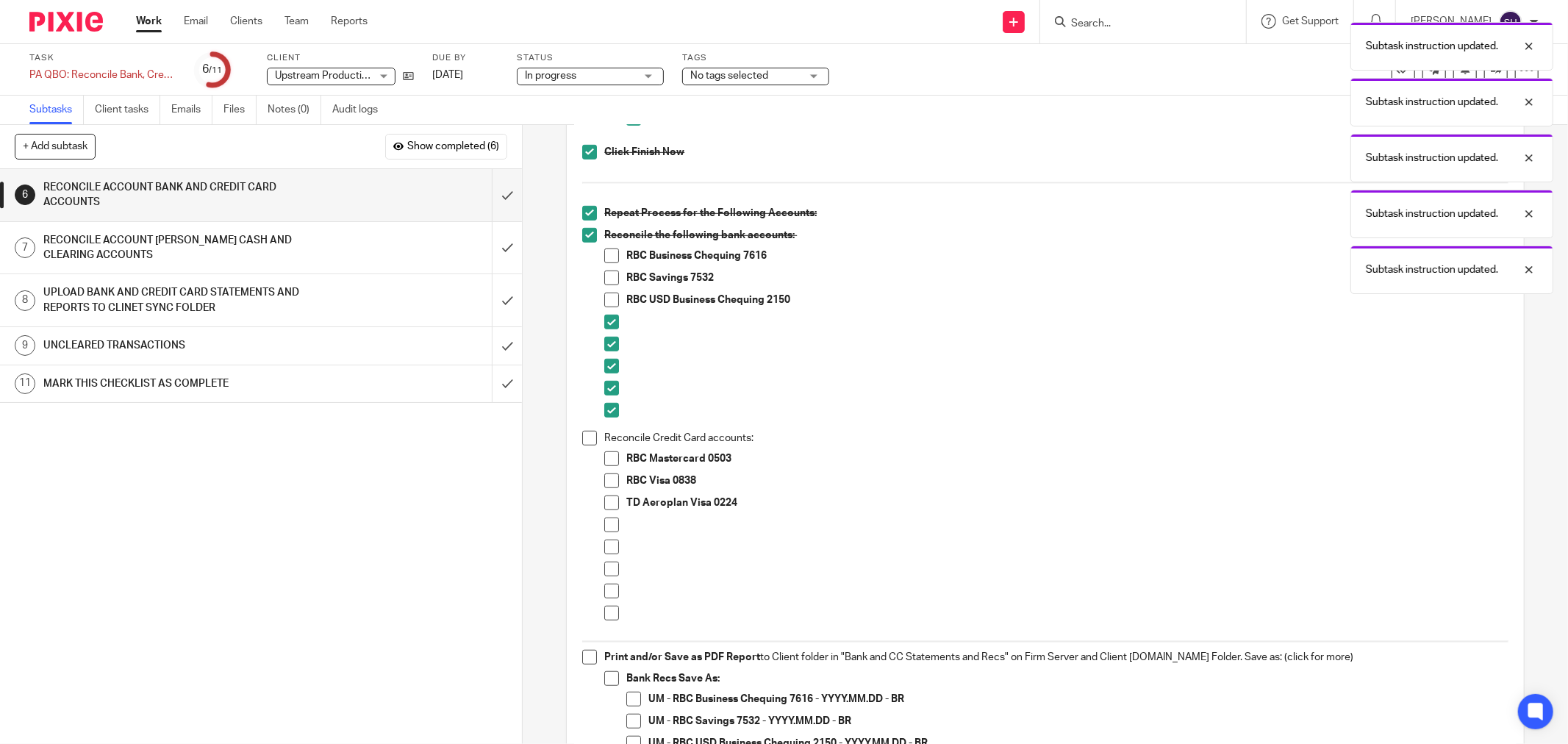
scroll to position [817, 0]
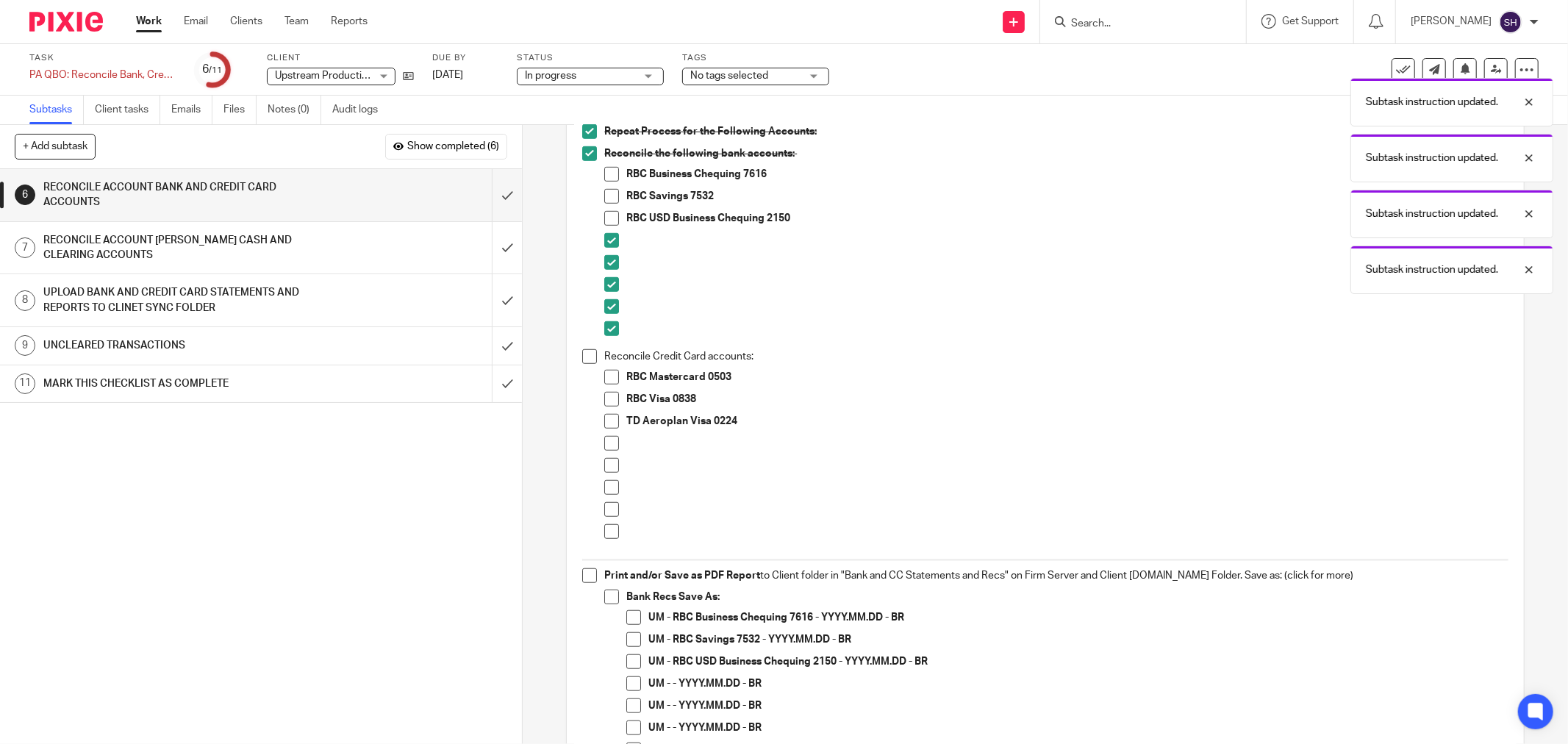
click at [582, 357] on span at bounding box center [590, 356] width 15 height 15
click at [609, 443] on span at bounding box center [612, 443] width 15 height 15
click at [606, 463] on span at bounding box center [612, 465] width 15 height 15
drag, startPoint x: 600, startPoint y: 485, endPoint x: 605, endPoint y: 498, distance: 13.9
click at [605, 486] on span at bounding box center [612, 487] width 15 height 15
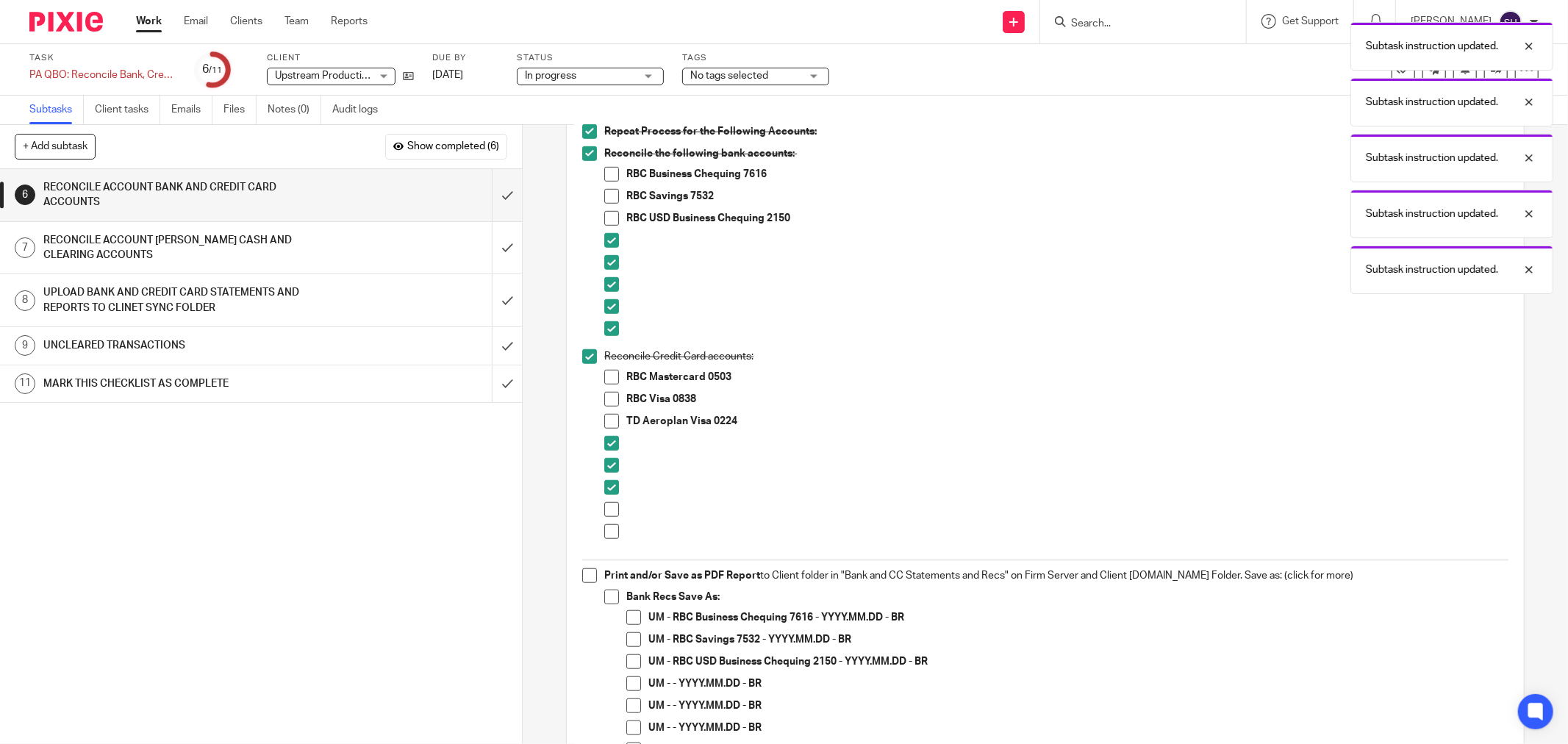
click at [605, 503] on span at bounding box center [612, 509] width 15 height 15
drag, startPoint x: 605, startPoint y: 527, endPoint x: 626, endPoint y: 510, distance: 27.0
click at [605, 527] on span at bounding box center [612, 532] width 15 height 15
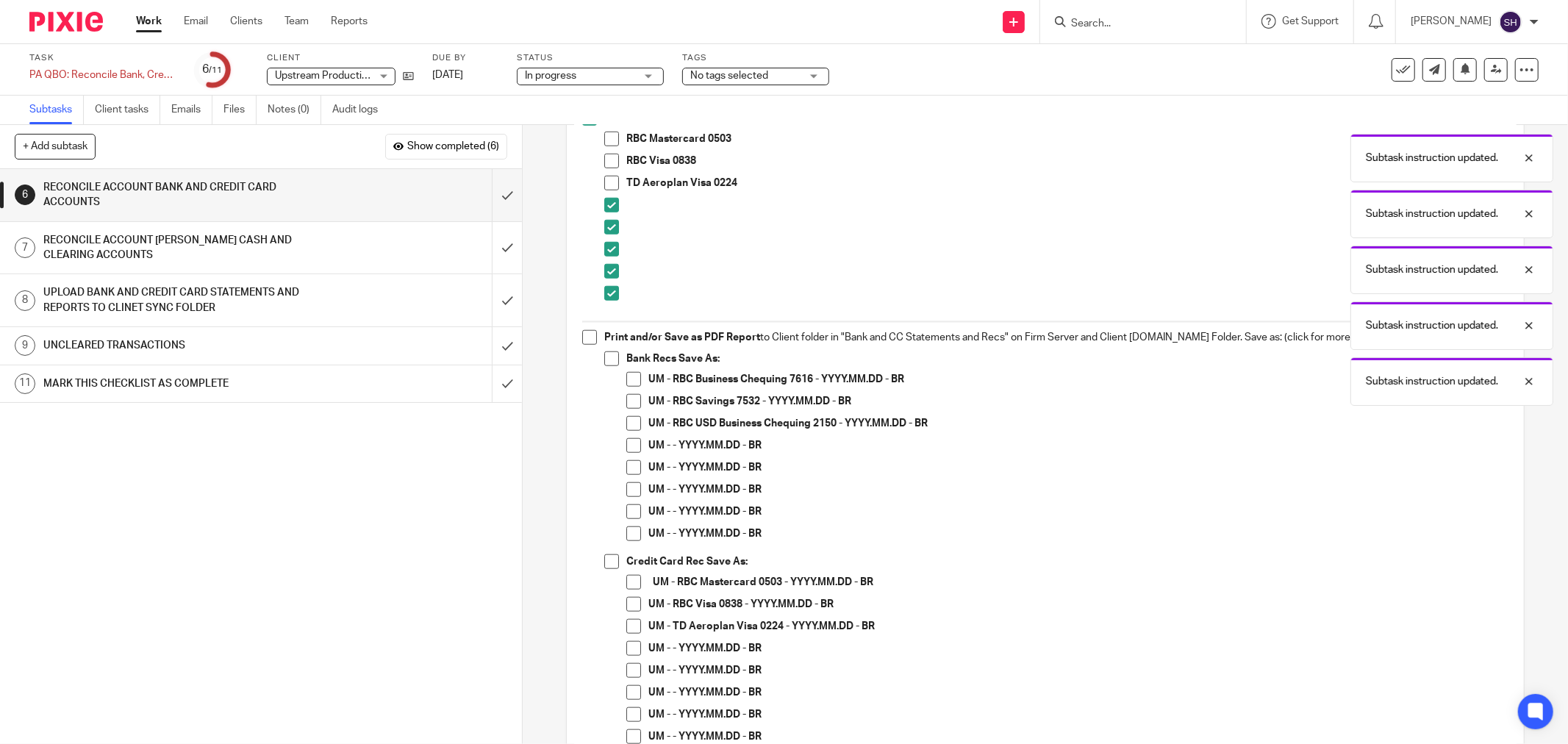
scroll to position [1061, 0]
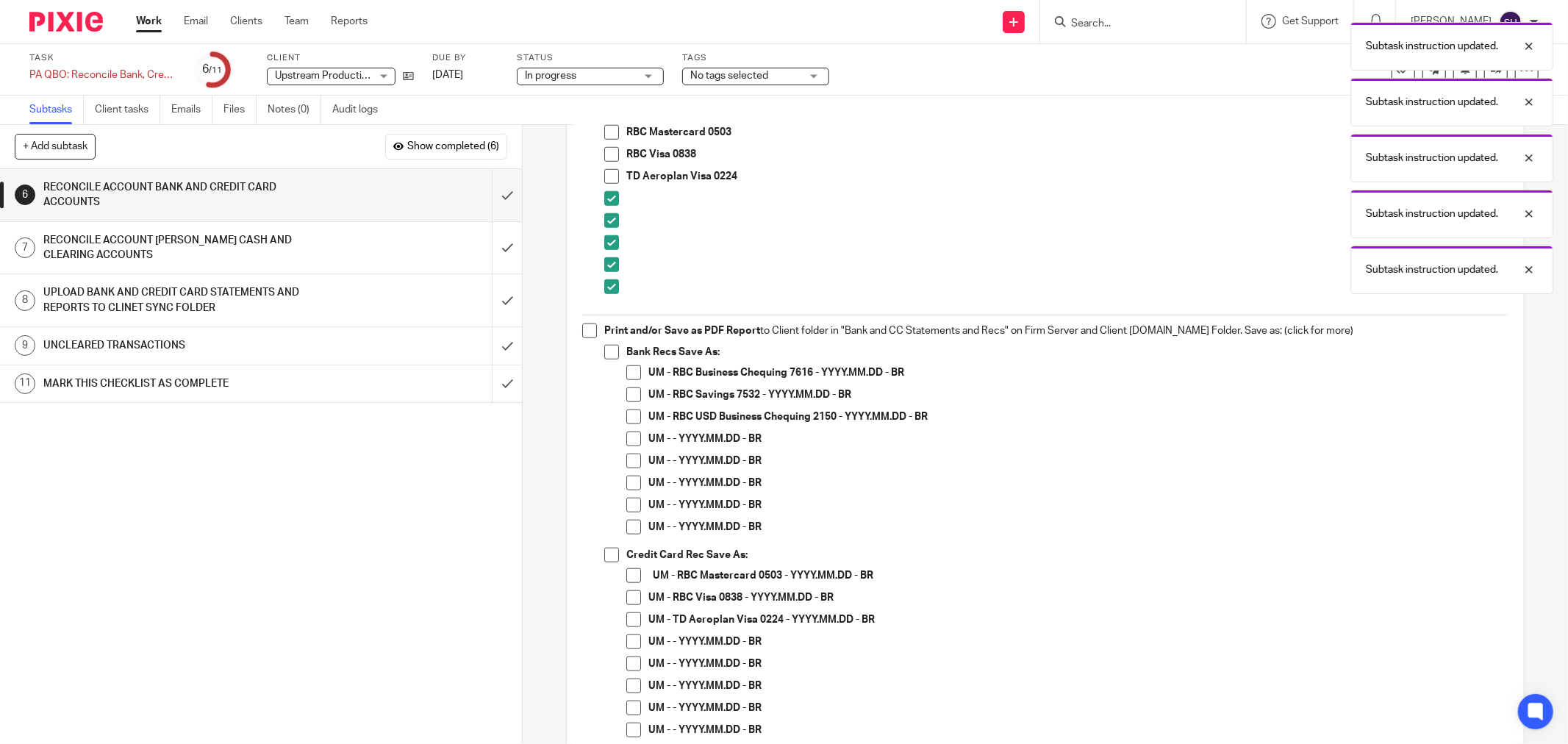
click at [585, 325] on span at bounding box center [590, 331] width 15 height 15
click at [605, 350] on span at bounding box center [612, 352] width 15 height 15
click at [626, 435] on span at bounding box center [633, 439] width 15 height 15
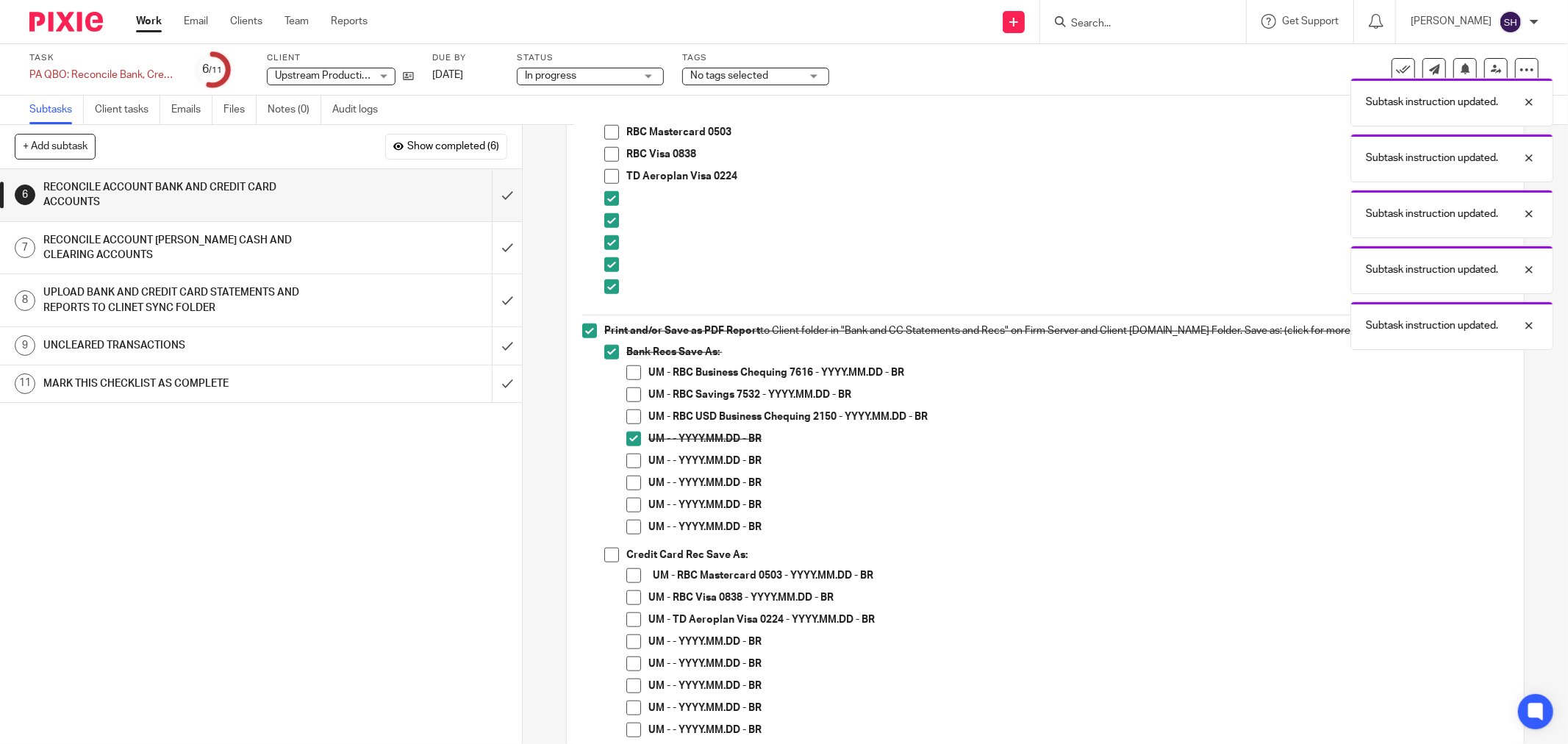
click at [626, 459] on span at bounding box center [633, 460] width 15 height 15
click at [629, 479] on span at bounding box center [633, 483] width 15 height 15
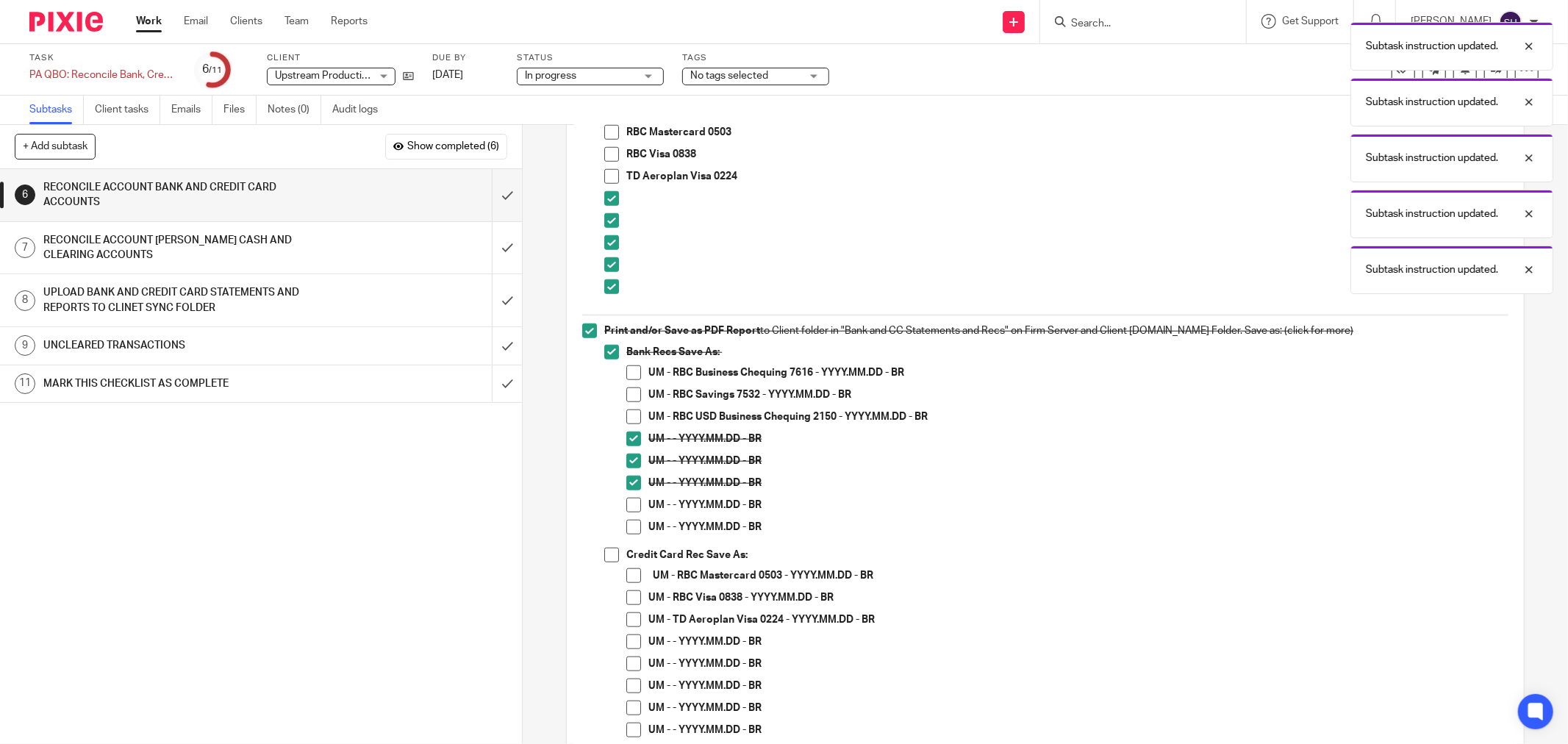
click at [626, 505] on span at bounding box center [633, 505] width 15 height 15
click at [626, 520] on span at bounding box center [633, 527] width 15 height 15
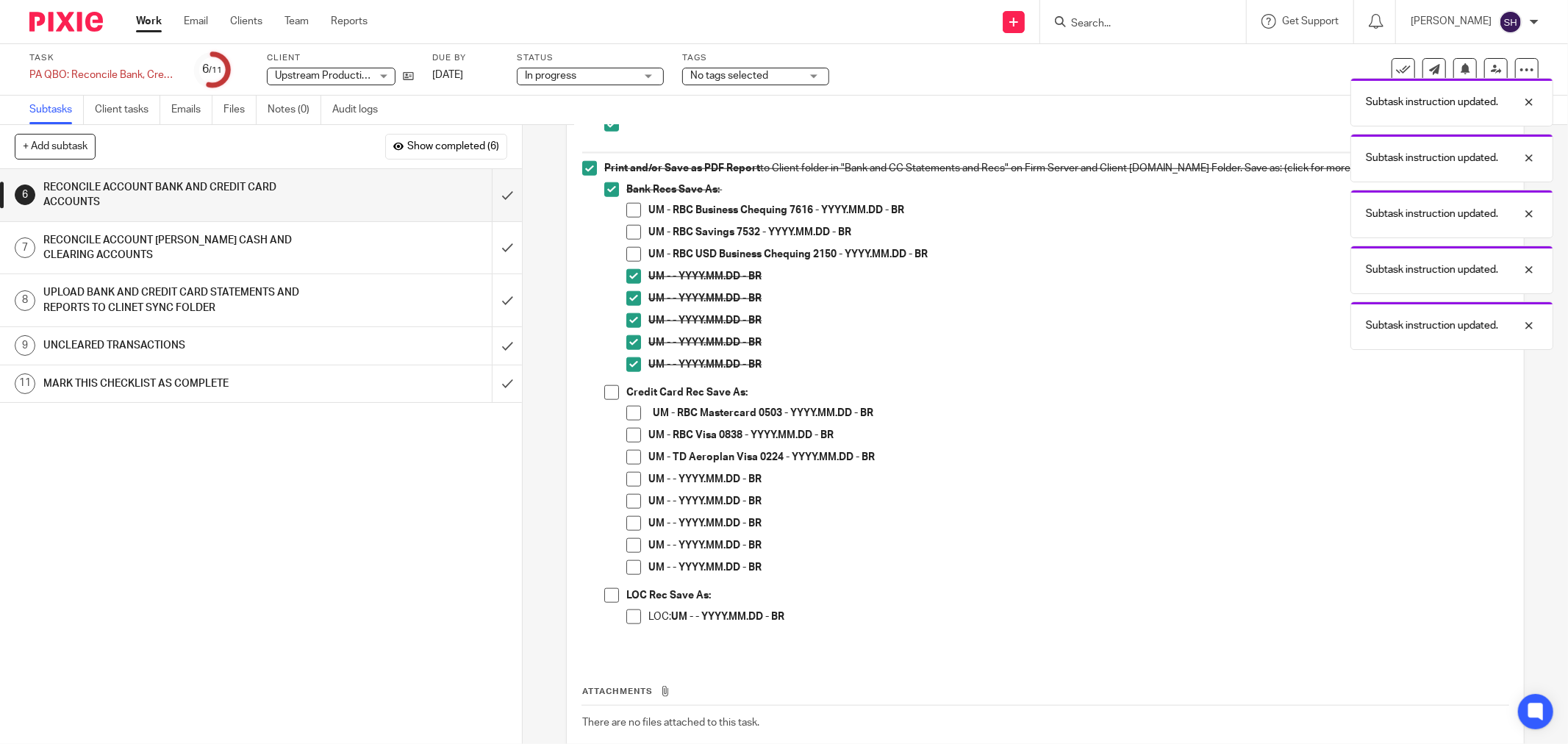
scroll to position [1224, 0]
drag, startPoint x: 611, startPoint y: 390, endPoint x: 614, endPoint y: 399, distance: 9.5
click at [612, 390] on span at bounding box center [612, 392] width 15 height 15
click at [629, 476] on span at bounding box center [633, 479] width 15 height 15
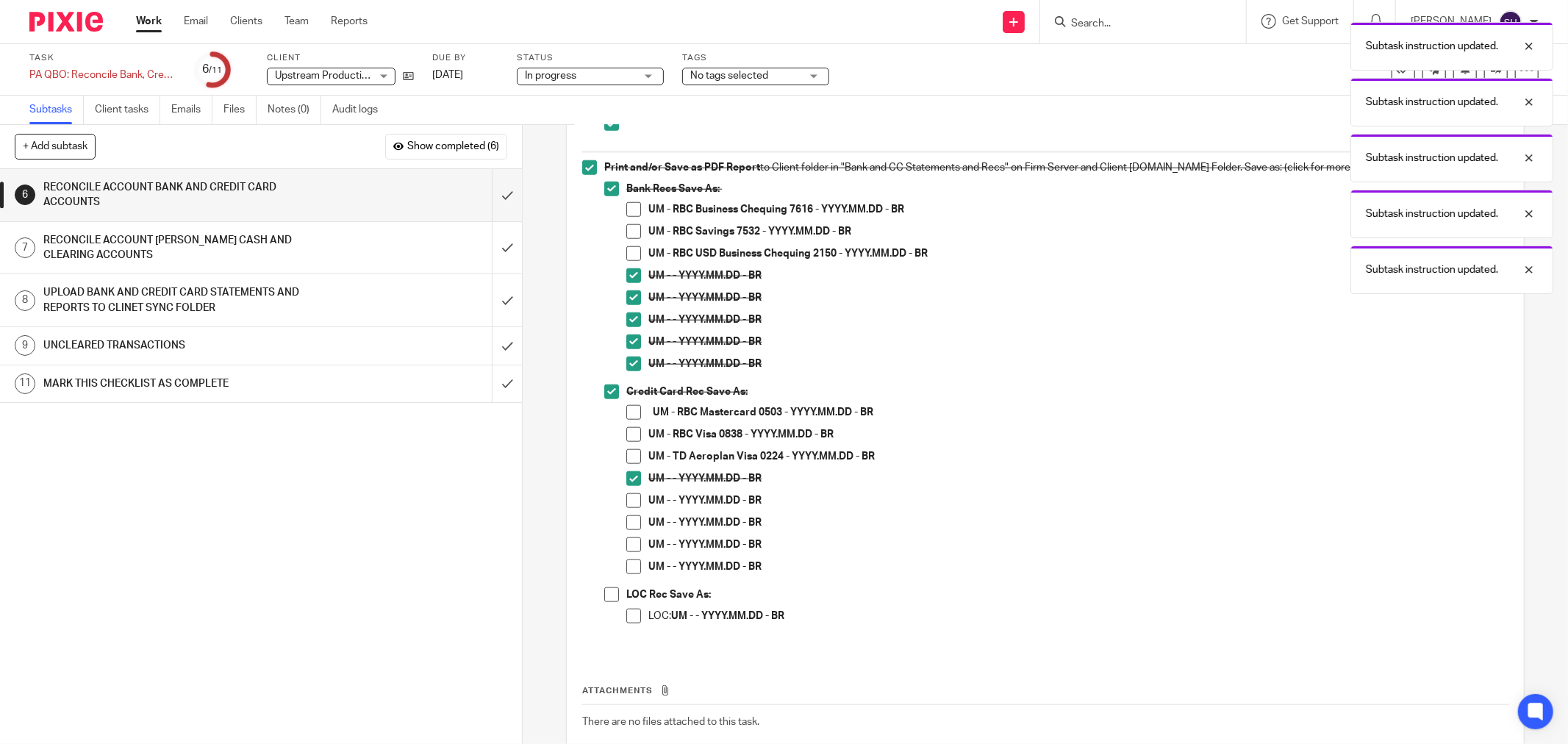
click at [629, 501] on span at bounding box center [633, 500] width 15 height 15
click at [630, 517] on span at bounding box center [633, 522] width 15 height 15
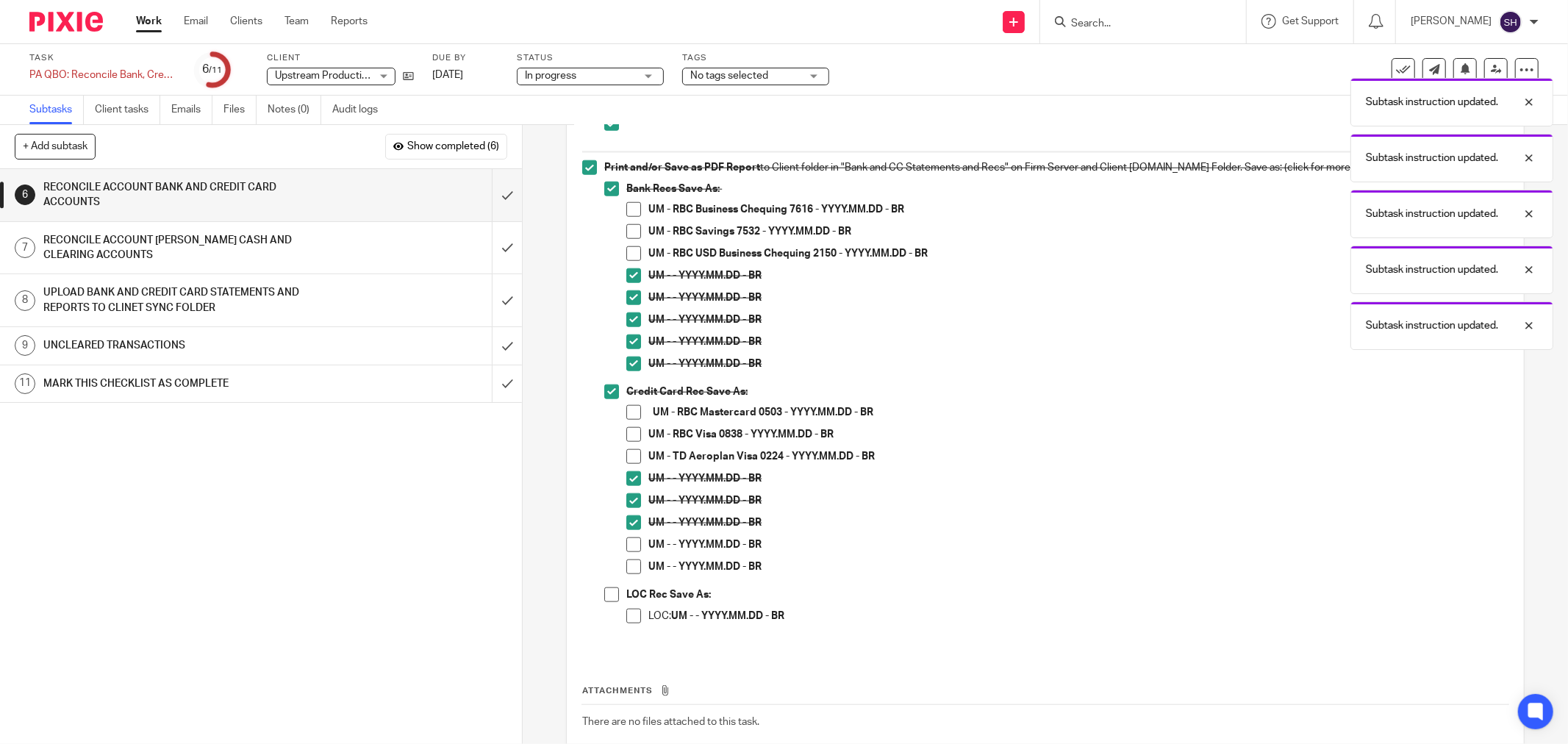
drag, startPoint x: 631, startPoint y: 539, endPoint x: 631, endPoint y: 549, distance: 10.0
click at [631, 540] on span at bounding box center [633, 545] width 15 height 15
drag, startPoint x: 630, startPoint y: 556, endPoint x: 631, endPoint y: 565, distance: 9.1
click at [630, 556] on li "UM - - YYYY.MM.DD - BR" at bounding box center [1067, 548] width 882 height 22
click at [631, 565] on span at bounding box center [633, 566] width 15 height 15
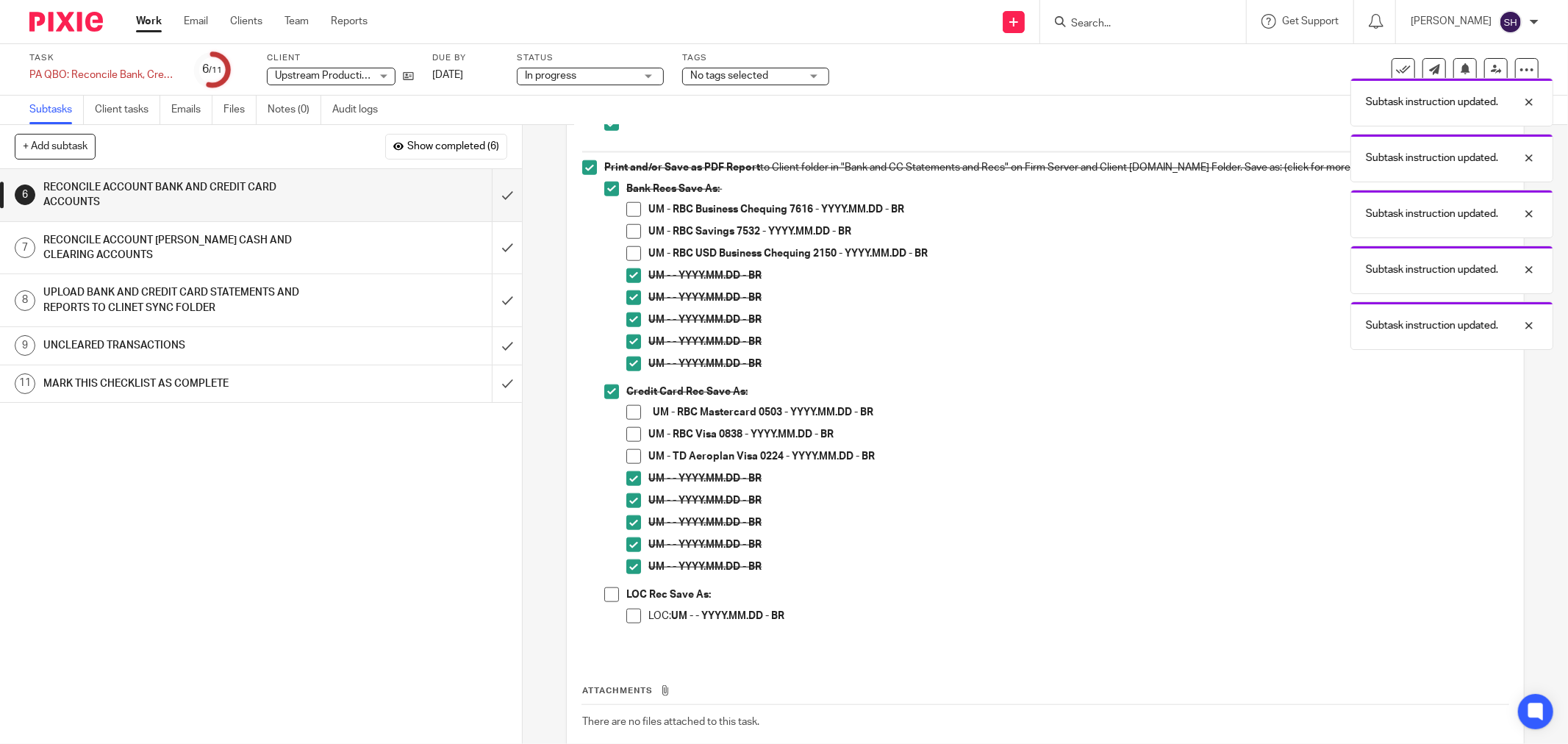
click at [605, 597] on span at bounding box center [612, 594] width 15 height 15
click at [632, 612] on span at bounding box center [633, 616] width 15 height 15
click at [629, 436] on span at bounding box center [633, 434] width 15 height 15
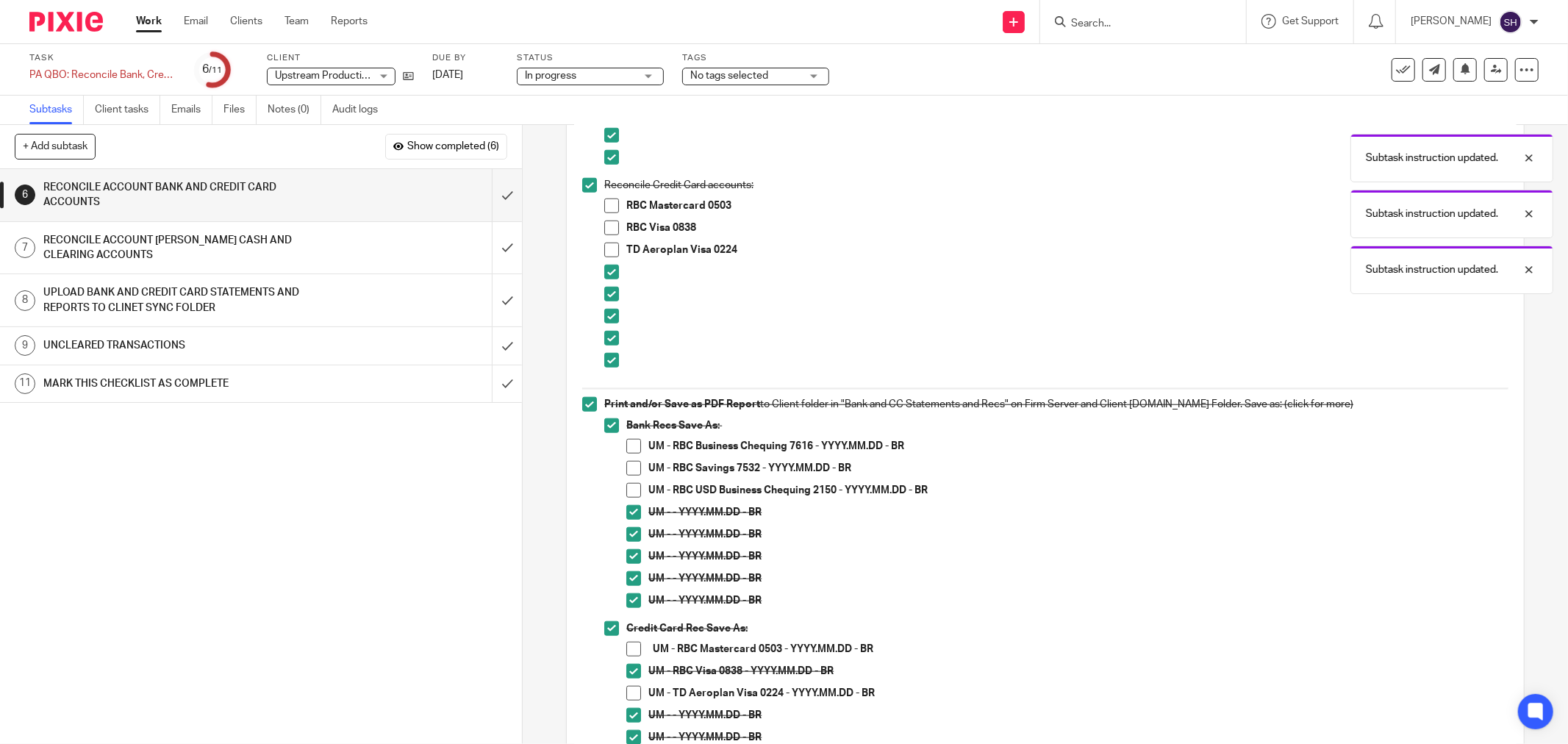
scroll to position [980, 0]
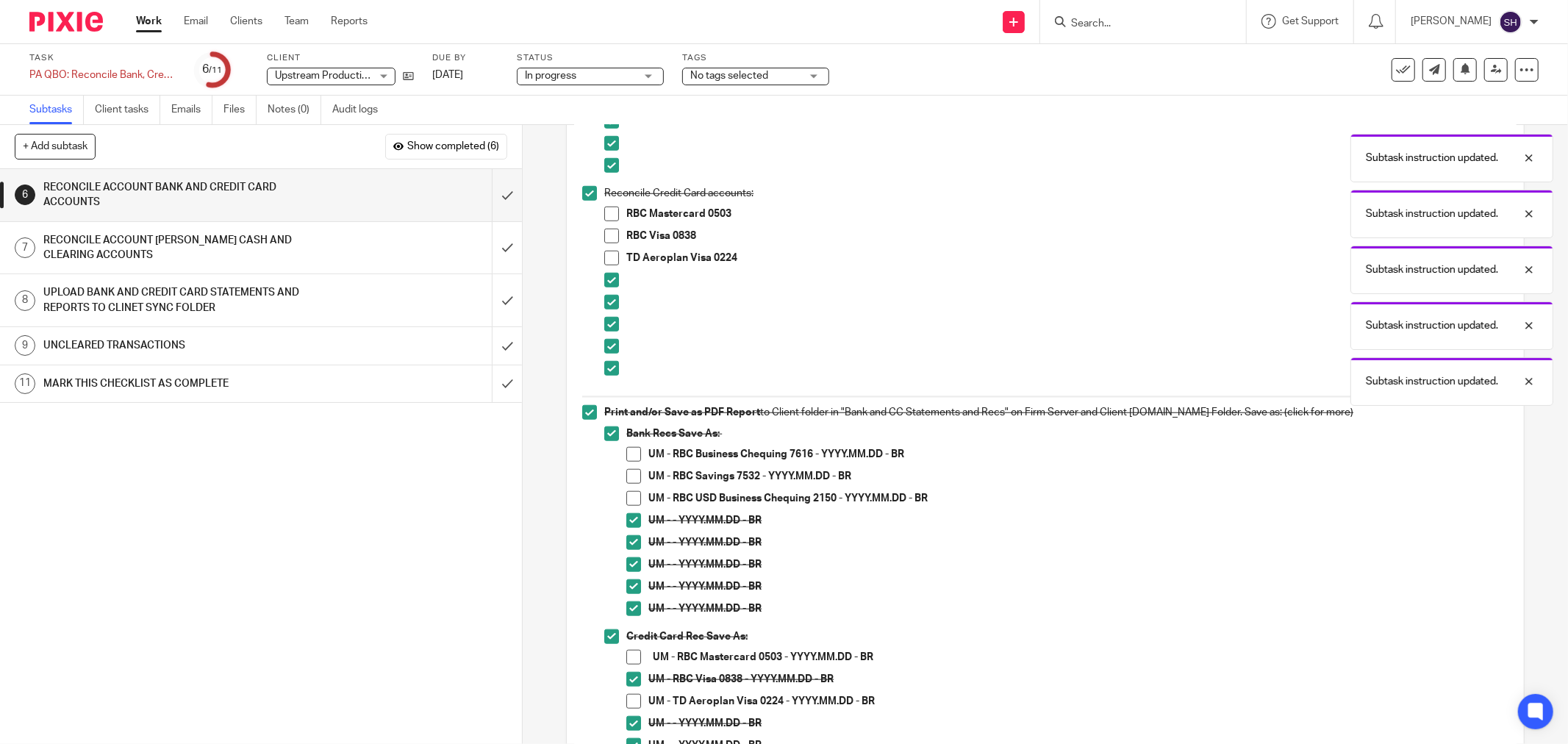
click at [605, 232] on span at bounding box center [612, 236] width 15 height 15
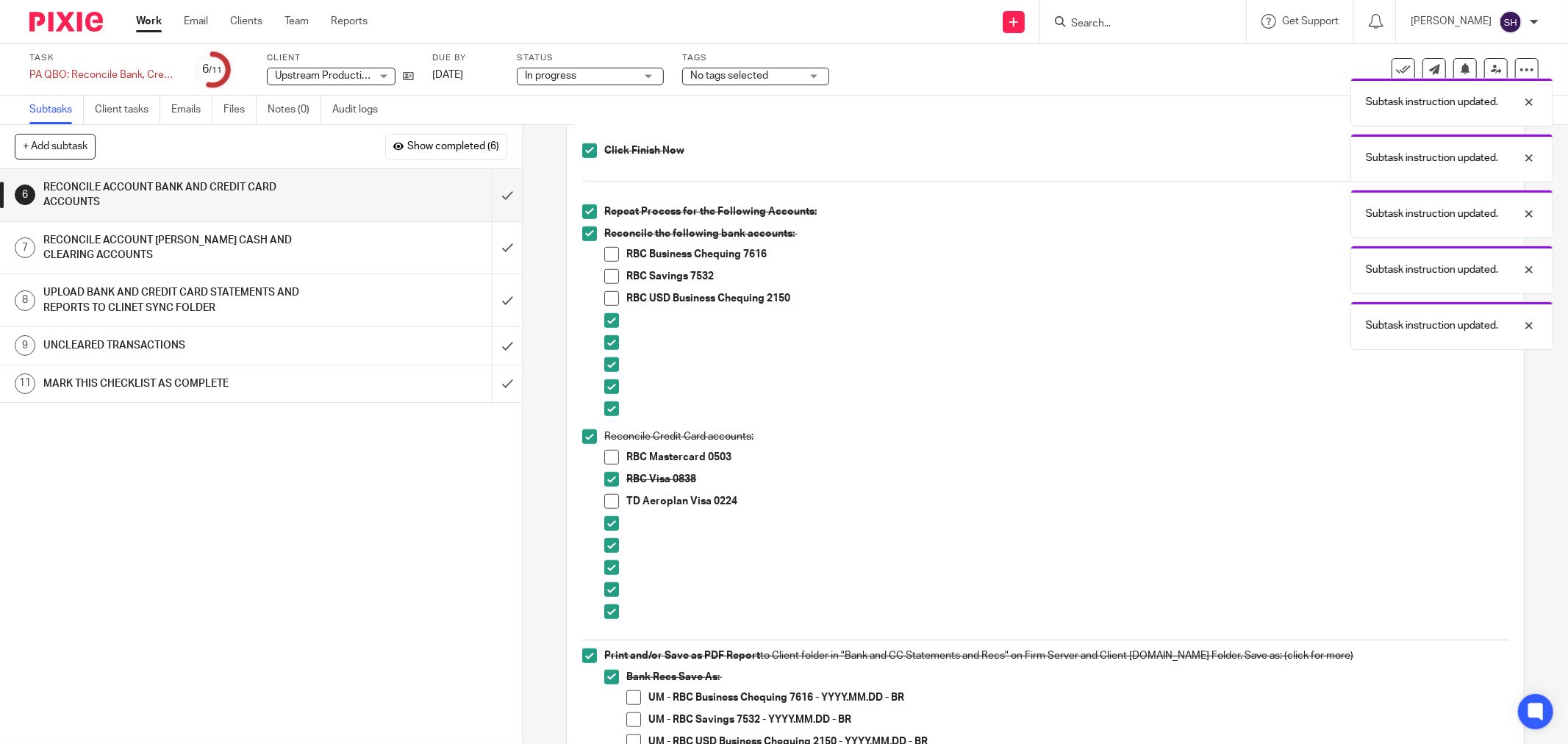
scroll to position [735, 0]
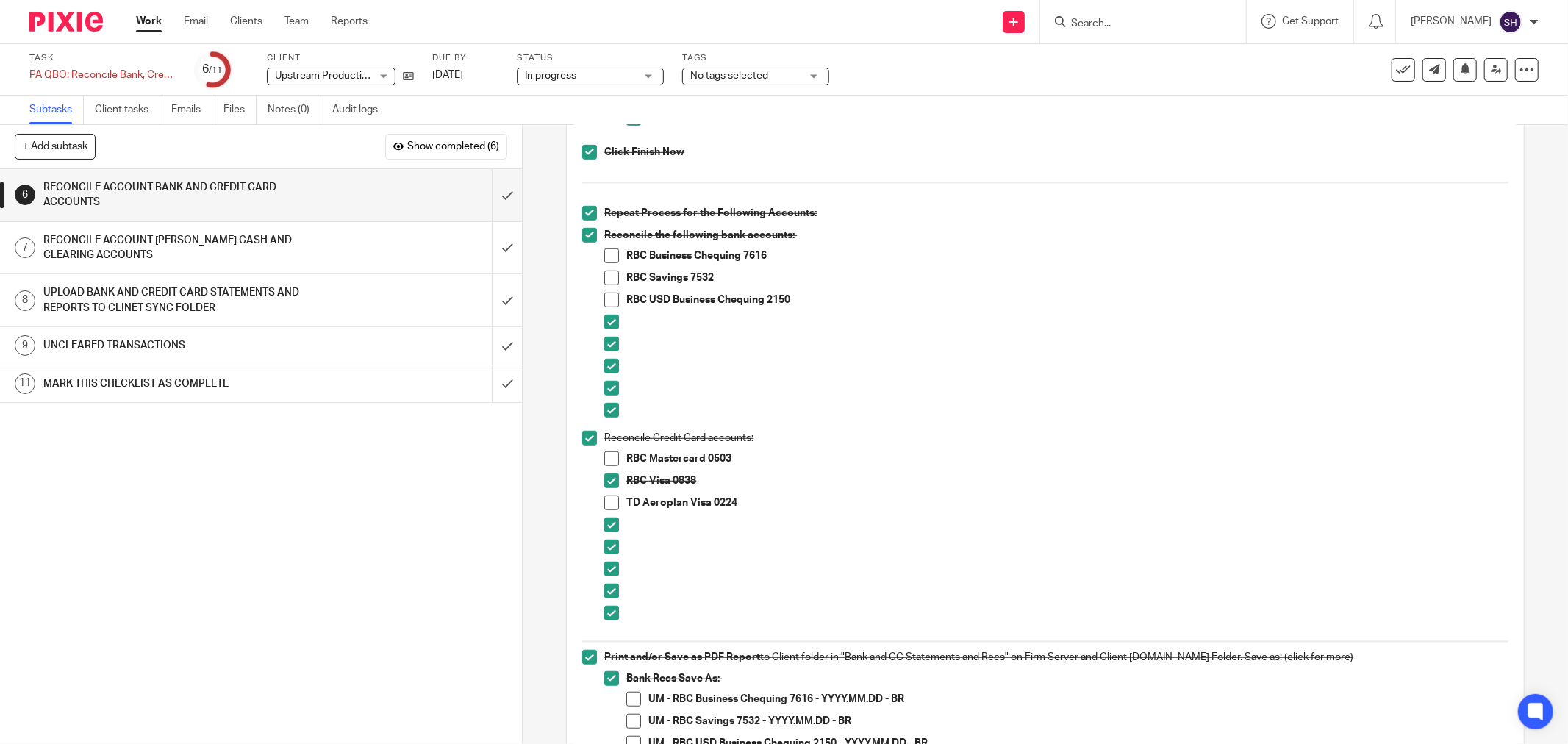
click at [605, 259] on span at bounding box center [612, 255] width 15 height 15
drag, startPoint x: 636, startPoint y: 699, endPoint x: 640, endPoint y: 692, distance: 8.1
click at [637, 698] on li "UM - RBC Business Chequing 7616 - YYYY.MM.DD - BR" at bounding box center [1067, 702] width 882 height 22
click at [626, 696] on span at bounding box center [633, 699] width 15 height 15
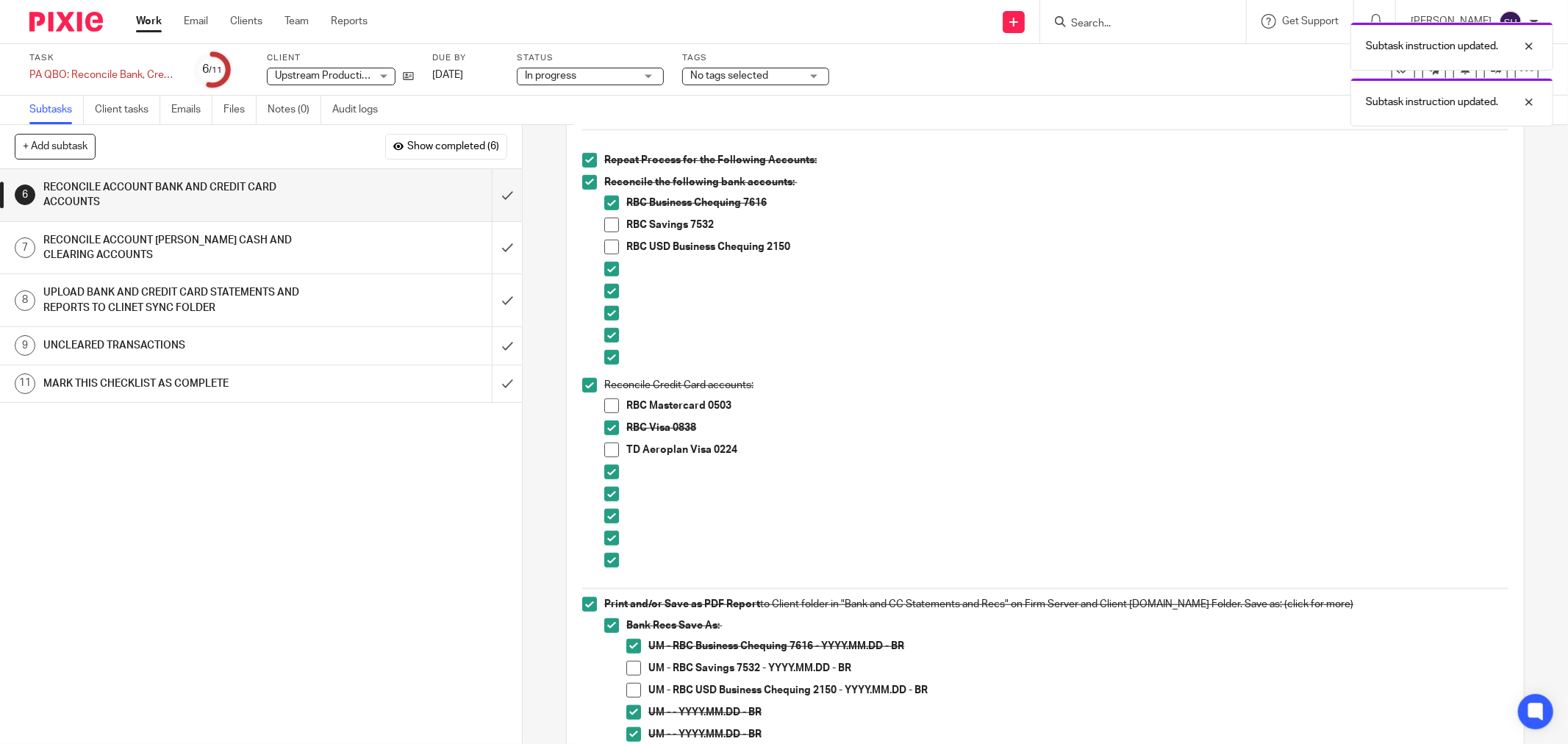
scroll to position [817, 0]
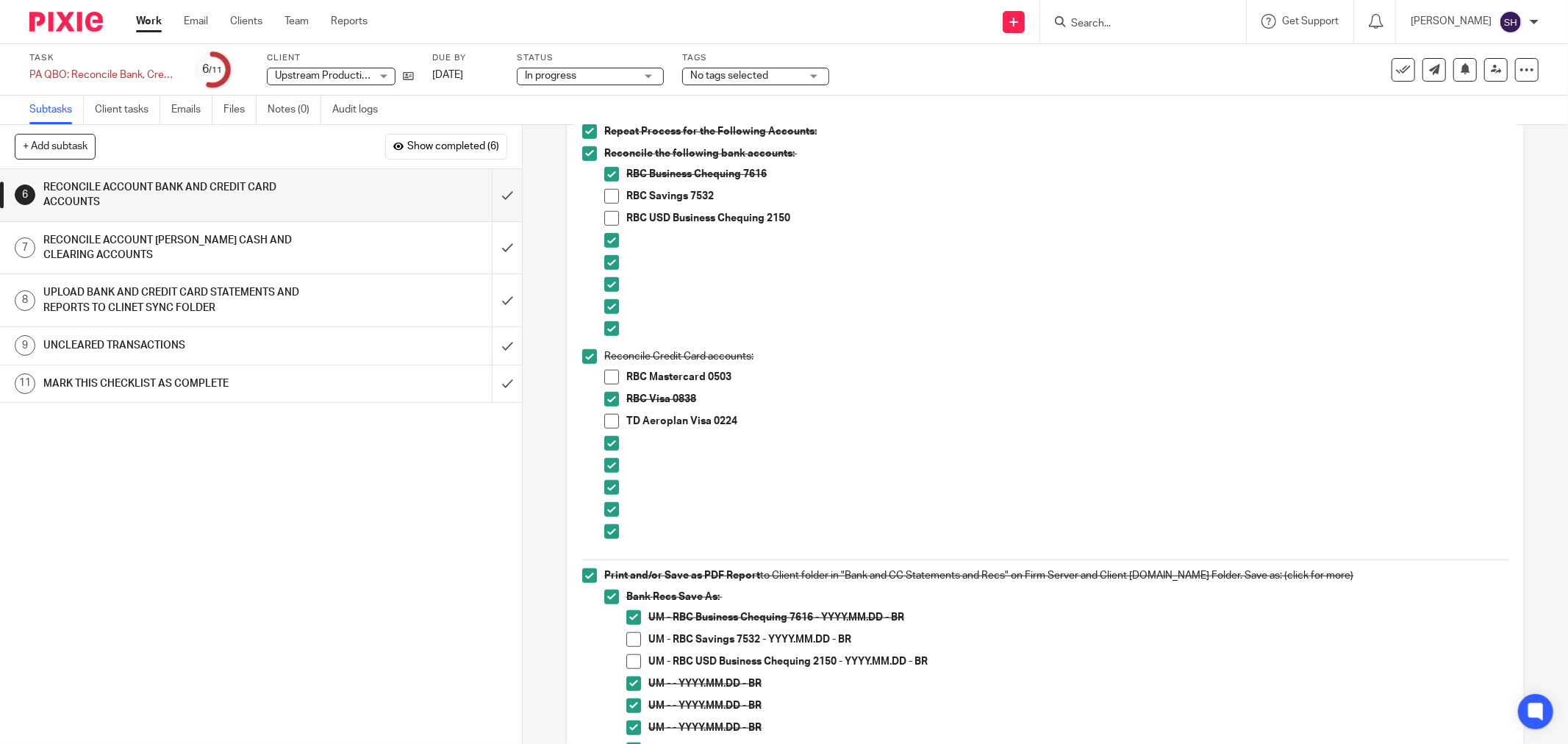
click at [605, 195] on span at bounding box center [612, 196] width 15 height 15
click at [629, 643] on span at bounding box center [633, 639] width 15 height 15
click at [283, 539] on div "1 CLIENT SPECIFIC NOTES - PLEASE REVIEW 2 [GEOGRAPHIC_DATA] 3 RETRIVE BANK STAT…" at bounding box center [261, 455] width 522 height 575
drag, startPoint x: 606, startPoint y: 216, endPoint x: 623, endPoint y: 284, distance: 70.1
click at [605, 217] on span at bounding box center [612, 218] width 15 height 15
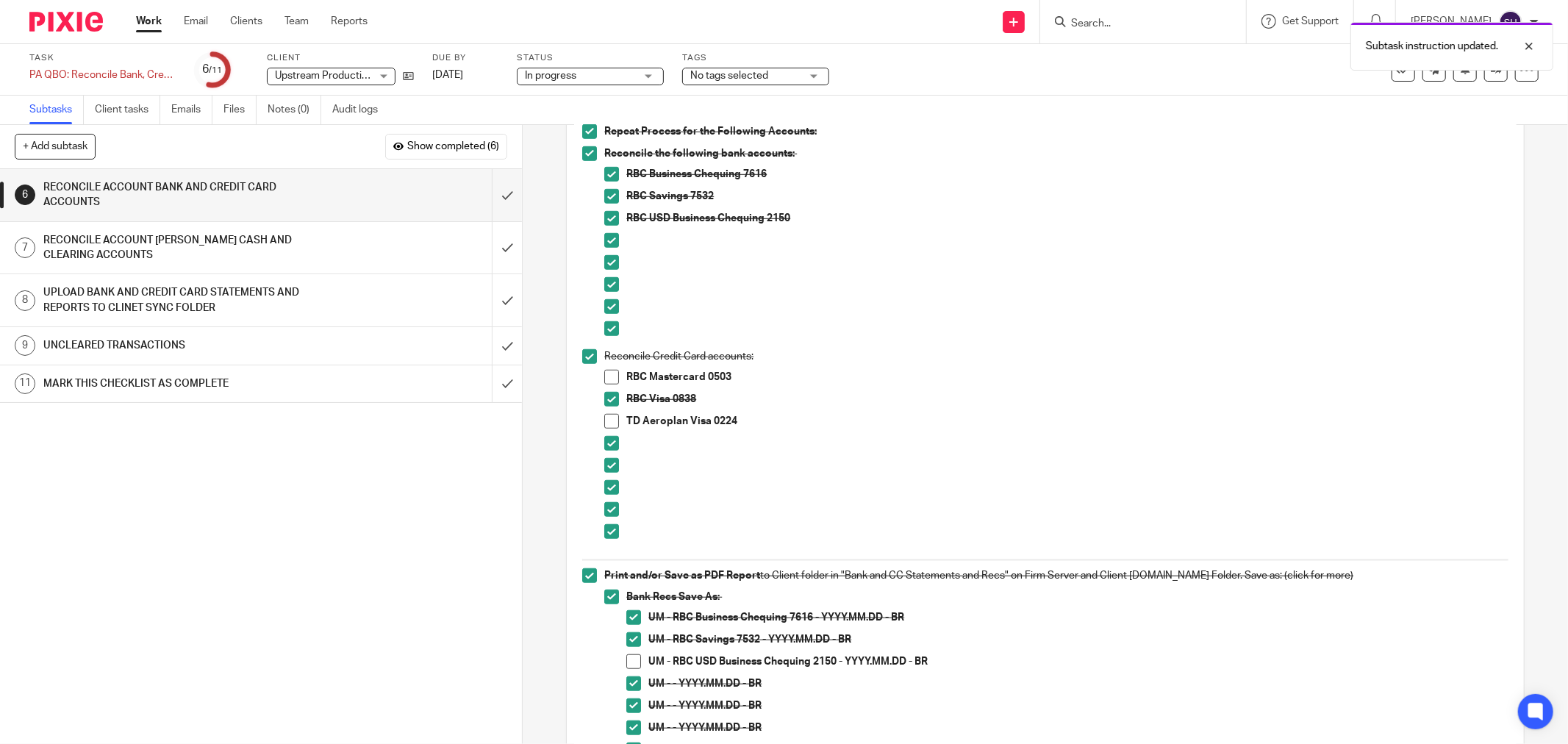
click at [626, 661] on span at bounding box center [633, 661] width 15 height 15
click at [609, 375] on span at bounding box center [612, 377] width 15 height 15
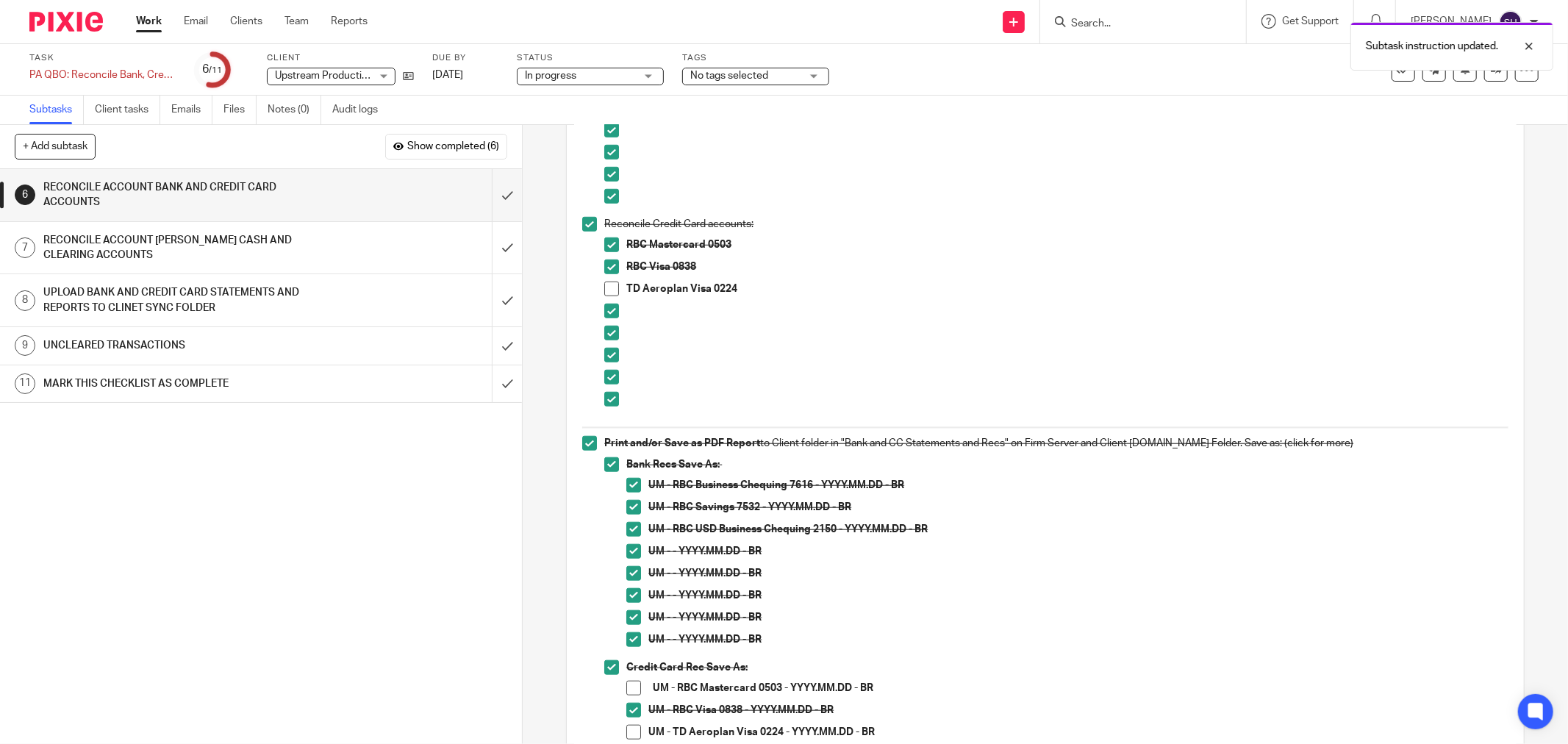
scroll to position [980, 0]
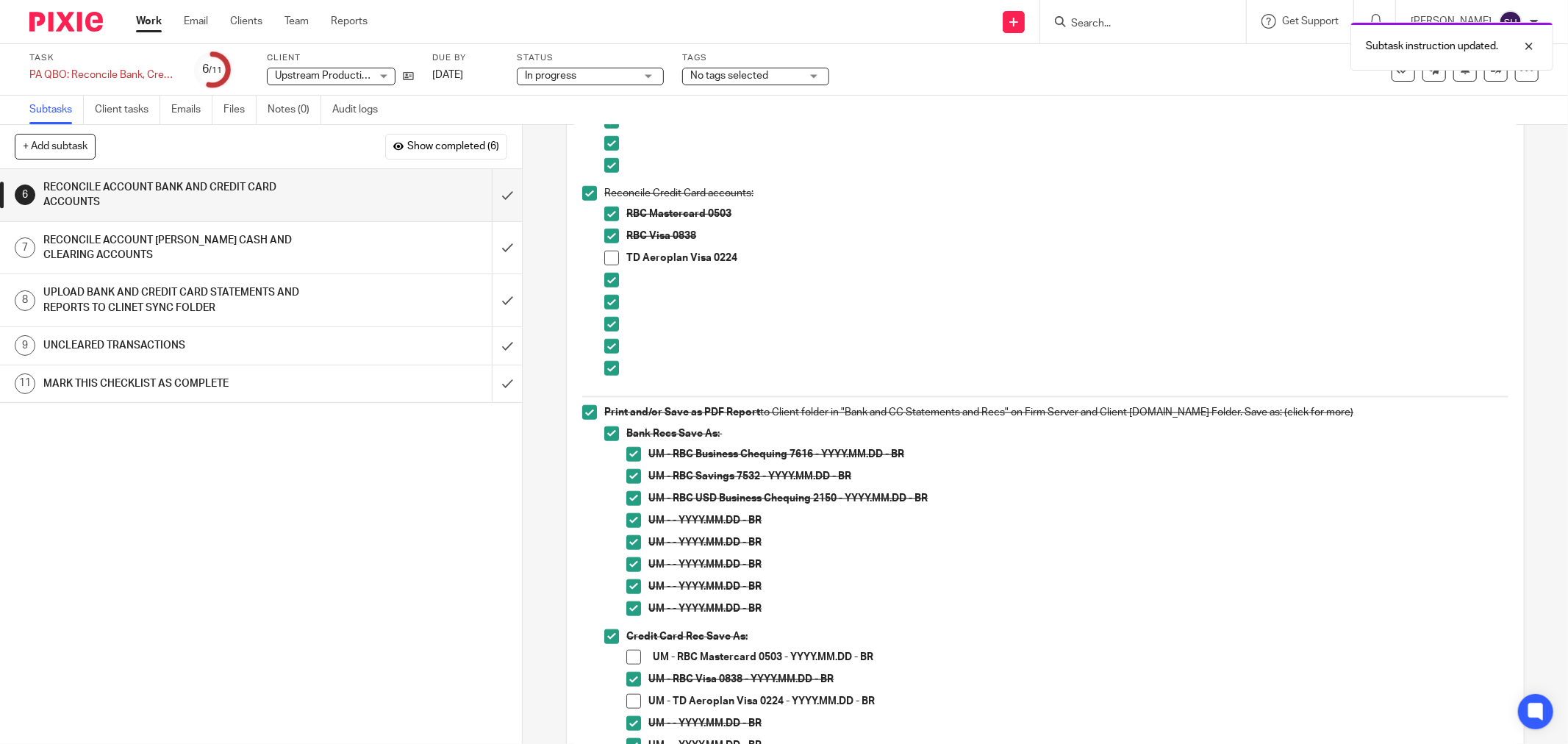
click at [629, 659] on span at bounding box center [633, 657] width 15 height 15
